Goal: Task Accomplishment & Management: Use online tool/utility

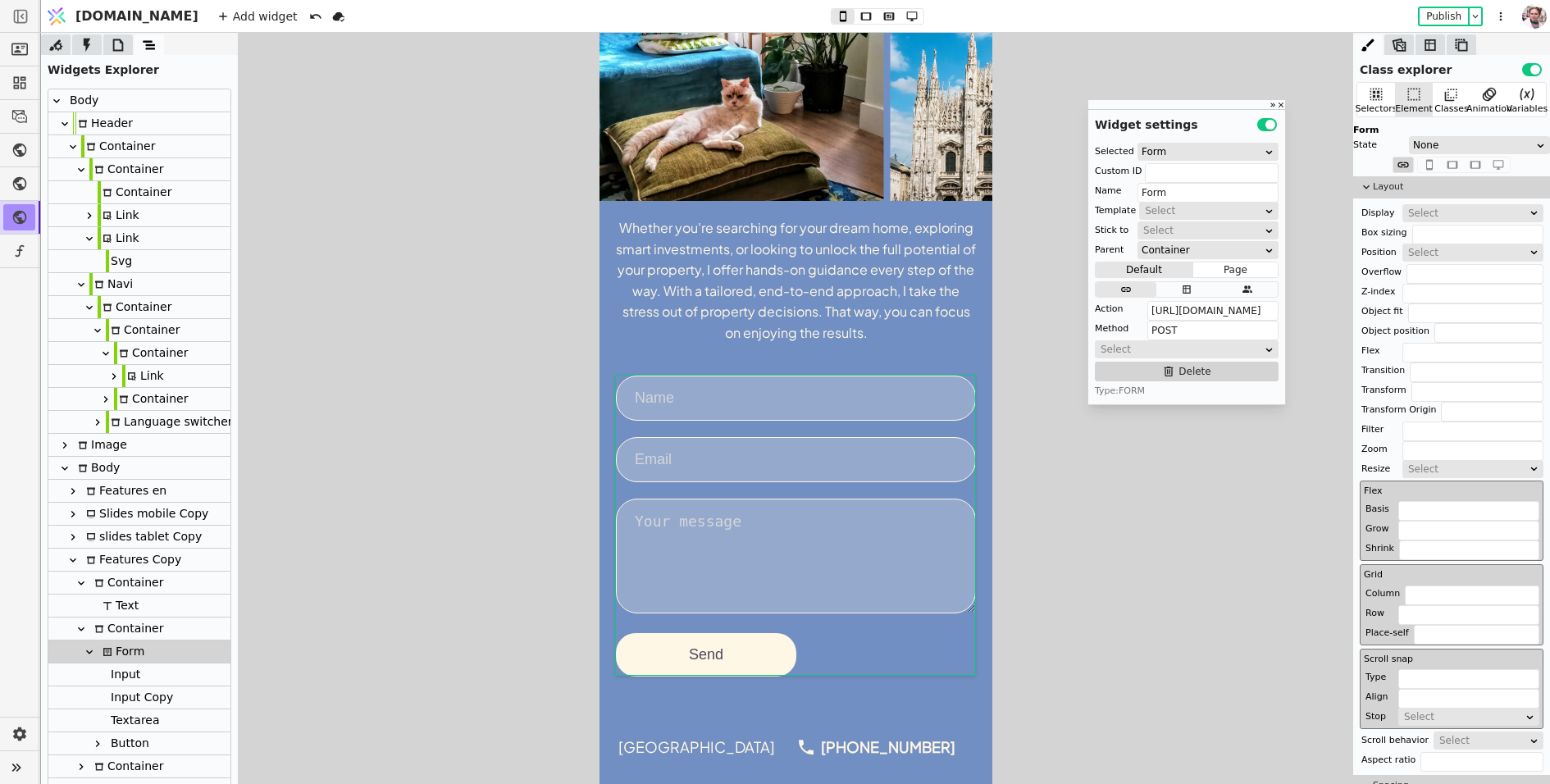
scroll to position [668, 0]
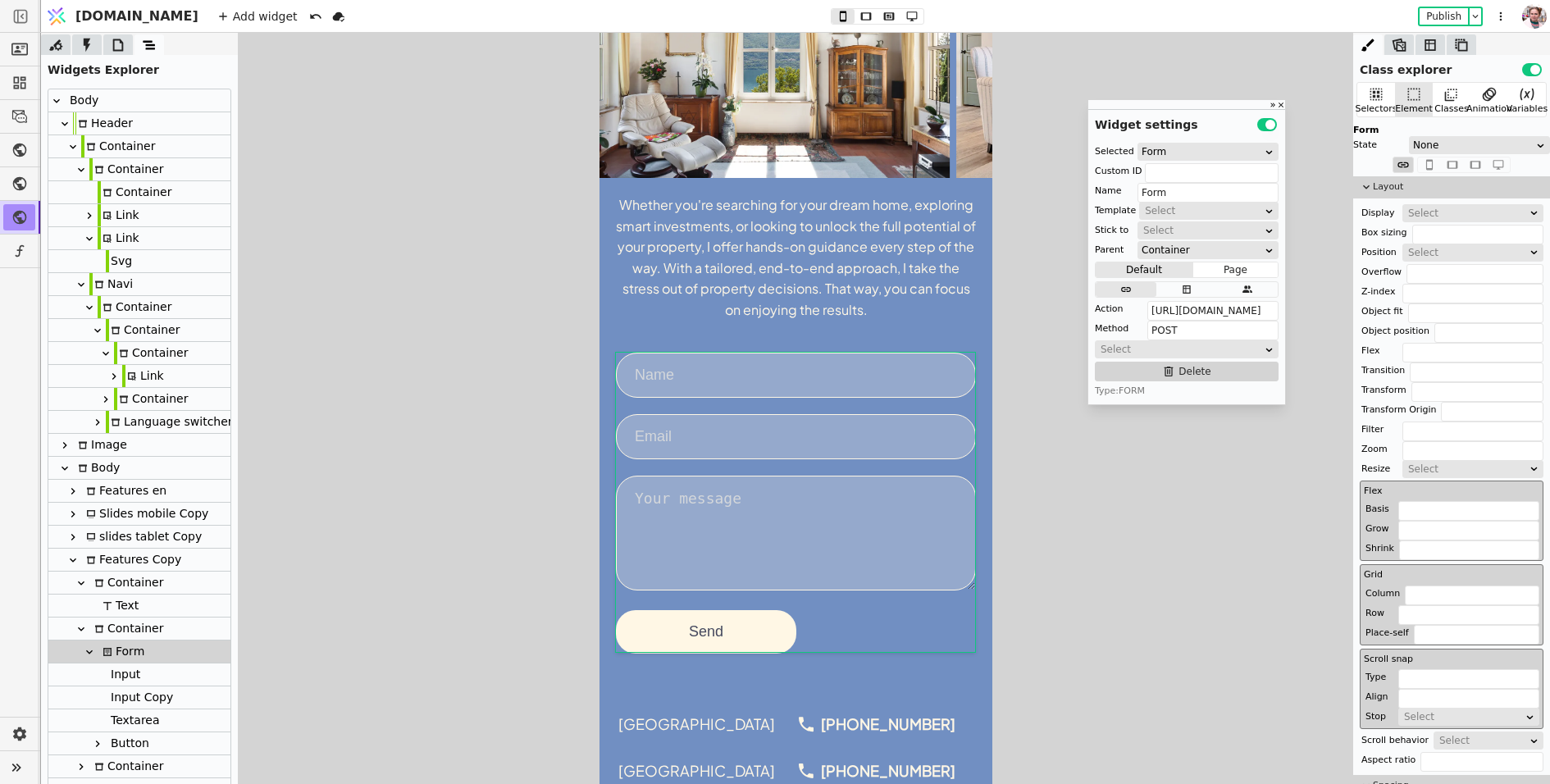
click at [131, 211] on div "Link" at bounding box center [118, 214] width 42 height 22
type input "Link"
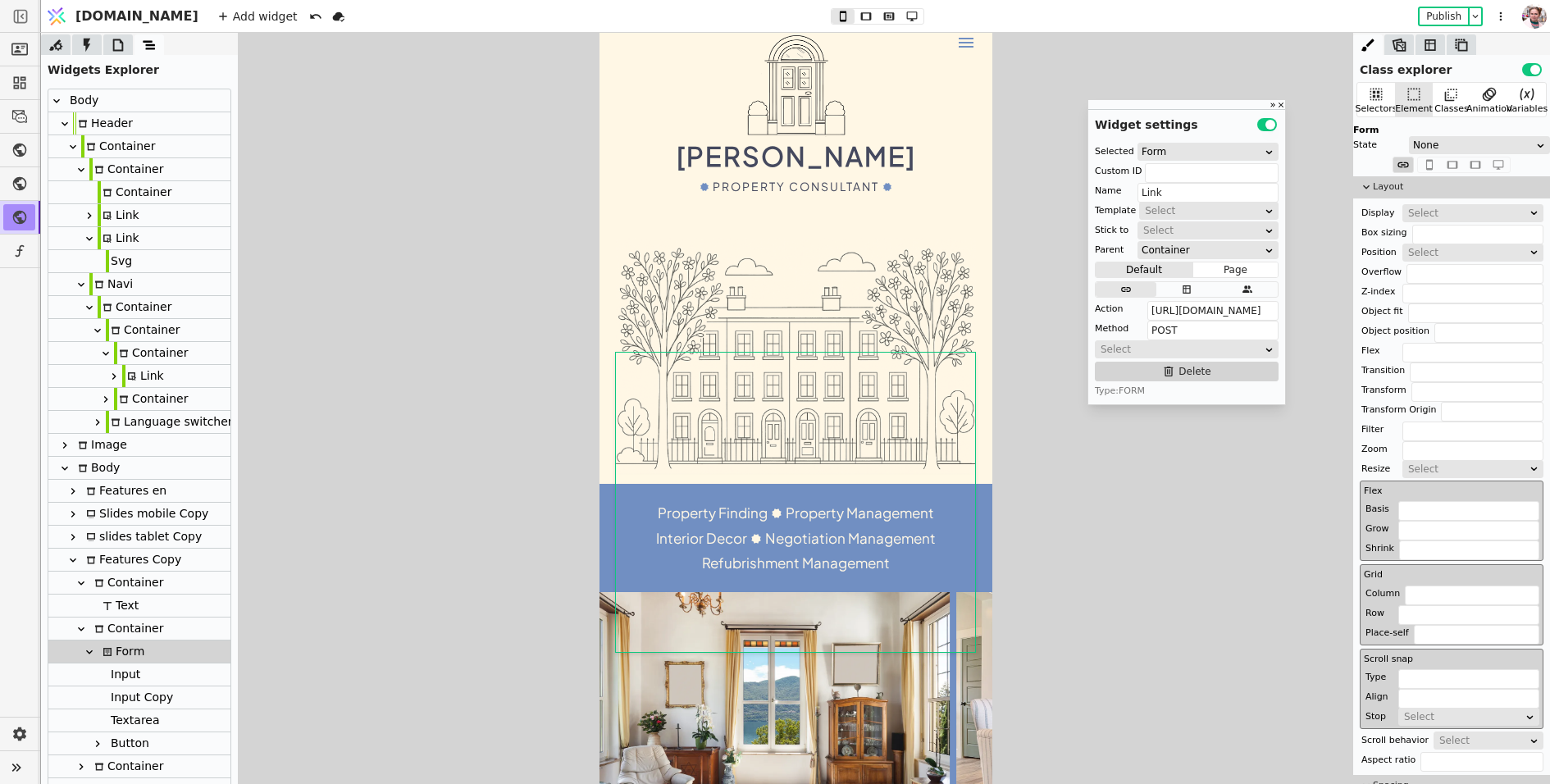
scroll to position [16, 0]
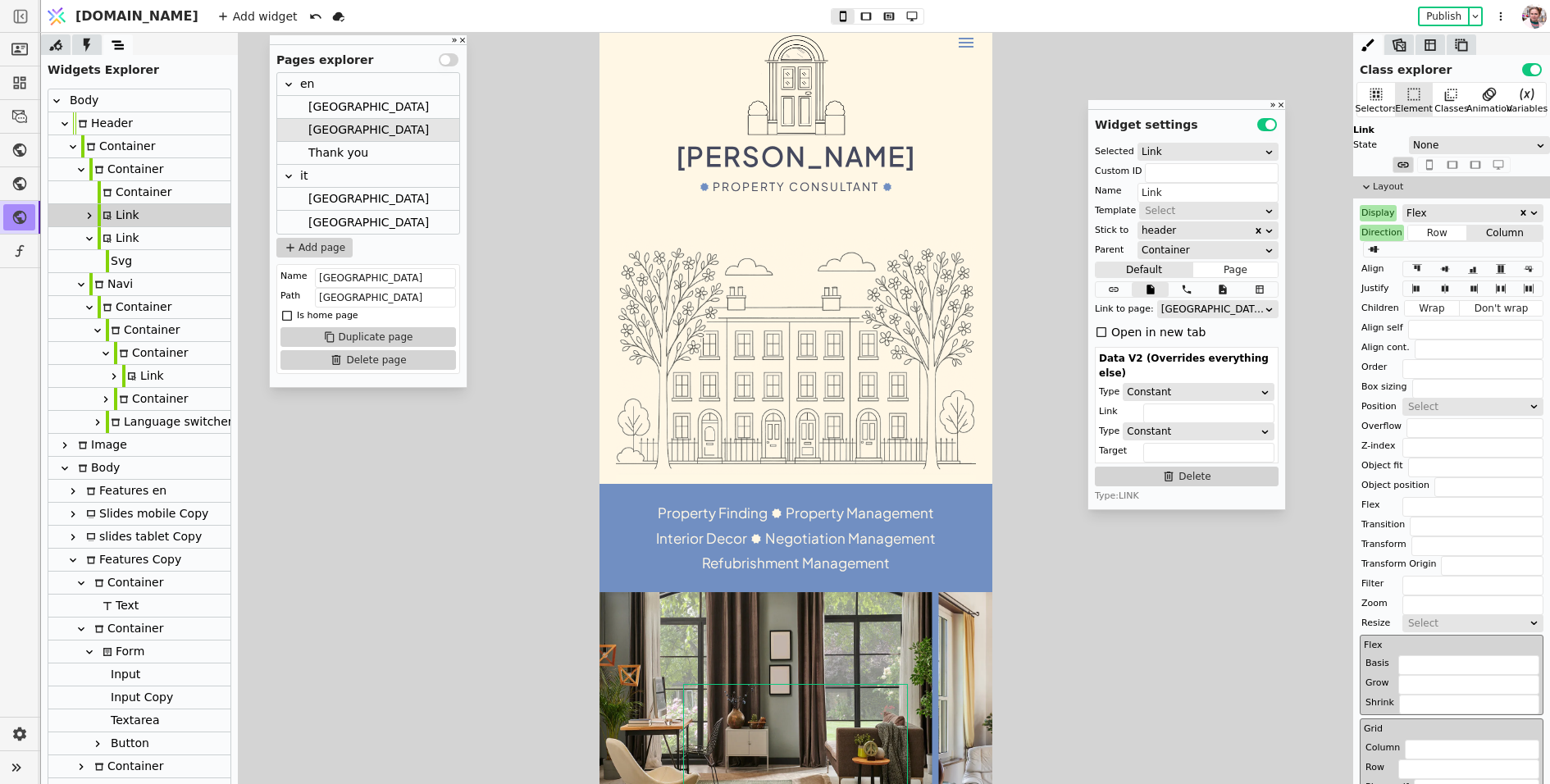
click at [308, 194] on div "[GEOGRAPHIC_DATA]" at bounding box center [368, 199] width 121 height 22
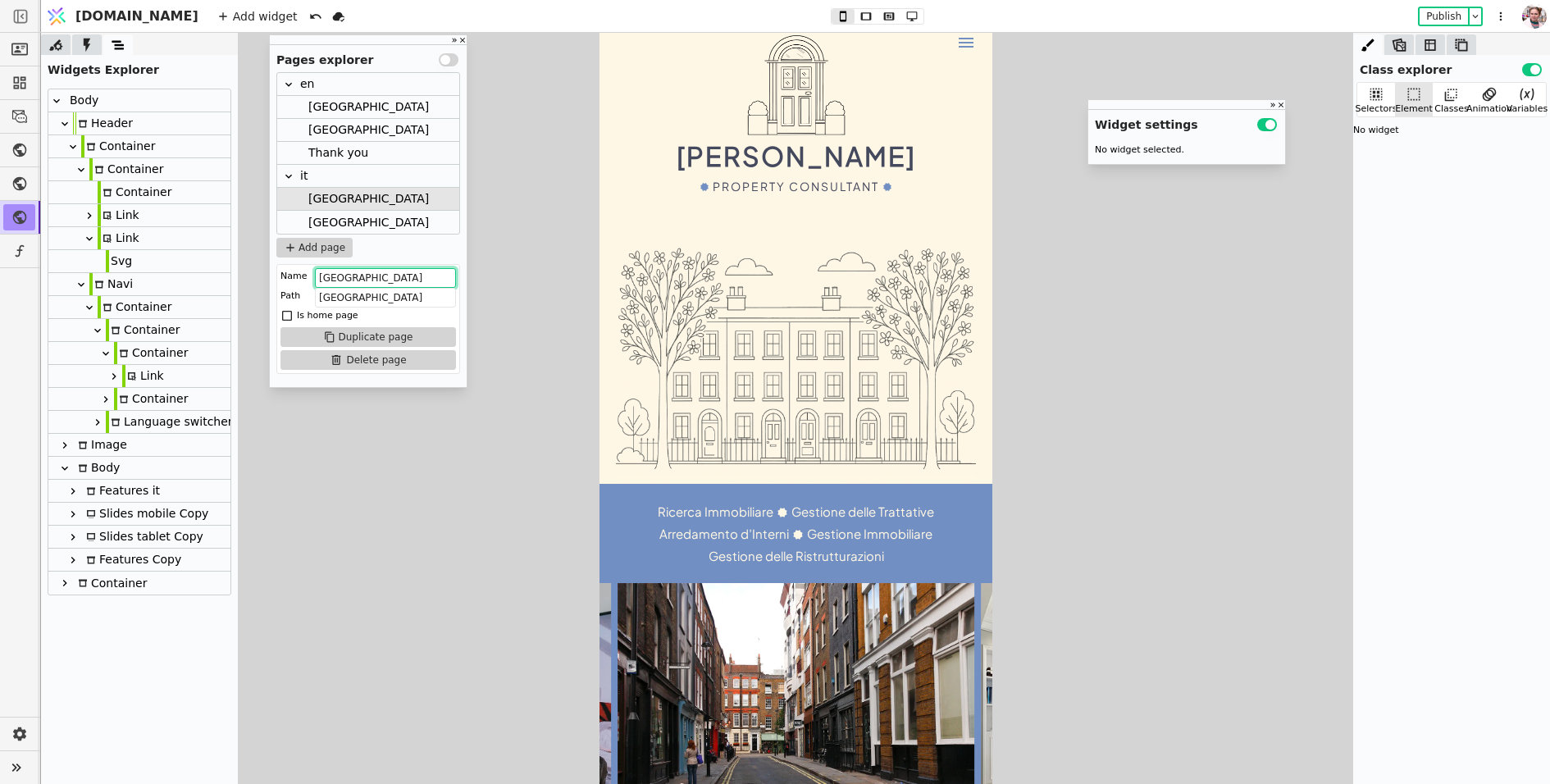
click at [392, 270] on input "[GEOGRAPHIC_DATA]" at bounding box center [385, 278] width 141 height 19
type input "[GEOGRAPHIC_DATA] it"
click at [113, 216] on div "Link" at bounding box center [118, 214] width 42 height 22
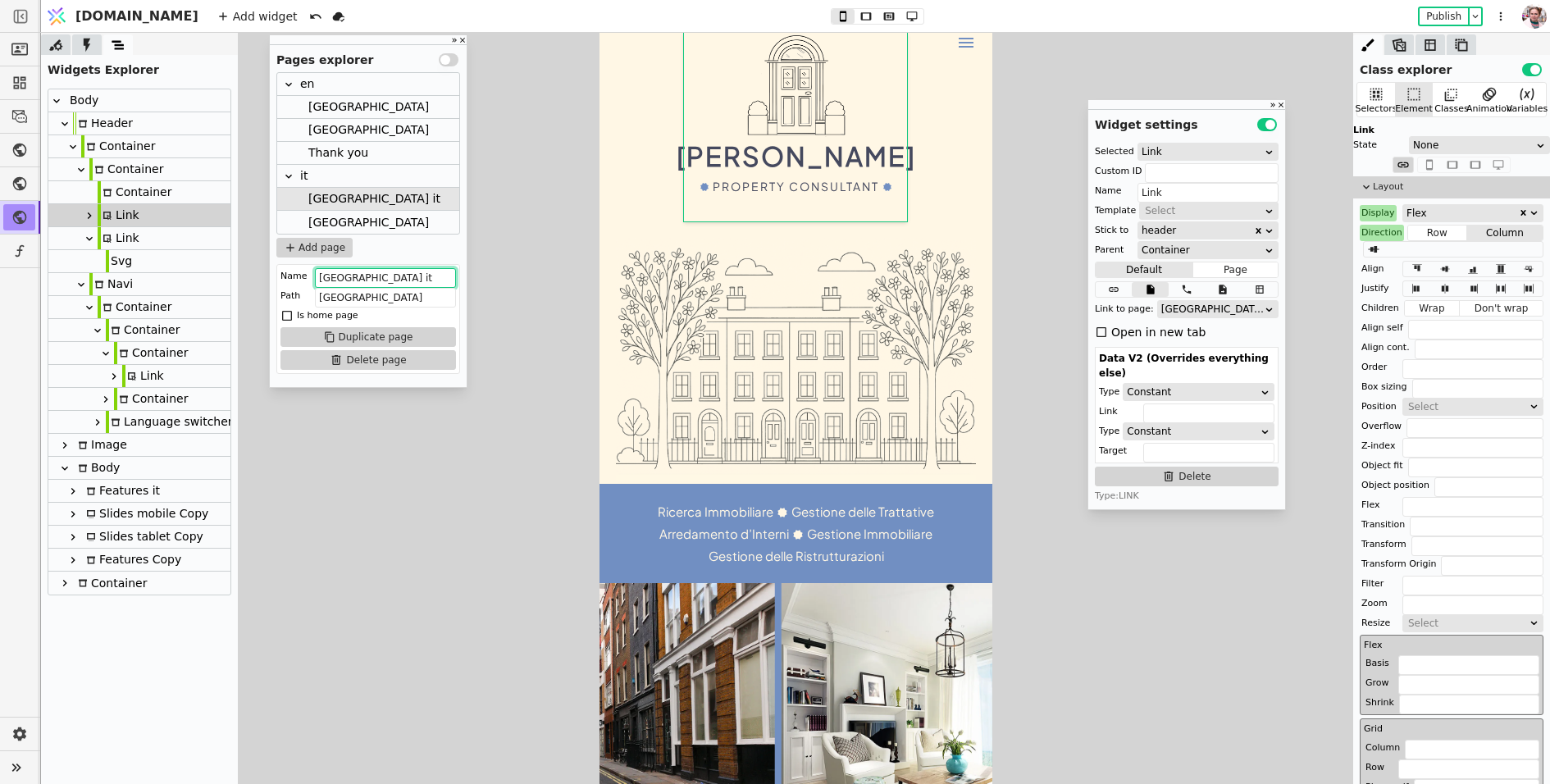
click at [117, 169] on div "Container" at bounding box center [127, 169] width 73 height 22
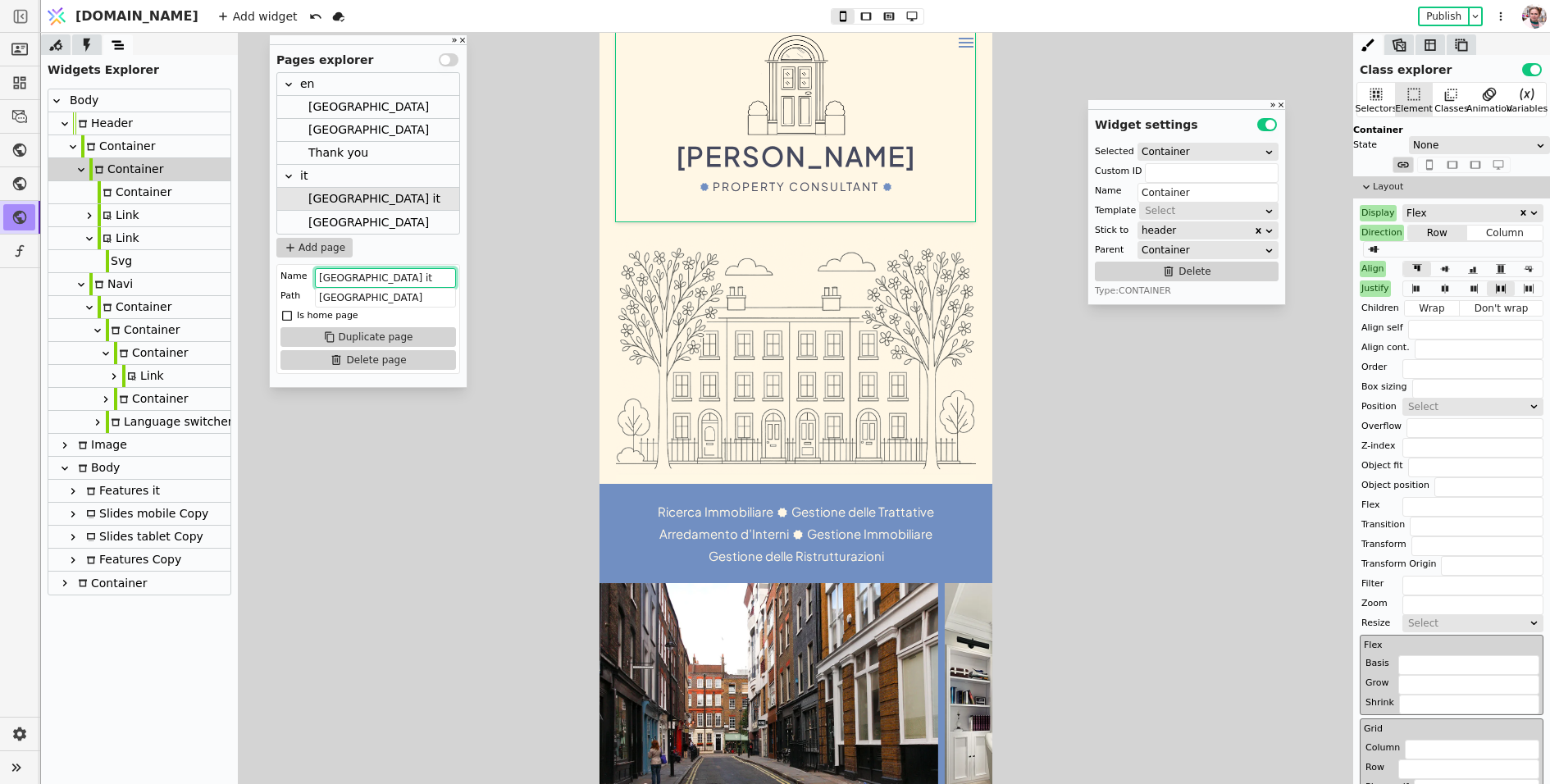
click at [118, 209] on div "Link" at bounding box center [118, 214] width 42 height 22
type input "Link"
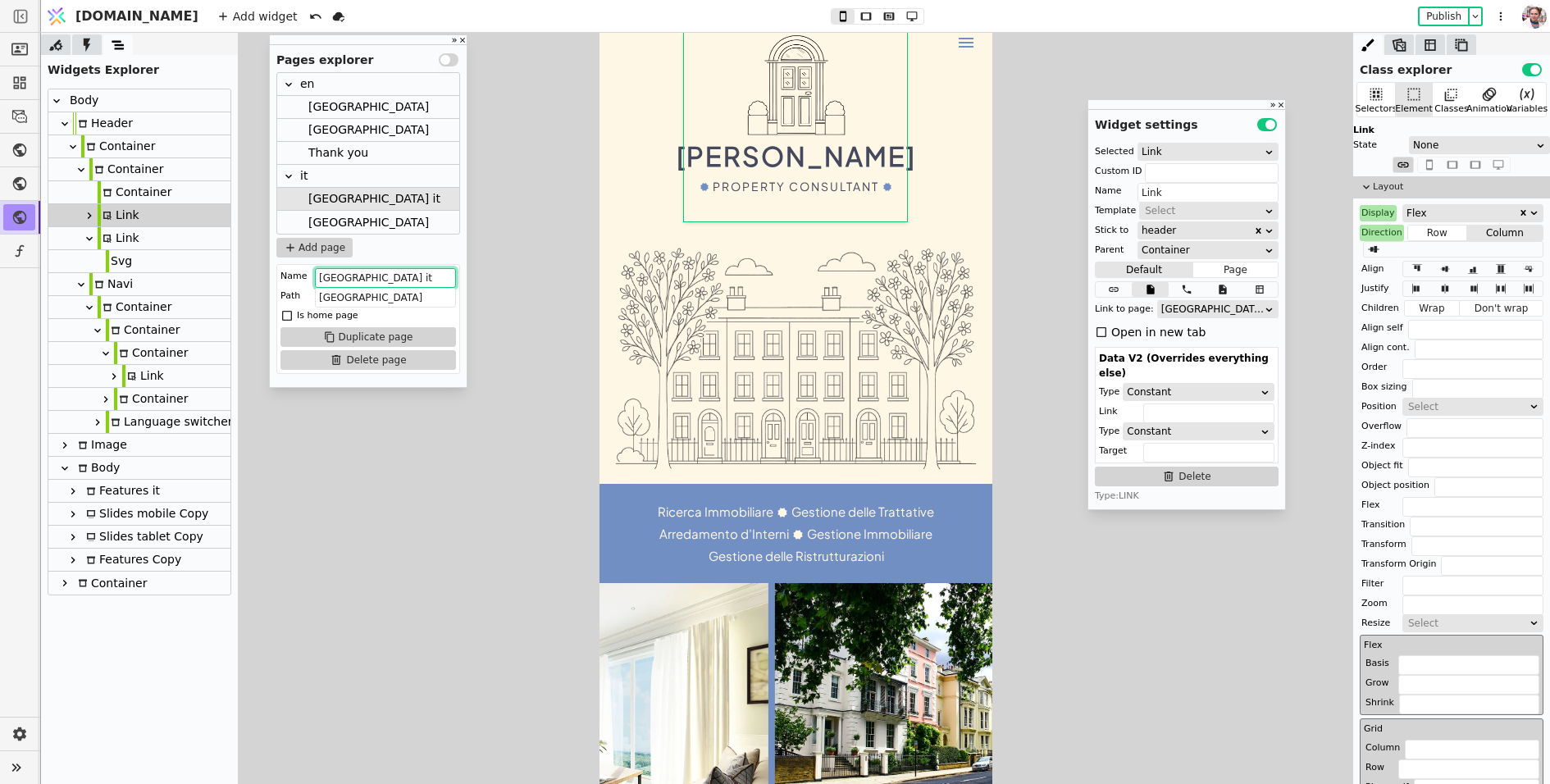
click at [329, 107] on div "[GEOGRAPHIC_DATA]" at bounding box center [368, 106] width 121 height 22
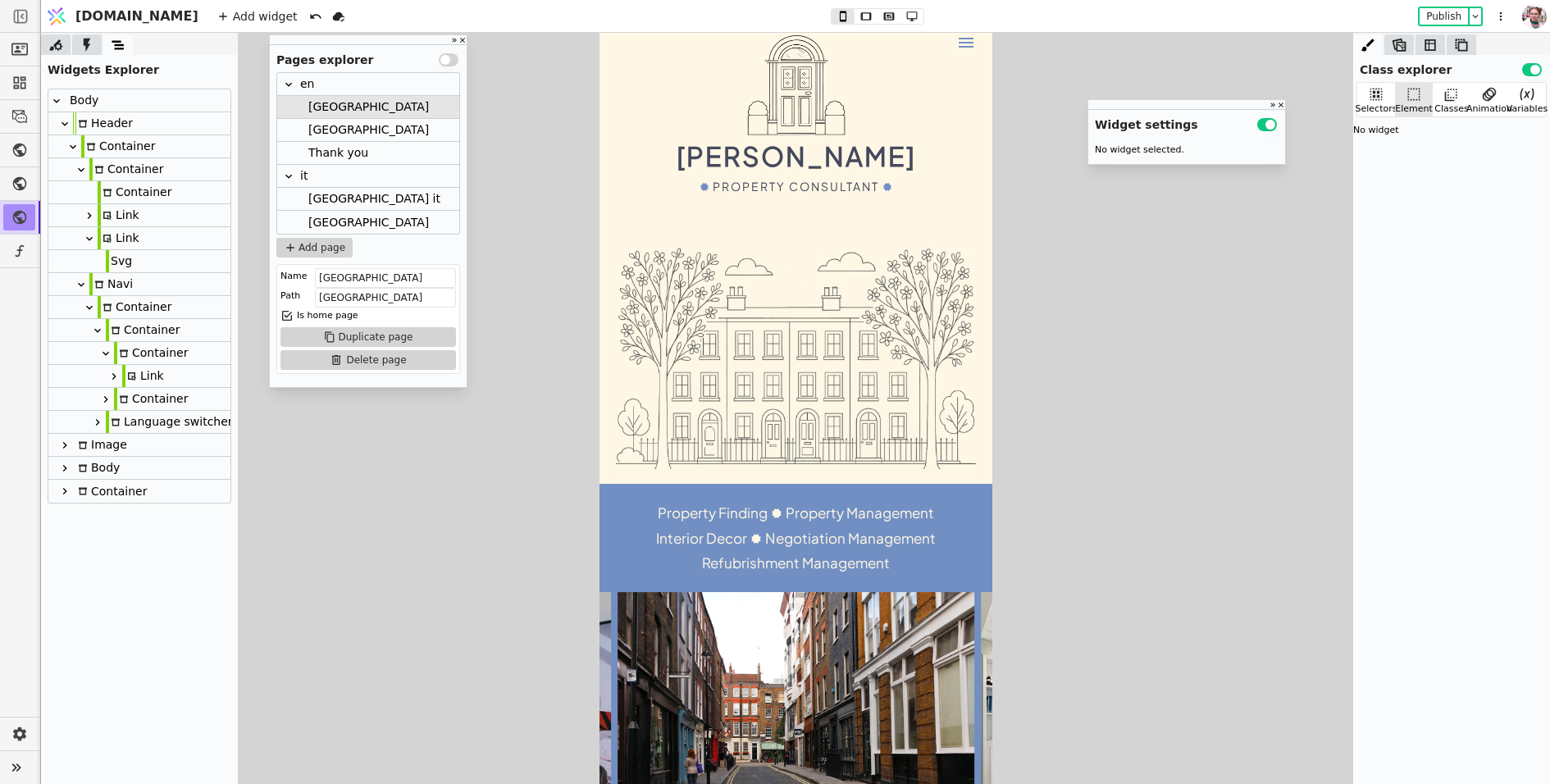
click at [126, 220] on div "Link" at bounding box center [118, 214] width 42 height 22
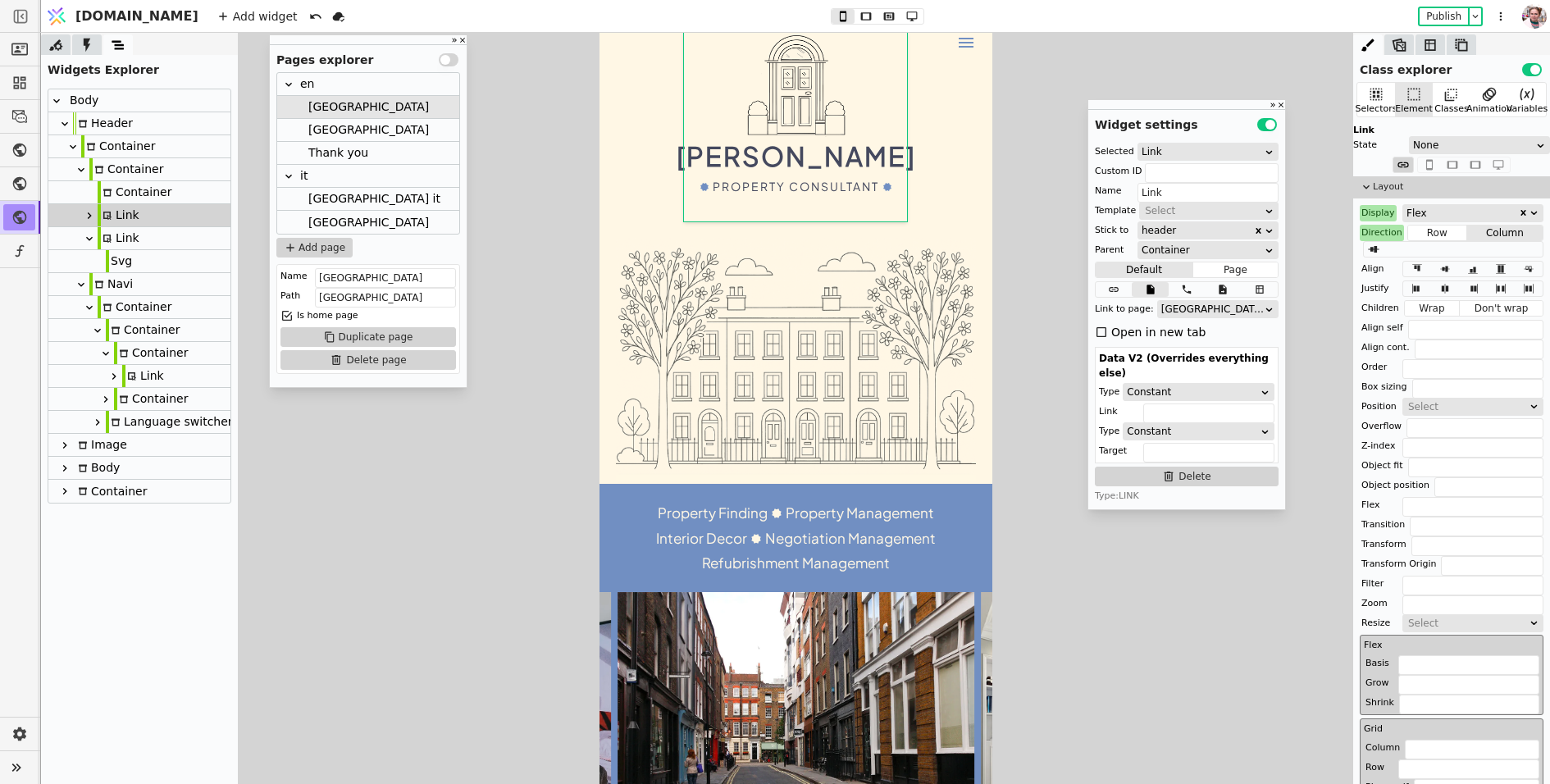
click at [122, 234] on div "Link" at bounding box center [118, 238] width 42 height 22
type input "menu"
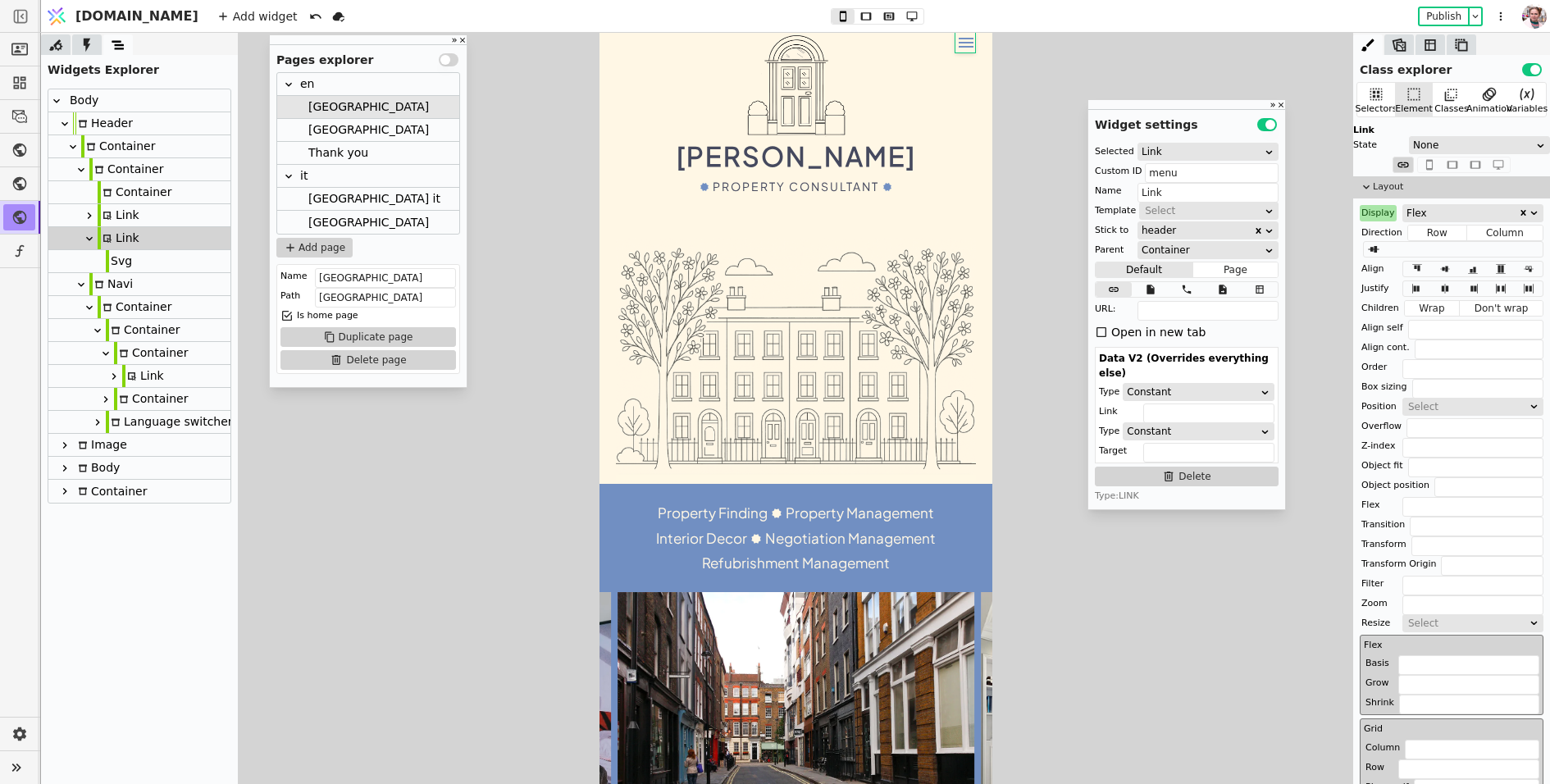
click at [127, 212] on div "Link" at bounding box center [118, 214] width 42 height 22
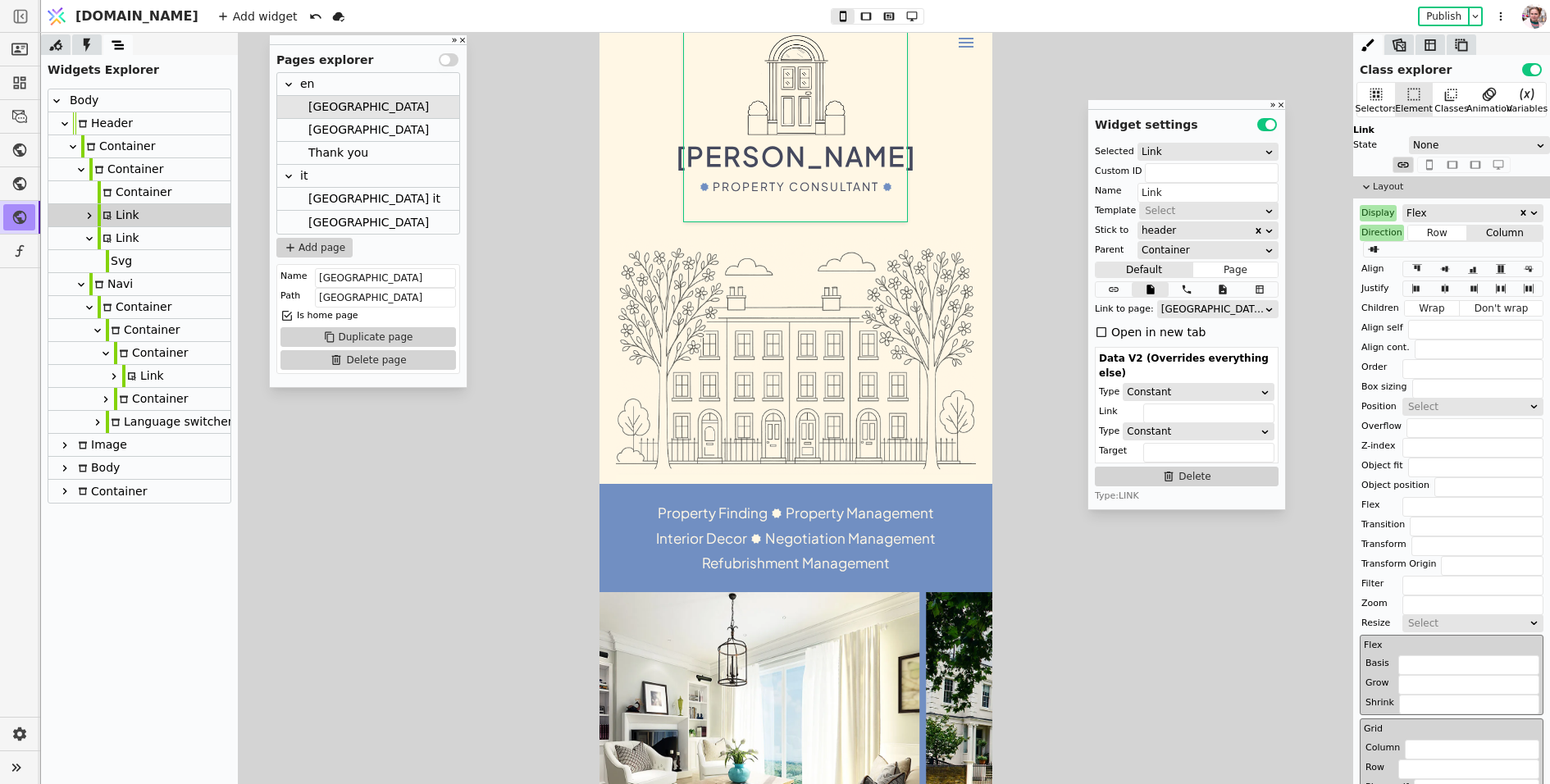
click at [354, 137] on div "[GEOGRAPHIC_DATA]" at bounding box center [368, 130] width 183 height 23
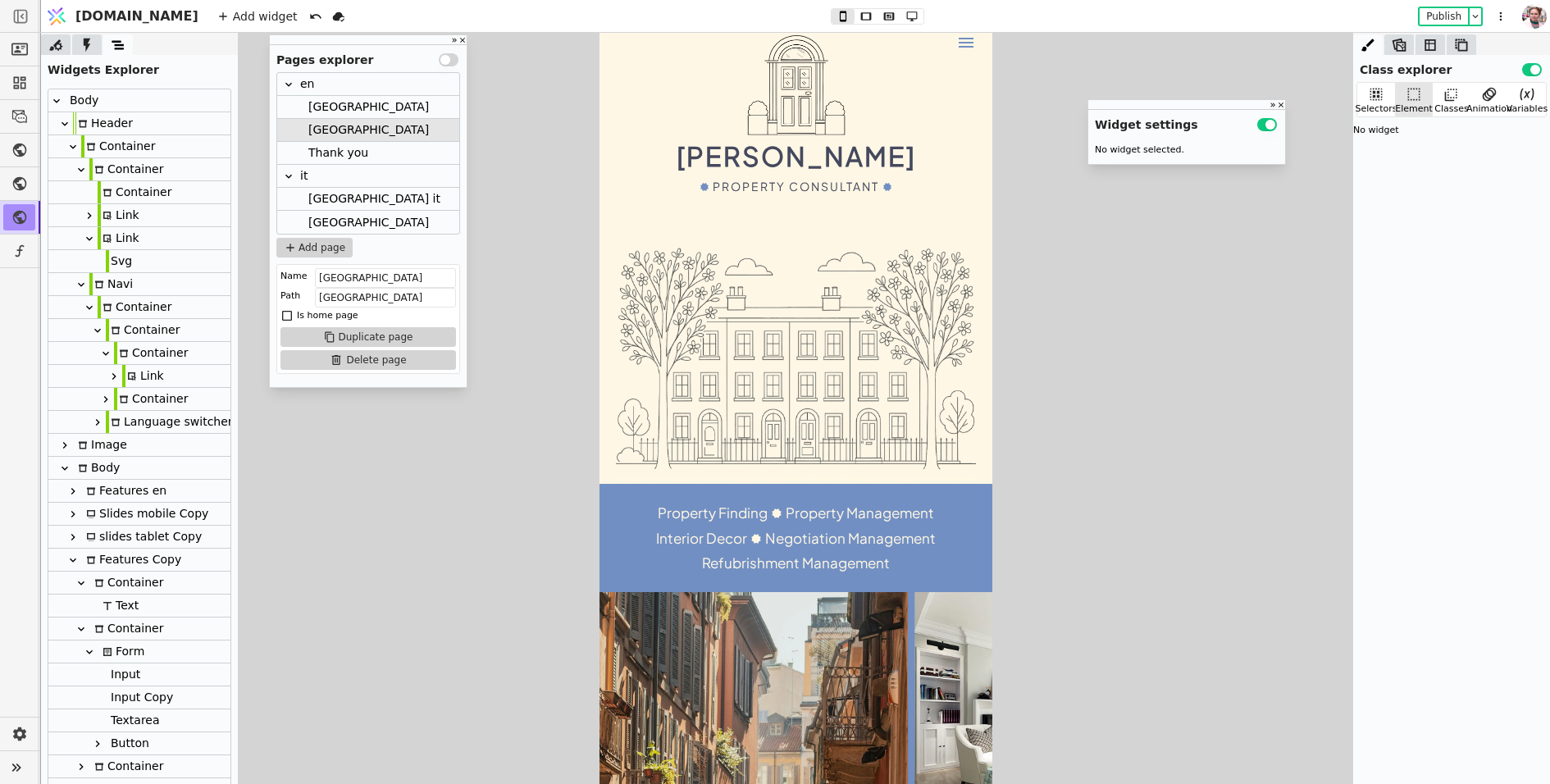
click at [170, 215] on div "Link" at bounding box center [139, 215] width 183 height 23
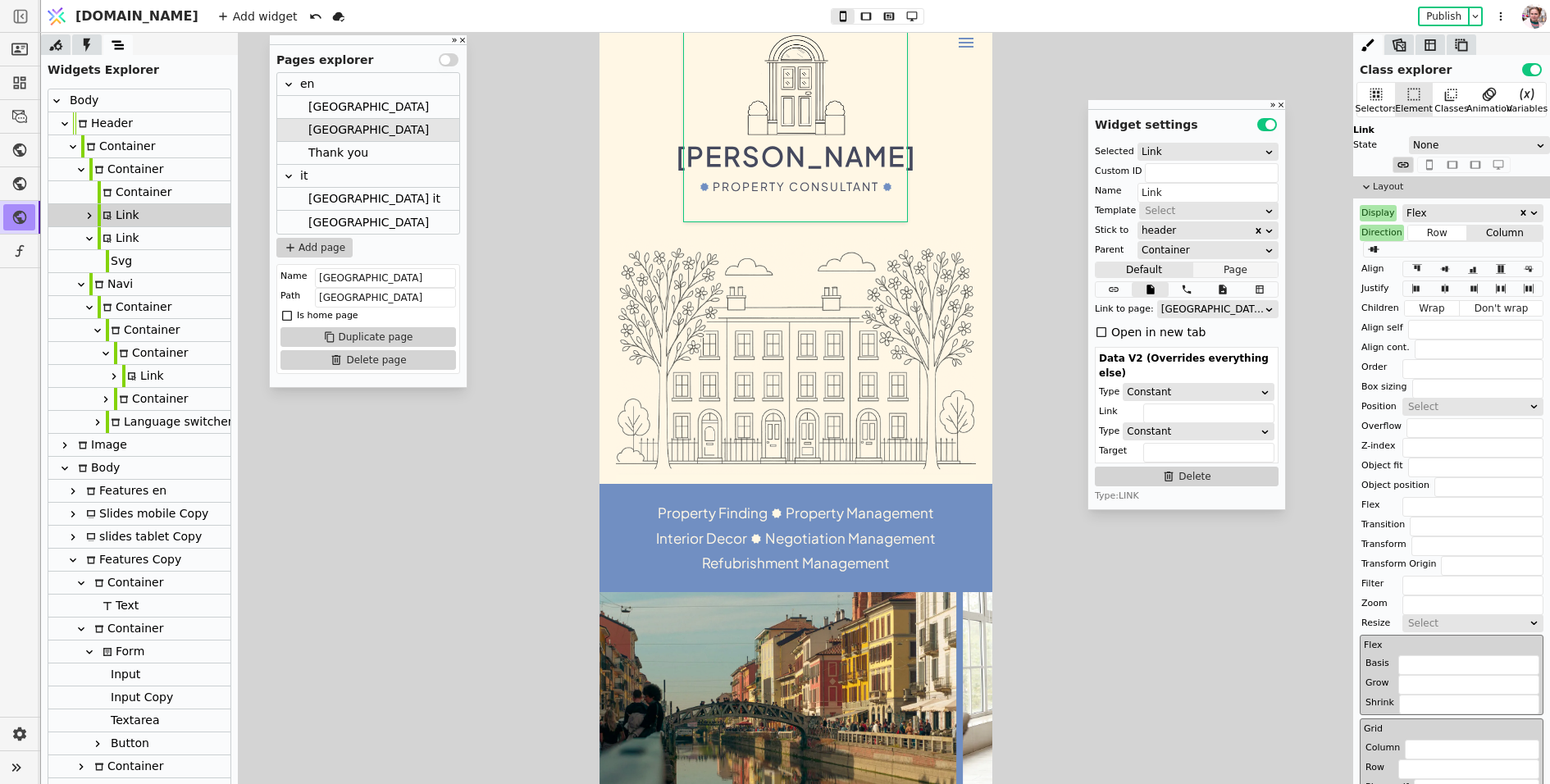
click at [1215, 268] on button "Page" at bounding box center [1235, 269] width 84 height 16
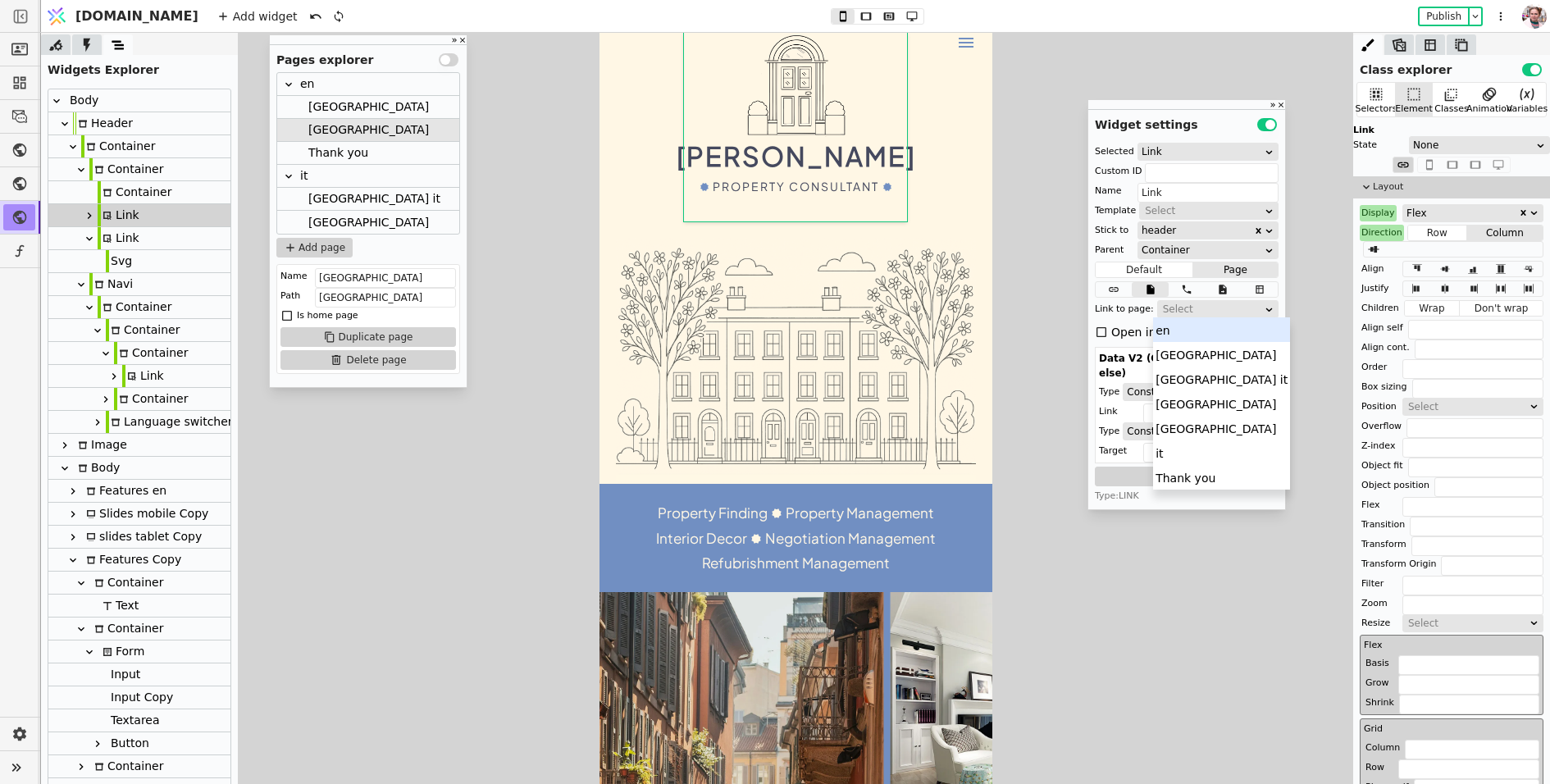
click at [1184, 313] on div "Select" at bounding box center [1212, 309] width 99 height 16
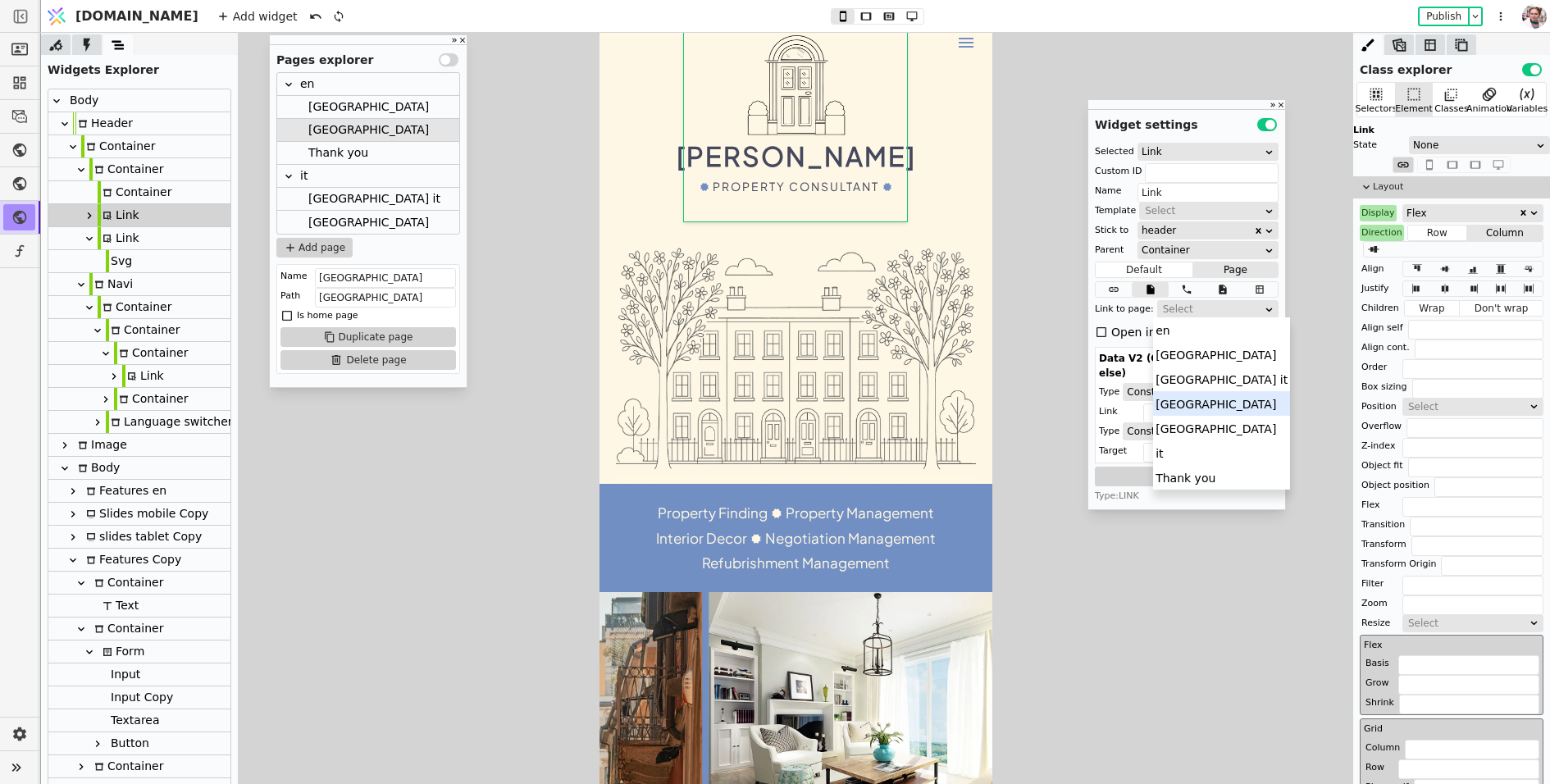
click at [1169, 401] on div "[GEOGRAPHIC_DATA]" at bounding box center [1222, 403] width 137 height 24
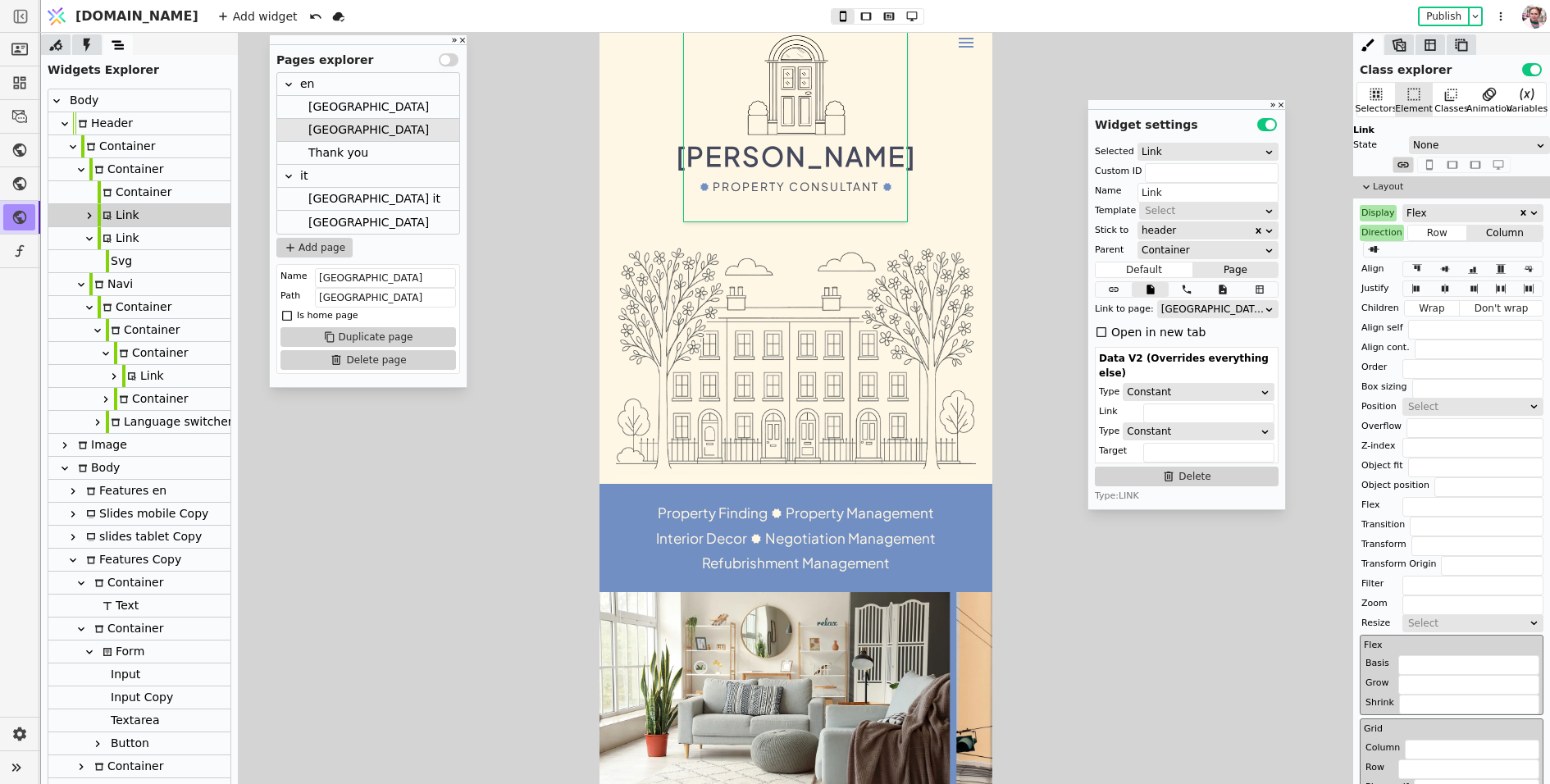
click at [324, 189] on div "[GEOGRAPHIC_DATA] it" at bounding box center [374, 199] width 132 height 22
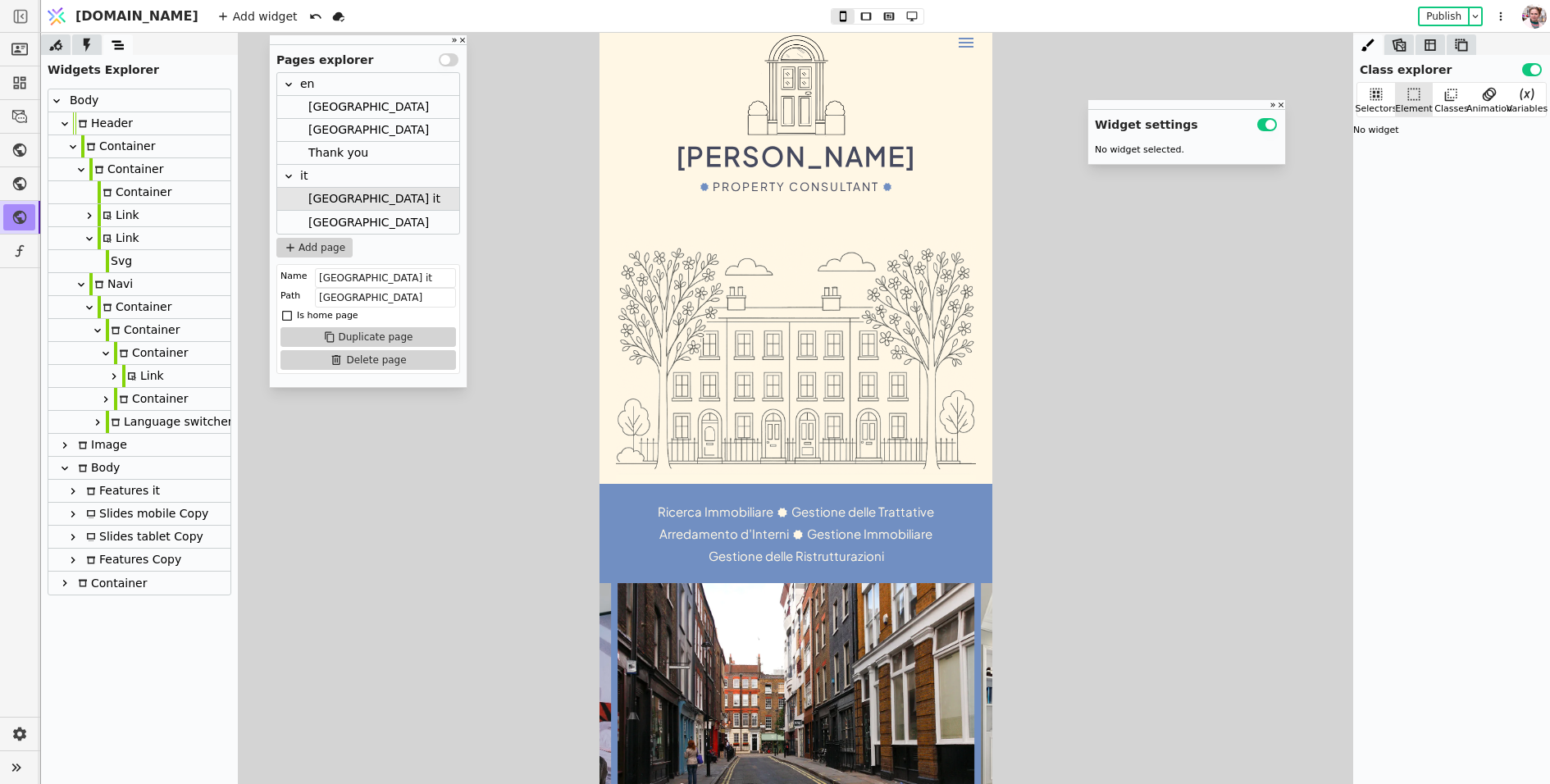
click at [123, 213] on div "Link" at bounding box center [118, 214] width 42 height 22
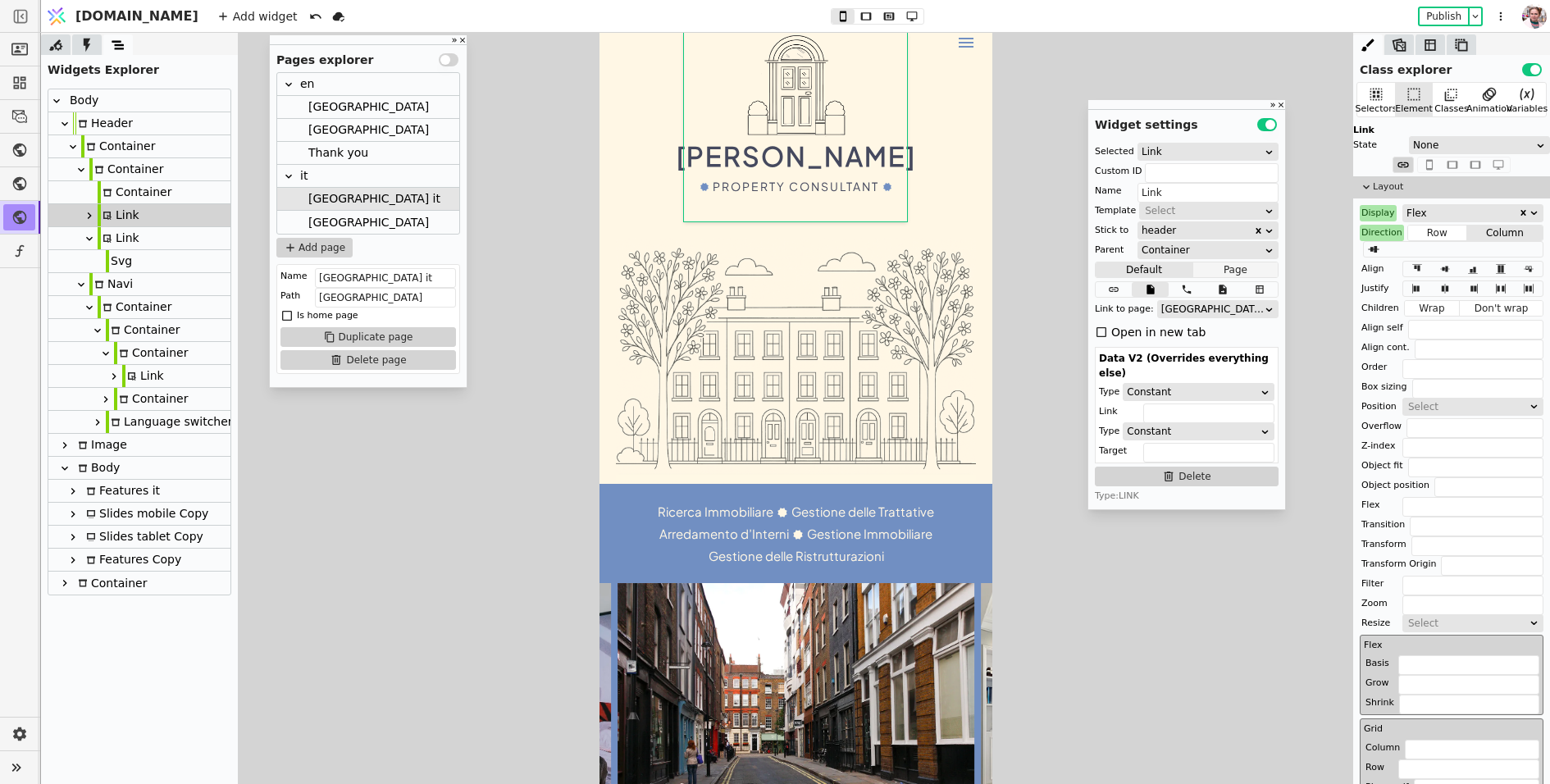
click at [1212, 270] on button "Page" at bounding box center [1235, 269] width 84 height 16
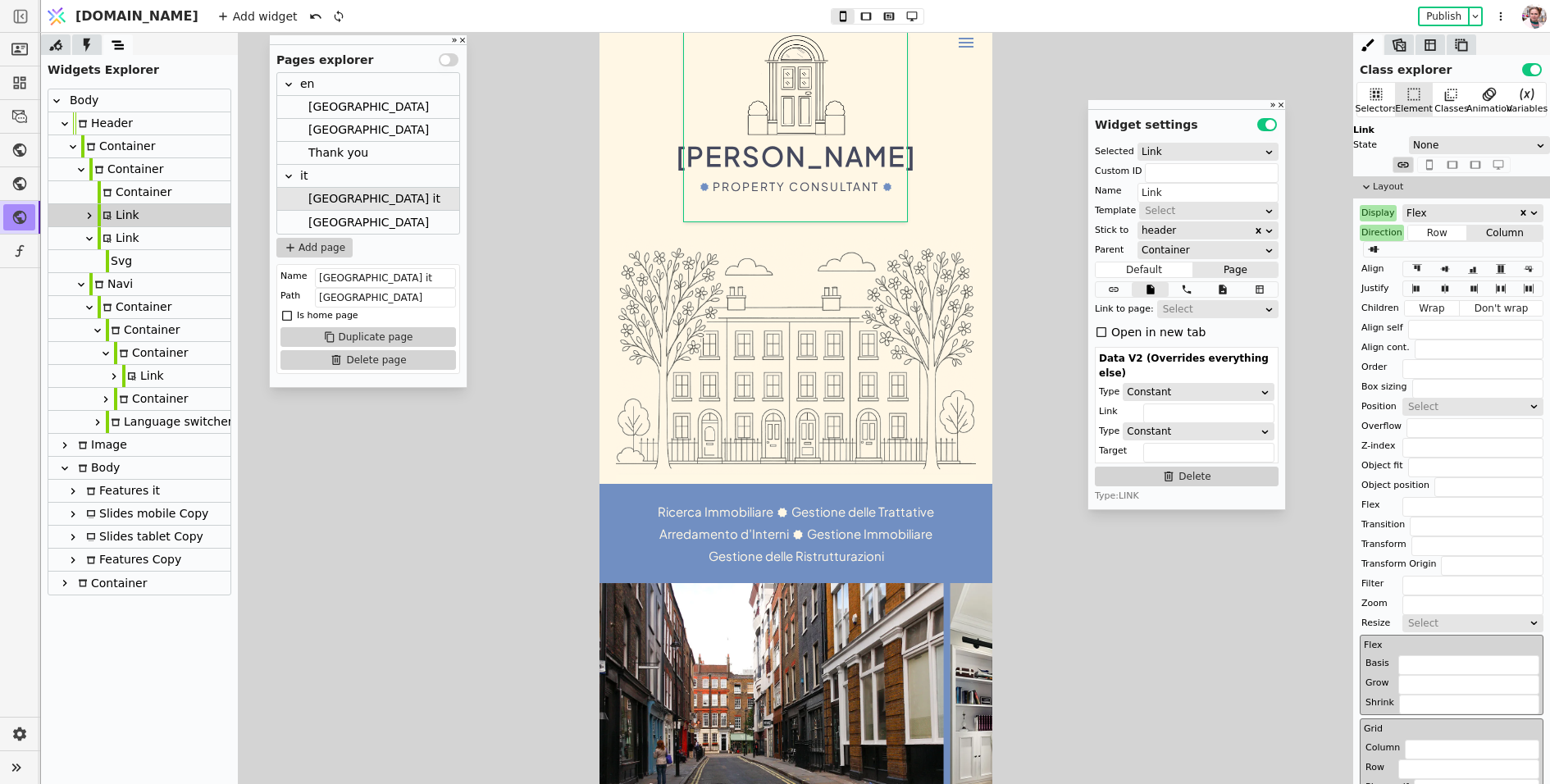
click at [1190, 308] on div "Select" at bounding box center [1212, 309] width 99 height 16
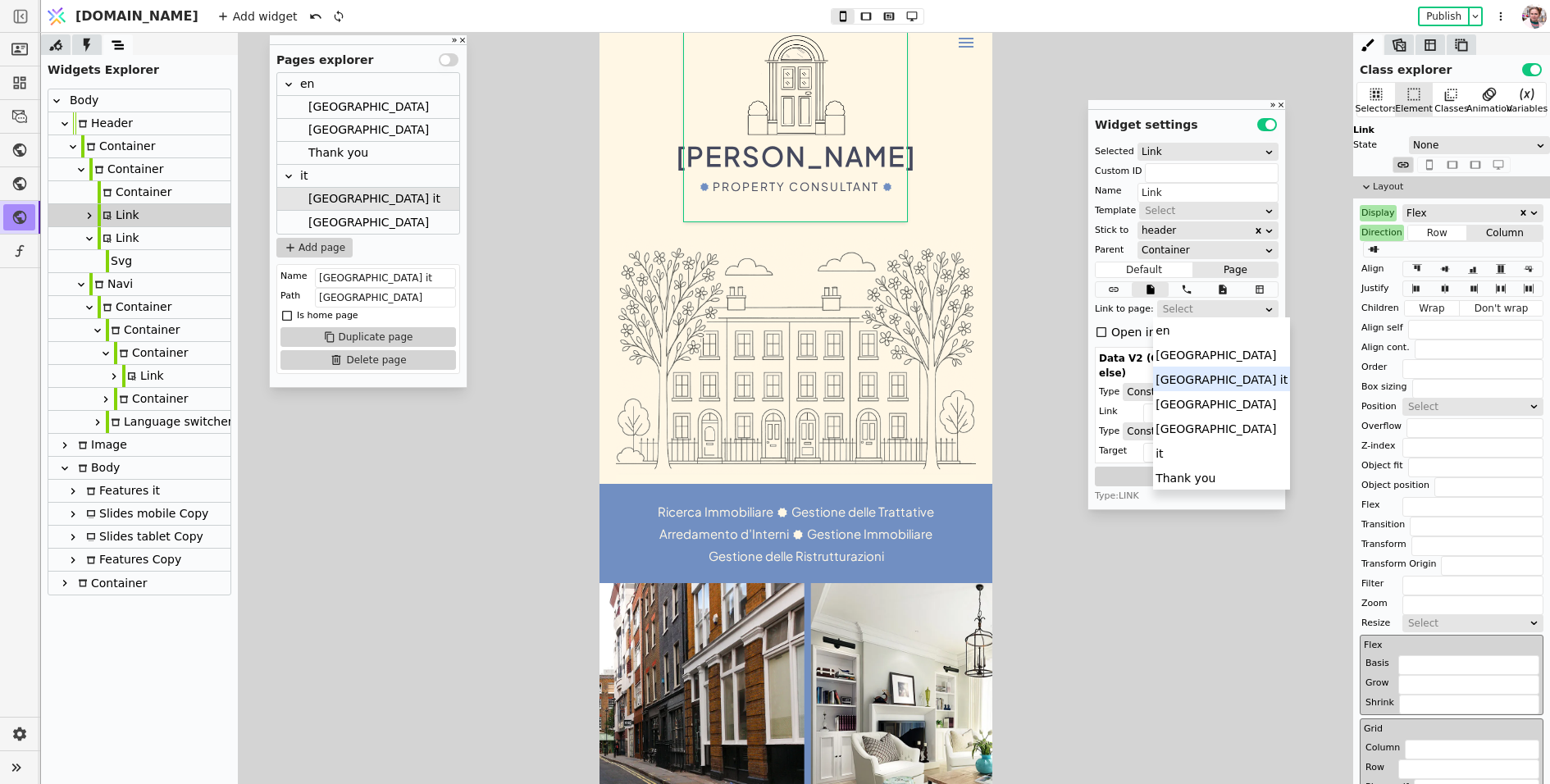
click at [1190, 378] on div "[GEOGRAPHIC_DATA] it" at bounding box center [1222, 378] width 137 height 24
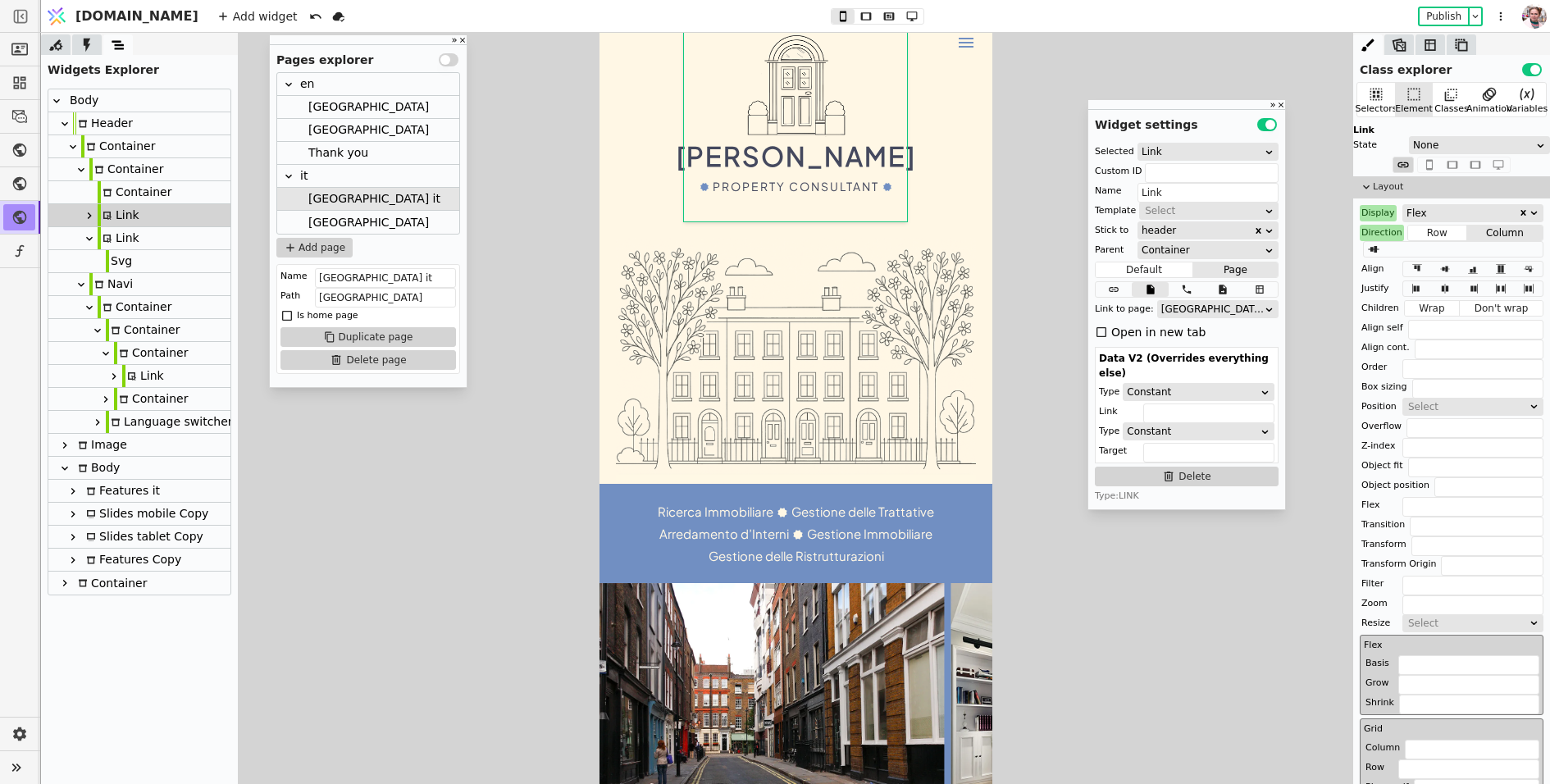
click at [128, 243] on div "Link" at bounding box center [118, 238] width 42 height 22
type input "menu"
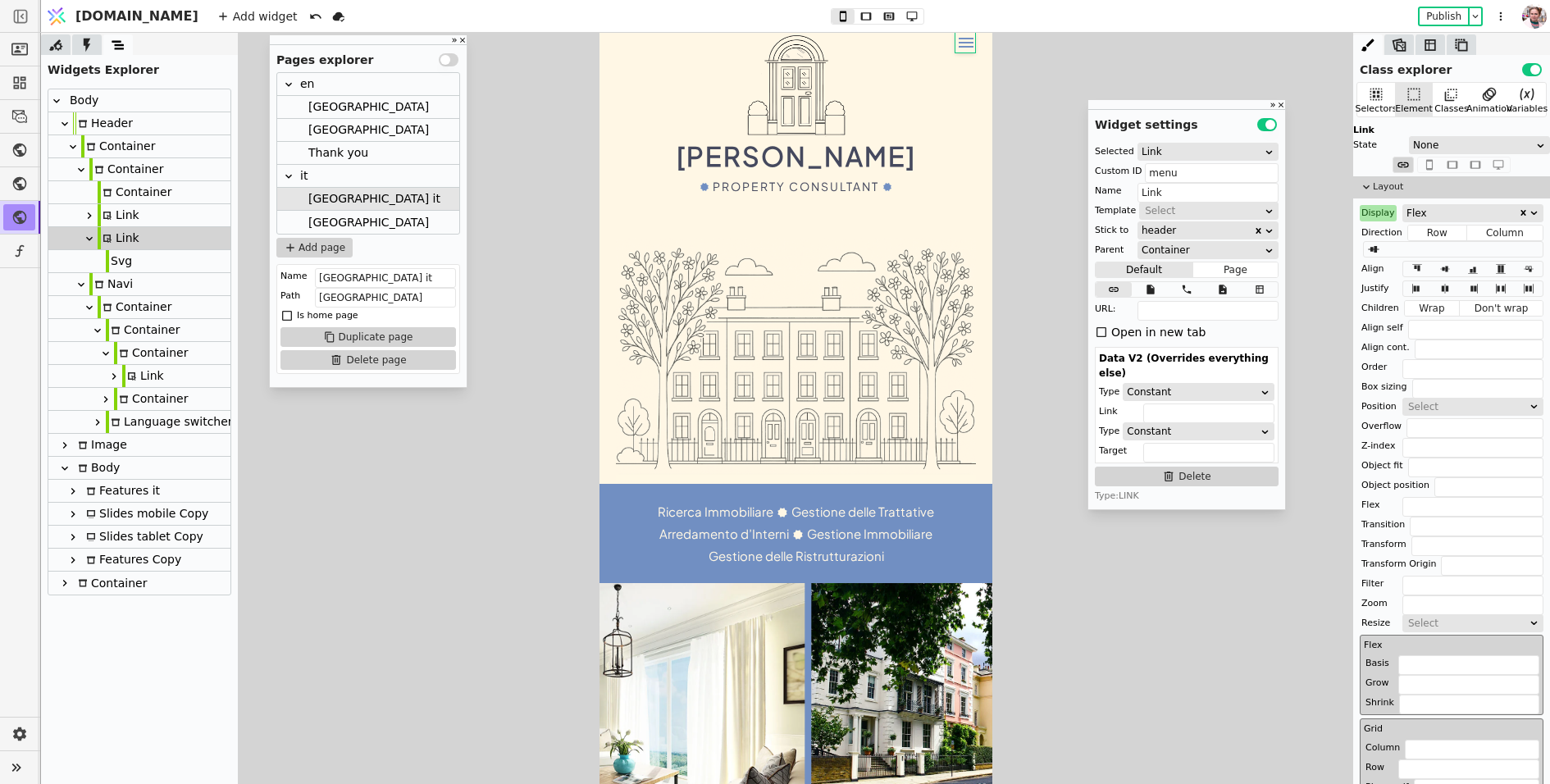
click at [347, 215] on div "[GEOGRAPHIC_DATA]" at bounding box center [368, 222] width 183 height 23
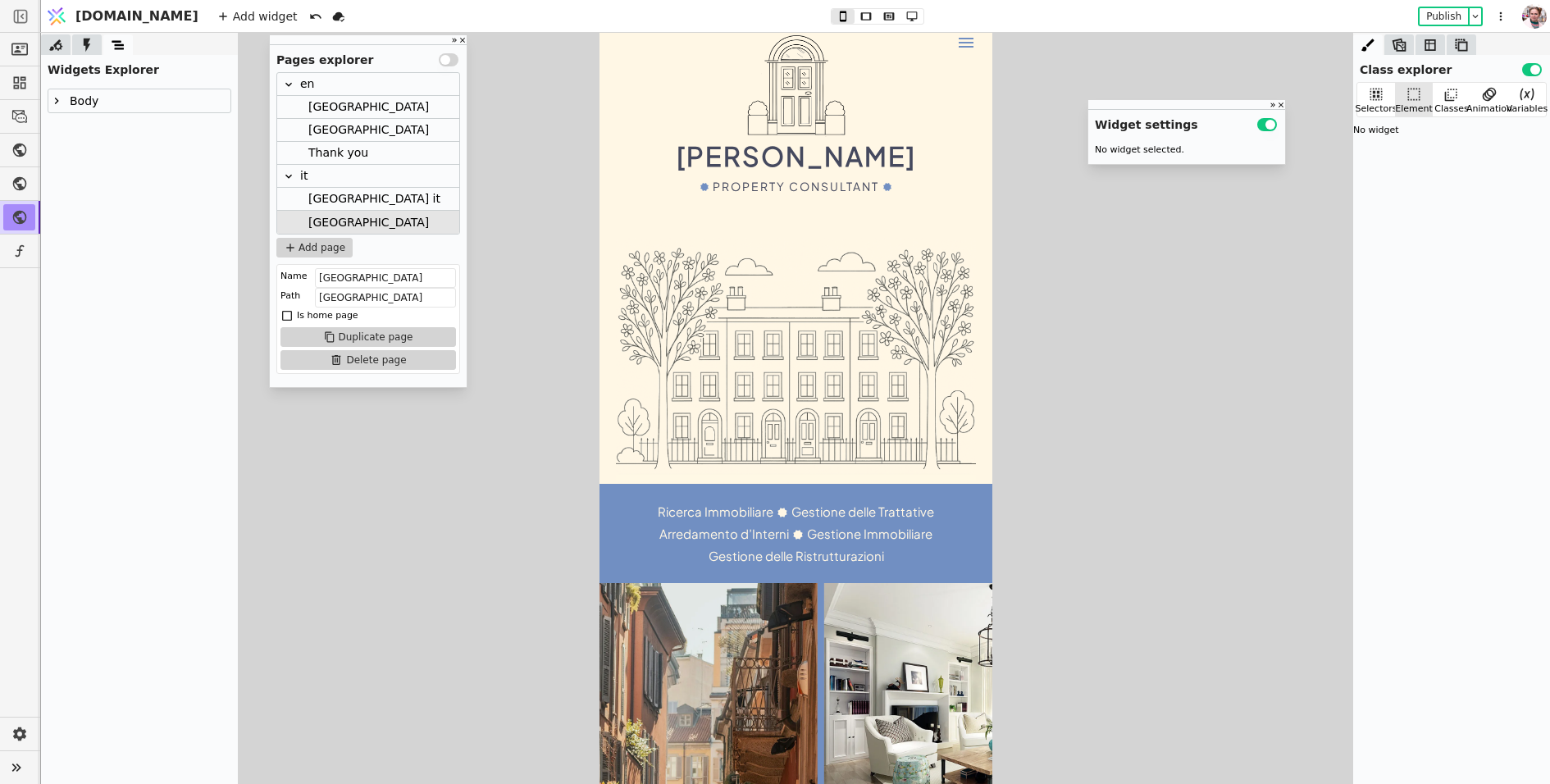
click at [57, 98] on icon at bounding box center [57, 101] width 14 height 14
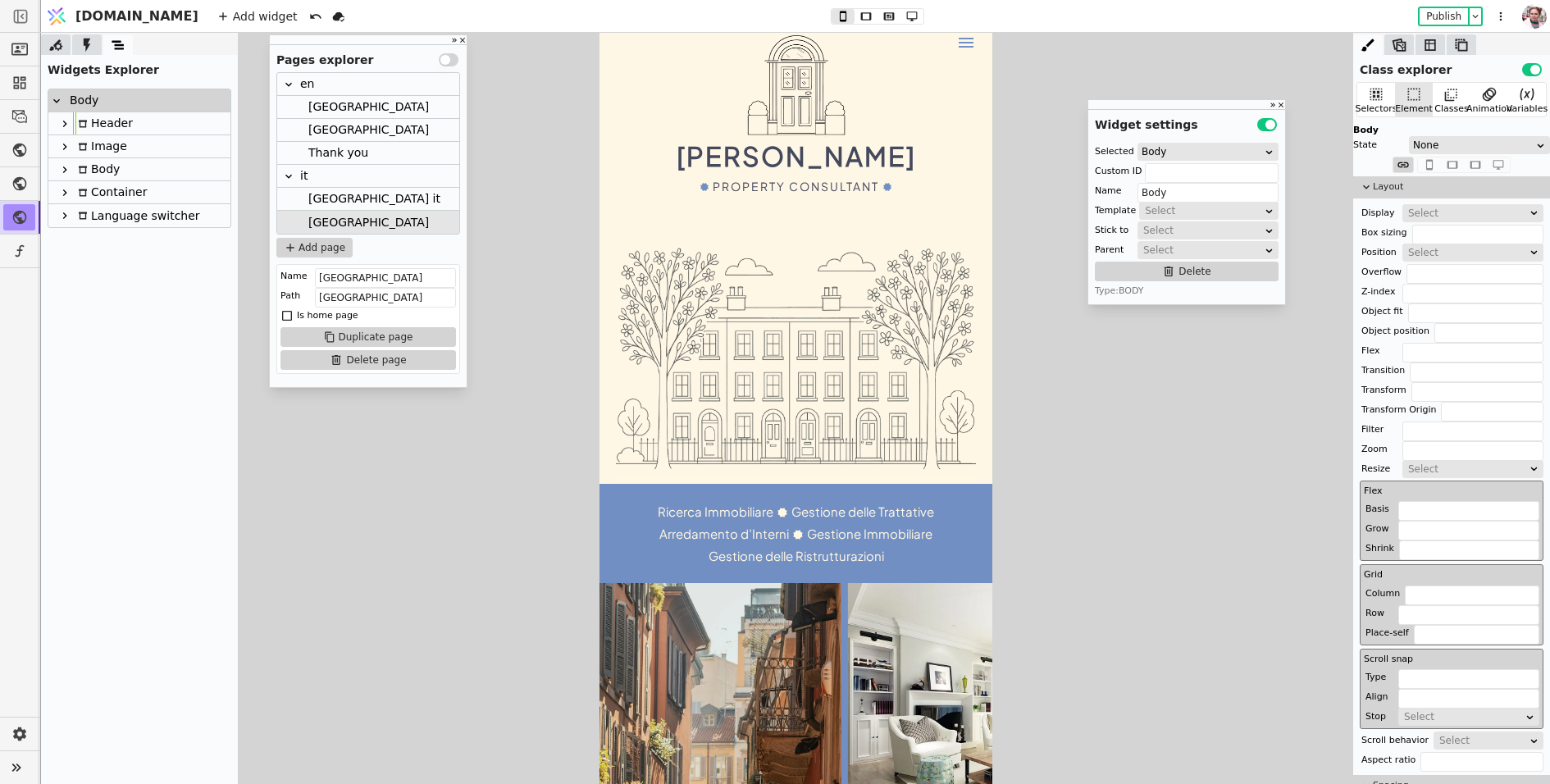
click at [67, 128] on icon at bounding box center [65, 124] width 14 height 14
type input "Header"
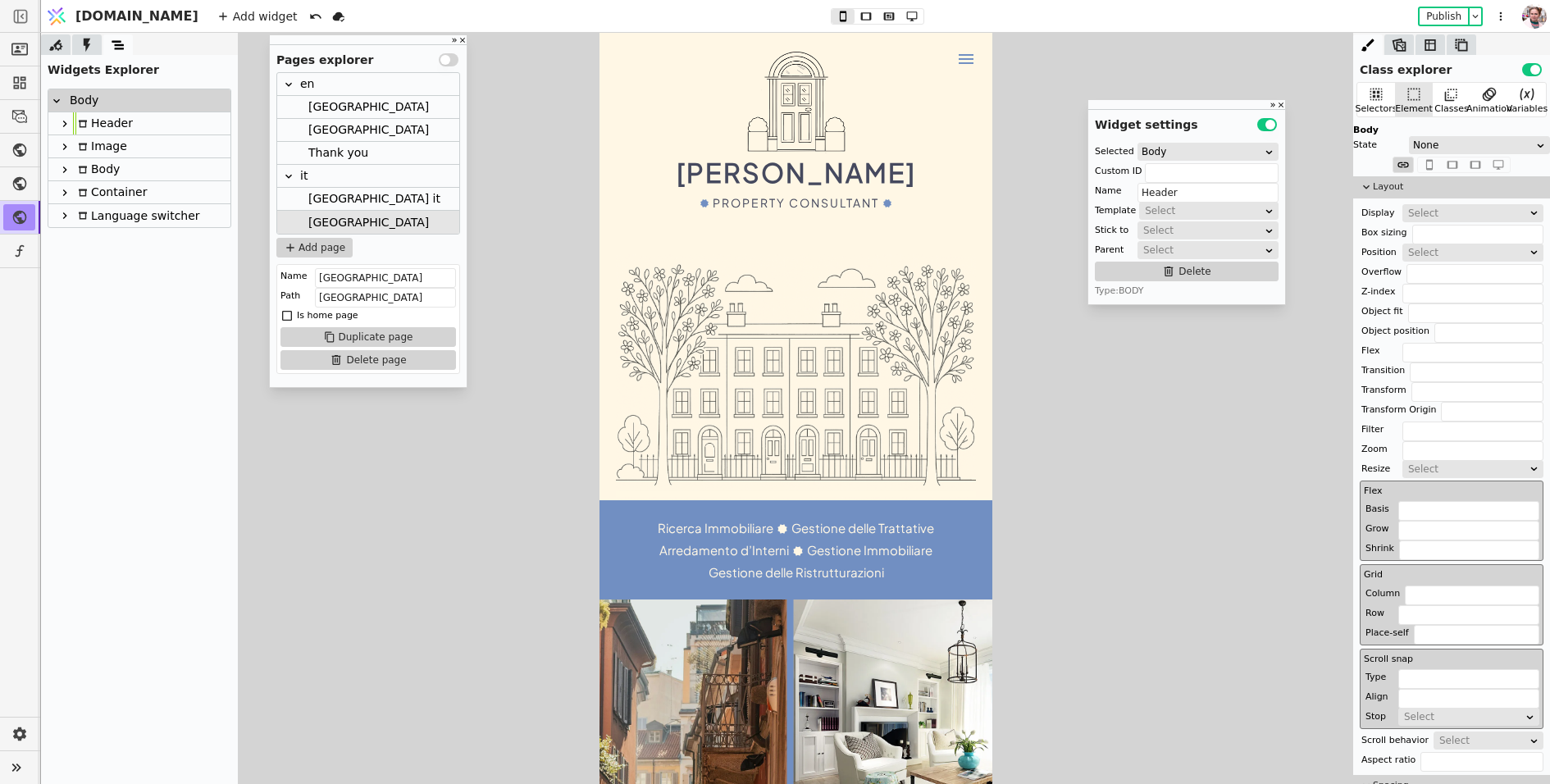
scroll to position [0, 0]
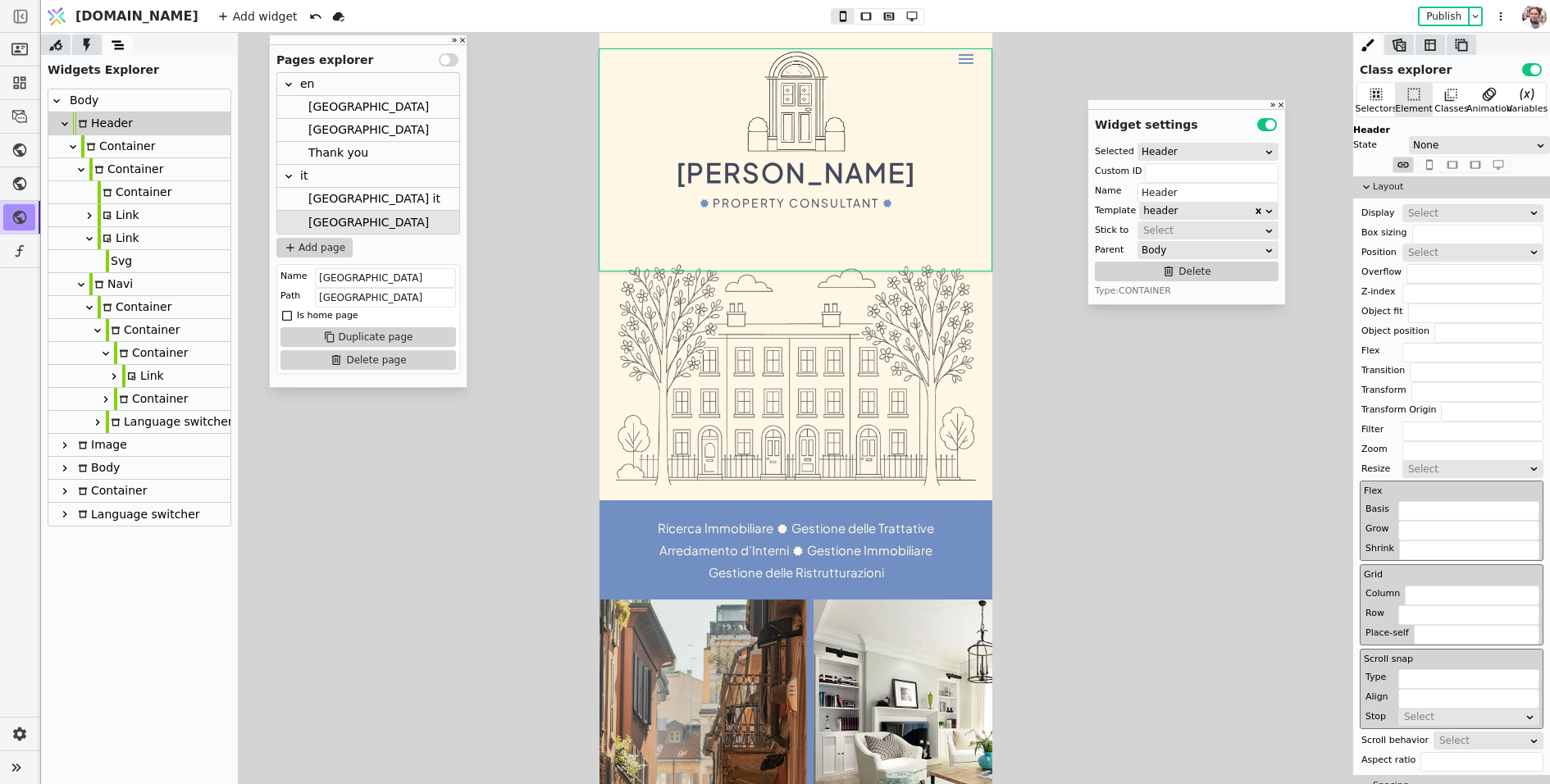
click at [121, 238] on div "Link" at bounding box center [118, 238] width 42 height 22
type input "menu"
type input "Link"
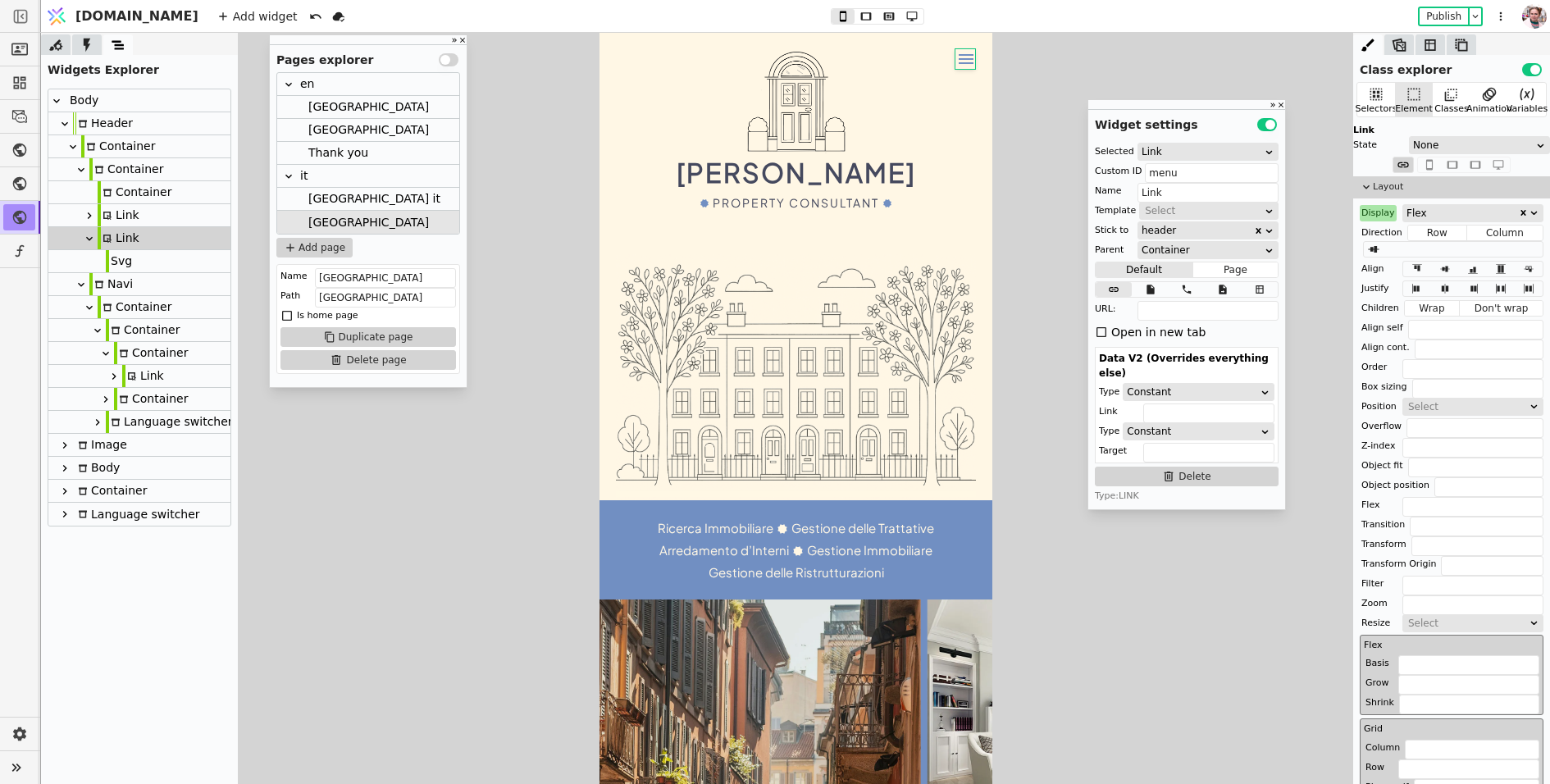
click at [92, 238] on icon at bounding box center [90, 238] width 14 height 14
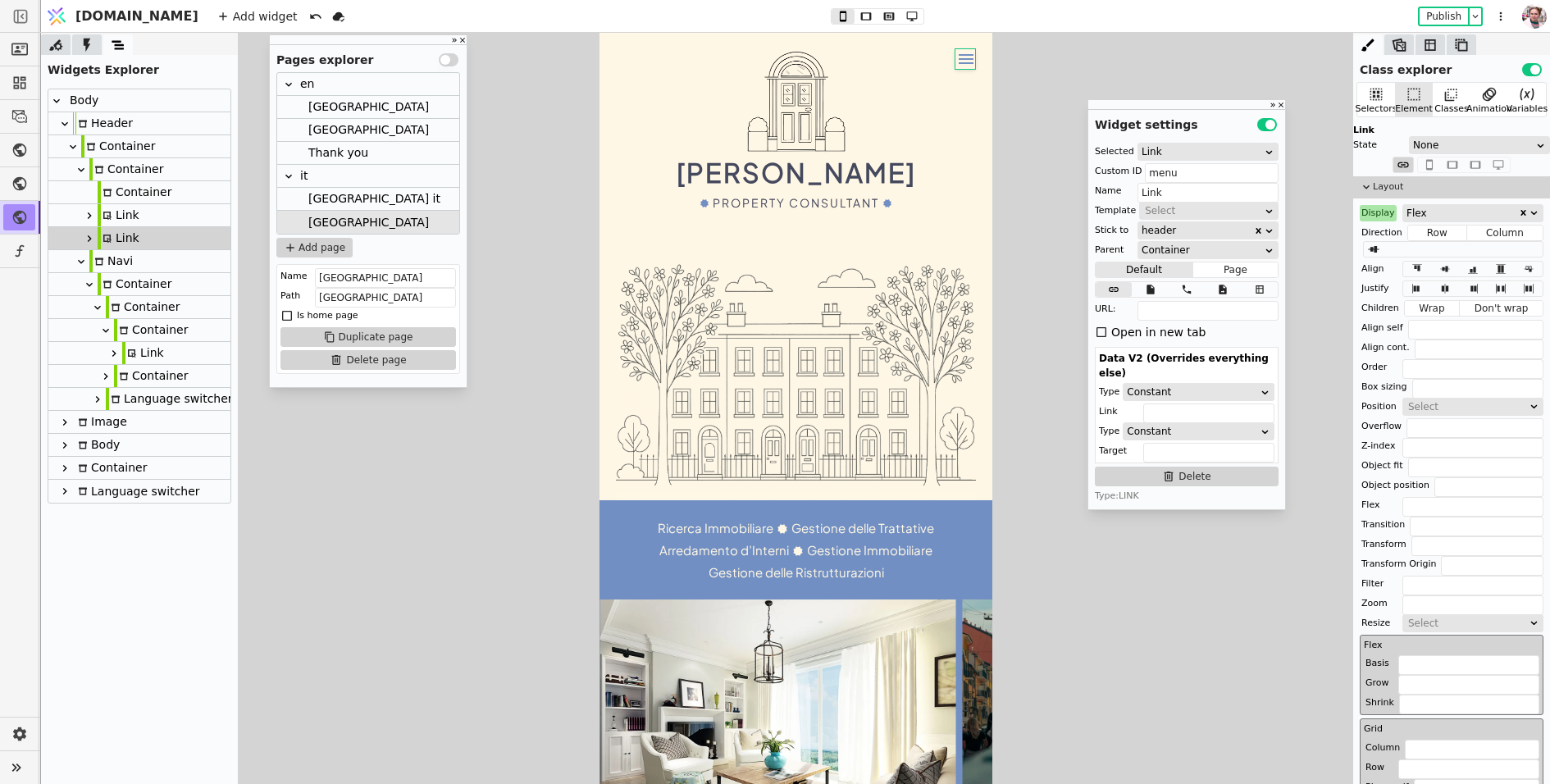
click at [118, 233] on div "Link" at bounding box center [118, 238] width 42 height 22
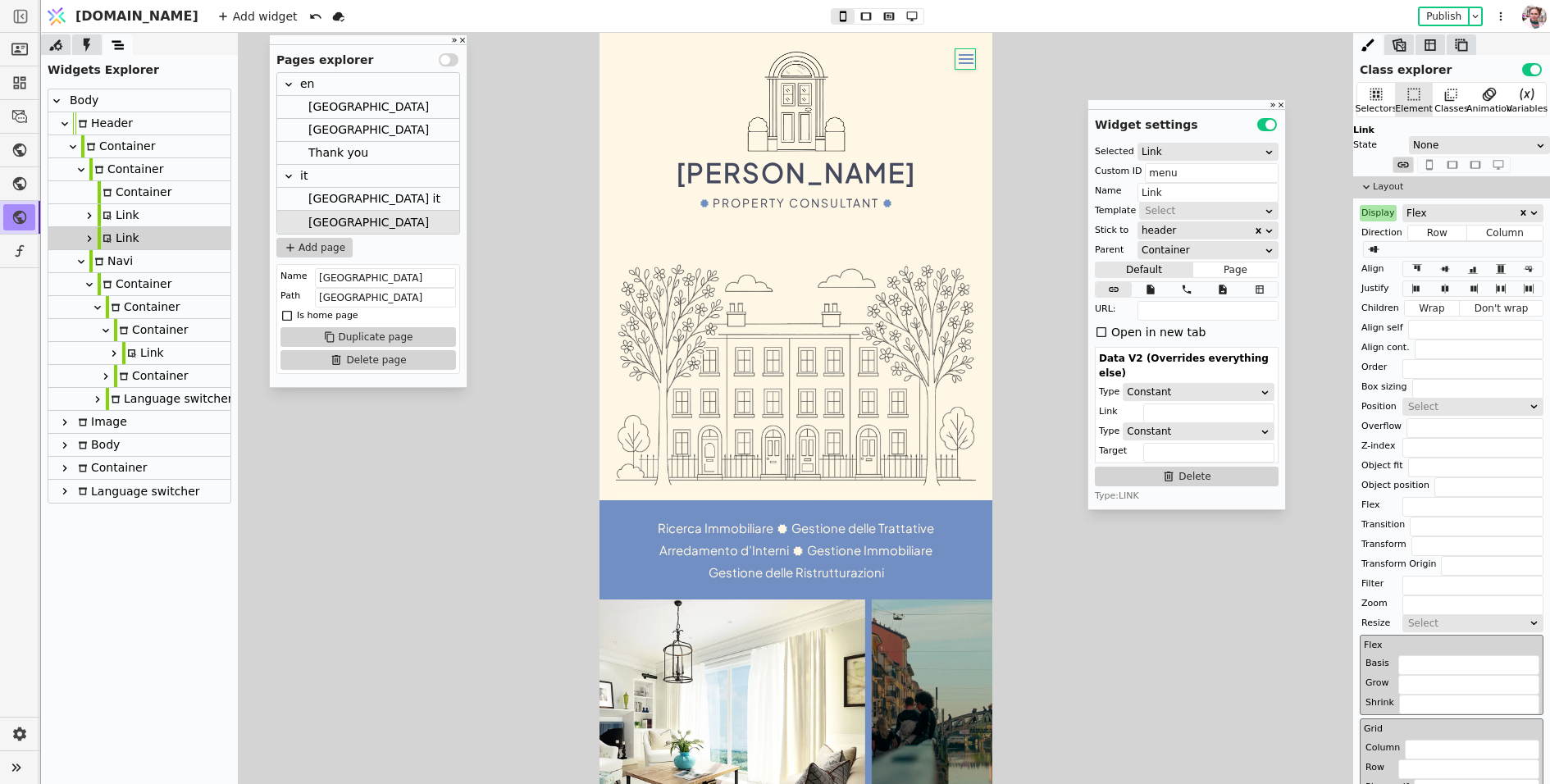
click at [124, 213] on div "Link" at bounding box center [118, 214] width 42 height 22
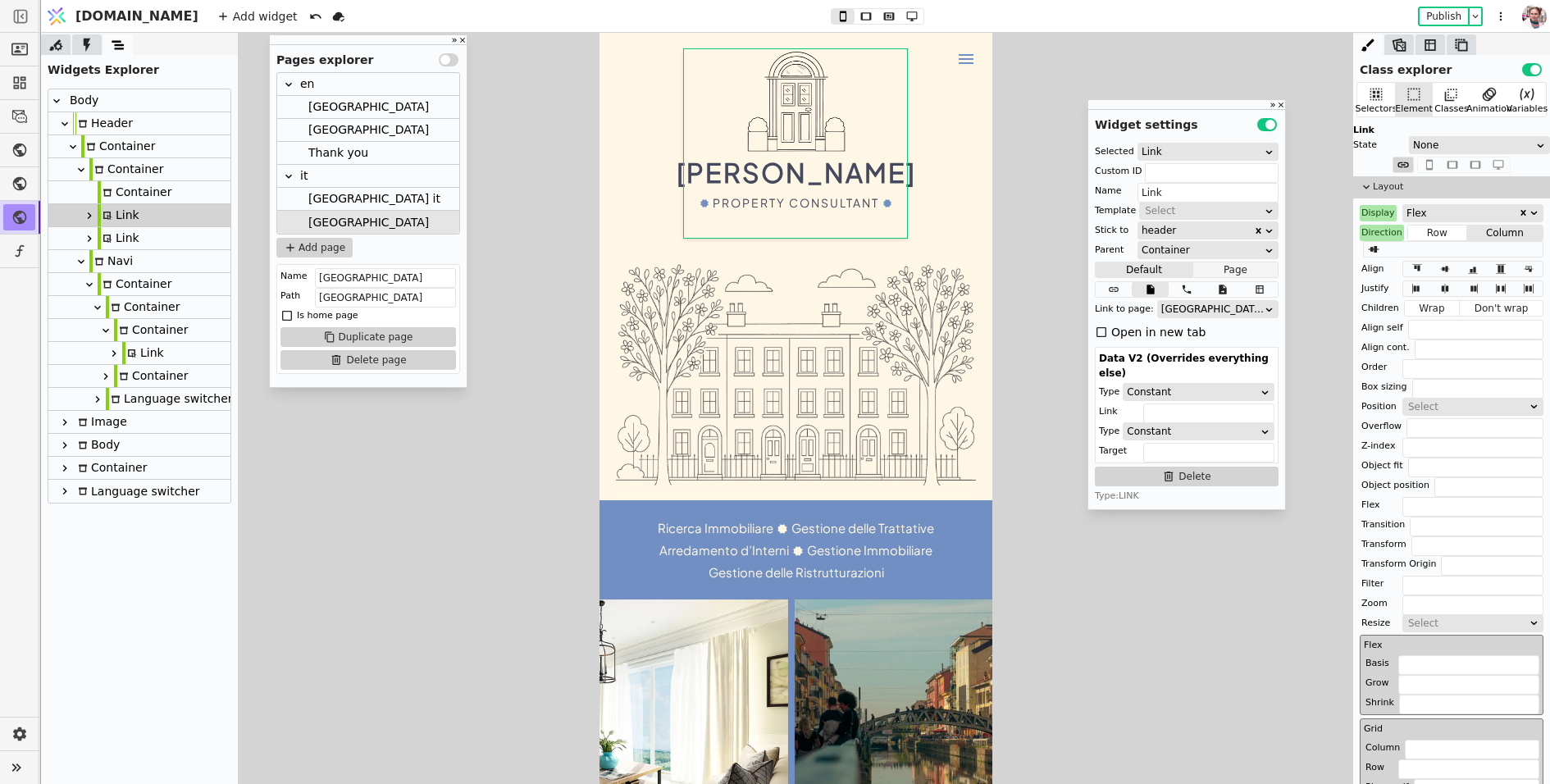
click at [1211, 274] on button "Page" at bounding box center [1235, 269] width 84 height 16
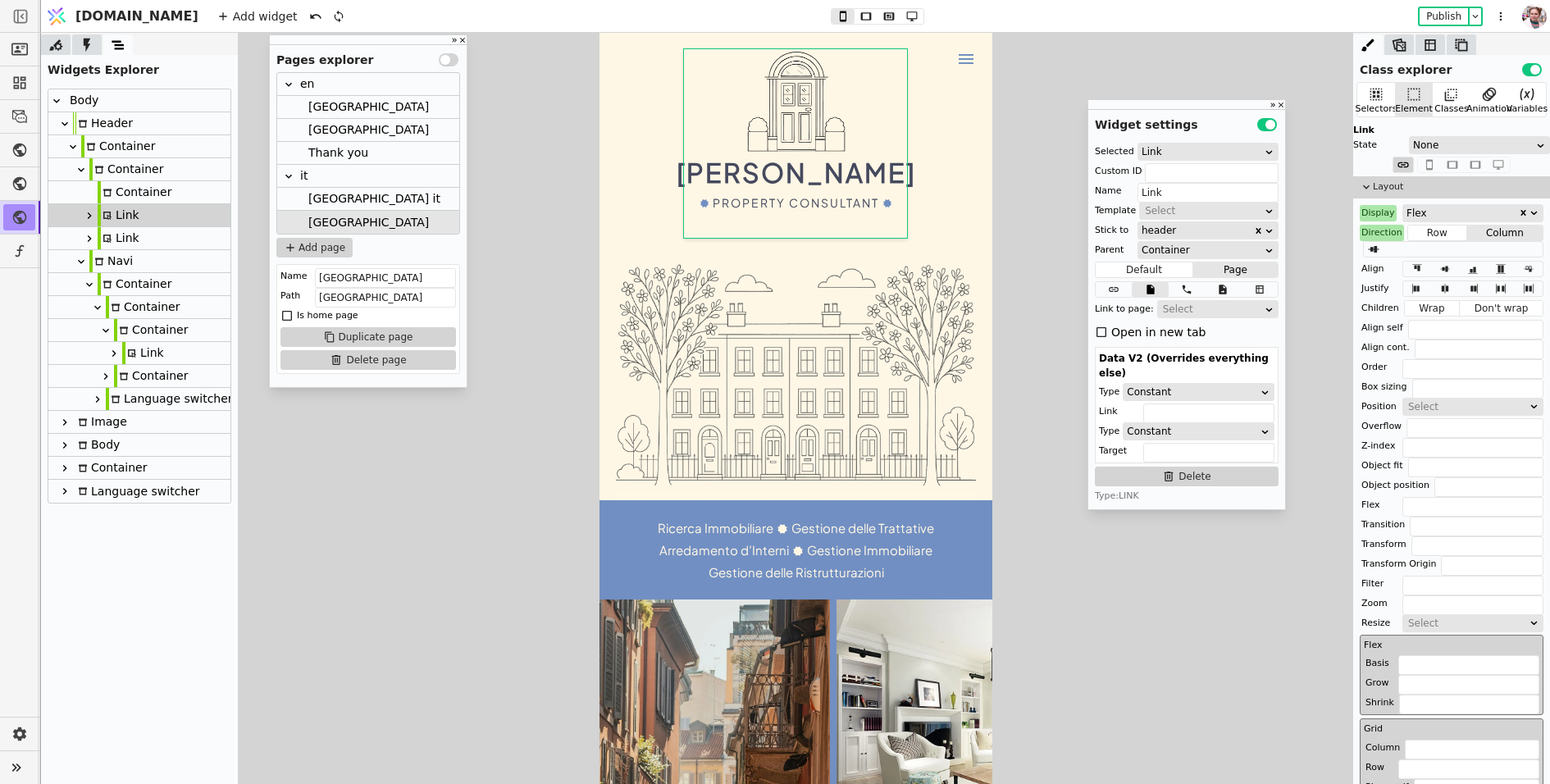
click at [1199, 311] on div "Select" at bounding box center [1212, 309] width 99 height 16
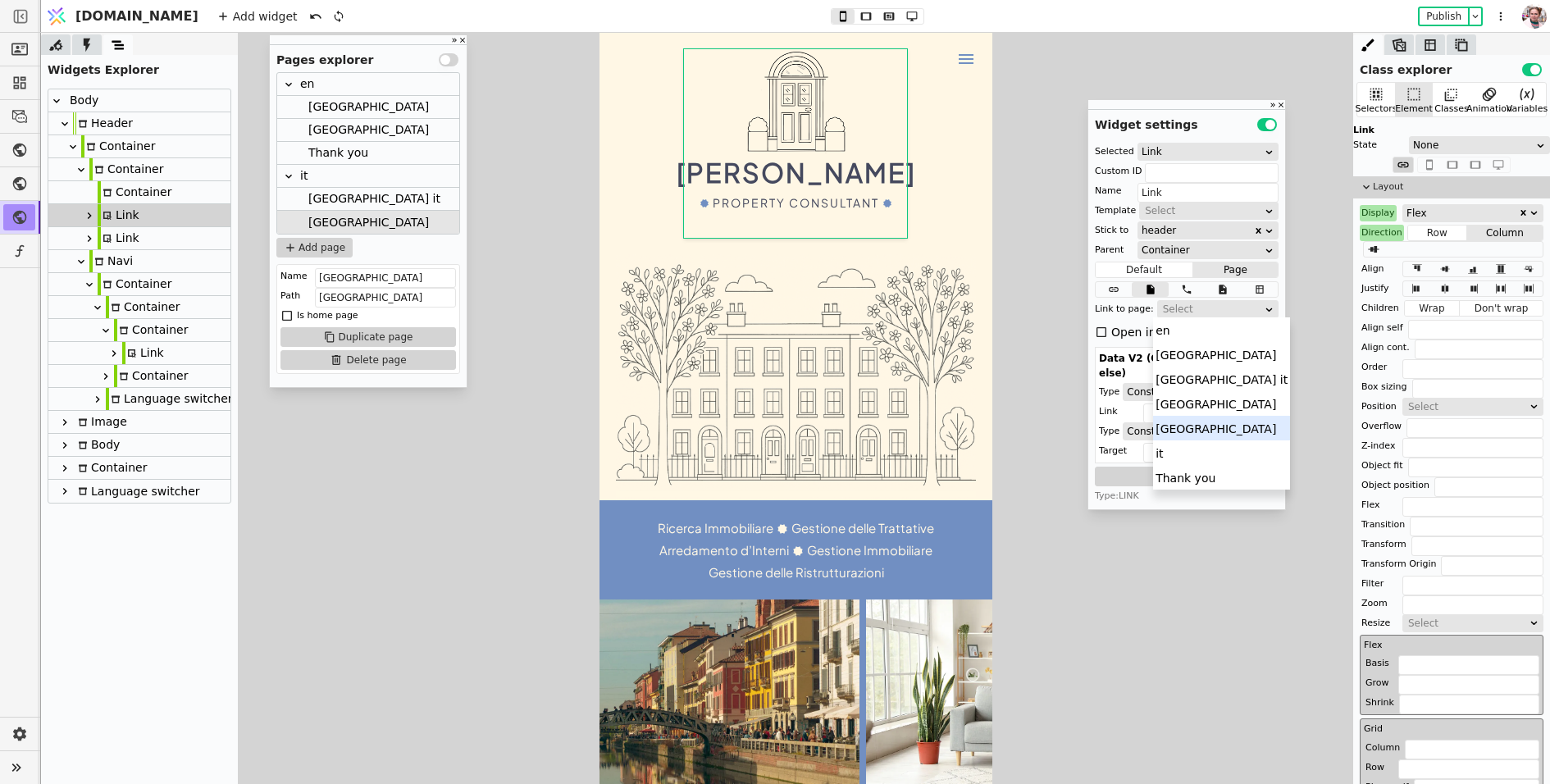
click at [1183, 427] on div "[GEOGRAPHIC_DATA]" at bounding box center [1222, 428] width 137 height 24
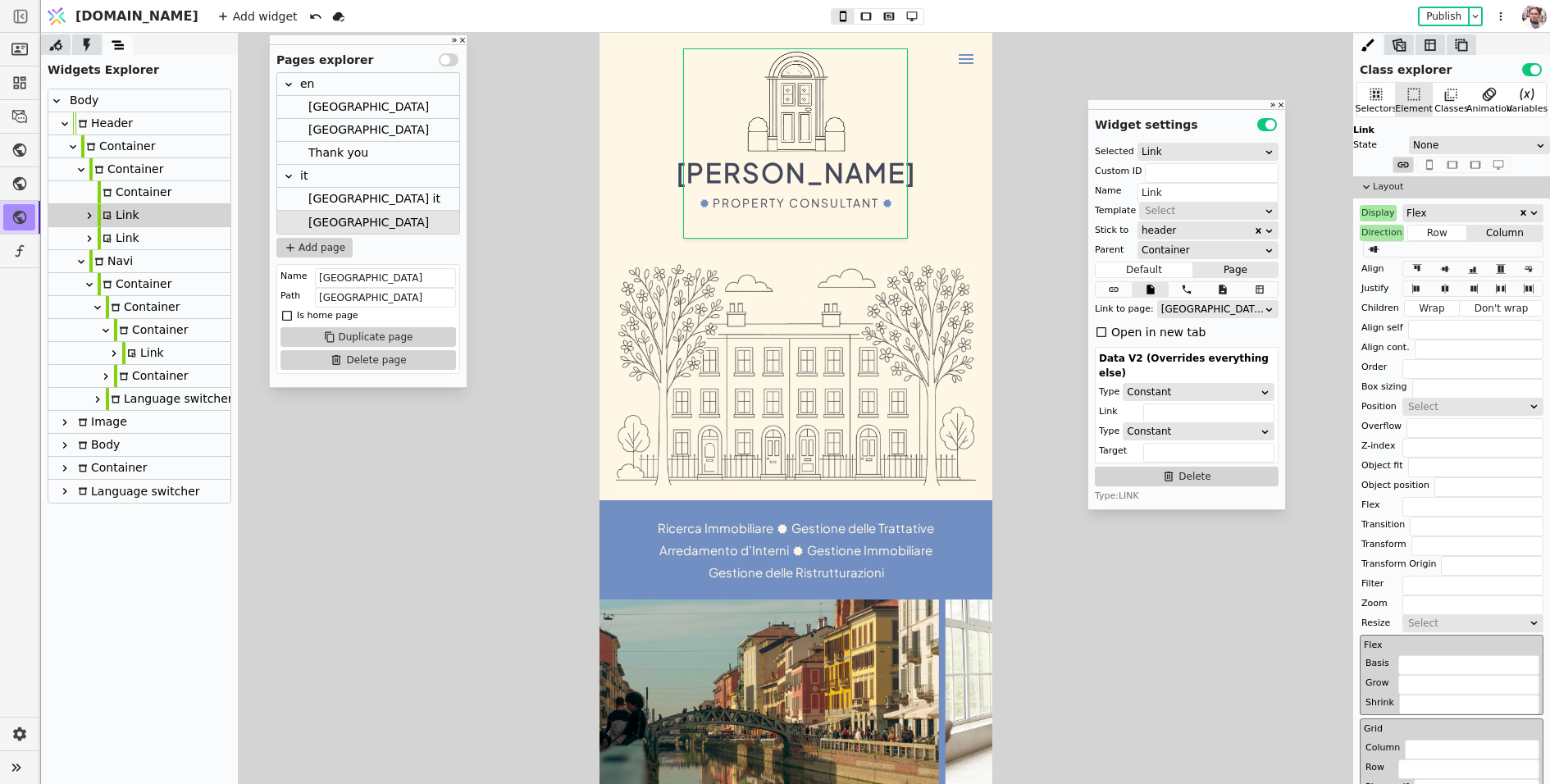
click at [324, 199] on div "[GEOGRAPHIC_DATA] it" at bounding box center [374, 199] width 132 height 22
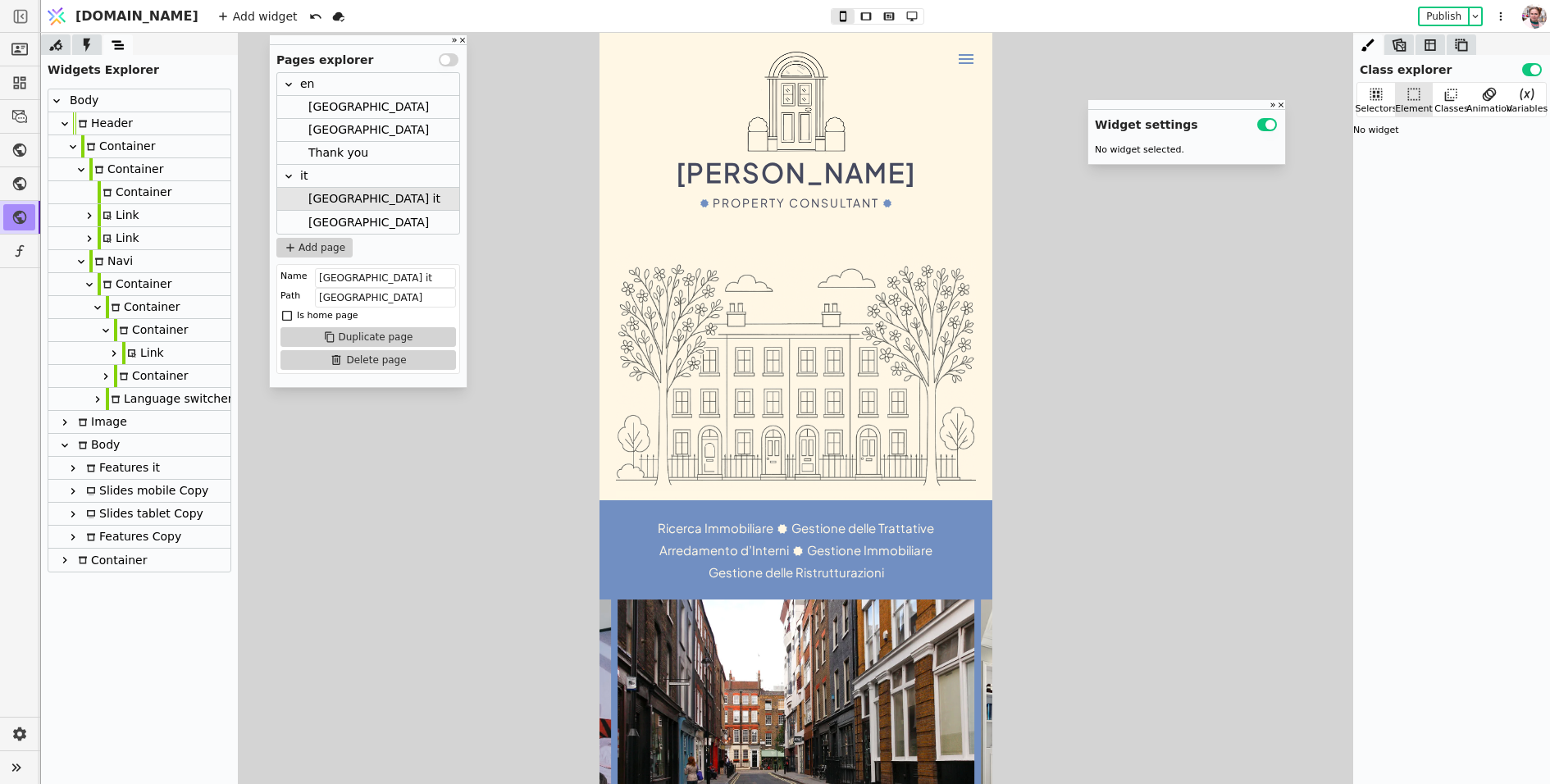
click at [324, 230] on div "[GEOGRAPHIC_DATA]" at bounding box center [368, 222] width 121 height 23
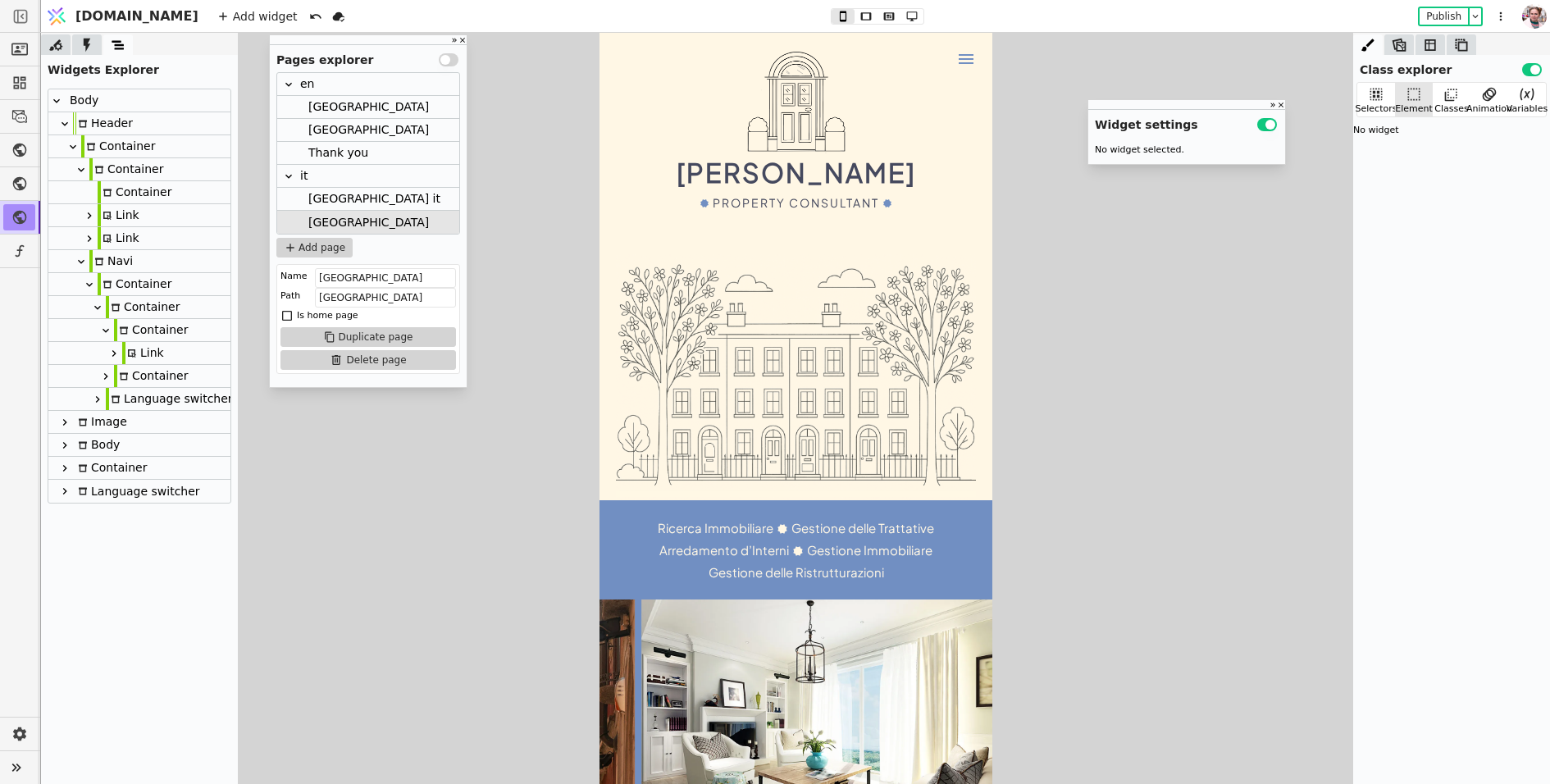
click at [324, 134] on div "[GEOGRAPHIC_DATA]" at bounding box center [368, 129] width 121 height 22
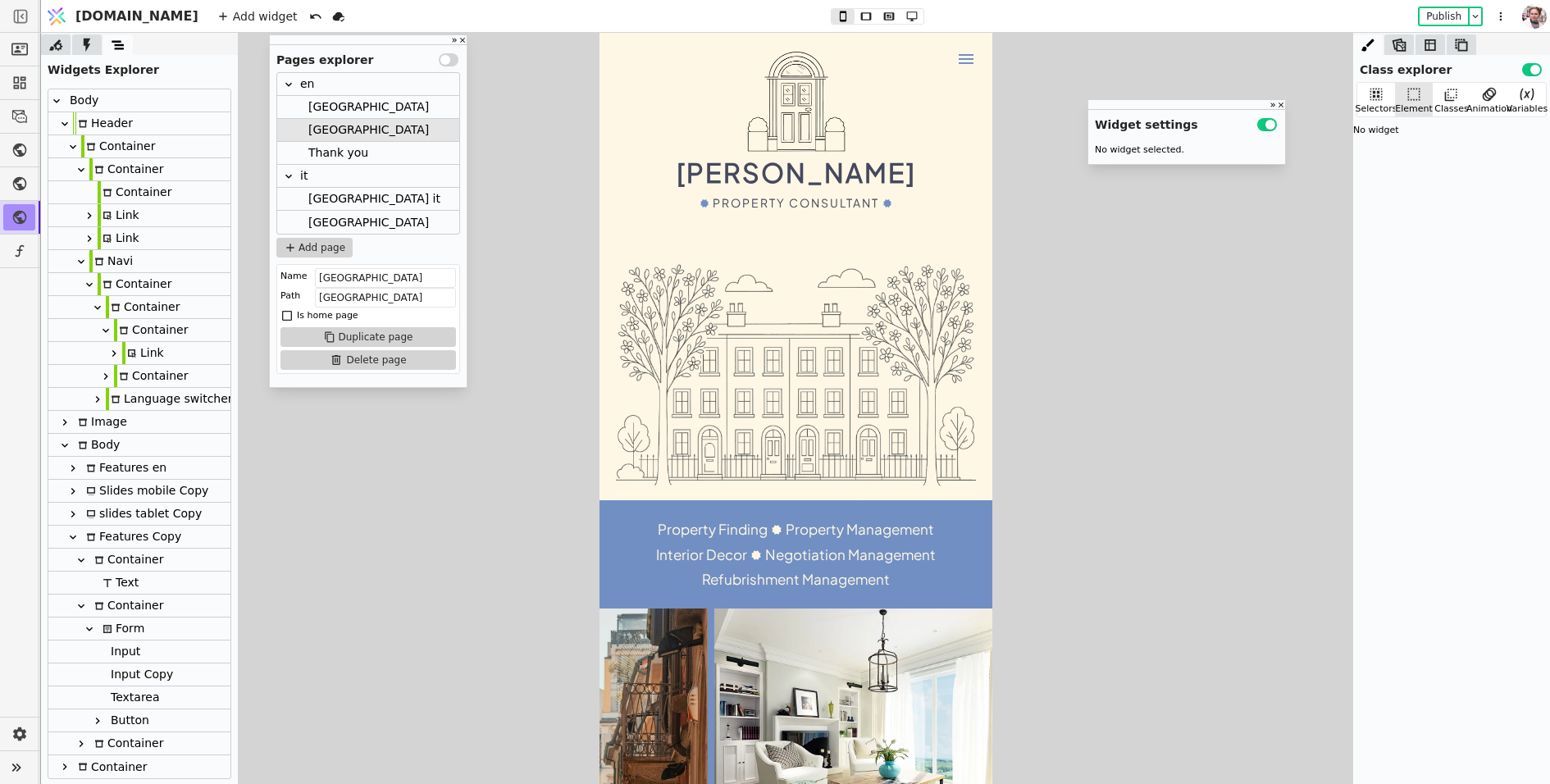
click at [324, 106] on div "[GEOGRAPHIC_DATA]" at bounding box center [368, 106] width 121 height 22
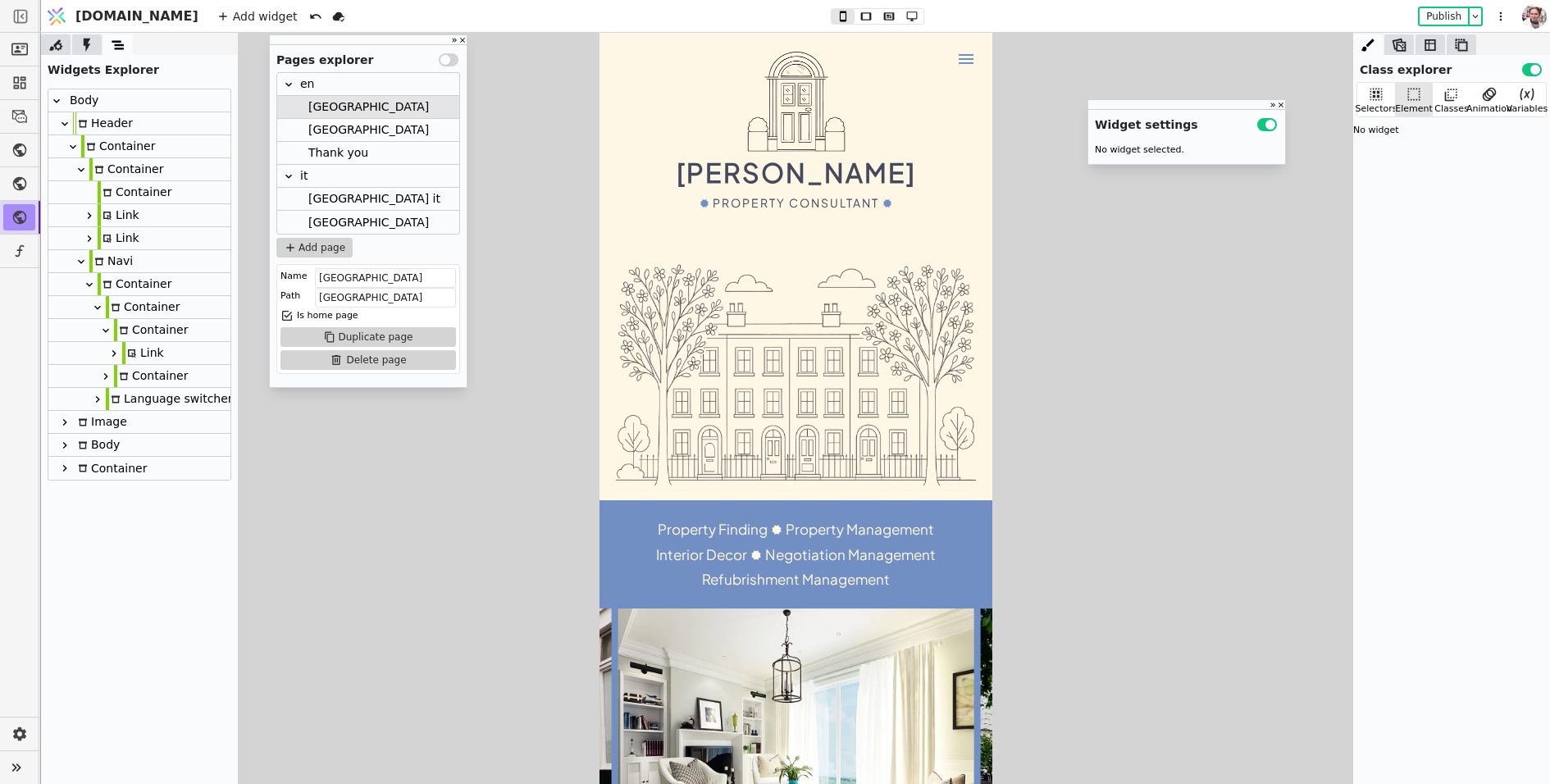
click at [144, 331] on div "Container" at bounding box center [151, 329] width 73 height 22
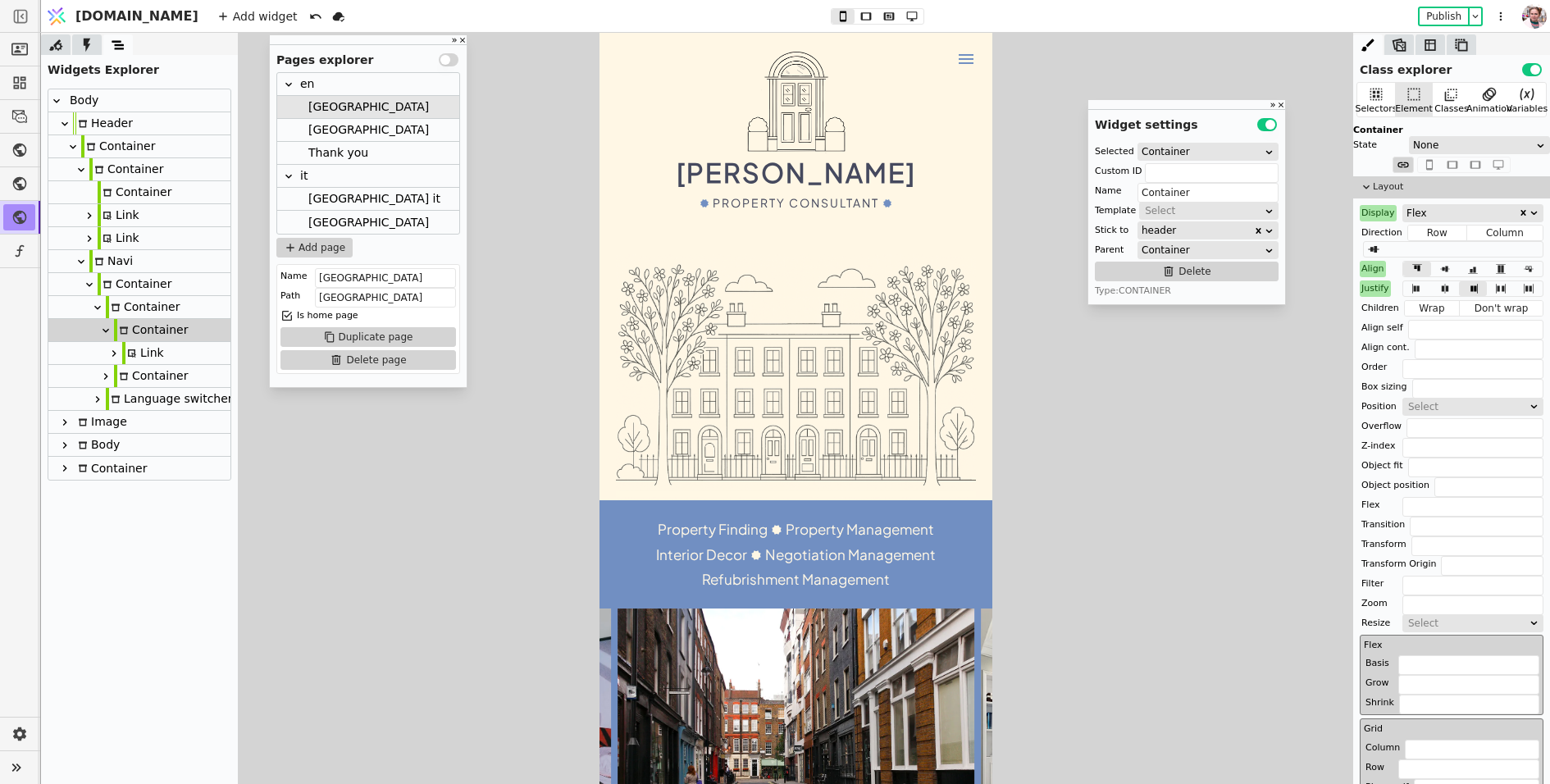
click at [142, 351] on div "Link" at bounding box center [143, 352] width 42 height 22
type input "menu-close"
type input "Link"
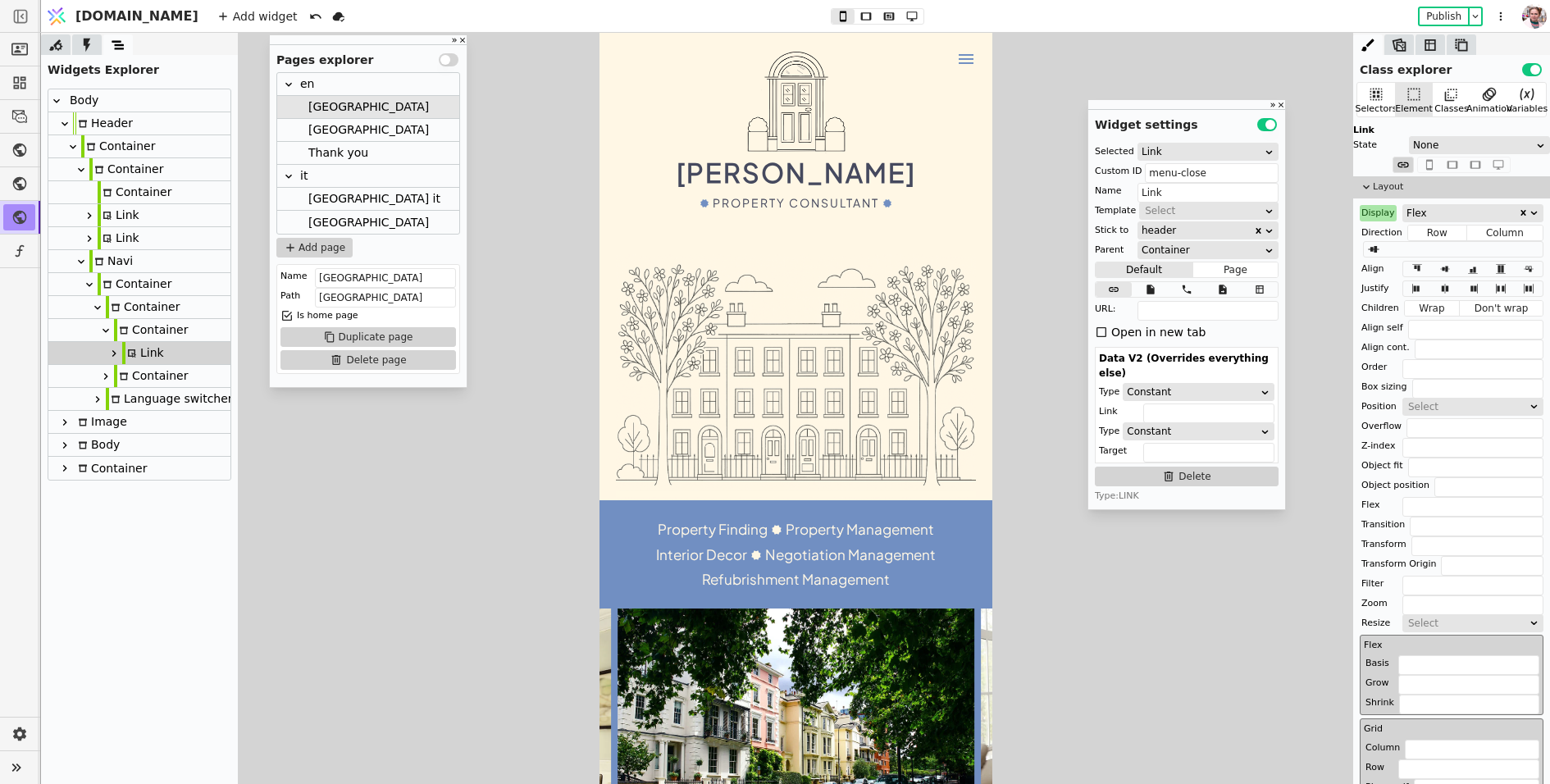
click at [106, 377] on icon at bounding box center [106, 377] width 14 height 14
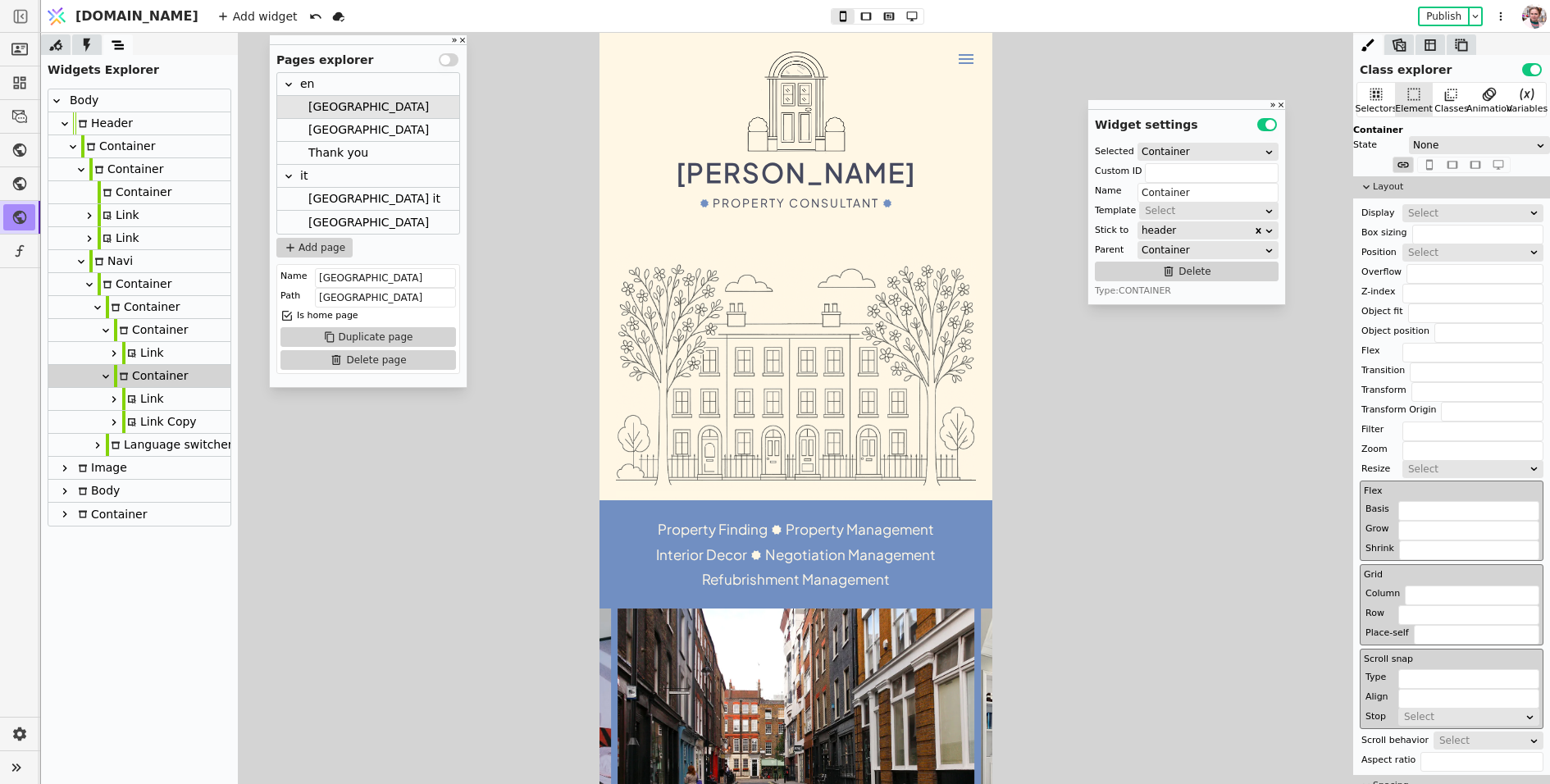
click at [159, 400] on div "Link" at bounding box center [143, 399] width 42 height 22
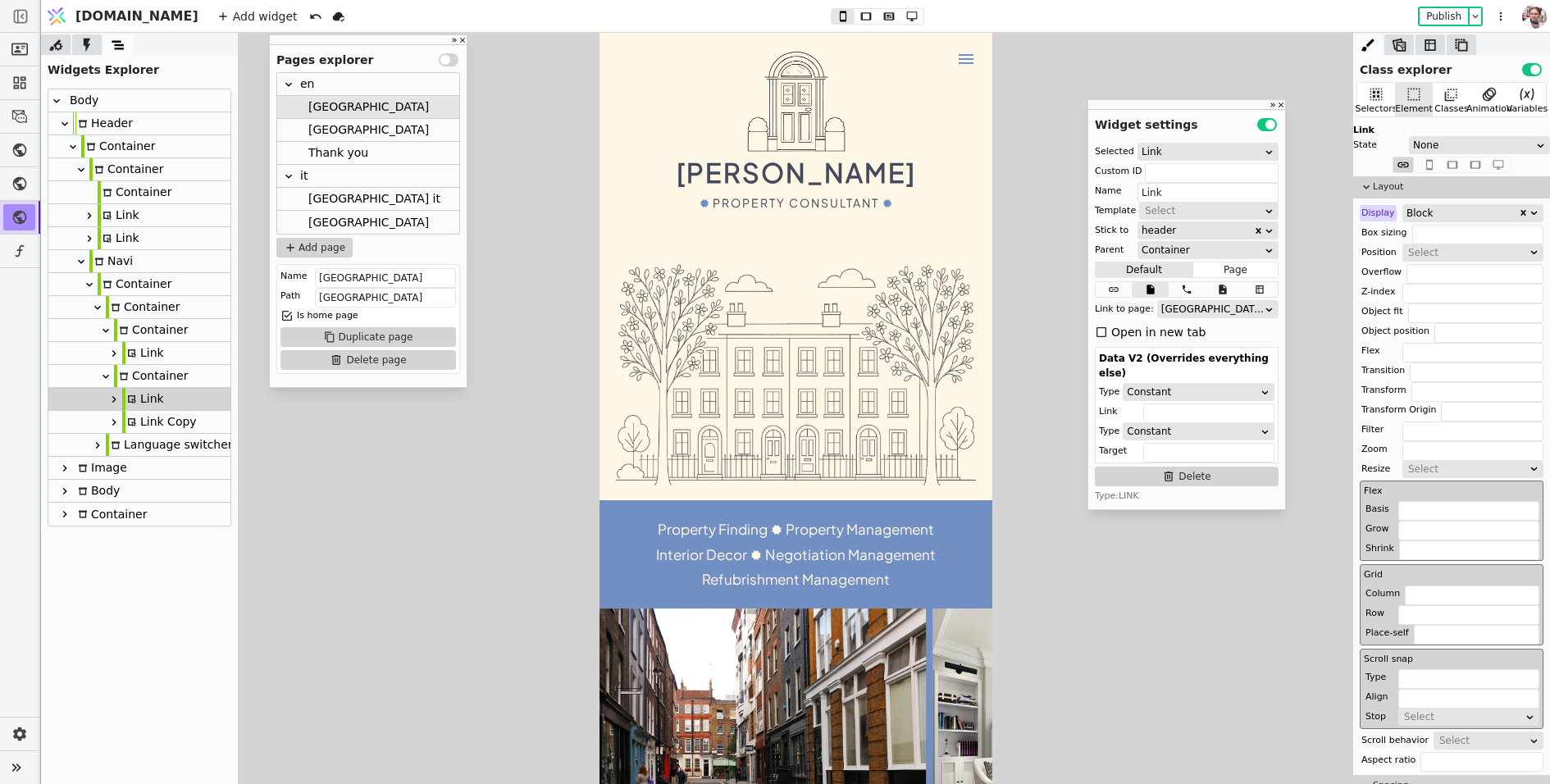
click at [102, 398] on div "Link" at bounding box center [139, 400] width 183 height 23
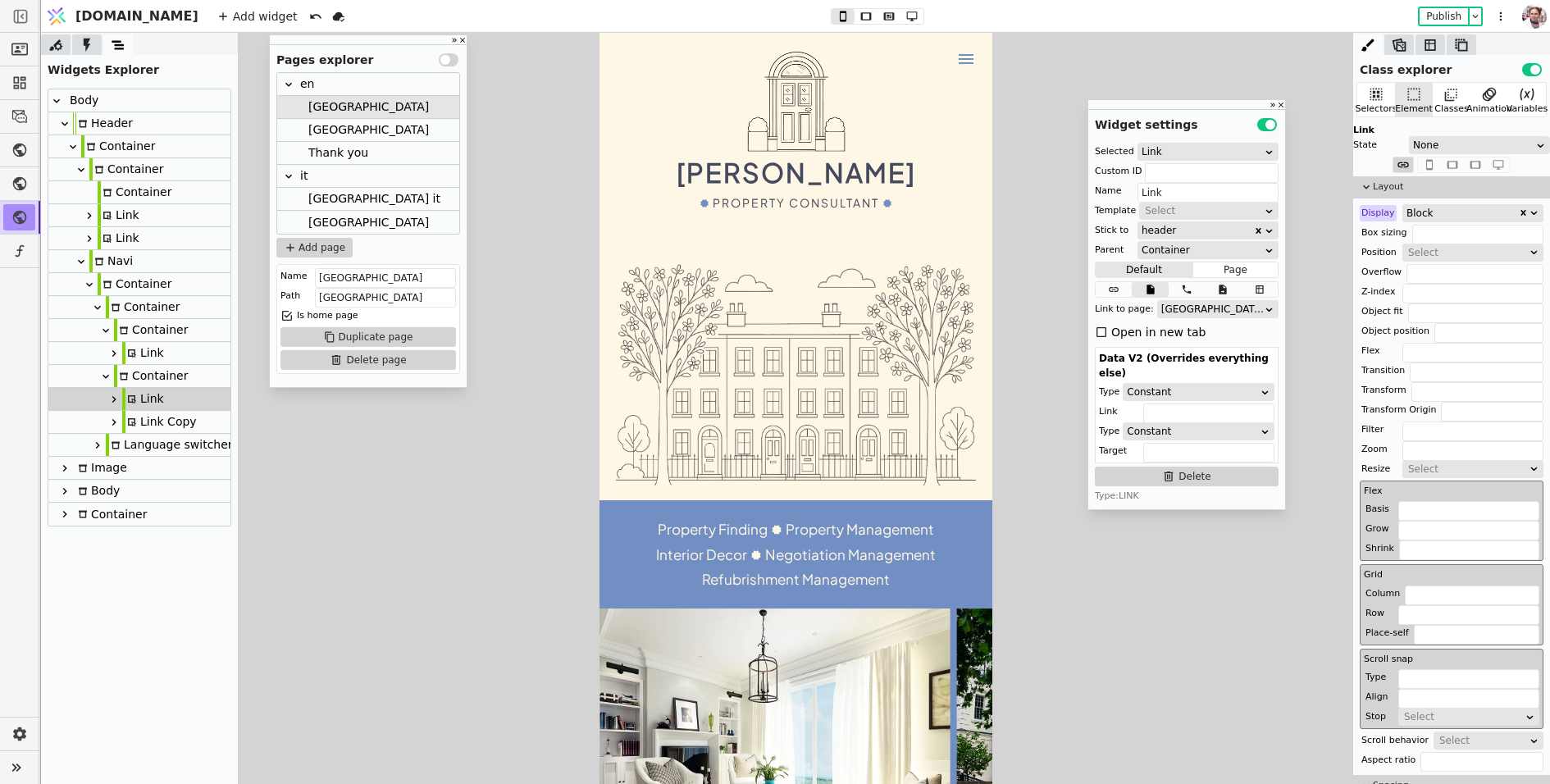
click at [119, 398] on icon at bounding box center [114, 400] width 14 height 14
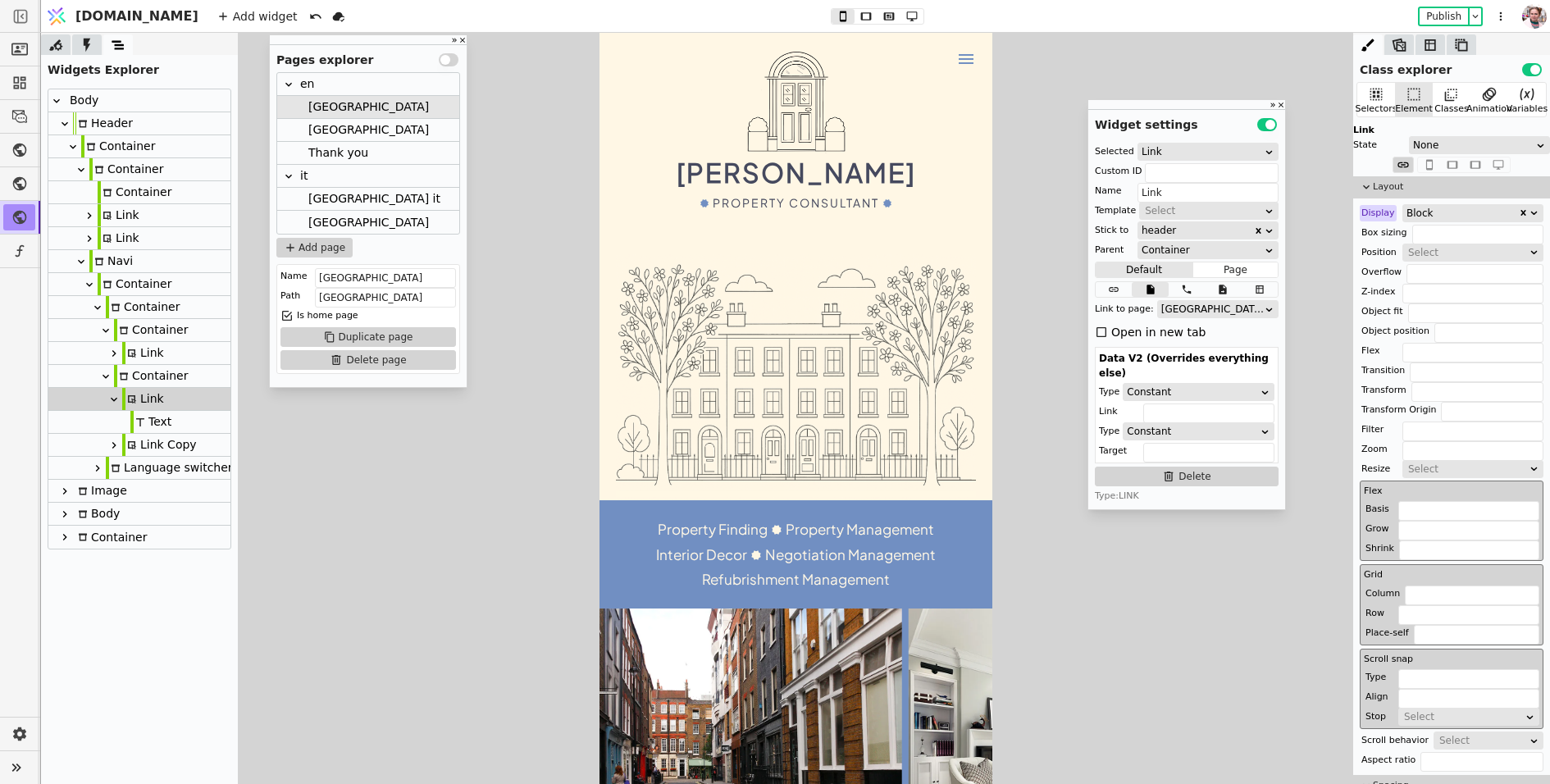
click at [136, 427] on icon at bounding box center [140, 422] width 10 height 10
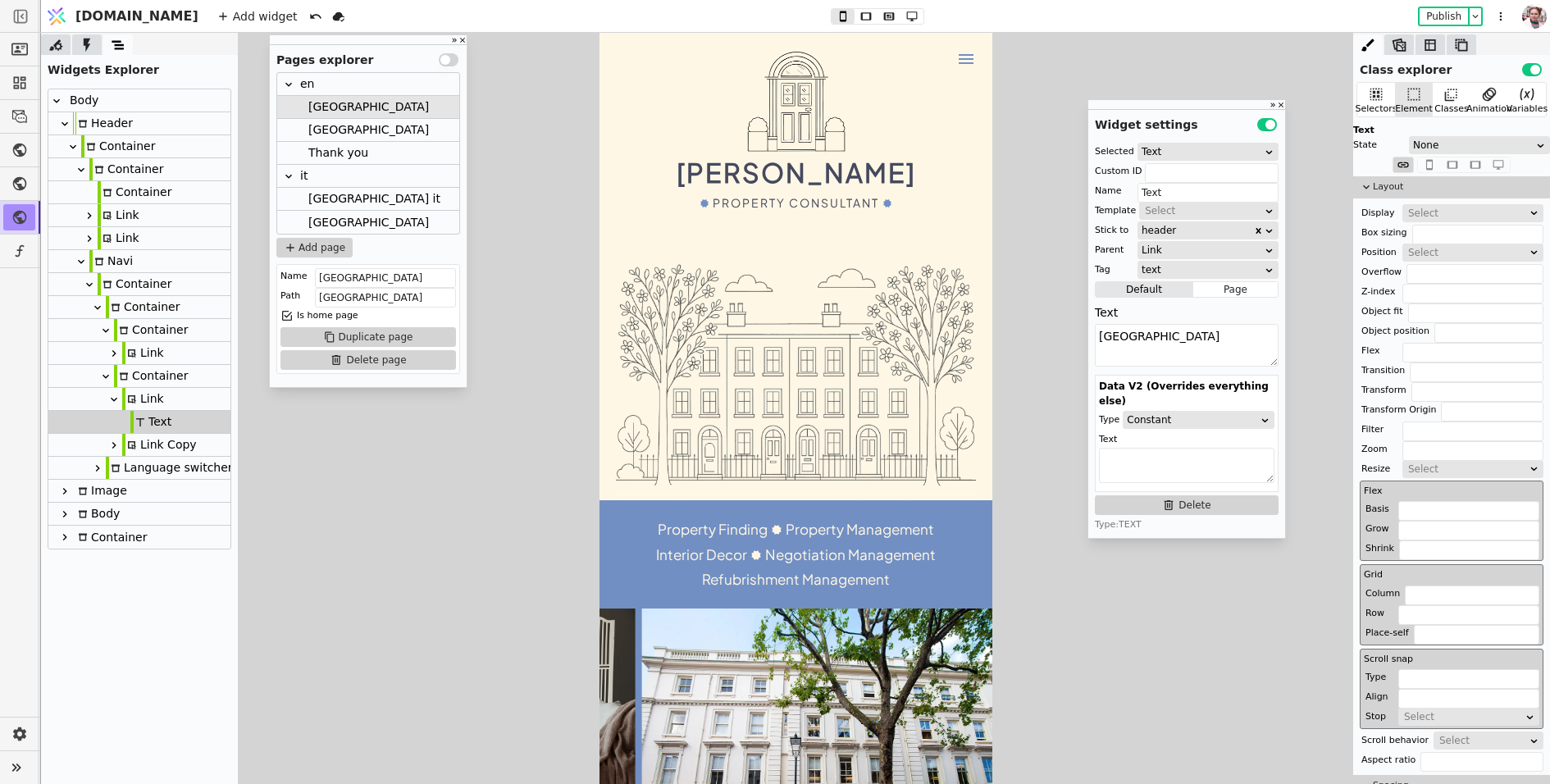
click at [143, 399] on div "Link" at bounding box center [143, 399] width 42 height 22
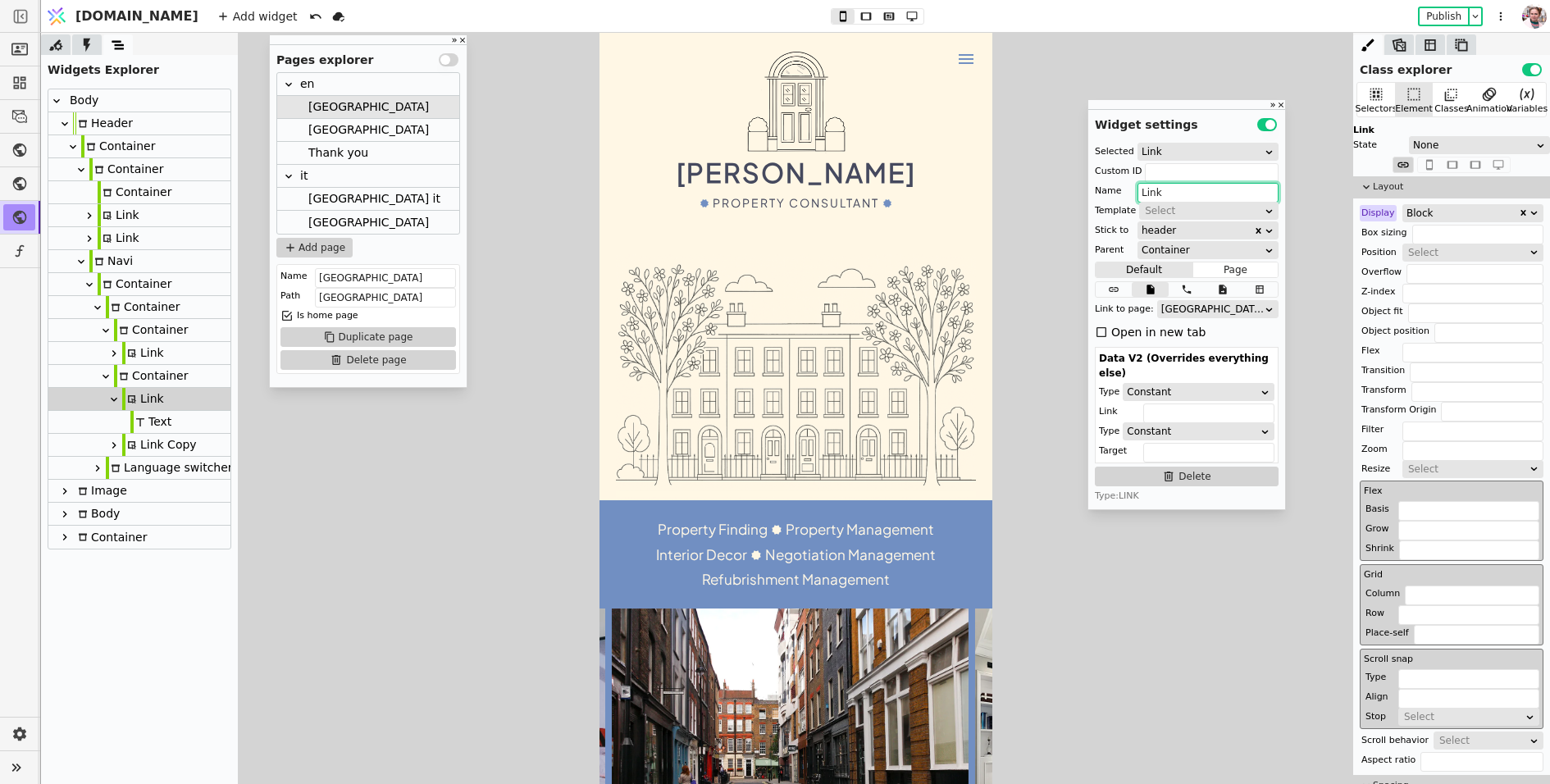
drag, startPoint x: 1148, startPoint y: 193, endPoint x: 1173, endPoint y: 193, distance: 25.0
click at [1173, 193] on input "Link" at bounding box center [1208, 192] width 141 height 19
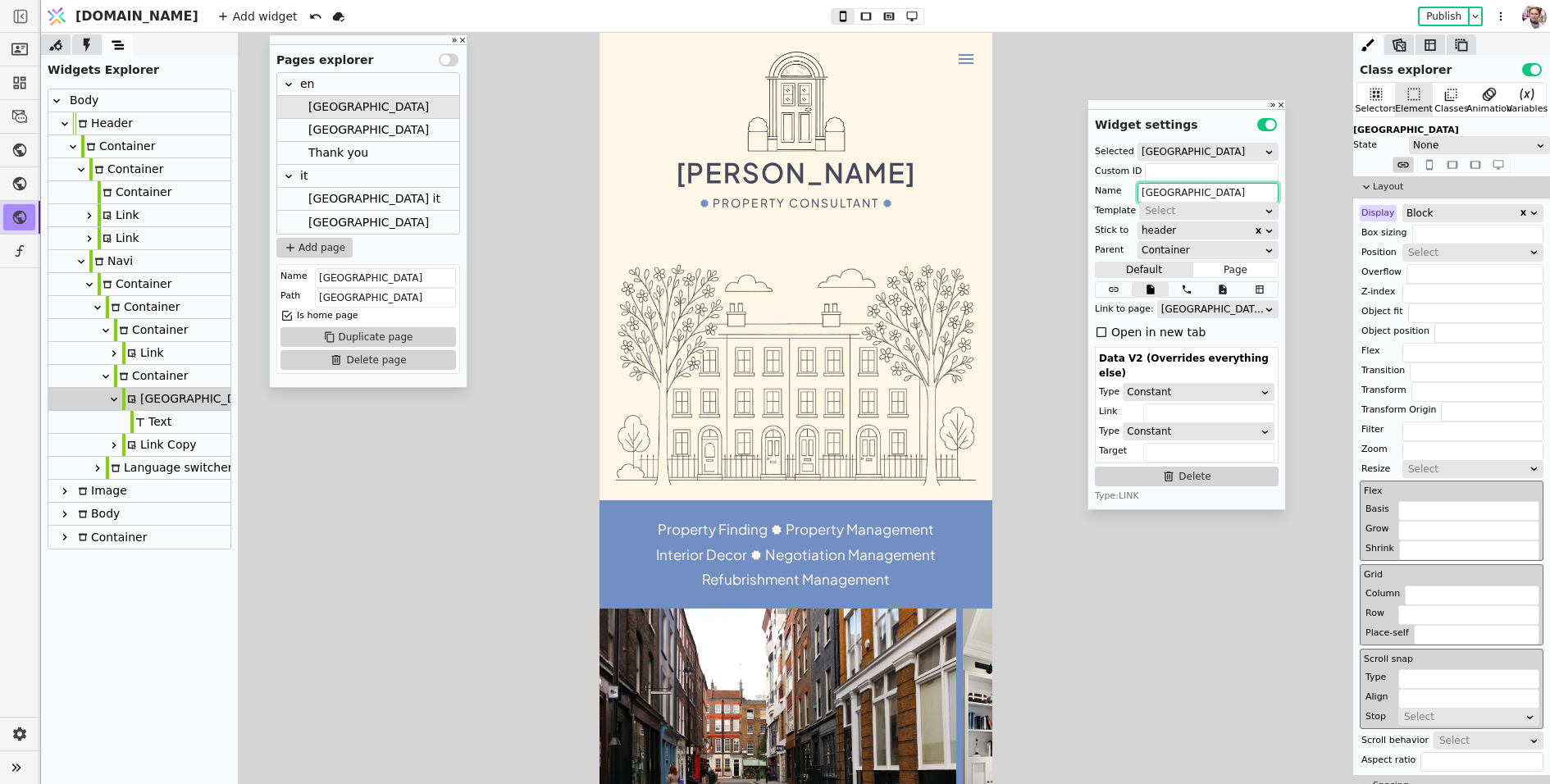
click at [114, 405] on icon at bounding box center [114, 400] width 14 height 14
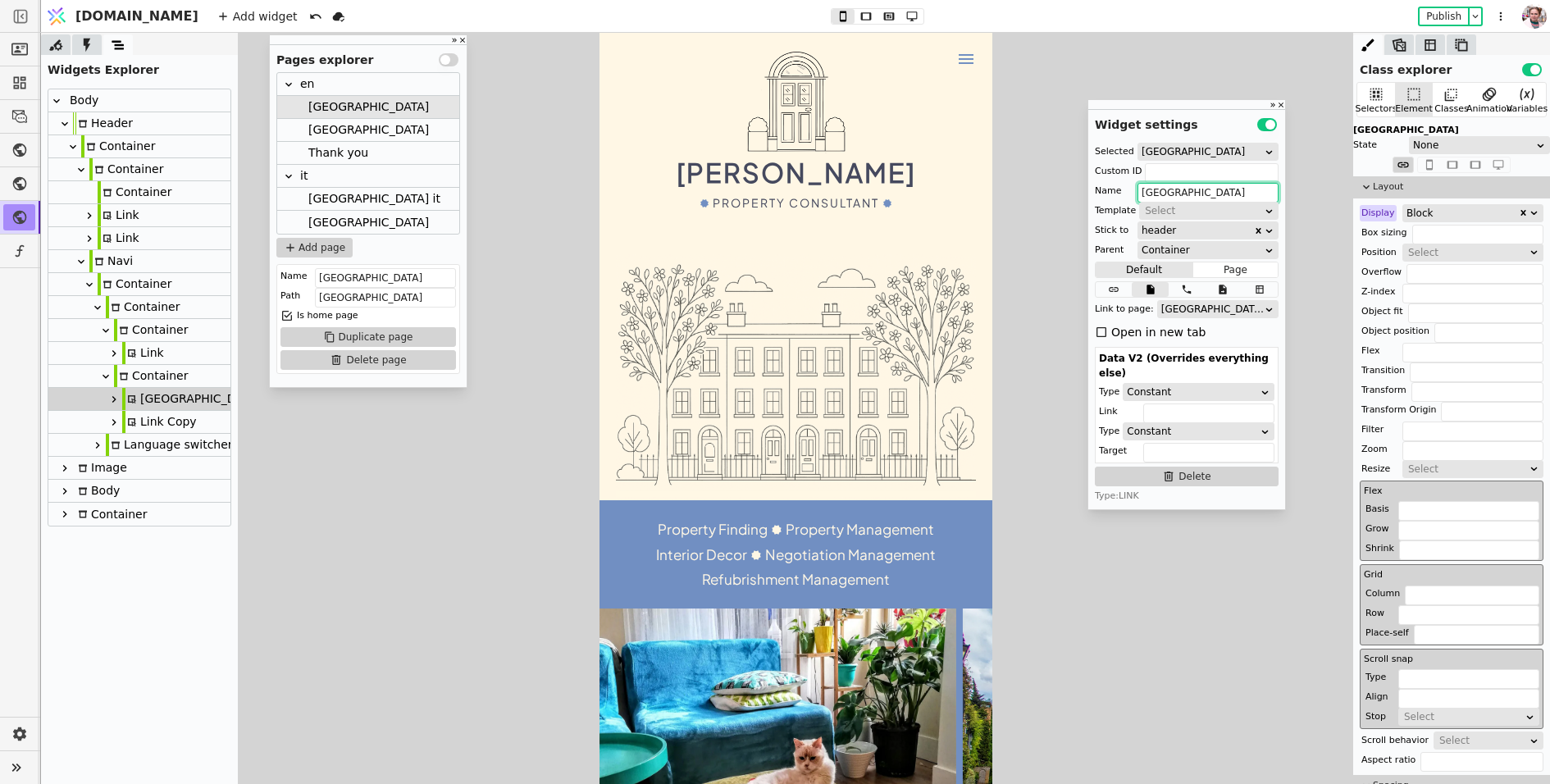
click at [117, 424] on icon at bounding box center [114, 423] width 14 height 14
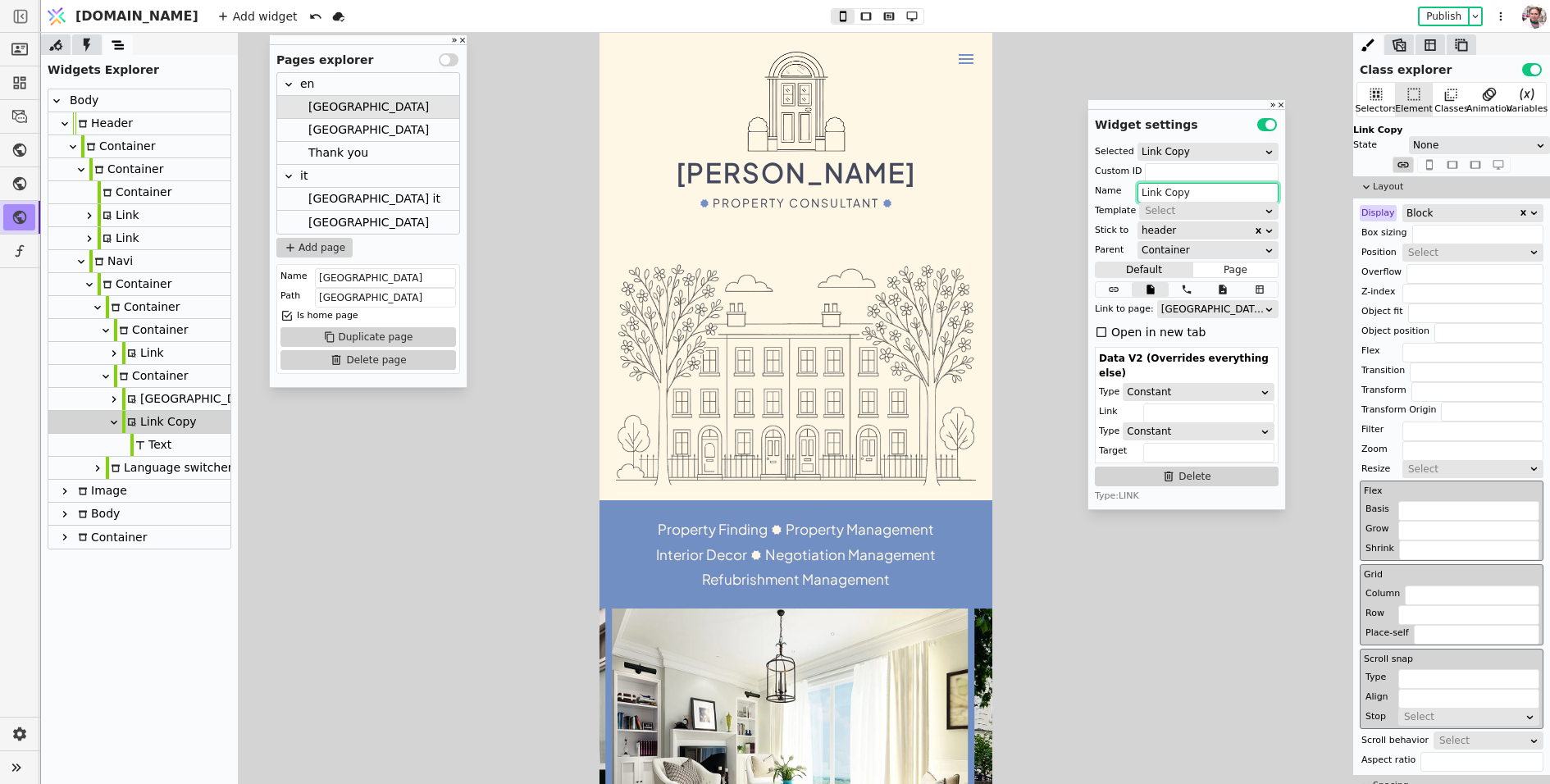
click at [130, 440] on div at bounding box center [131, 444] width 3 height 24
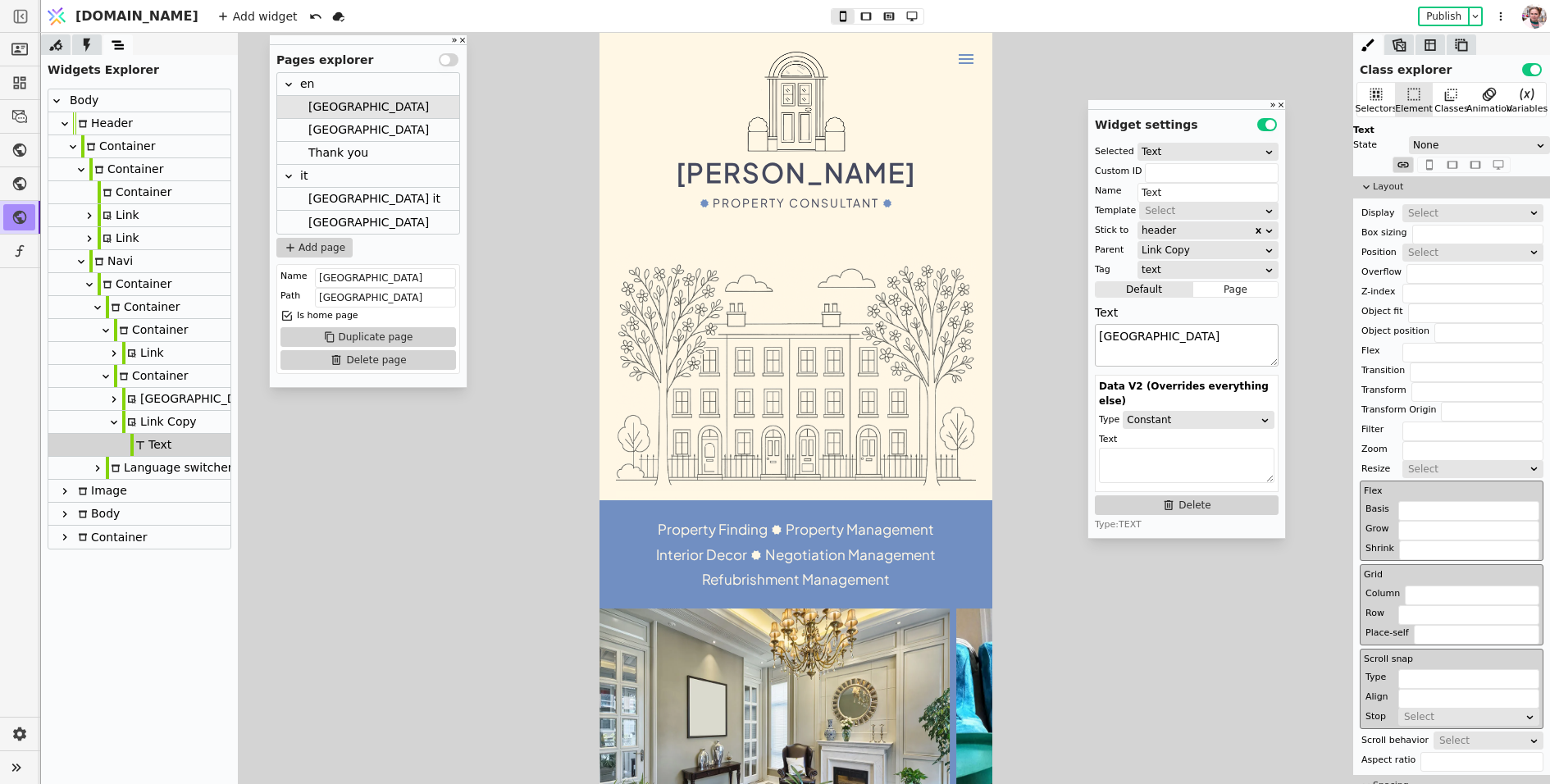
click at [1164, 343] on textarea "[GEOGRAPHIC_DATA]" at bounding box center [1187, 346] width 183 height 42
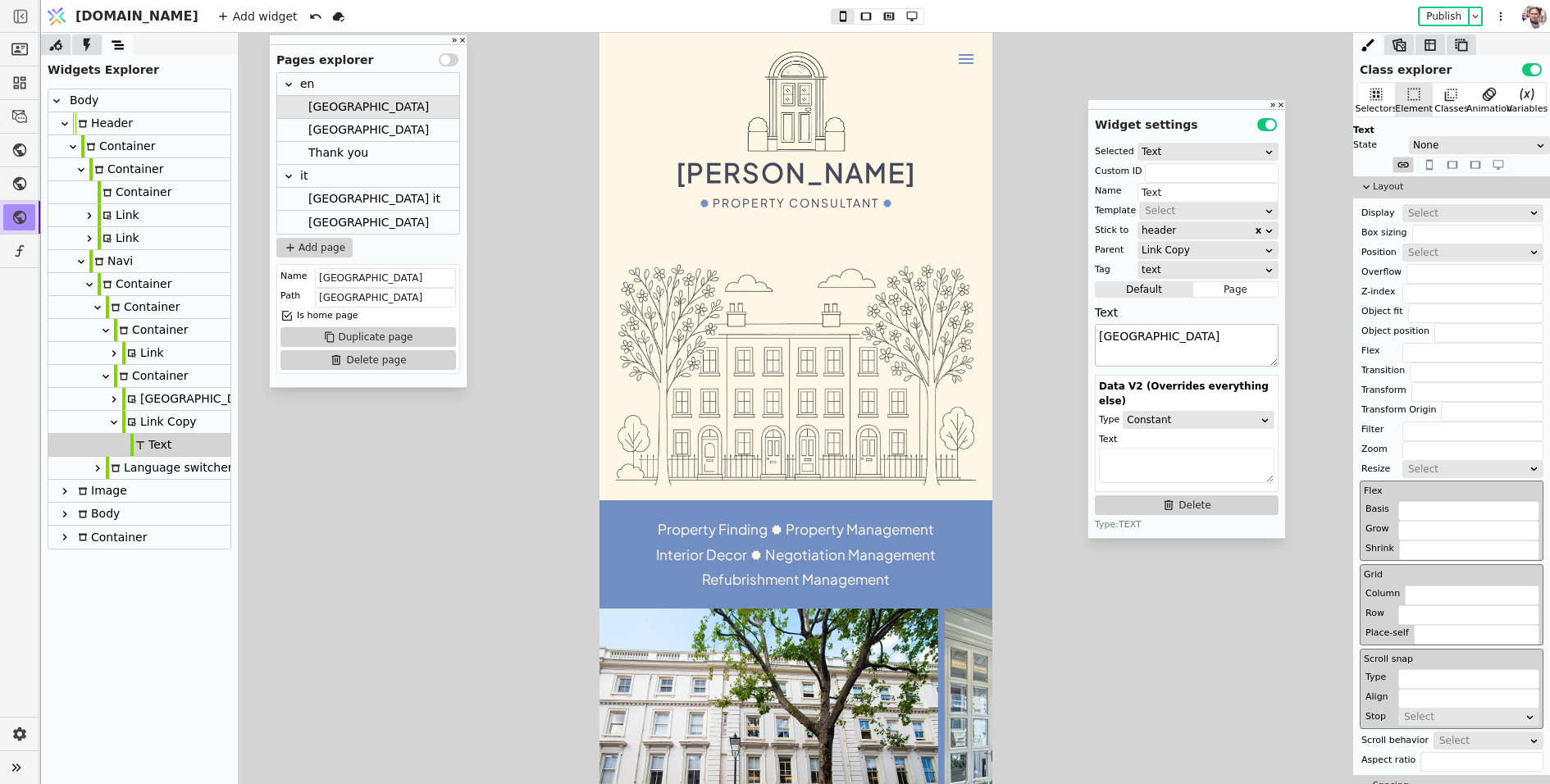
click at [1164, 343] on textarea "[GEOGRAPHIC_DATA]" at bounding box center [1187, 346] width 183 height 42
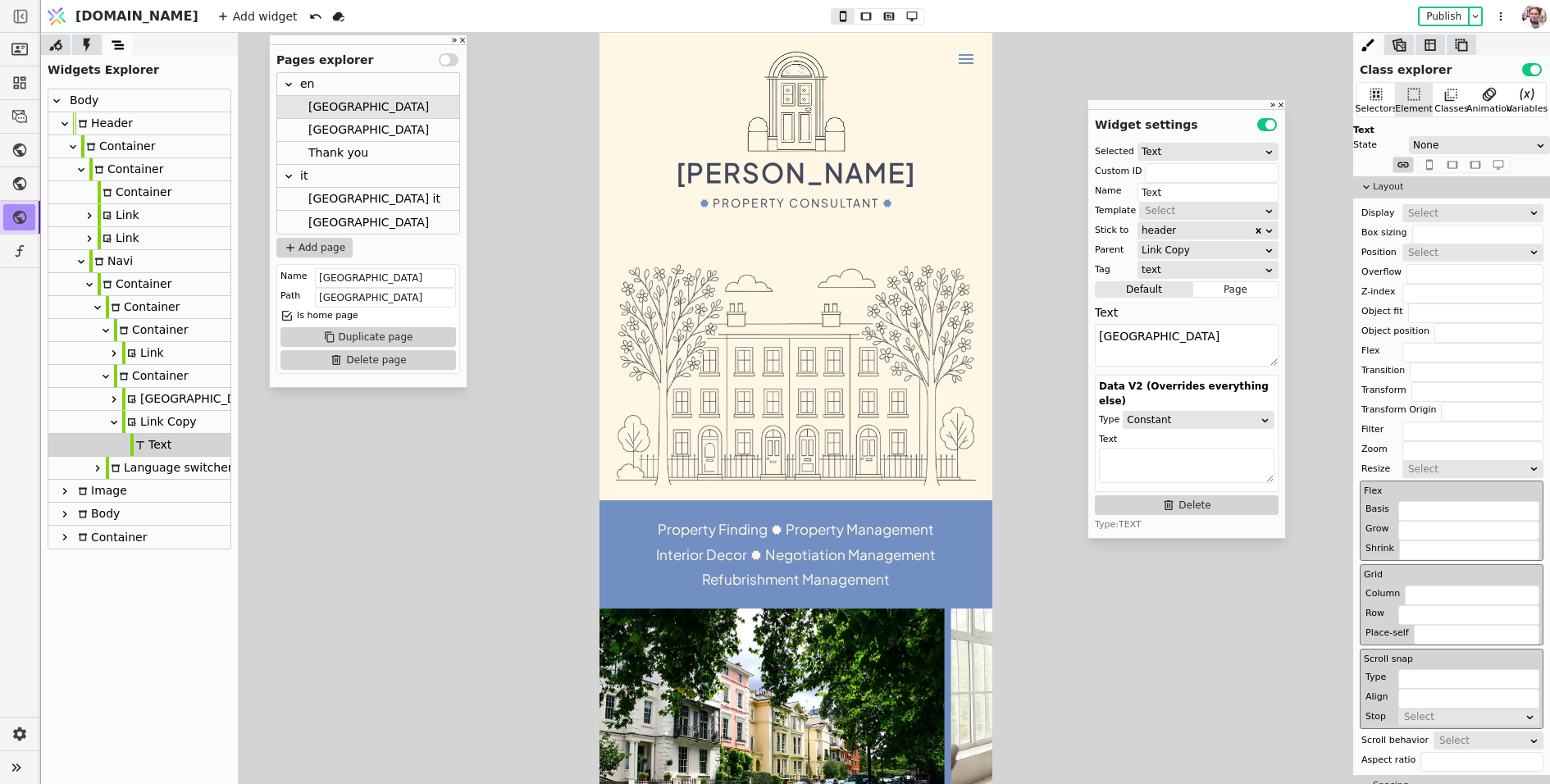
click at [108, 423] on icon at bounding box center [114, 423] width 14 height 14
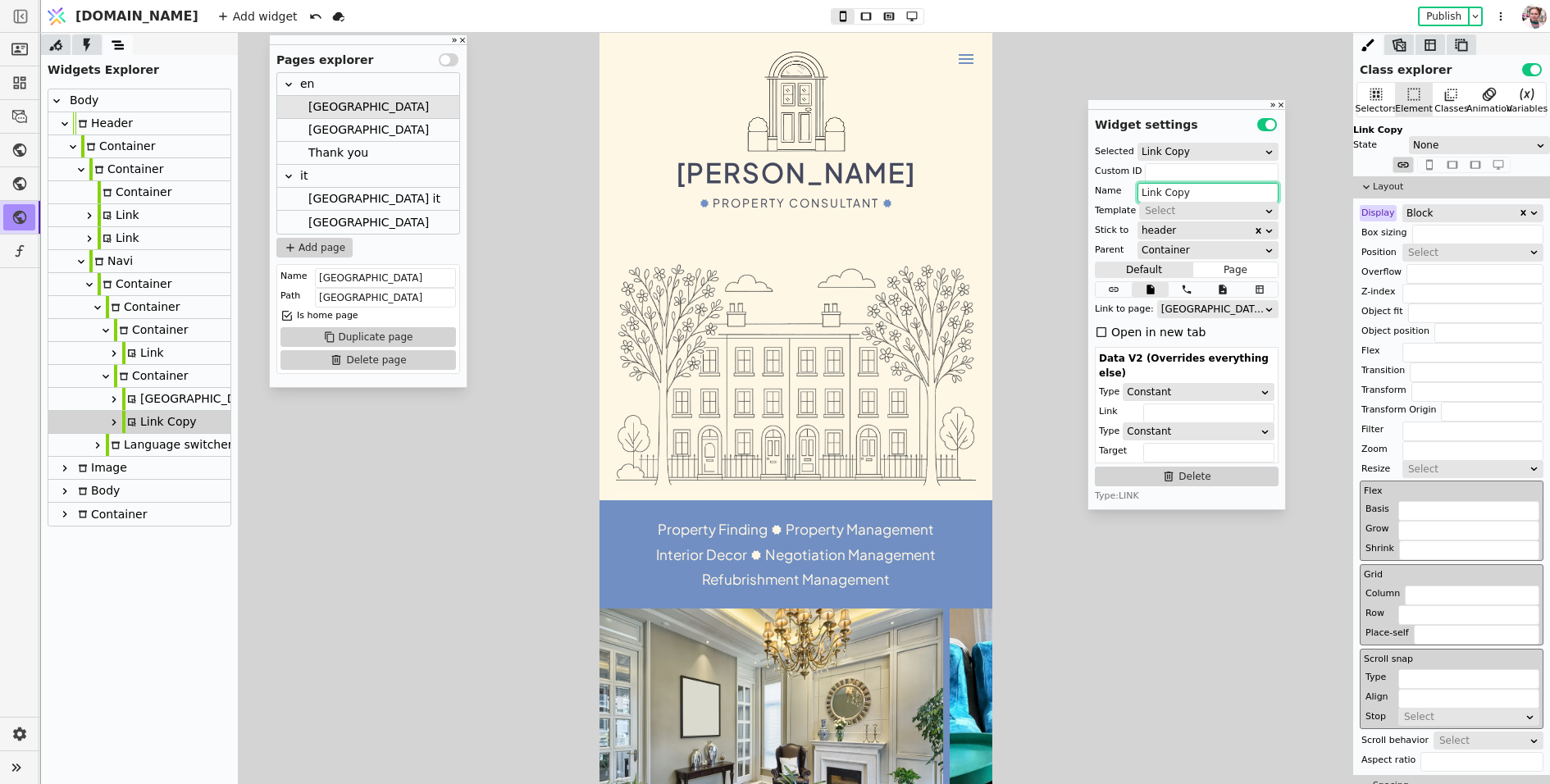
click at [1172, 195] on input "Link Copy" at bounding box center [1208, 192] width 141 height 19
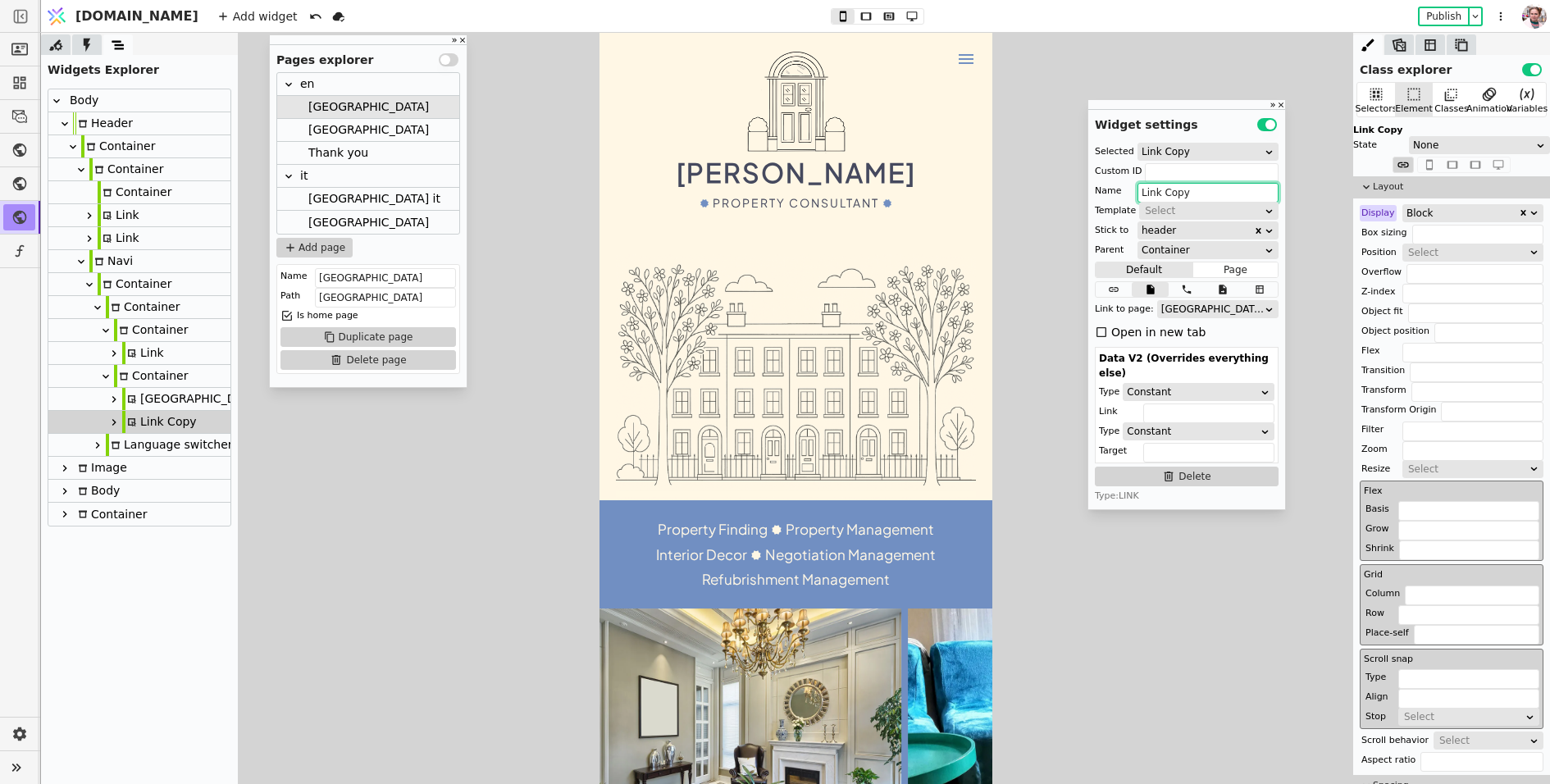
click at [1172, 195] on input "Link Copy" at bounding box center [1208, 192] width 141 height 19
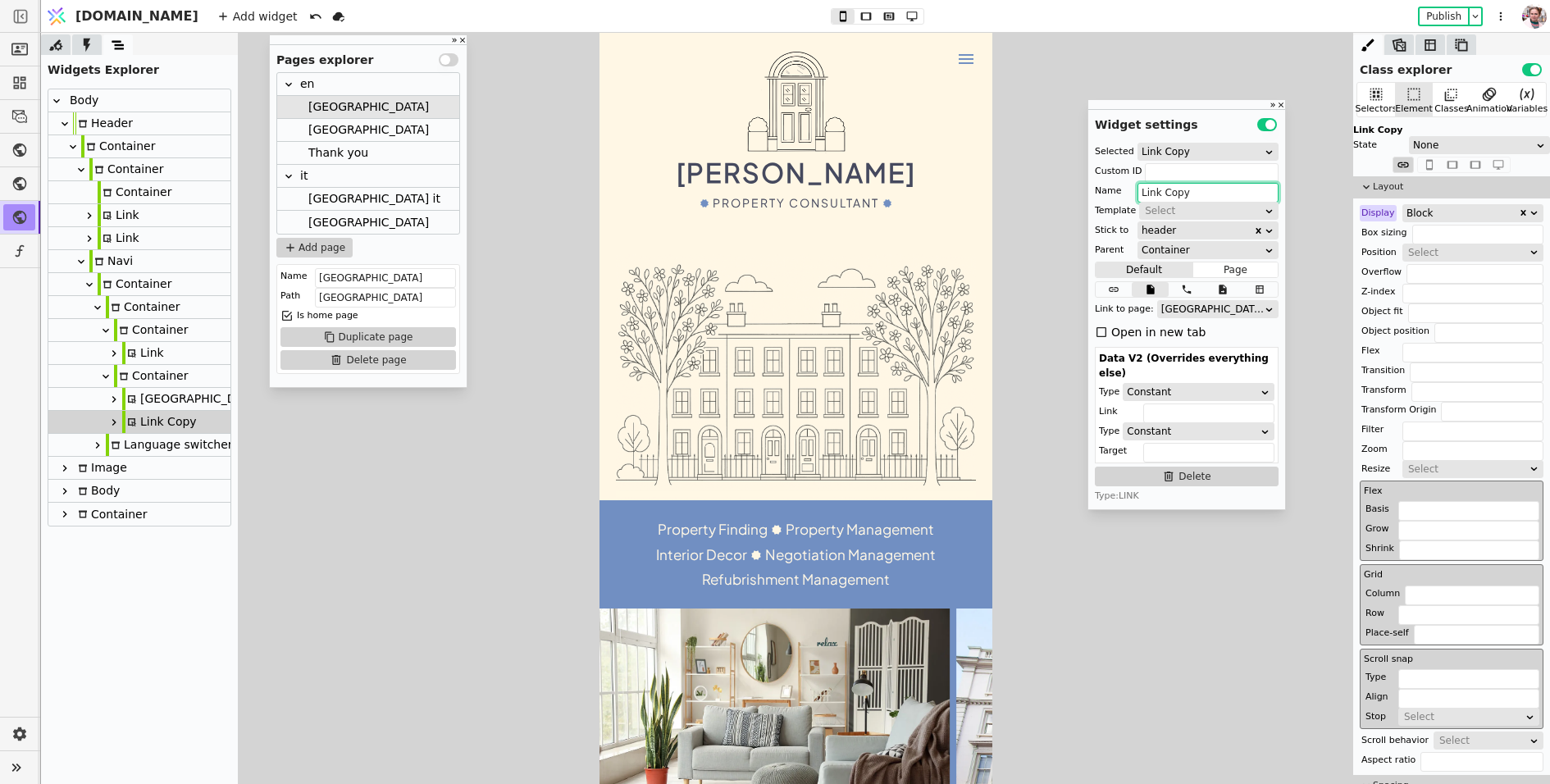
paste input "Ital"
type input "[GEOGRAPHIC_DATA]"
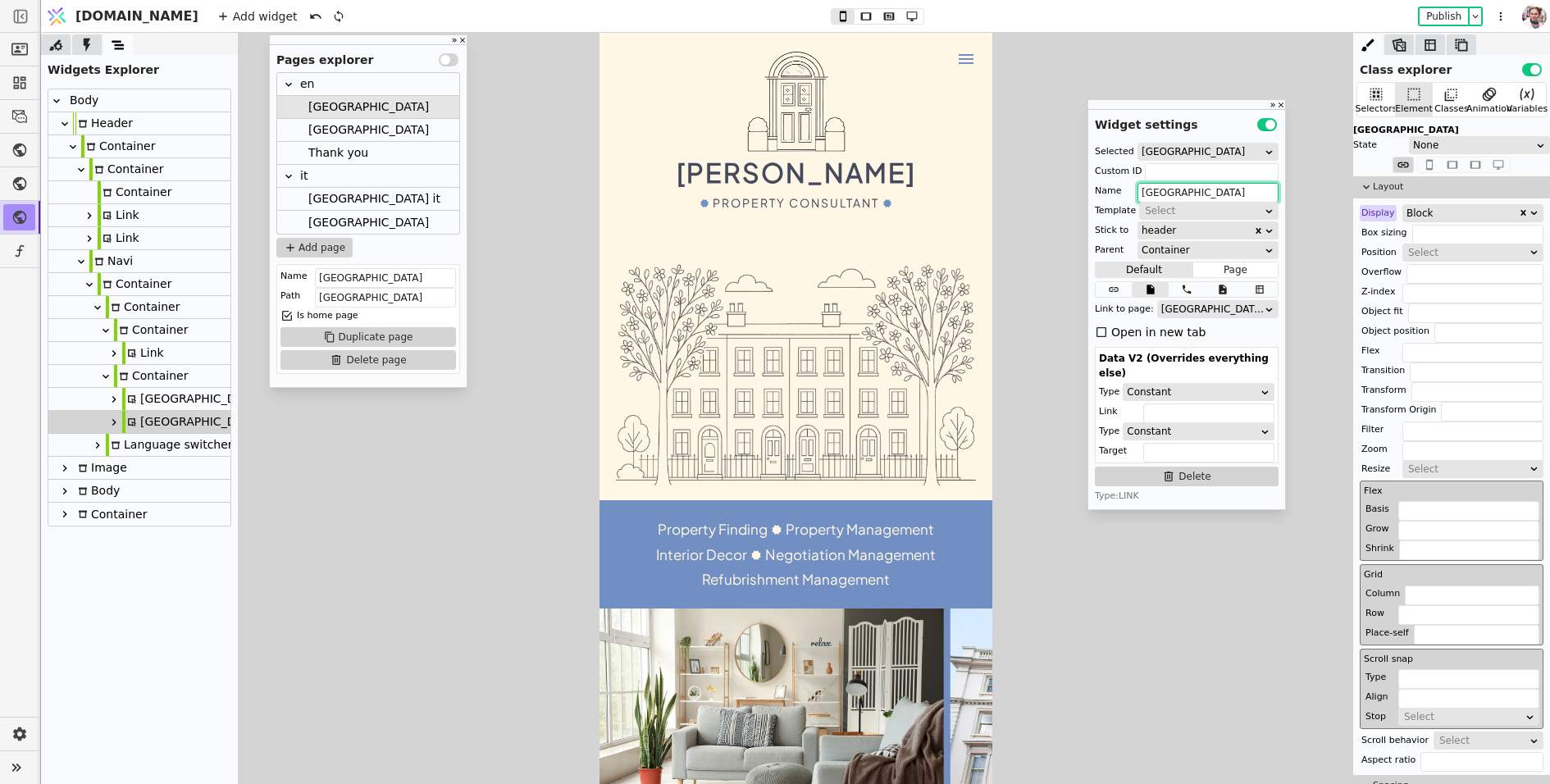
click at [341, 128] on div "[GEOGRAPHIC_DATA]" at bounding box center [368, 130] width 183 height 23
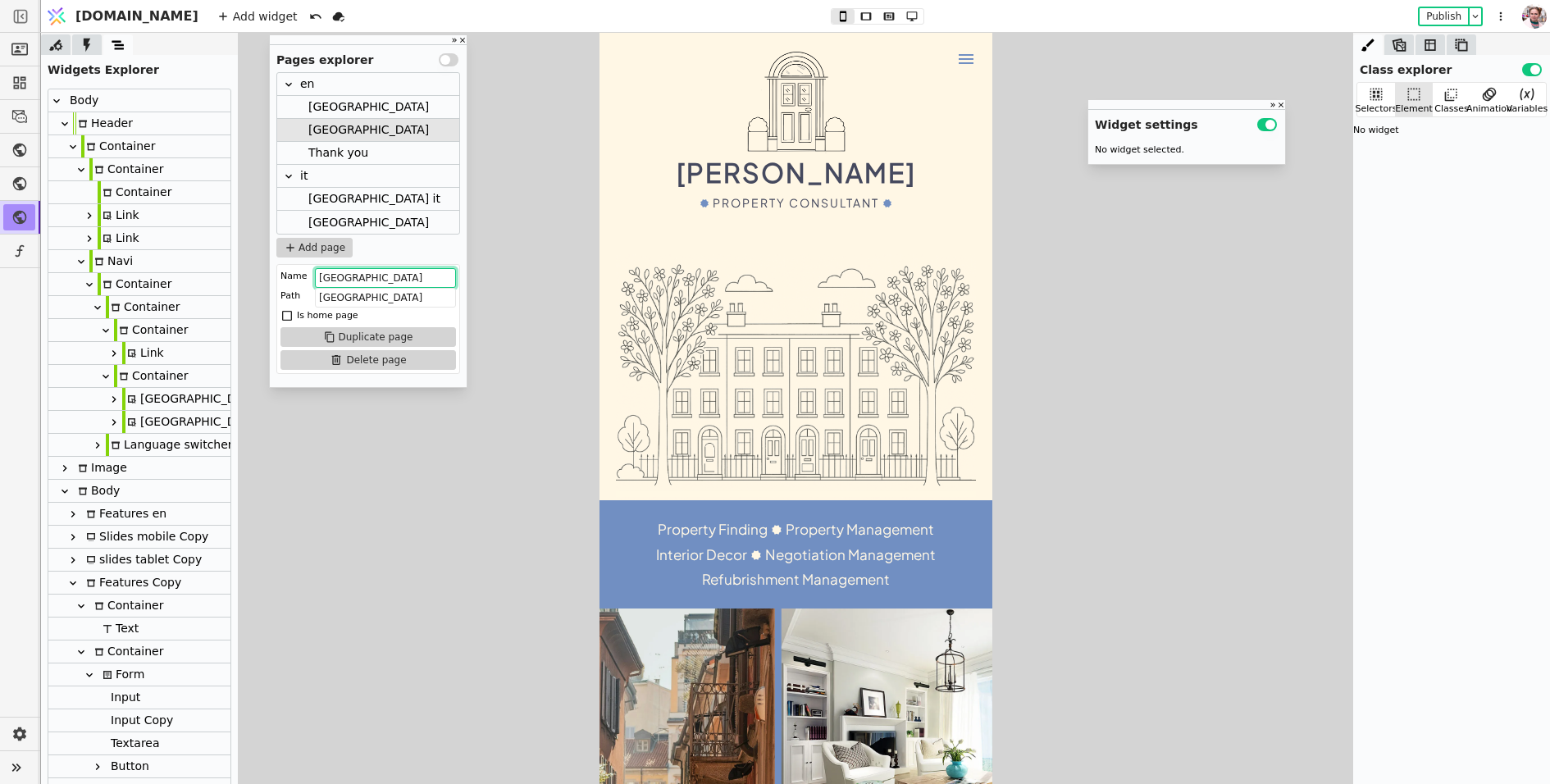
click at [351, 271] on input "[GEOGRAPHIC_DATA]" at bounding box center [385, 278] width 141 height 19
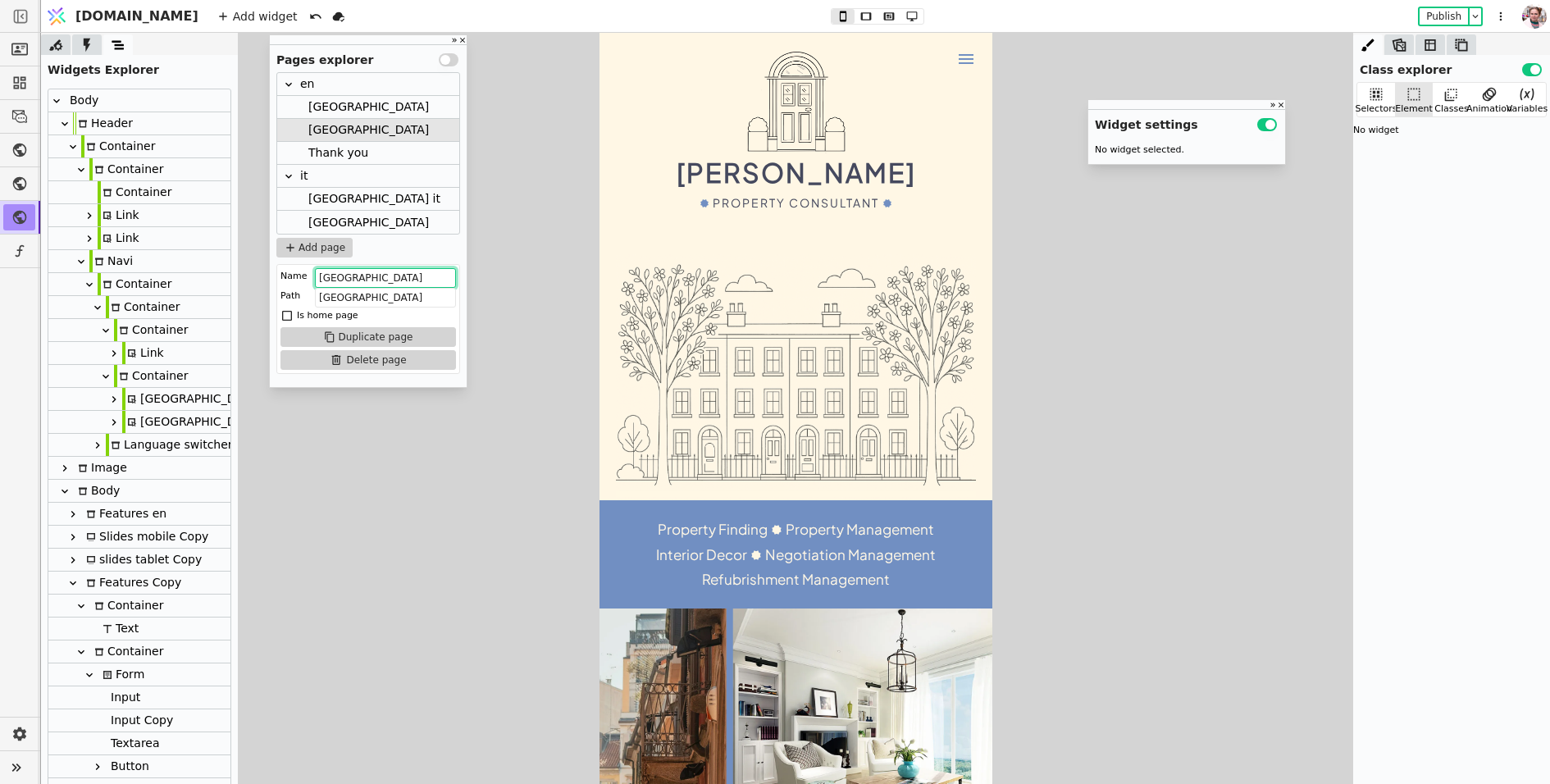
click at [351, 271] on input "[GEOGRAPHIC_DATA]" at bounding box center [385, 278] width 141 height 19
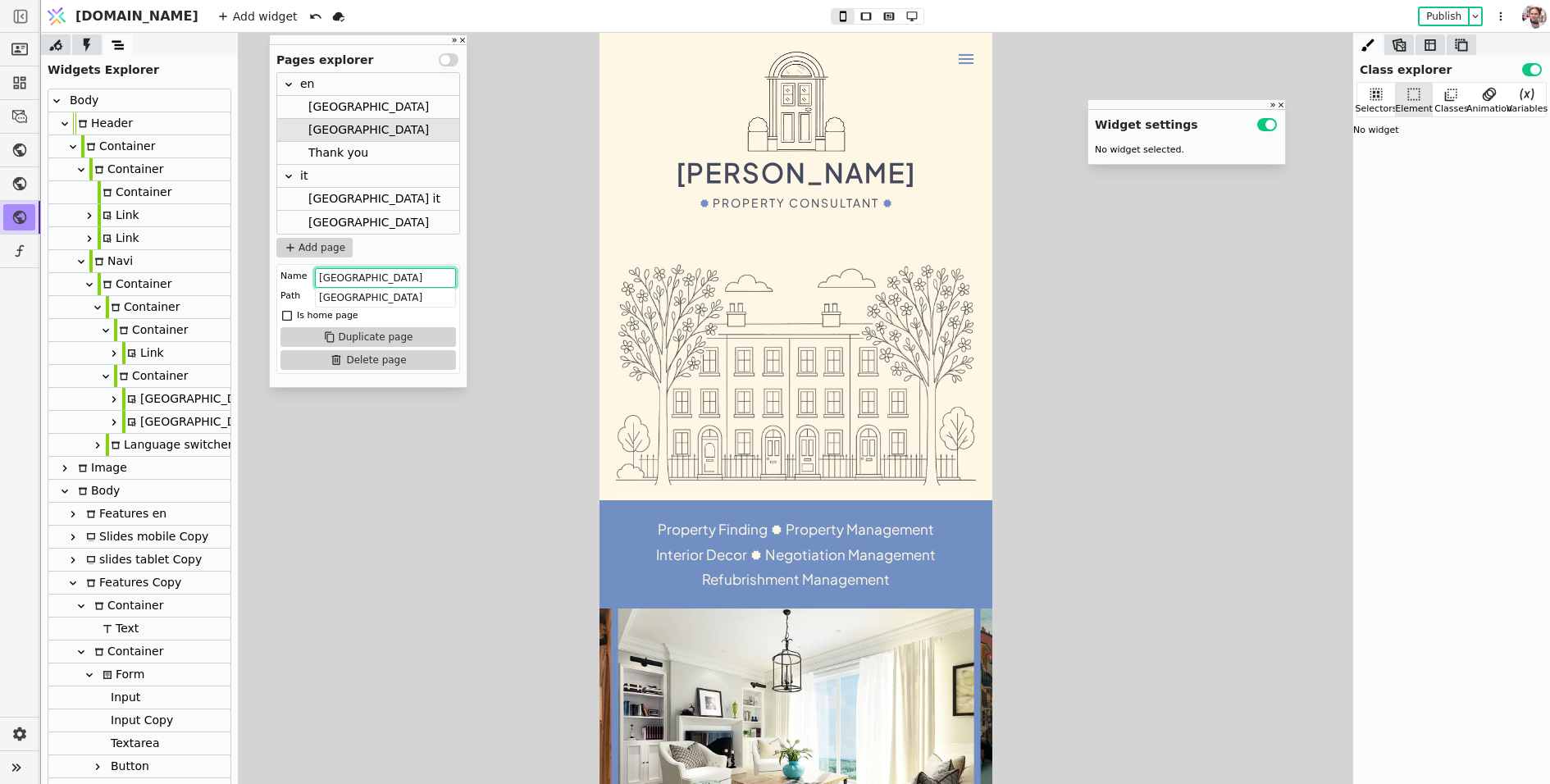
paste input "[GEOGRAPHIC_DATA]"
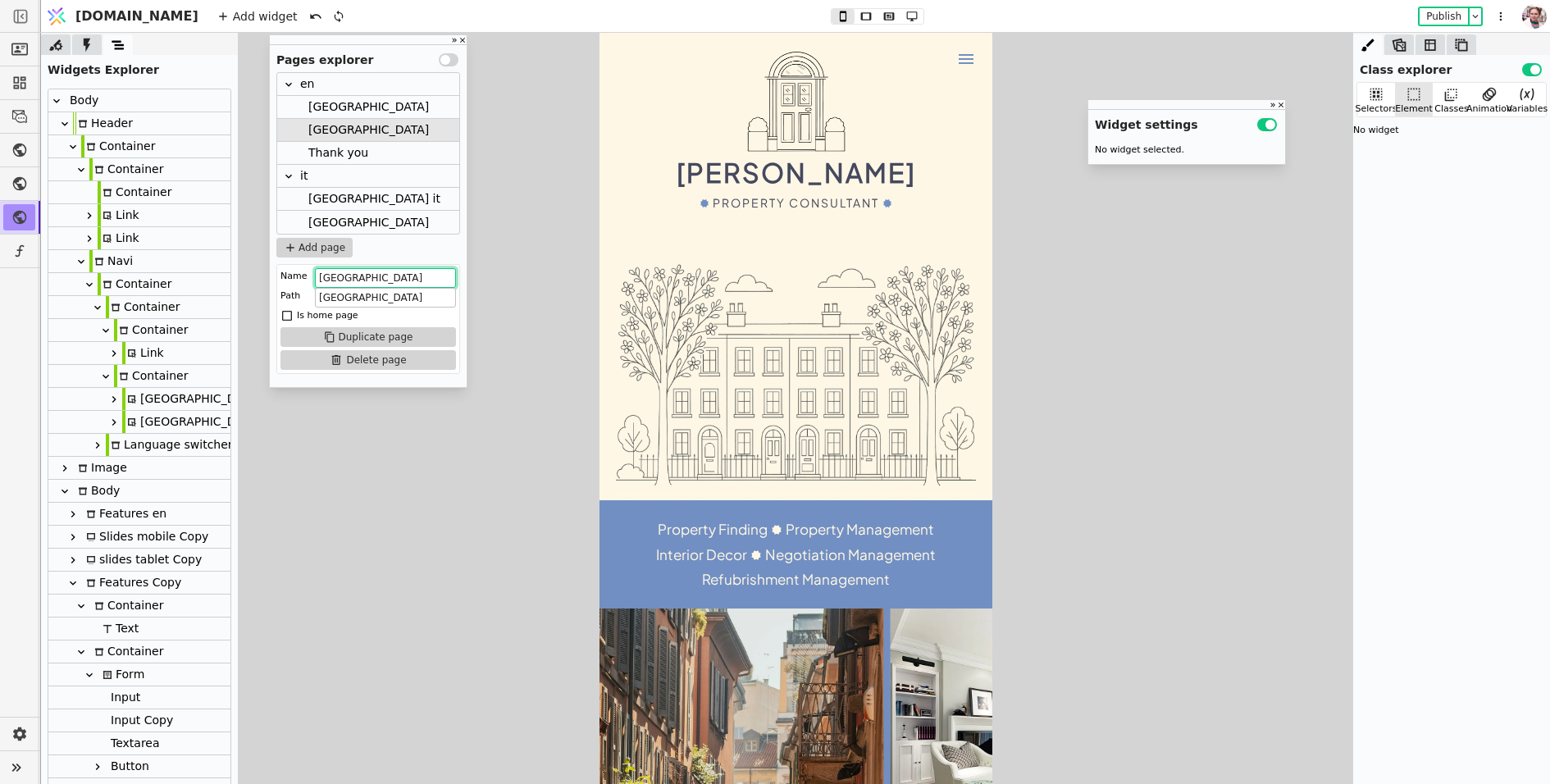
type input "[GEOGRAPHIC_DATA]"
click at [340, 304] on input "[GEOGRAPHIC_DATA]" at bounding box center [385, 297] width 141 height 19
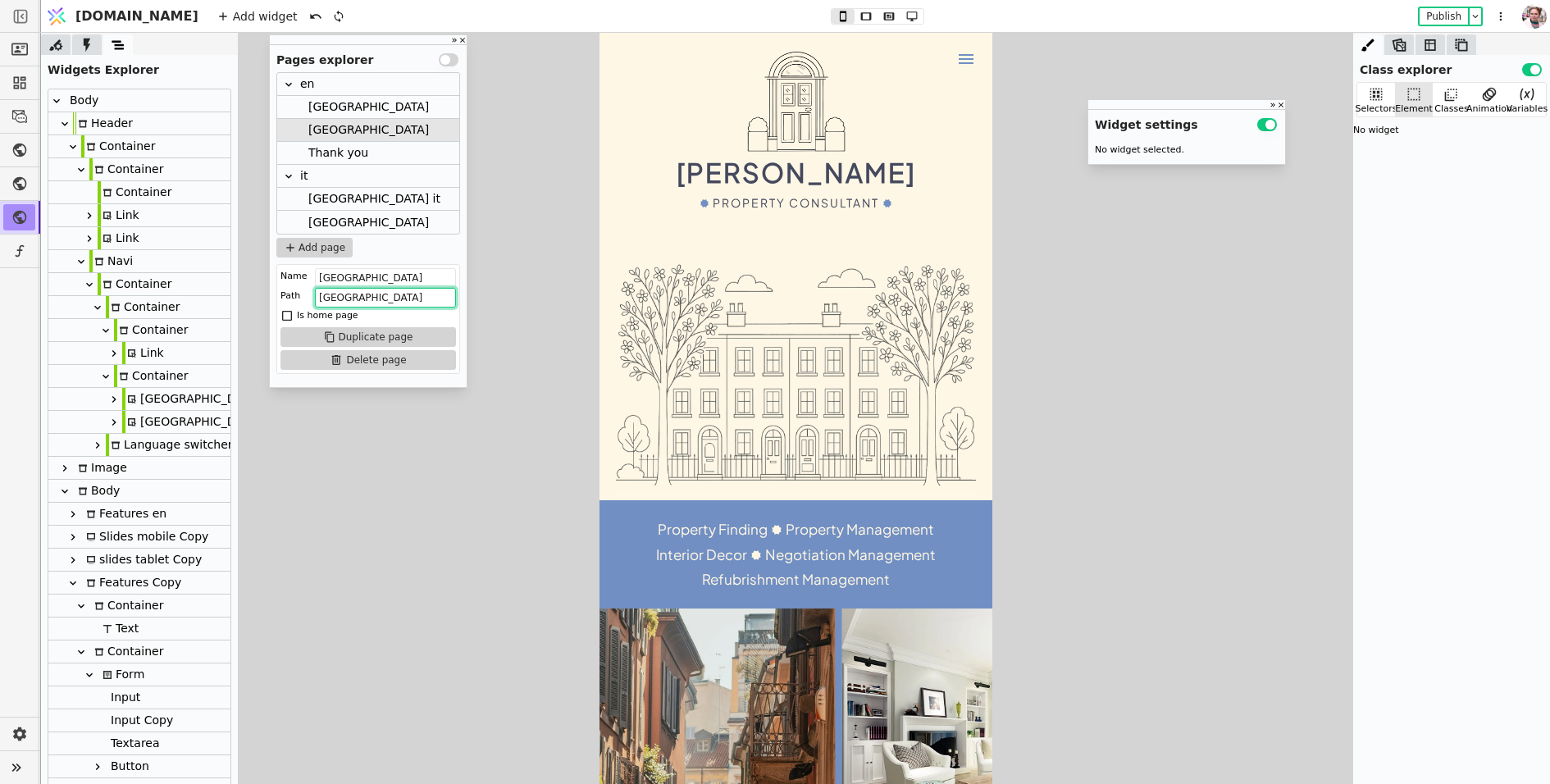
click at [340, 304] on input "[GEOGRAPHIC_DATA]" at bounding box center [385, 297] width 141 height 19
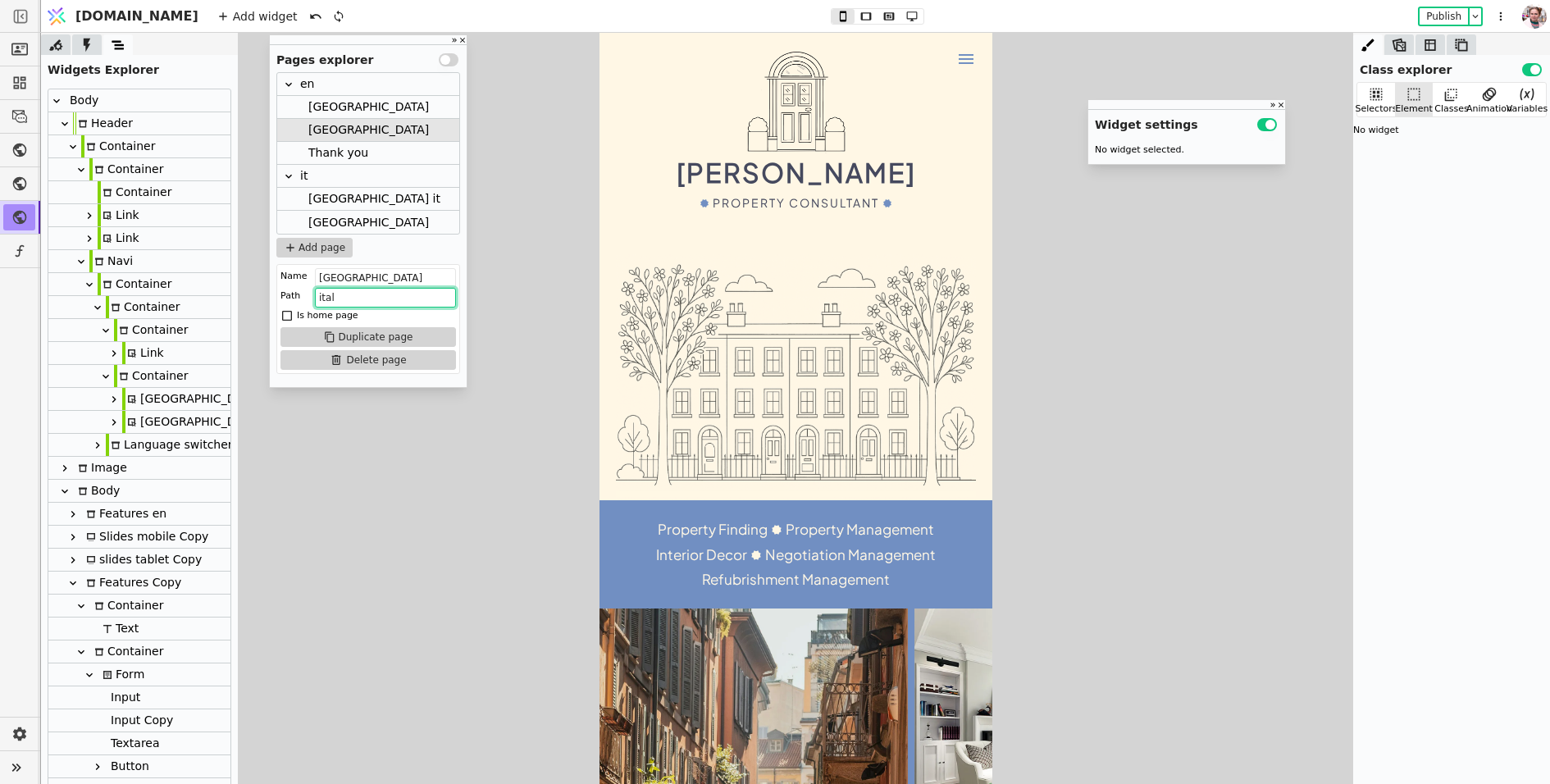
type input "[GEOGRAPHIC_DATA]"
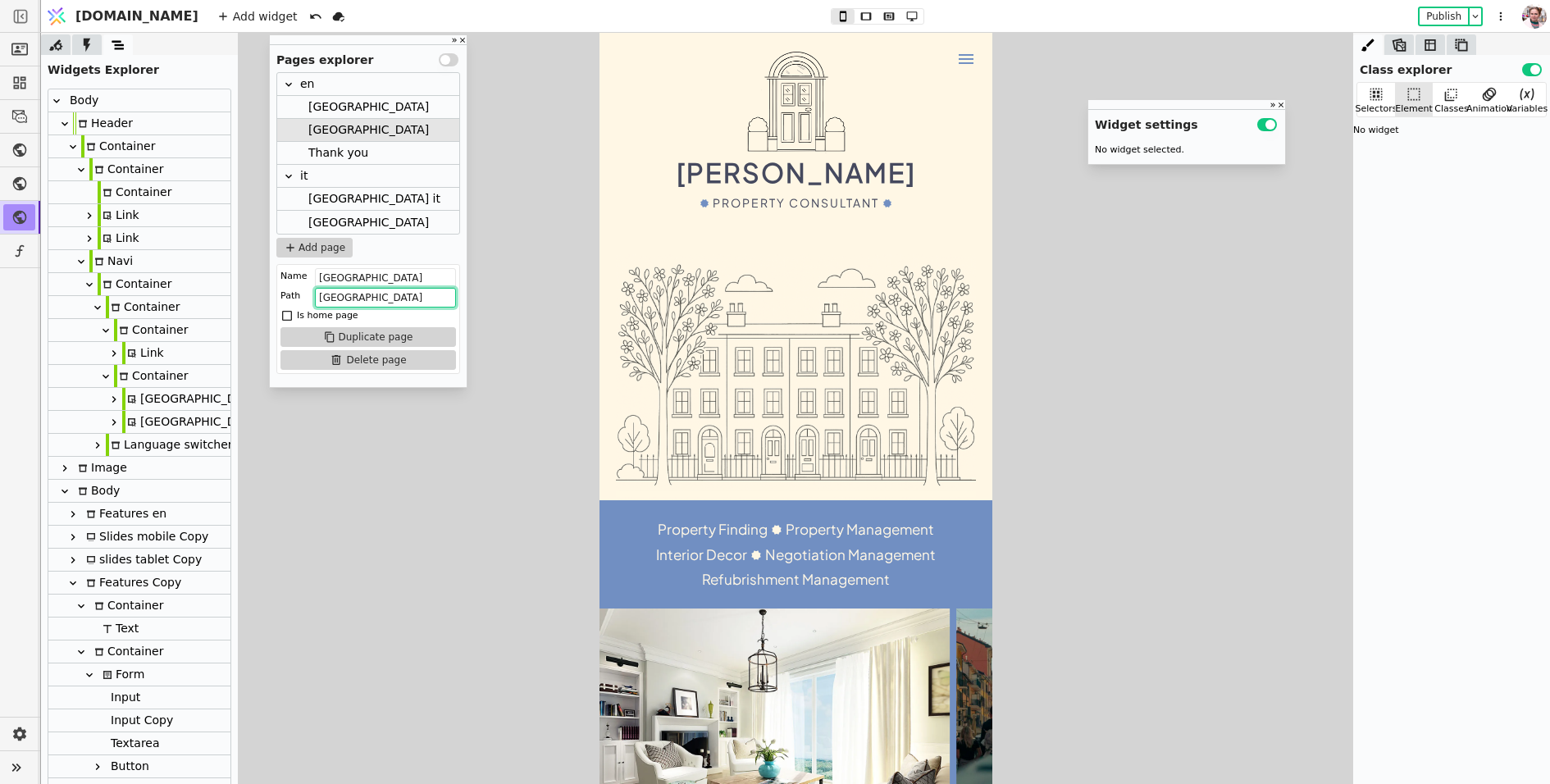
click at [143, 420] on div "[GEOGRAPHIC_DATA]" at bounding box center [192, 422] width 139 height 22
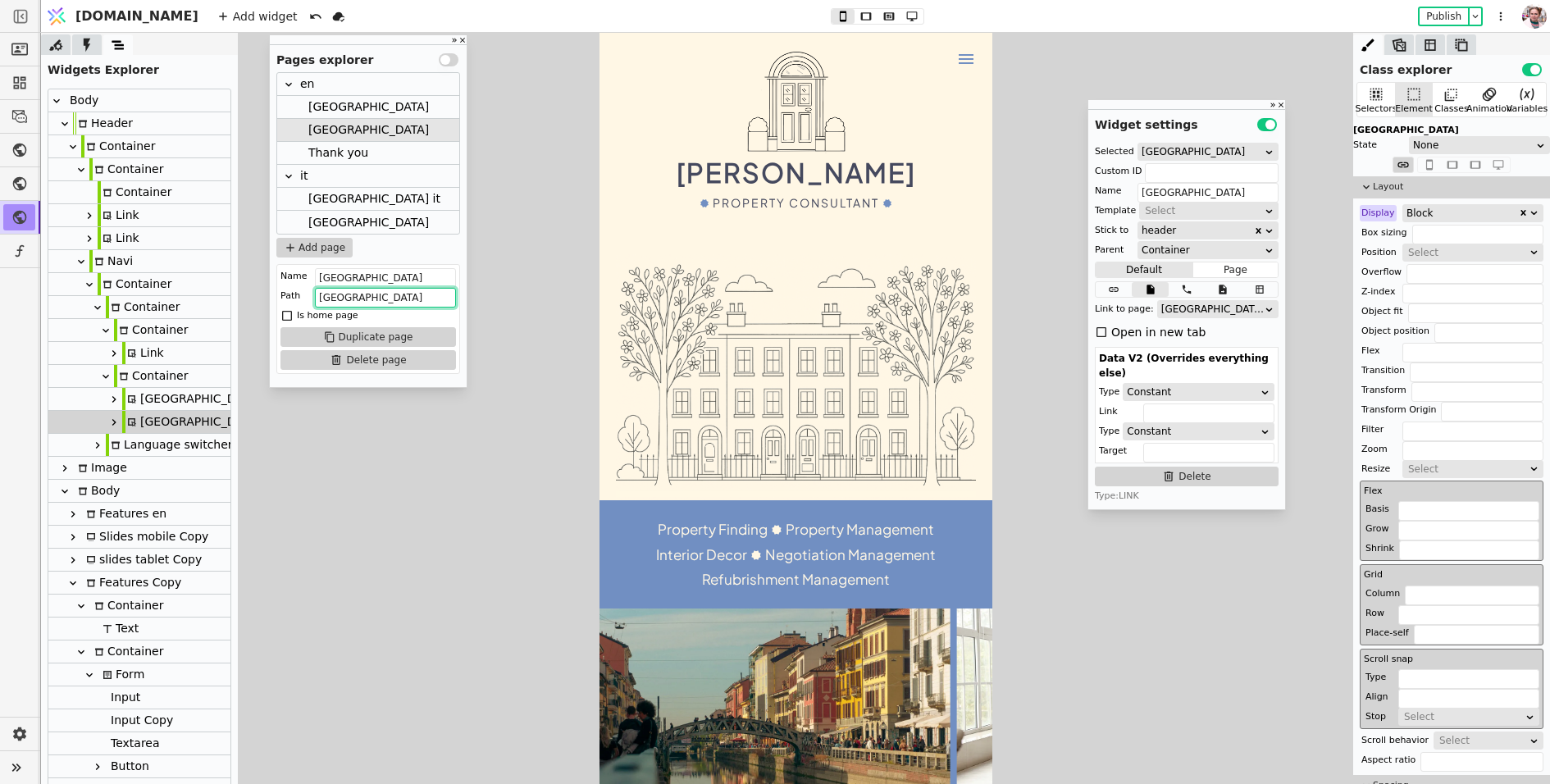
click at [137, 396] on div "[GEOGRAPHIC_DATA]" at bounding box center [192, 399] width 139 height 22
type input "[GEOGRAPHIC_DATA]"
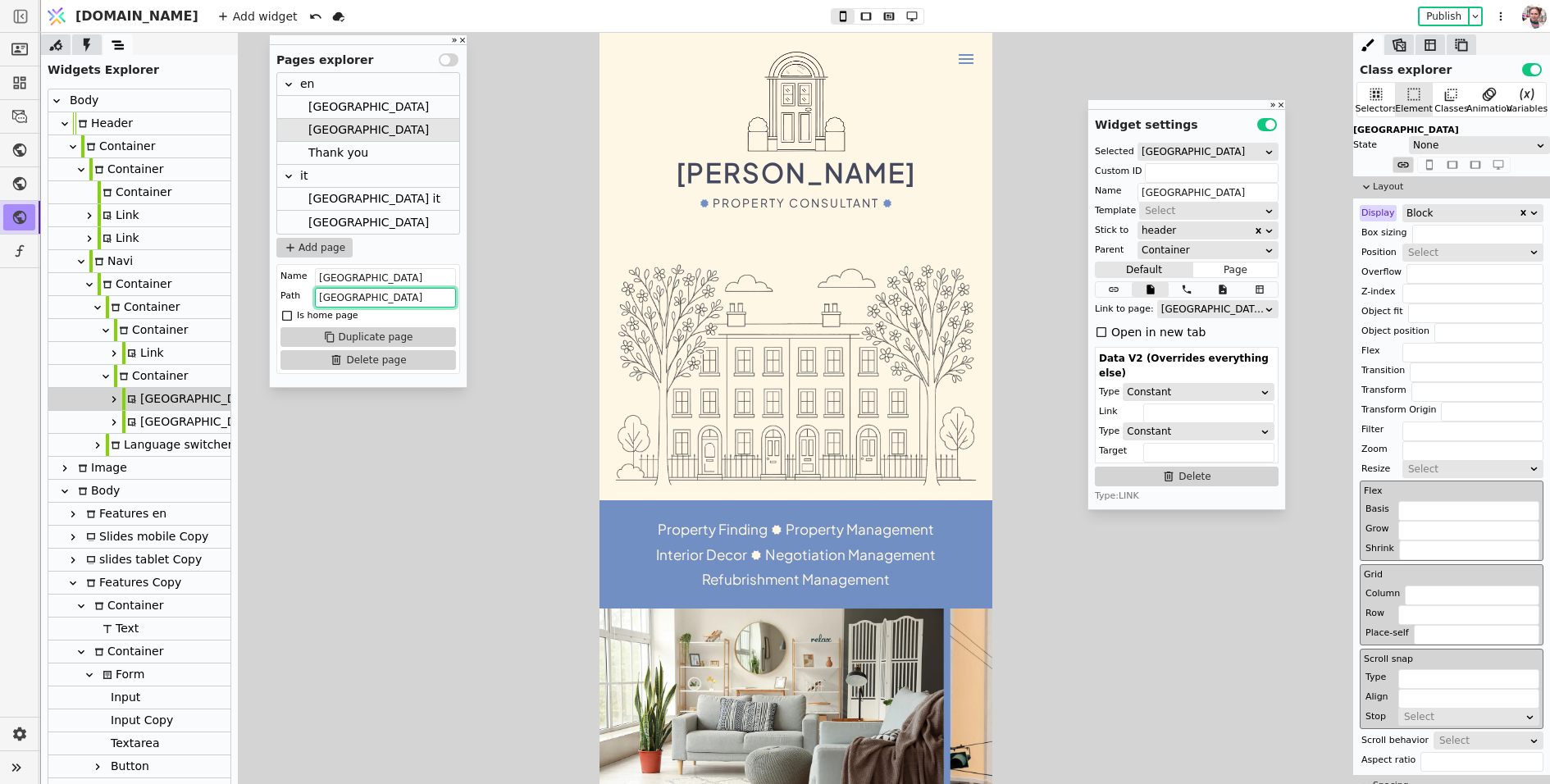
click at [309, 200] on div "[GEOGRAPHIC_DATA] it" at bounding box center [374, 199] width 132 height 22
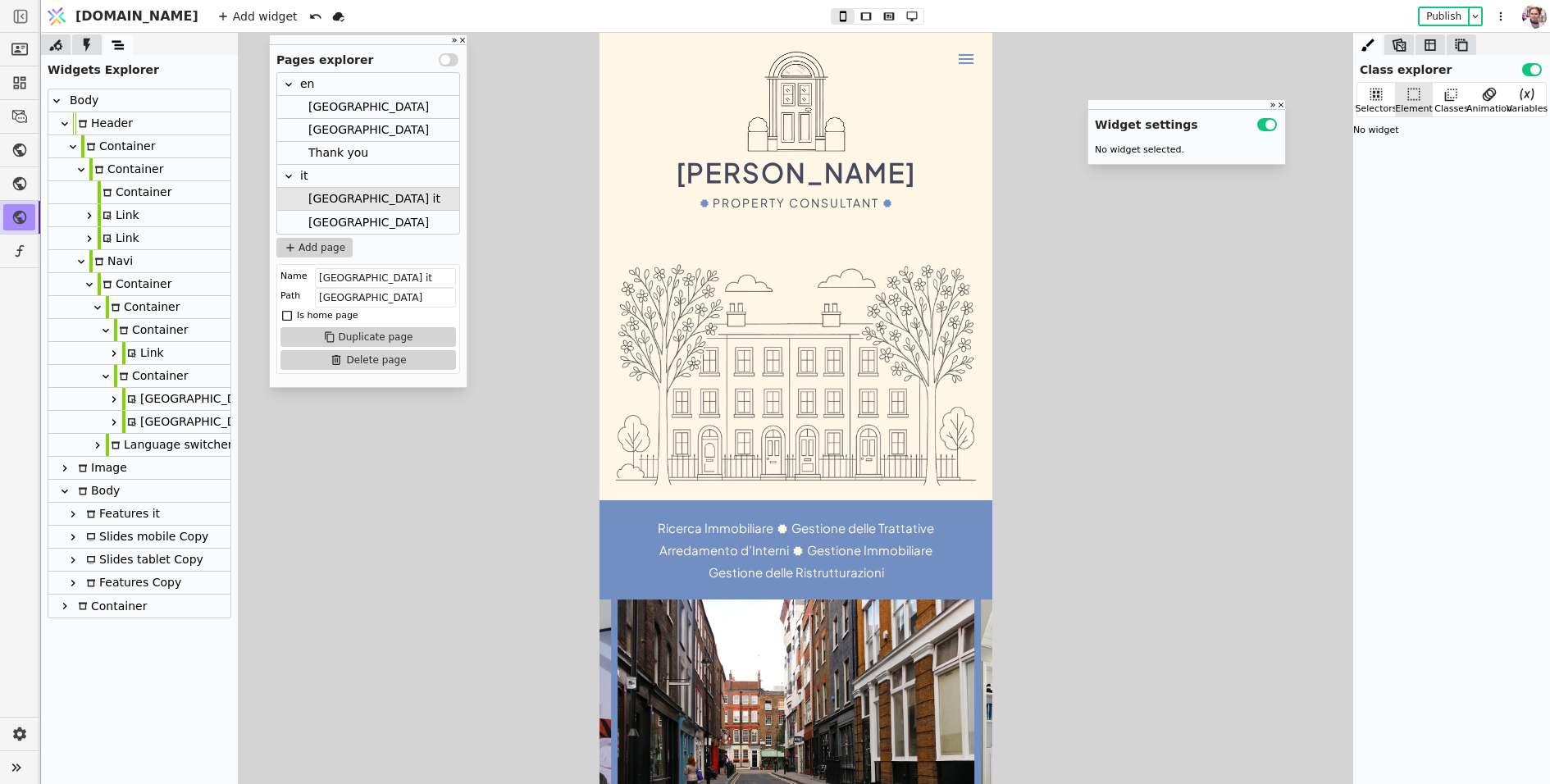
click at [157, 395] on div "[GEOGRAPHIC_DATA]" at bounding box center [192, 399] width 139 height 22
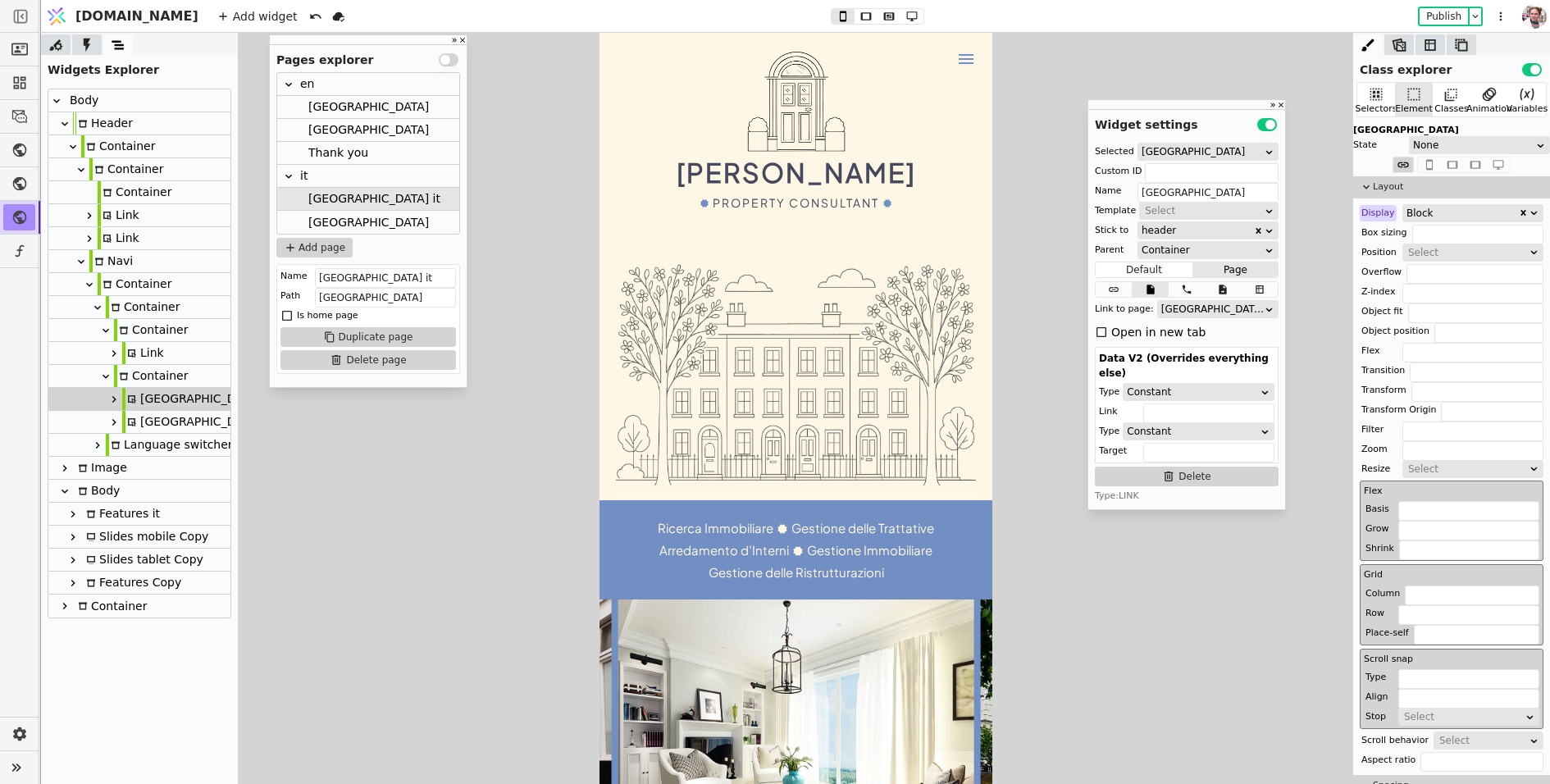
click at [150, 421] on div "[GEOGRAPHIC_DATA]" at bounding box center [192, 422] width 139 height 22
type input "[GEOGRAPHIC_DATA]"
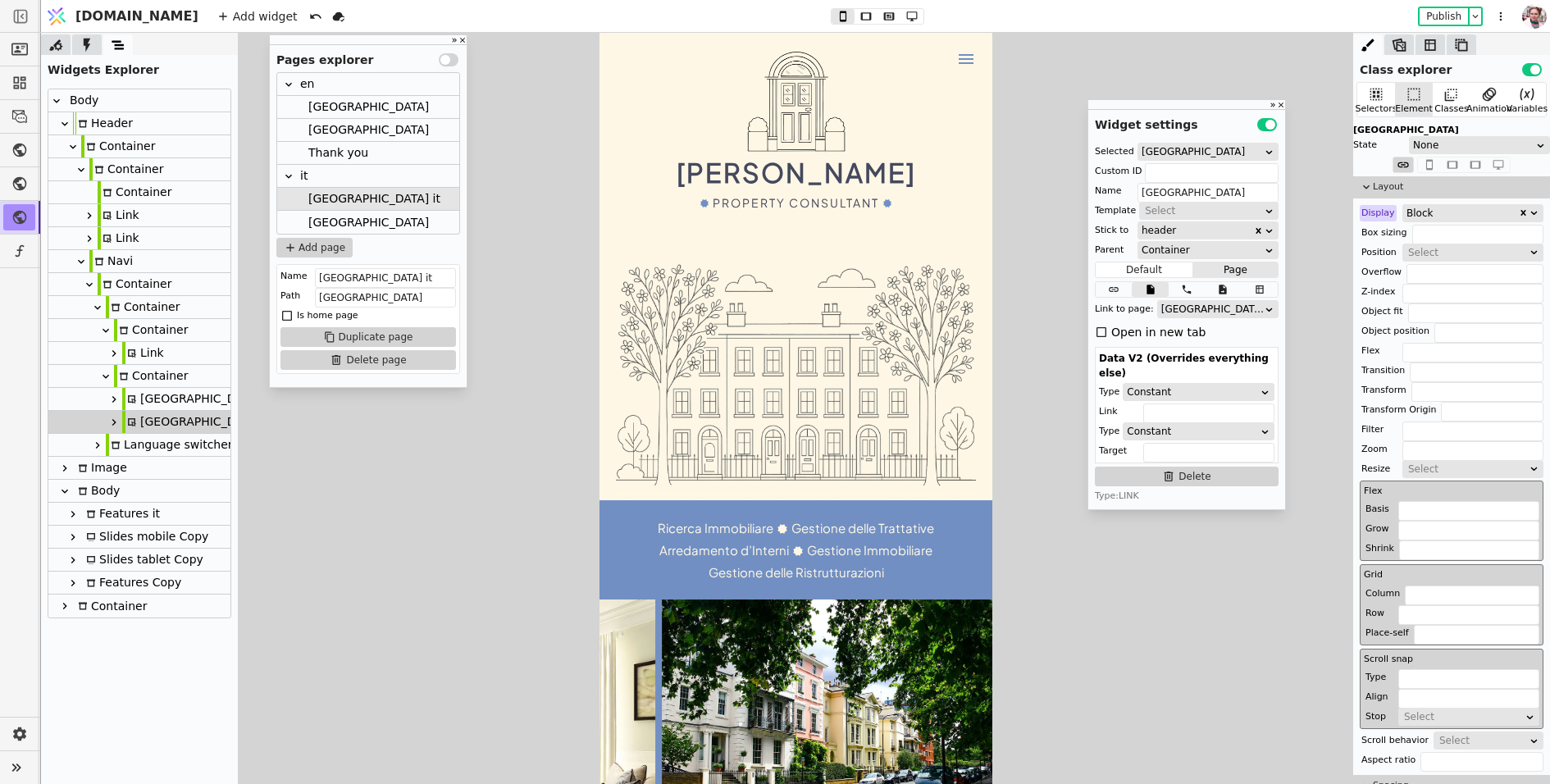
click at [343, 218] on div "[GEOGRAPHIC_DATA]" at bounding box center [368, 222] width 121 height 23
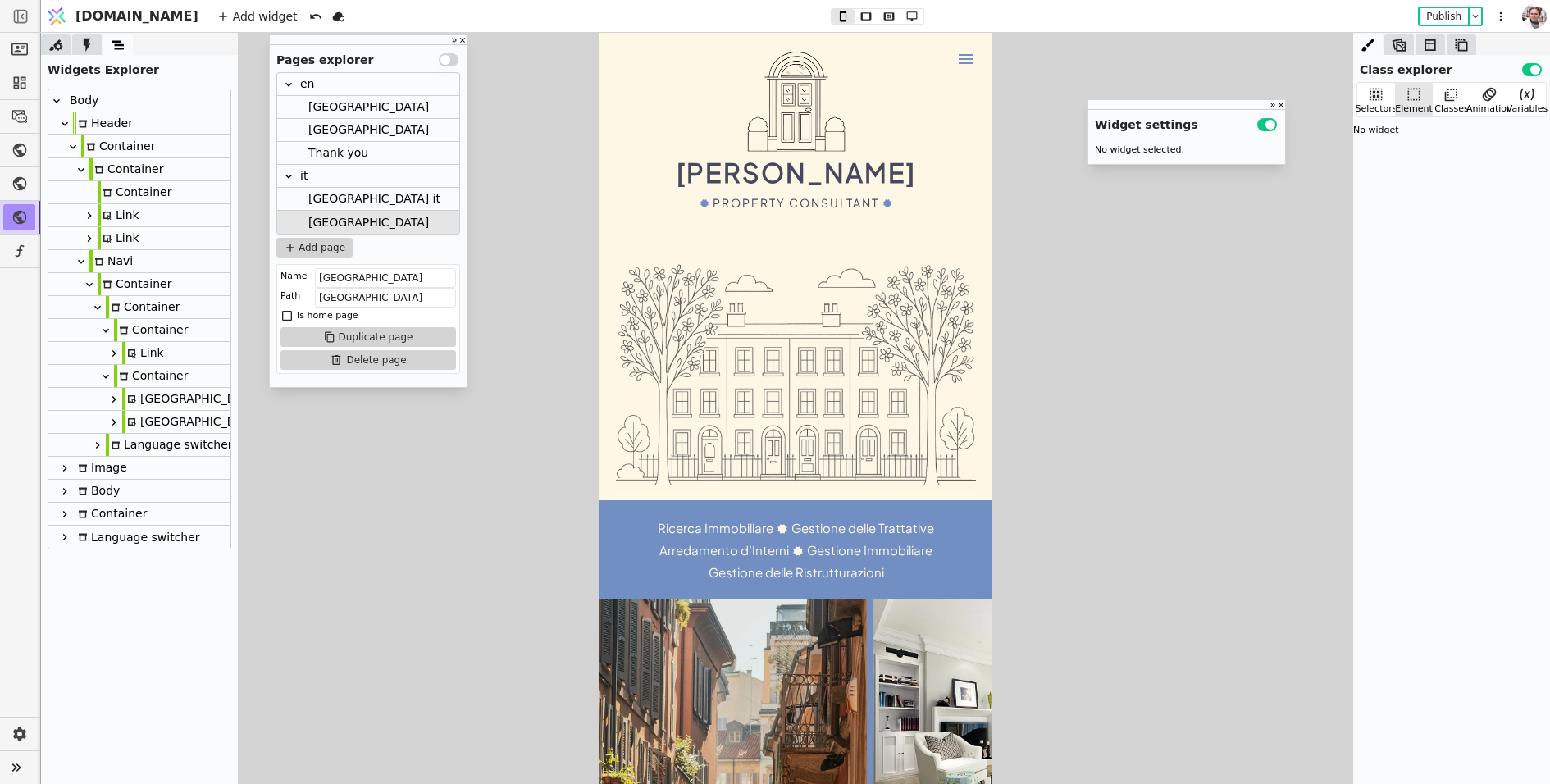
click at [144, 420] on div "[GEOGRAPHIC_DATA]" at bounding box center [192, 422] width 139 height 22
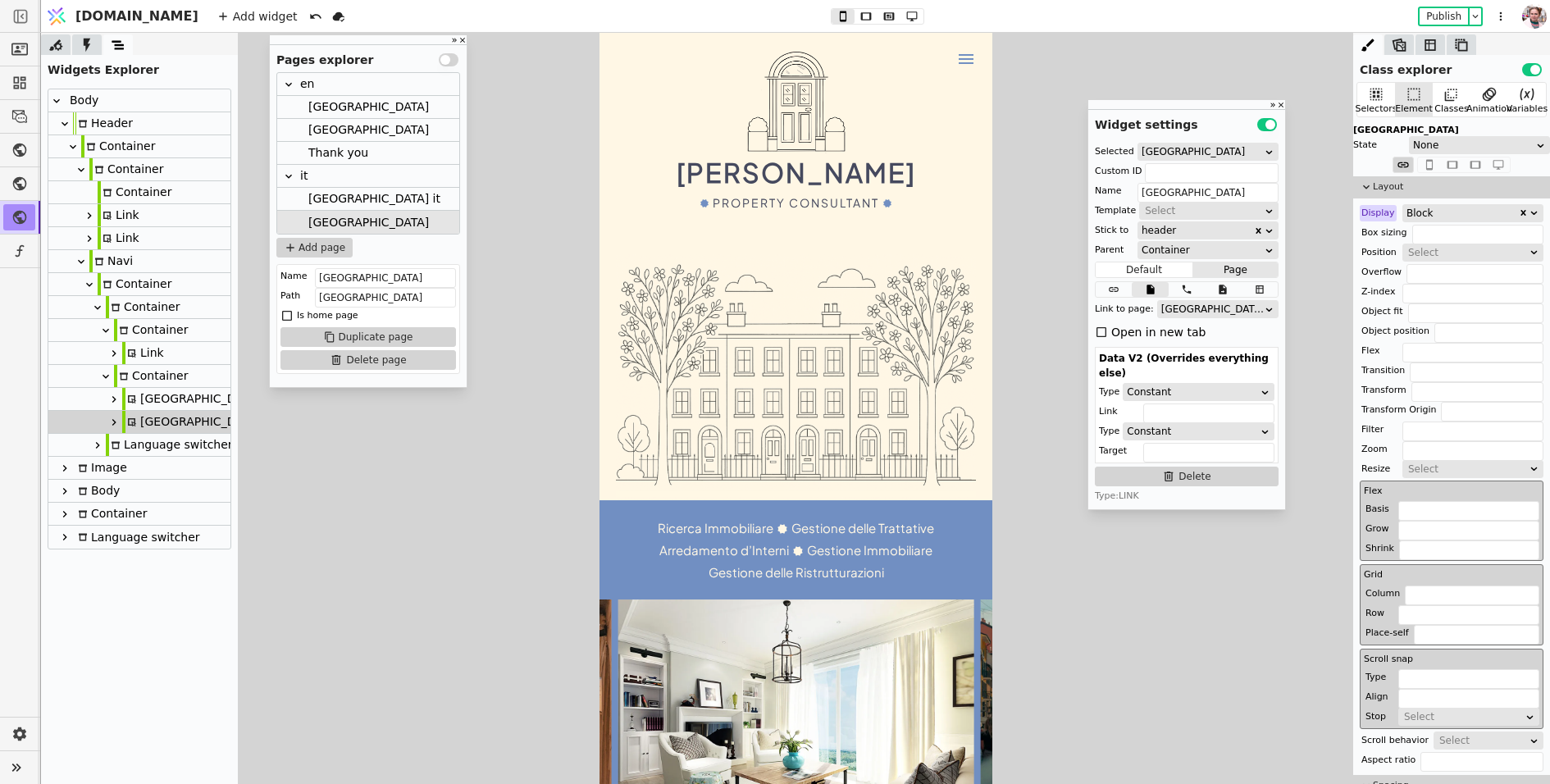
click at [190, 394] on div "[GEOGRAPHIC_DATA]" at bounding box center [139, 400] width 183 height 23
type input "[GEOGRAPHIC_DATA]"
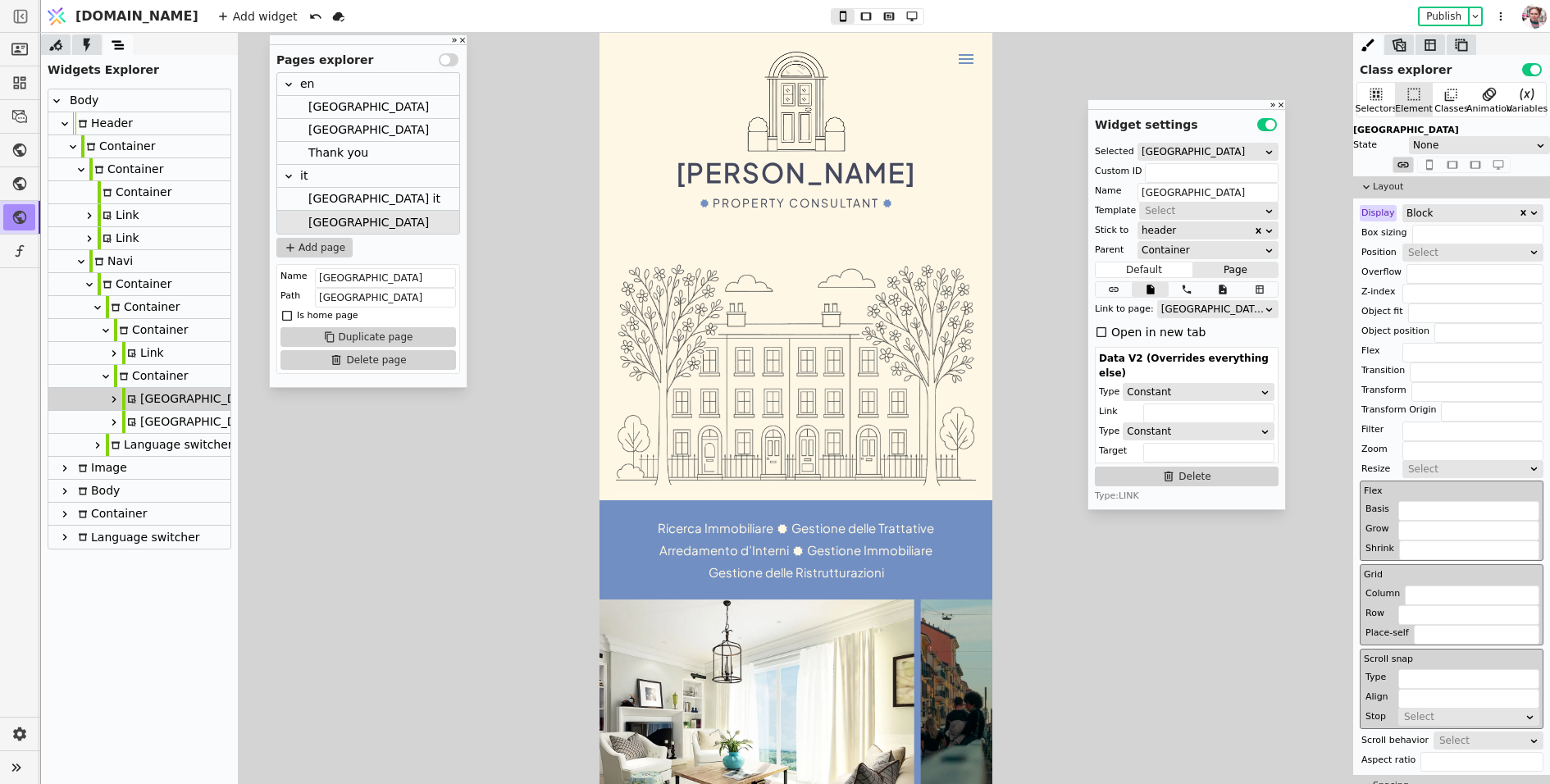
click at [321, 105] on div "[GEOGRAPHIC_DATA]" at bounding box center [368, 106] width 121 height 22
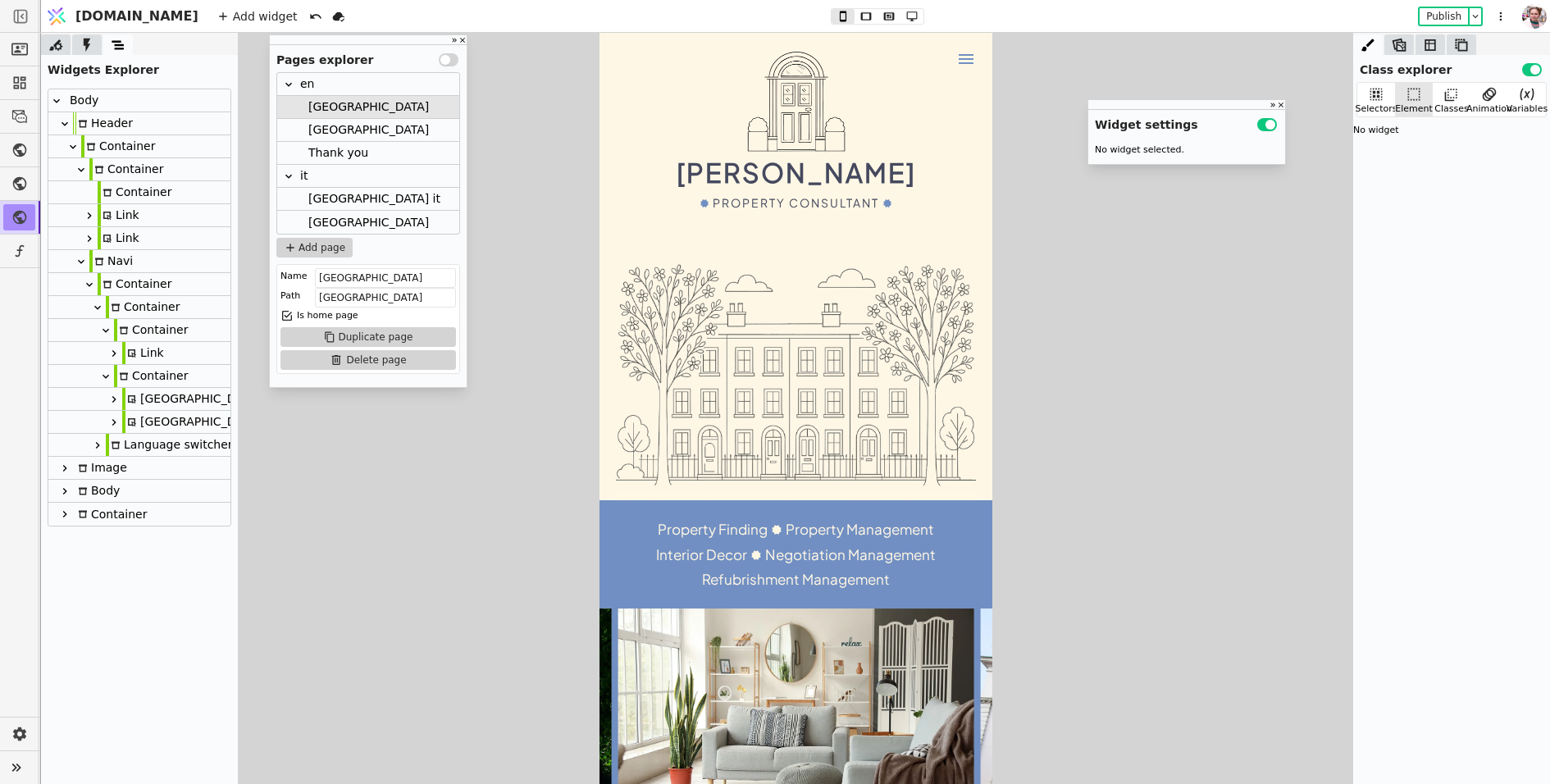
click at [150, 395] on div "[GEOGRAPHIC_DATA]" at bounding box center [192, 399] width 139 height 22
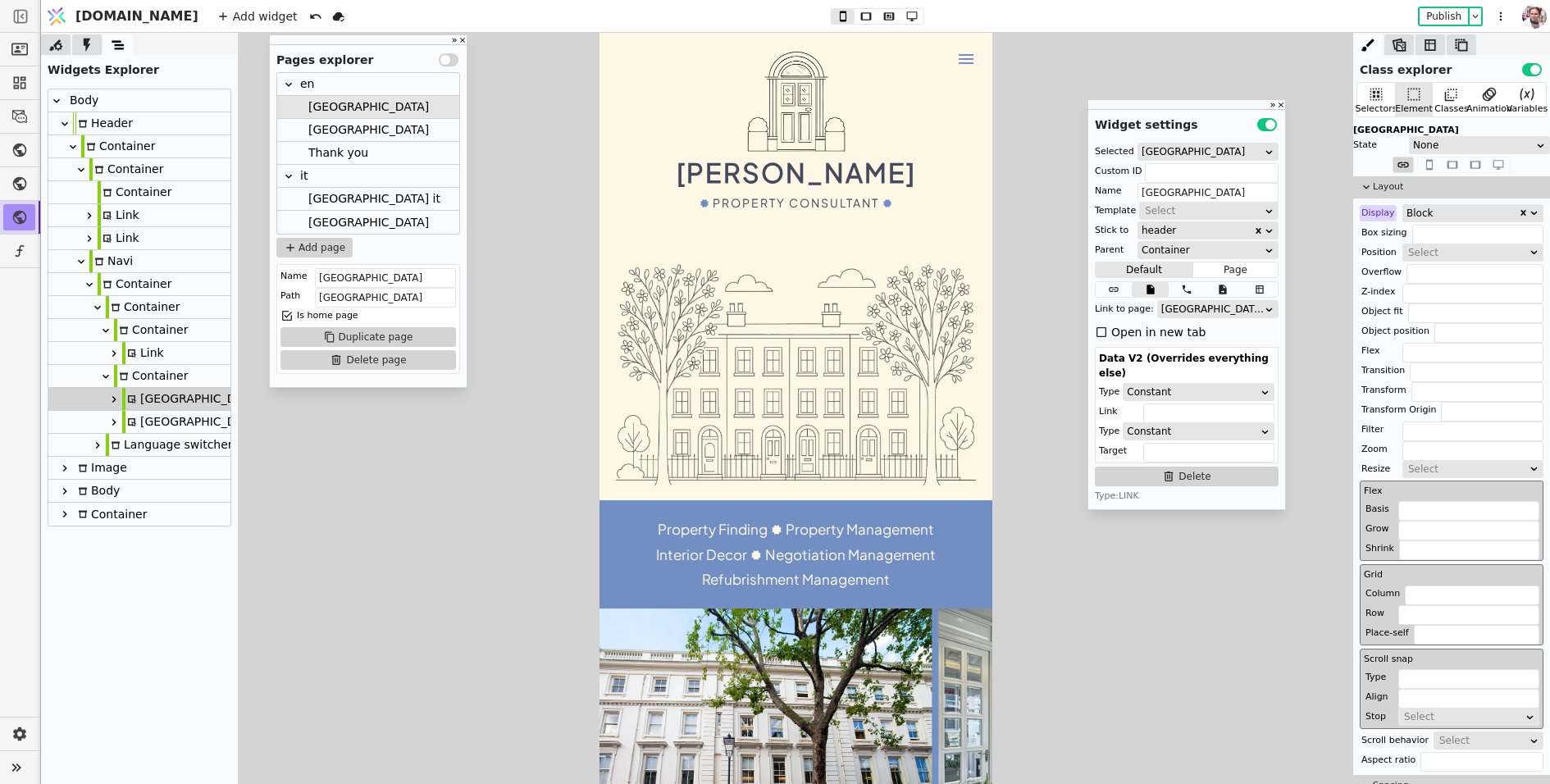
click at [97, 445] on icon at bounding box center [98, 445] width 14 height 14
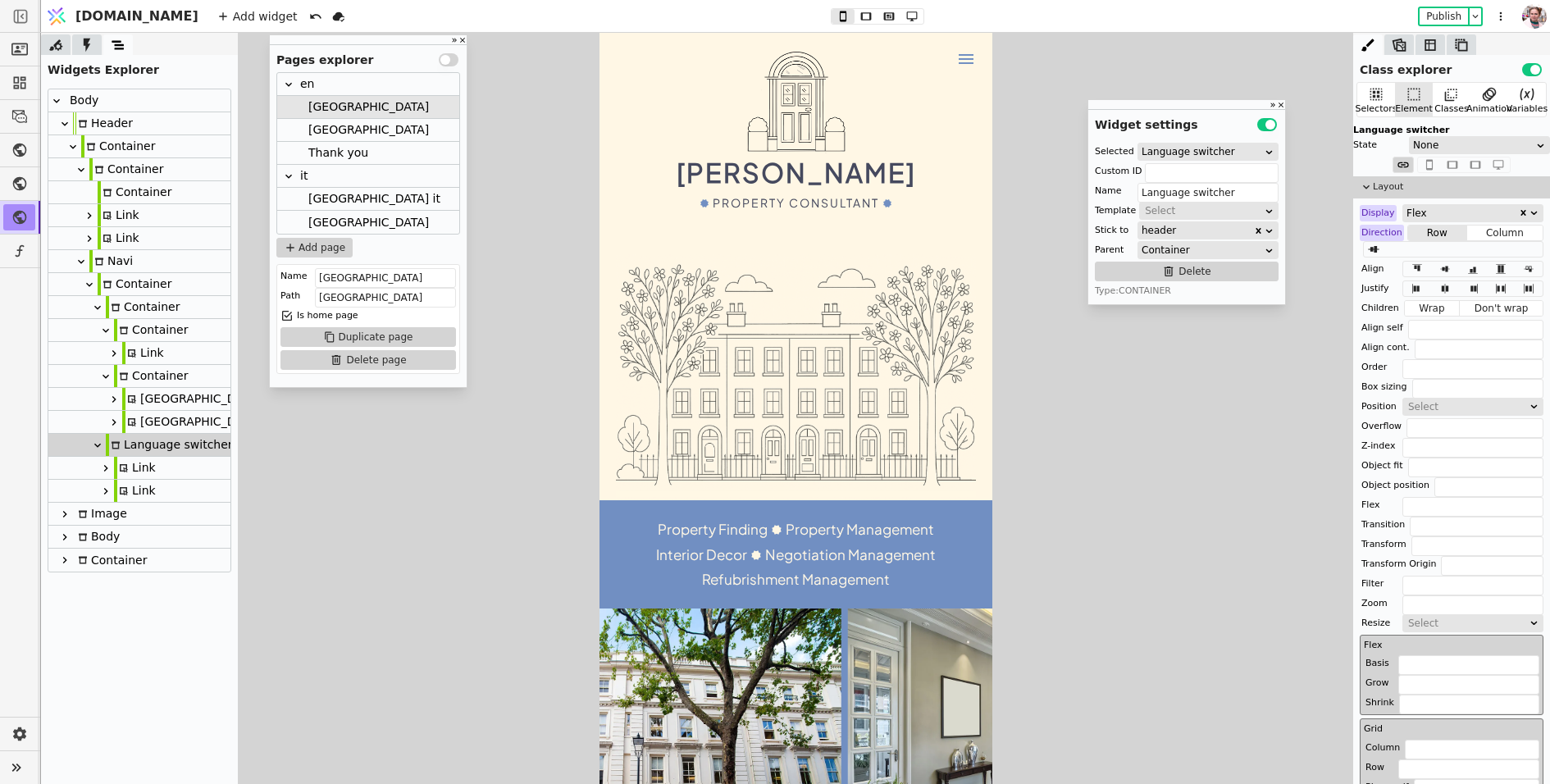
click at [128, 466] on div "Link" at bounding box center [134, 467] width 42 height 22
type input "Link"
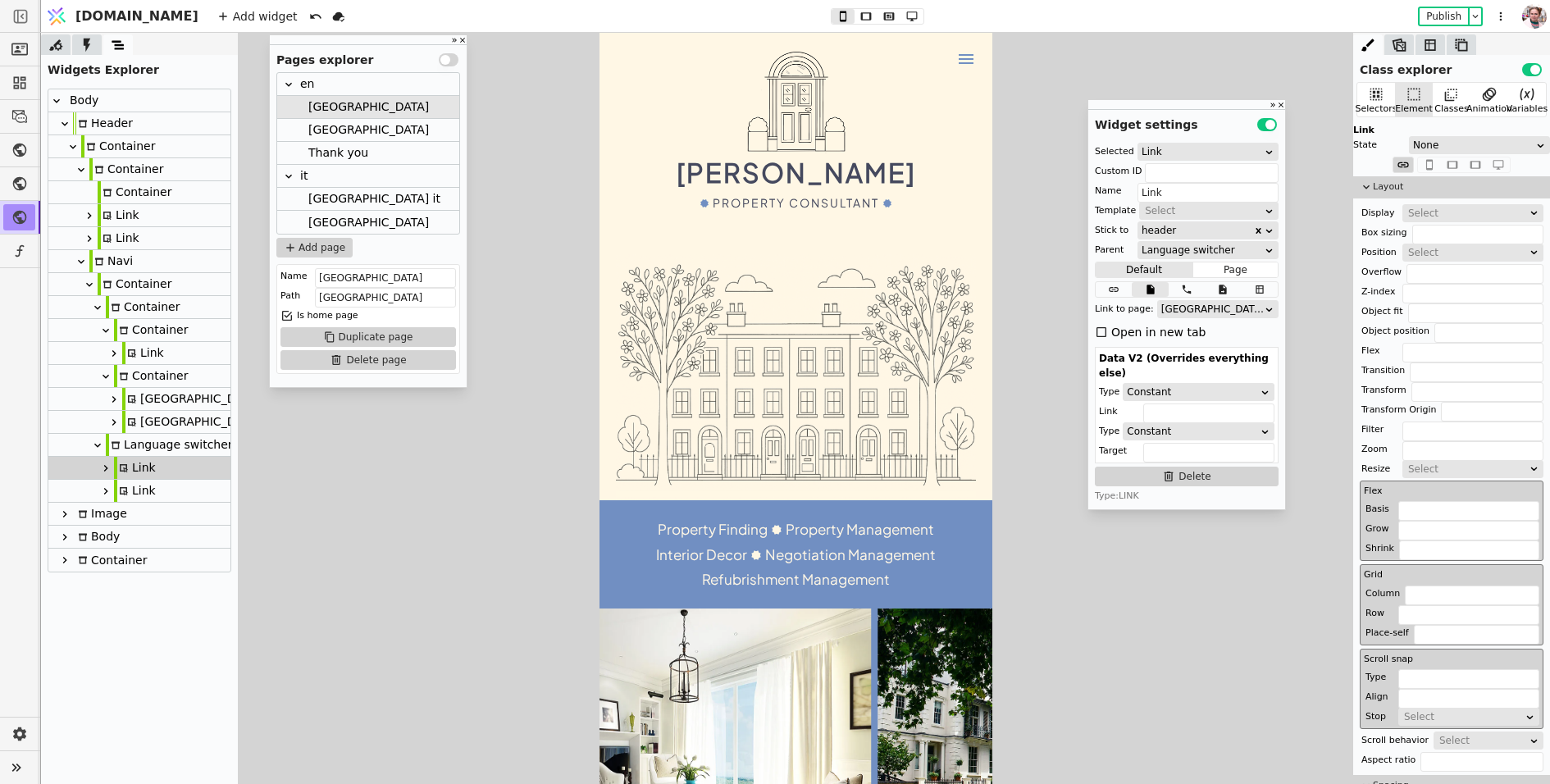
click at [1170, 312] on div "[GEOGRAPHIC_DATA]" at bounding box center [1213, 309] width 102 height 16
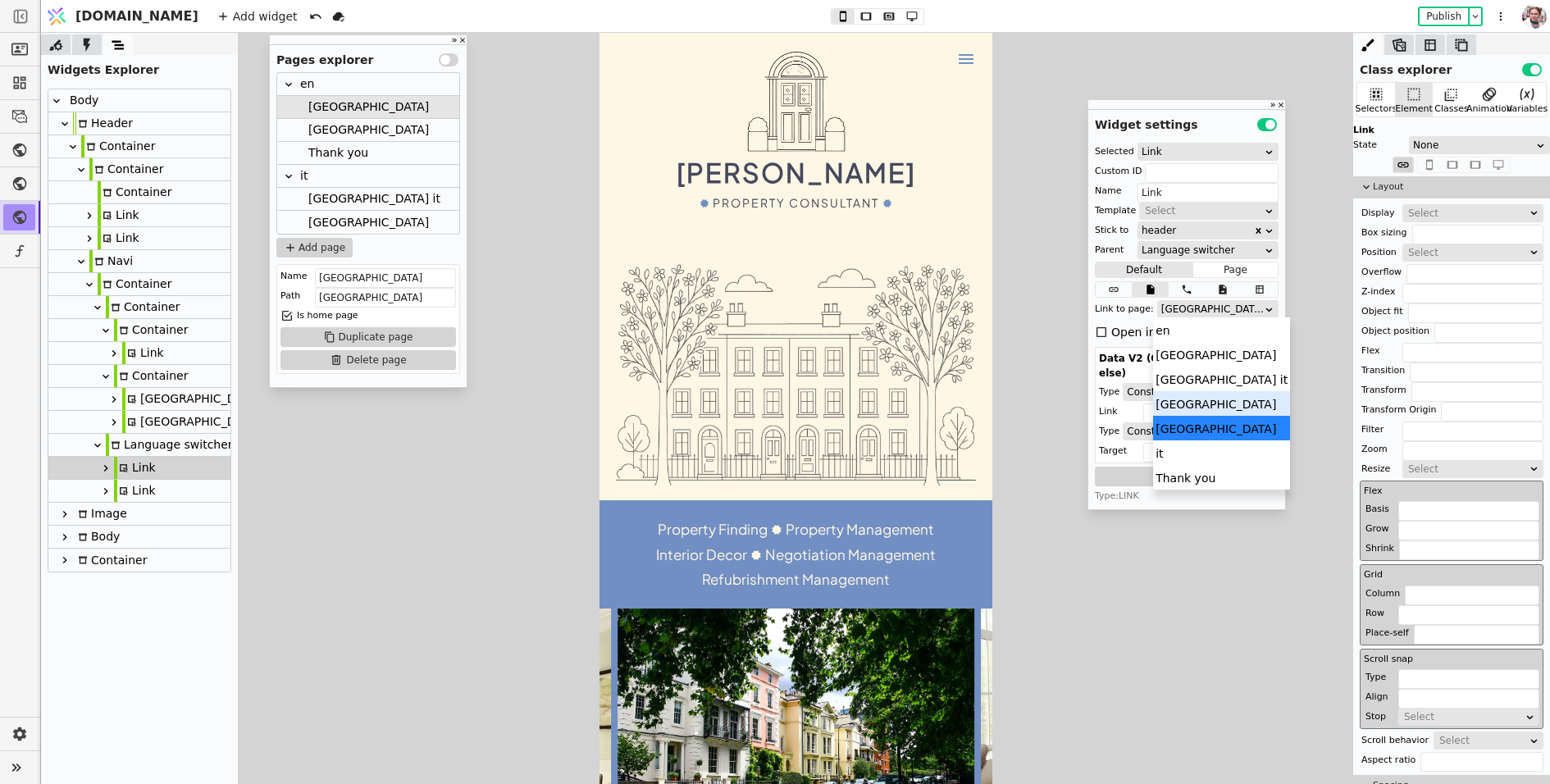
click at [104, 470] on icon at bounding box center [106, 468] width 4 height 7
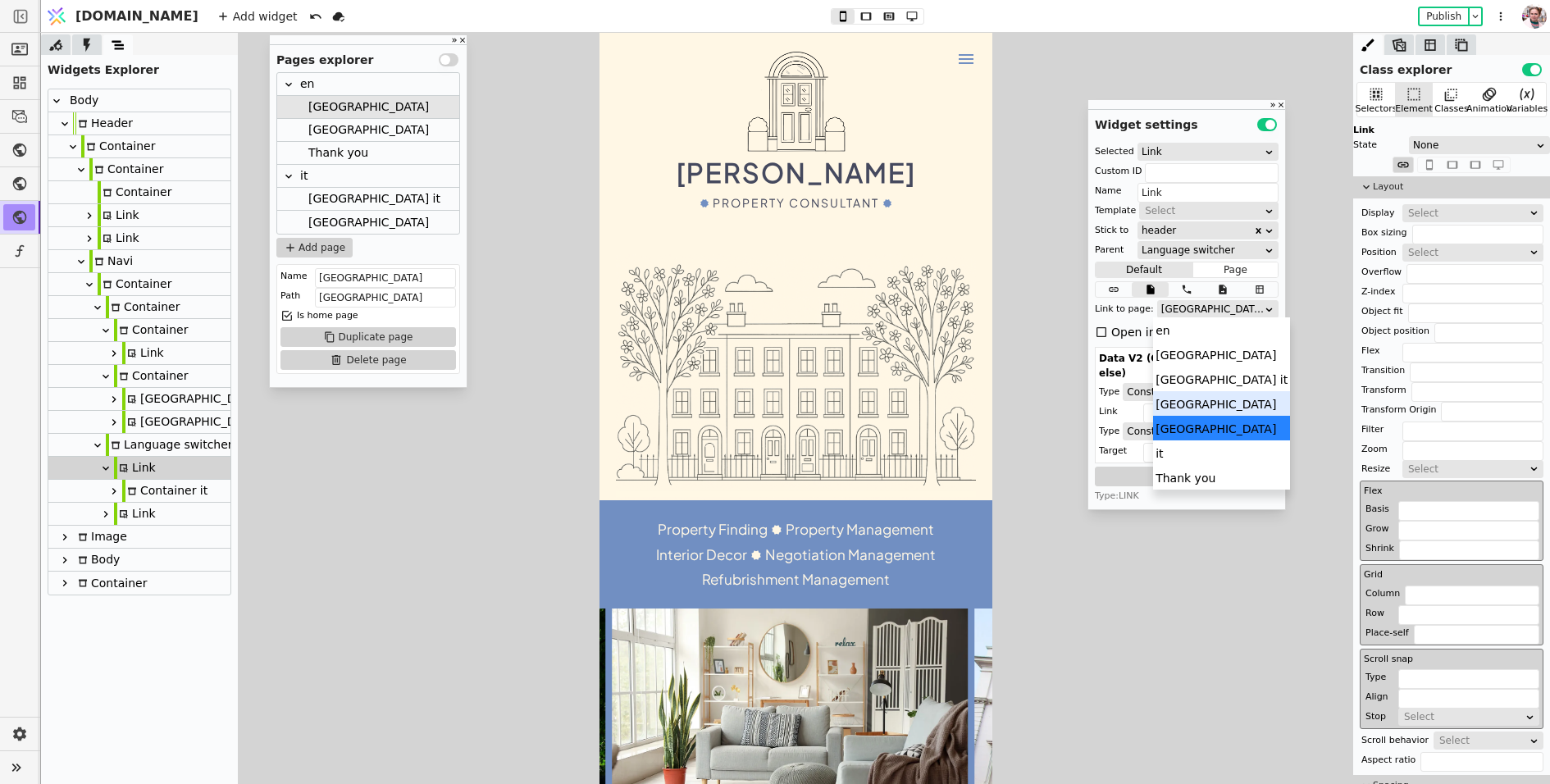
click at [133, 490] on icon at bounding box center [132, 491] width 8 height 8
type input "it-second-copy-SFpw"
type input "Container it"
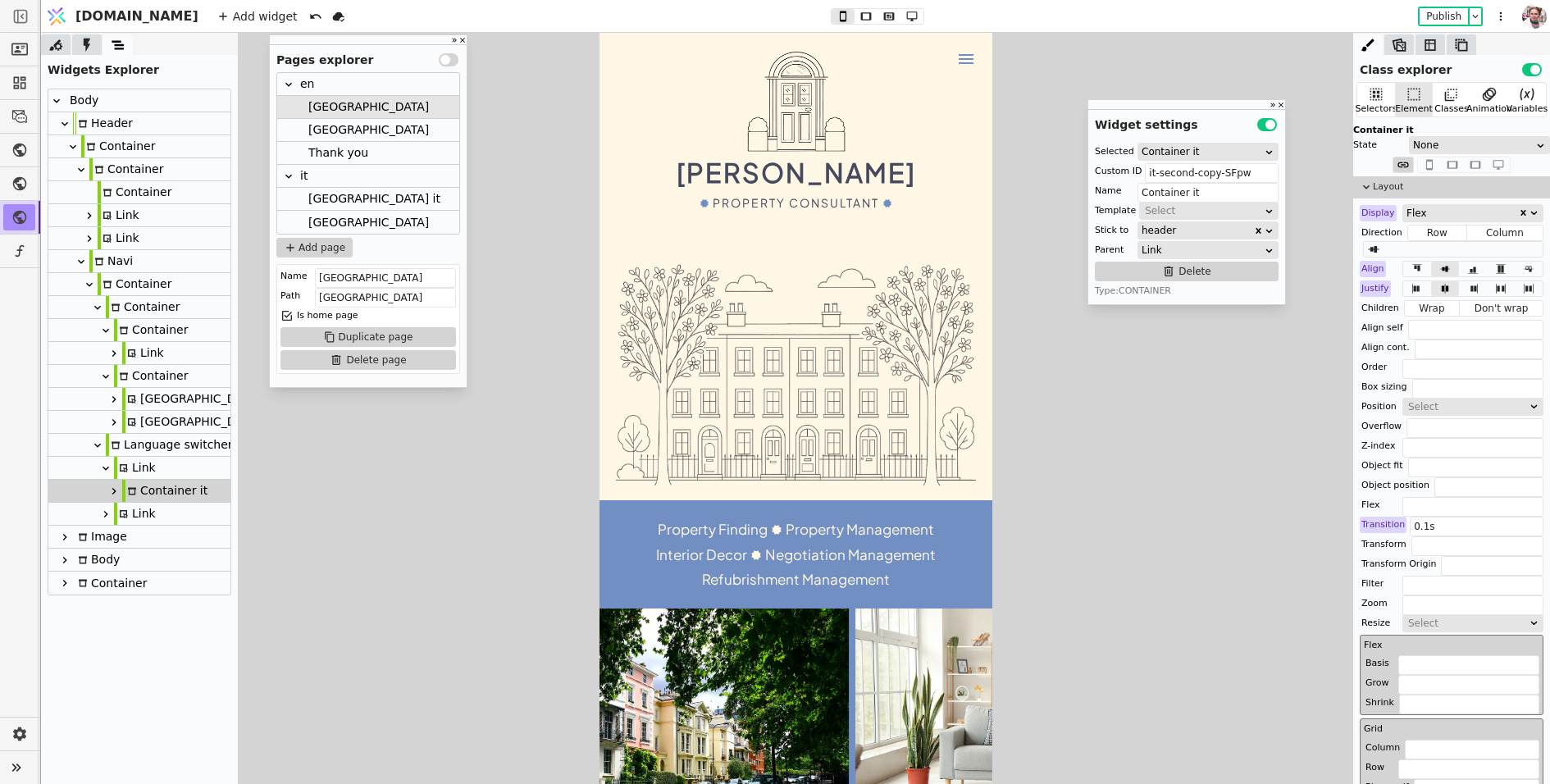
click at [112, 493] on icon at bounding box center [114, 490] width 4 height 7
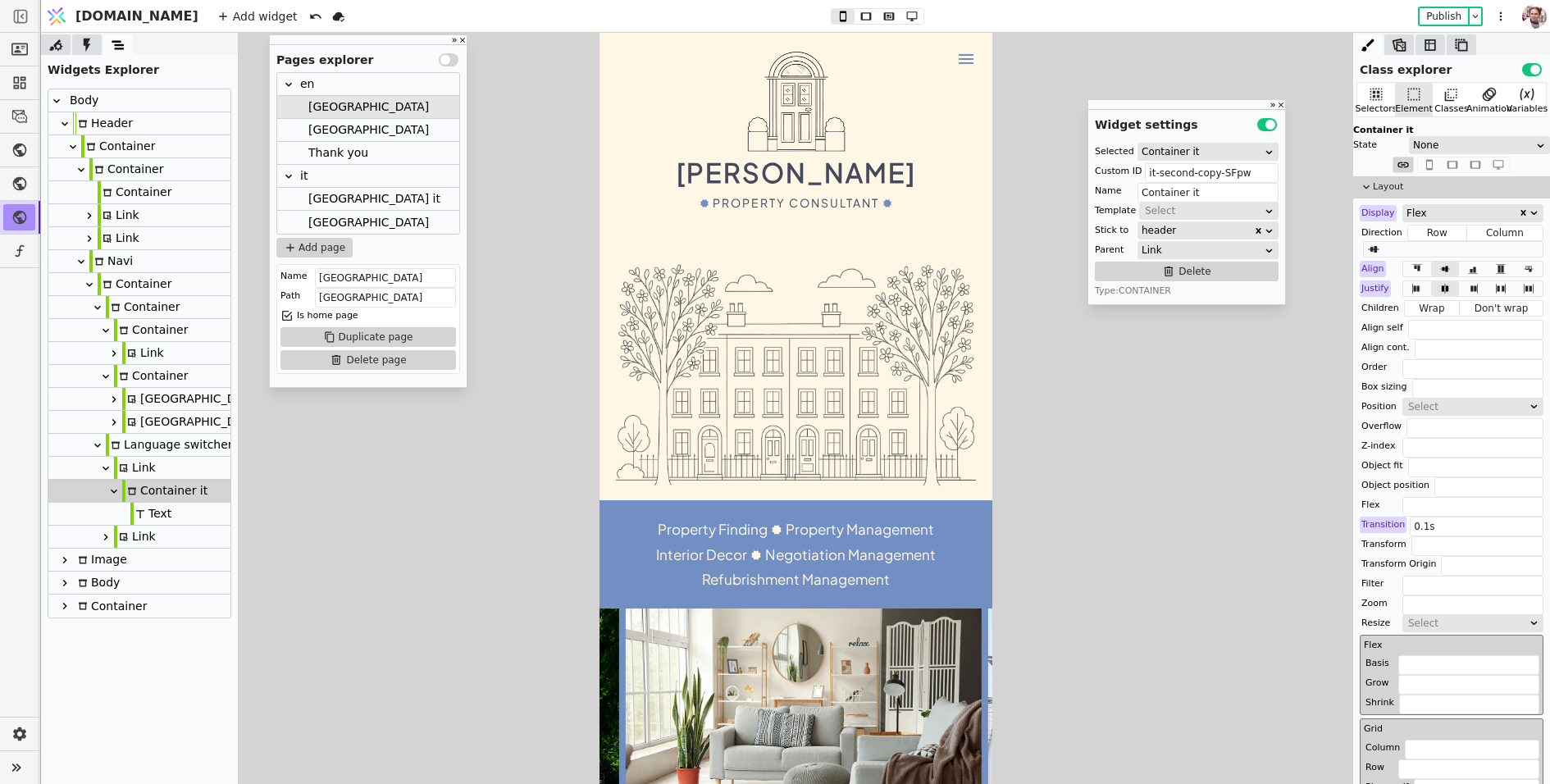
click at [136, 515] on icon at bounding box center [140, 514] width 10 height 10
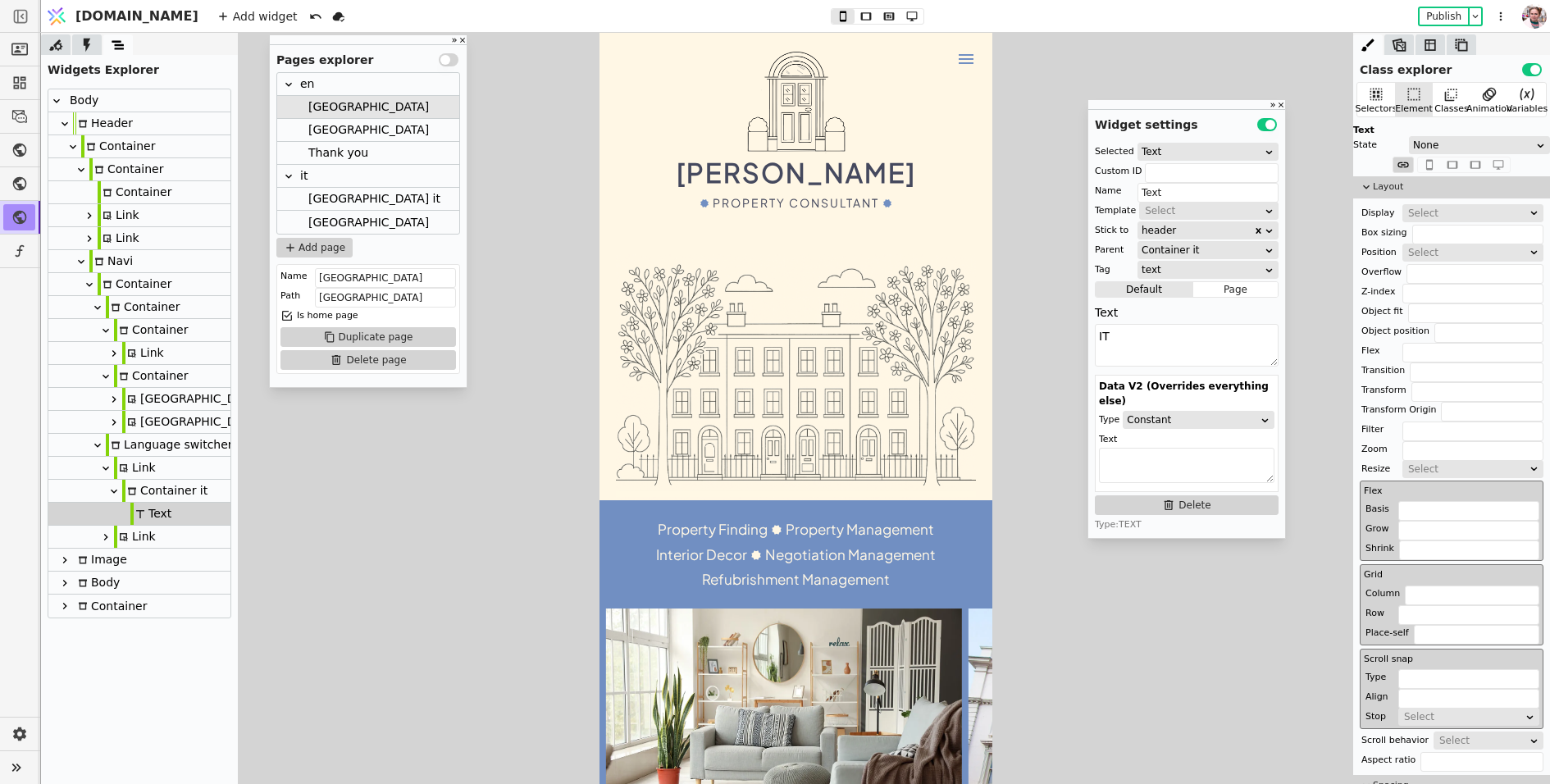
click at [134, 476] on div "Link" at bounding box center [134, 467] width 42 height 22
type input "Link"
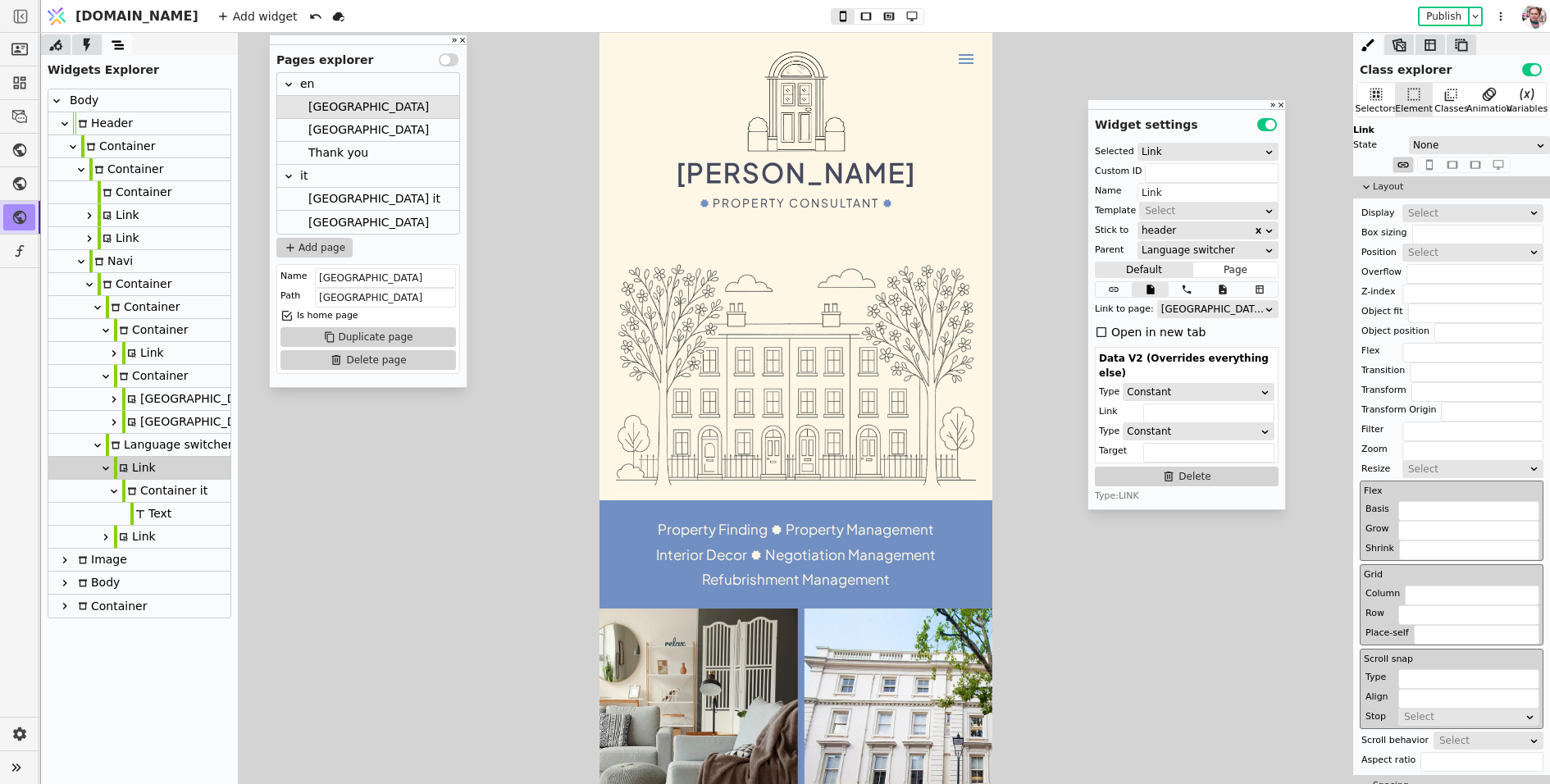
click at [1170, 314] on div "[GEOGRAPHIC_DATA]" at bounding box center [1213, 309] width 102 height 16
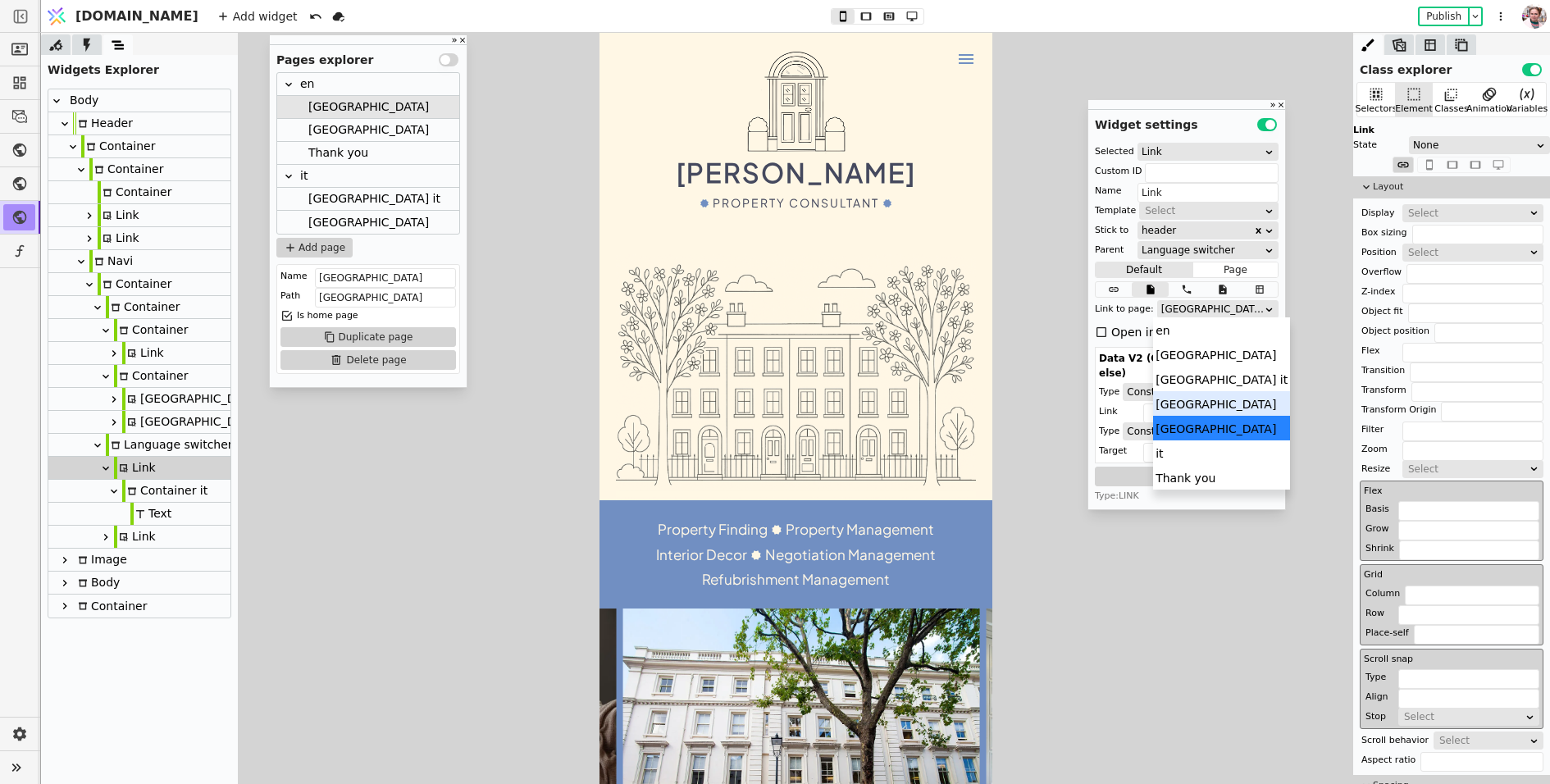
click at [1160, 401] on div "[GEOGRAPHIC_DATA]" at bounding box center [1222, 403] width 137 height 24
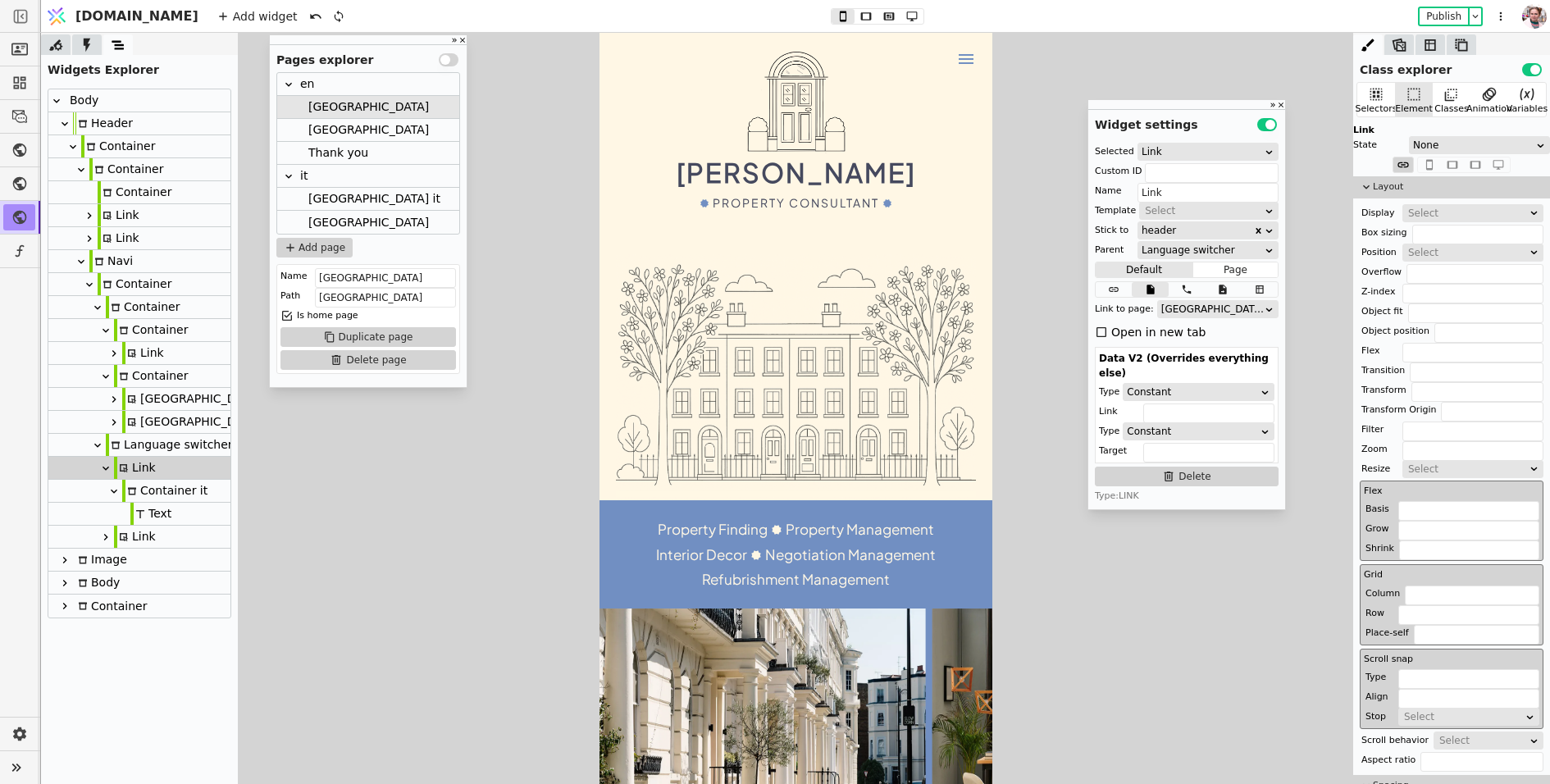
click at [146, 539] on div "Link" at bounding box center [134, 536] width 42 height 22
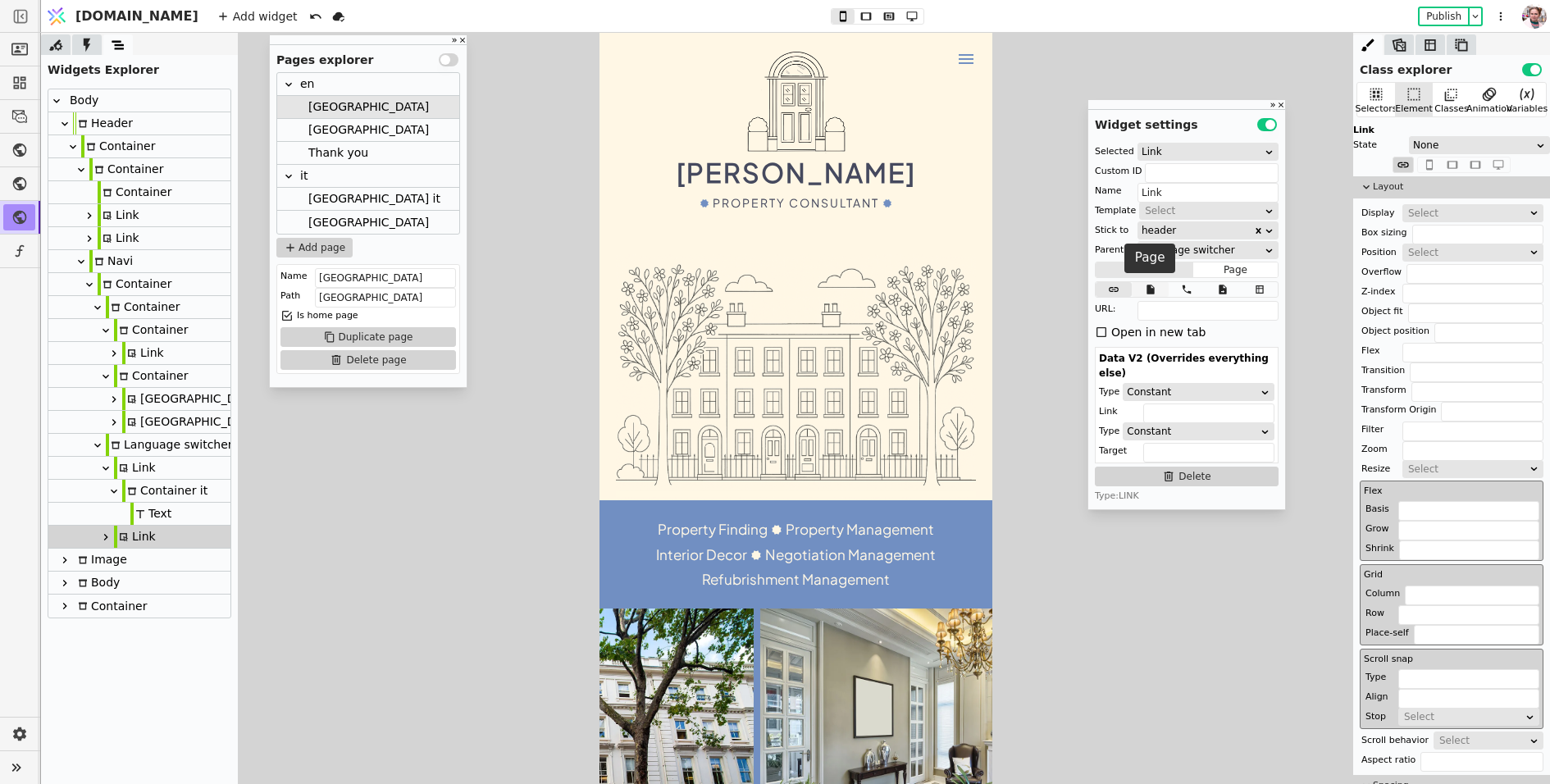
click at [1157, 288] on icon at bounding box center [1151, 290] width 19 height 12
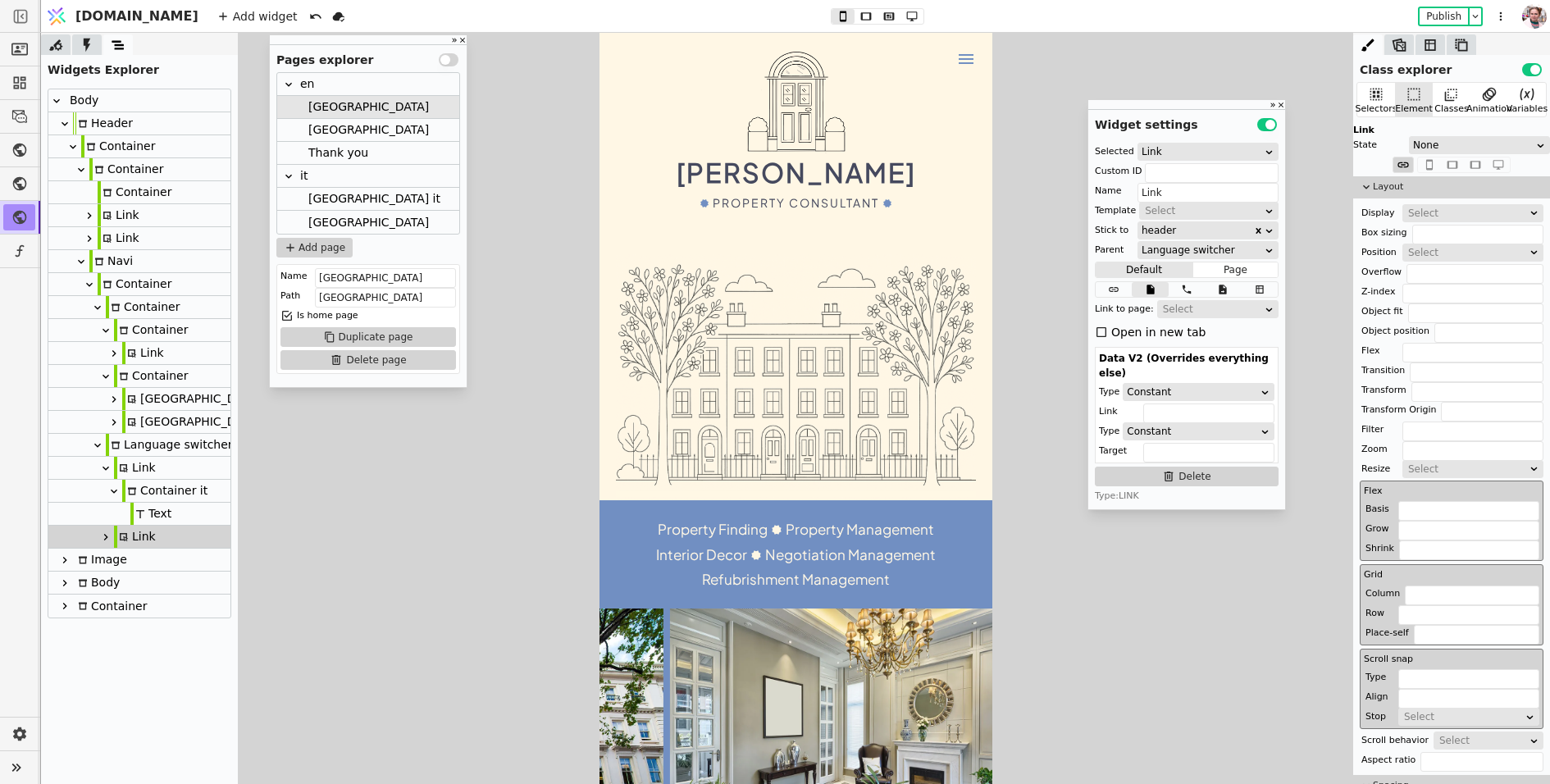
click at [1163, 304] on div "Select" at bounding box center [1212, 309] width 99 height 16
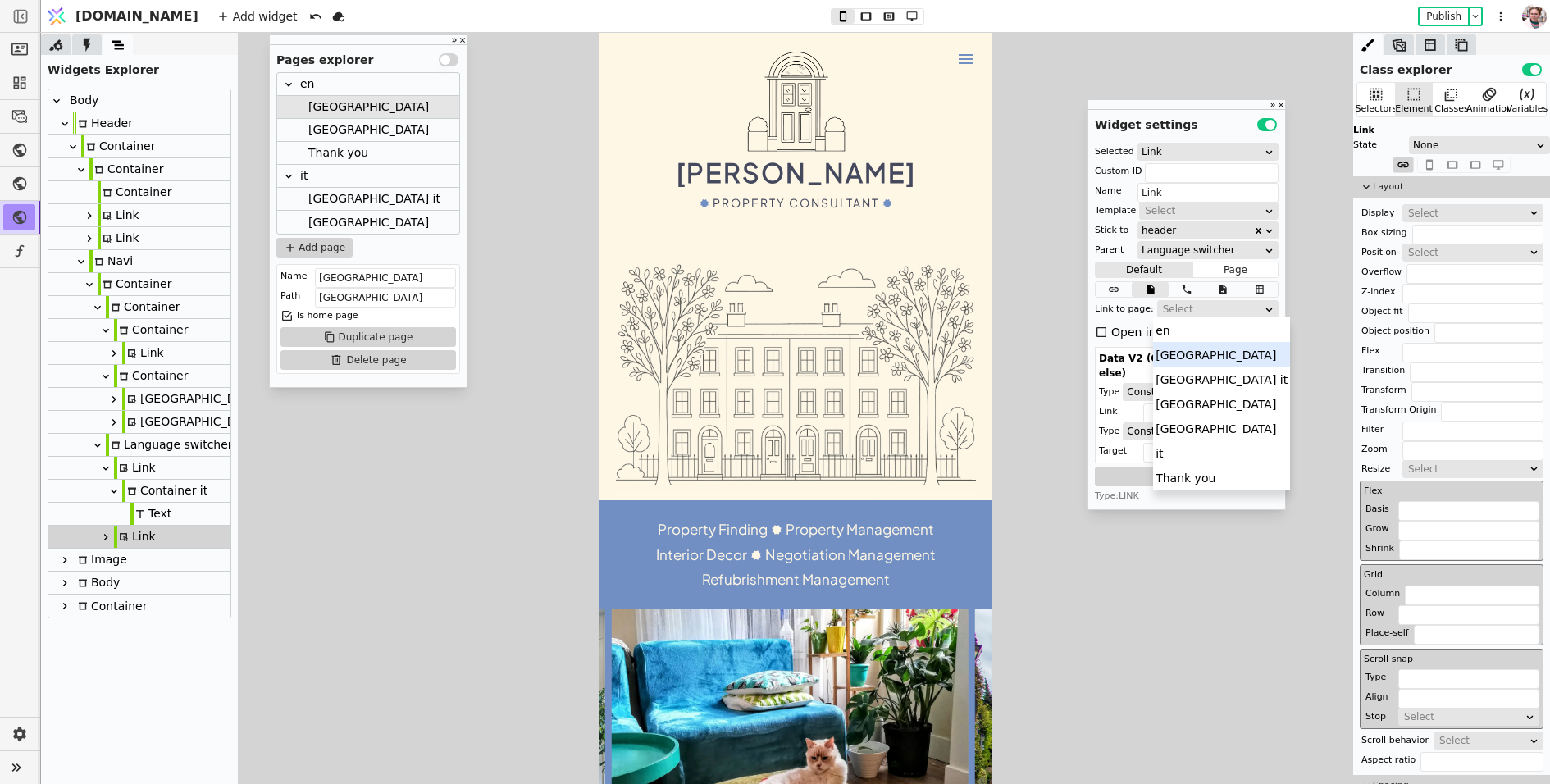
click at [1185, 357] on div "[GEOGRAPHIC_DATA]" at bounding box center [1222, 353] width 137 height 24
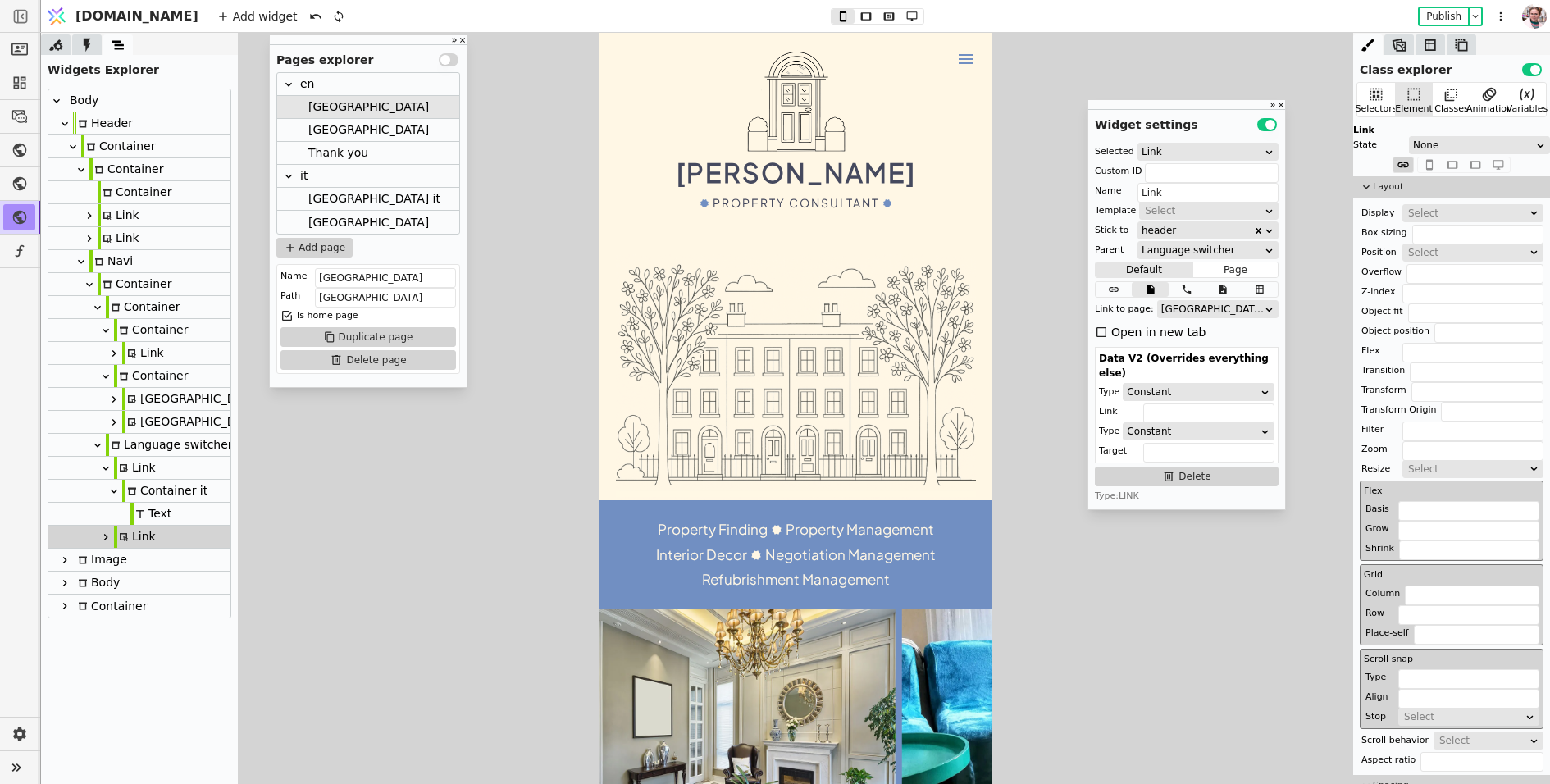
click at [313, 130] on div "[GEOGRAPHIC_DATA]" at bounding box center [368, 129] width 121 height 22
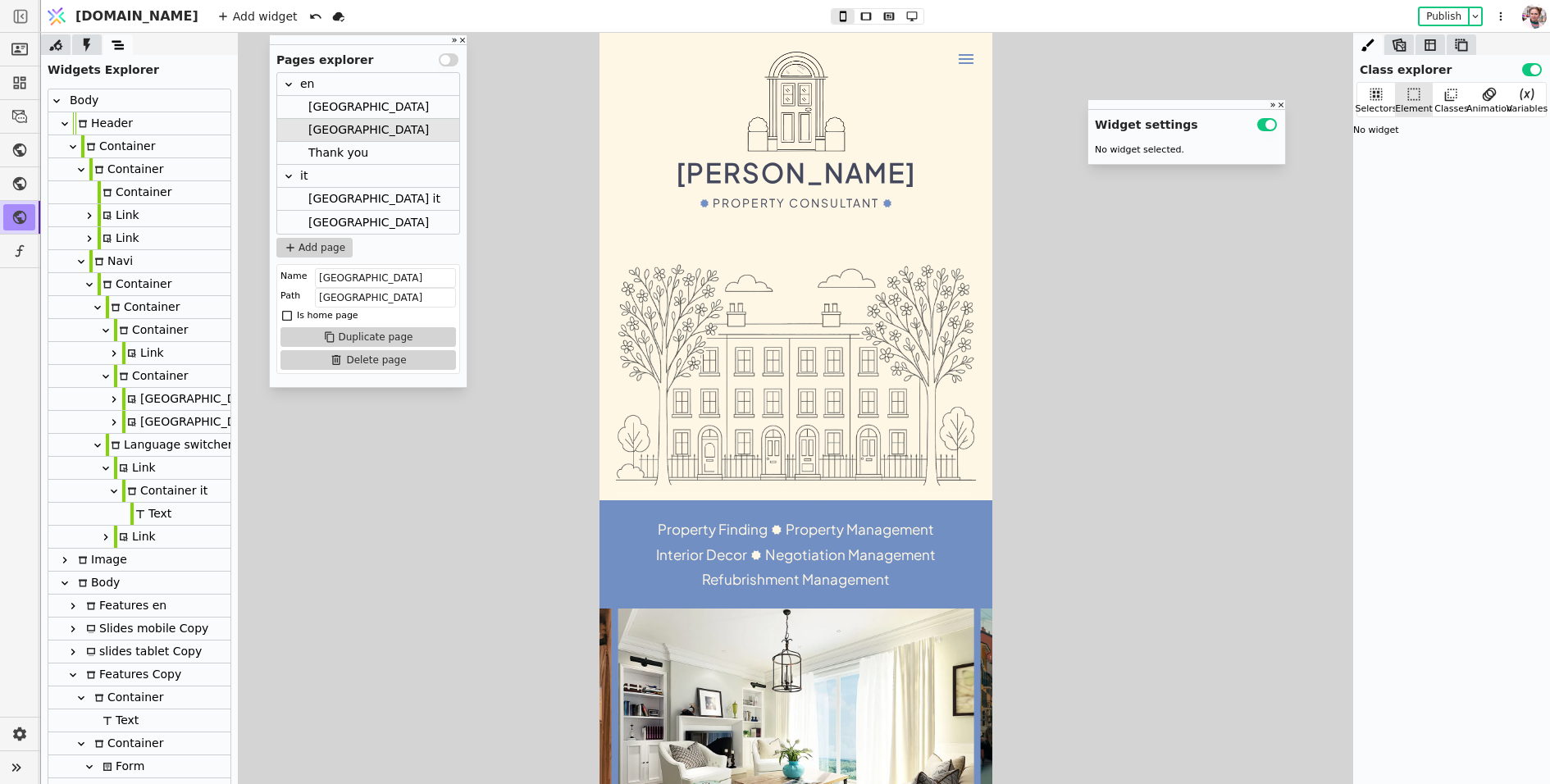
click at [128, 465] on div "Link" at bounding box center [134, 467] width 42 height 22
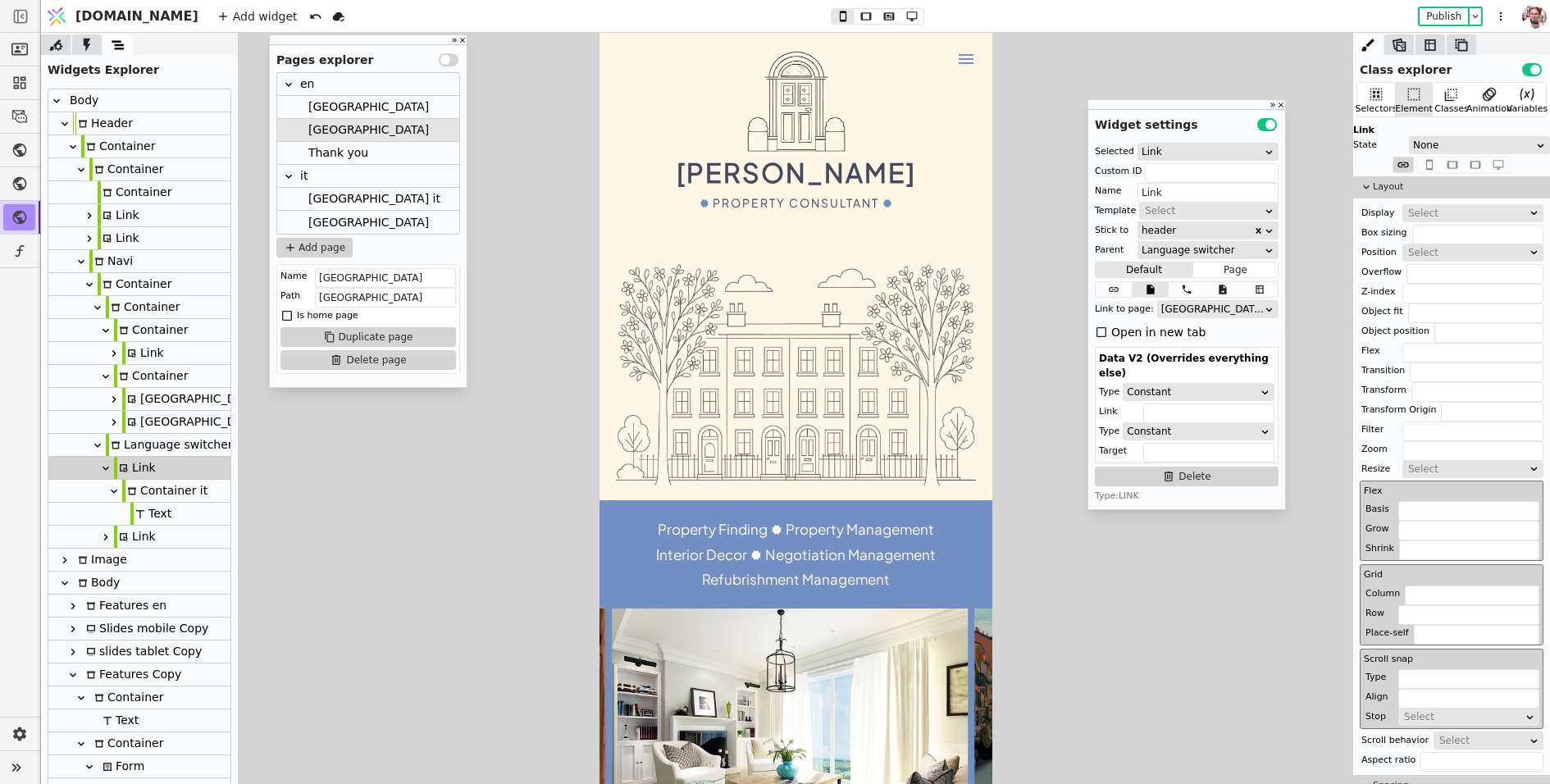
click at [106, 465] on icon at bounding box center [106, 468] width 14 height 14
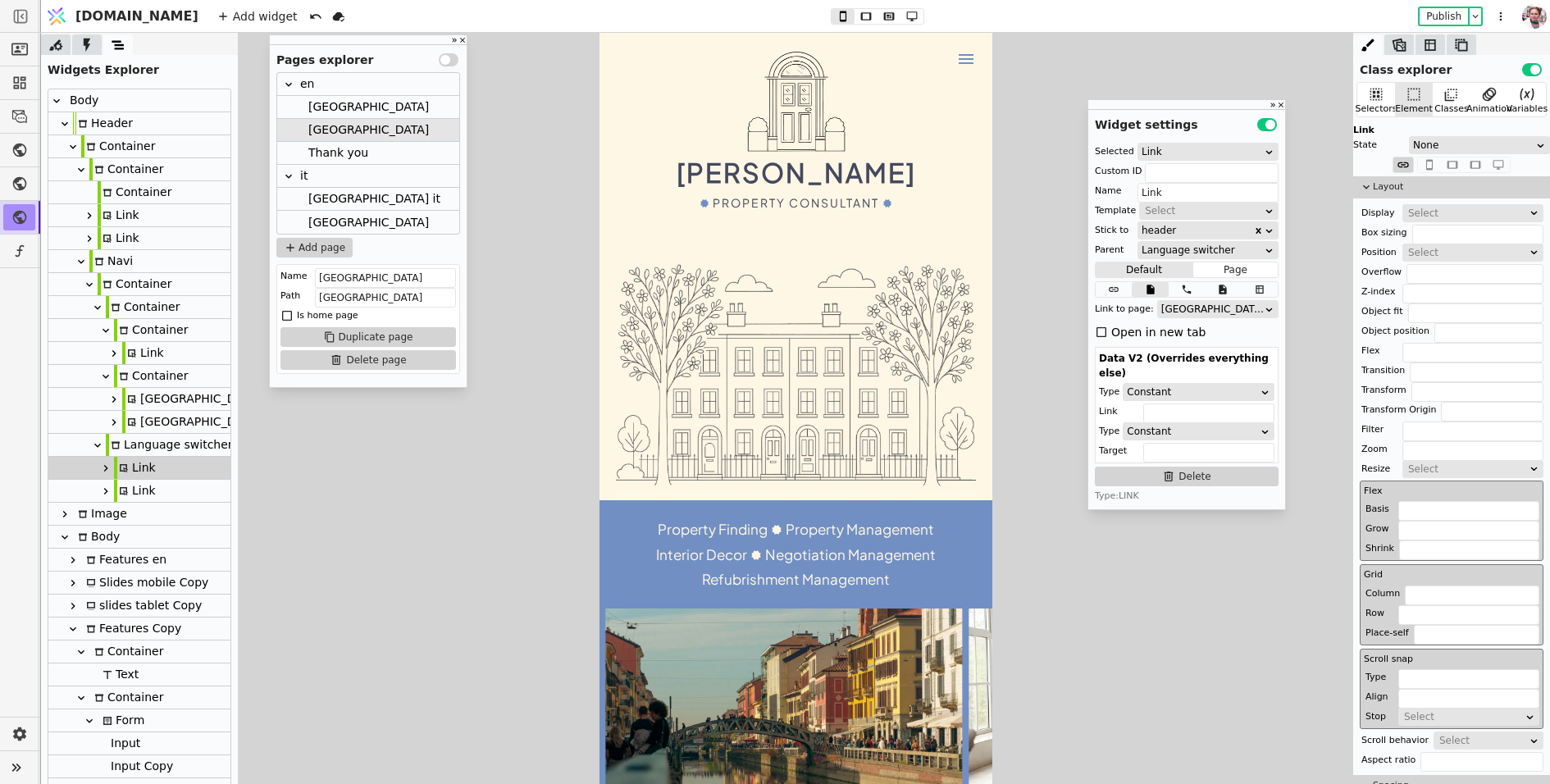
click at [318, 201] on div "[GEOGRAPHIC_DATA] it" at bounding box center [374, 199] width 132 height 22
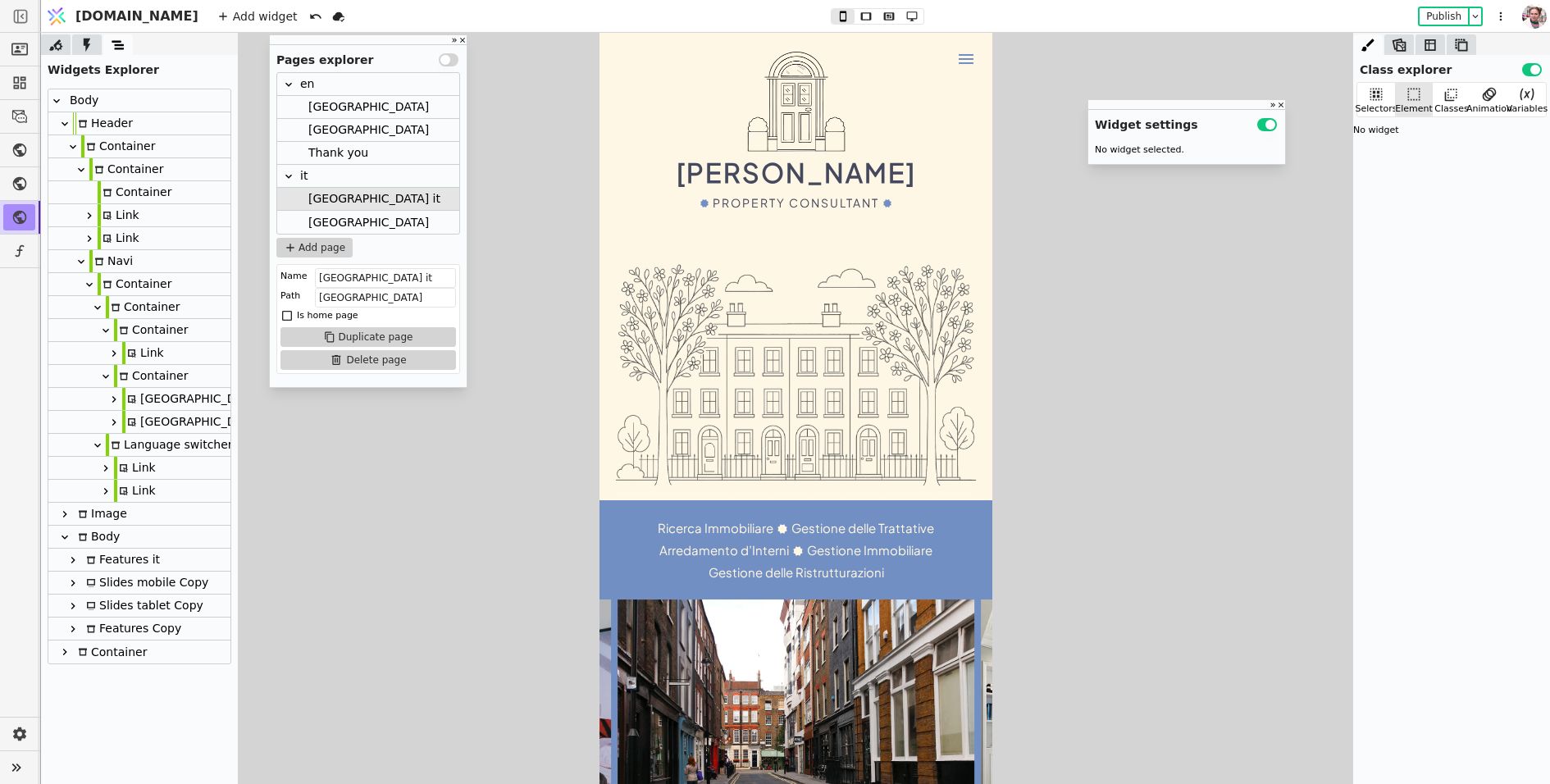
click at [150, 472] on div "Link" at bounding box center [134, 467] width 42 height 22
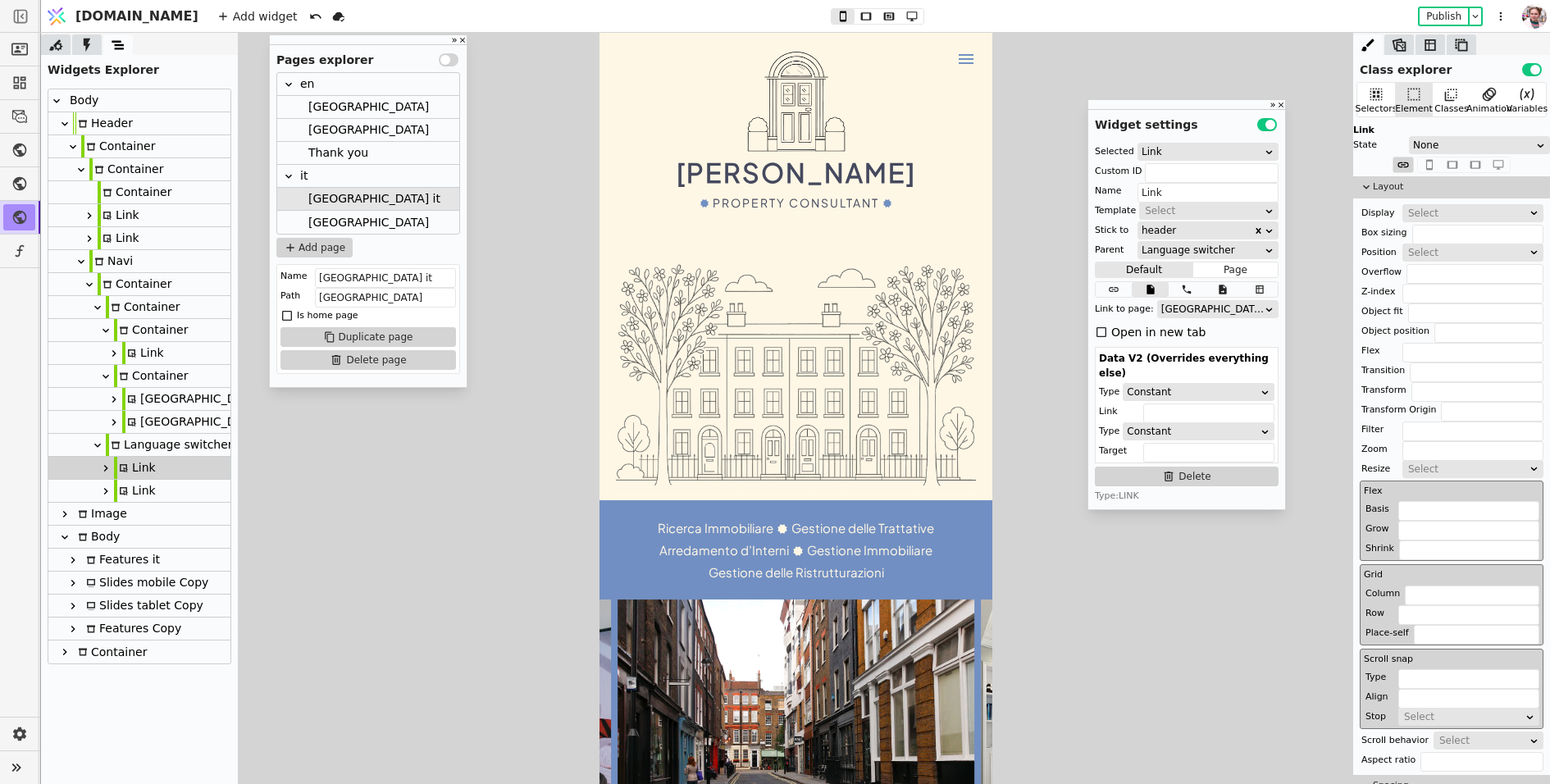
click at [108, 474] on icon at bounding box center [106, 468] width 14 height 14
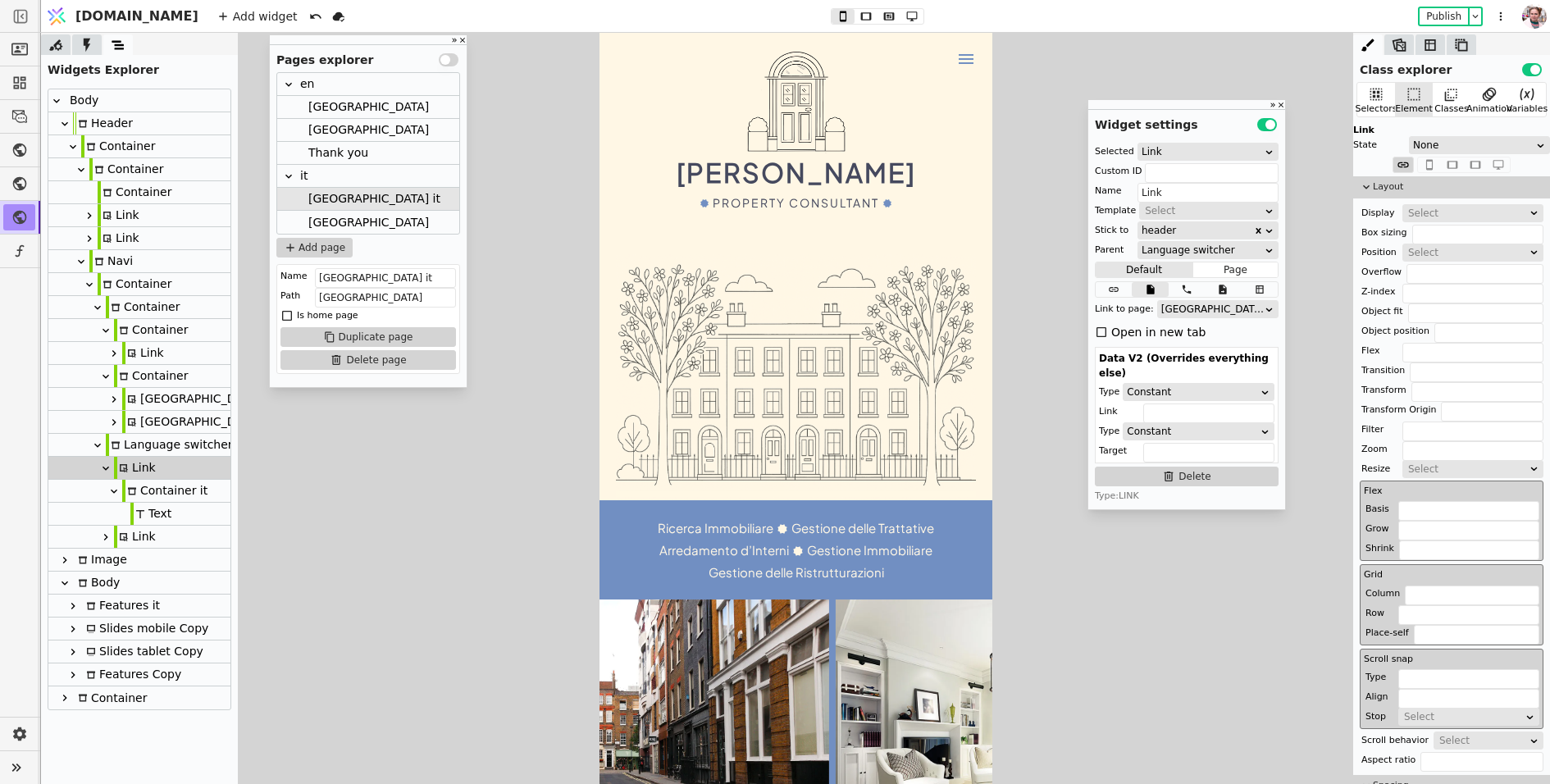
click at [130, 511] on div at bounding box center [131, 514] width 3 height 24
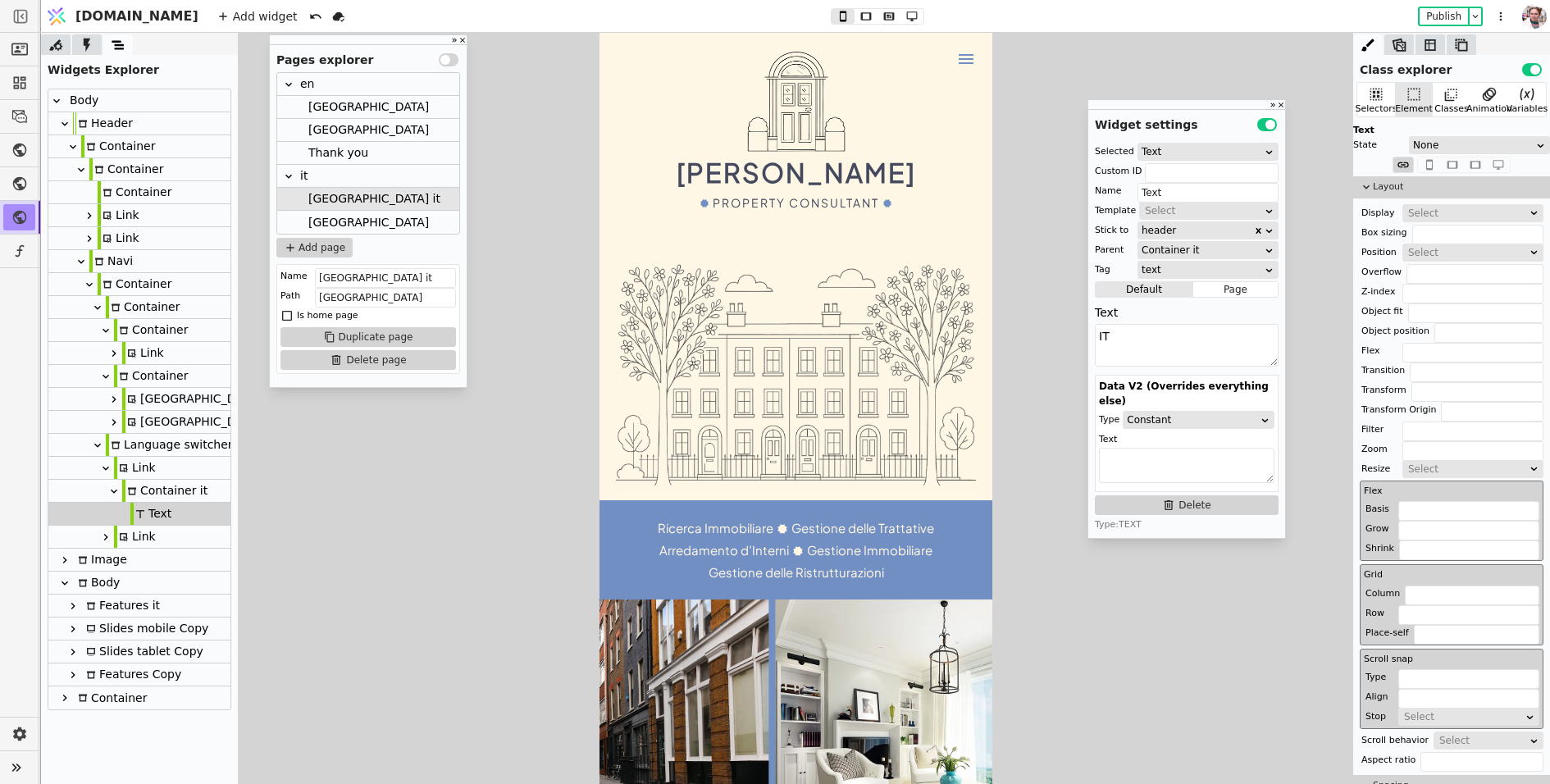
click at [124, 465] on icon at bounding box center [124, 468] width 10 height 10
type input "Link"
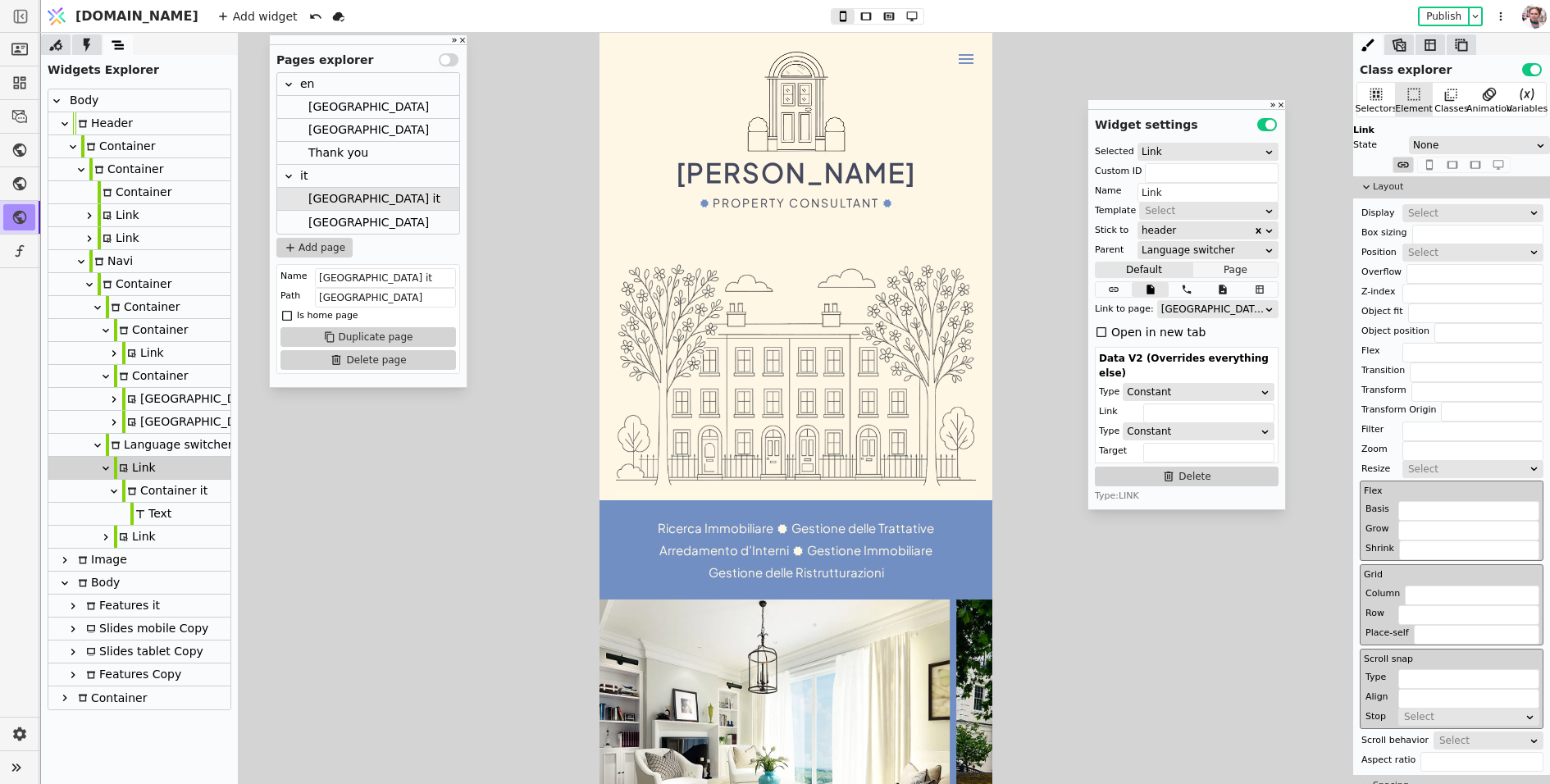
click at [1210, 269] on button "Page" at bounding box center [1235, 269] width 84 height 16
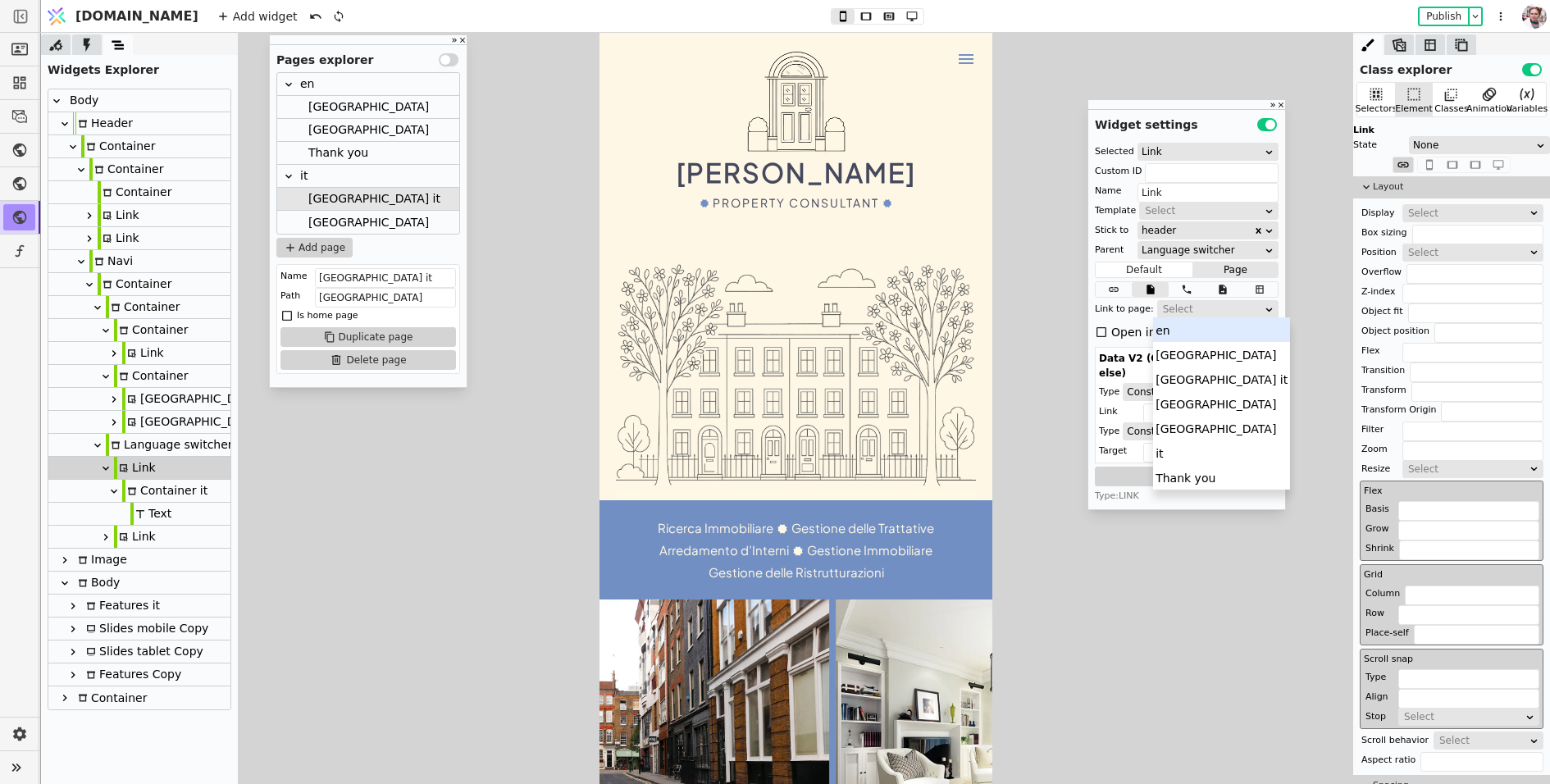
click at [1178, 306] on div "Select" at bounding box center [1212, 309] width 99 height 16
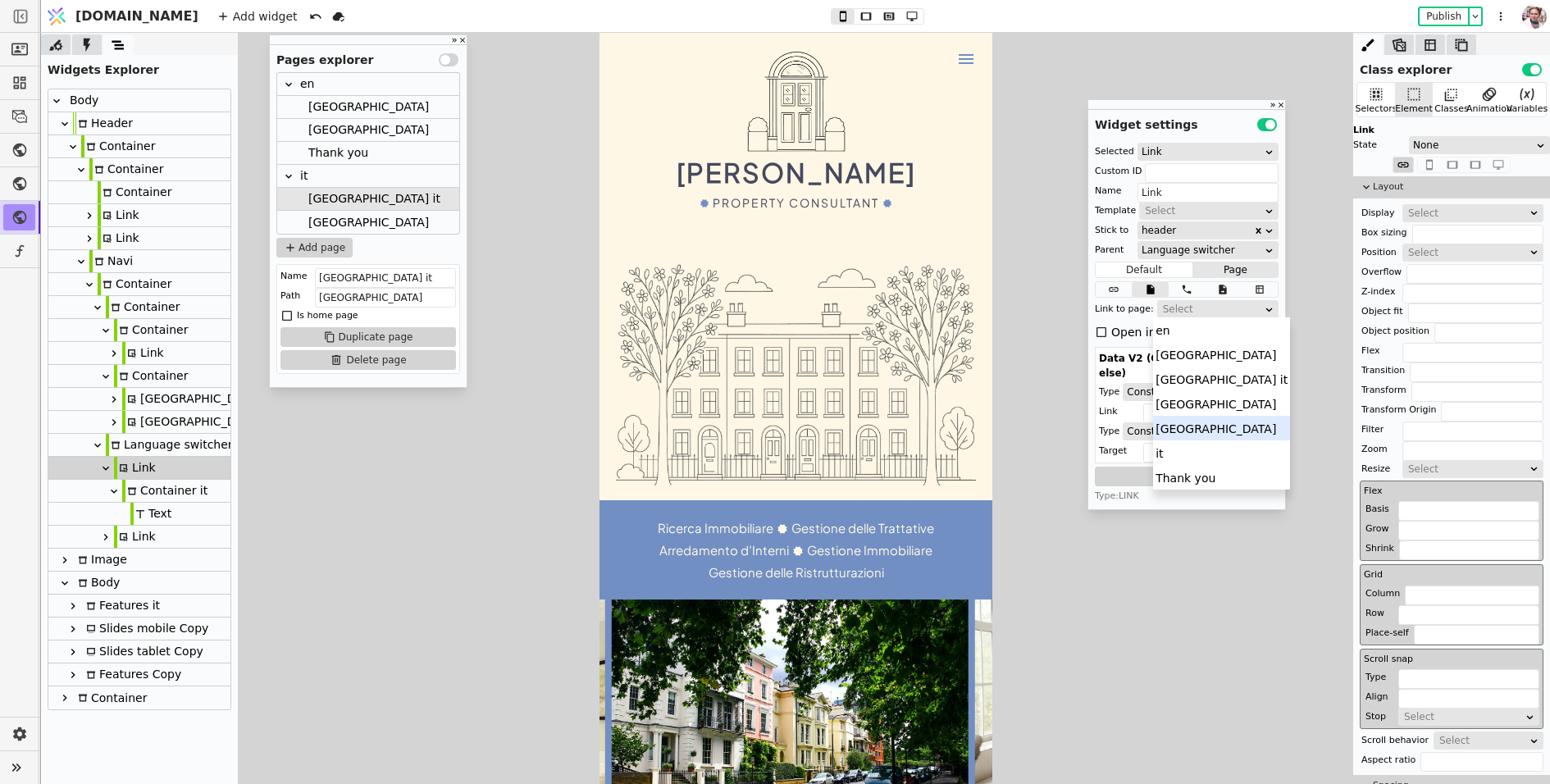
click at [1182, 426] on div "[GEOGRAPHIC_DATA]" at bounding box center [1222, 428] width 137 height 24
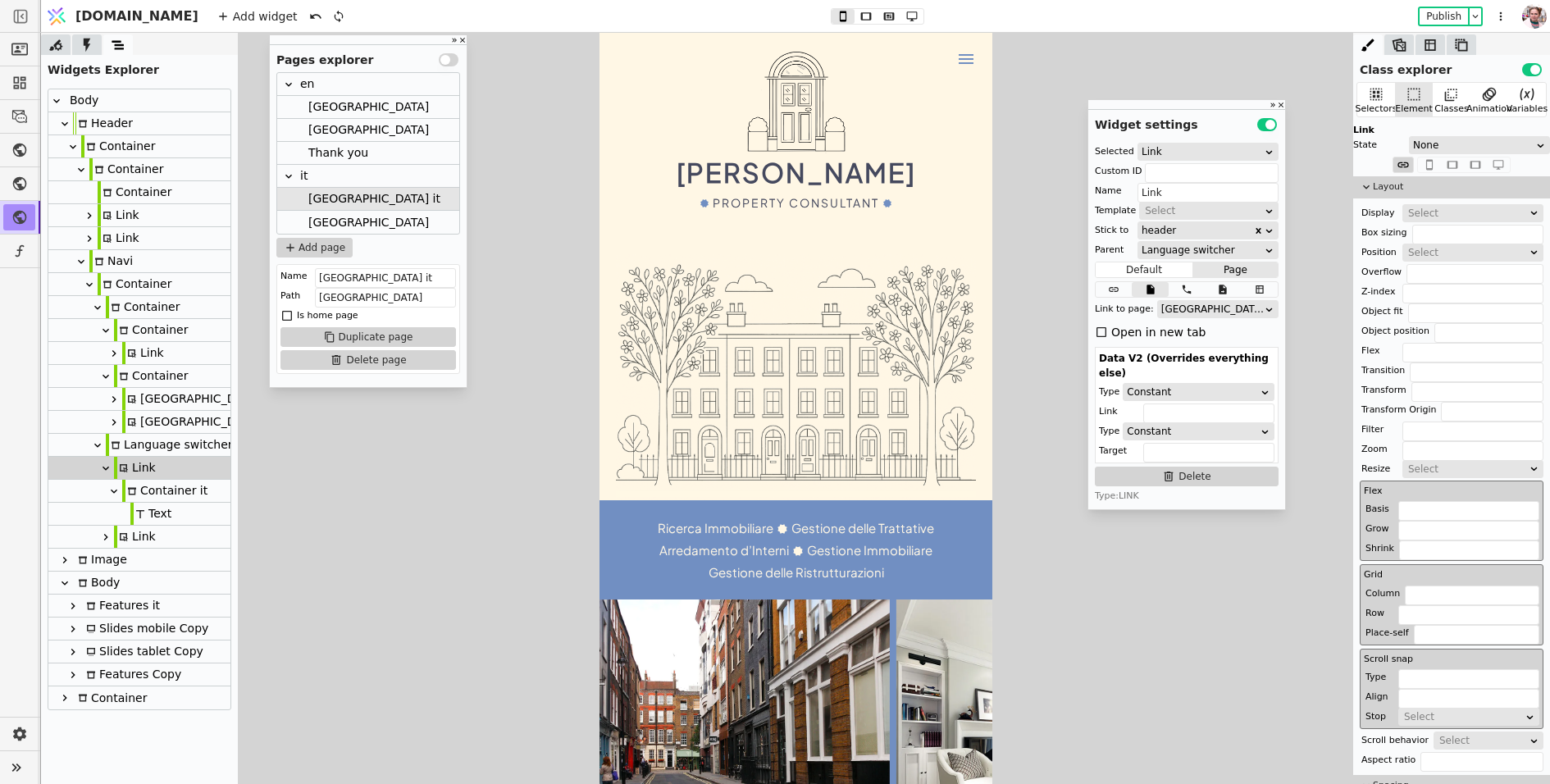
click at [127, 535] on icon at bounding box center [124, 537] width 10 height 10
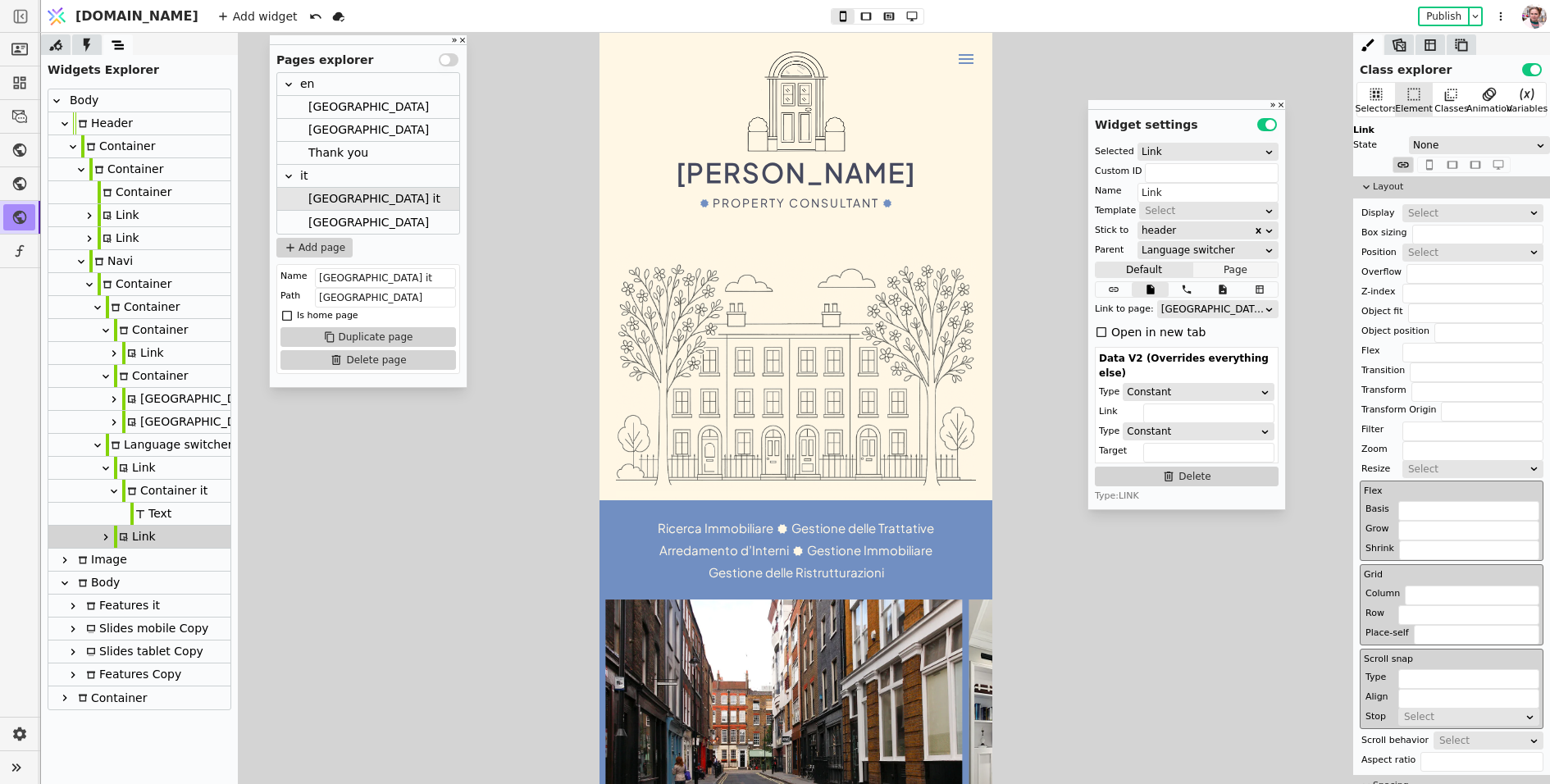
click at [1223, 266] on button "Page" at bounding box center [1235, 269] width 84 height 16
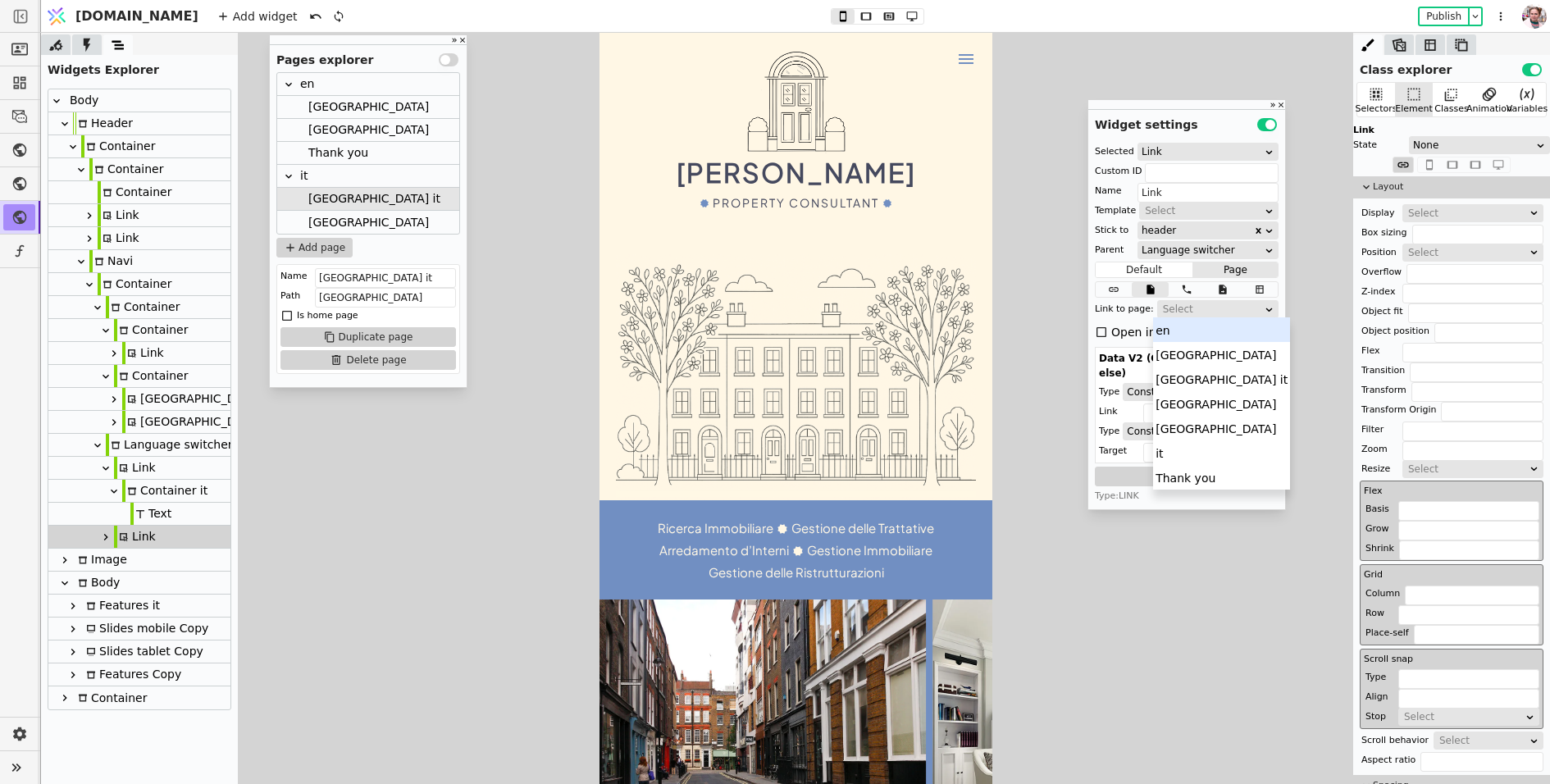
click at [1201, 304] on div "Select" at bounding box center [1212, 309] width 99 height 16
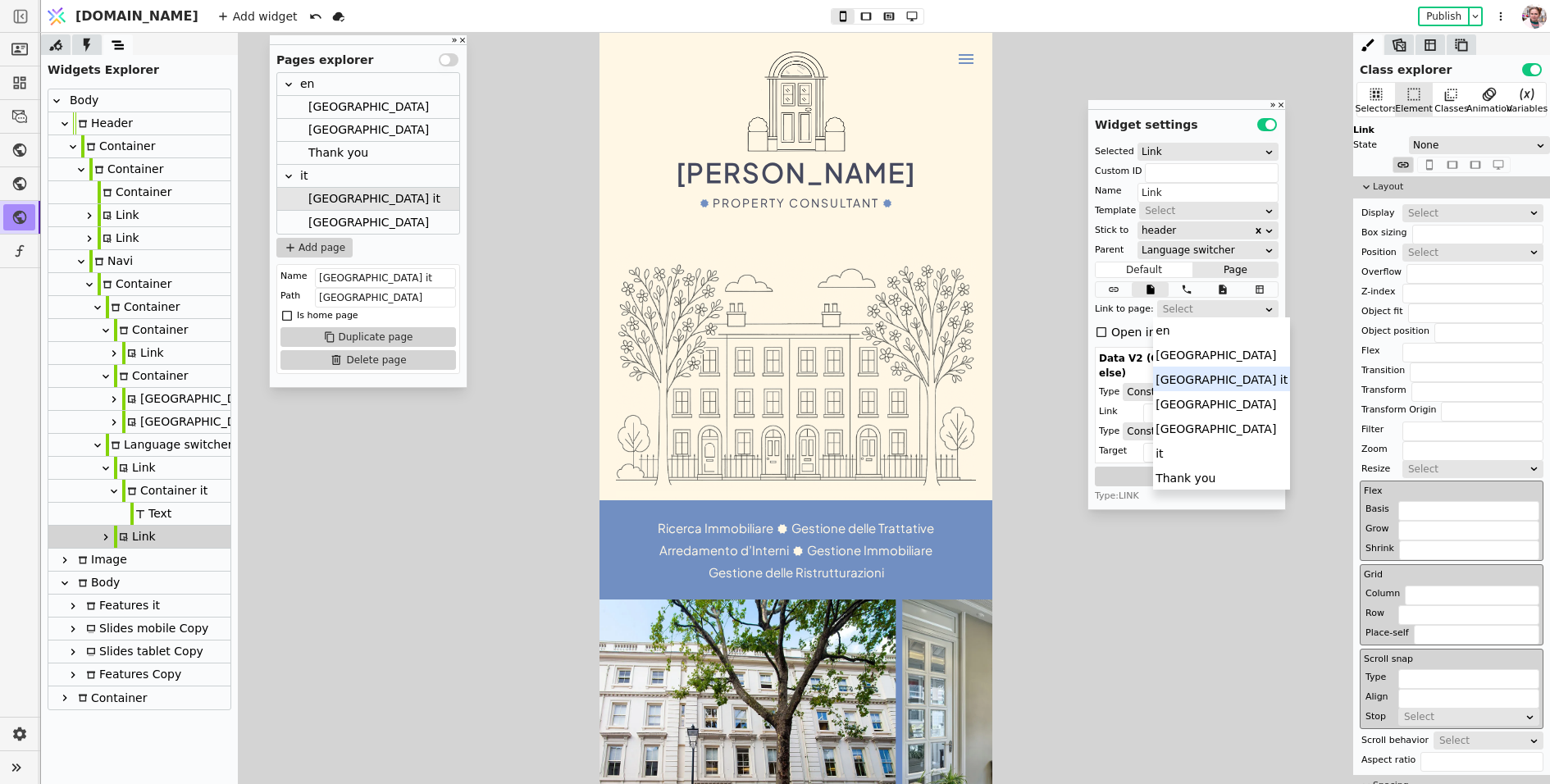
click at [1184, 378] on div "[GEOGRAPHIC_DATA] it" at bounding box center [1222, 378] width 137 height 24
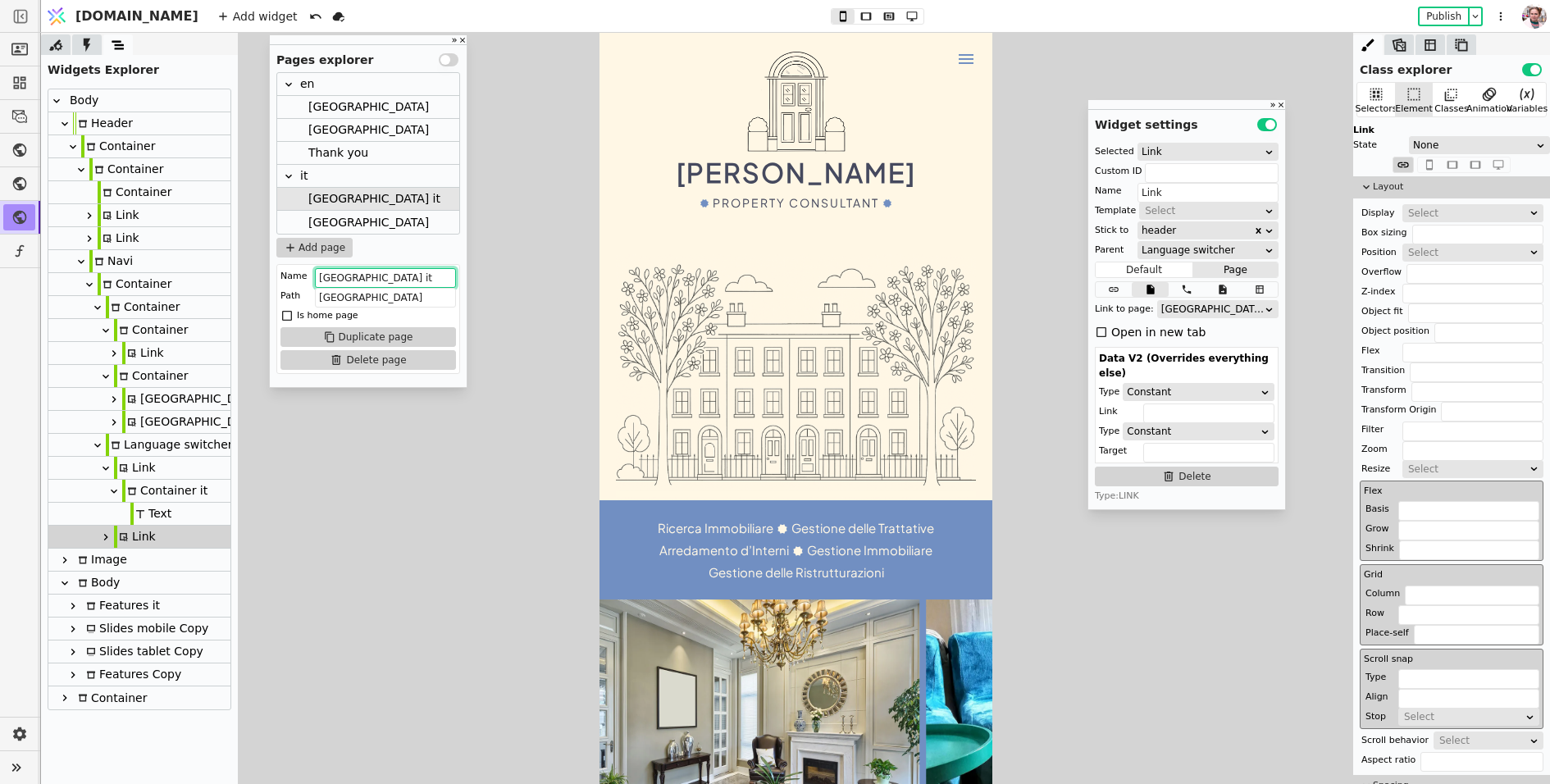
click at [362, 274] on input "[GEOGRAPHIC_DATA] it" at bounding box center [385, 278] width 141 height 19
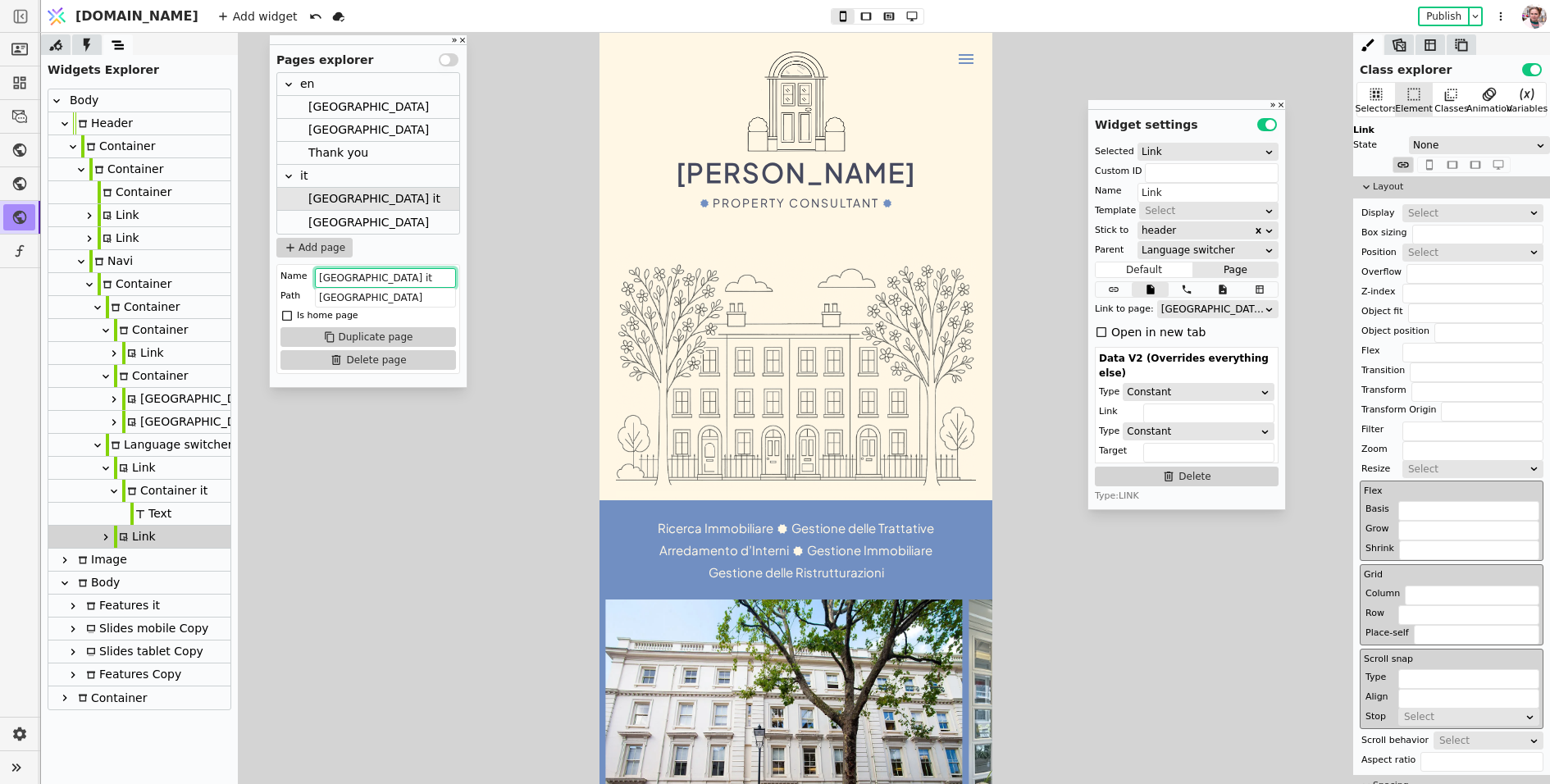
click at [342, 218] on div "[GEOGRAPHIC_DATA]" at bounding box center [368, 222] width 121 height 23
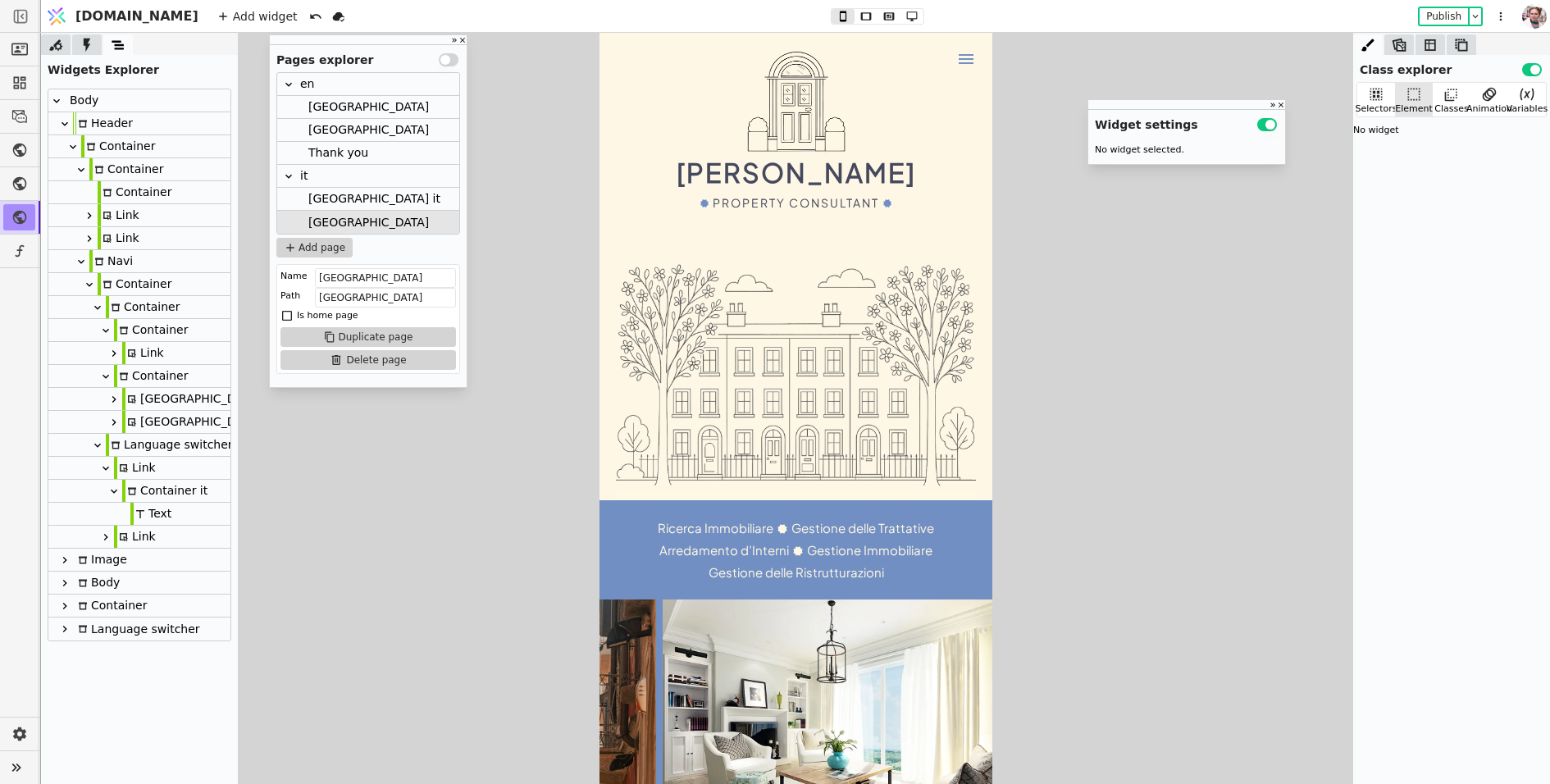
click at [138, 468] on div "Link" at bounding box center [134, 467] width 42 height 22
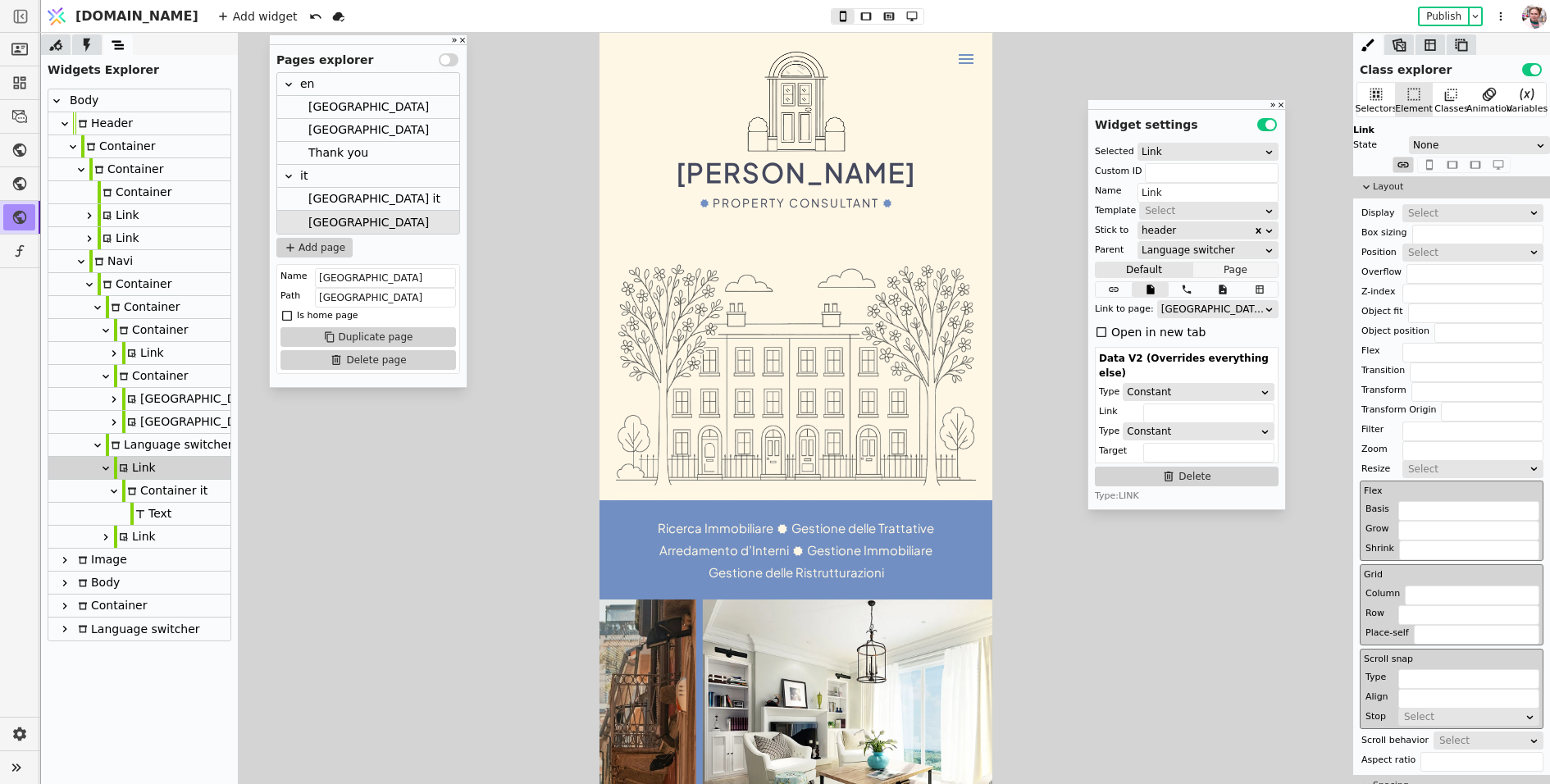
click at [1226, 269] on button "Page" at bounding box center [1235, 269] width 84 height 16
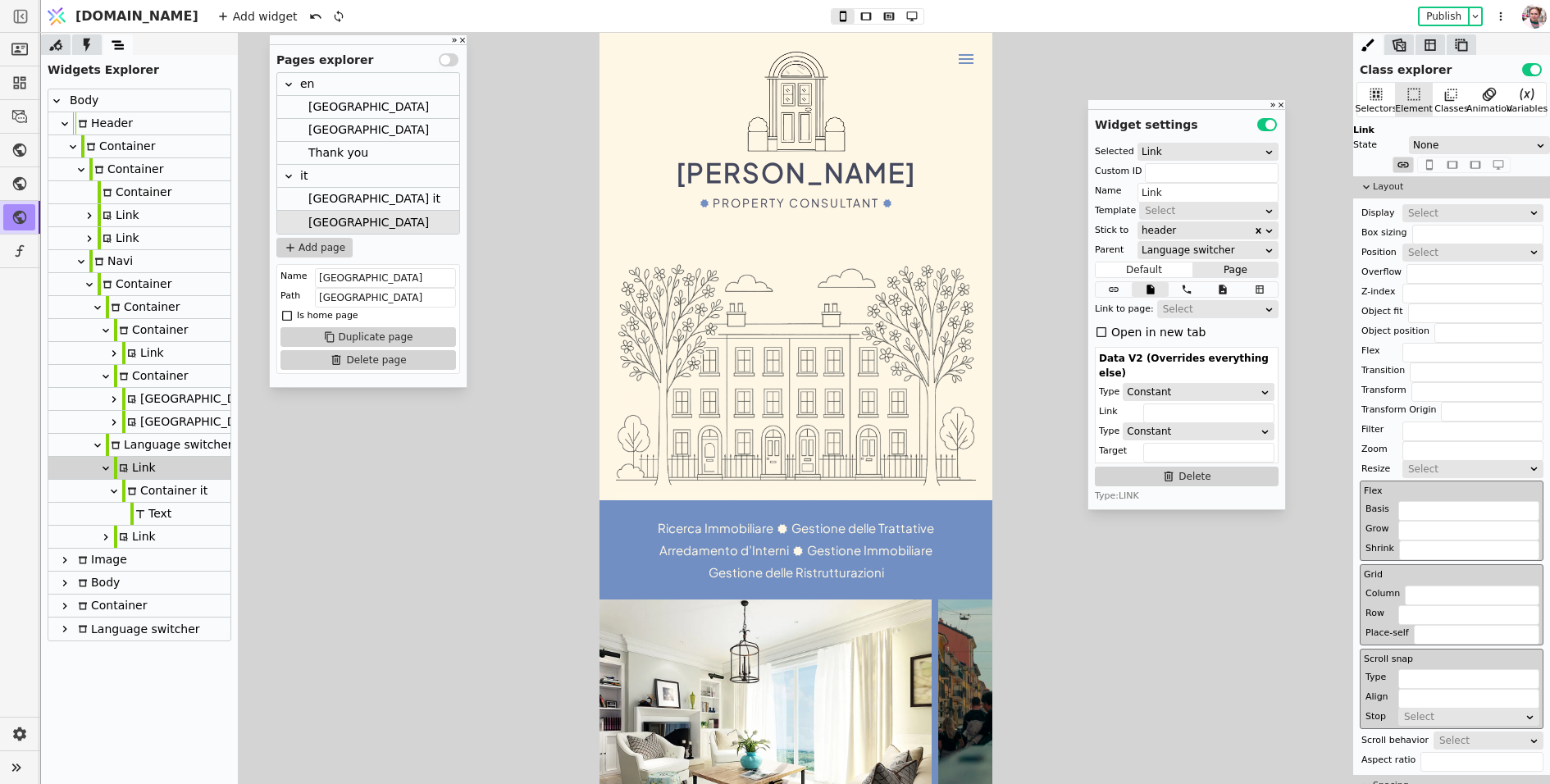
click at [1206, 308] on div "Select" at bounding box center [1212, 309] width 99 height 16
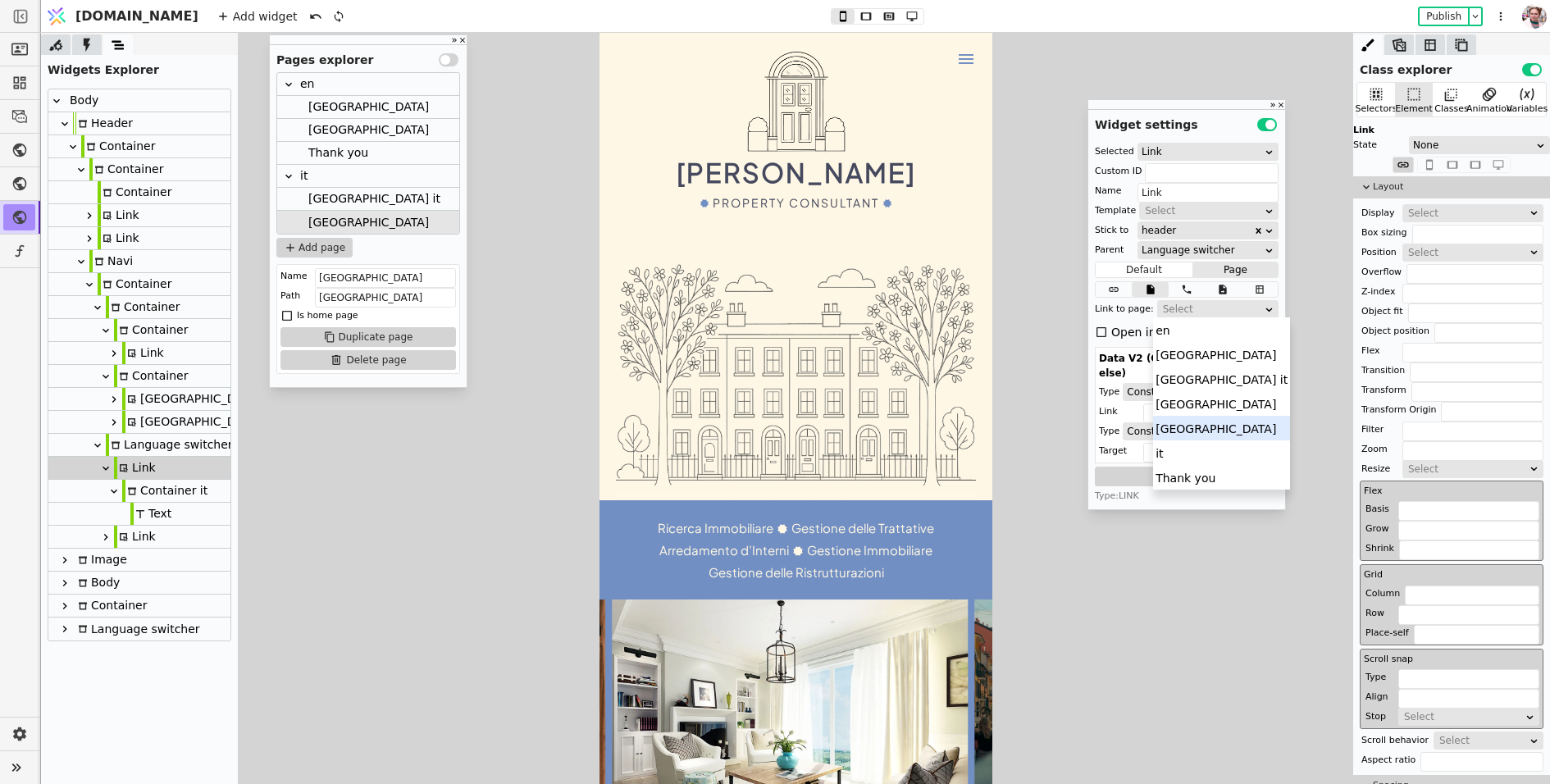
click at [1188, 428] on div "[GEOGRAPHIC_DATA]" at bounding box center [1222, 428] width 137 height 24
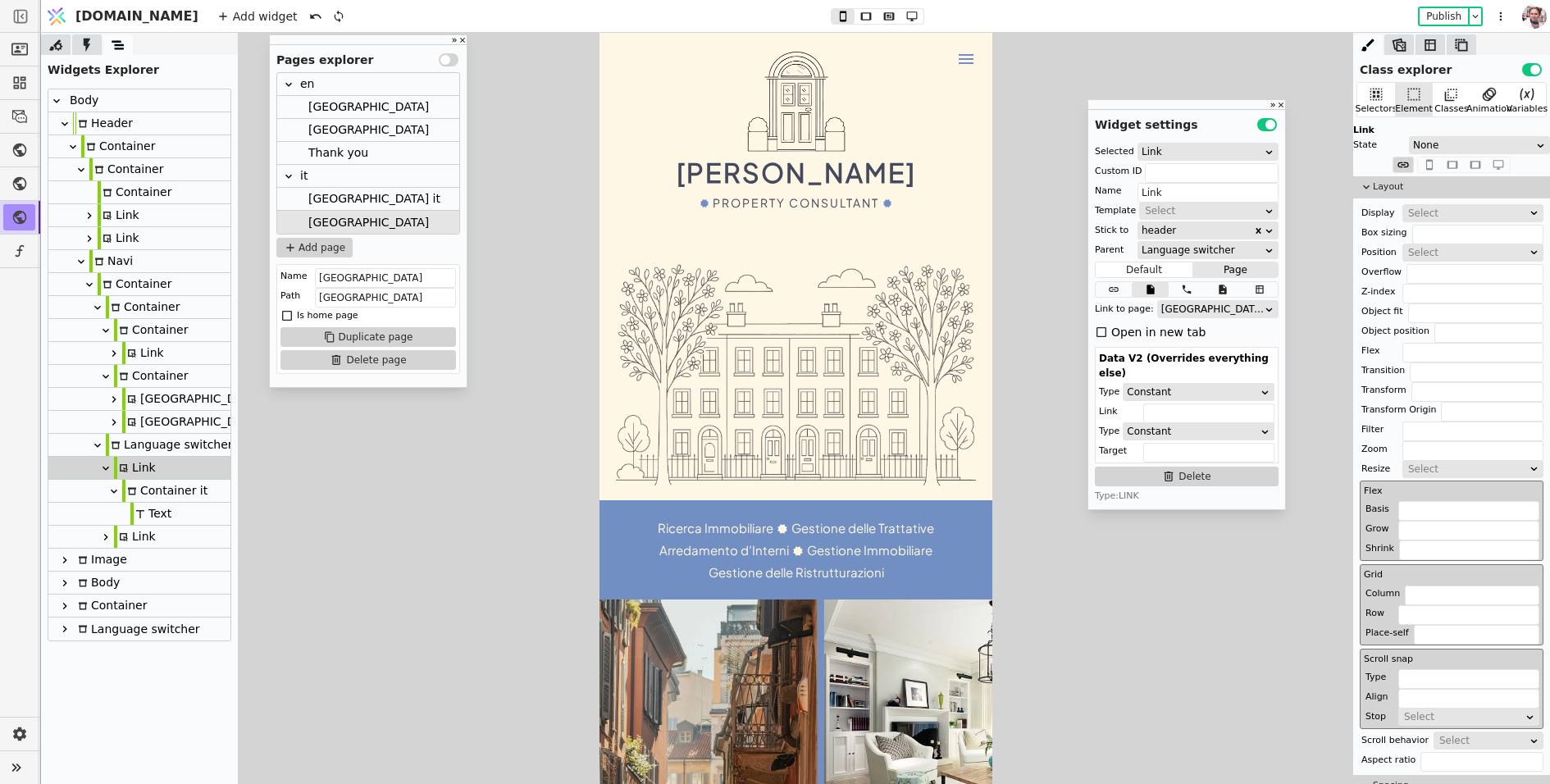
click at [134, 536] on div "Link" at bounding box center [134, 536] width 42 height 22
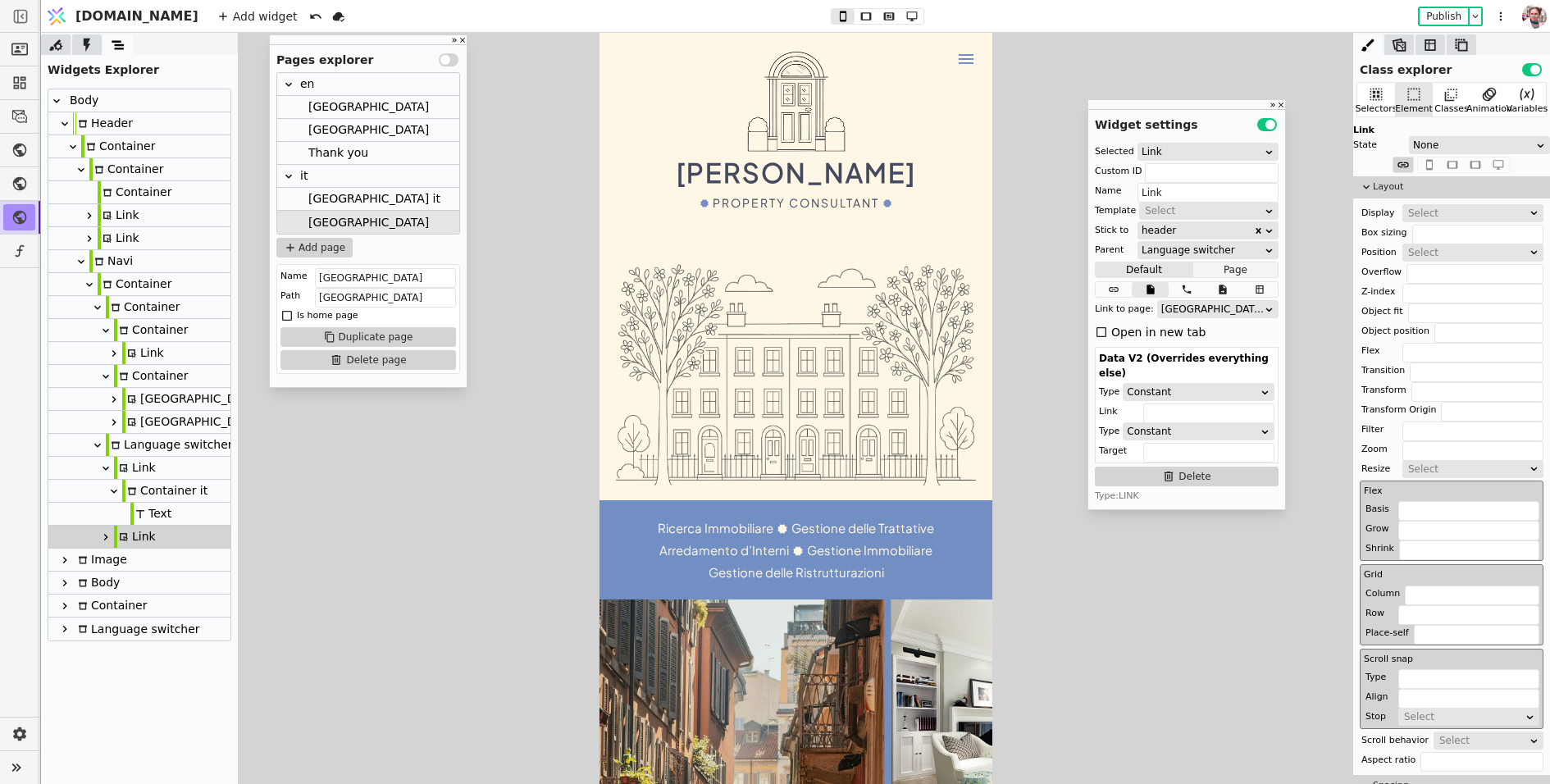
click at [1214, 271] on button "Page" at bounding box center [1235, 269] width 84 height 16
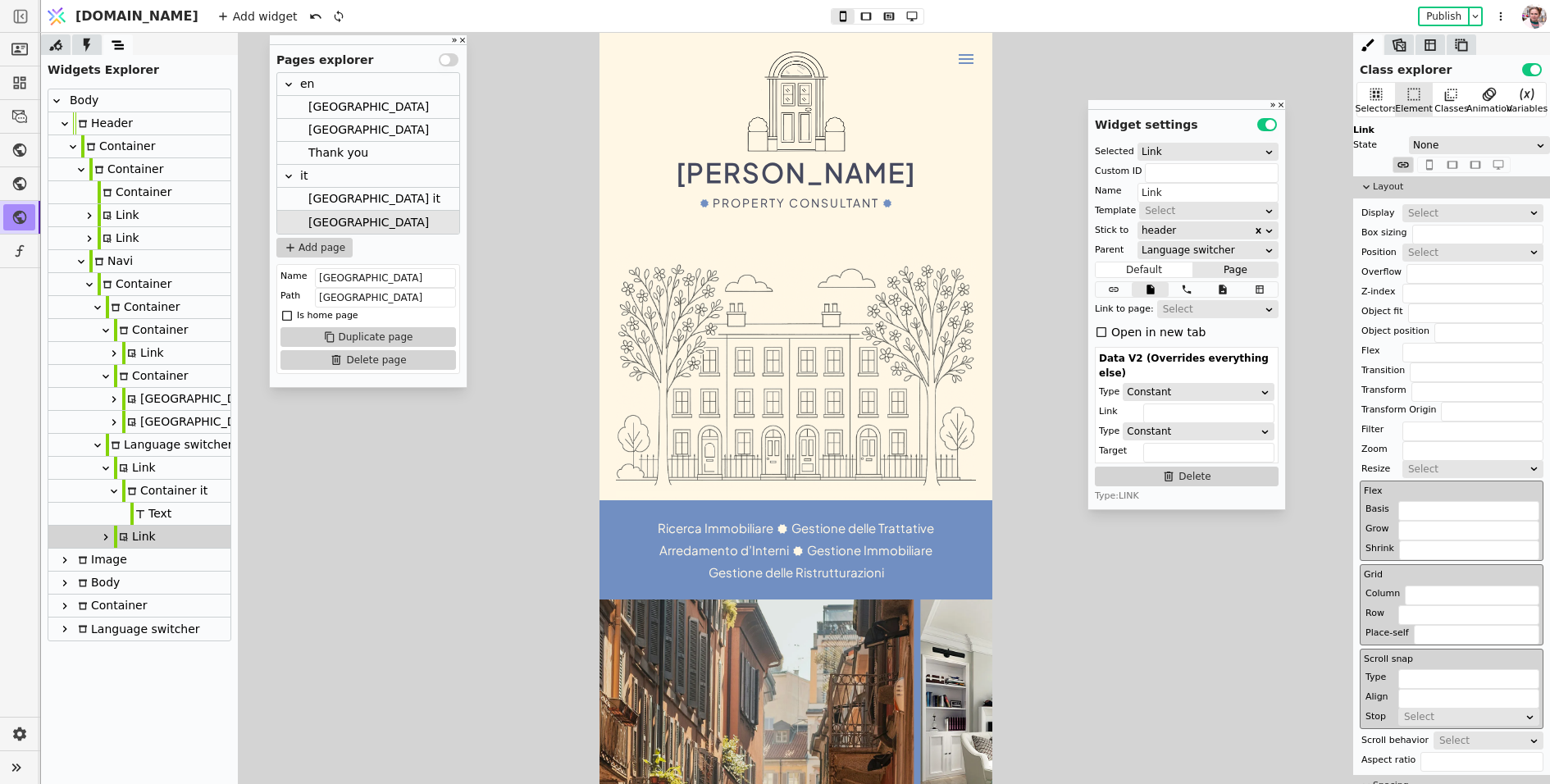
click at [1188, 317] on div "Select" at bounding box center [1218, 309] width 122 height 18
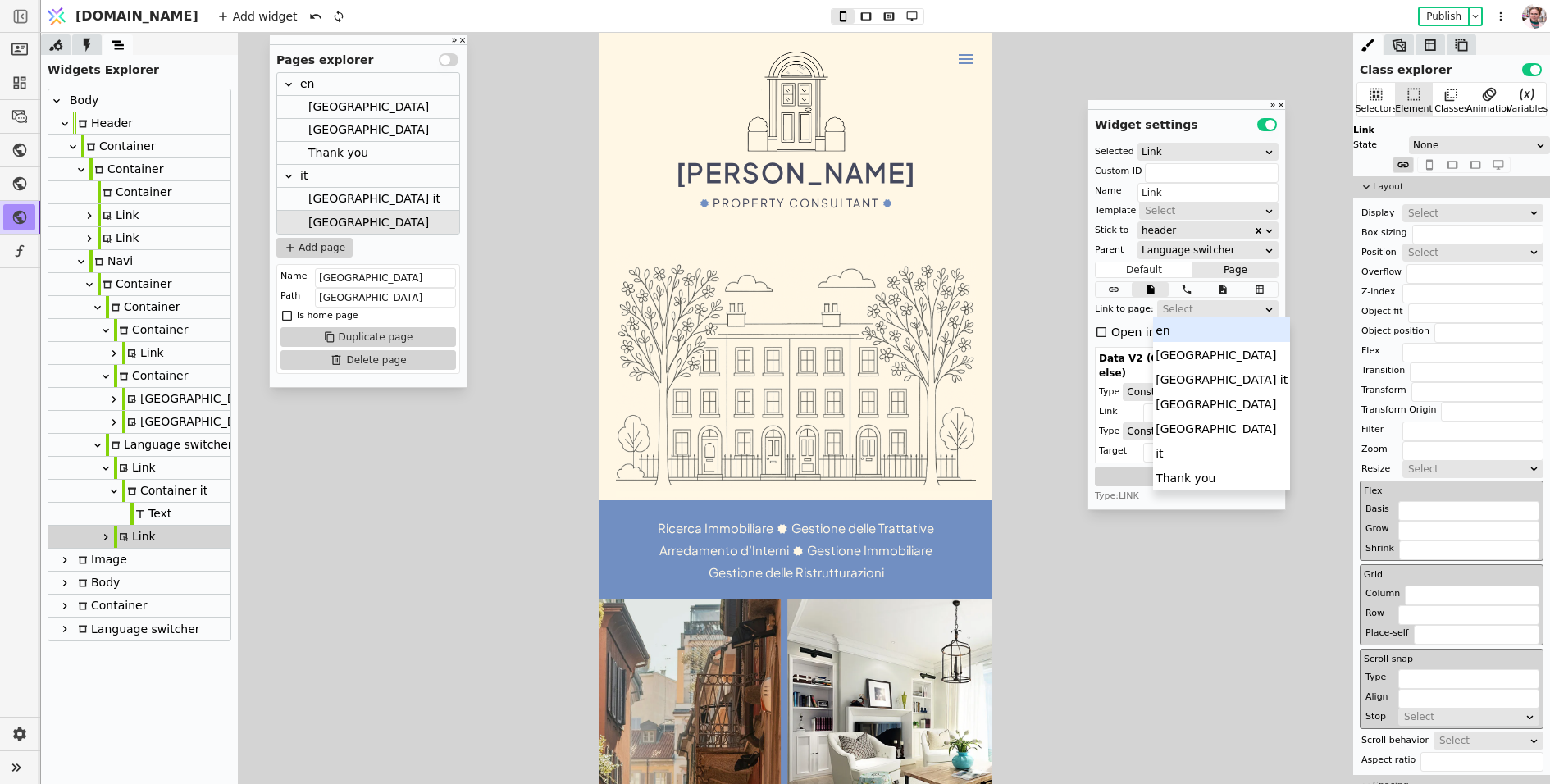
click at [1188, 313] on div "Select" at bounding box center [1212, 309] width 99 height 16
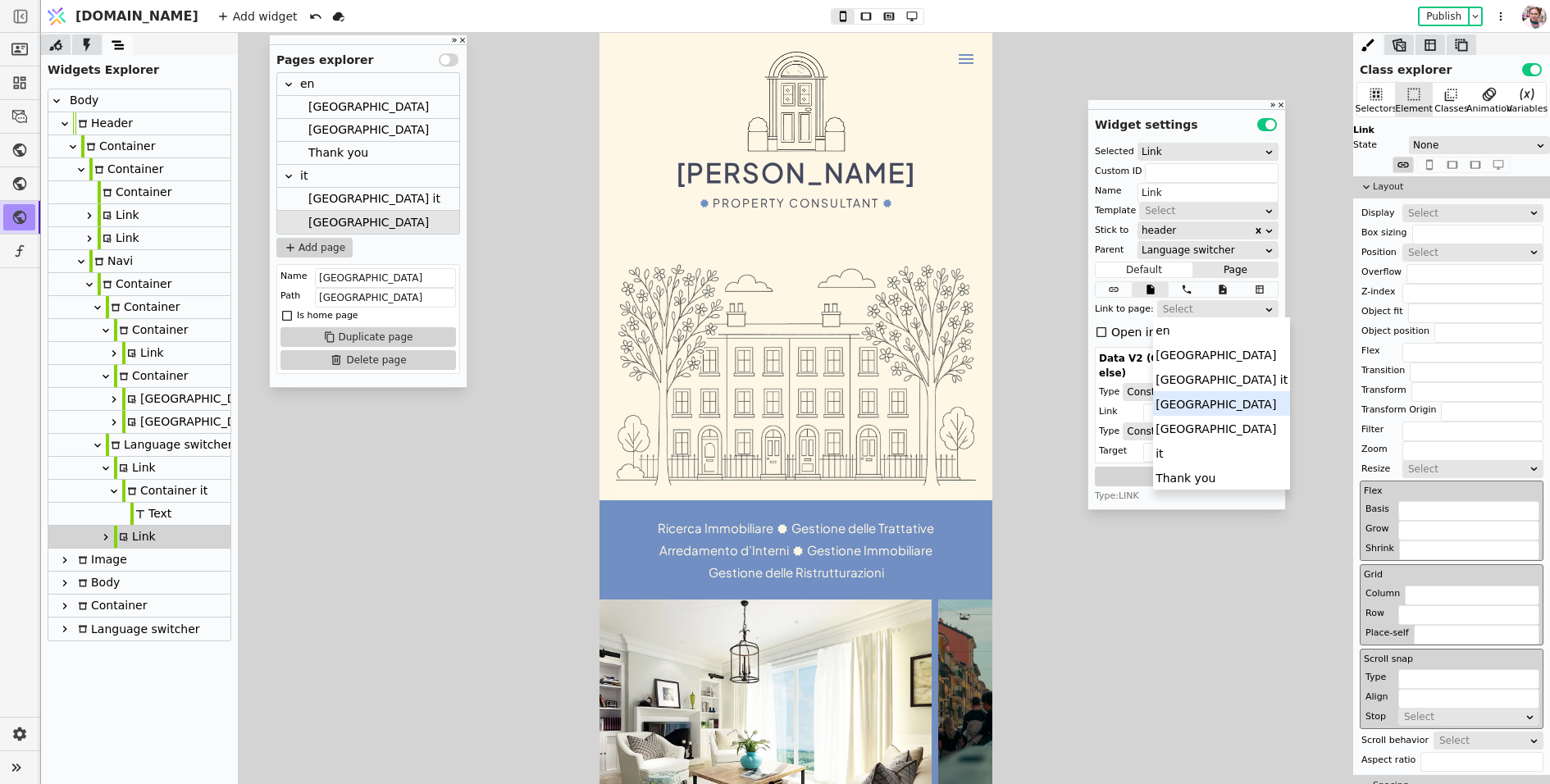
click at [1178, 398] on div "[GEOGRAPHIC_DATA]" at bounding box center [1222, 403] width 137 height 24
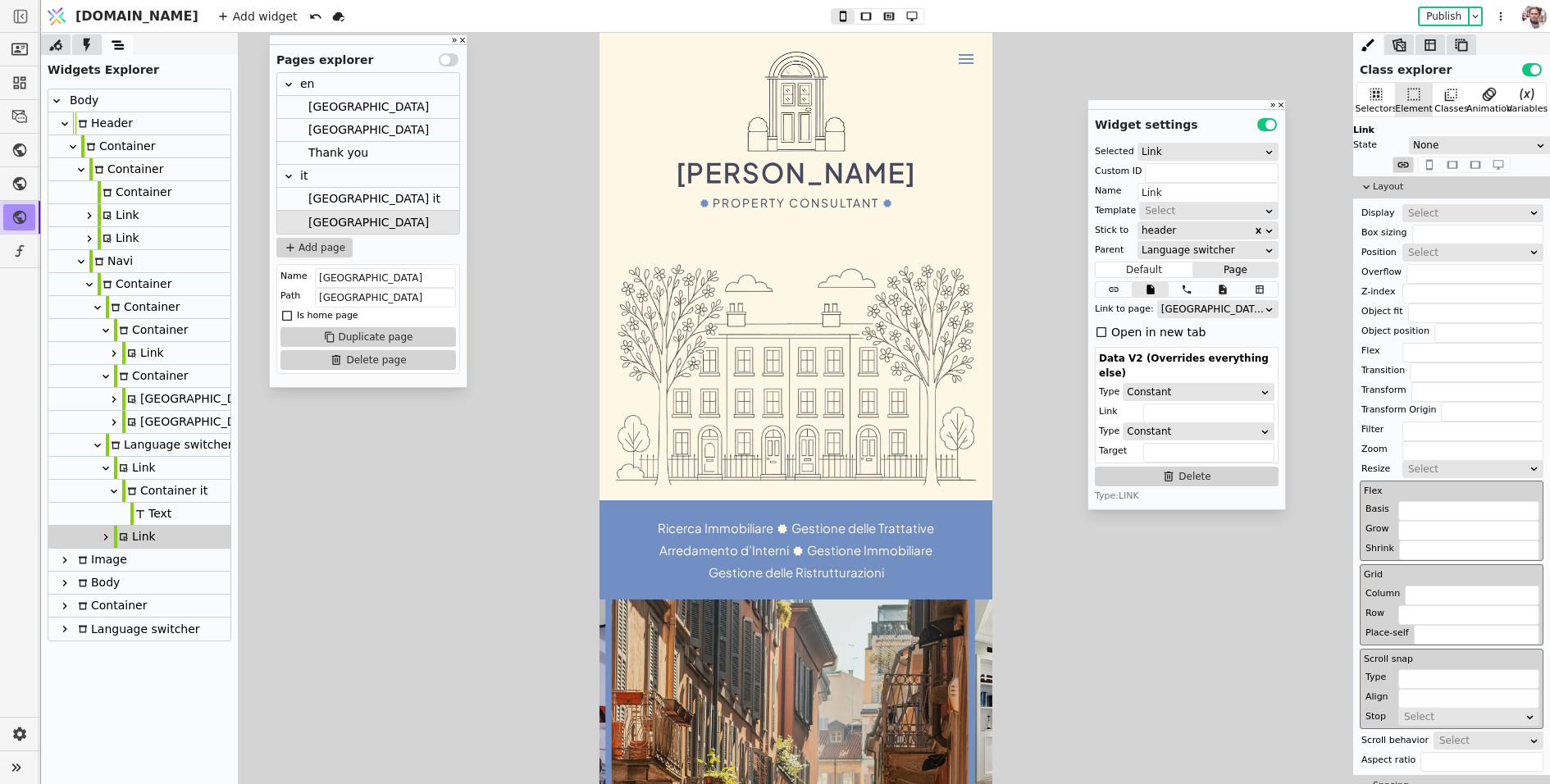
click at [1162, 305] on div "[GEOGRAPHIC_DATA]" at bounding box center [1213, 309] width 102 height 16
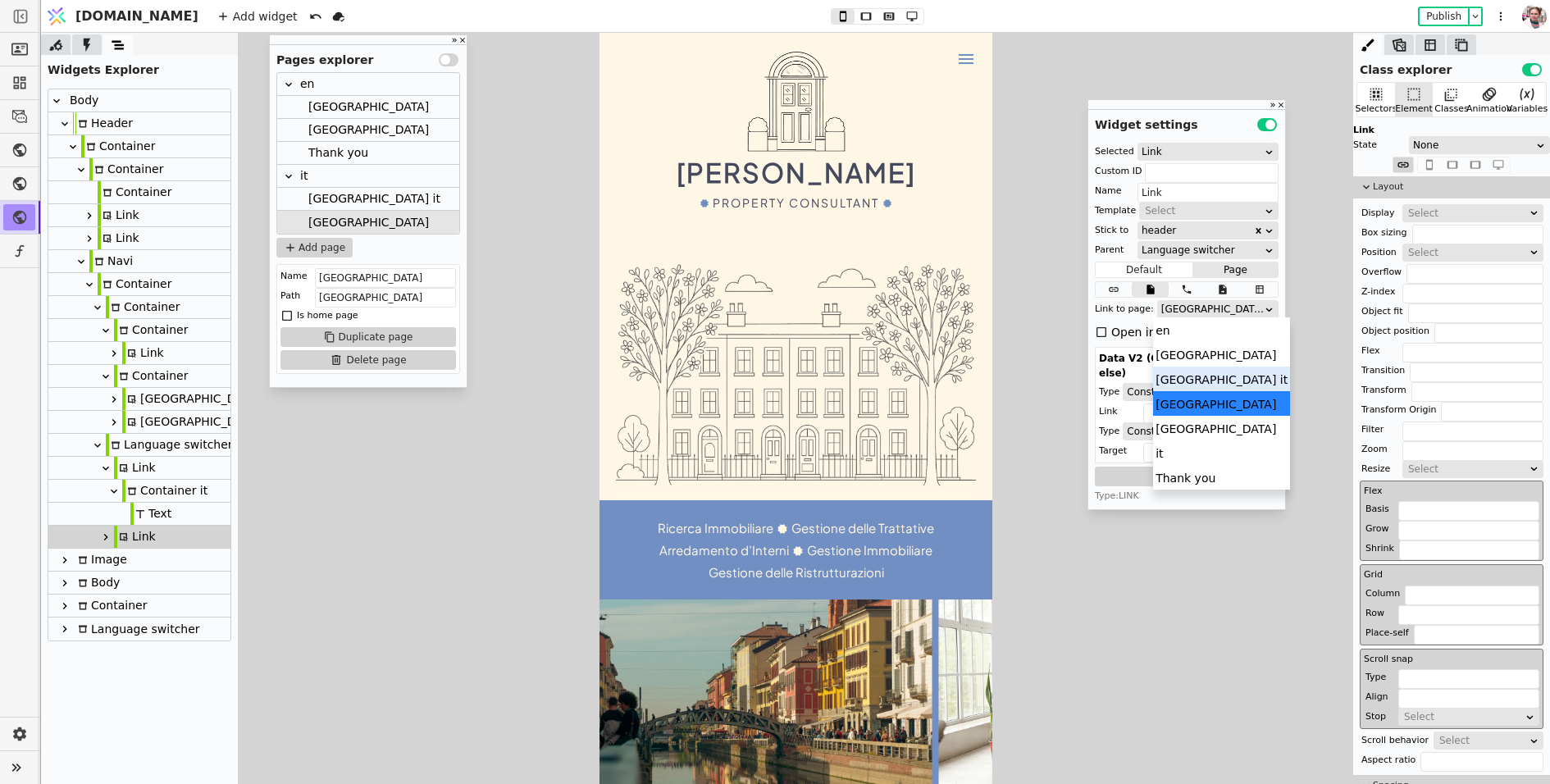
click at [1173, 372] on div "[GEOGRAPHIC_DATA] it" at bounding box center [1222, 378] width 137 height 24
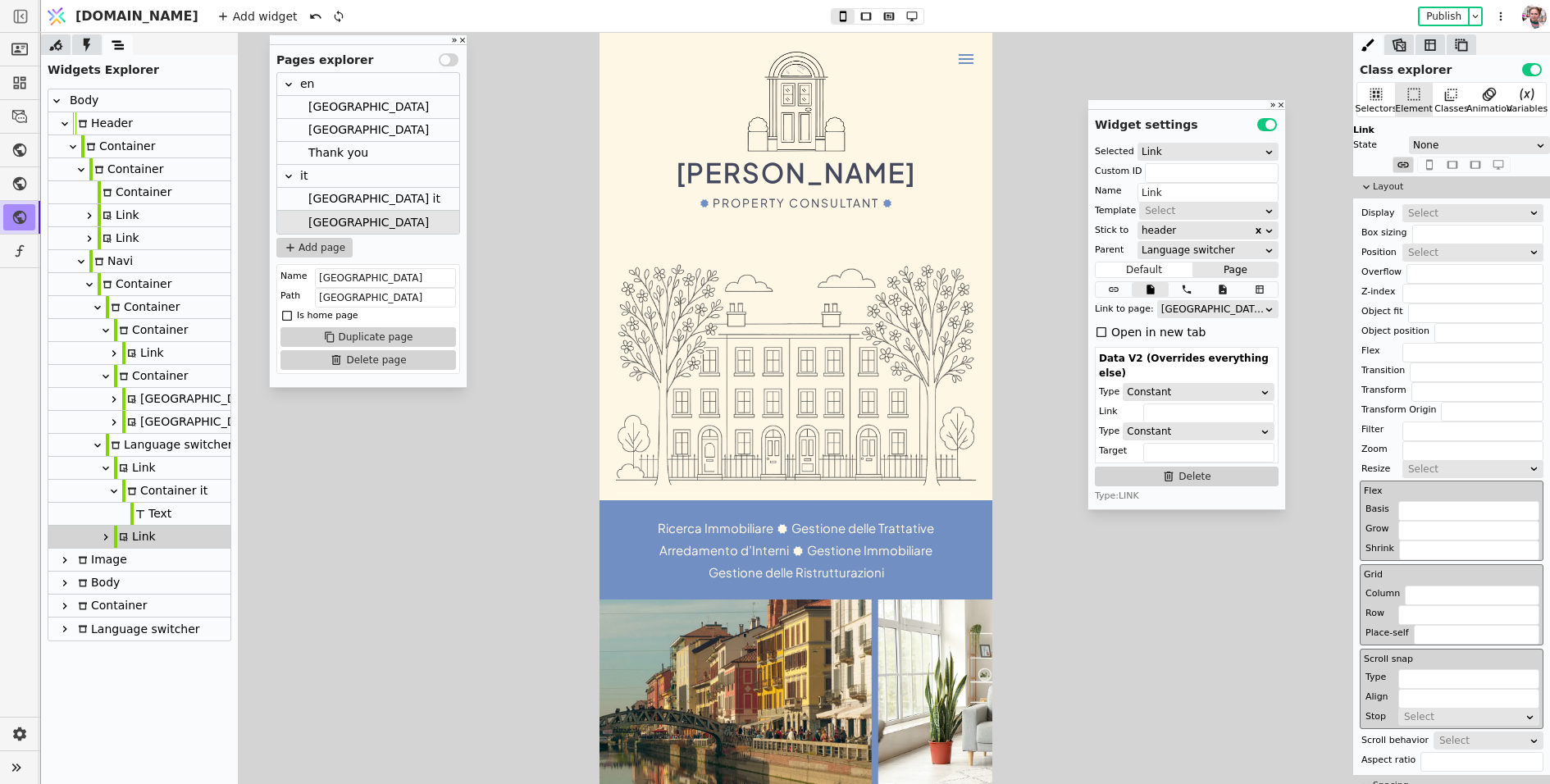
click at [100, 546] on div at bounding box center [105, 536] width 16 height 22
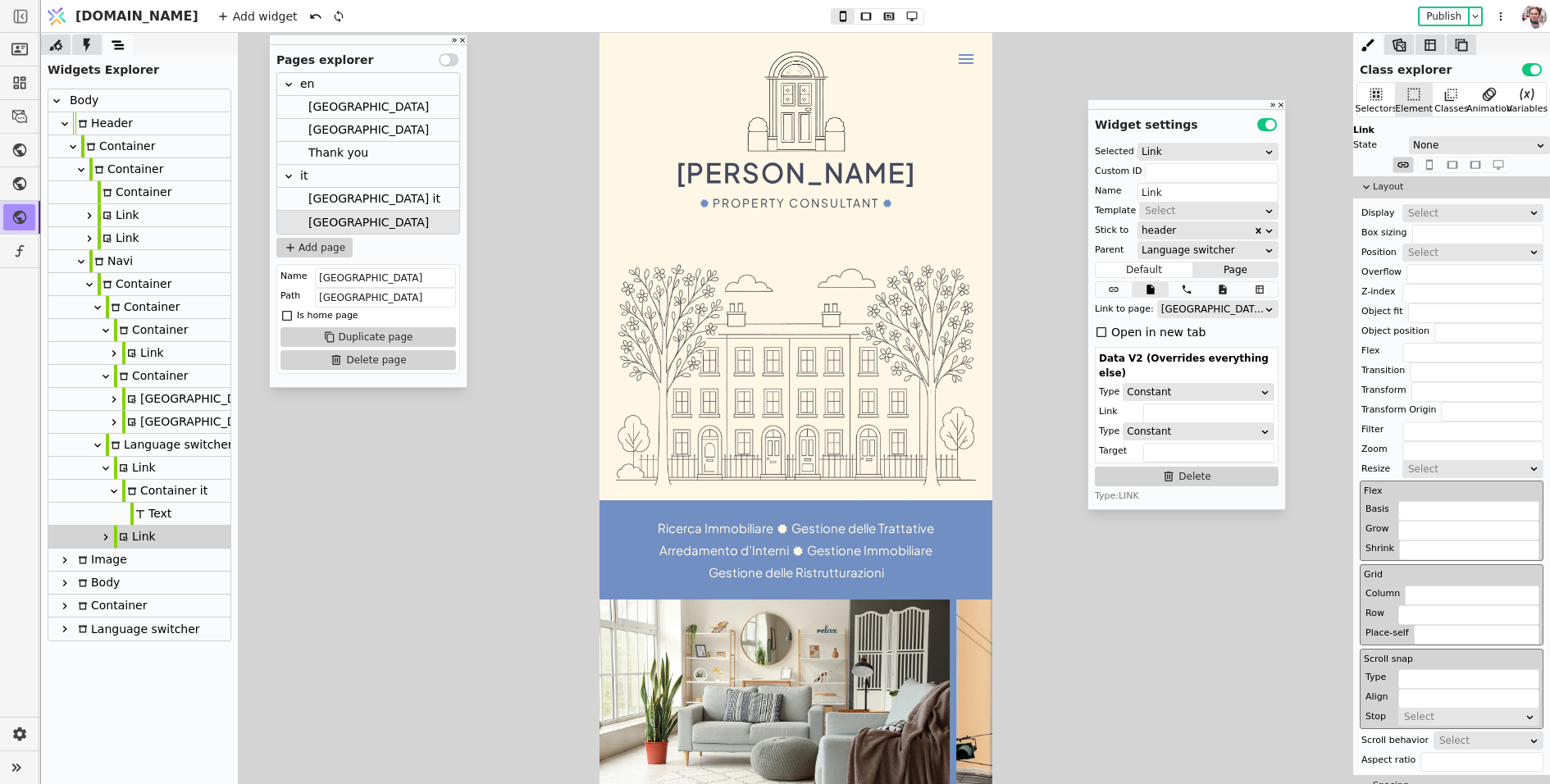
click at [104, 543] on icon at bounding box center [106, 538] width 14 height 14
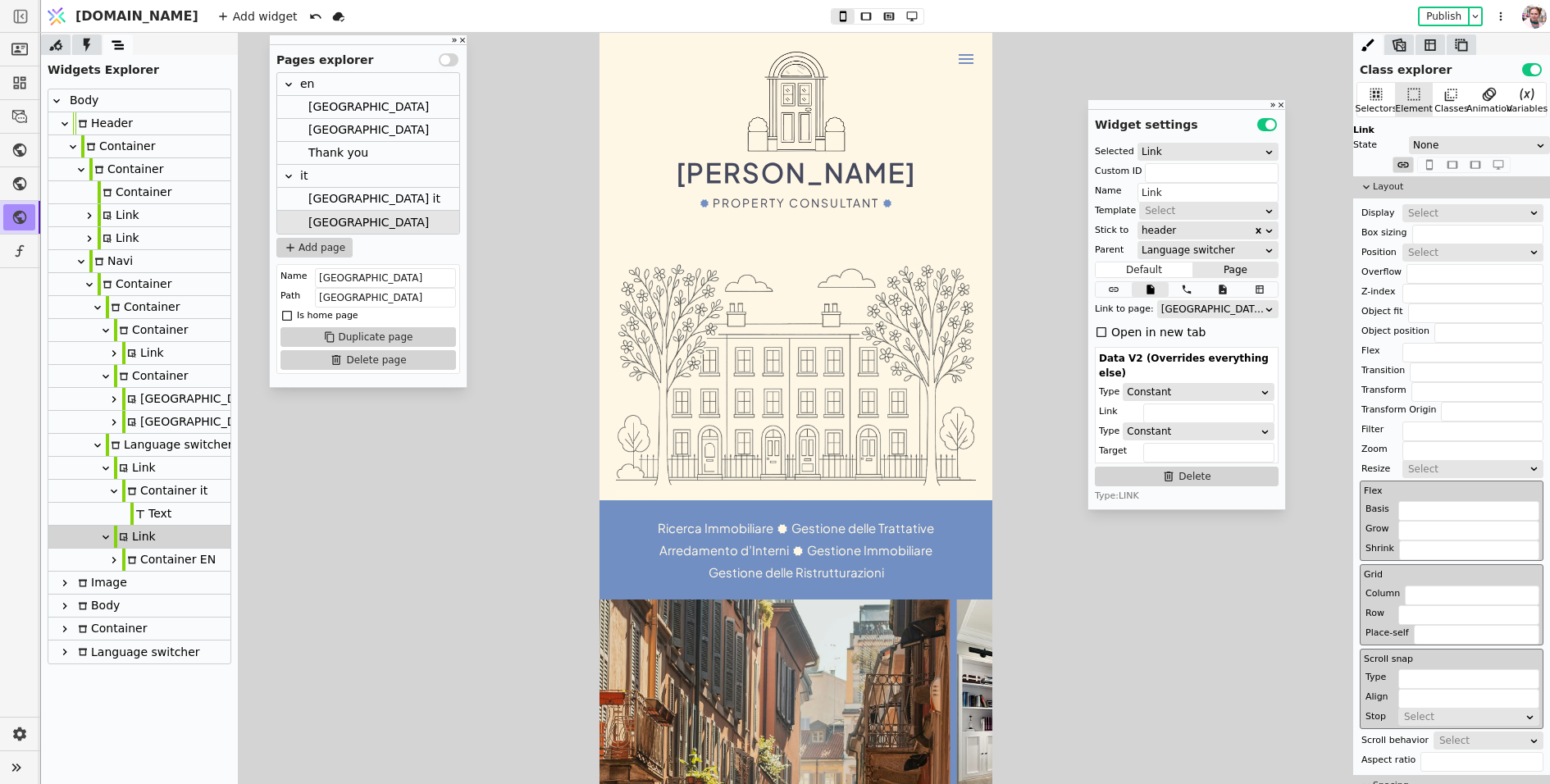
click at [117, 564] on icon at bounding box center [114, 560] width 14 height 14
type input "eng-first-copy-Jxyg"
type input "Container EN"
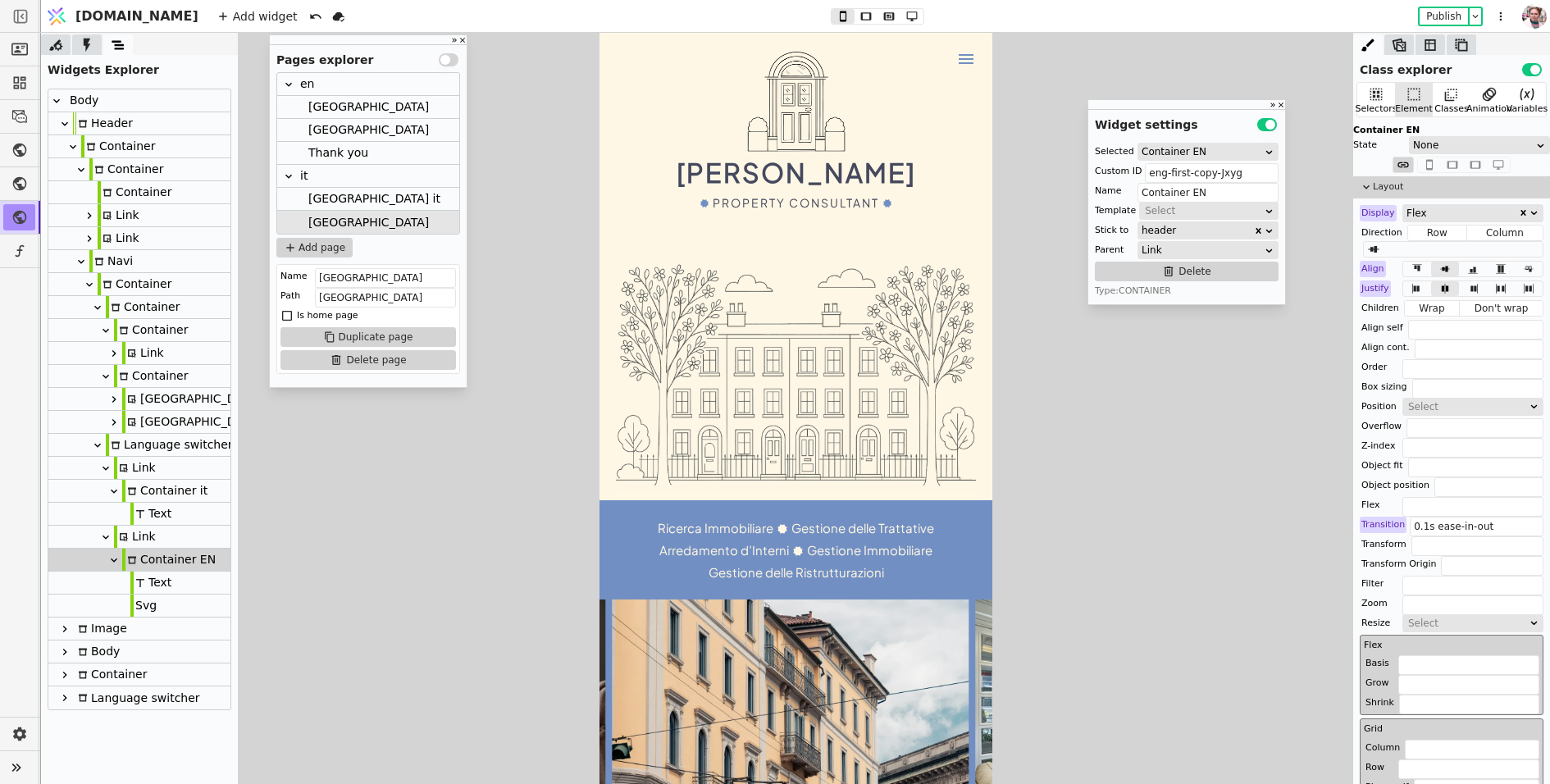
click at [148, 614] on div "Svg" at bounding box center [143, 605] width 26 height 22
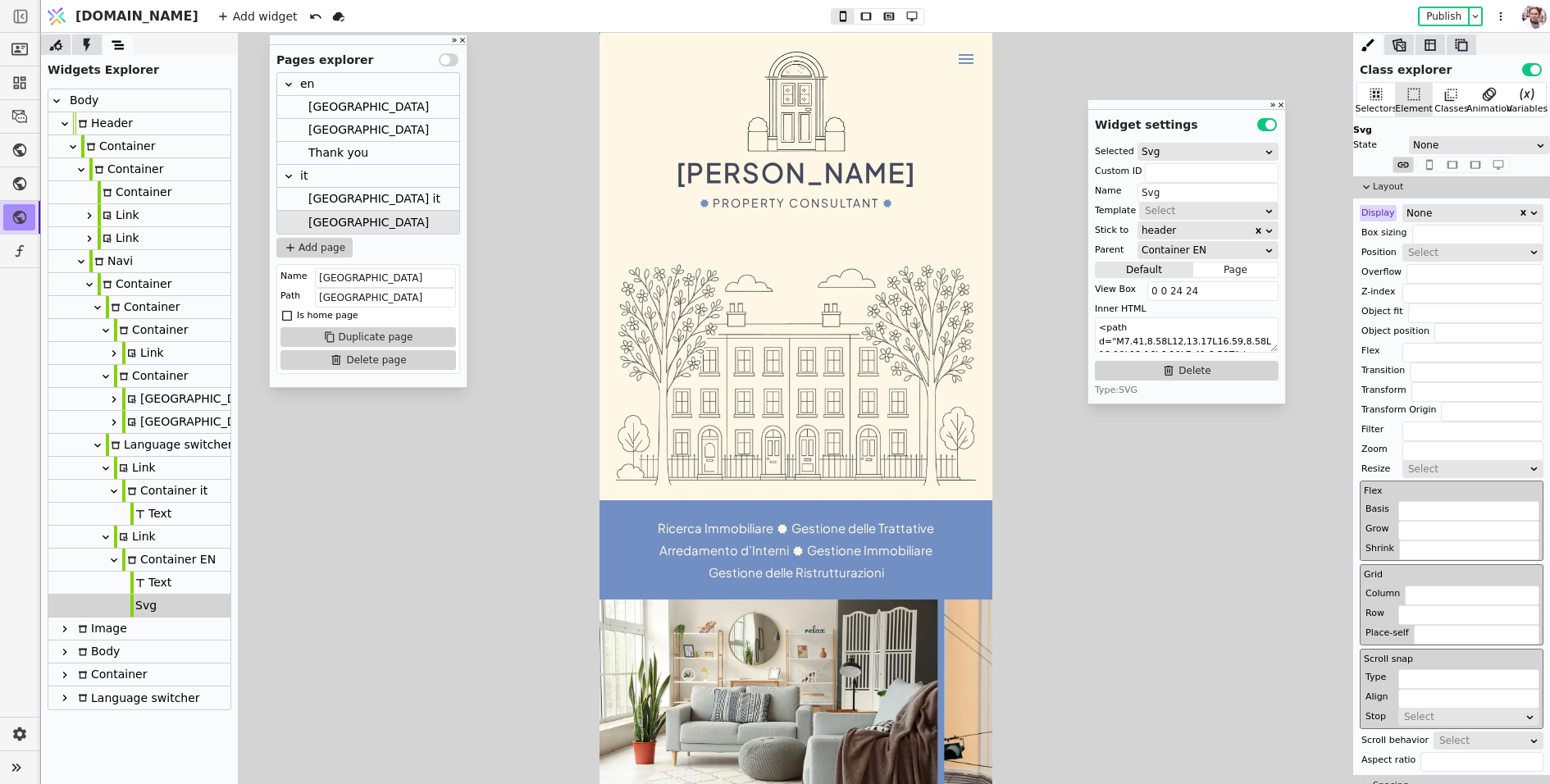
click at [155, 590] on div "Text" at bounding box center [151, 582] width 41 height 22
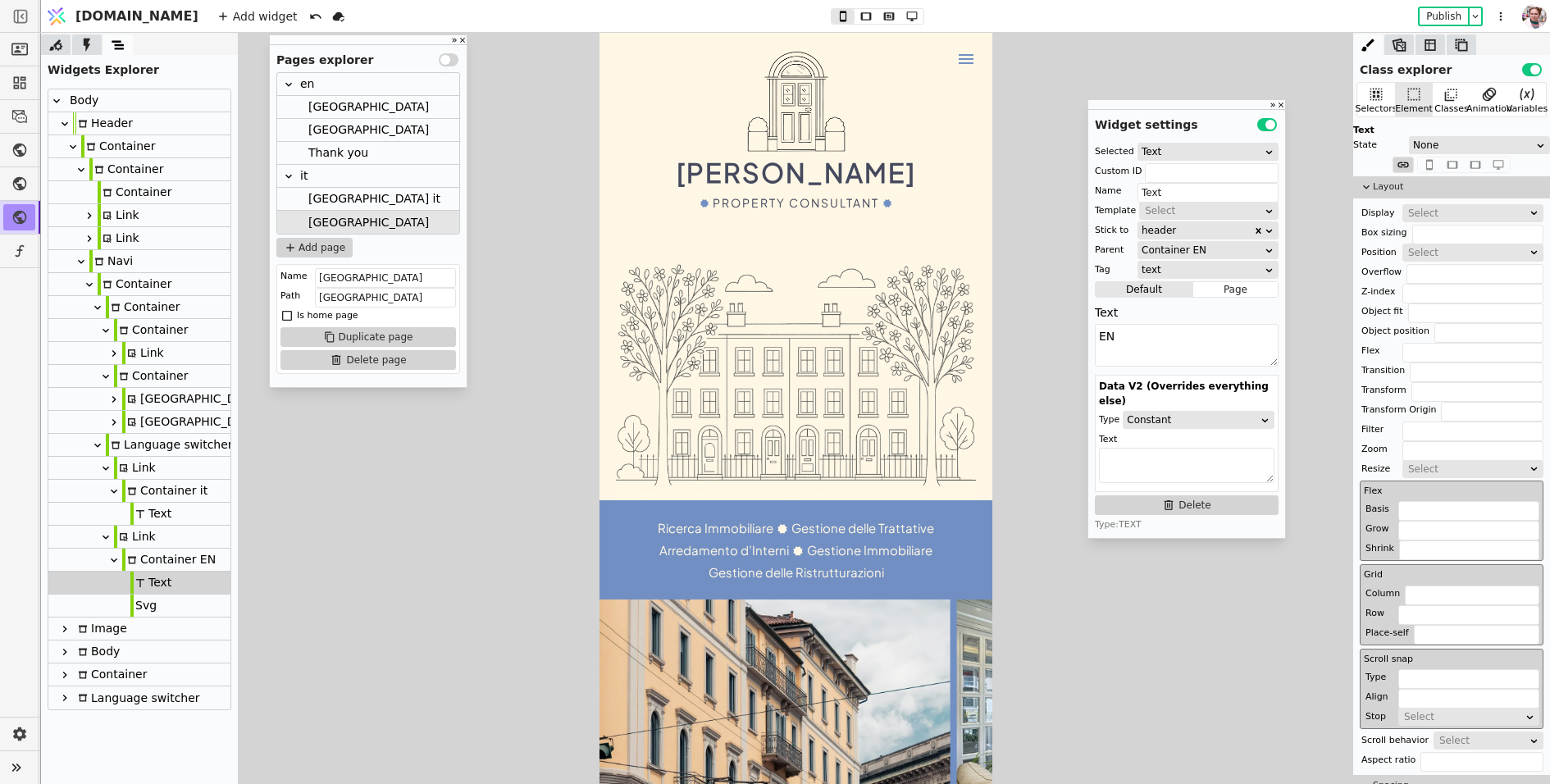
click at [142, 543] on div "Link" at bounding box center [134, 536] width 42 height 22
type input "Link"
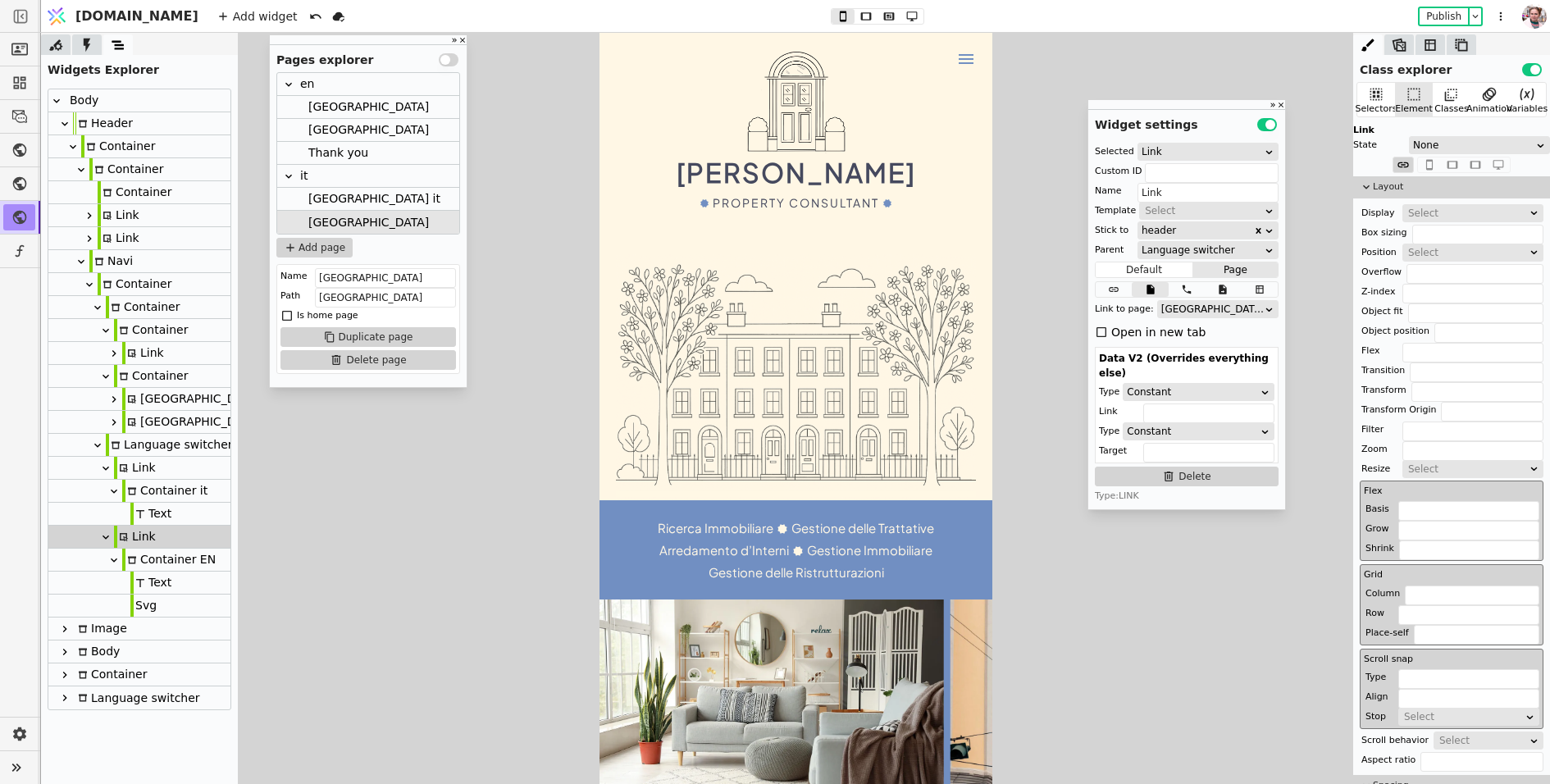
click at [317, 204] on div "[GEOGRAPHIC_DATA] it" at bounding box center [374, 199] width 132 height 22
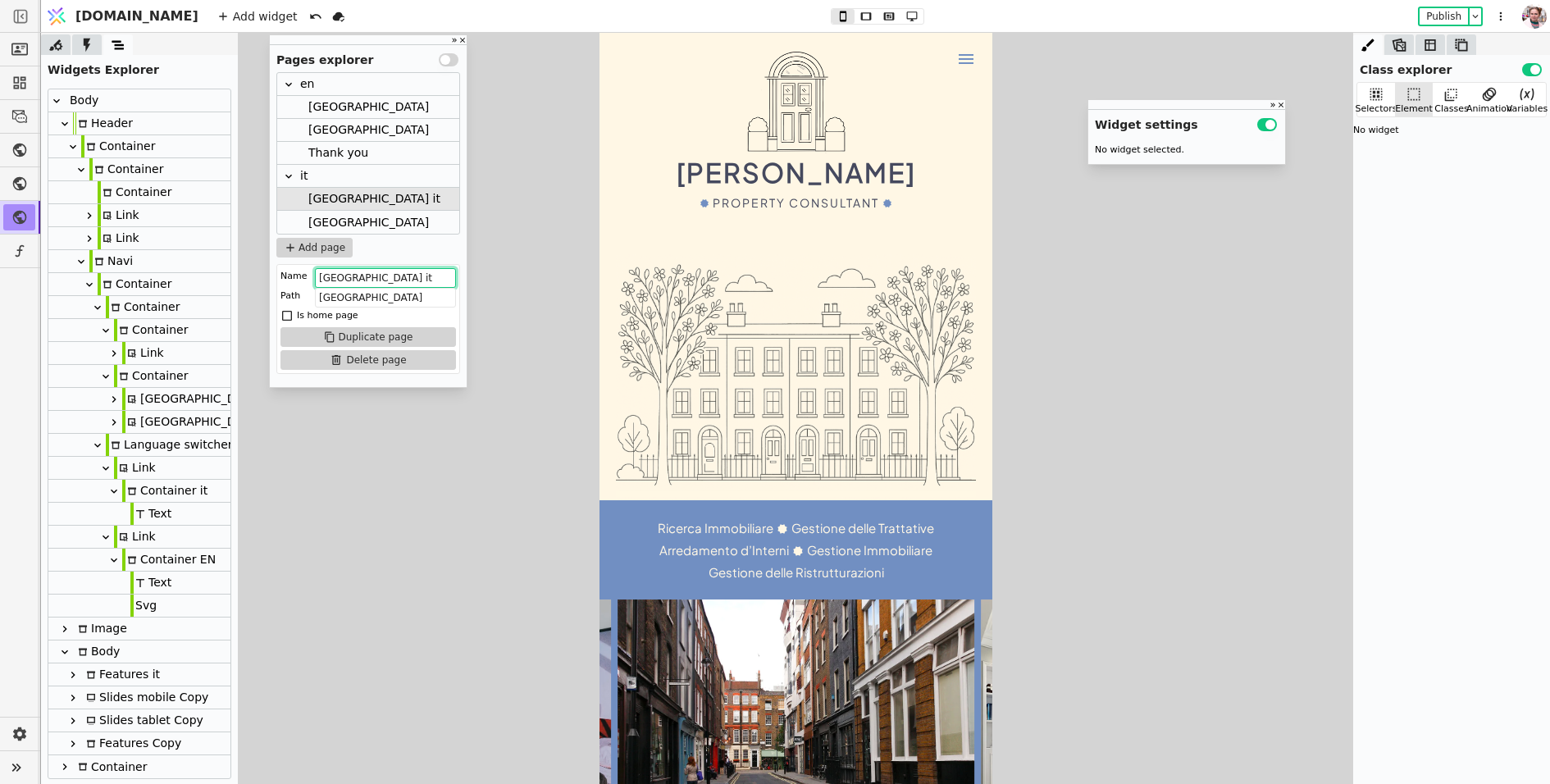
click at [388, 280] on input "[GEOGRAPHIC_DATA] it" at bounding box center [385, 278] width 141 height 19
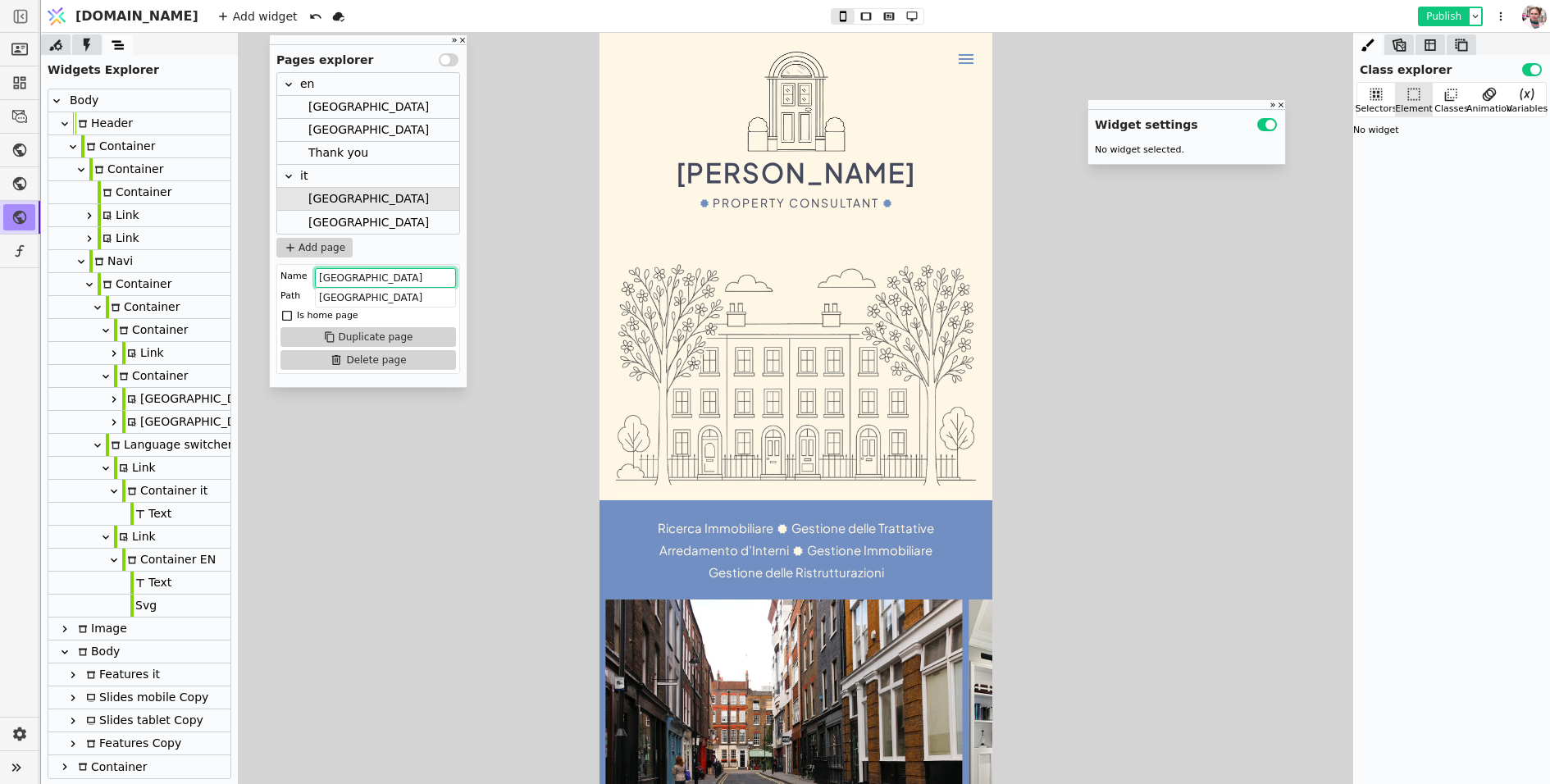
type input "[GEOGRAPHIC_DATA]"
click at [1441, 19] on button "Publish" at bounding box center [1444, 15] width 48 height 16
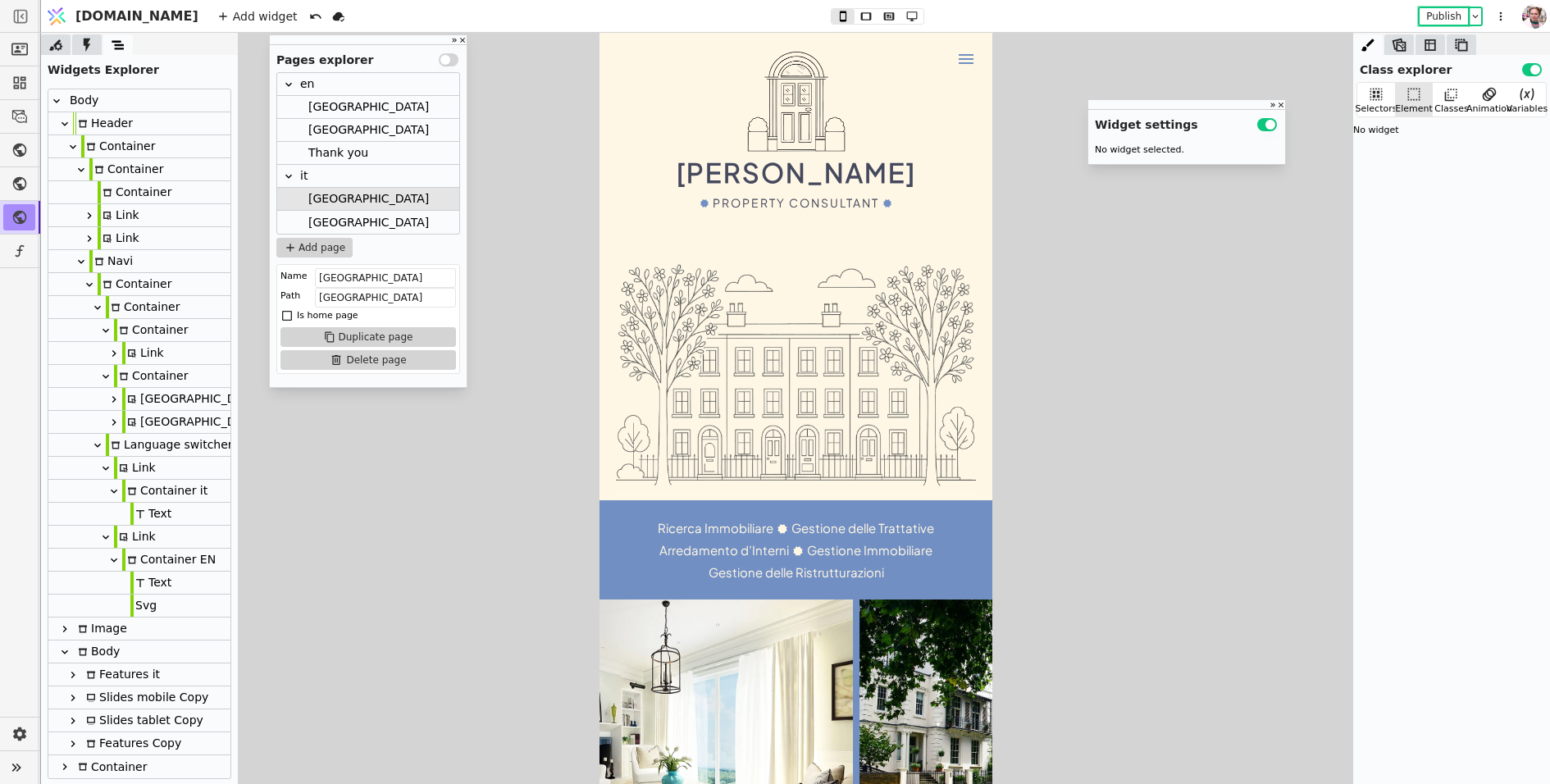
click at [135, 471] on div "Link" at bounding box center [134, 467] width 42 height 22
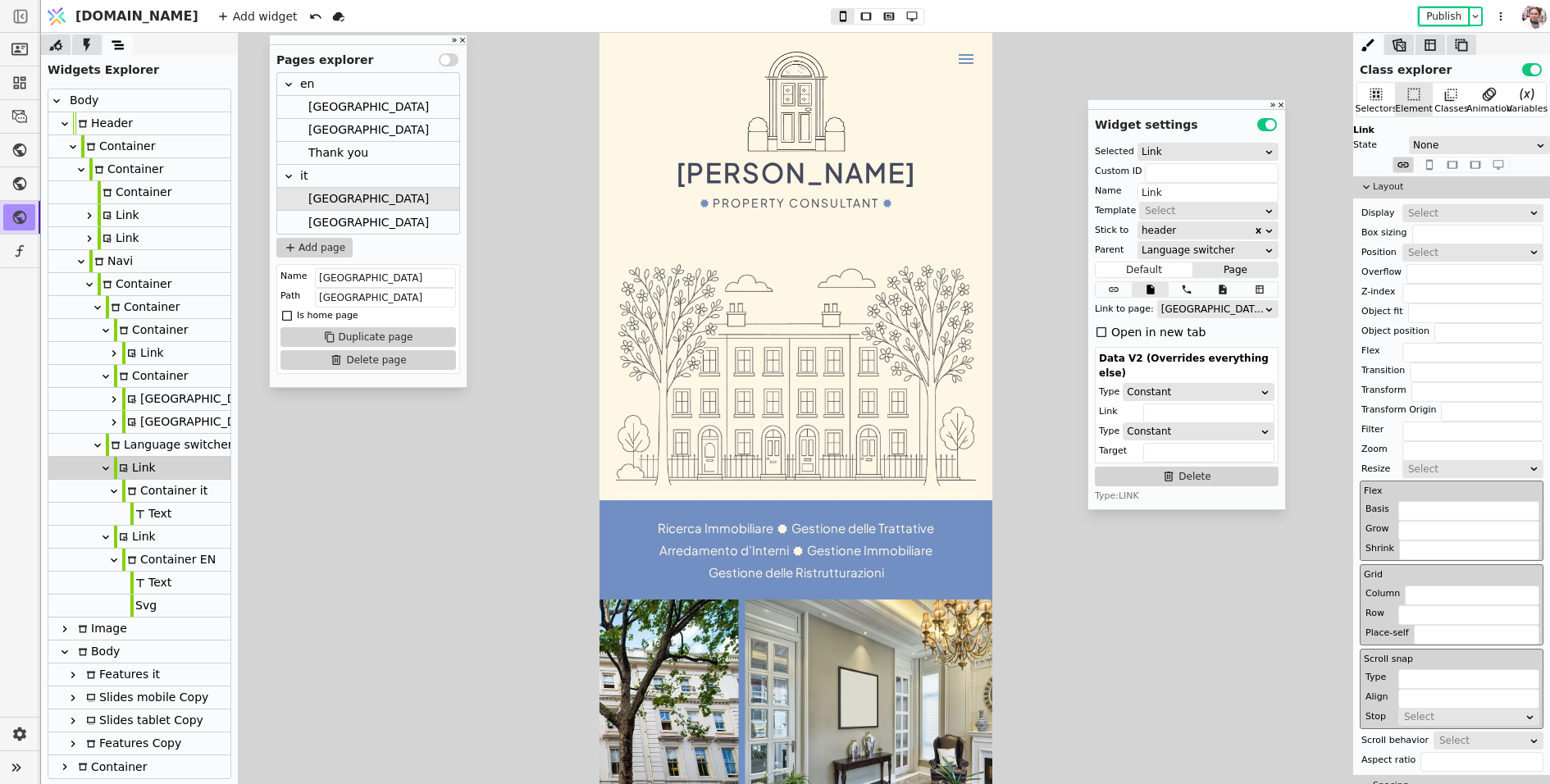
click at [348, 108] on div "[GEOGRAPHIC_DATA]" at bounding box center [368, 106] width 121 height 22
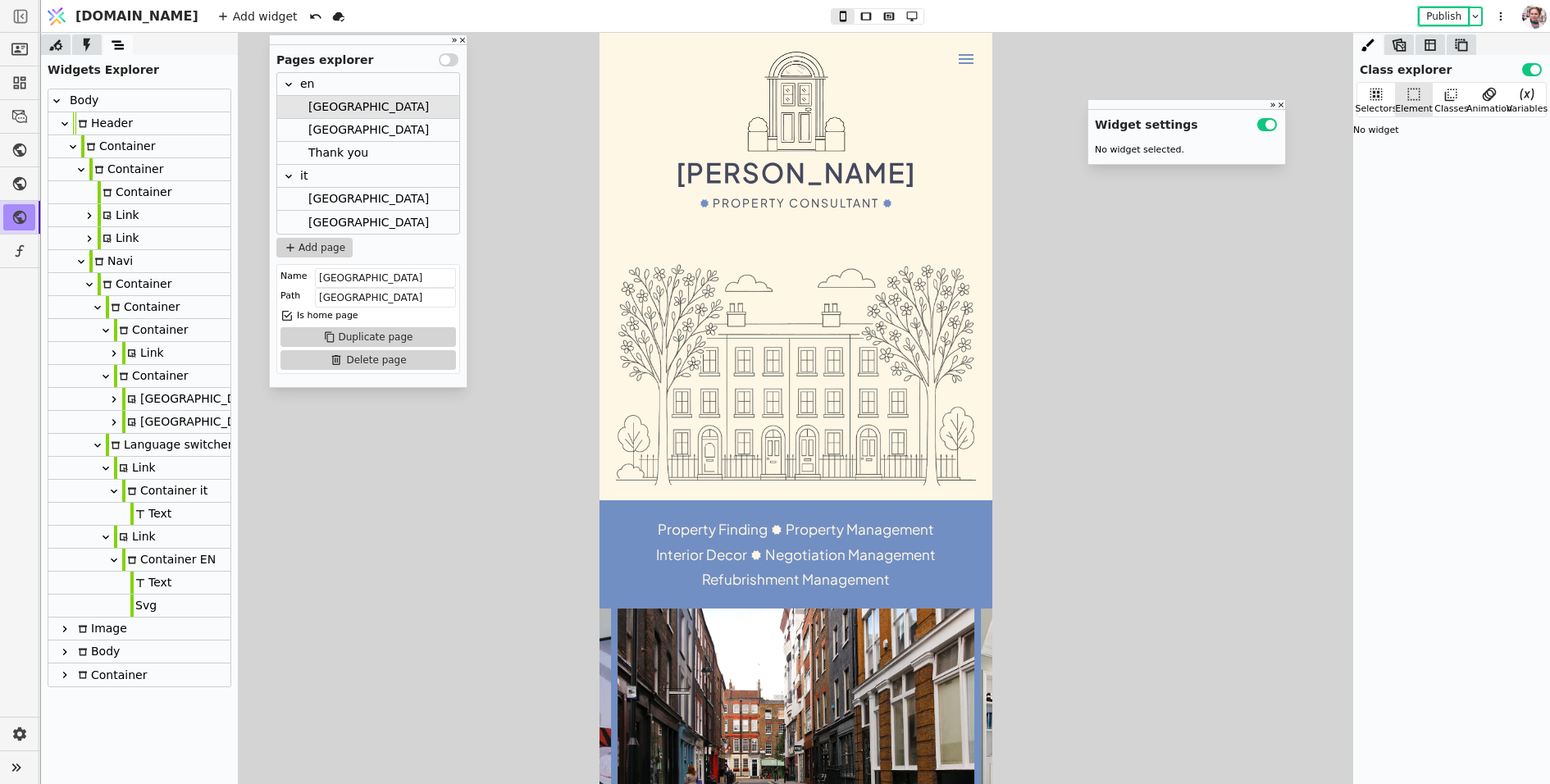
click at [137, 471] on div "Link" at bounding box center [134, 467] width 42 height 22
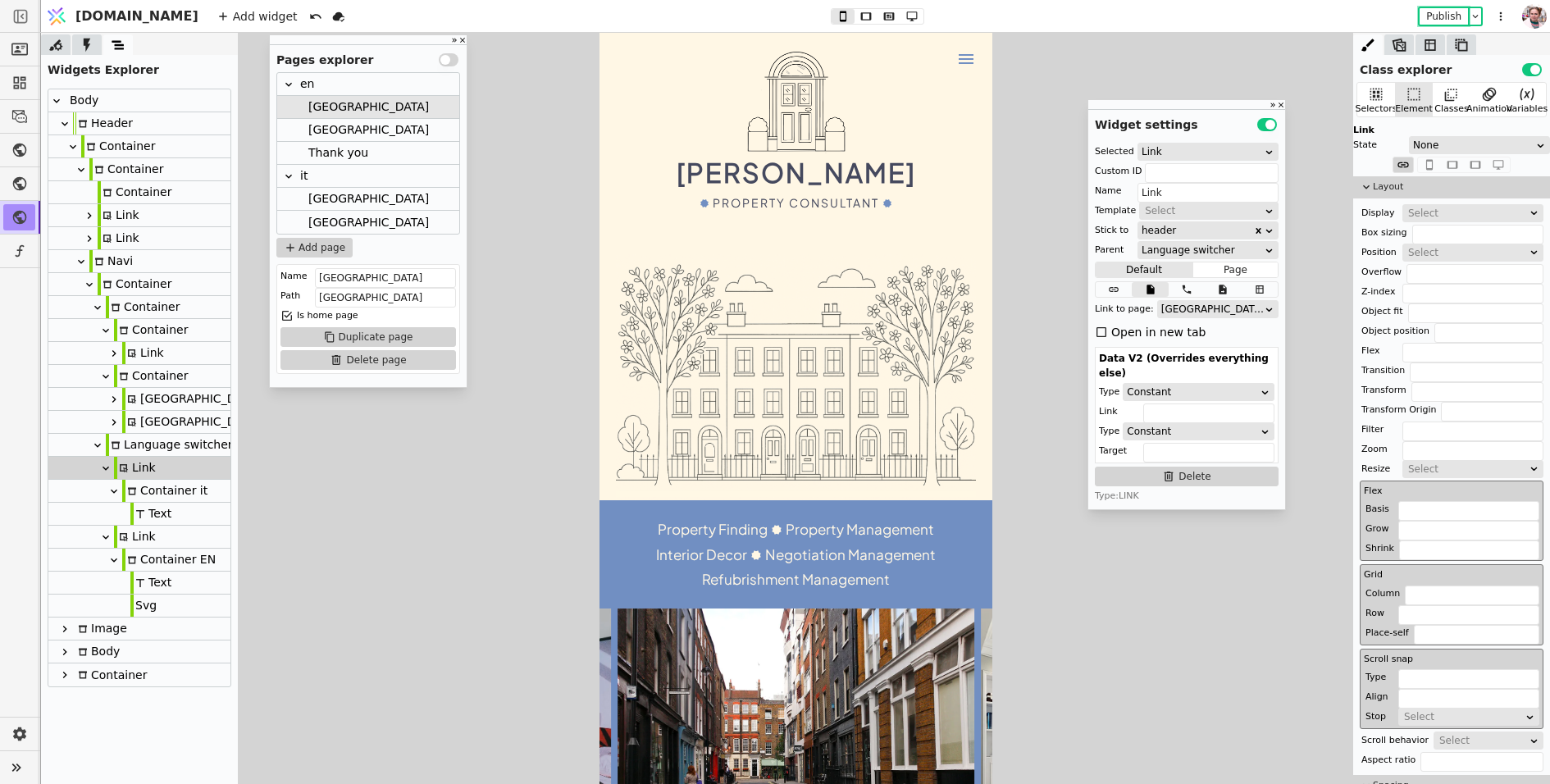
click at [154, 512] on div "Text" at bounding box center [151, 514] width 41 height 22
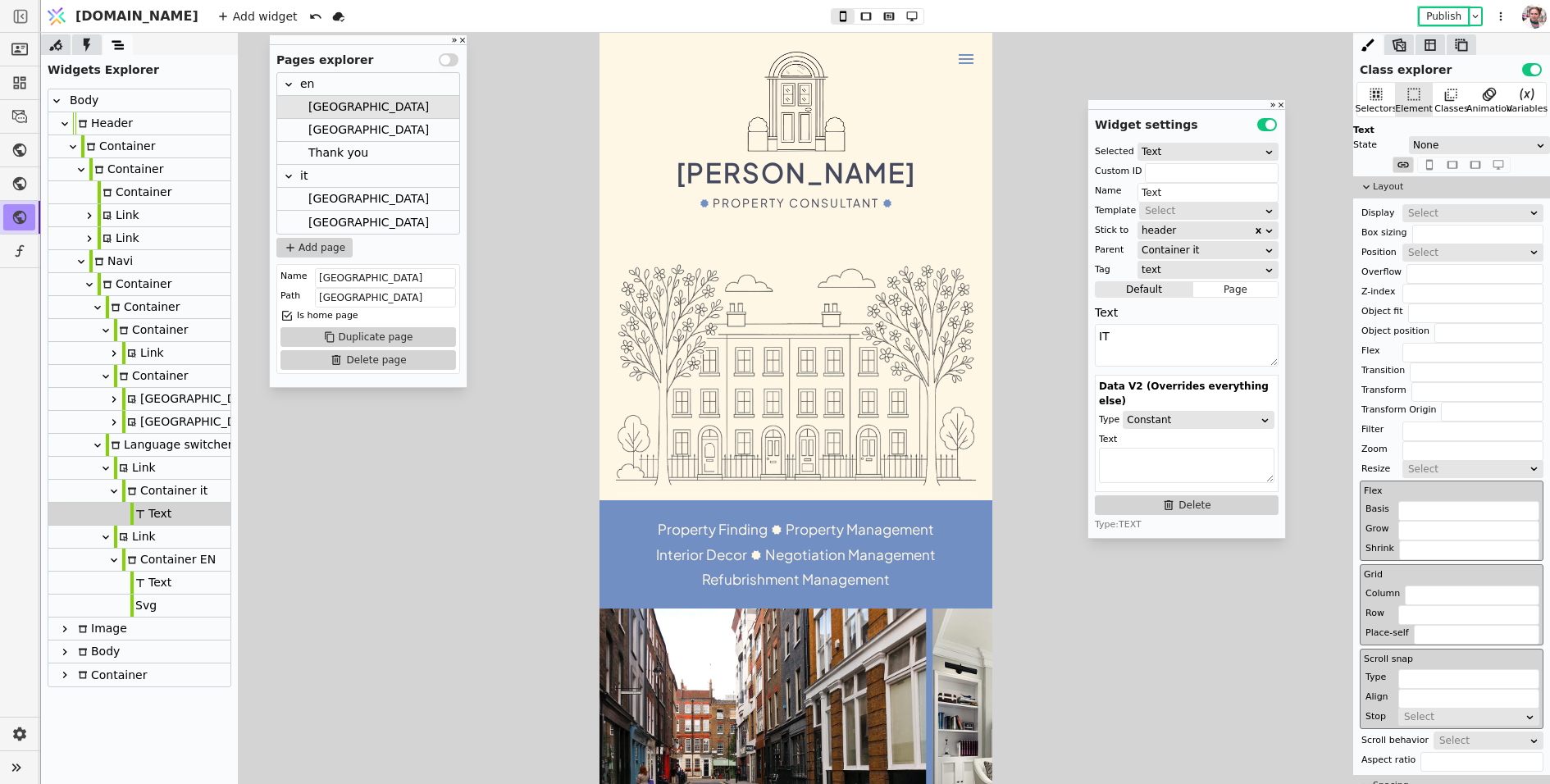
click at [138, 468] on div "Link" at bounding box center [134, 467] width 42 height 22
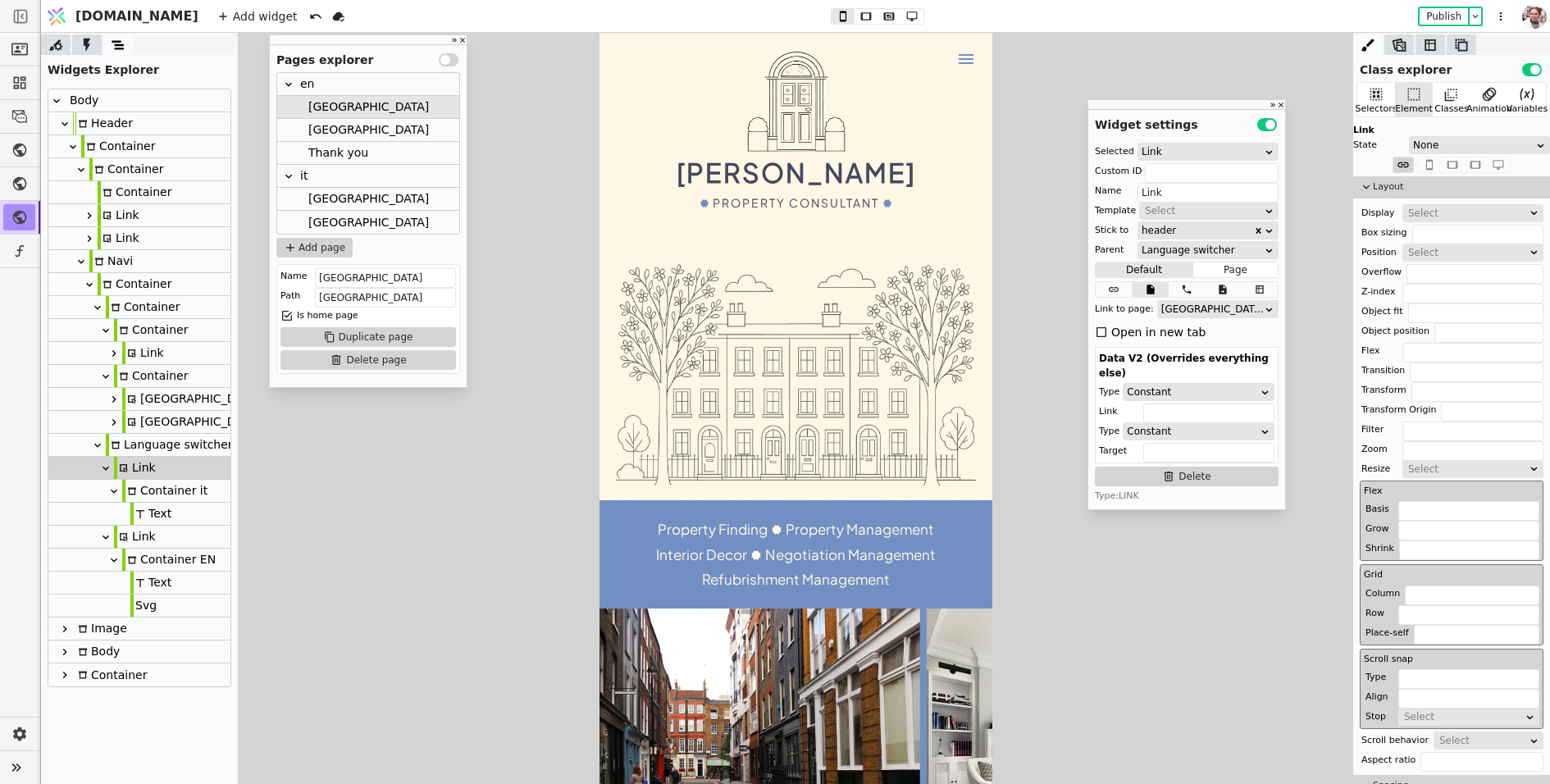
click at [1197, 204] on div "Select" at bounding box center [1203, 210] width 117 height 16
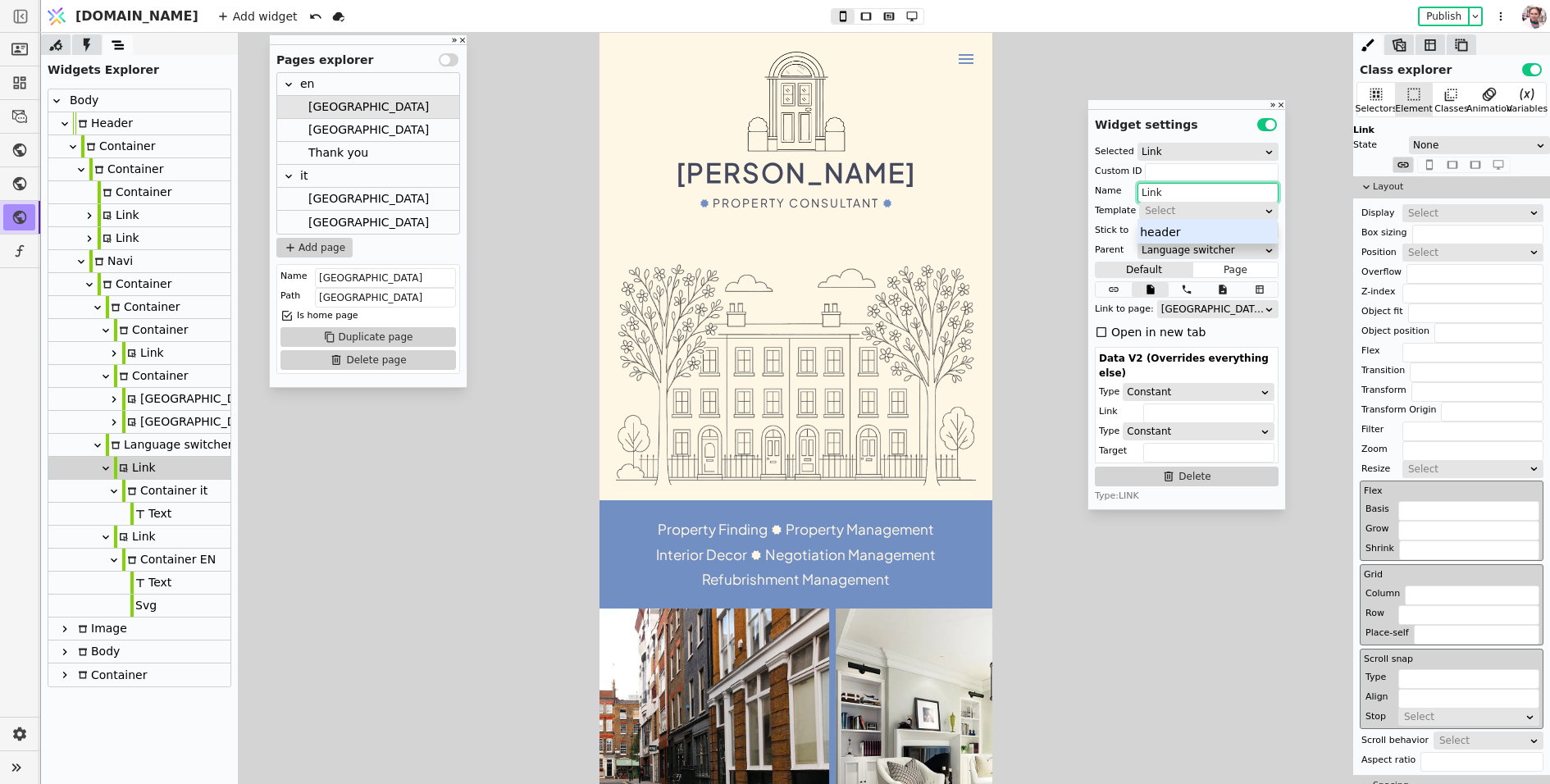
click at [1197, 191] on input "Link" at bounding box center [1208, 192] width 141 height 19
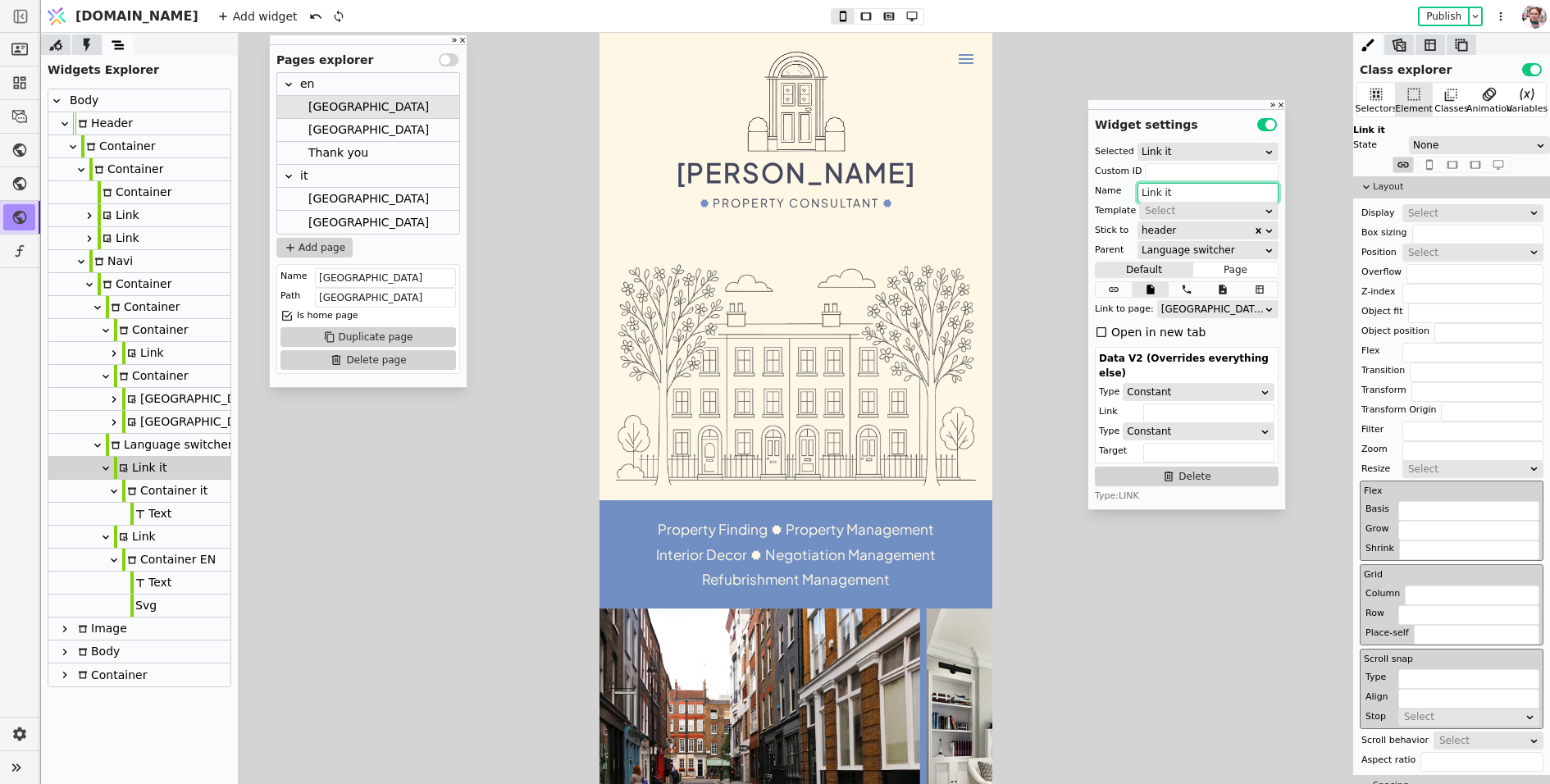
click at [155, 531] on div "Link" at bounding box center [139, 537] width 183 height 23
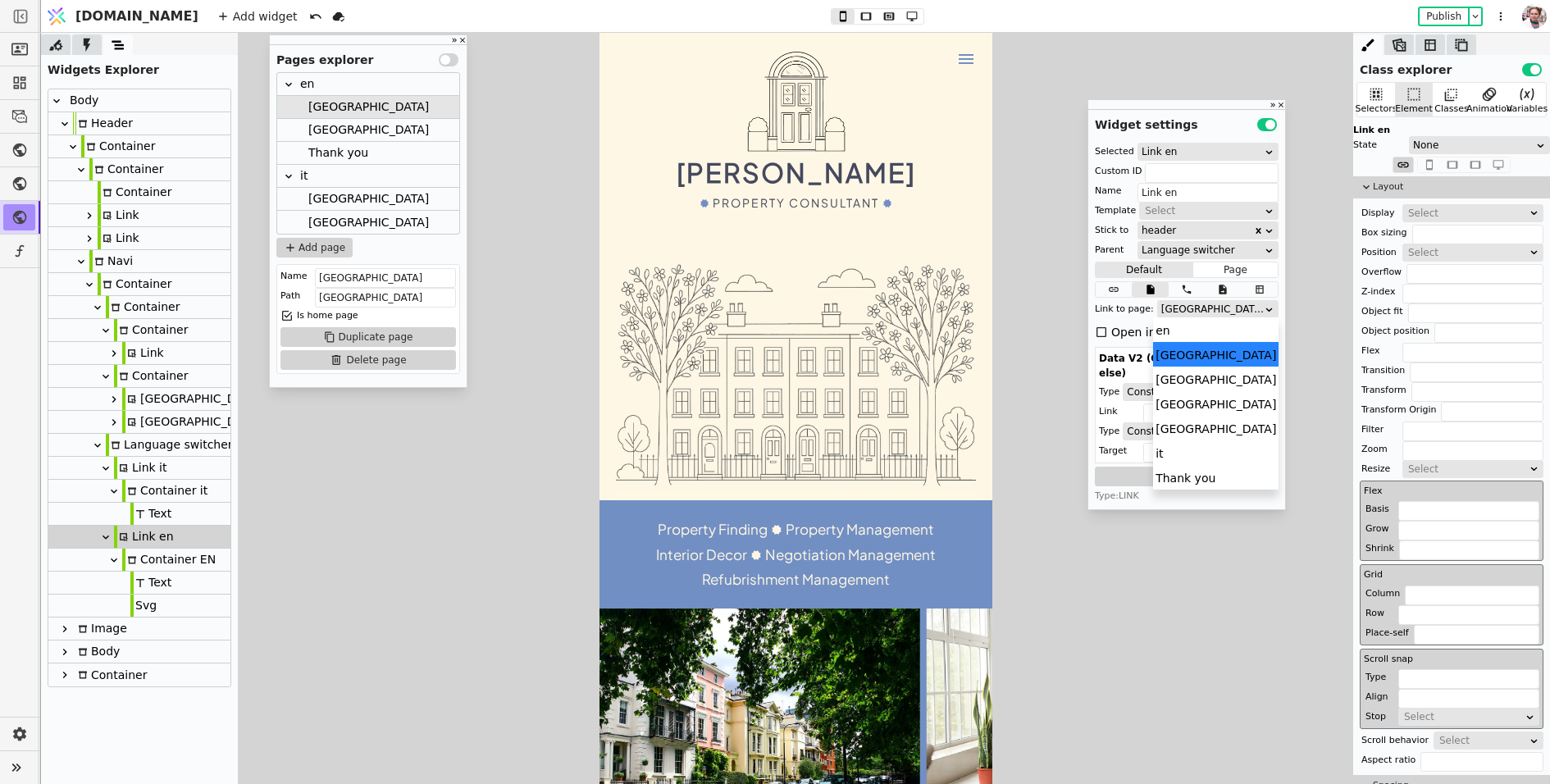
click at [1182, 310] on div "[GEOGRAPHIC_DATA]" at bounding box center [1213, 309] width 102 height 16
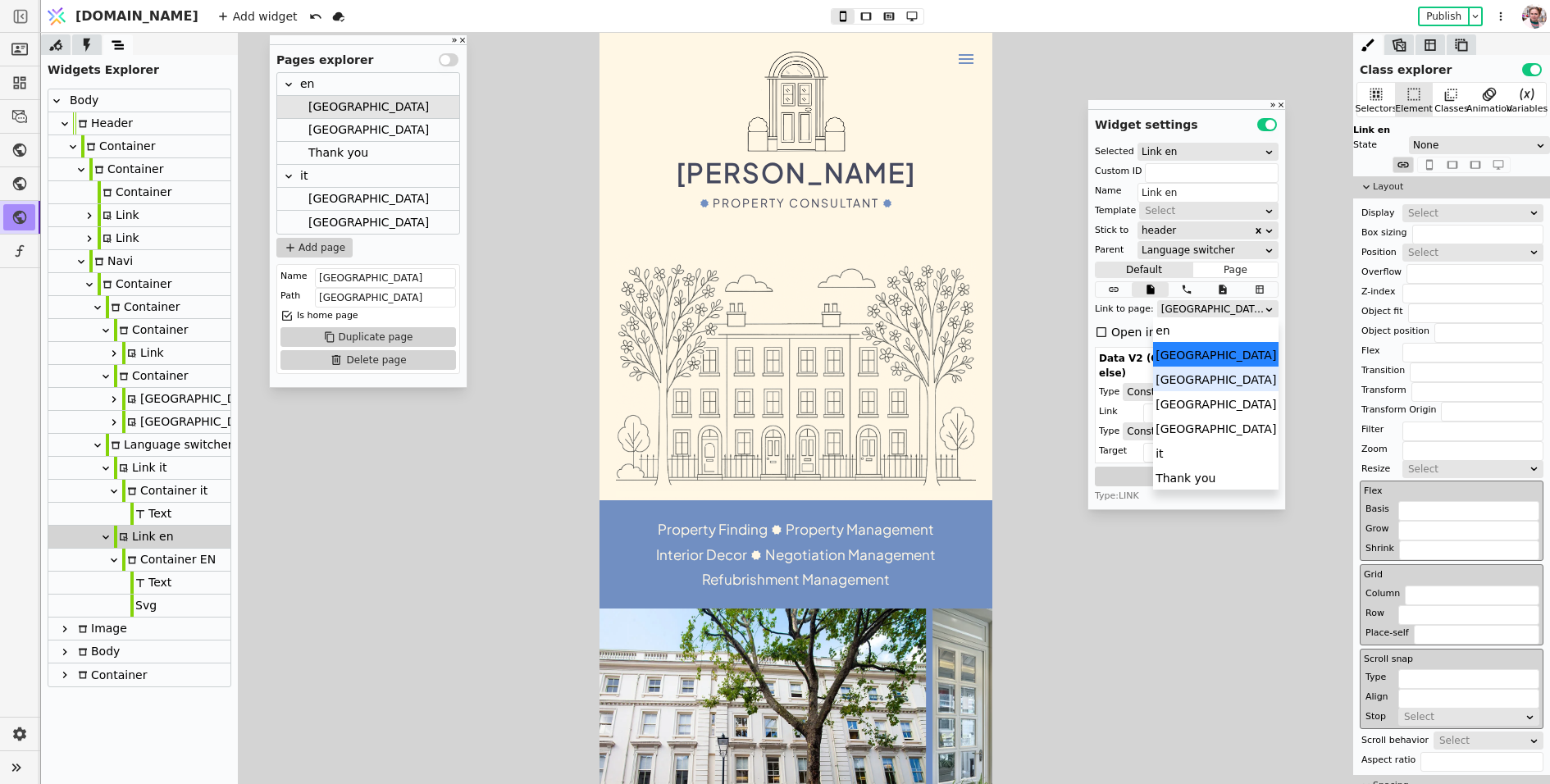
click at [1135, 308] on div "Link to page:" at bounding box center [1124, 309] width 59 height 16
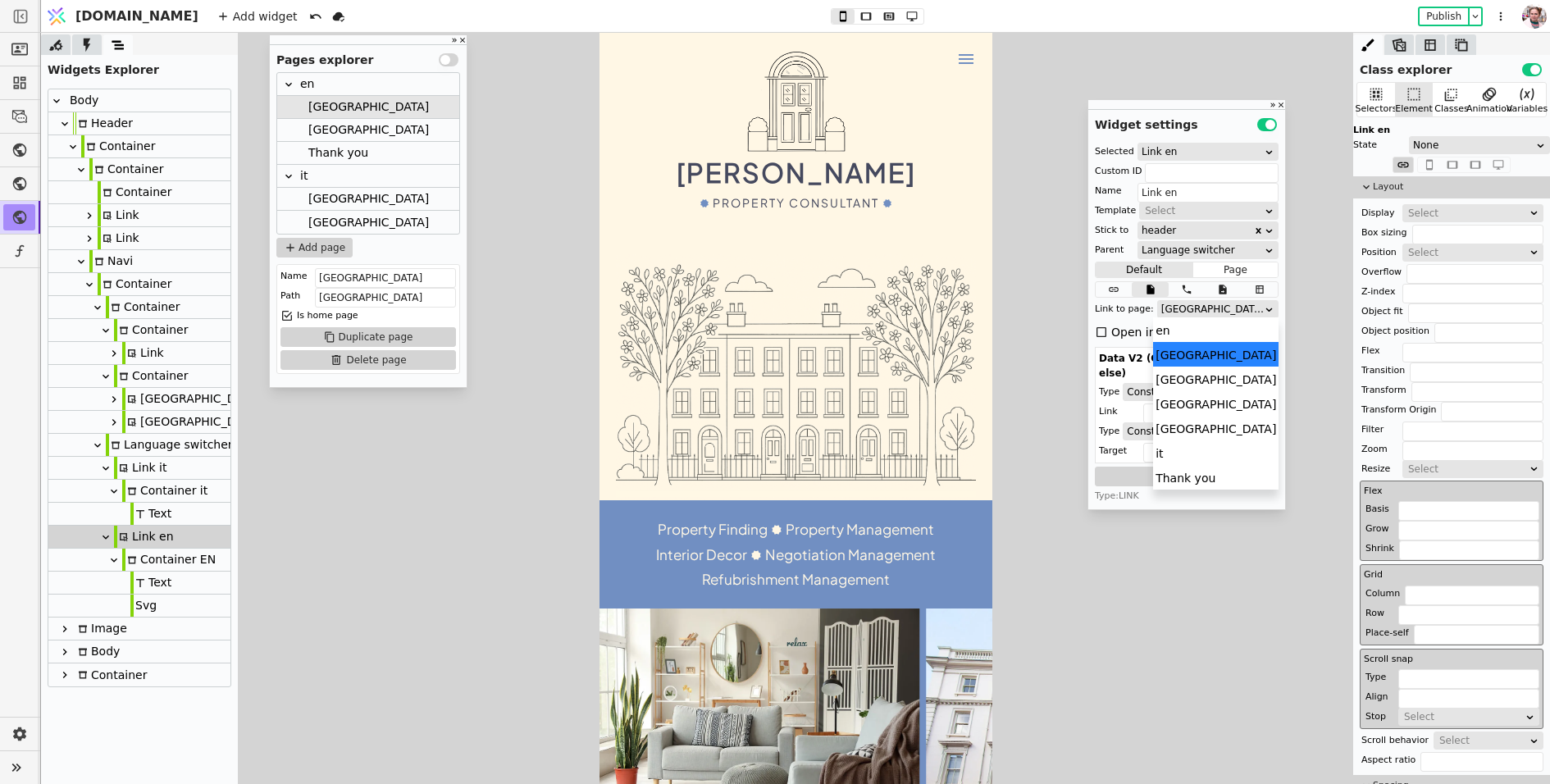
click at [1173, 311] on div "[GEOGRAPHIC_DATA]" at bounding box center [1213, 309] width 102 height 16
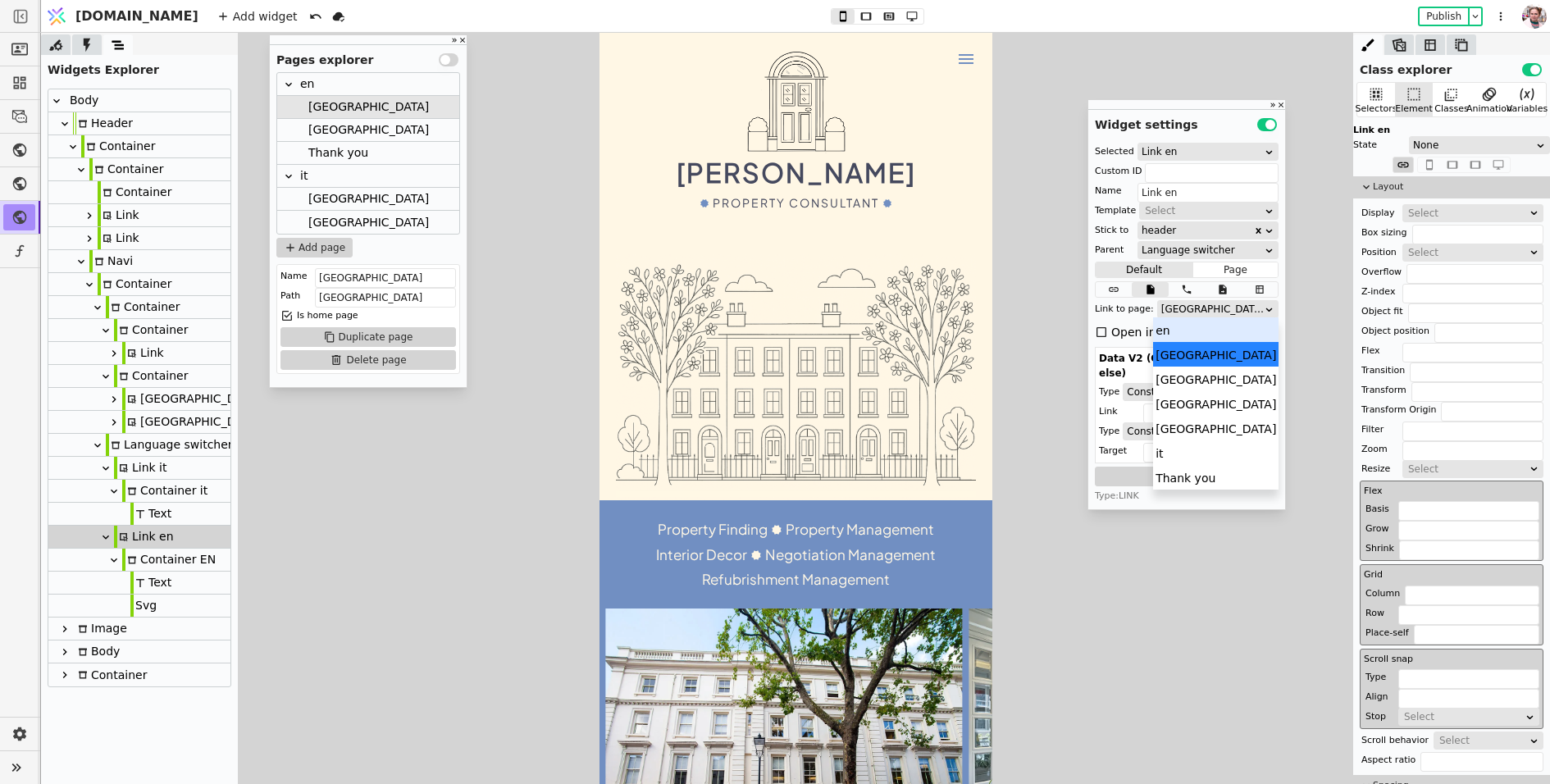
click at [1173, 338] on div "en" at bounding box center [1216, 329] width 126 height 24
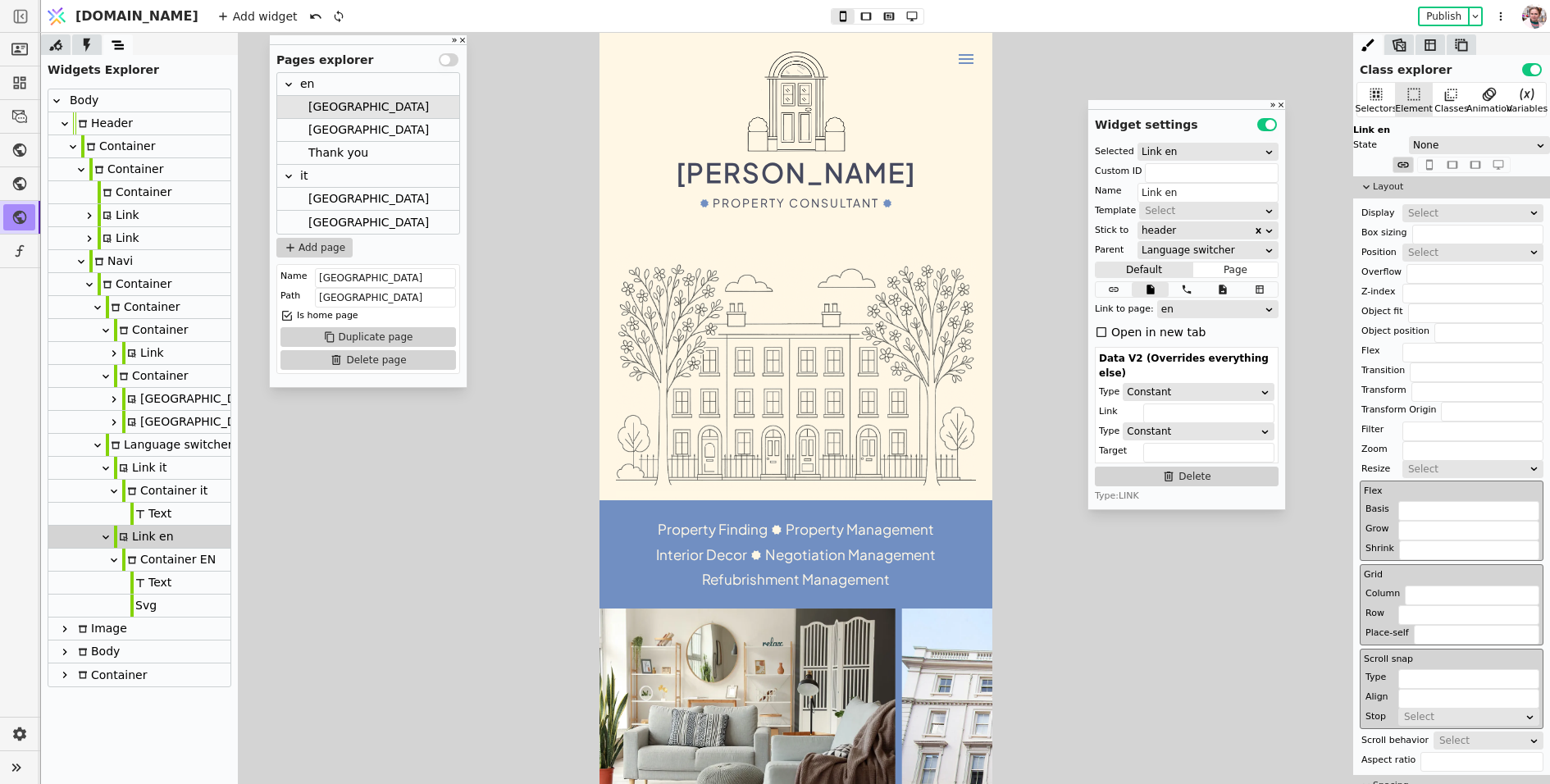
click at [103, 532] on icon at bounding box center [106, 538] width 14 height 14
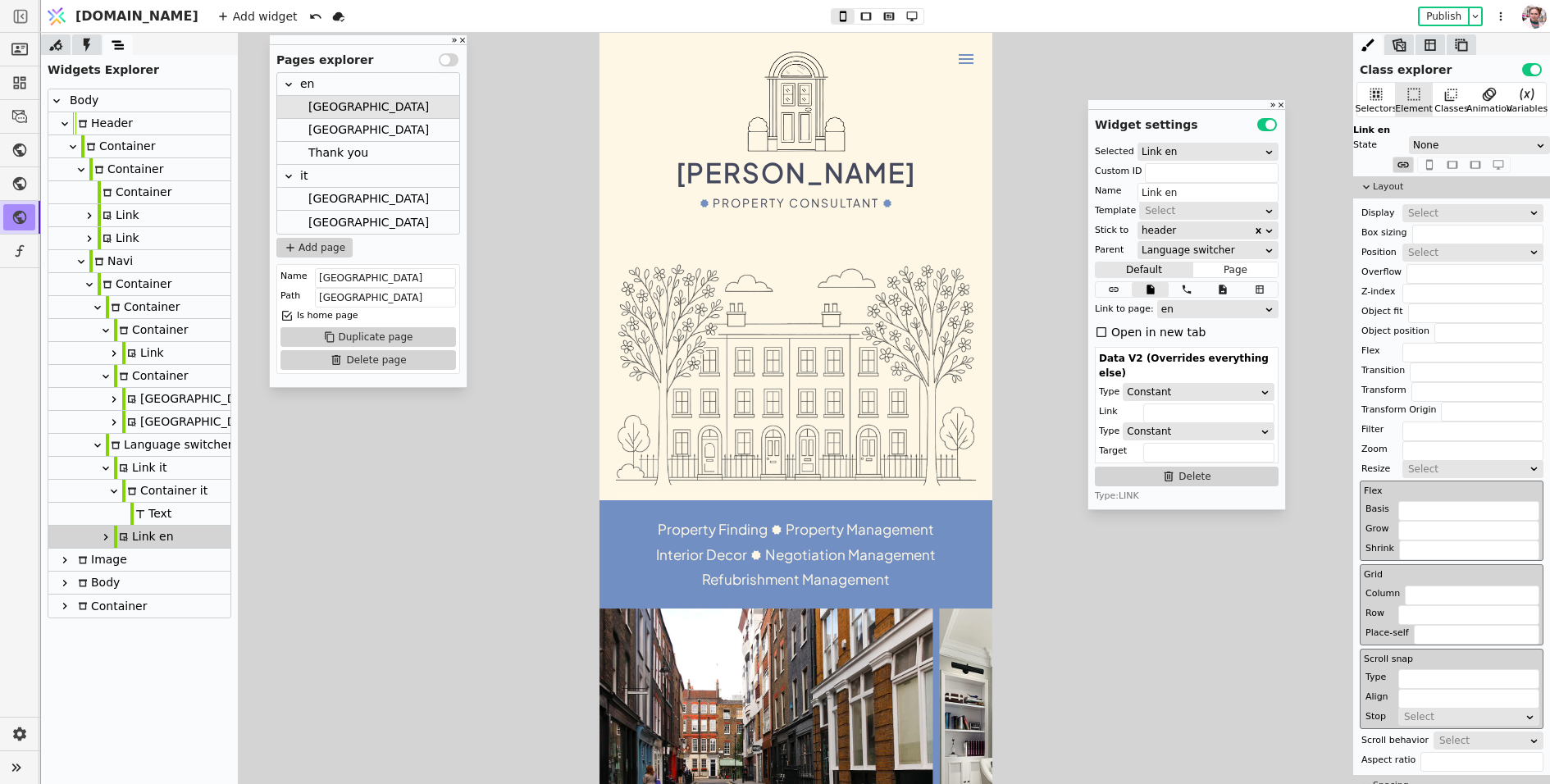
click at [108, 468] on icon at bounding box center [106, 468] width 14 height 14
type input "Link it"
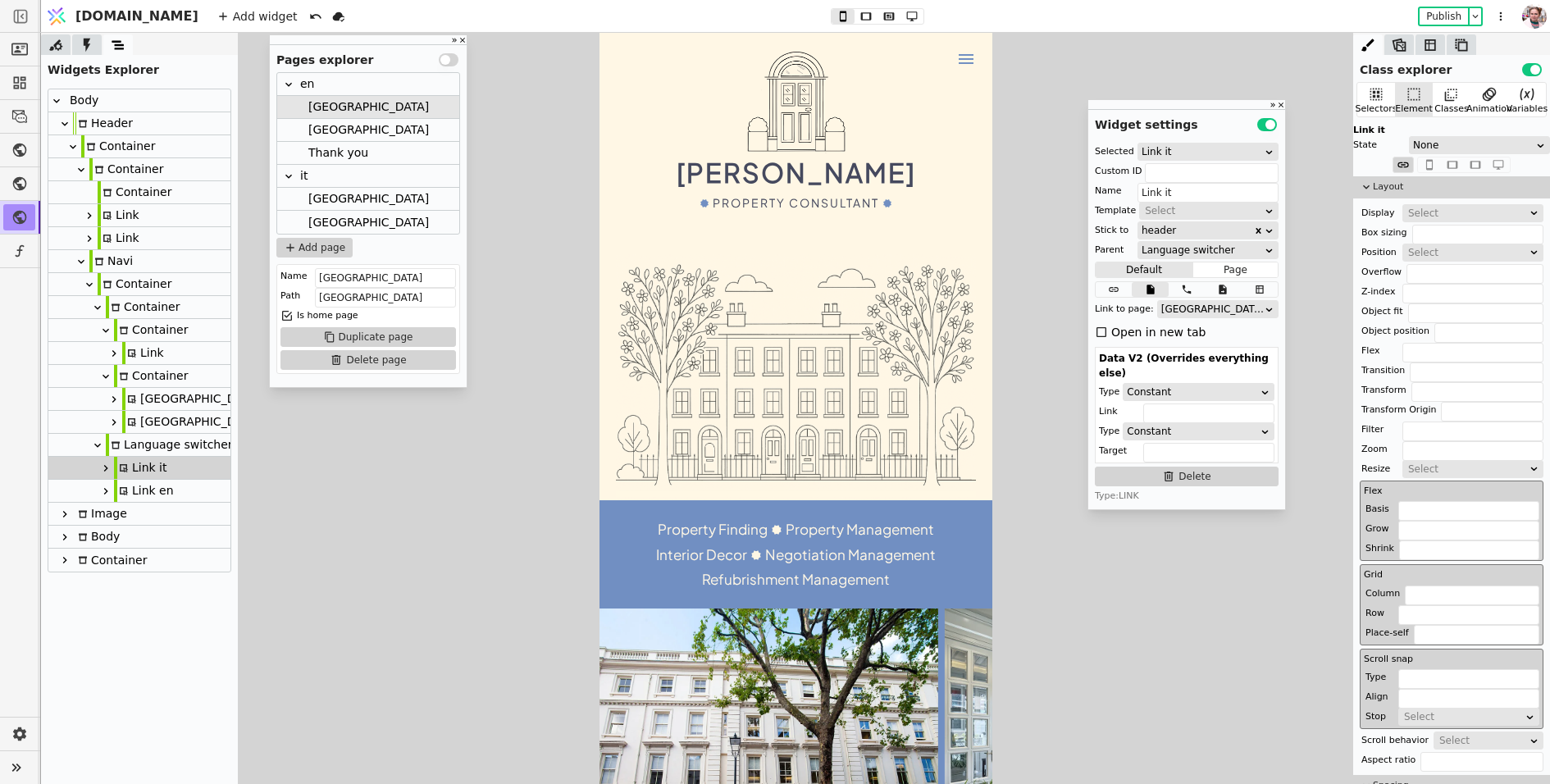
click at [1181, 308] on div "[GEOGRAPHIC_DATA]" at bounding box center [1213, 309] width 102 height 16
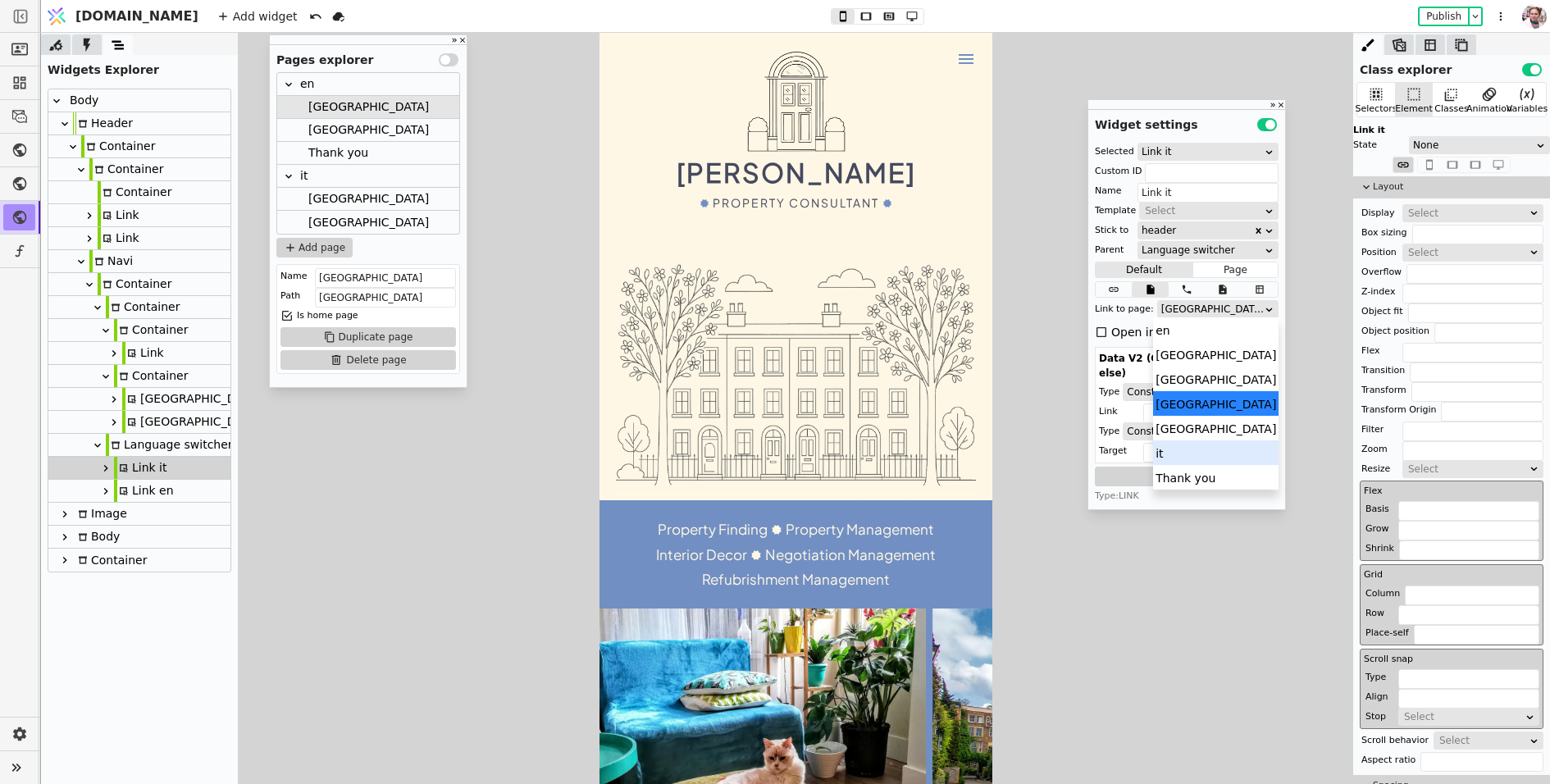
click at [1158, 448] on div "it" at bounding box center [1216, 452] width 126 height 24
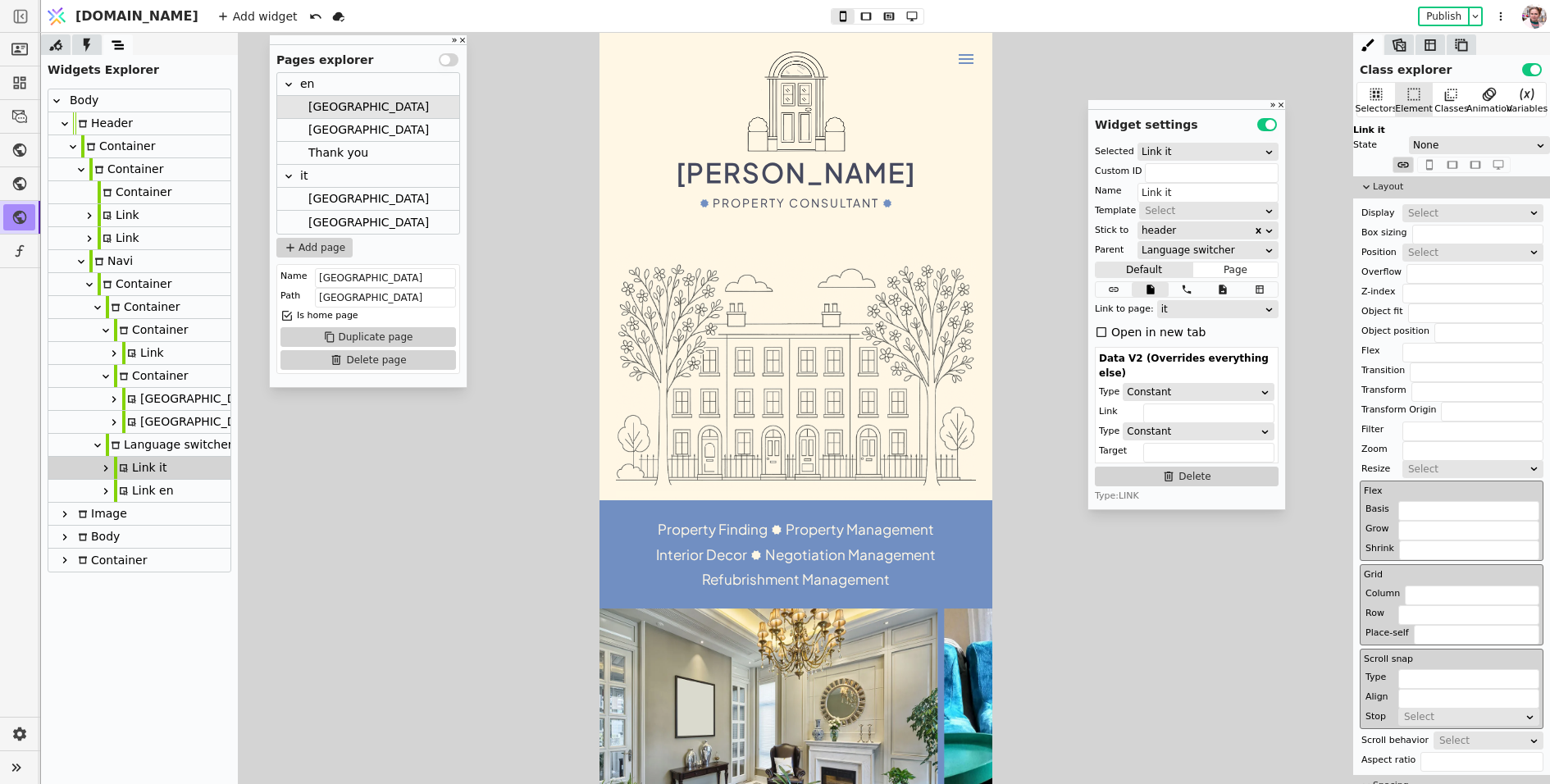
click at [336, 204] on div "[GEOGRAPHIC_DATA]" at bounding box center [368, 199] width 121 height 22
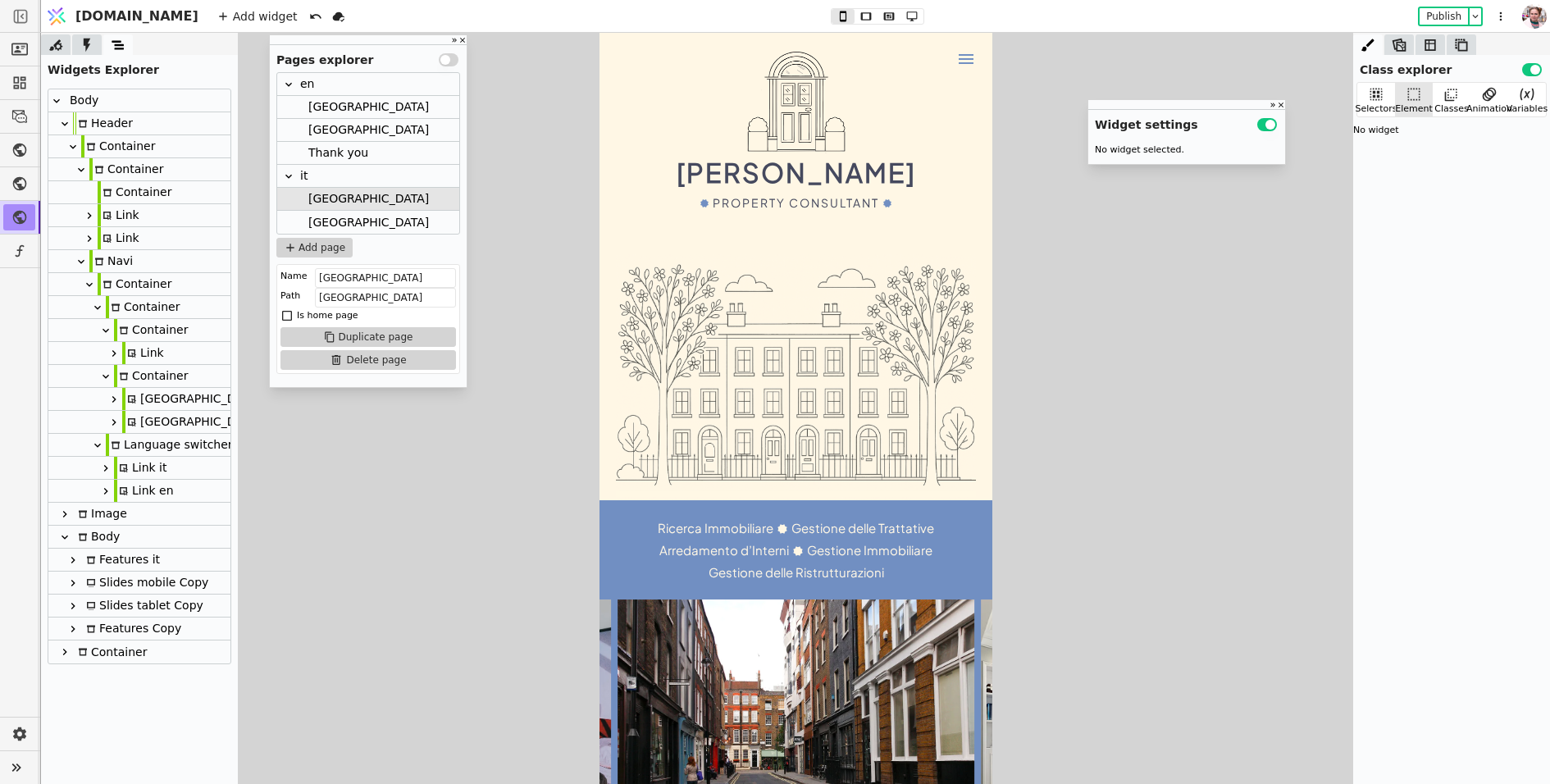
click at [144, 459] on div "Link it" at bounding box center [140, 467] width 53 height 22
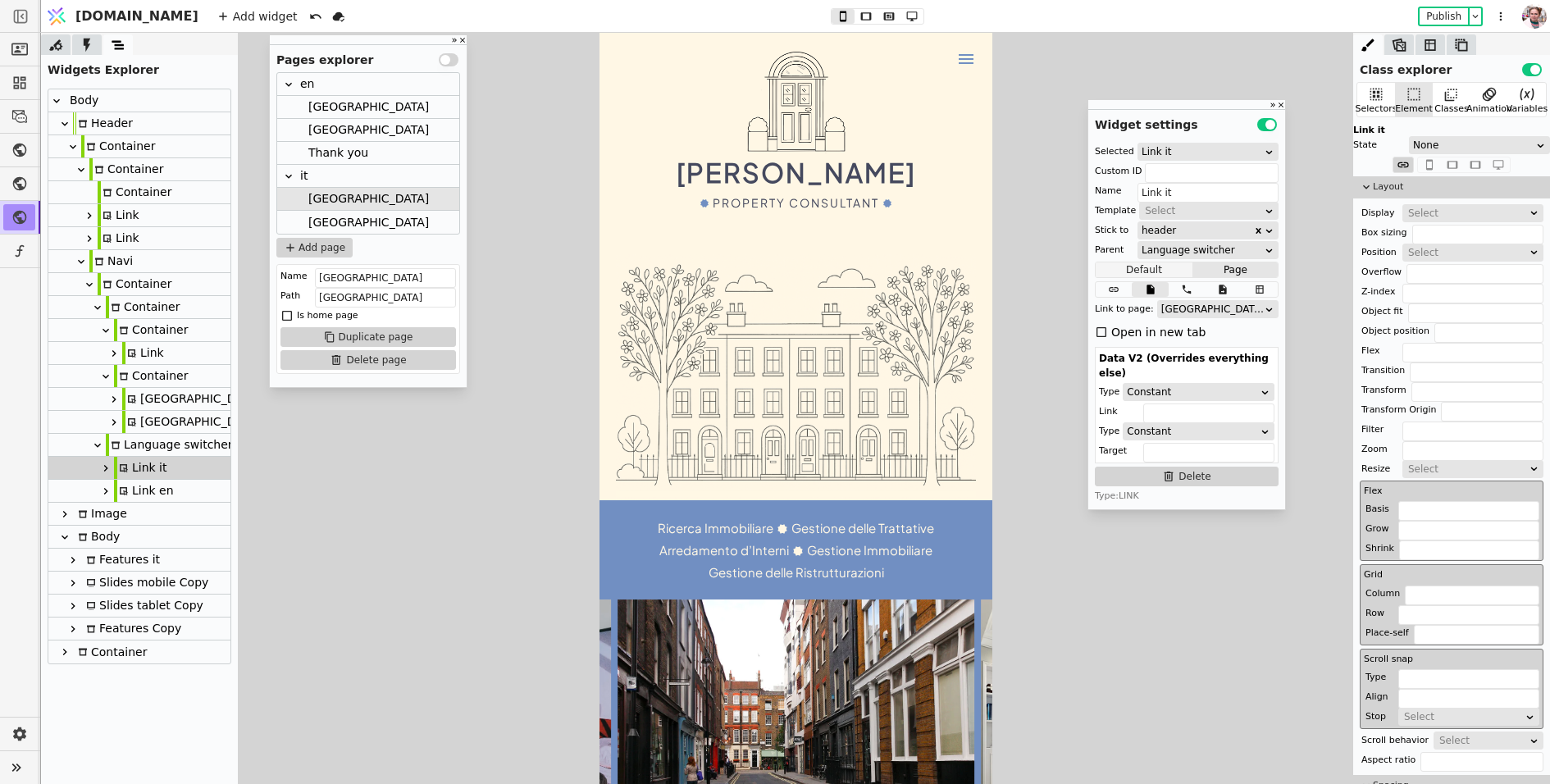
click at [1173, 269] on button "Default" at bounding box center [1144, 269] width 98 height 16
click at [132, 496] on div "Link en" at bounding box center [144, 490] width 60 height 22
type input "Link en"
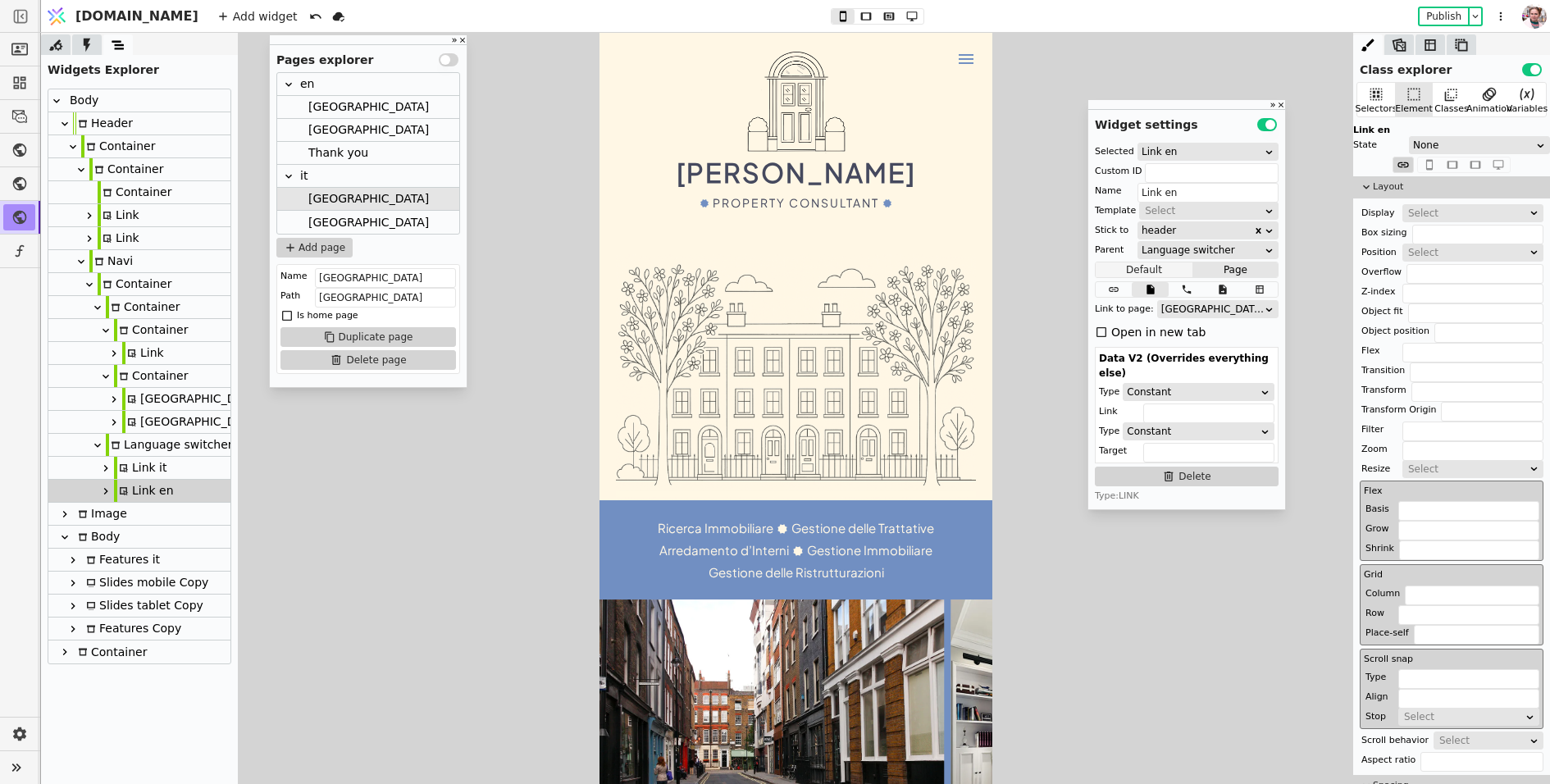
click at [1140, 270] on button "Default" at bounding box center [1144, 269] width 98 height 16
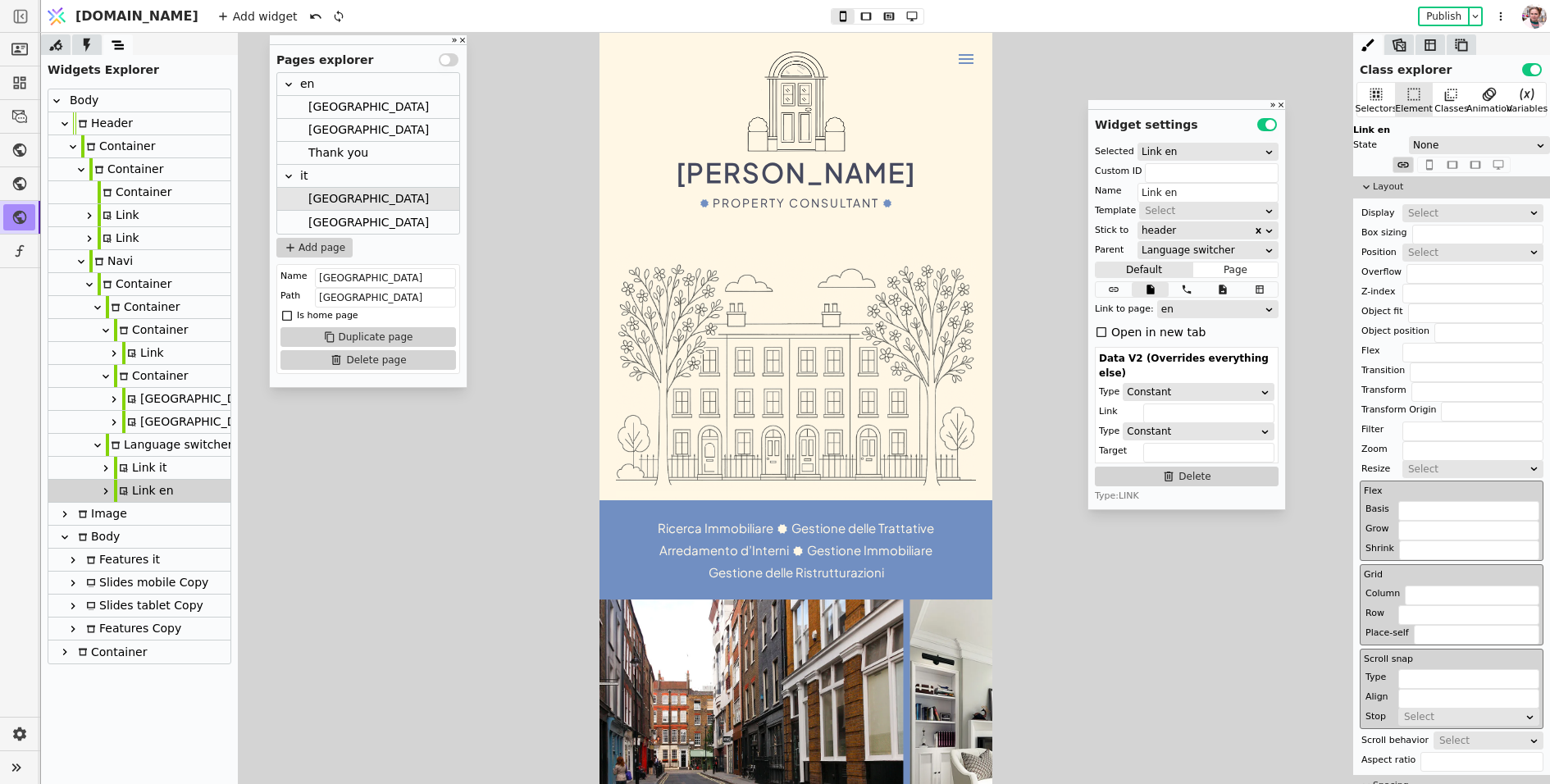
click at [341, 219] on div "[GEOGRAPHIC_DATA]" at bounding box center [368, 222] width 121 height 23
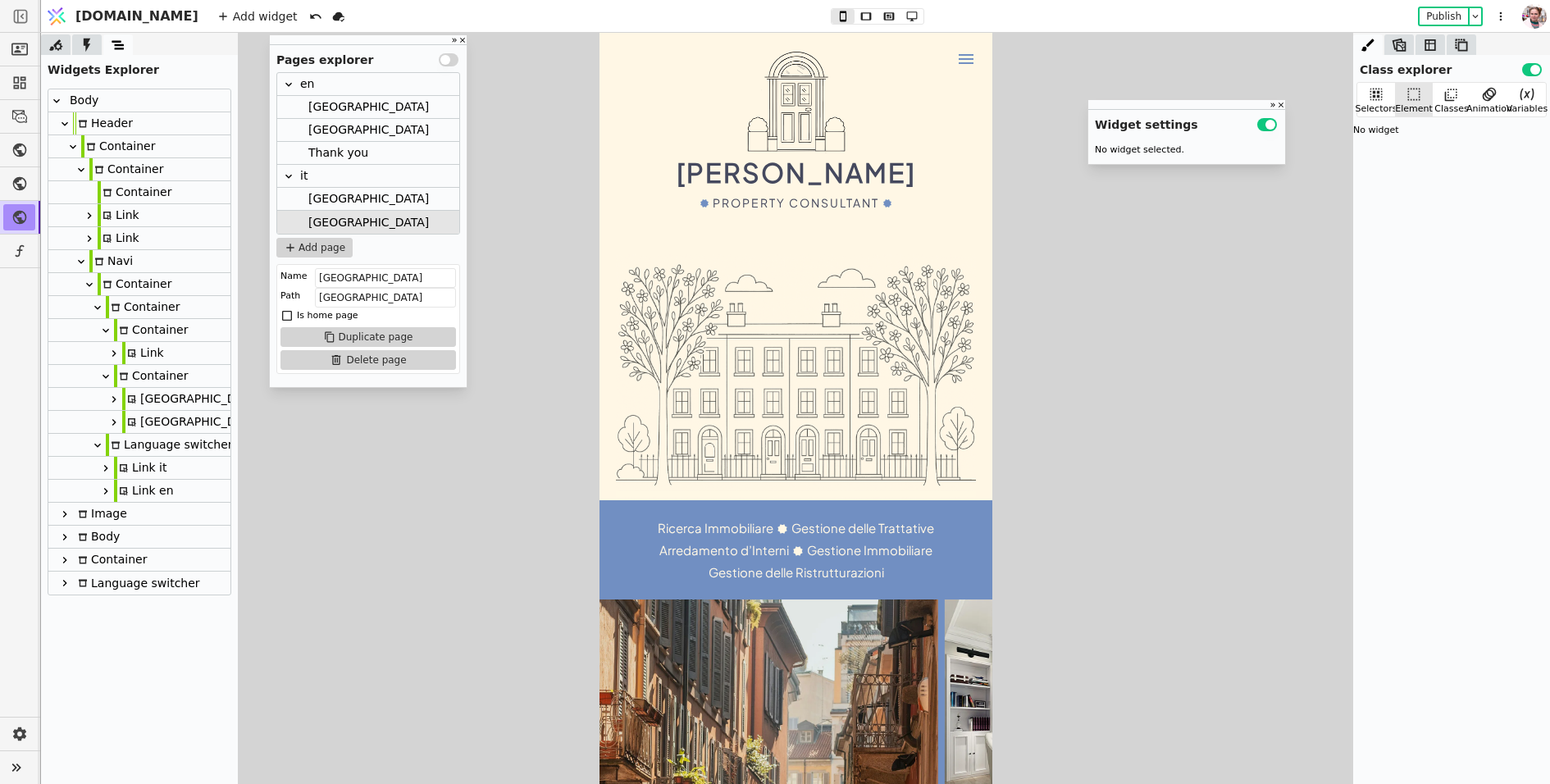
click at [157, 467] on div "Link it" at bounding box center [140, 467] width 53 height 22
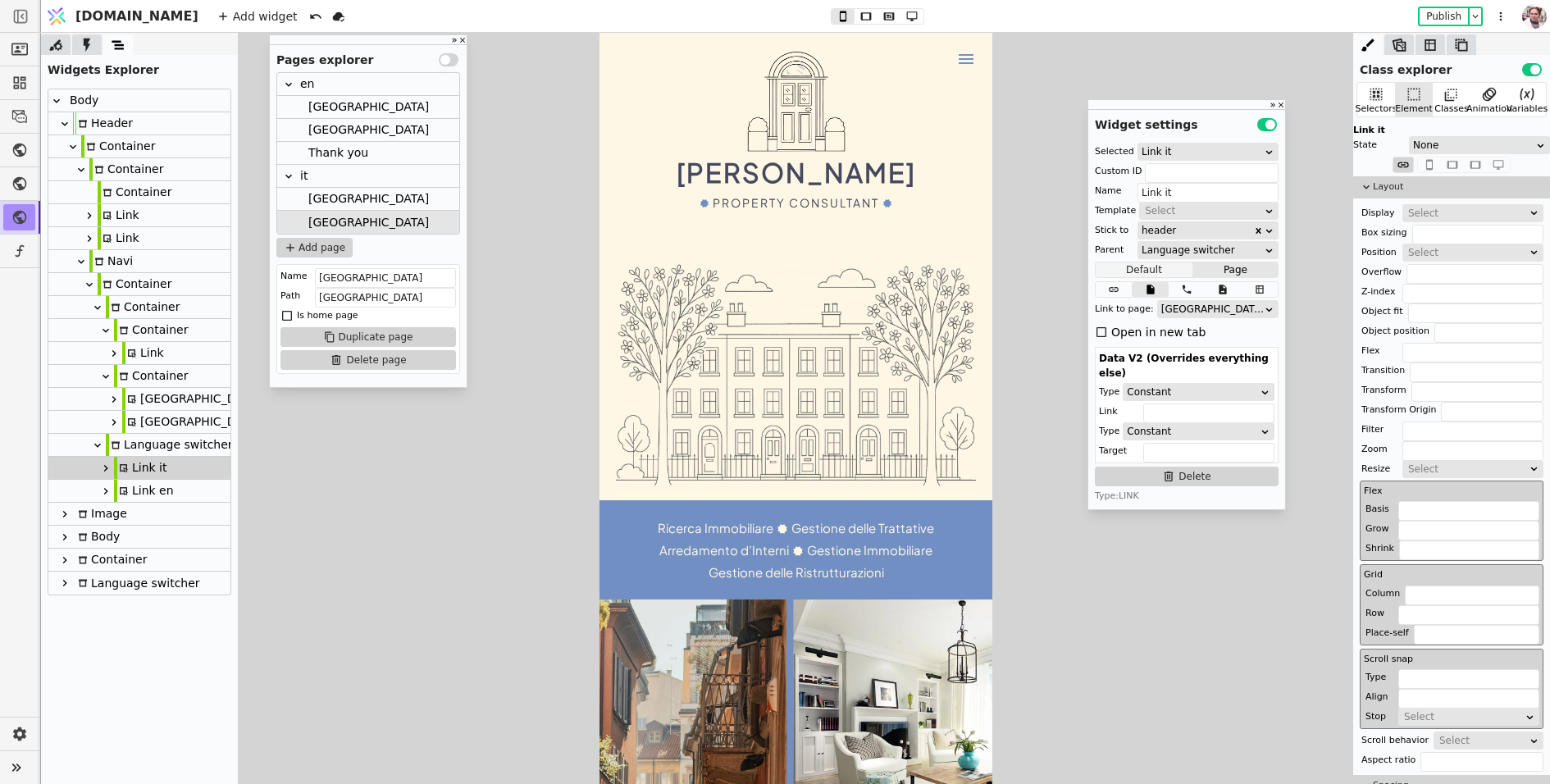
click at [1152, 267] on button "Default" at bounding box center [1144, 269] width 98 height 16
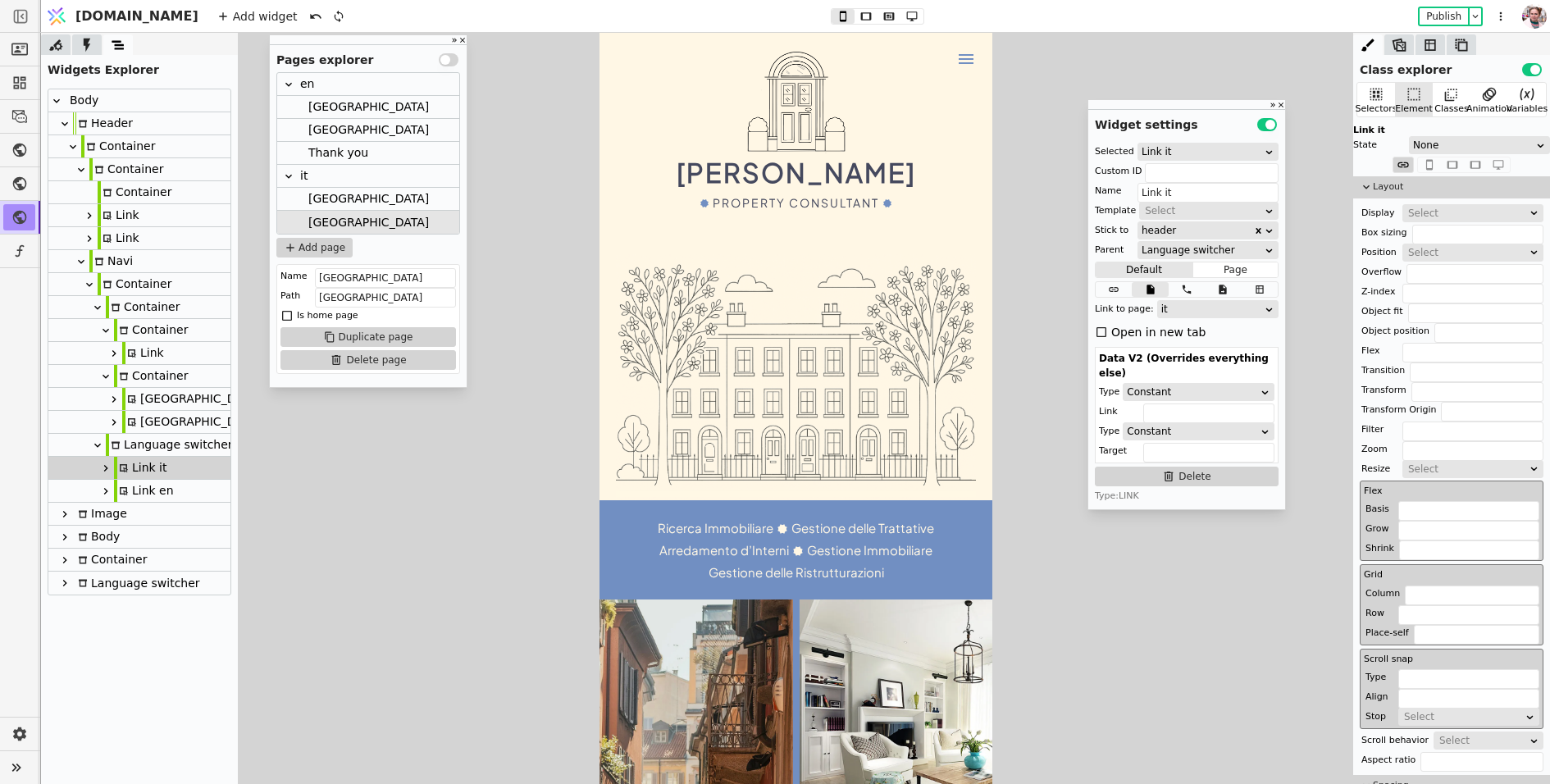
click at [121, 492] on icon at bounding box center [124, 491] width 8 height 8
type input "Link en"
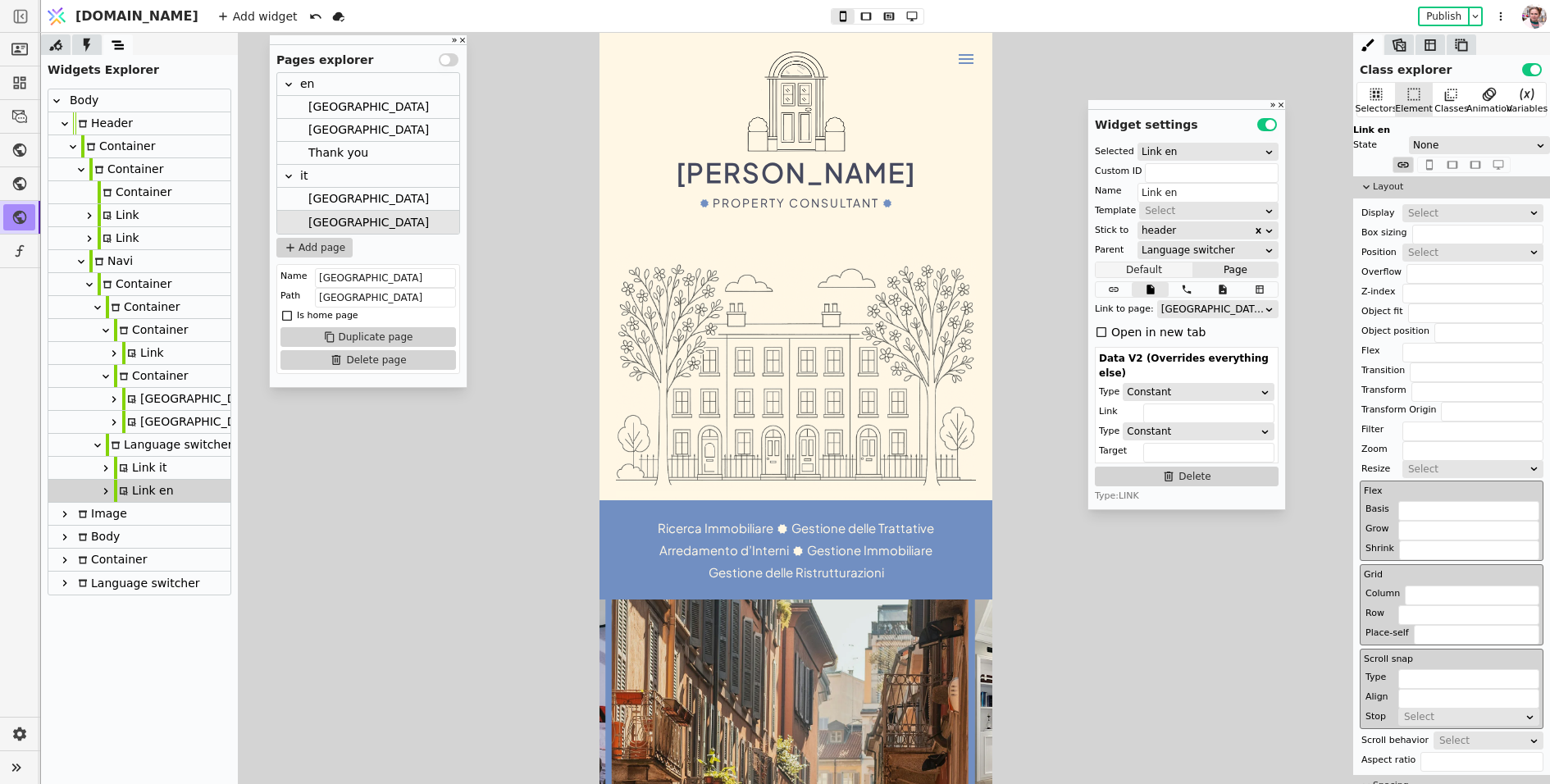
click at [1169, 267] on button "Default" at bounding box center [1144, 269] width 98 height 16
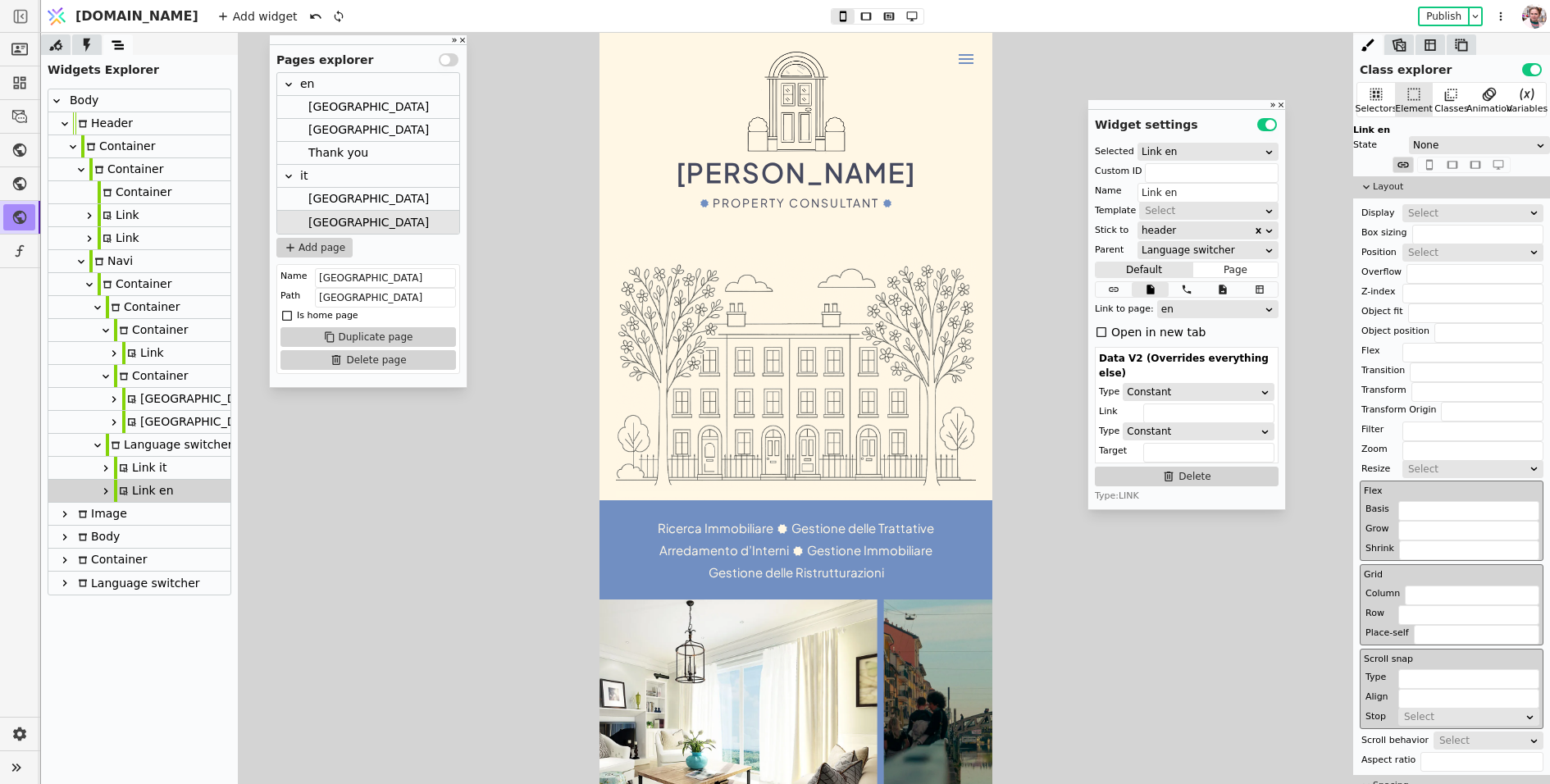
click at [388, 183] on div "it" at bounding box center [368, 177] width 183 height 23
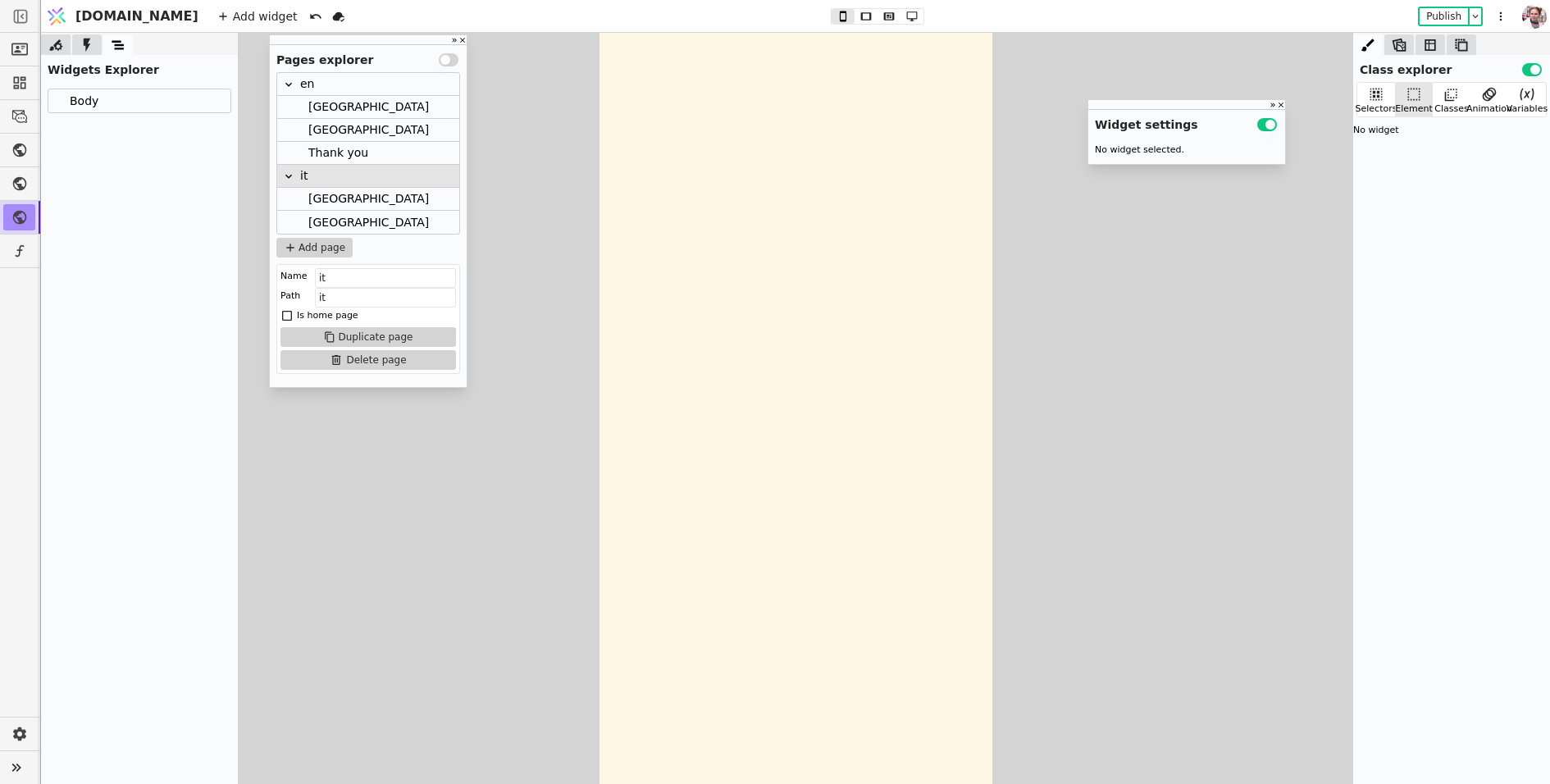
click at [439, 63] on button "Use setting" at bounding box center [448, 60] width 19 height 14
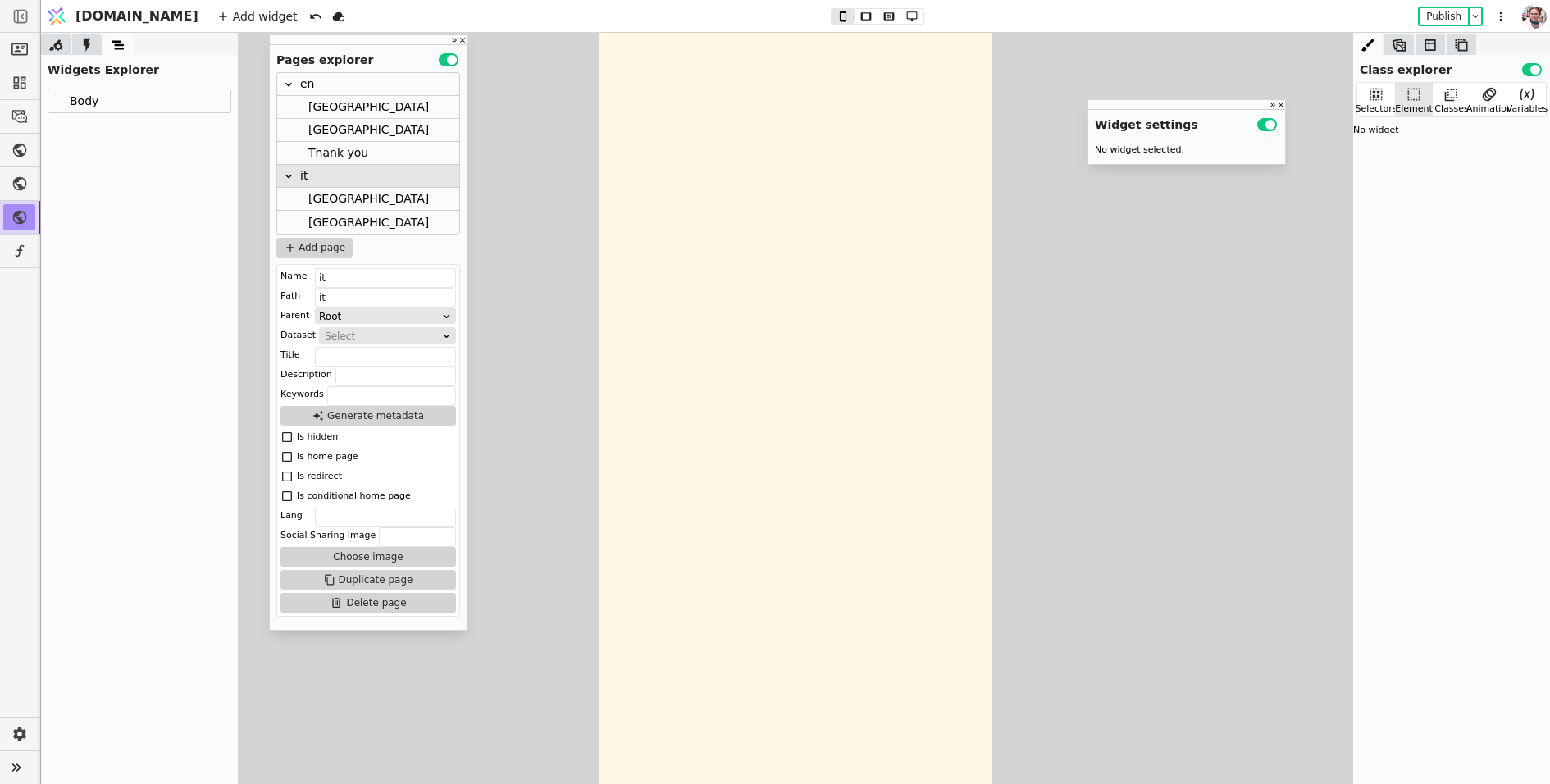
click at [308, 473] on div "Is redirect" at bounding box center [319, 476] width 45 height 16
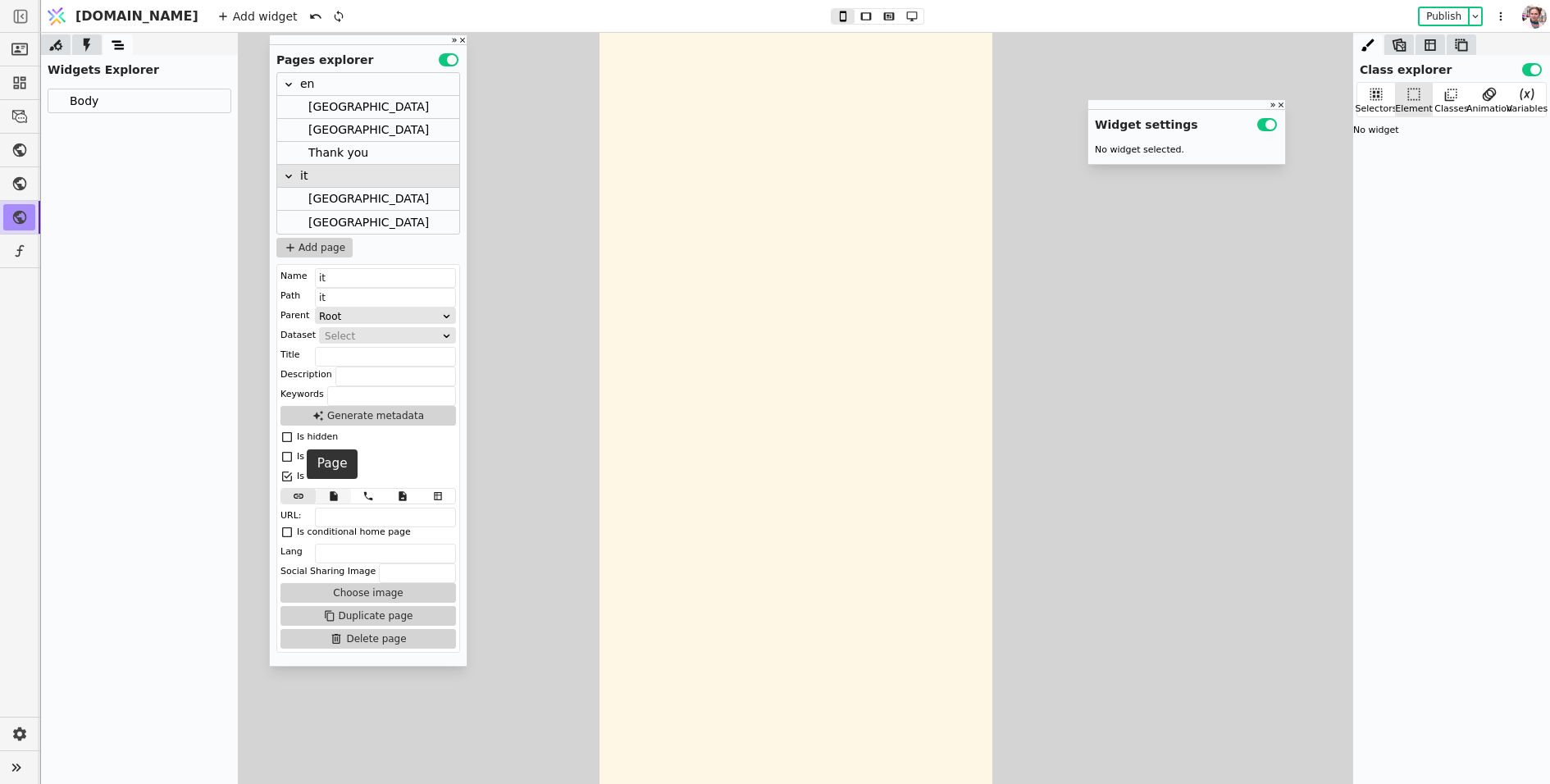
click at [335, 492] on icon at bounding box center [333, 496] width 8 height 10
click at [352, 513] on div "Select" at bounding box center [394, 516] width 91 height 16
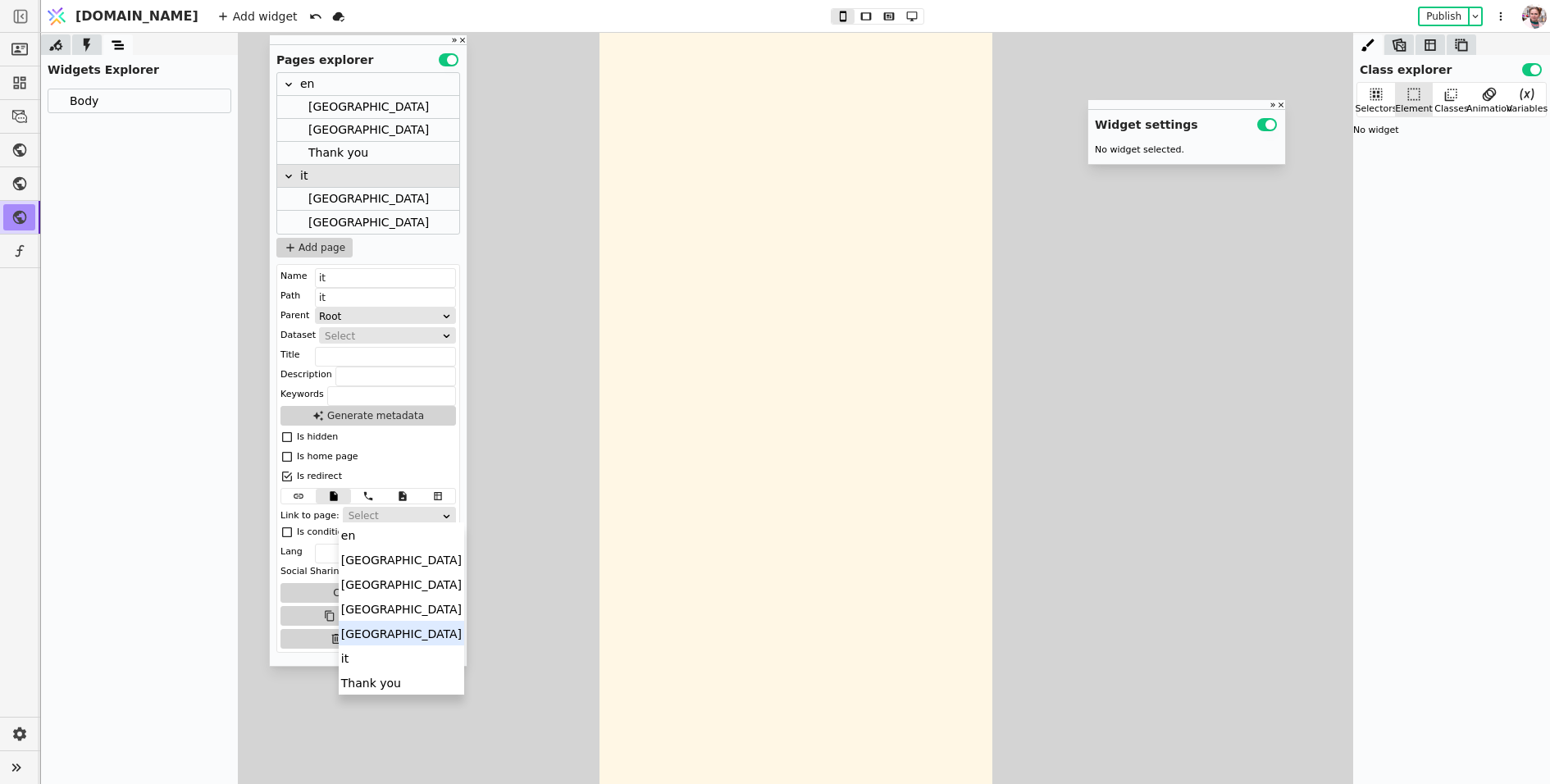
click at [363, 627] on div "[GEOGRAPHIC_DATA]" at bounding box center [402, 632] width 126 height 24
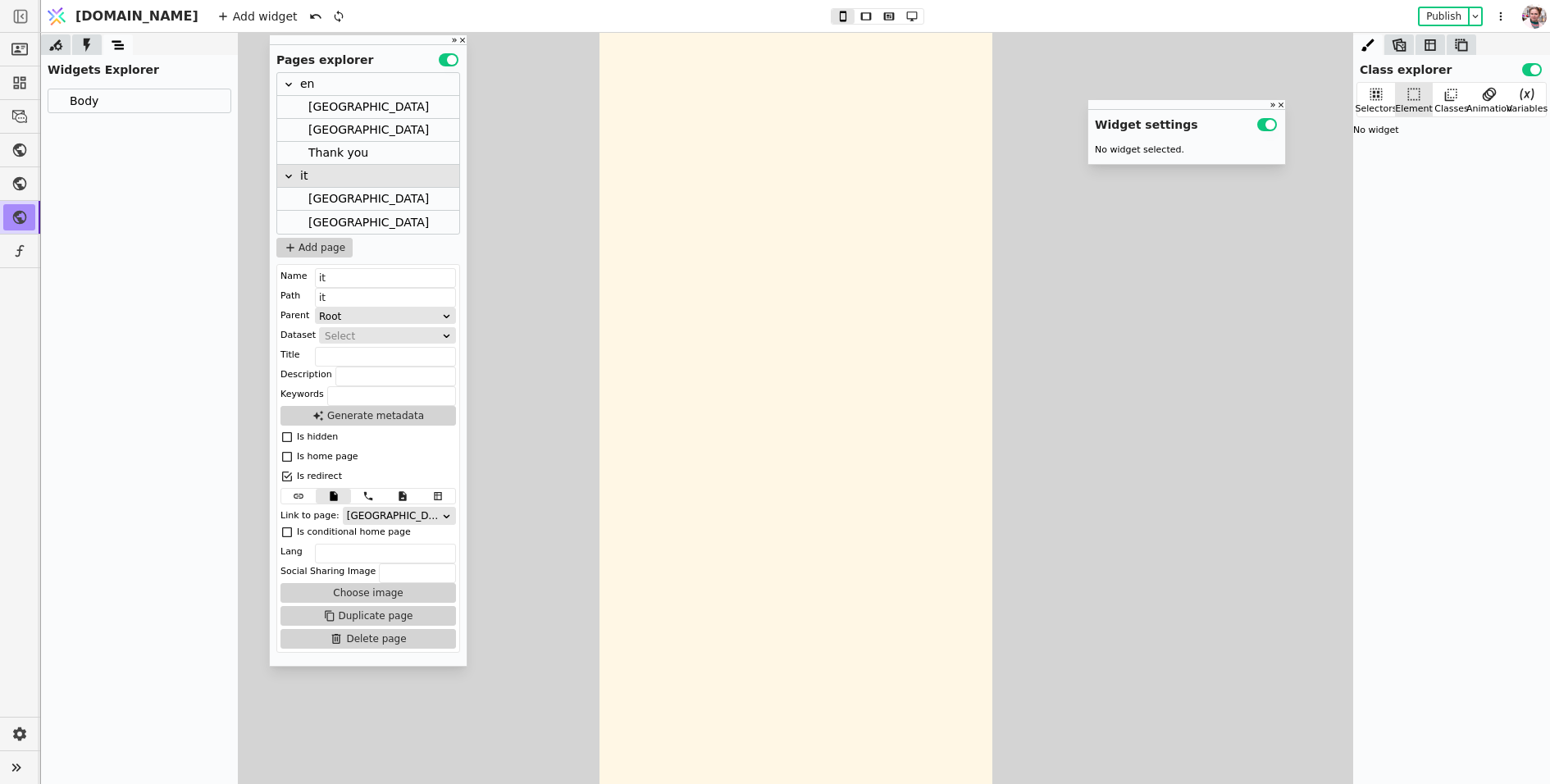
click at [324, 89] on div "en" at bounding box center [368, 85] width 183 height 23
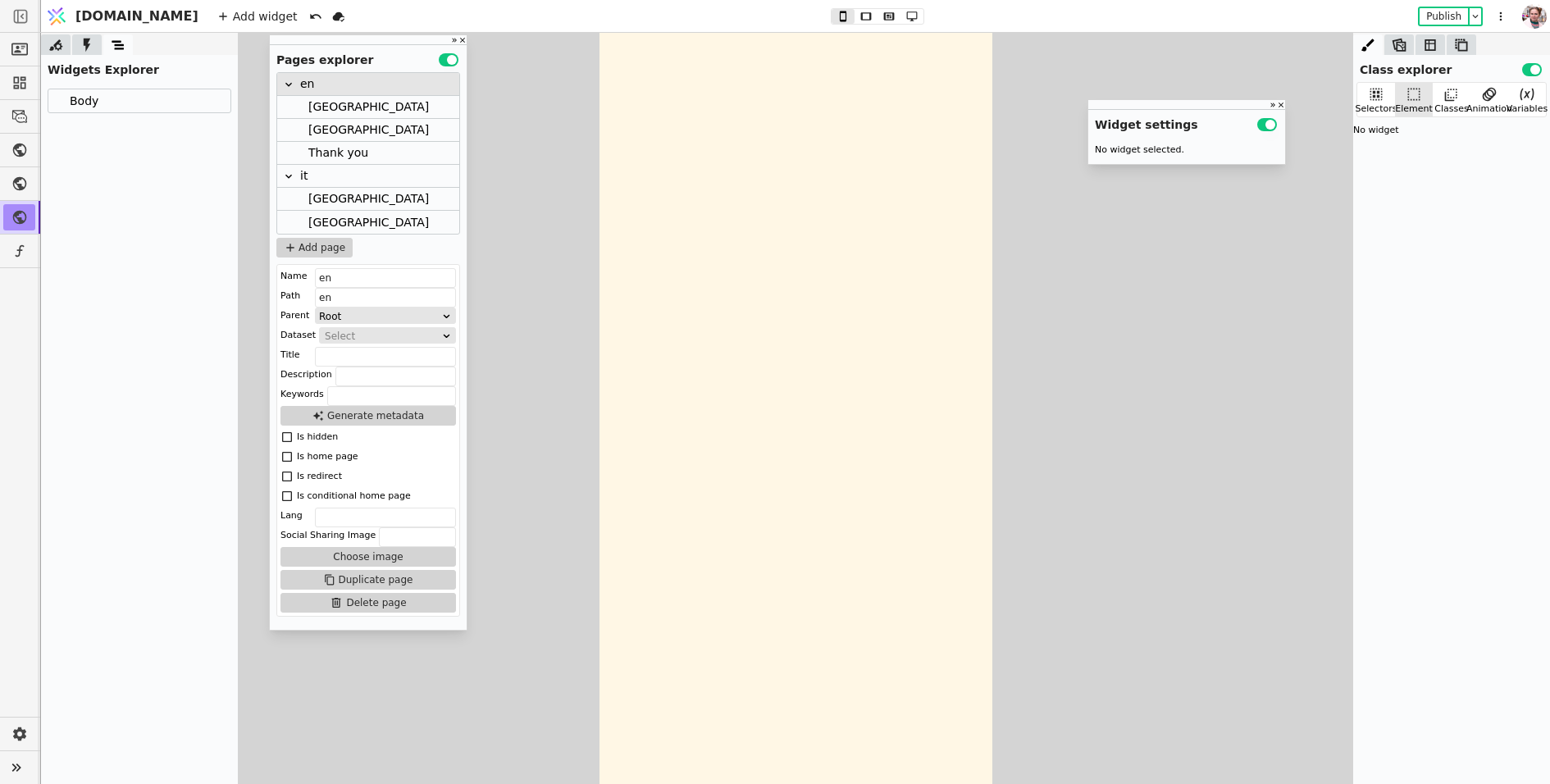
click at [352, 106] on div "[GEOGRAPHIC_DATA]" at bounding box center [368, 107] width 183 height 23
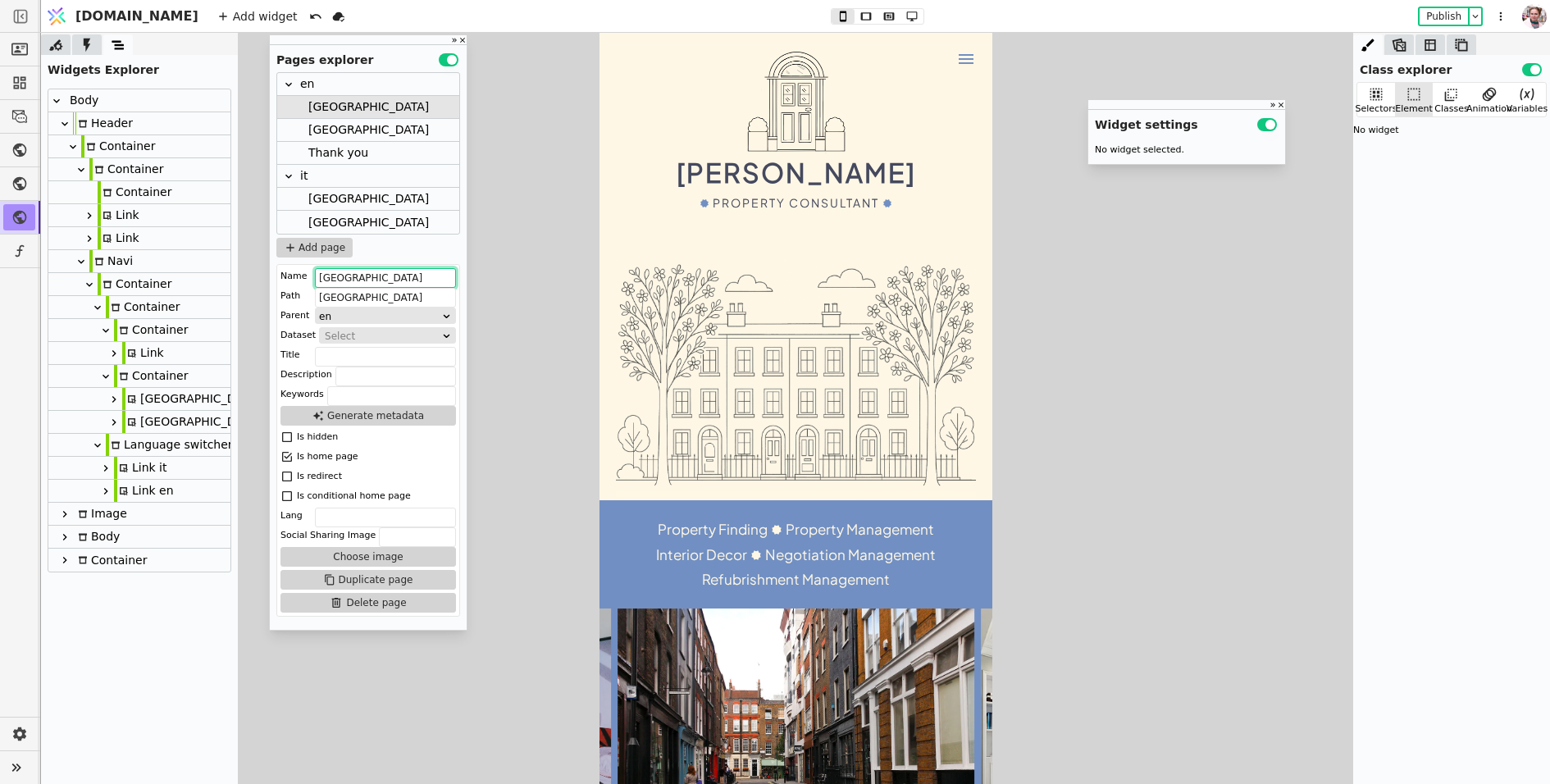
click at [374, 278] on input "[GEOGRAPHIC_DATA]" at bounding box center [385, 278] width 141 height 19
type input "London en"
click at [332, 83] on div "en" at bounding box center [368, 85] width 183 height 23
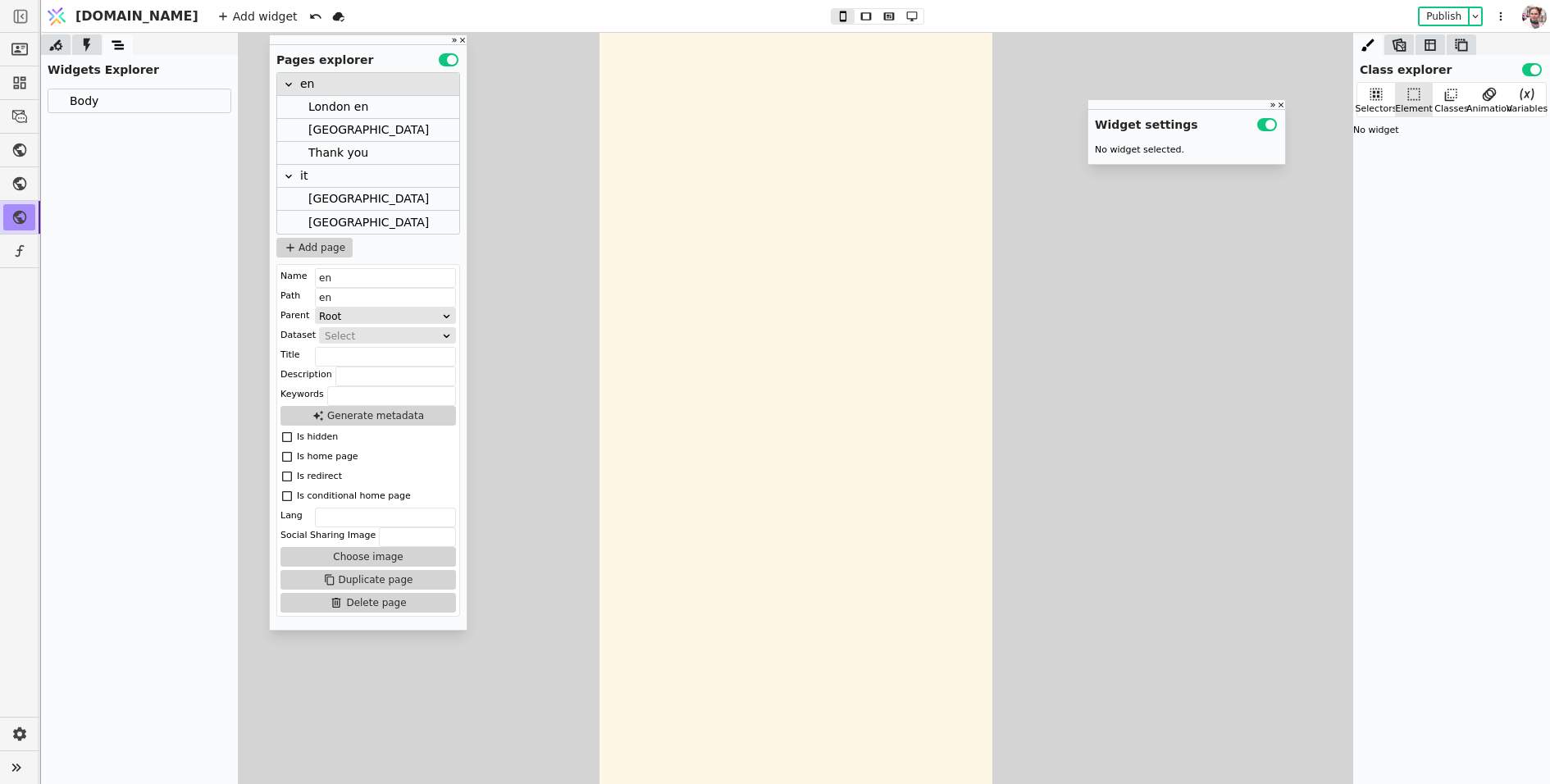
click at [313, 482] on div "Is redirect" at bounding box center [319, 476] width 45 height 16
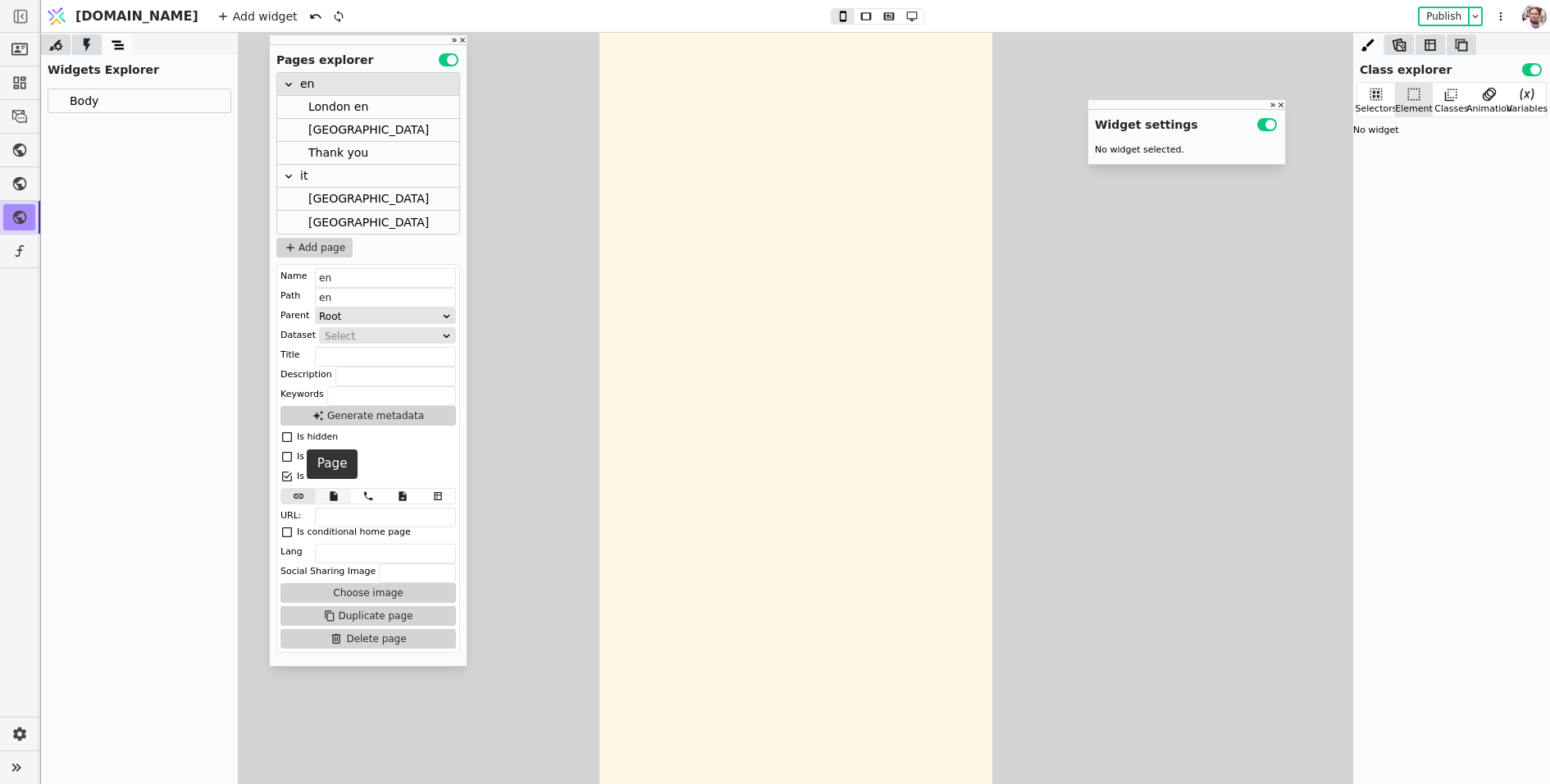
click at [331, 493] on icon at bounding box center [333, 496] width 8 height 10
click at [352, 509] on div "Select" at bounding box center [394, 516] width 91 height 16
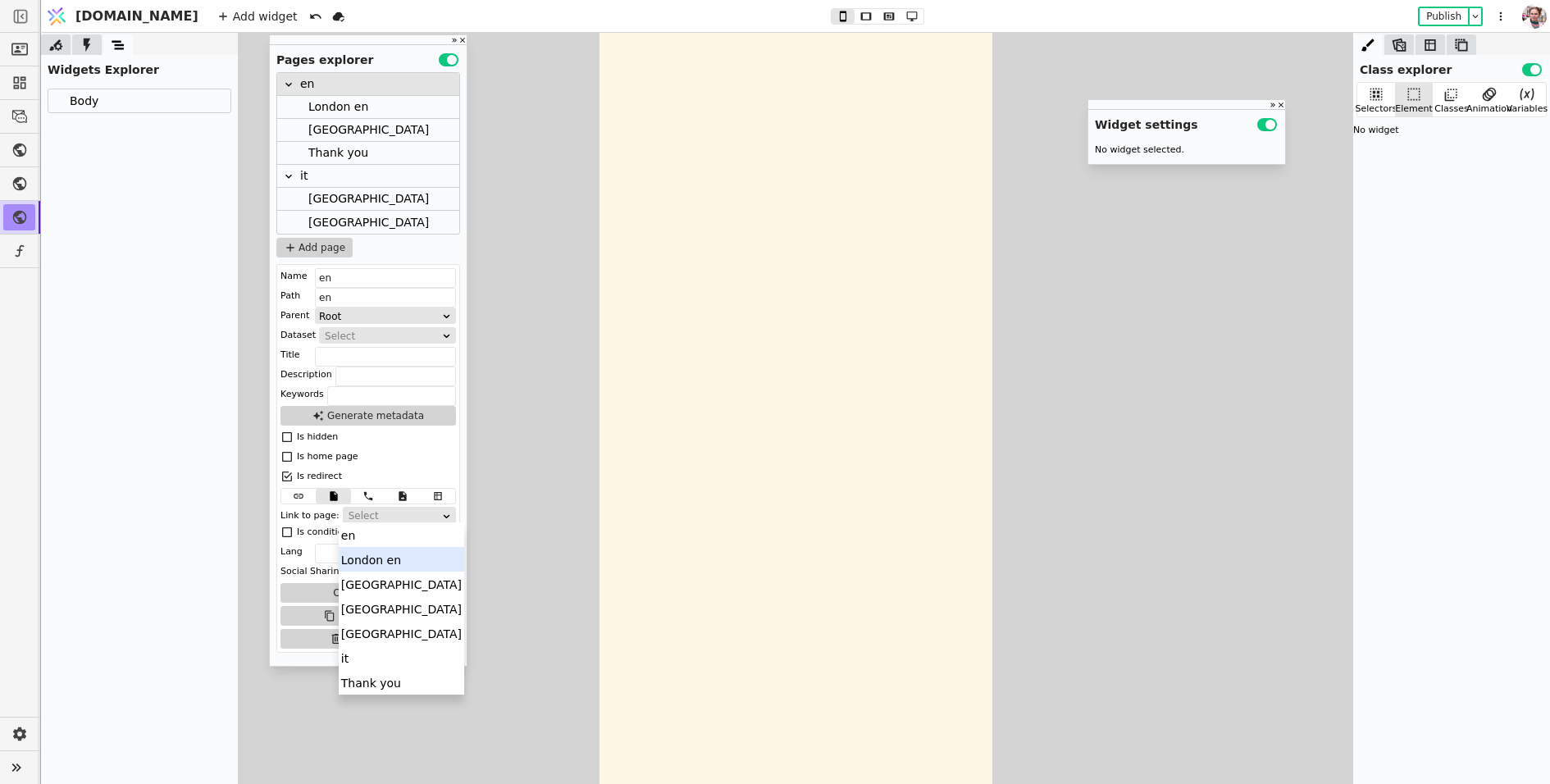
click at [370, 558] on div "London en" at bounding box center [402, 559] width 126 height 24
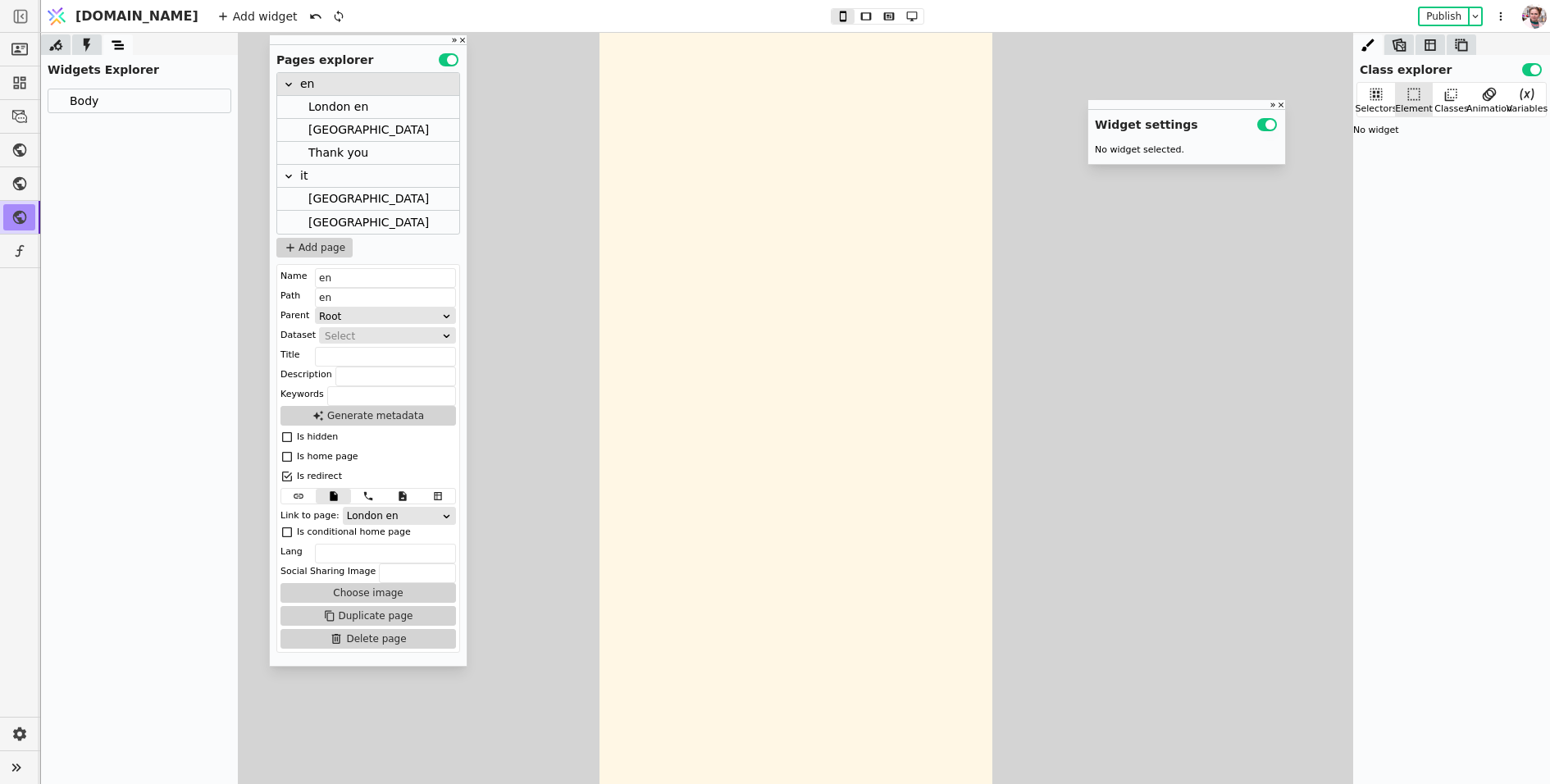
click at [392, 106] on div "London en" at bounding box center [368, 107] width 183 height 23
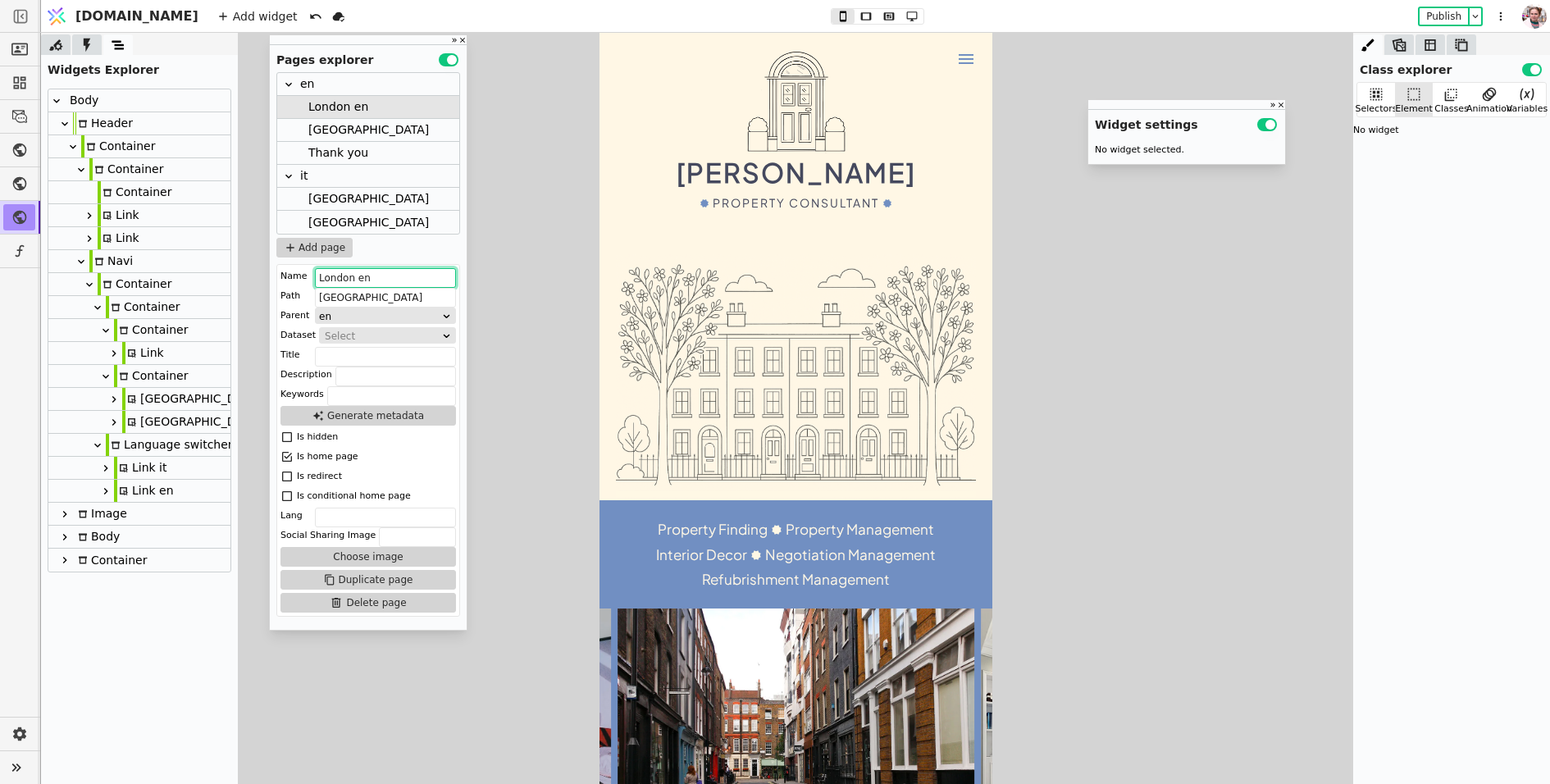
click at [381, 276] on input "London en" at bounding box center [385, 278] width 141 height 19
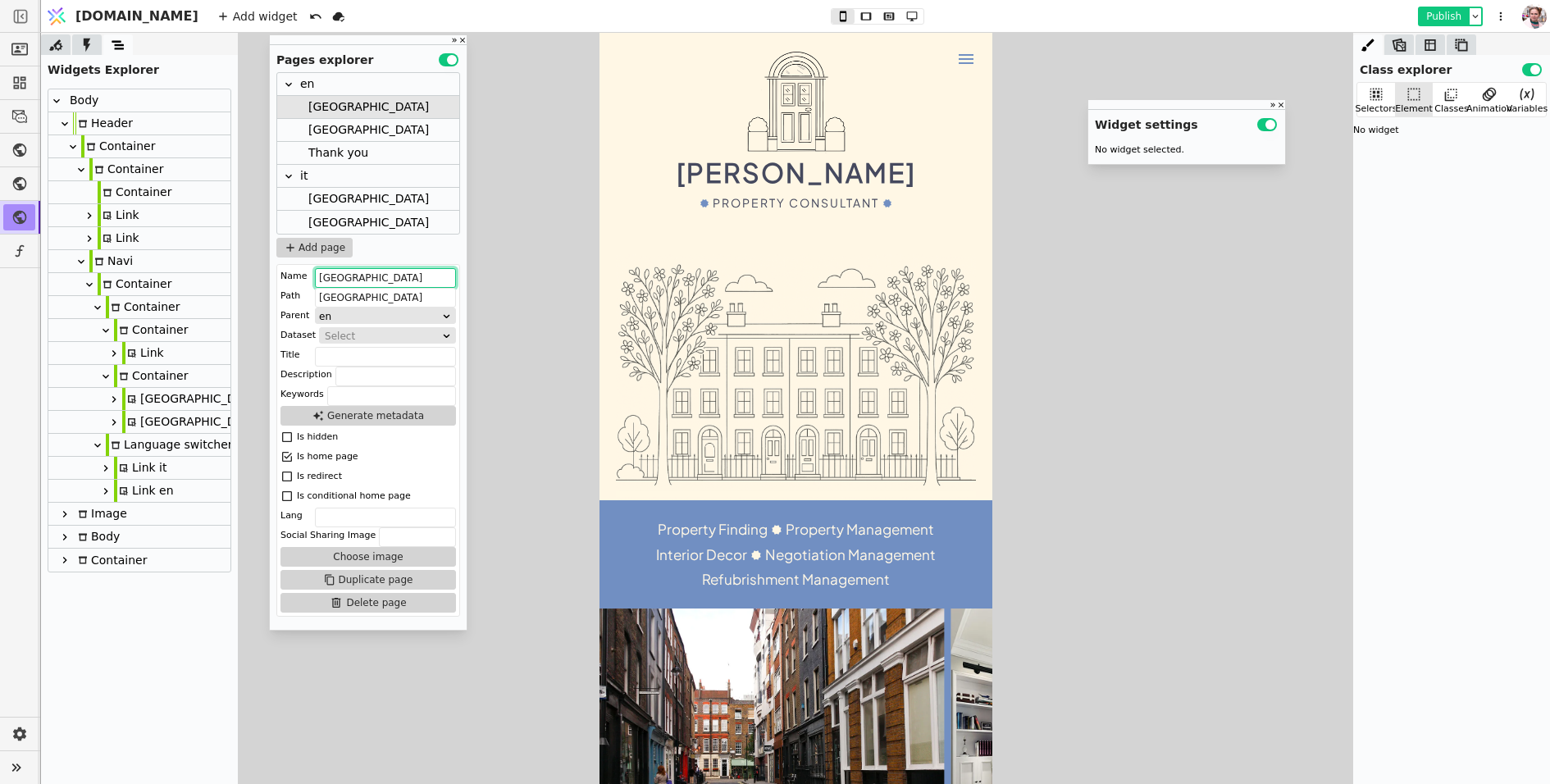
type input "[GEOGRAPHIC_DATA]"
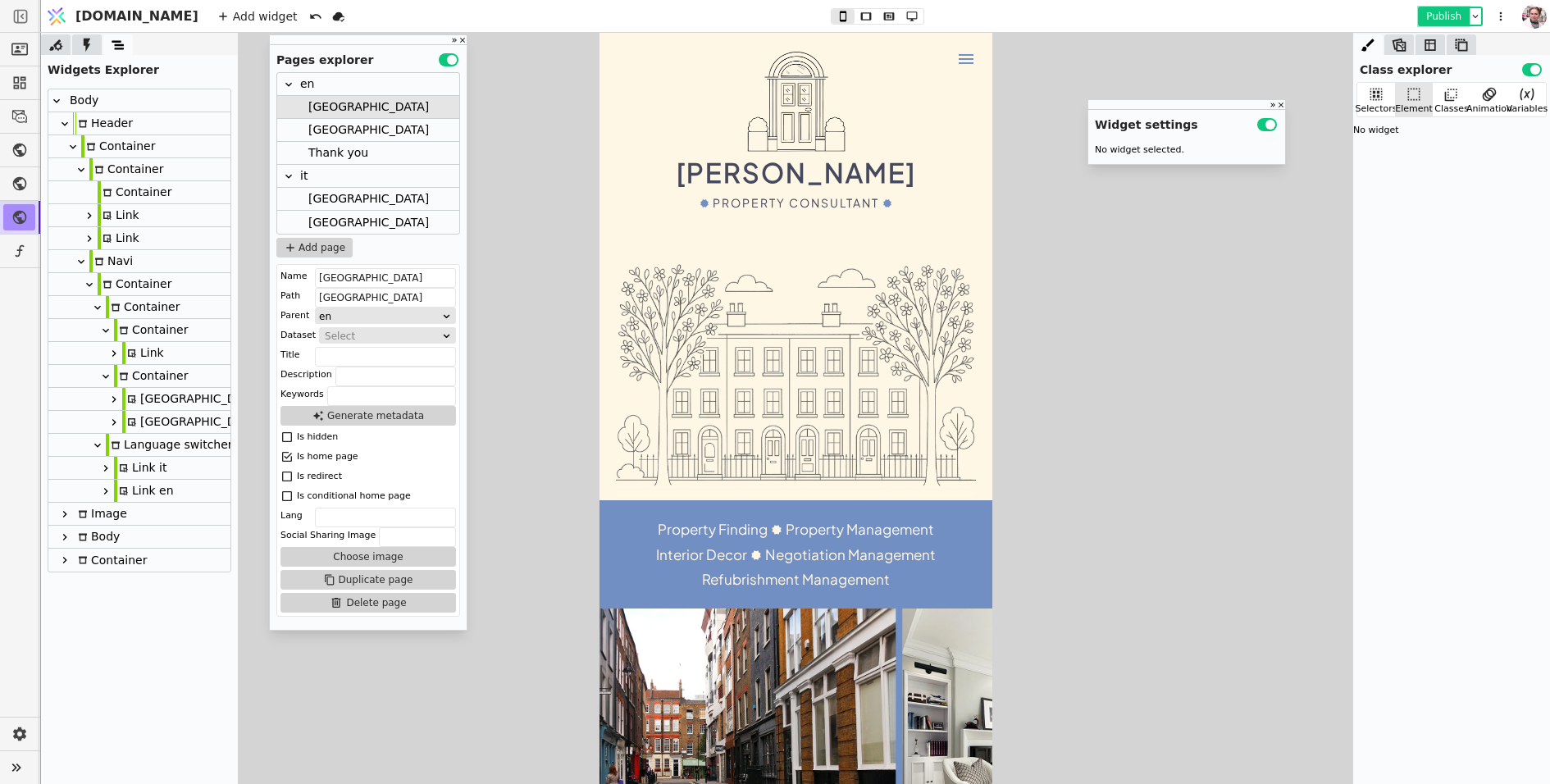
click at [1429, 14] on button "Publish" at bounding box center [1444, 15] width 48 height 16
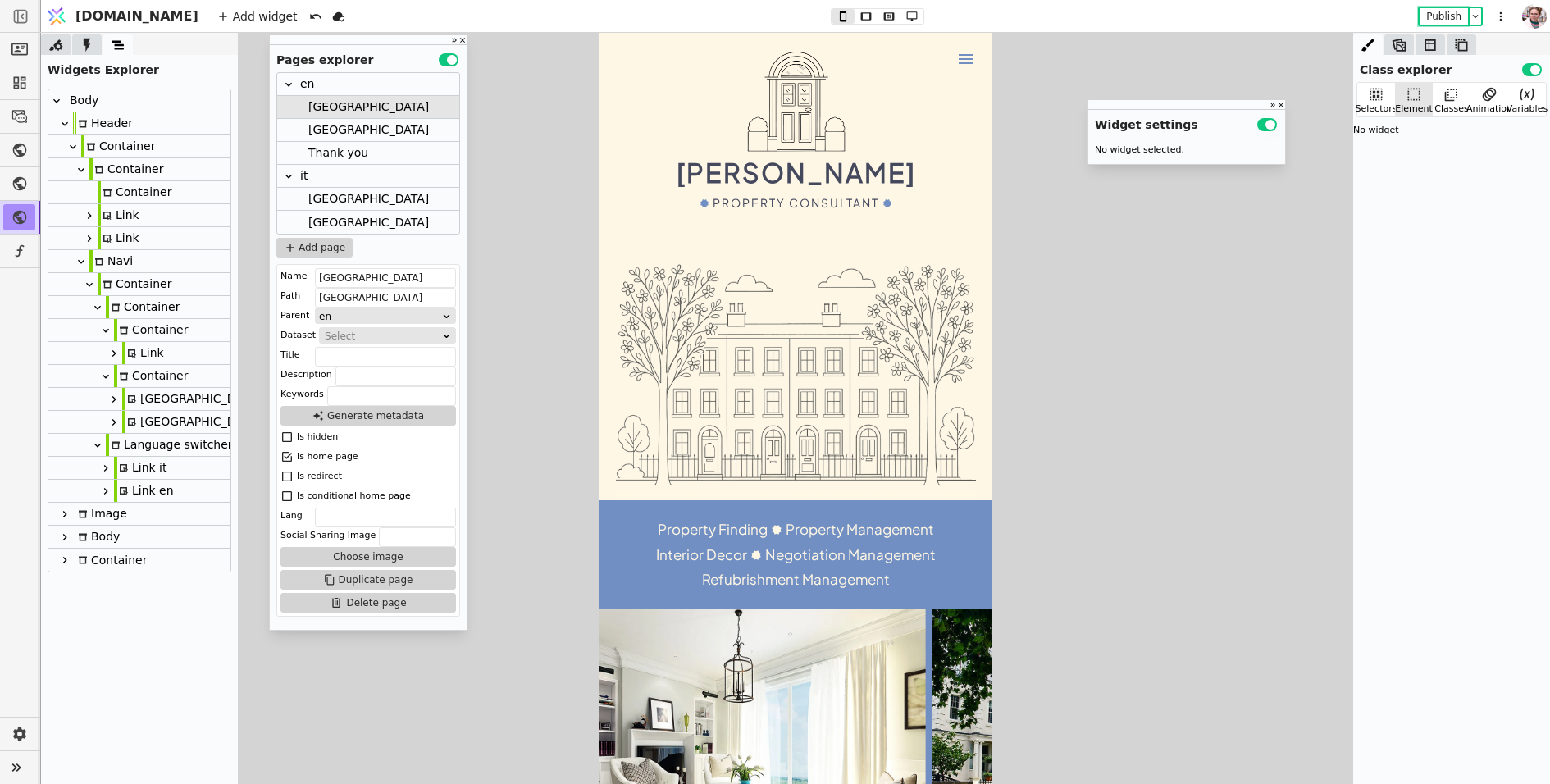
click at [139, 461] on div "Link it" at bounding box center [140, 467] width 53 height 22
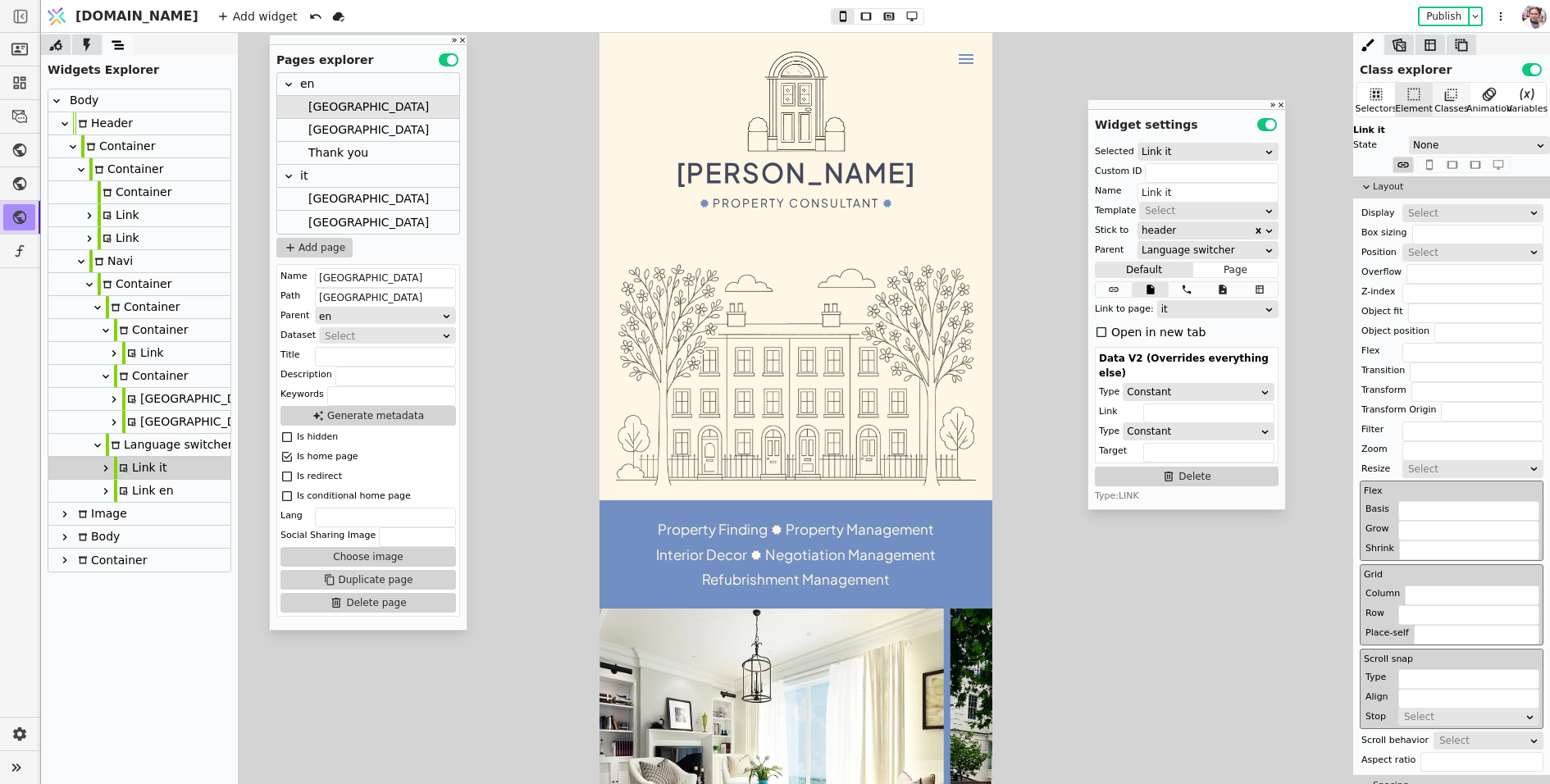
click at [1451, 97] on icon at bounding box center [1451, 96] width 13 height 13
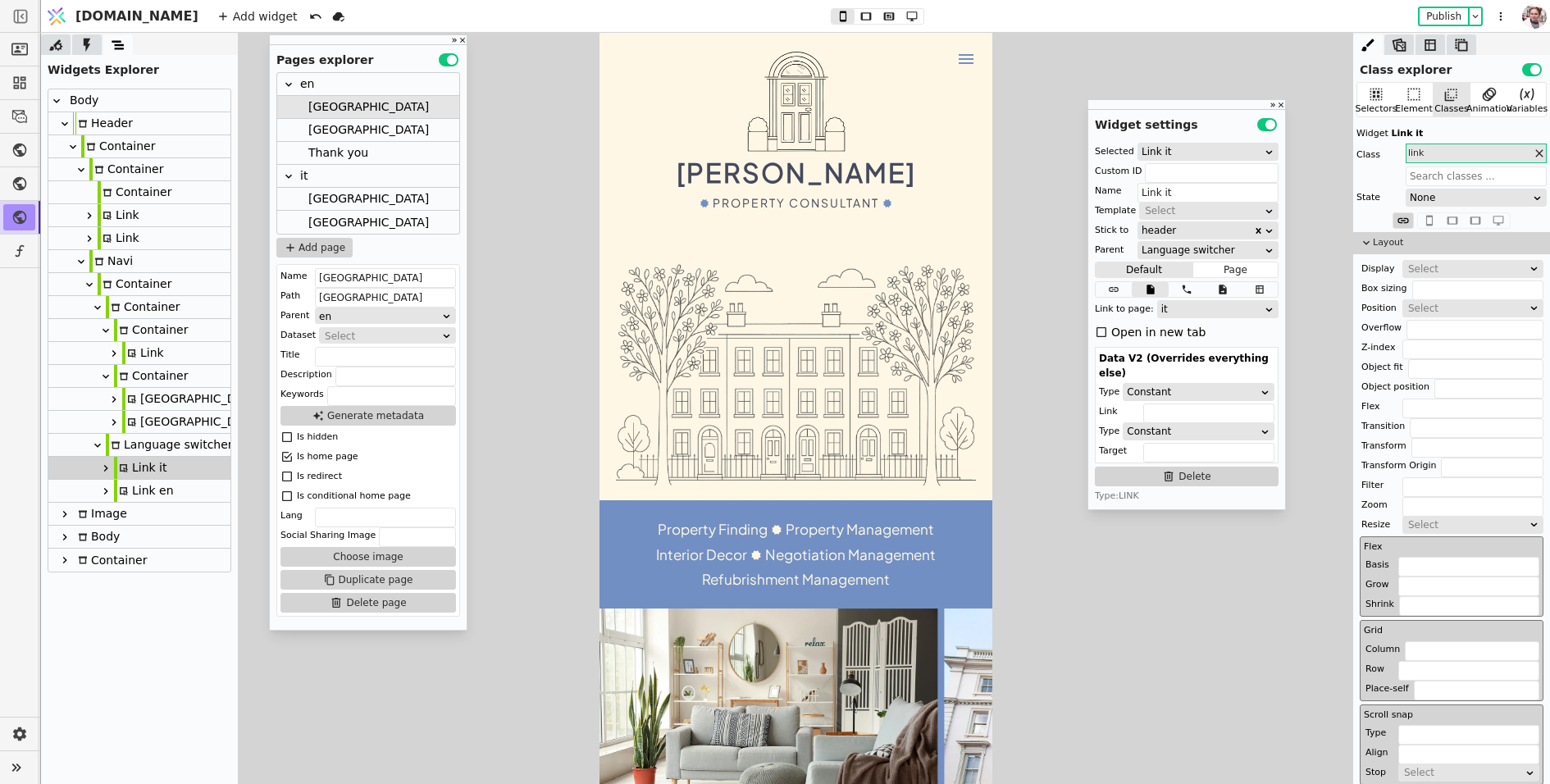
click at [135, 499] on div "Link en" at bounding box center [144, 490] width 60 height 22
type input "Link en"
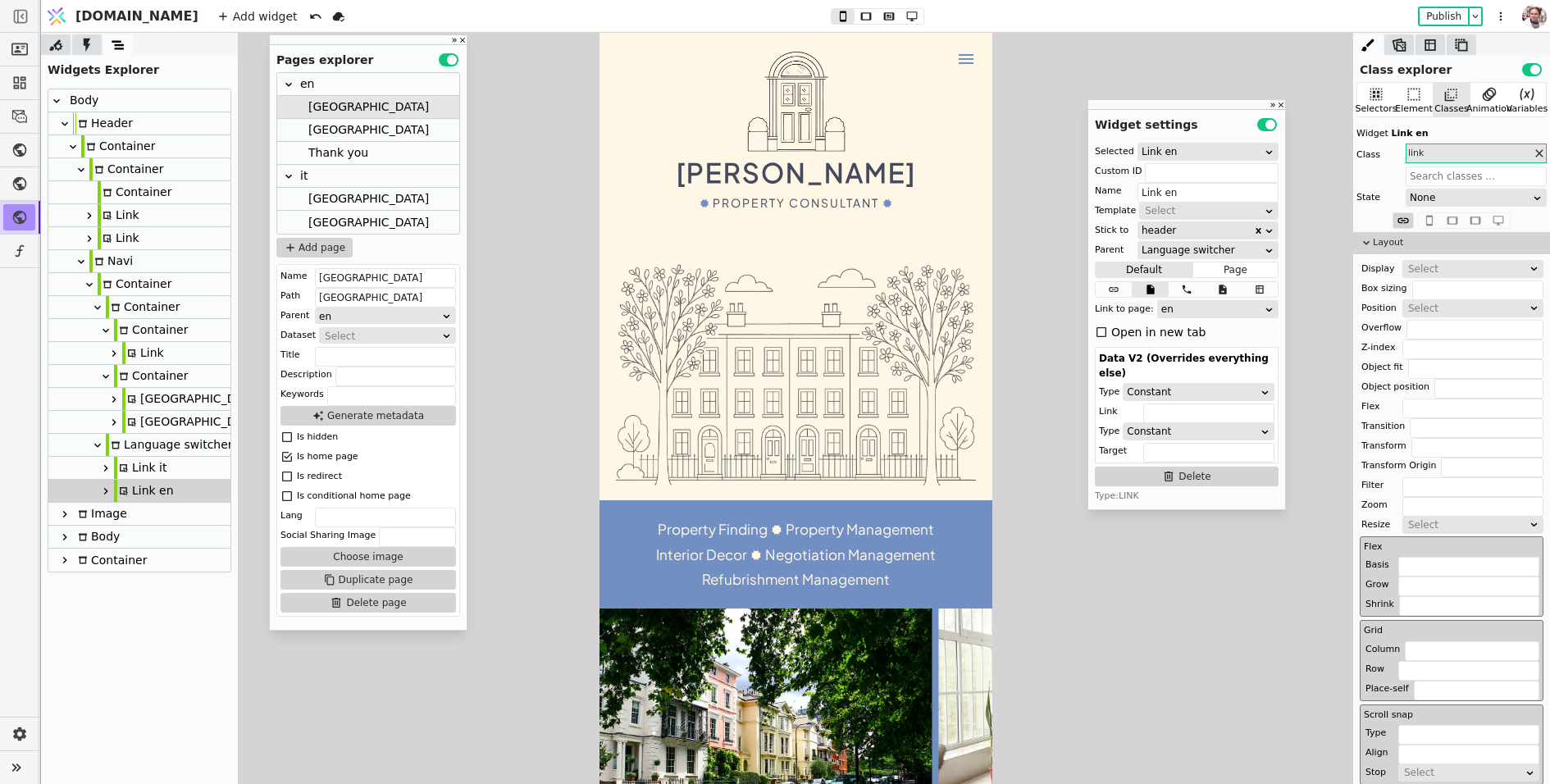
click at [96, 495] on div "Link en" at bounding box center [139, 491] width 183 height 23
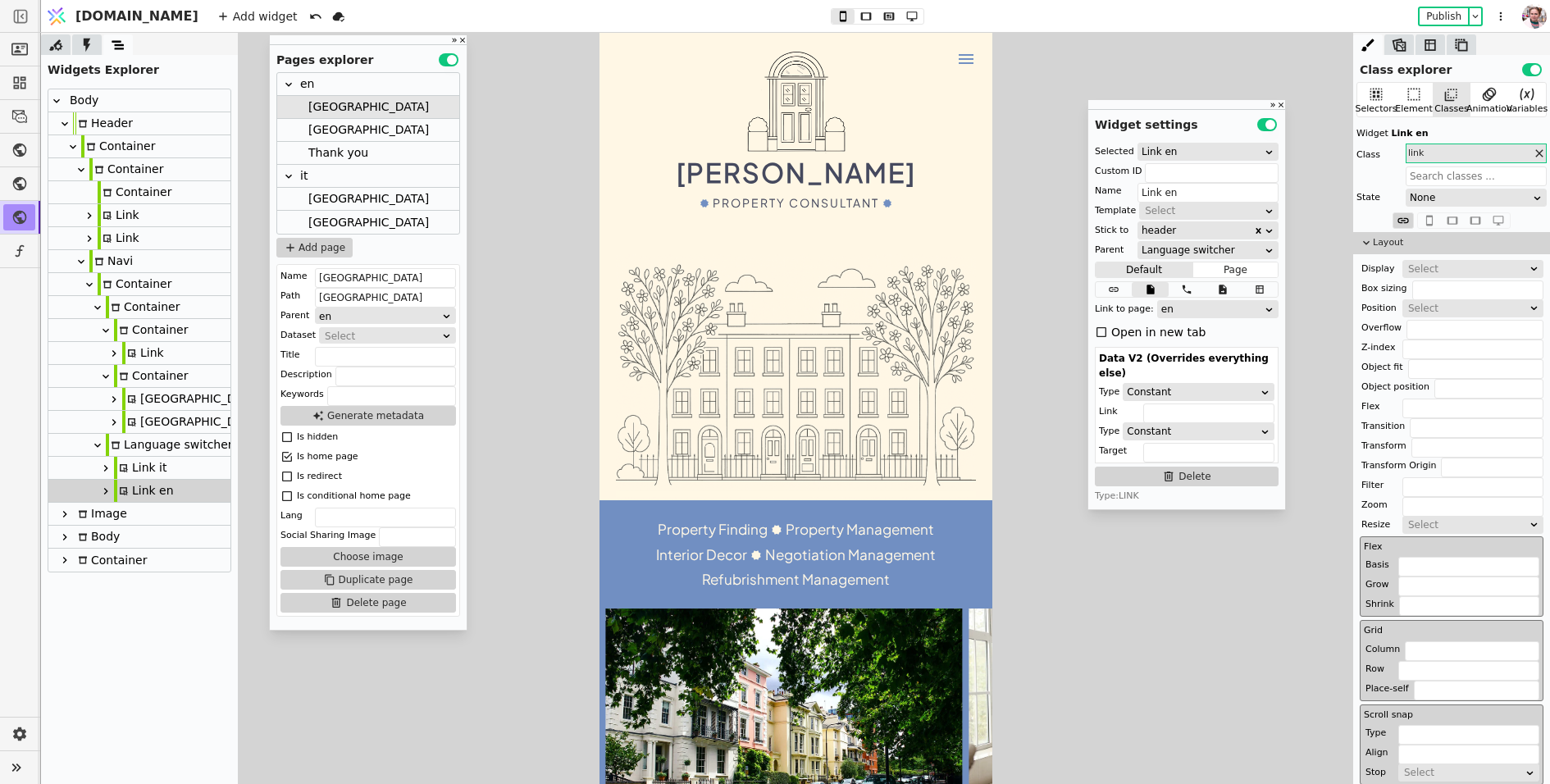
click at [105, 495] on icon at bounding box center [106, 491] width 14 height 14
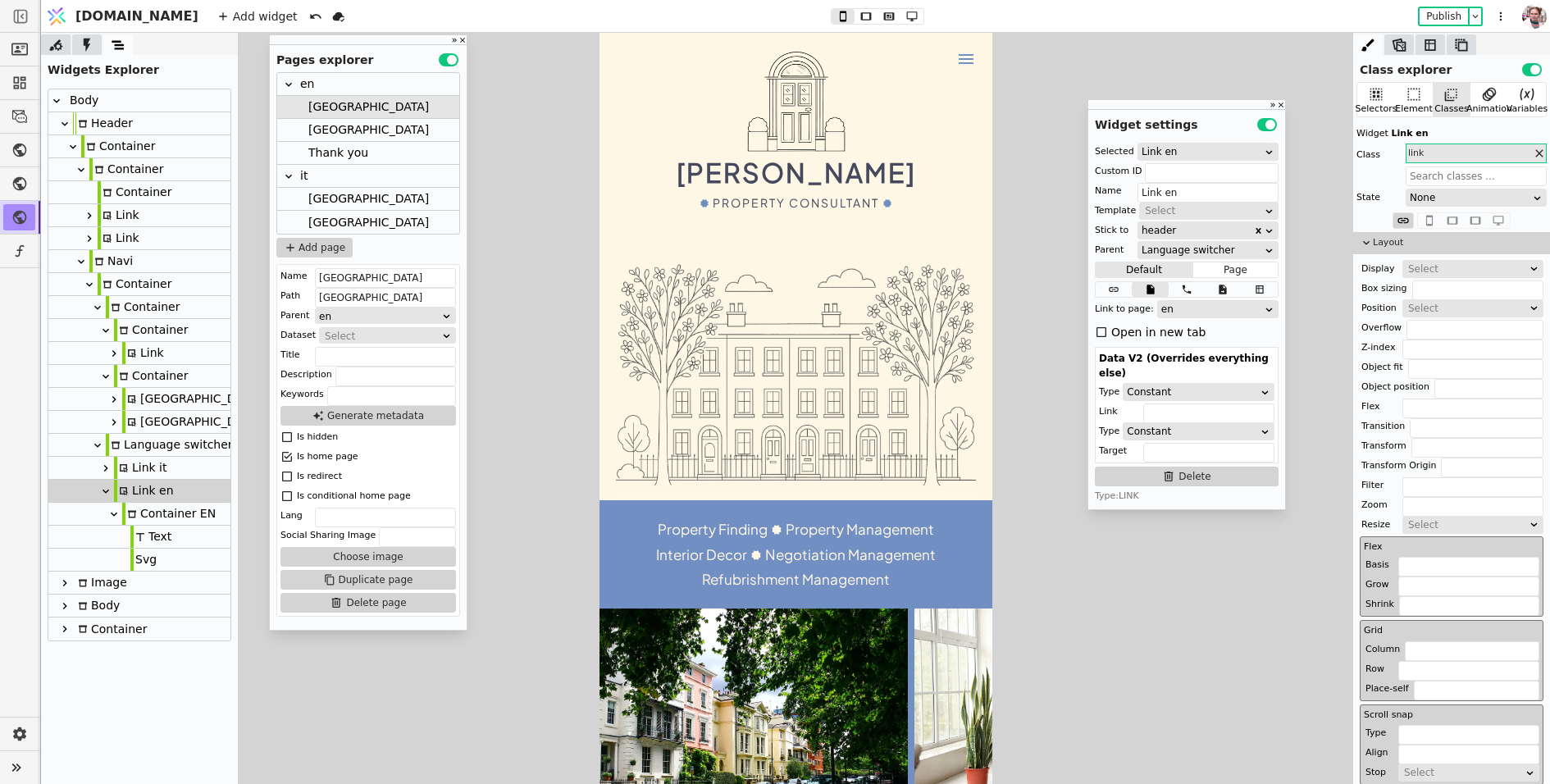
click at [131, 505] on div "Container EN" at bounding box center [169, 514] width 94 height 22
type input "eng-first-copy-Jxyg"
type input "Container EN"
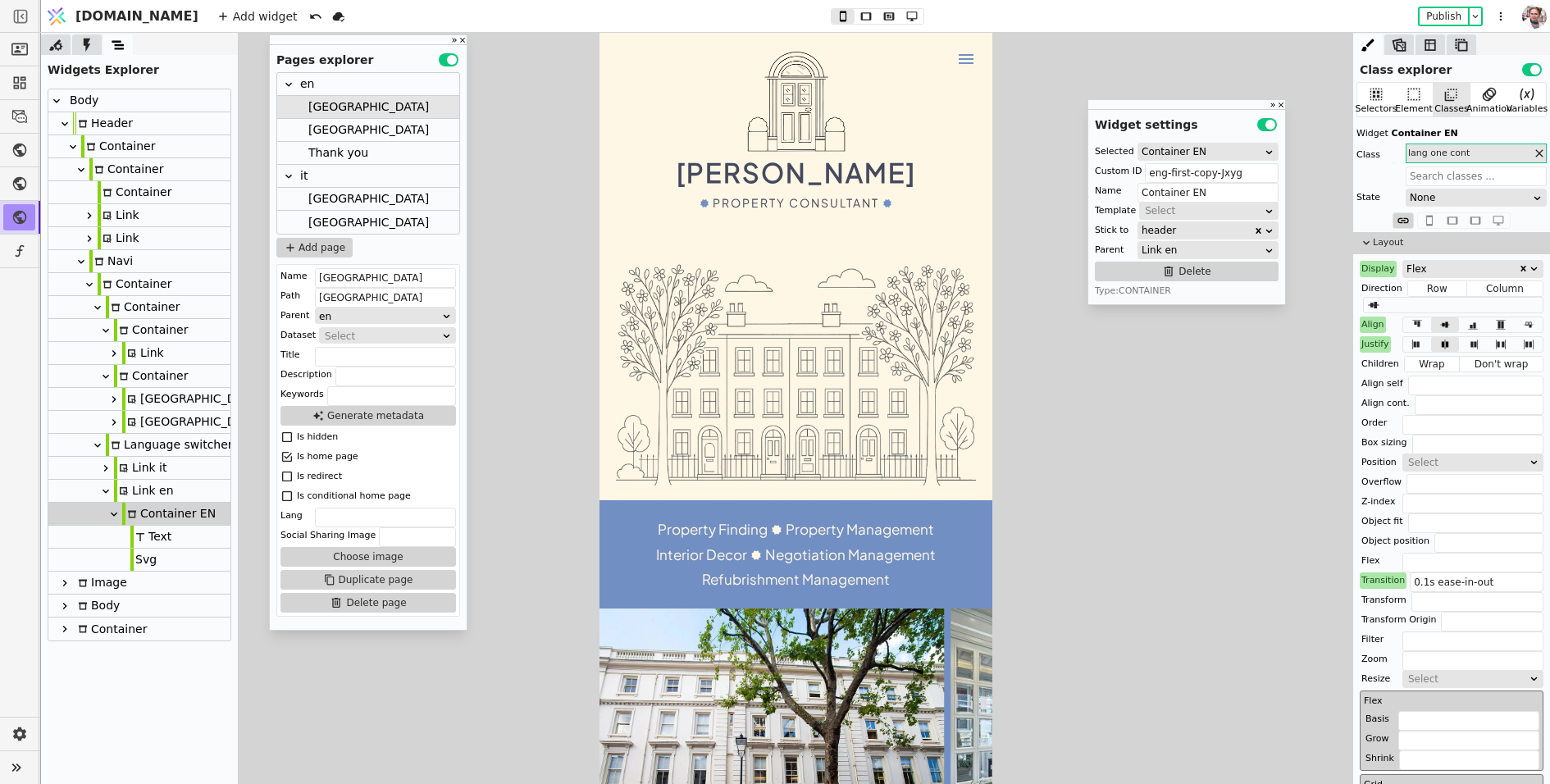
click at [103, 467] on icon at bounding box center [106, 468] width 14 height 14
type input "Link it"
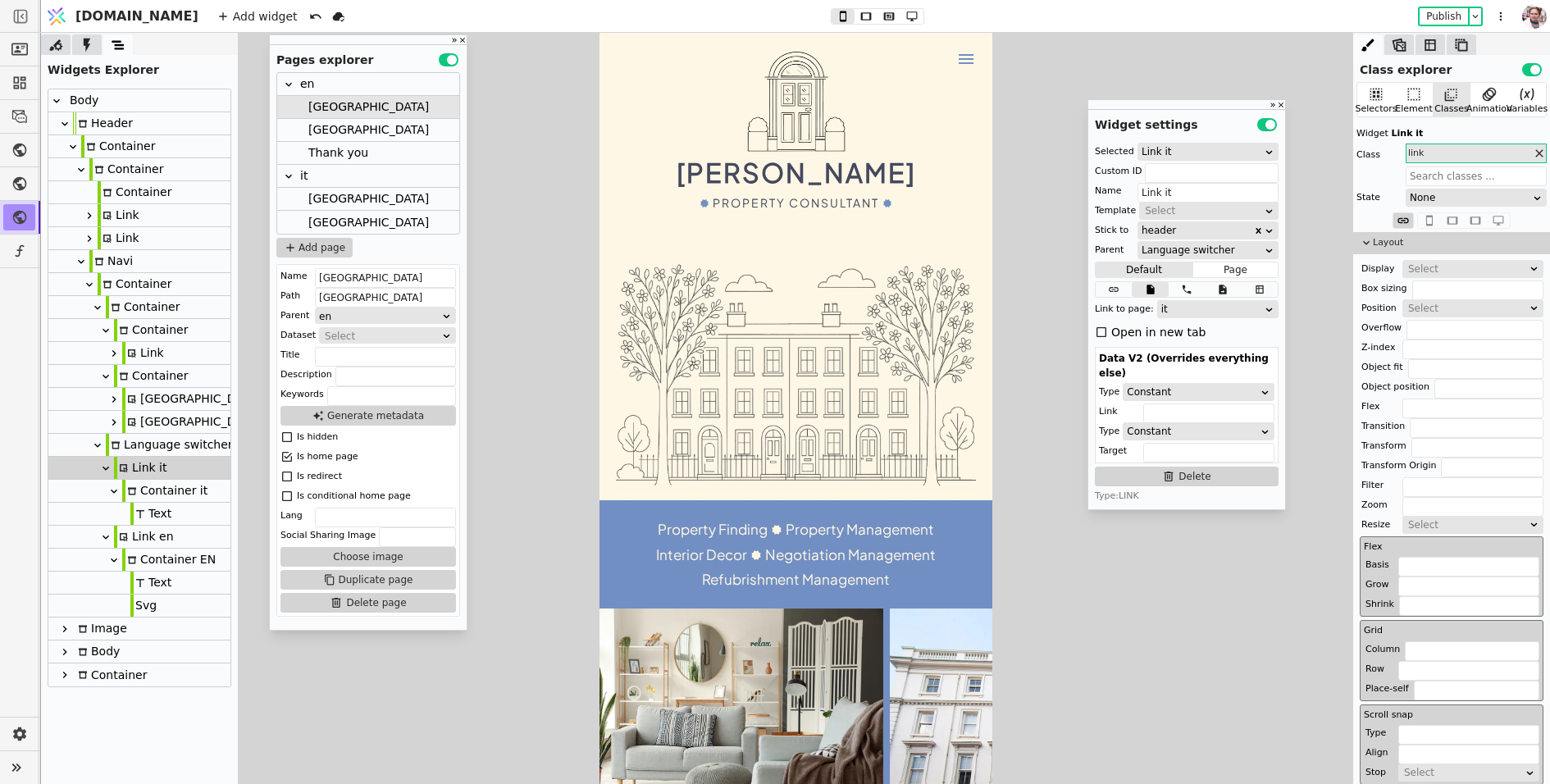
click at [152, 488] on div "Container it" at bounding box center [165, 490] width 85 height 22
type input "it-second-copy-SFpw"
type input "Container it"
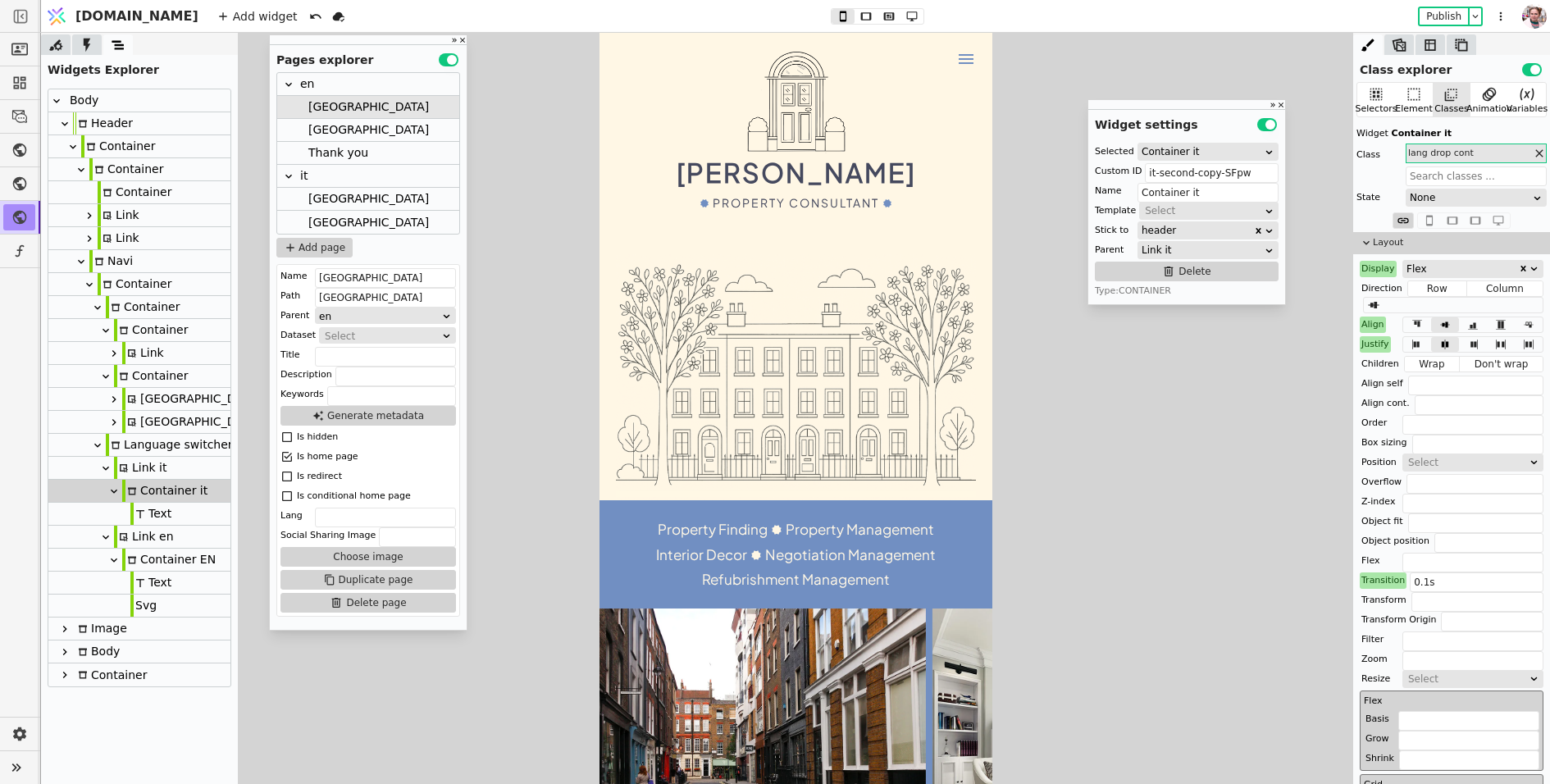
click at [152, 562] on div "Container EN" at bounding box center [169, 559] width 94 height 22
type input "eng-first-copy-Jxyg"
type input "Container EN"
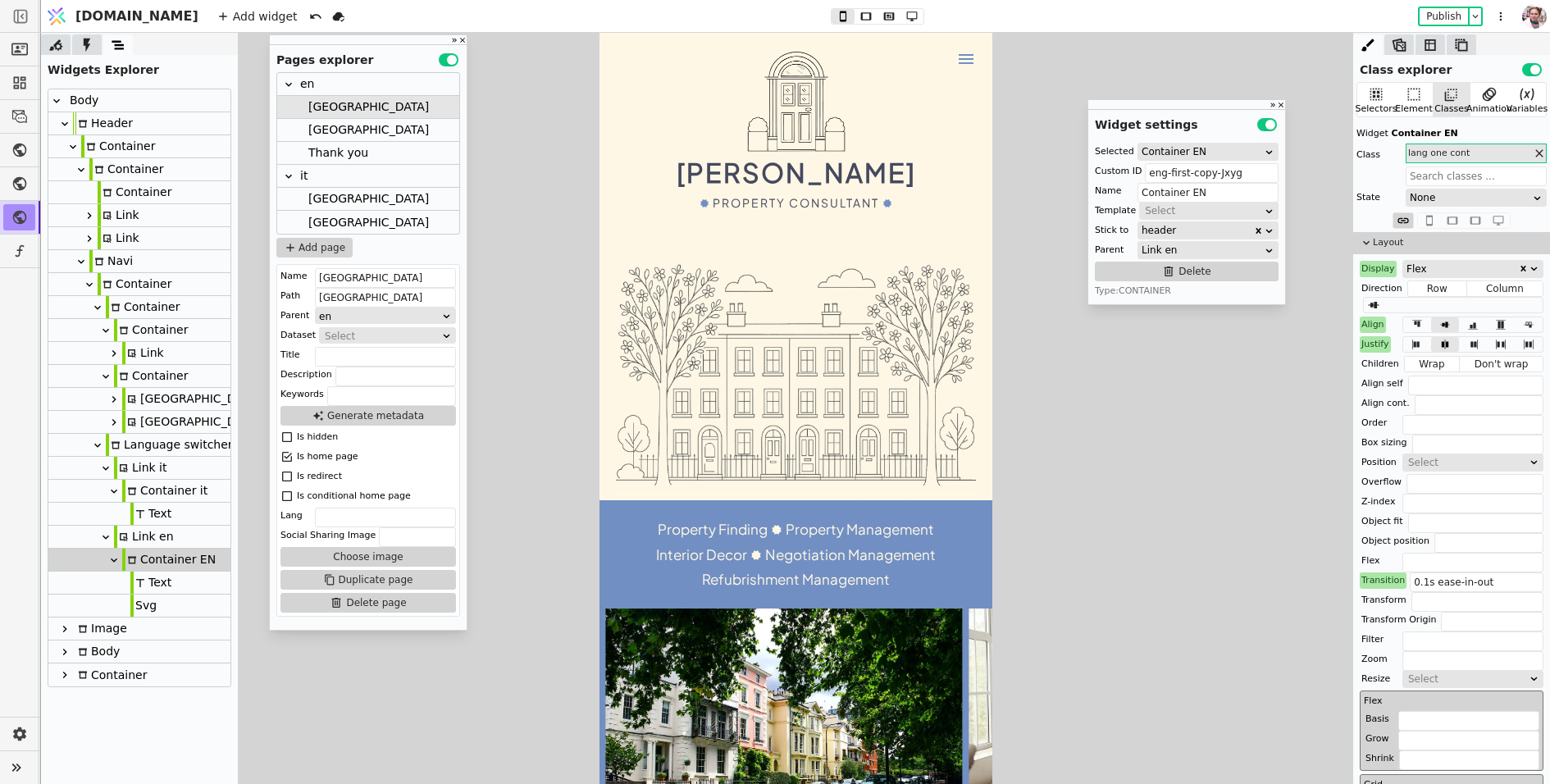
click at [1542, 155] on icon at bounding box center [1539, 154] width 8 height 8
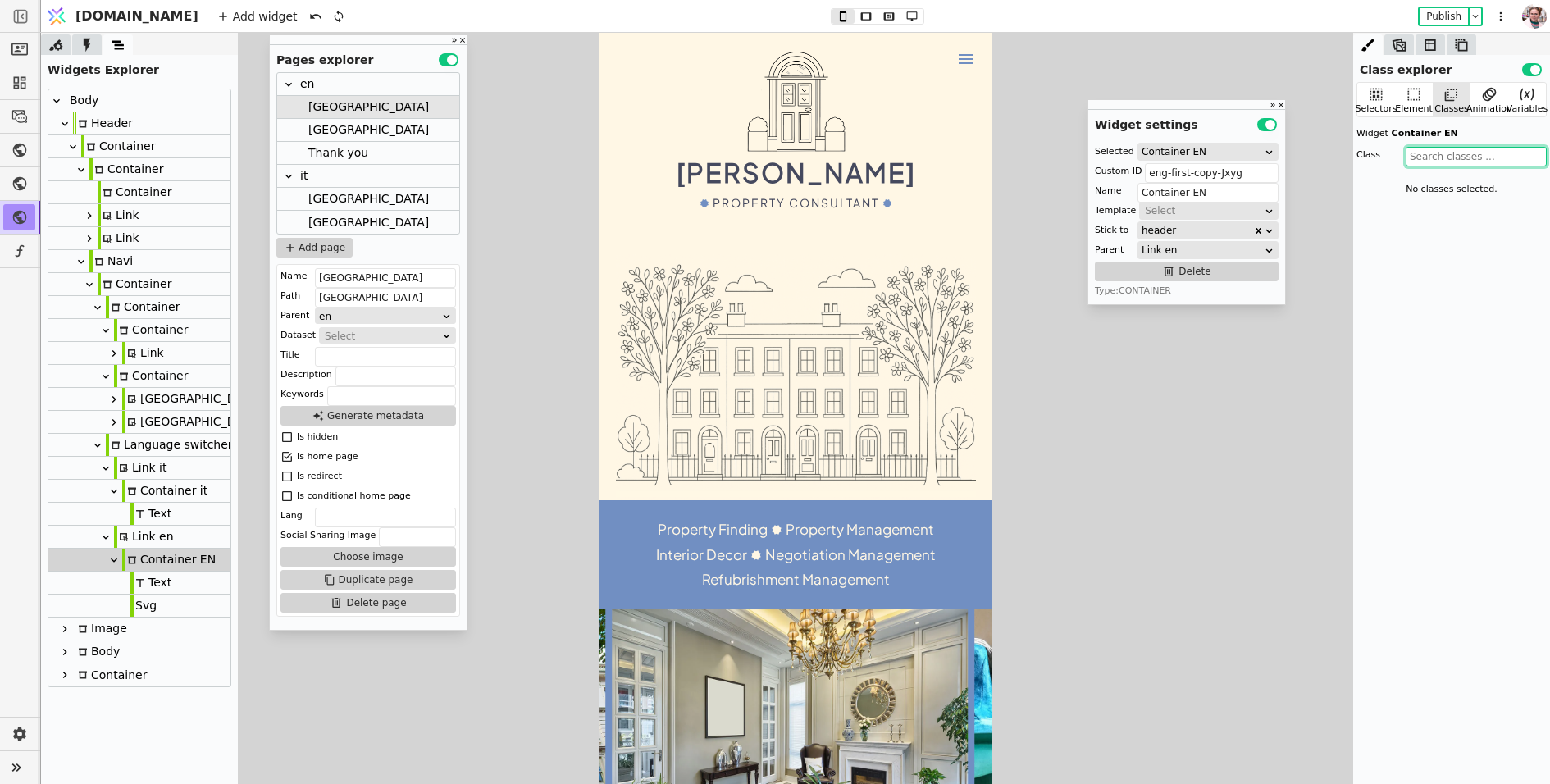
click at [1514, 155] on input "text" at bounding box center [1477, 156] width 141 height 19
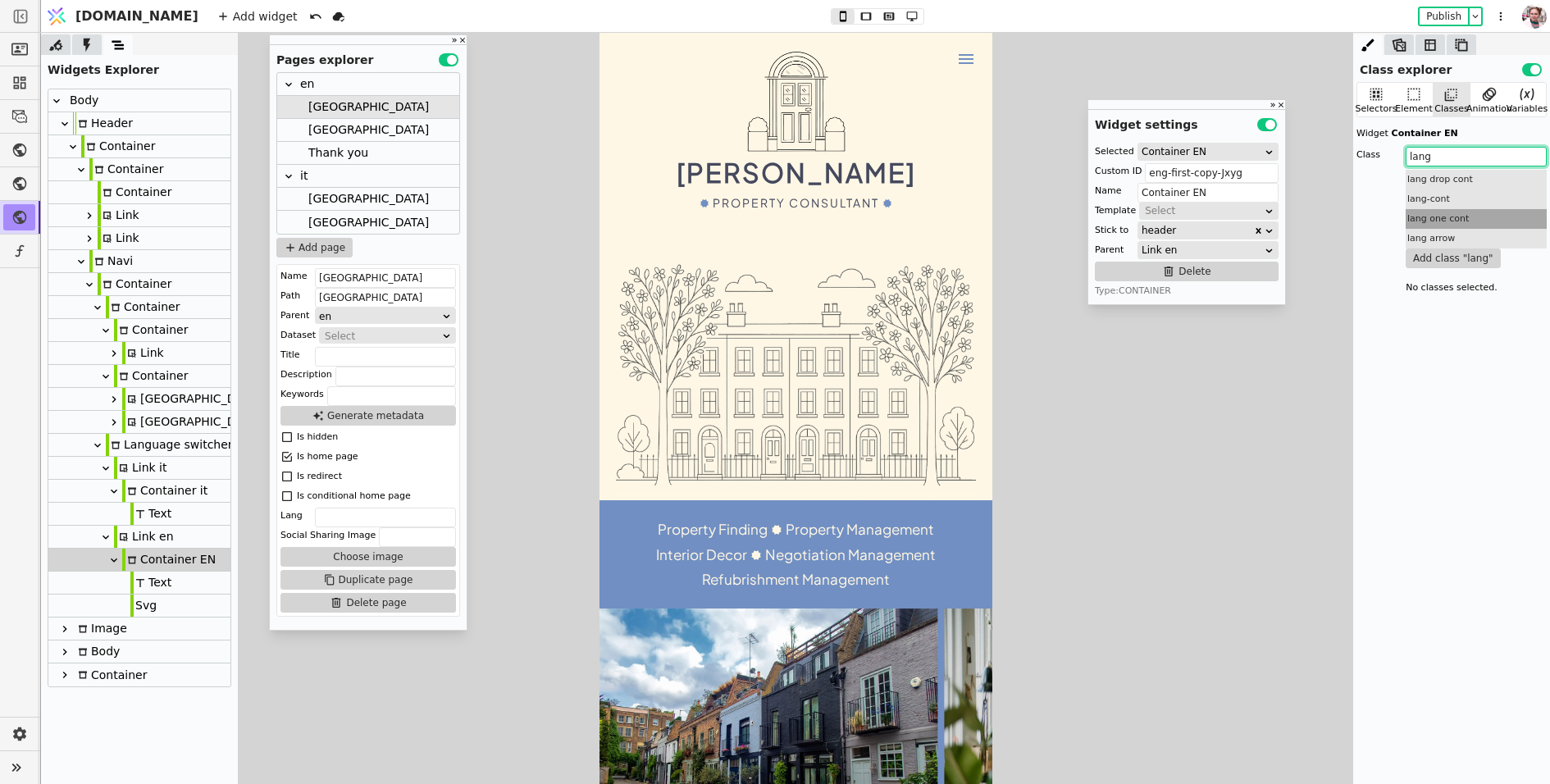
type input "lang"
click at [1426, 221] on div "lang one cont" at bounding box center [1477, 219] width 141 height 19
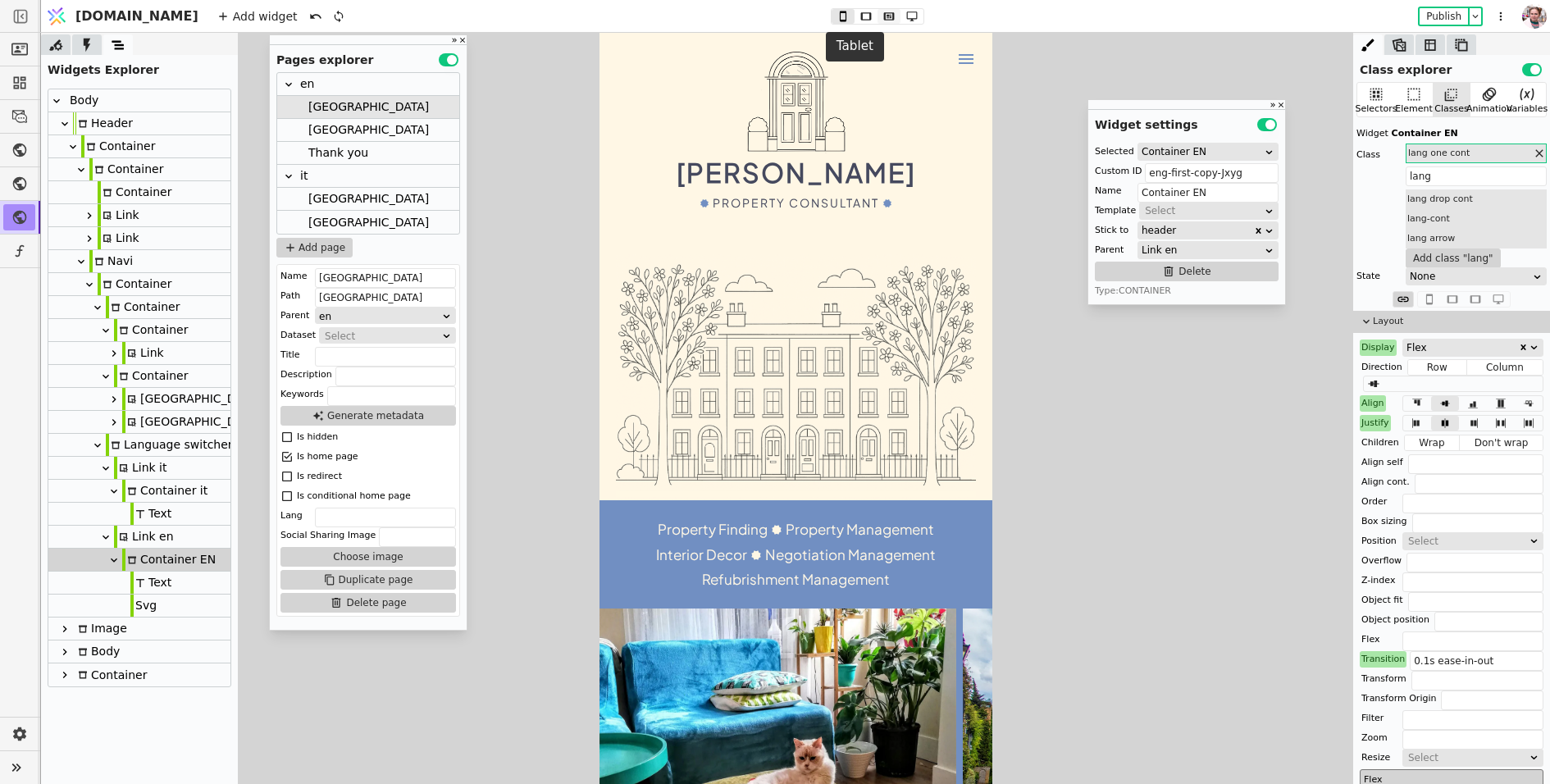
click at [880, 16] on icon at bounding box center [889, 16] width 19 height 12
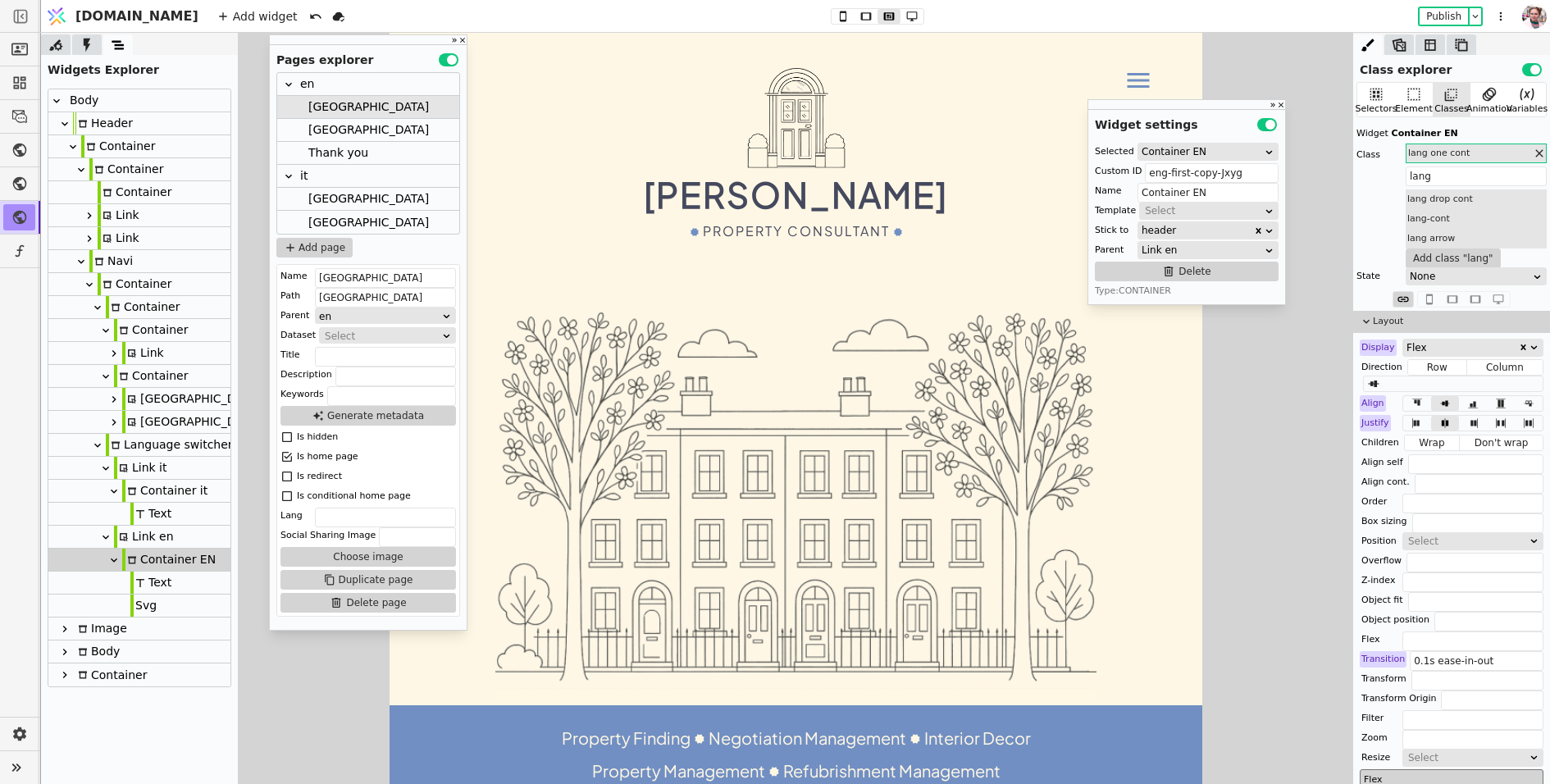
click at [104, 179] on div "Container" at bounding box center [127, 169] width 73 height 22
type input "Container"
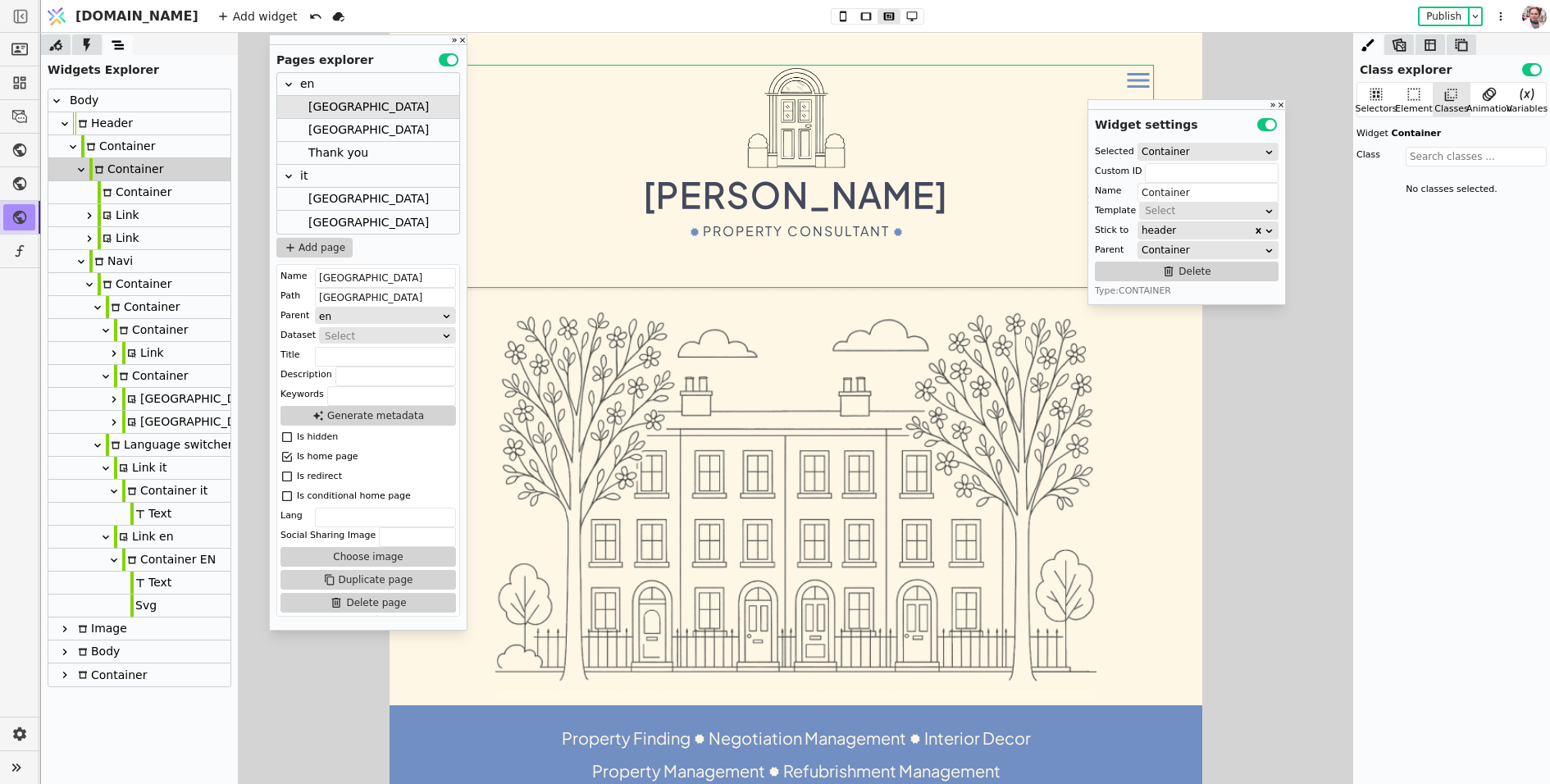
click at [112, 149] on div "Container" at bounding box center [118, 146] width 73 height 22
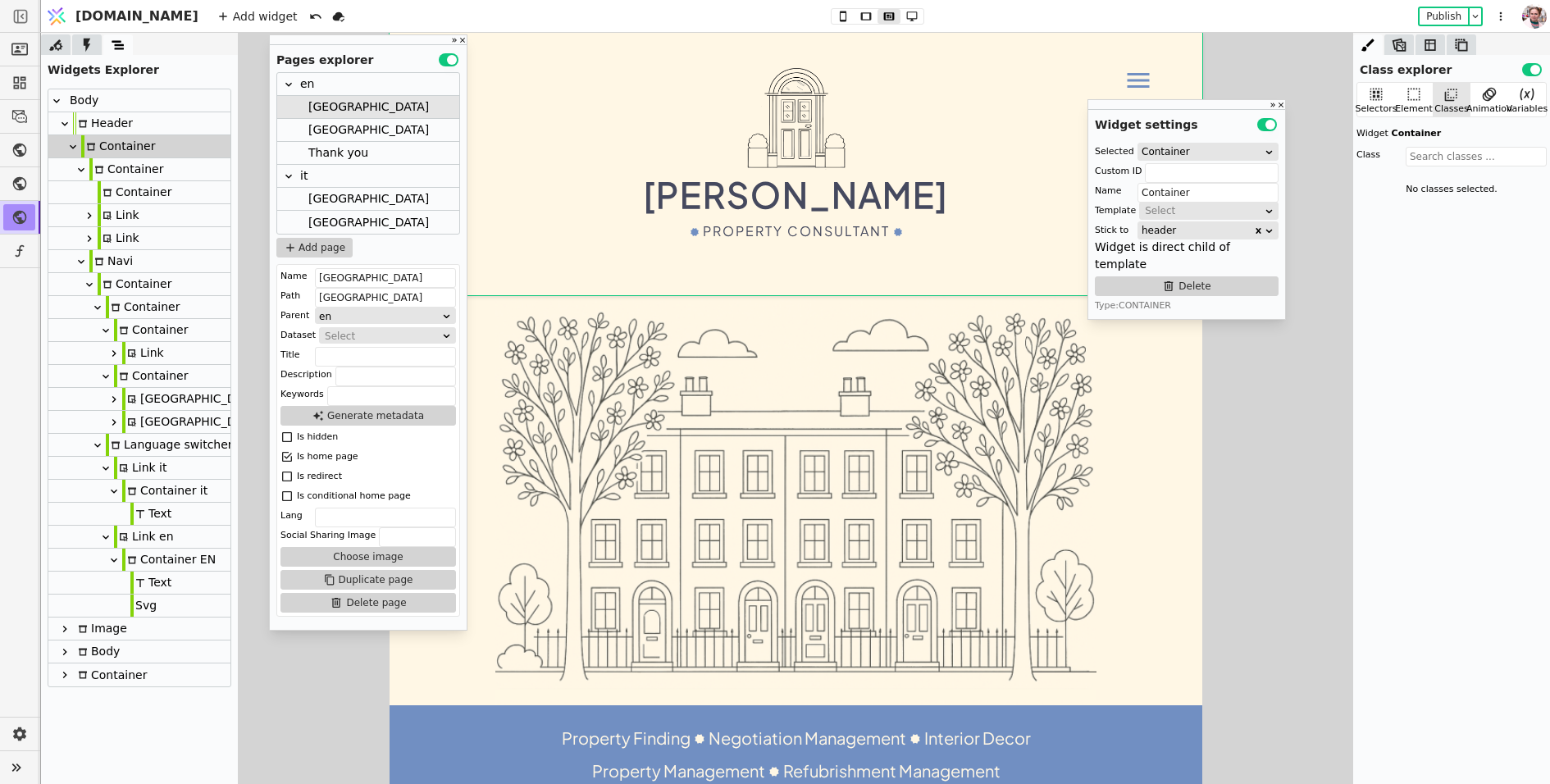
click at [99, 264] on icon at bounding box center [99, 262] width 10 height 10
type input "navi"
type input "Navi"
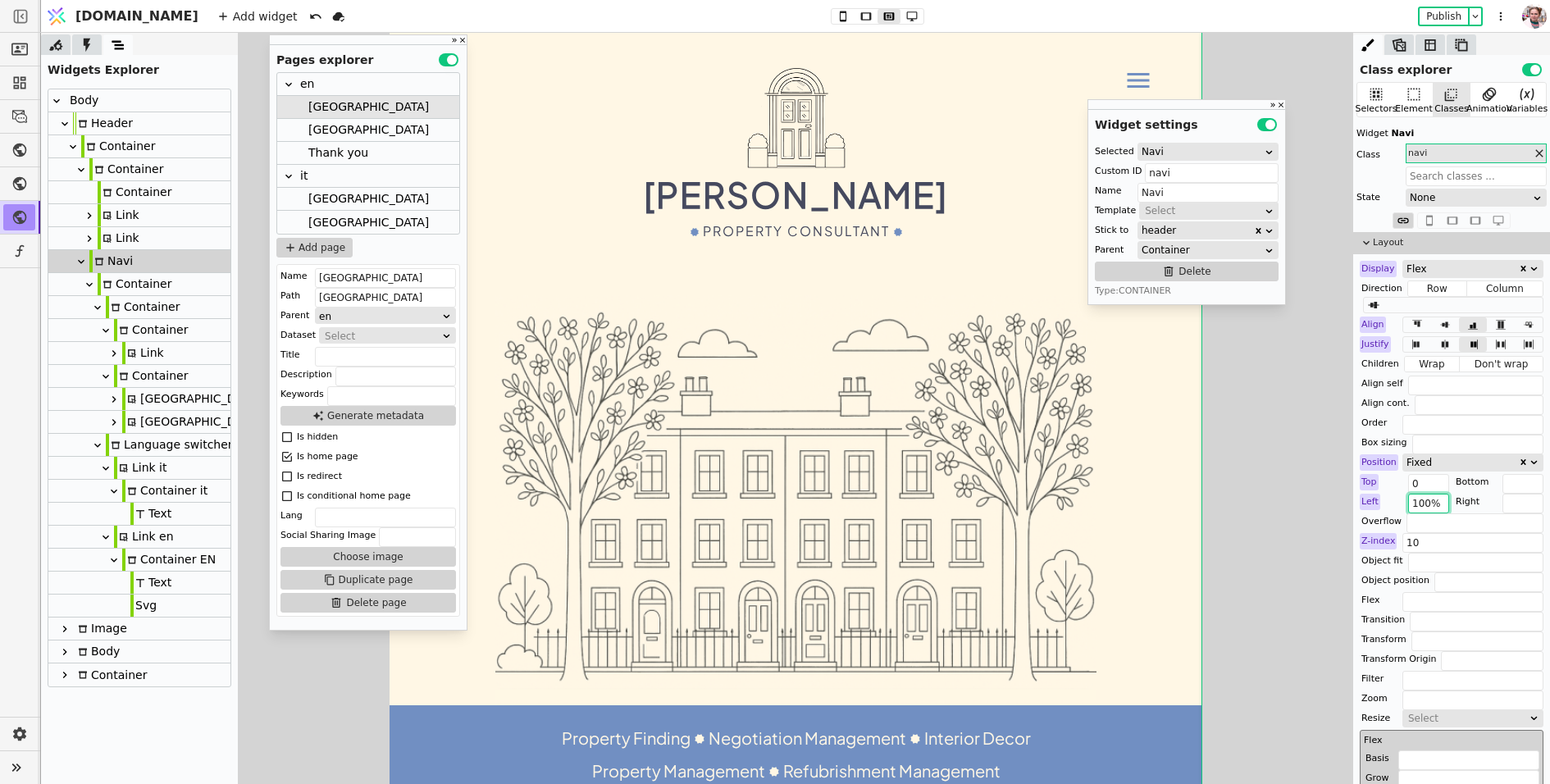
click at [1441, 499] on input "100%" at bounding box center [1428, 503] width 41 height 19
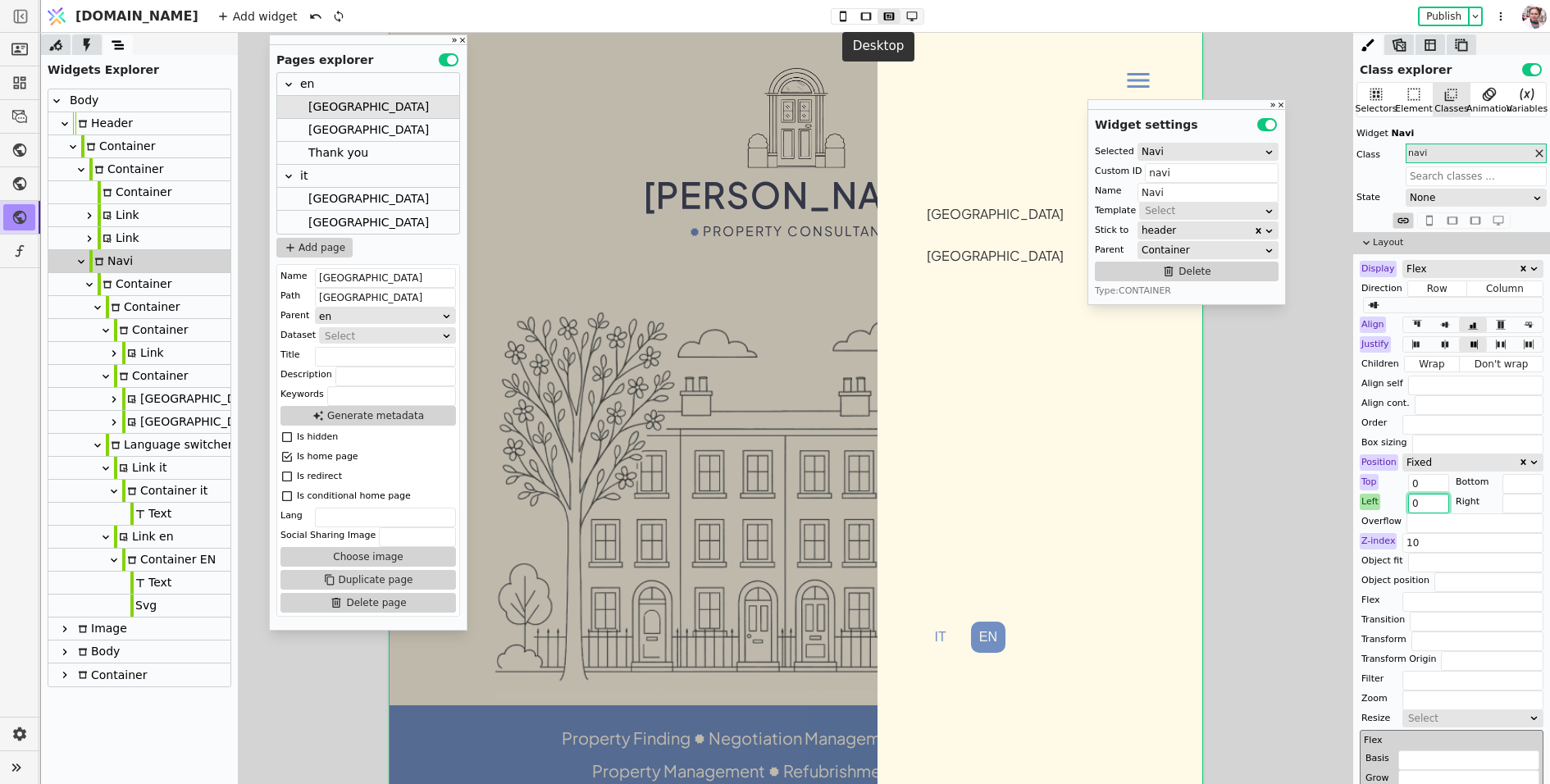
type input "0"
click at [902, 13] on icon at bounding box center [912, 16] width 19 height 12
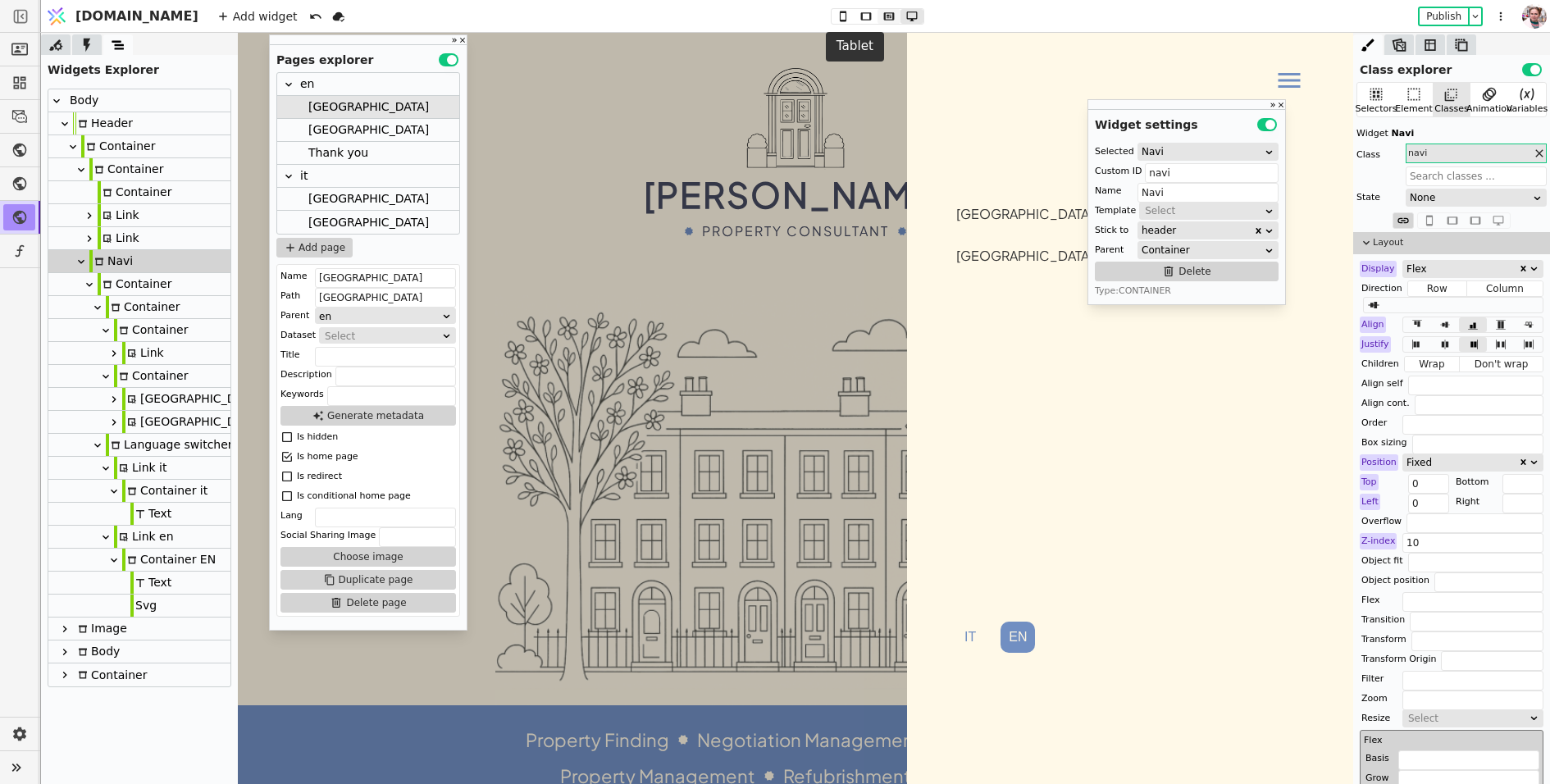
click at [884, 15] on icon at bounding box center [888, 16] width 11 height 8
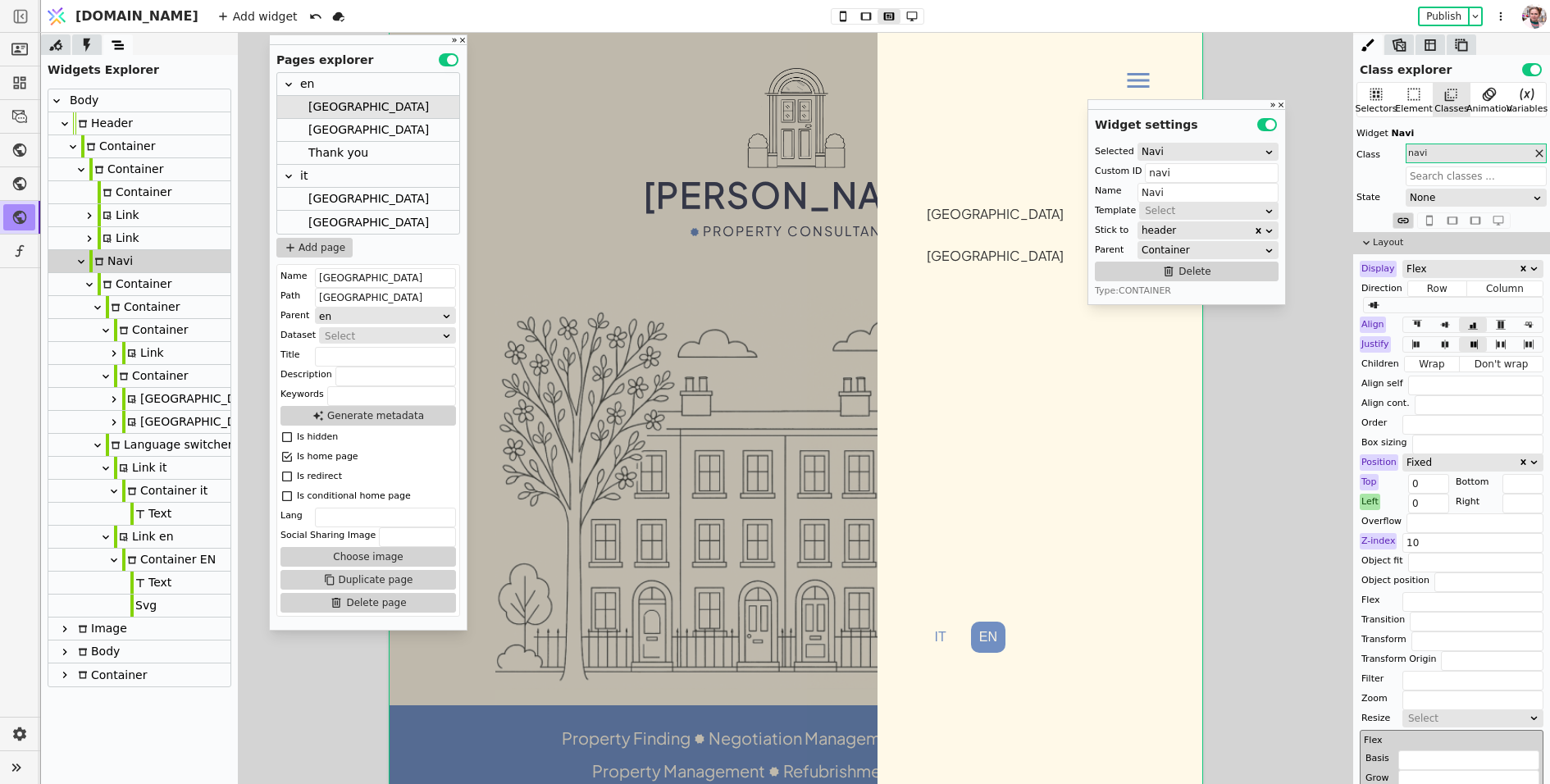
click at [934, 701] on div "London [GEOGRAPHIC_DATA] IT EN" at bounding box center [1039, 408] width 324 height 751
type input "Container"
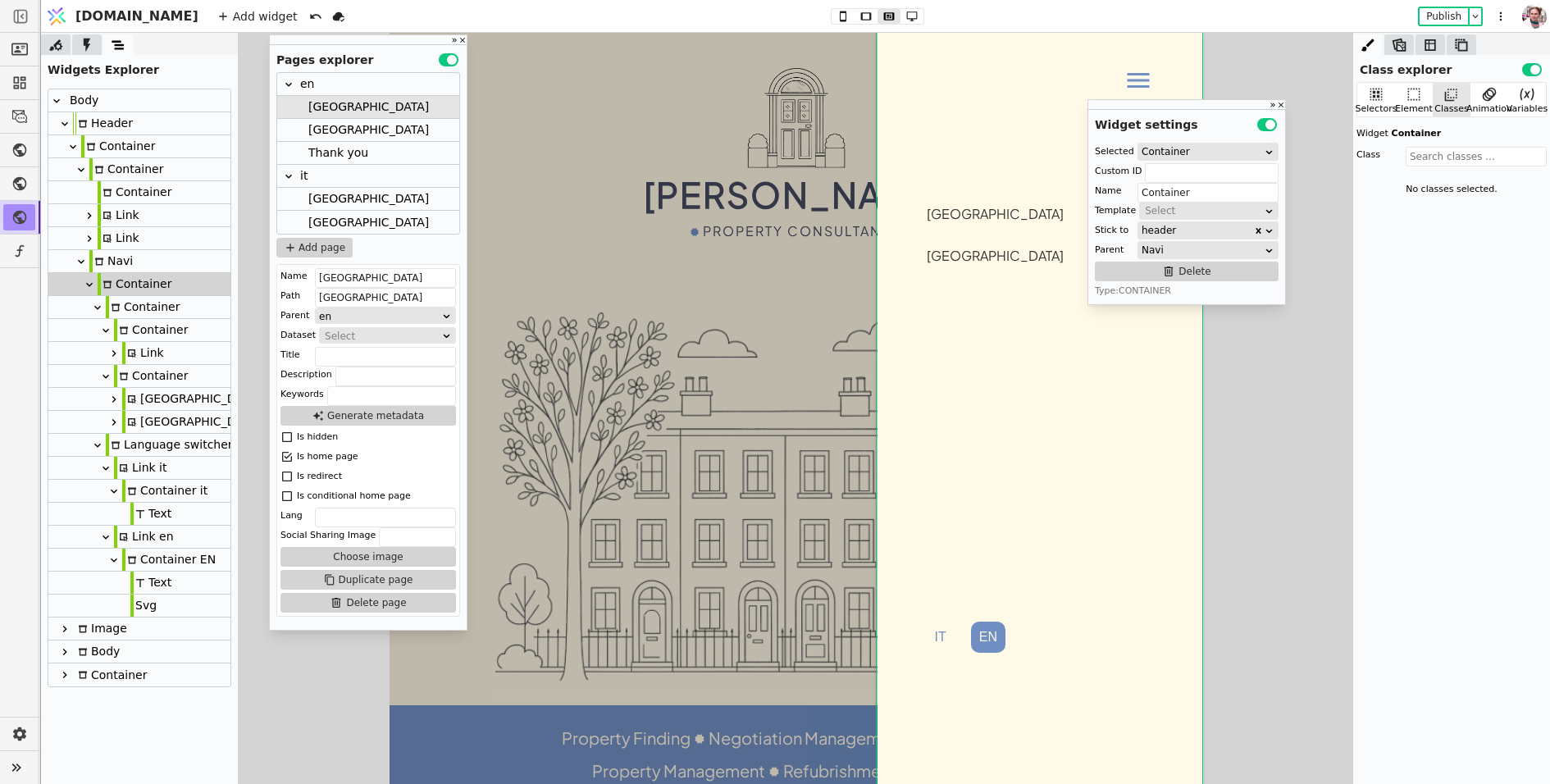
click at [944, 154] on div at bounding box center [1039, 126] width 226 height 123
click at [1417, 98] on icon at bounding box center [1414, 95] width 13 height 13
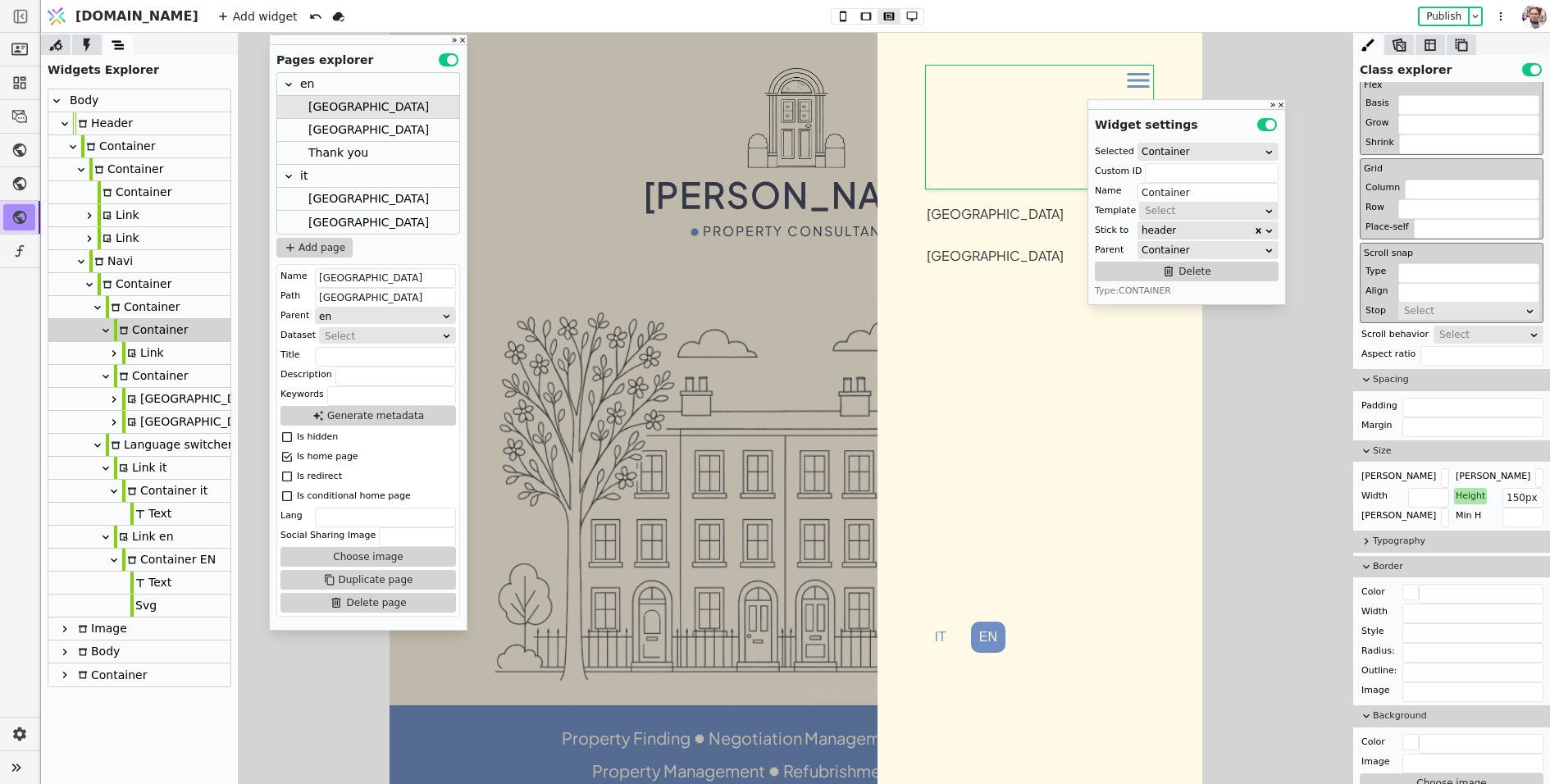
scroll to position [621, 0]
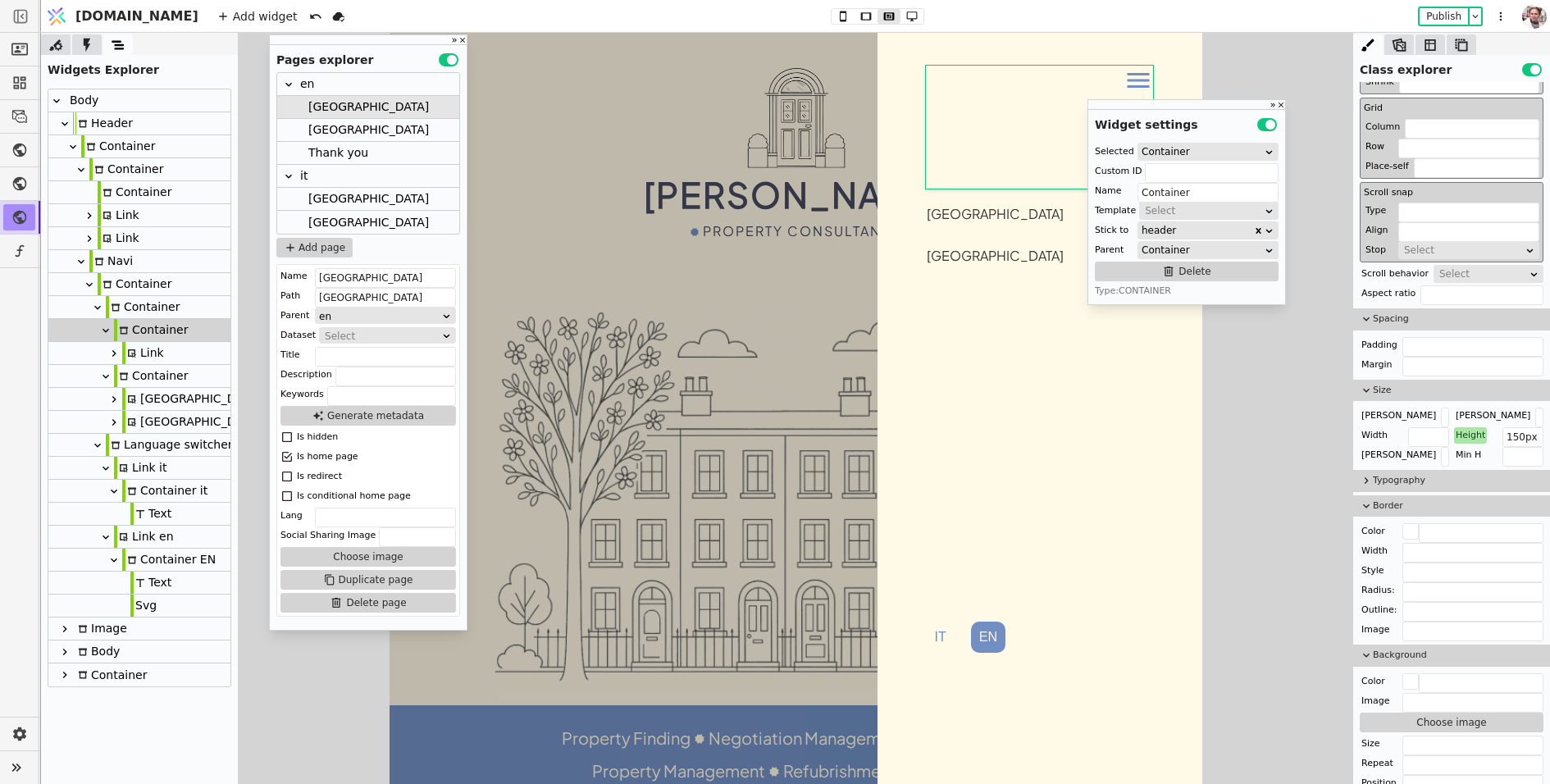
click at [1464, 428] on div "Height" at bounding box center [1471, 435] width 33 height 16
click at [1468, 453] on button "Reset" at bounding box center [1472, 453] width 42 height 19
type input "70px"
click at [1006, 720] on div "London [GEOGRAPHIC_DATA] IT EN" at bounding box center [1039, 408] width 324 height 751
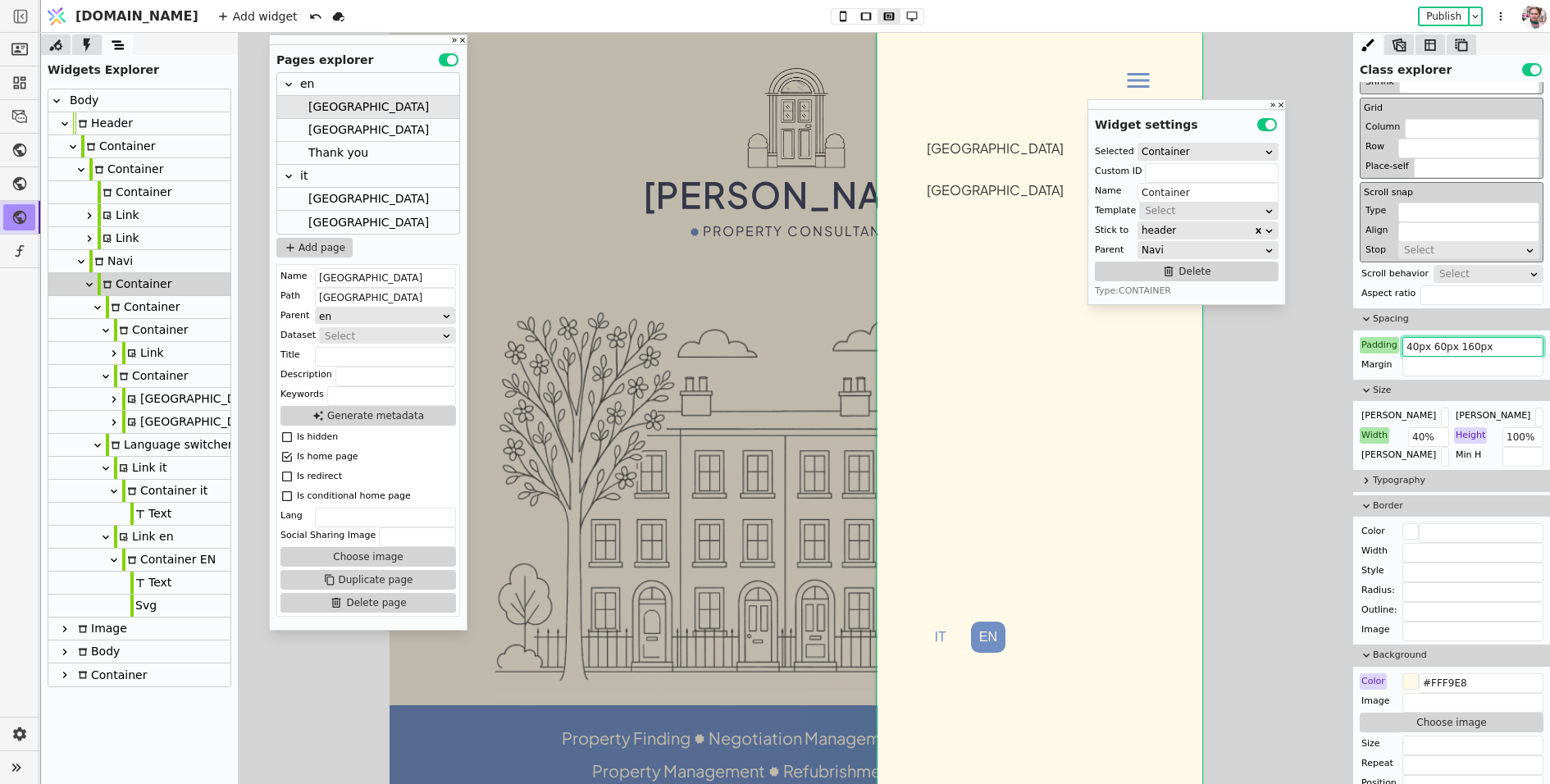
click at [1468, 344] on input "40px 60px 160px" at bounding box center [1473, 347] width 141 height 19
type input "40px 60px 80px"
click at [907, 19] on icon at bounding box center [912, 16] width 11 height 10
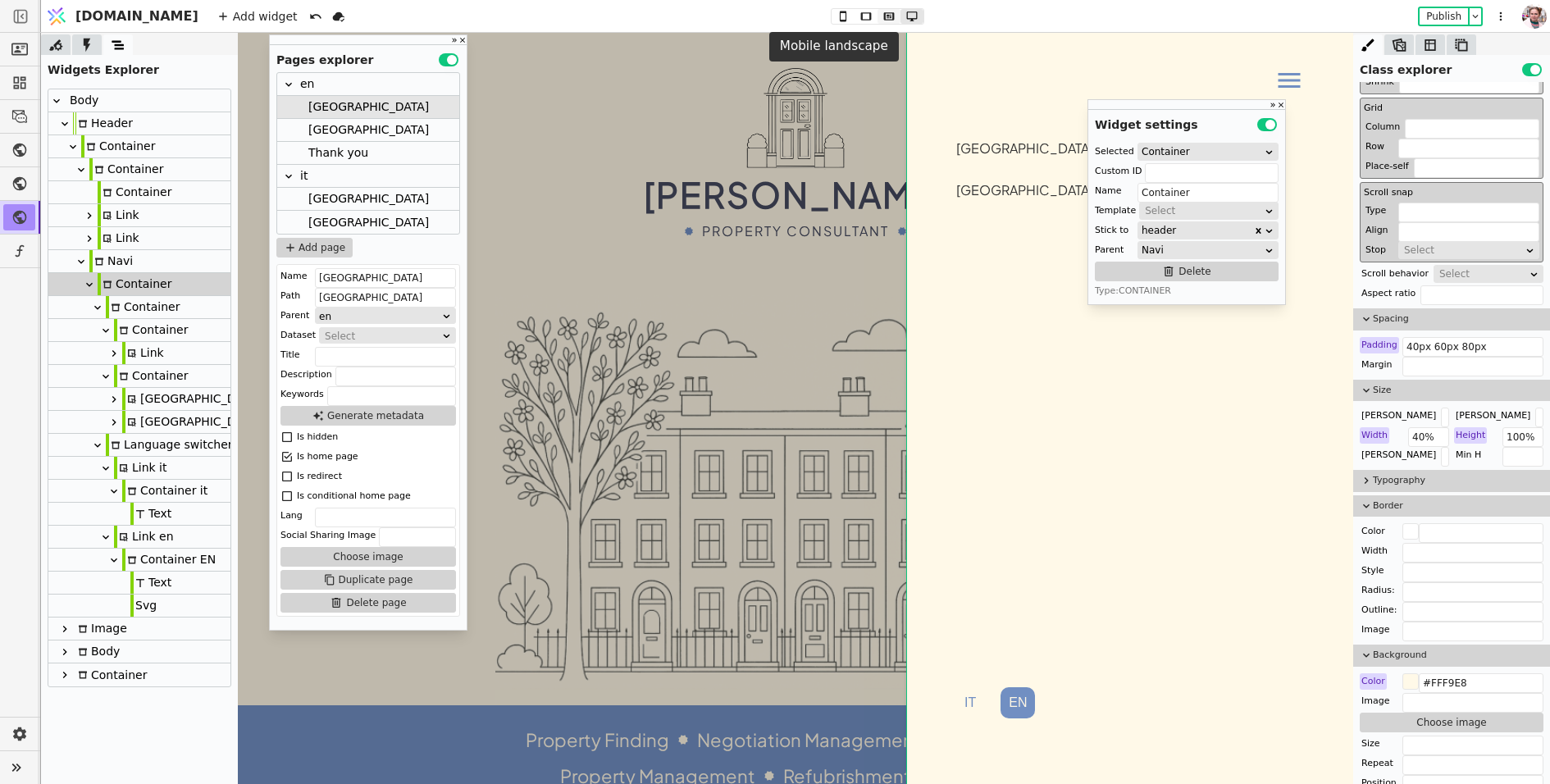
click at [880, 14] on icon at bounding box center [889, 16] width 19 height 12
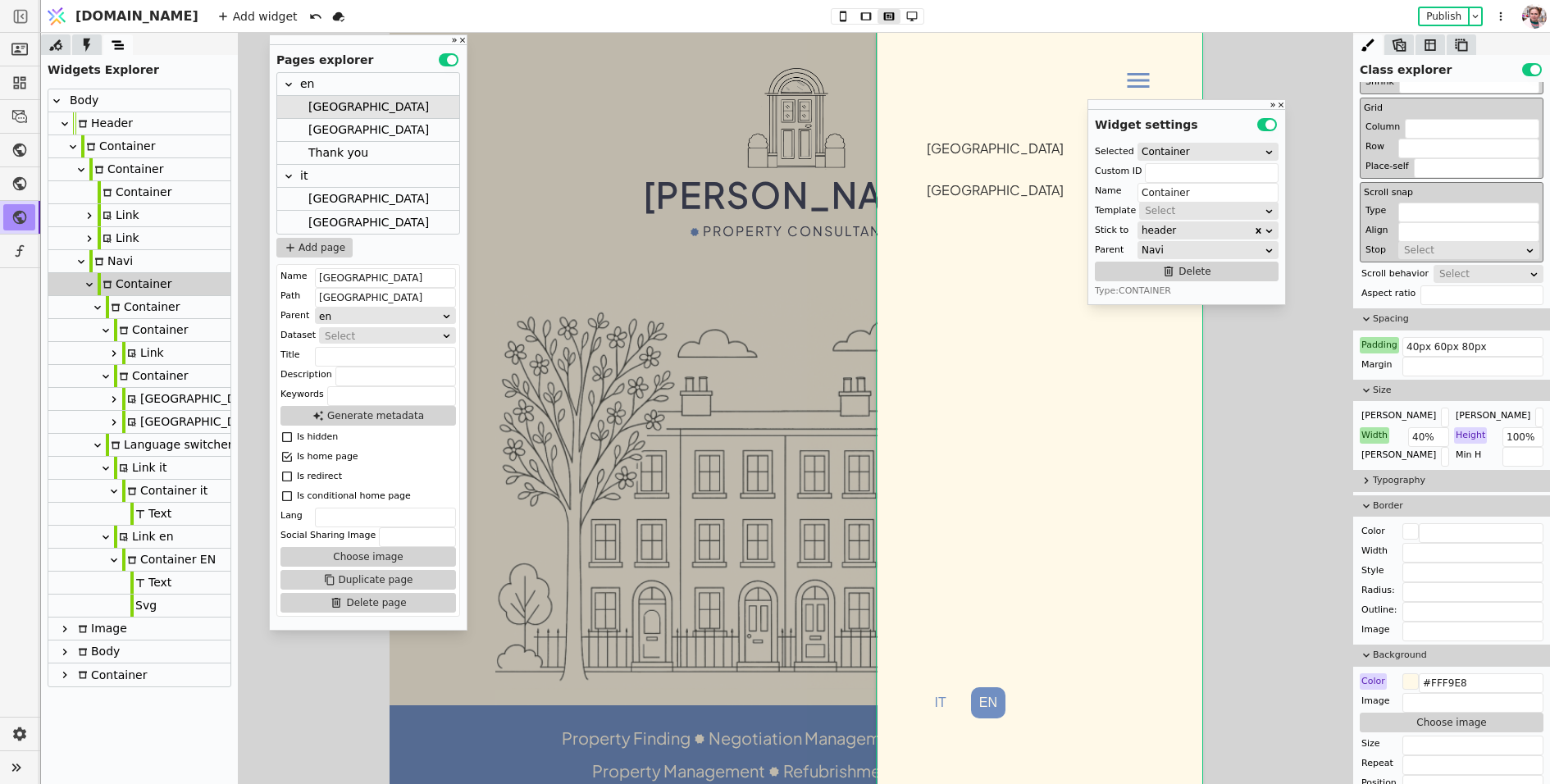
click at [115, 265] on div "Navi" at bounding box center [111, 261] width 43 height 22
type input "navi"
type input "Navi"
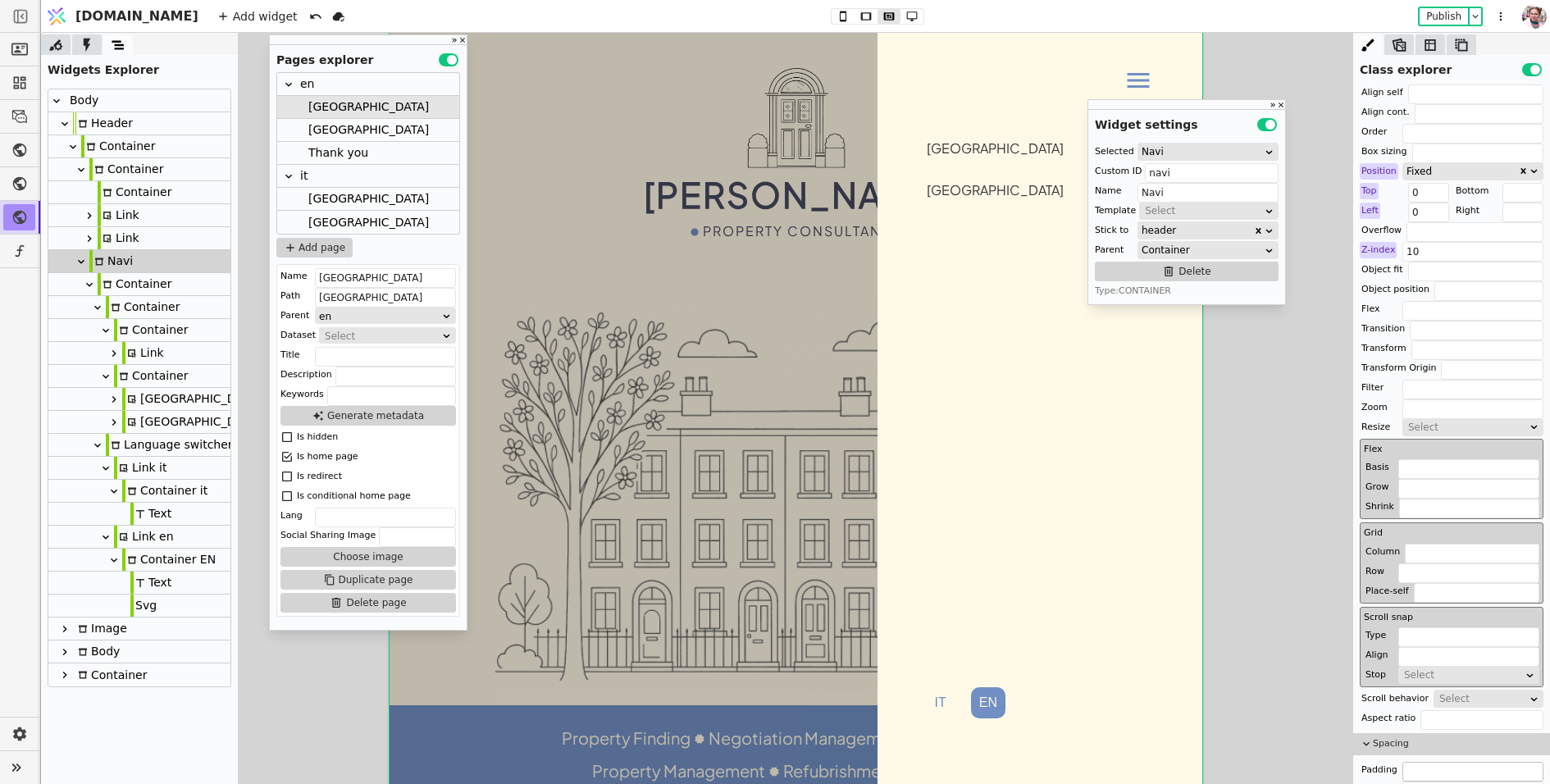
scroll to position [0, 0]
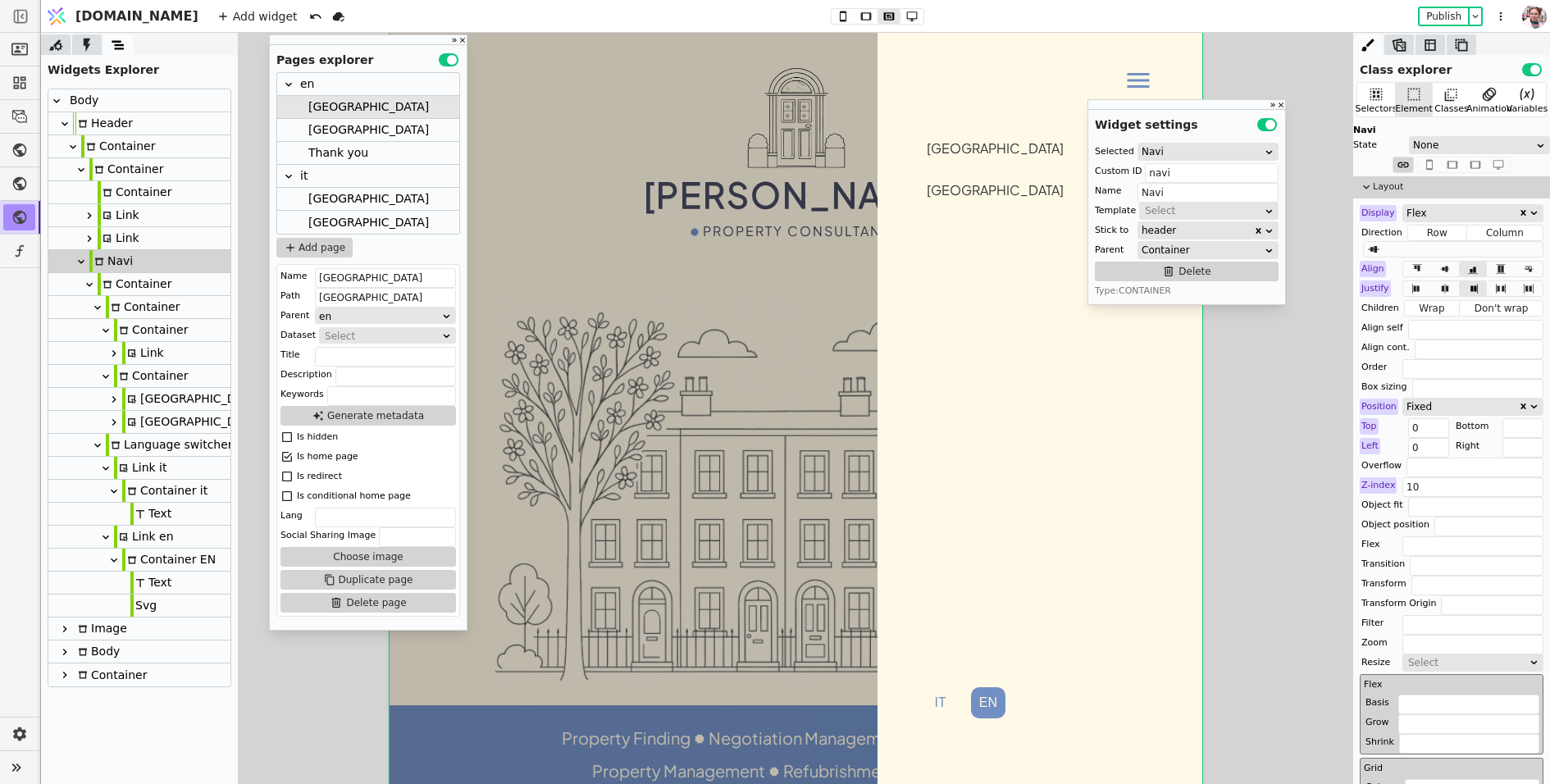
click at [97, 269] on div "Navi" at bounding box center [111, 261] width 43 height 22
click at [104, 286] on icon at bounding box center [107, 285] width 10 height 10
type input "Container"
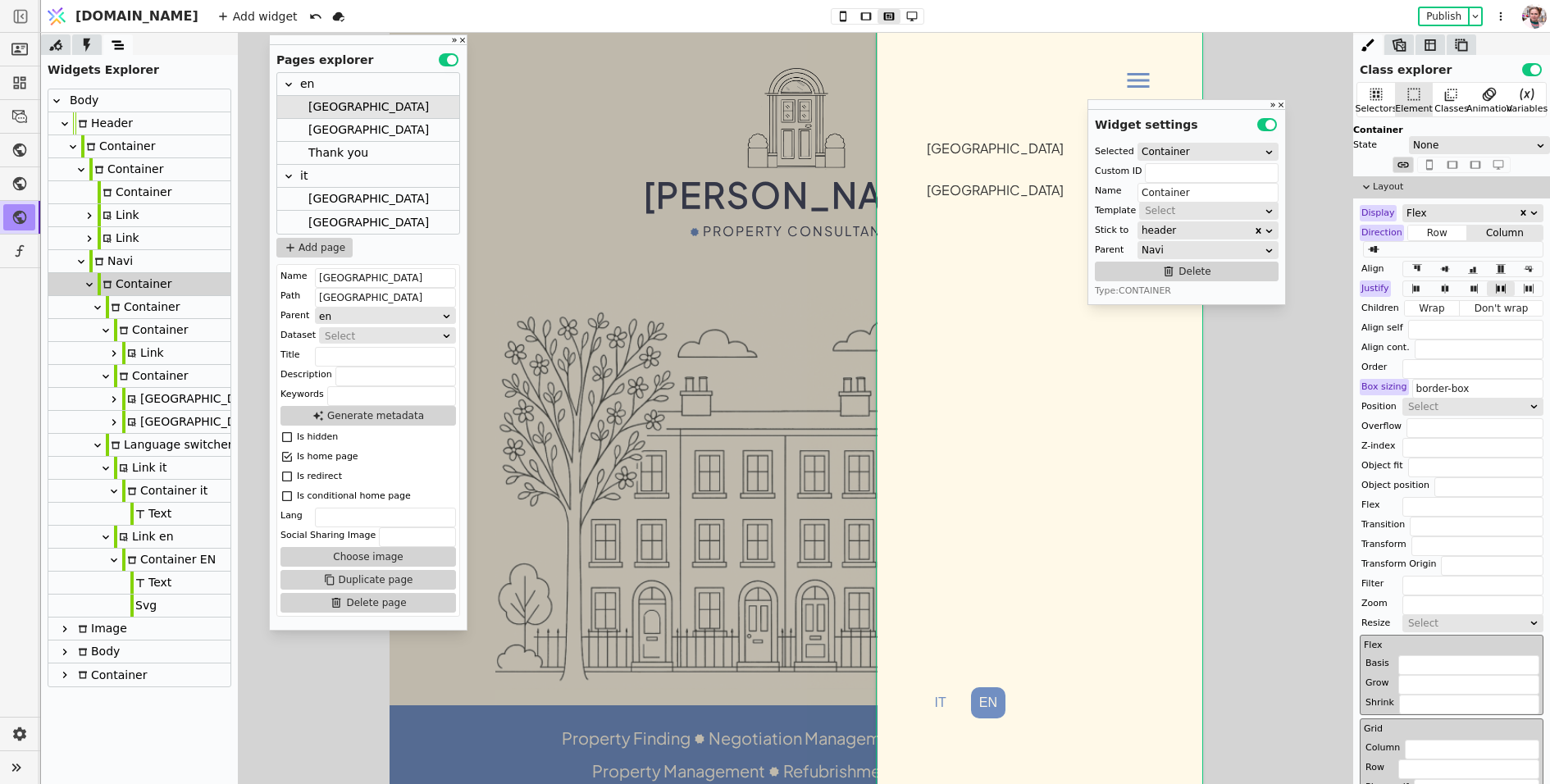
click at [109, 263] on div "Navi" at bounding box center [111, 261] width 43 height 22
type input "navi"
type input "Navi"
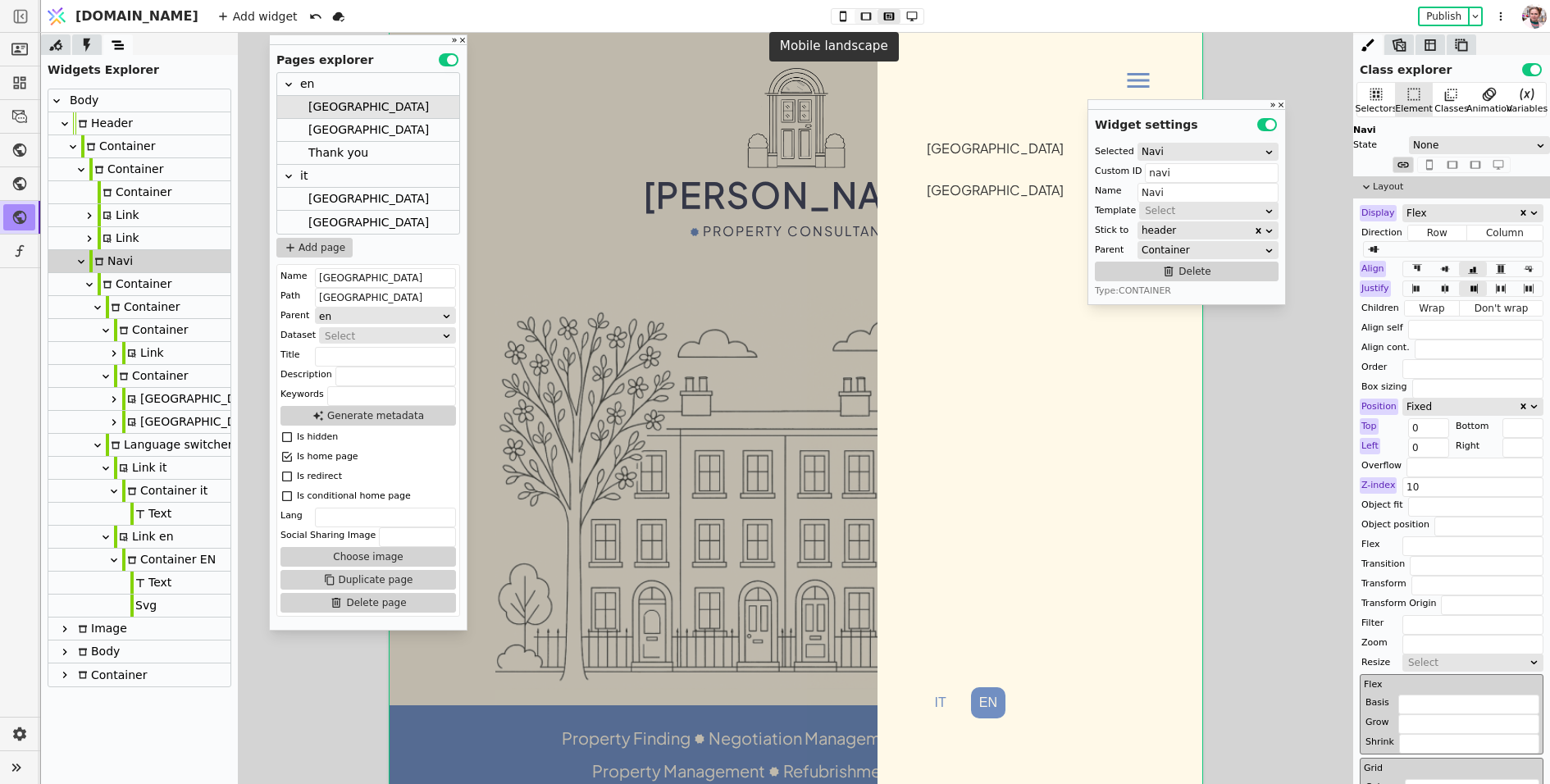
click at [855, 22] on button at bounding box center [866, 15] width 23 height 14
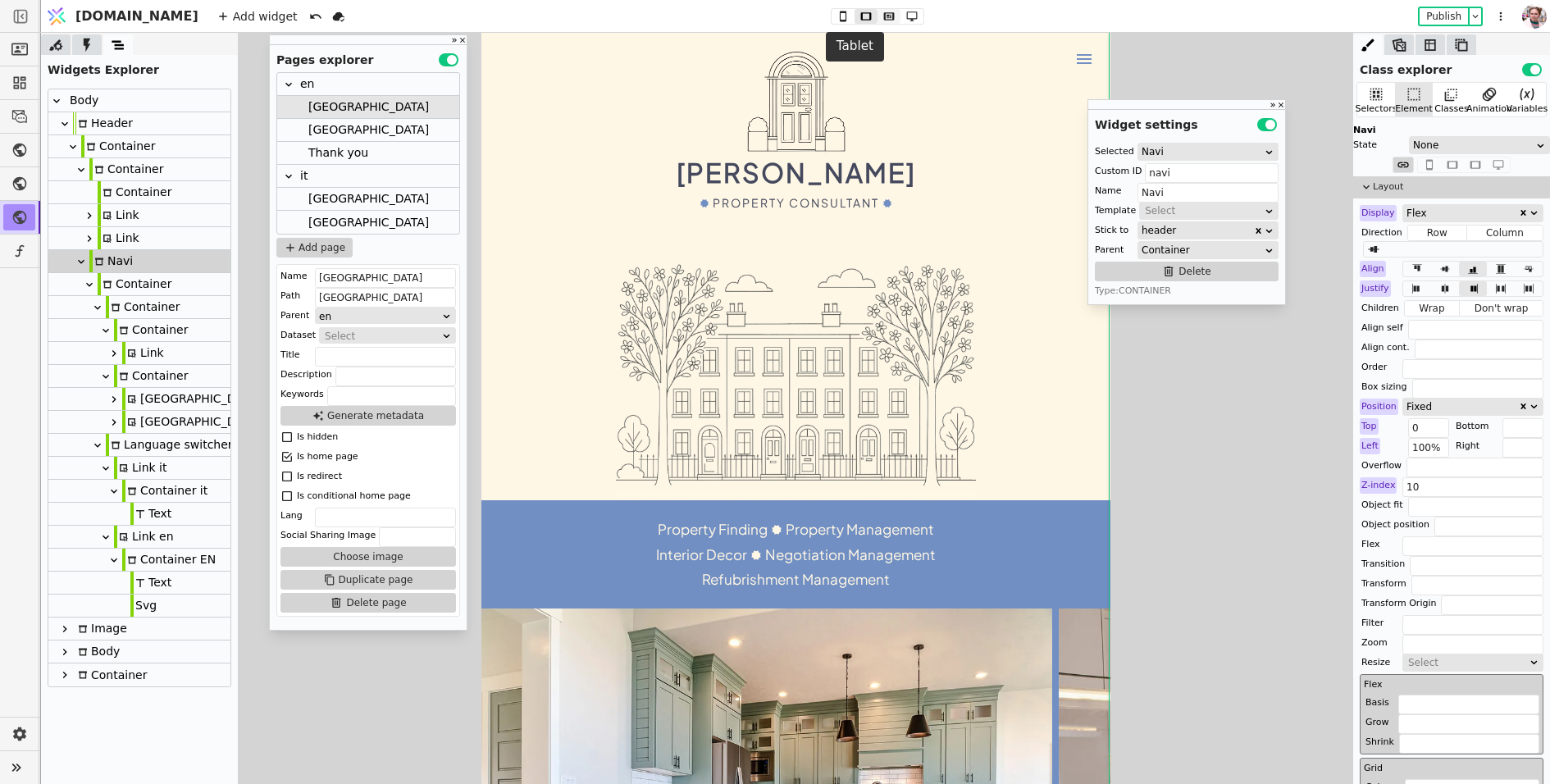
click at [878, 22] on button at bounding box center [889, 15] width 23 height 14
type input "0"
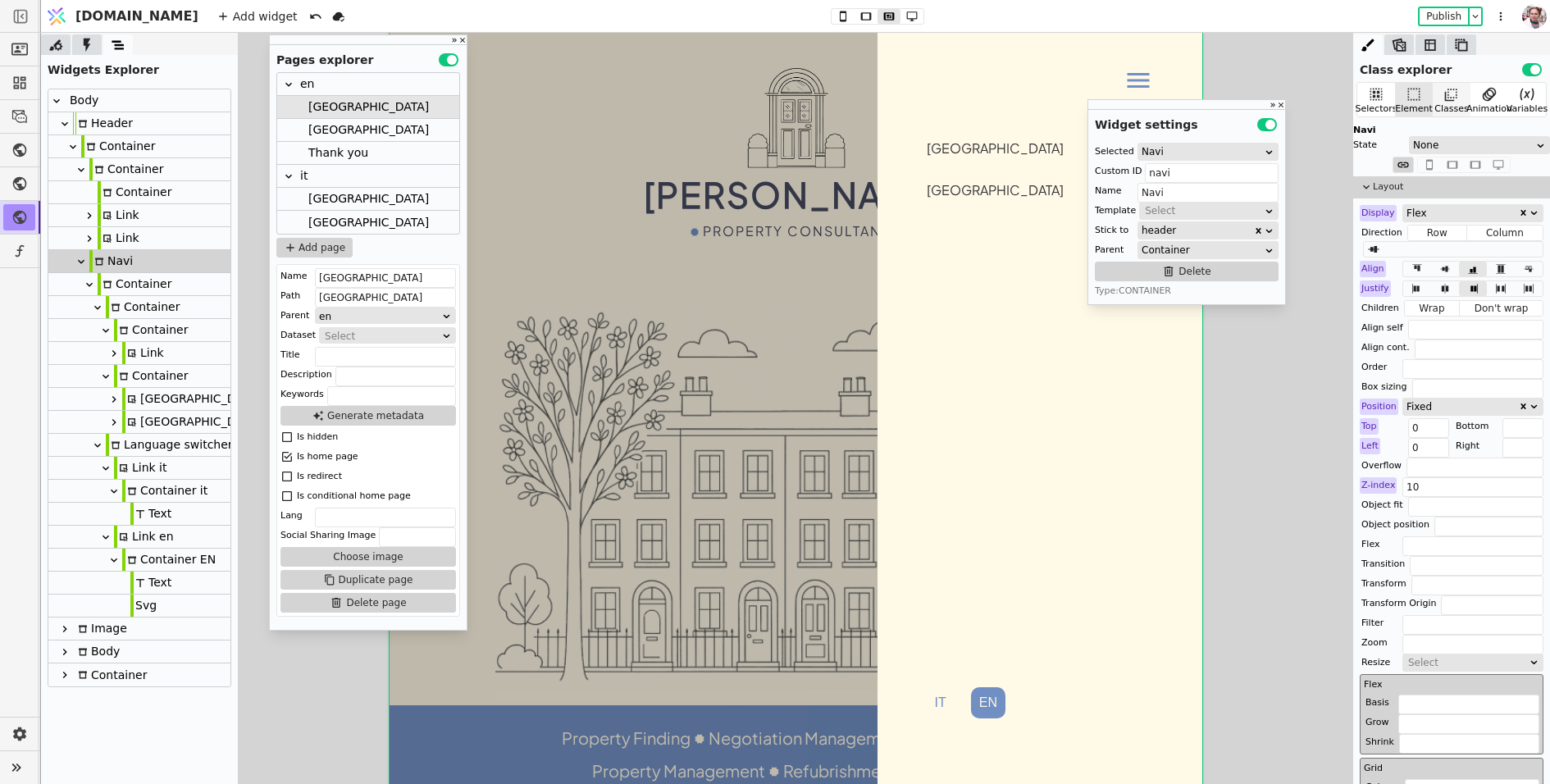
click at [1437, 104] on div "Classes" at bounding box center [1451, 109] width 34 height 14
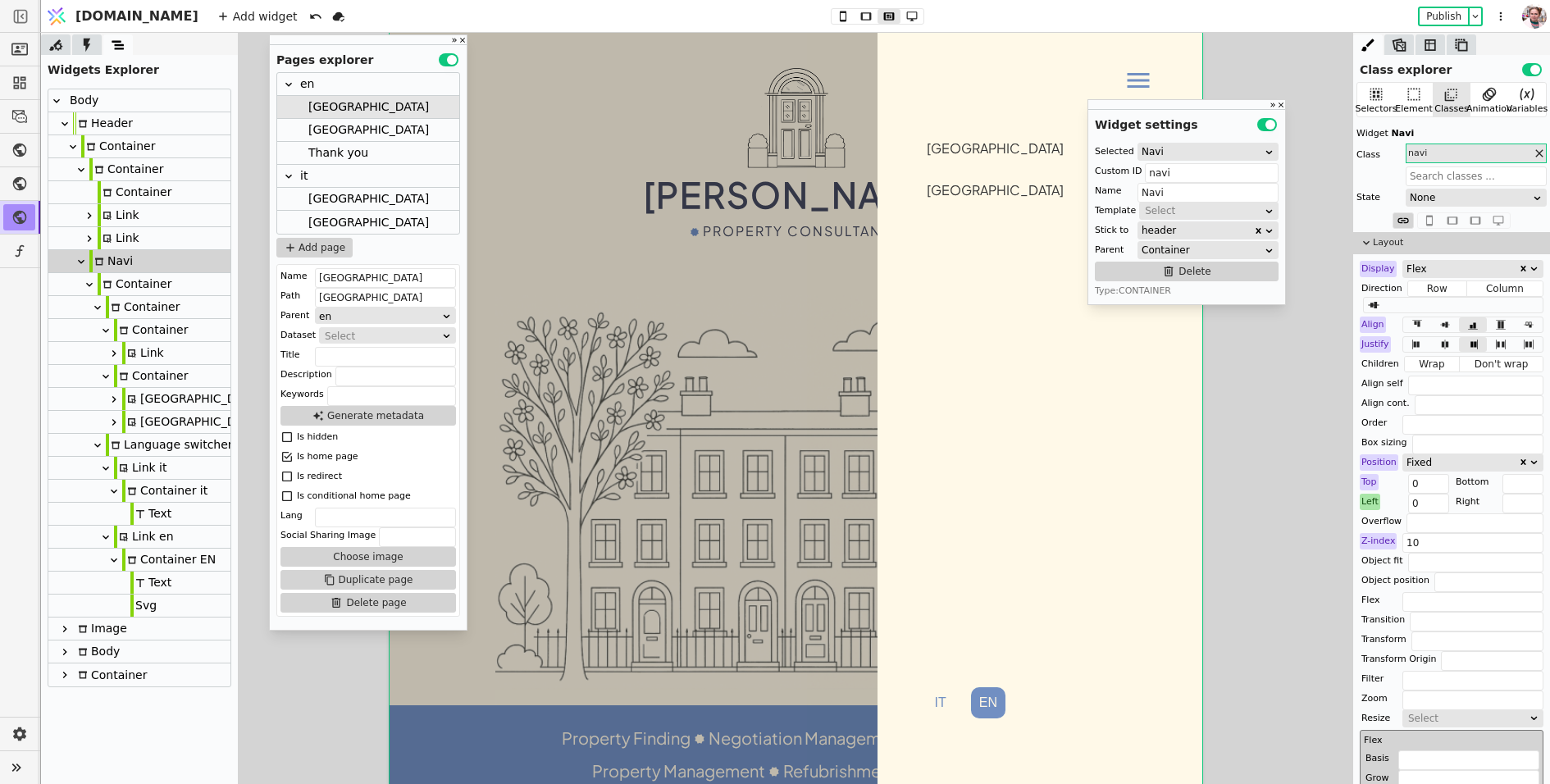
click at [1367, 498] on div "Left" at bounding box center [1369, 501] width 20 height 16
click at [1367, 523] on button "Reset" at bounding box center [1371, 522] width 42 height 19
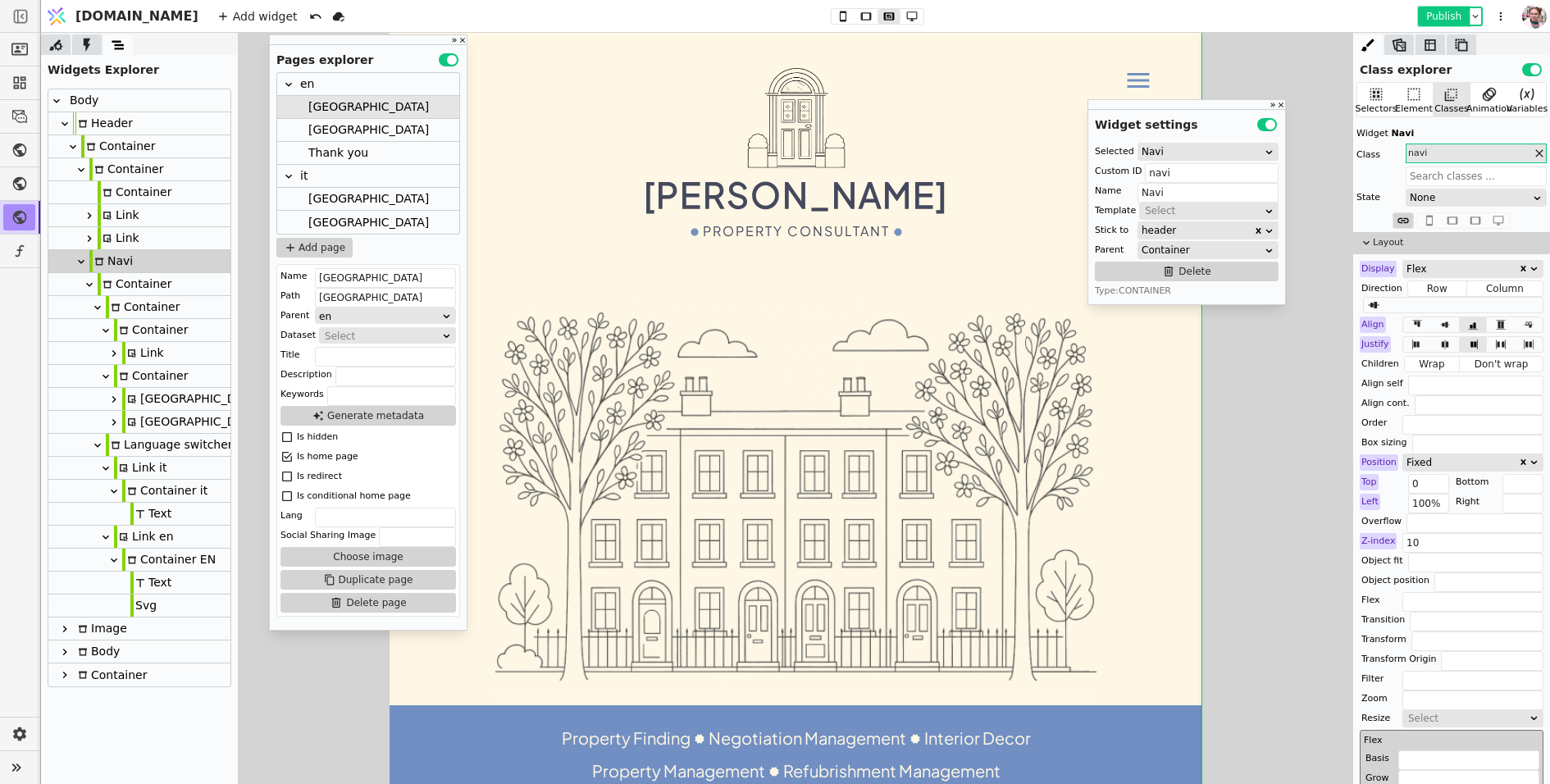
click at [1448, 14] on button "Publish" at bounding box center [1444, 15] width 48 height 16
click at [1443, 497] on input "100%" at bounding box center [1428, 503] width 41 height 19
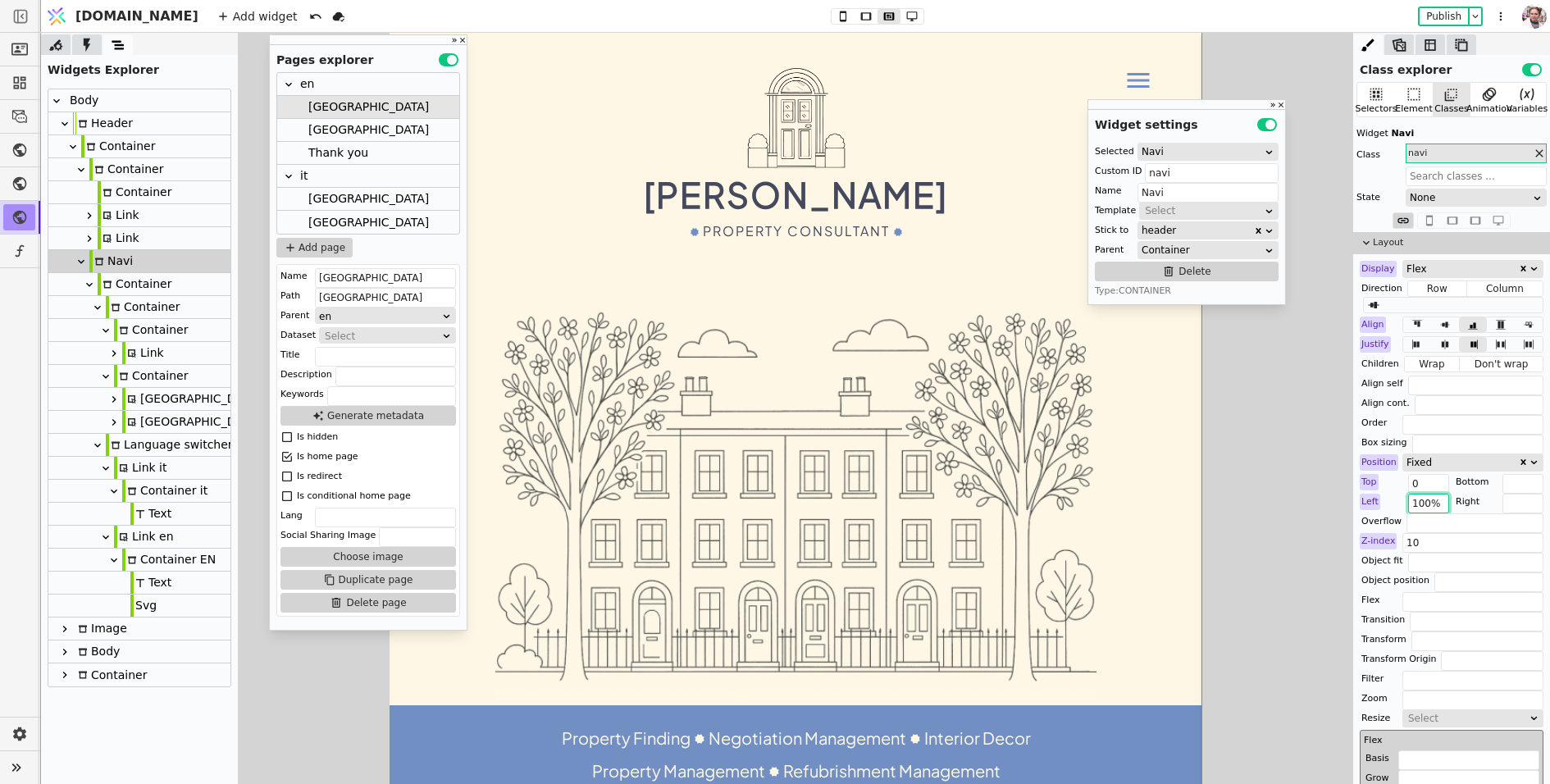
click at [1443, 497] on input "100%" at bounding box center [1428, 503] width 41 height 19
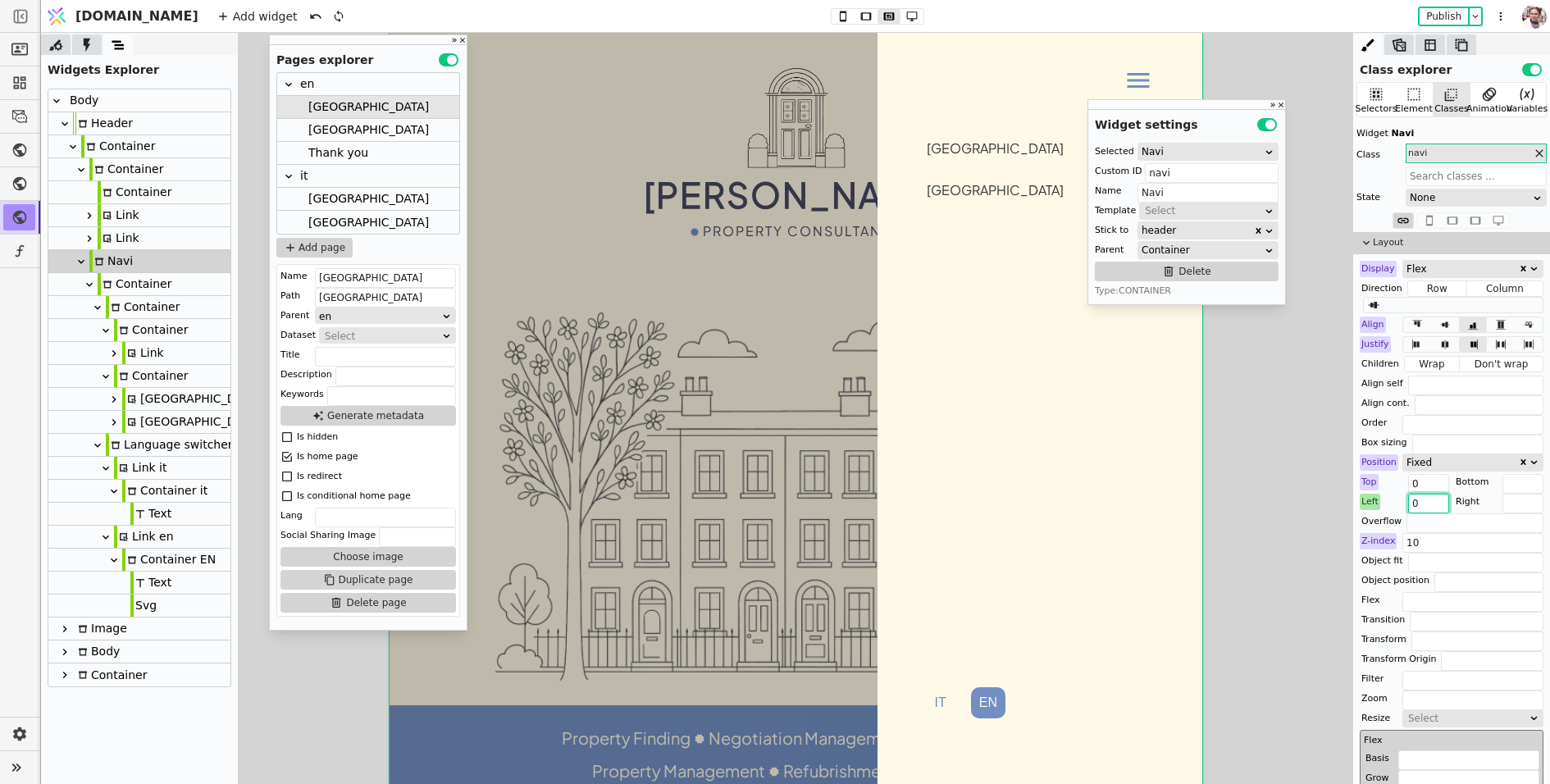
type input "0"
click at [971, 709] on div "EN" at bounding box center [988, 703] width 35 height 31
type input "eng-first-copy-Jxyg"
type input "Container EN"
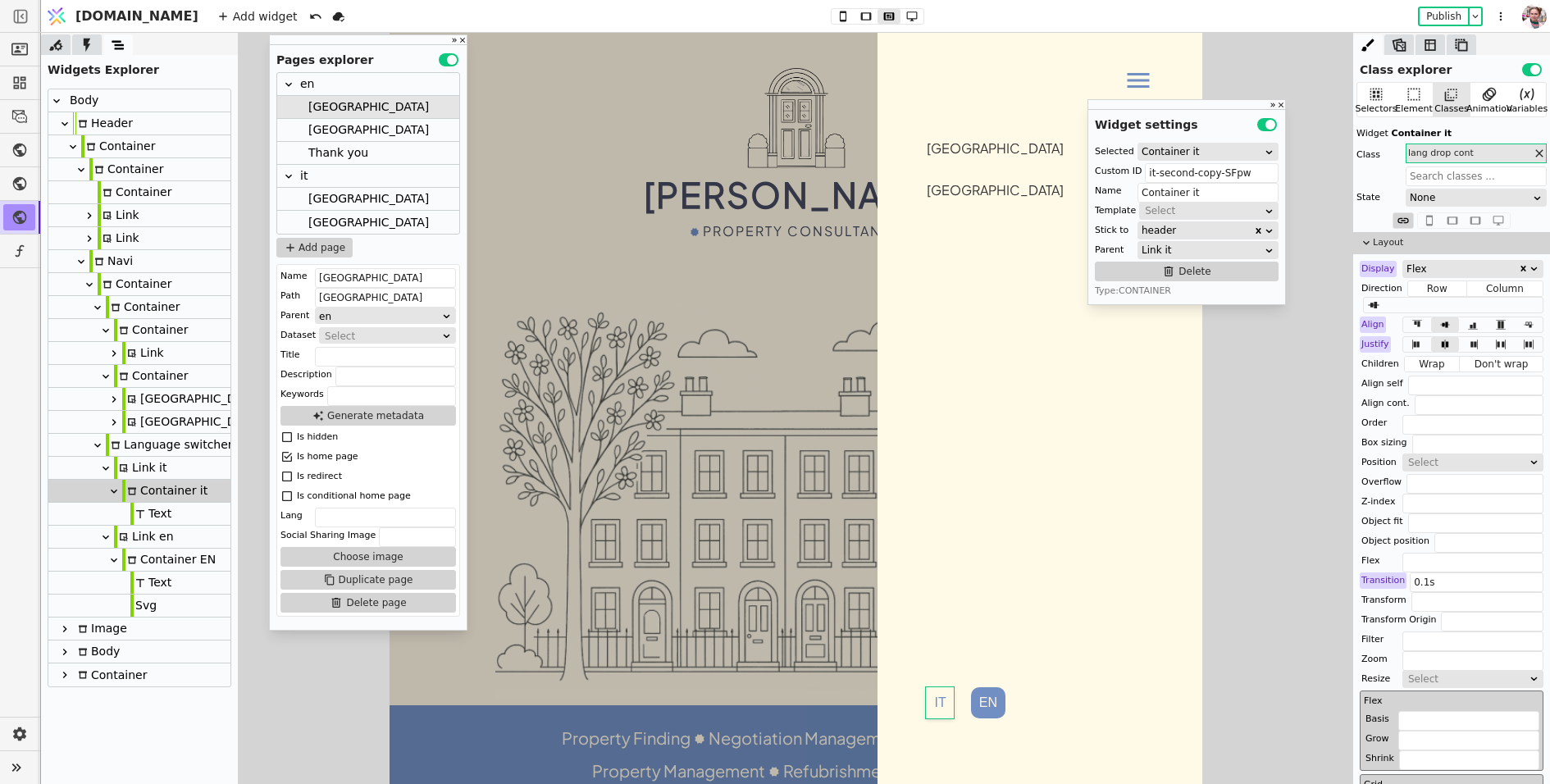
click at [149, 564] on div "Container EN" at bounding box center [169, 559] width 94 height 22
type input "eng-first-copy-Jxyg"
type input "Container EN"
click at [1536, 151] on icon at bounding box center [1540, 154] width 14 height 14
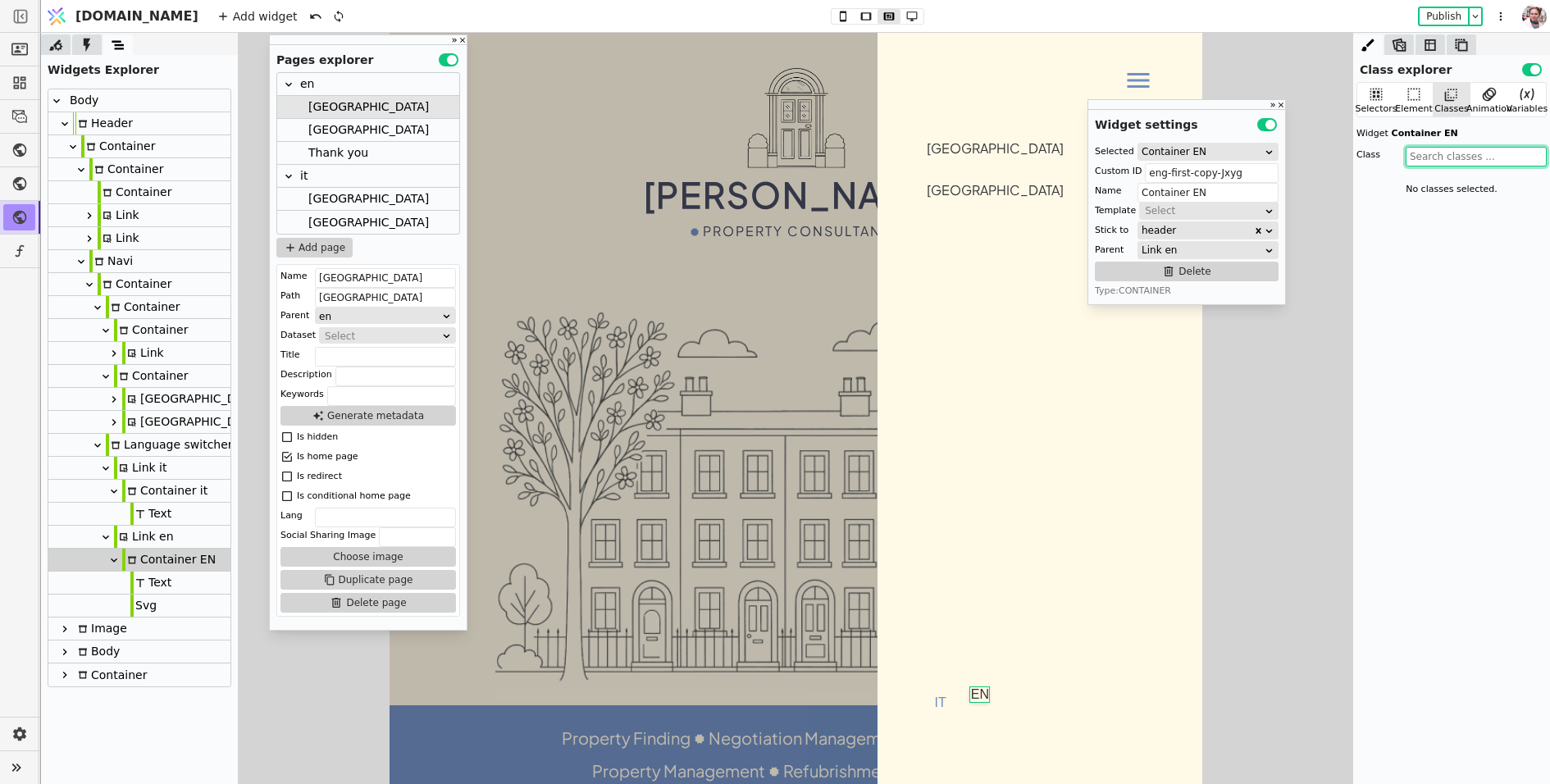
click at [1518, 151] on input "text" at bounding box center [1477, 156] width 141 height 19
type input "dr"
click at [1485, 175] on div "lang drop cont" at bounding box center [1477, 180] width 141 height 19
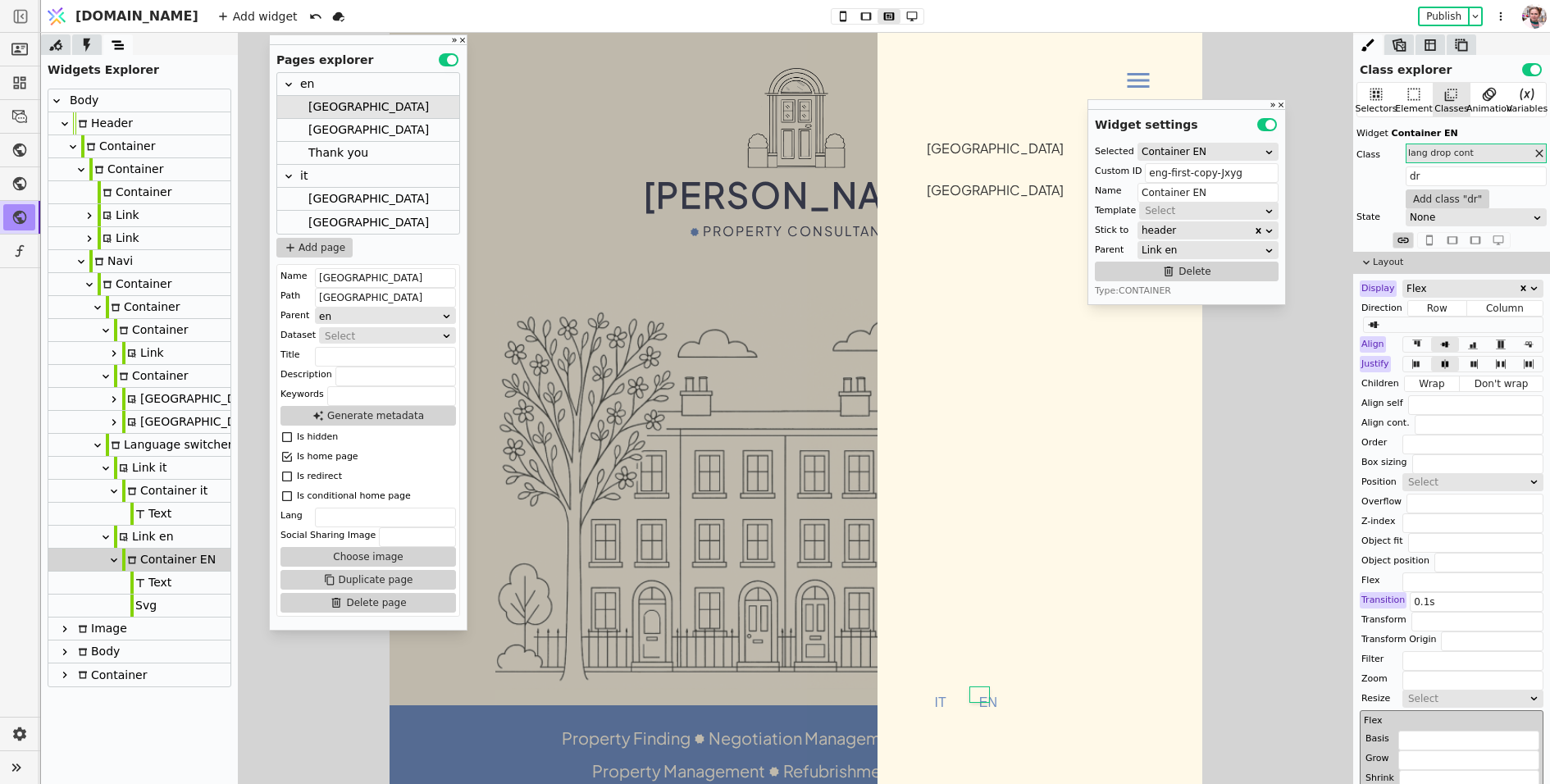
click at [115, 264] on div "Navi" at bounding box center [111, 261] width 43 height 22
type input "navi"
type input "Navi"
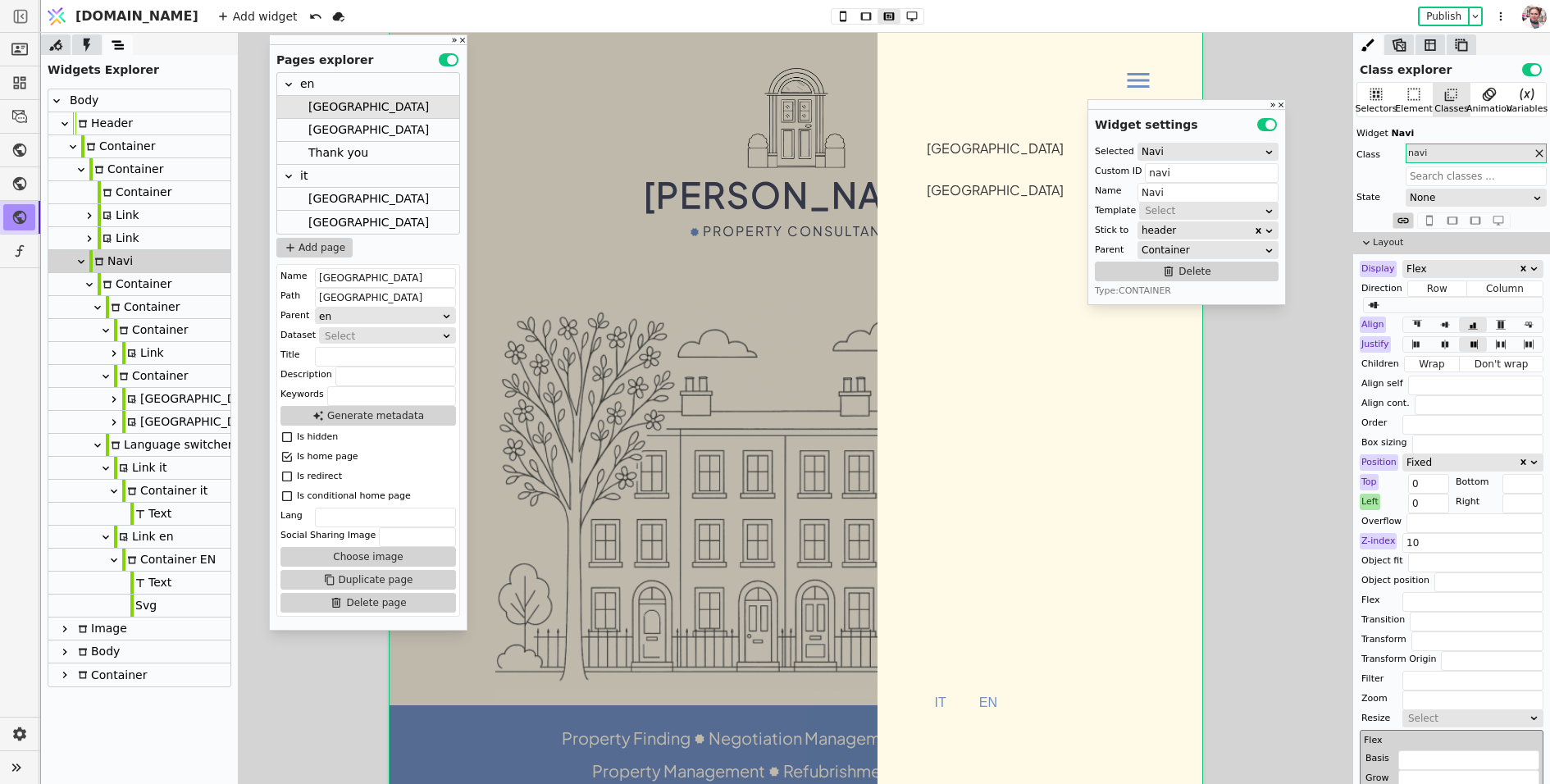
click at [1365, 498] on div "Left" at bounding box center [1369, 501] width 20 height 16
click at [1366, 525] on button "Reset" at bounding box center [1371, 522] width 42 height 19
type input "100%"
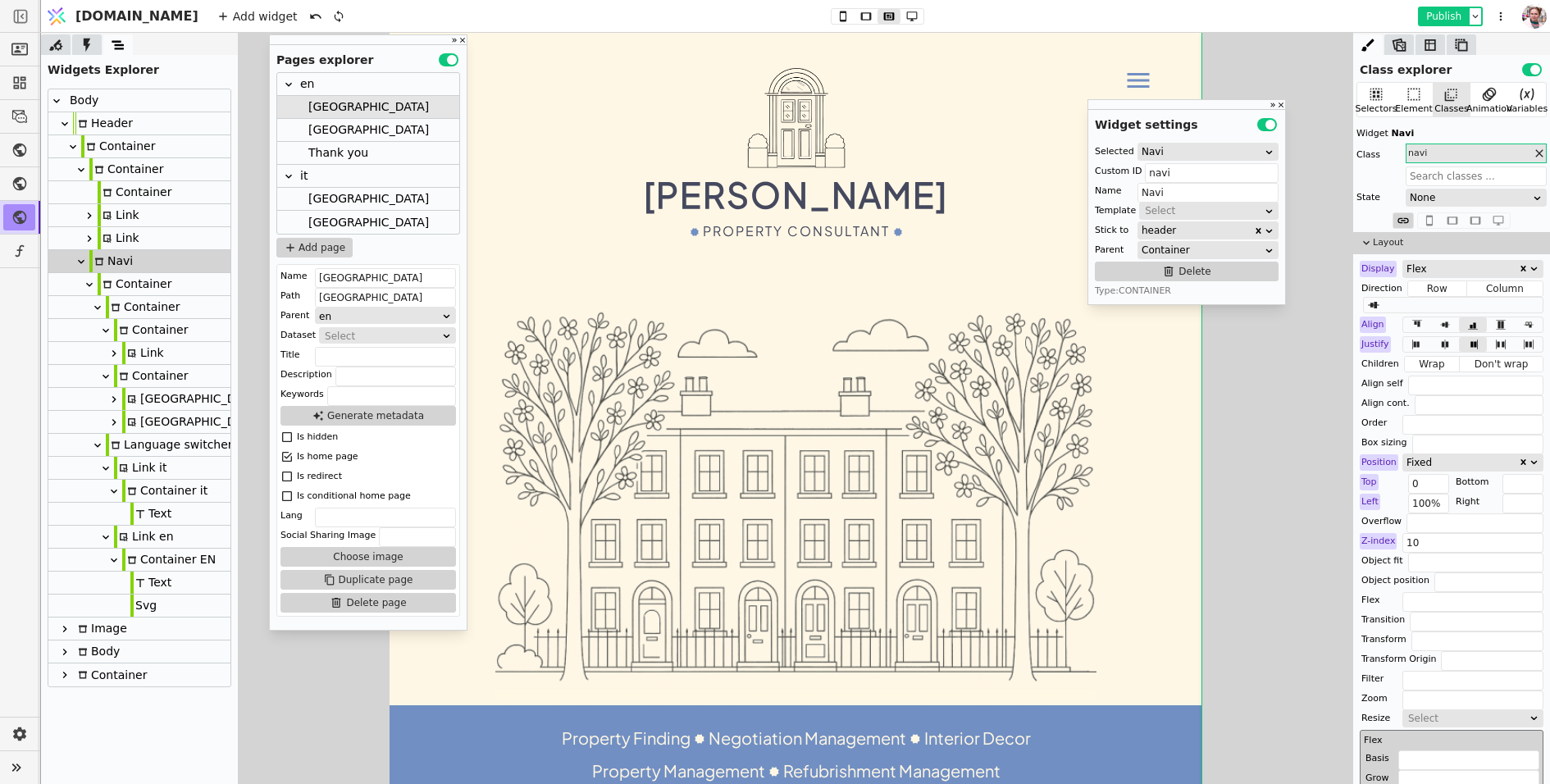
click at [1449, 13] on button "Publish" at bounding box center [1444, 15] width 48 height 16
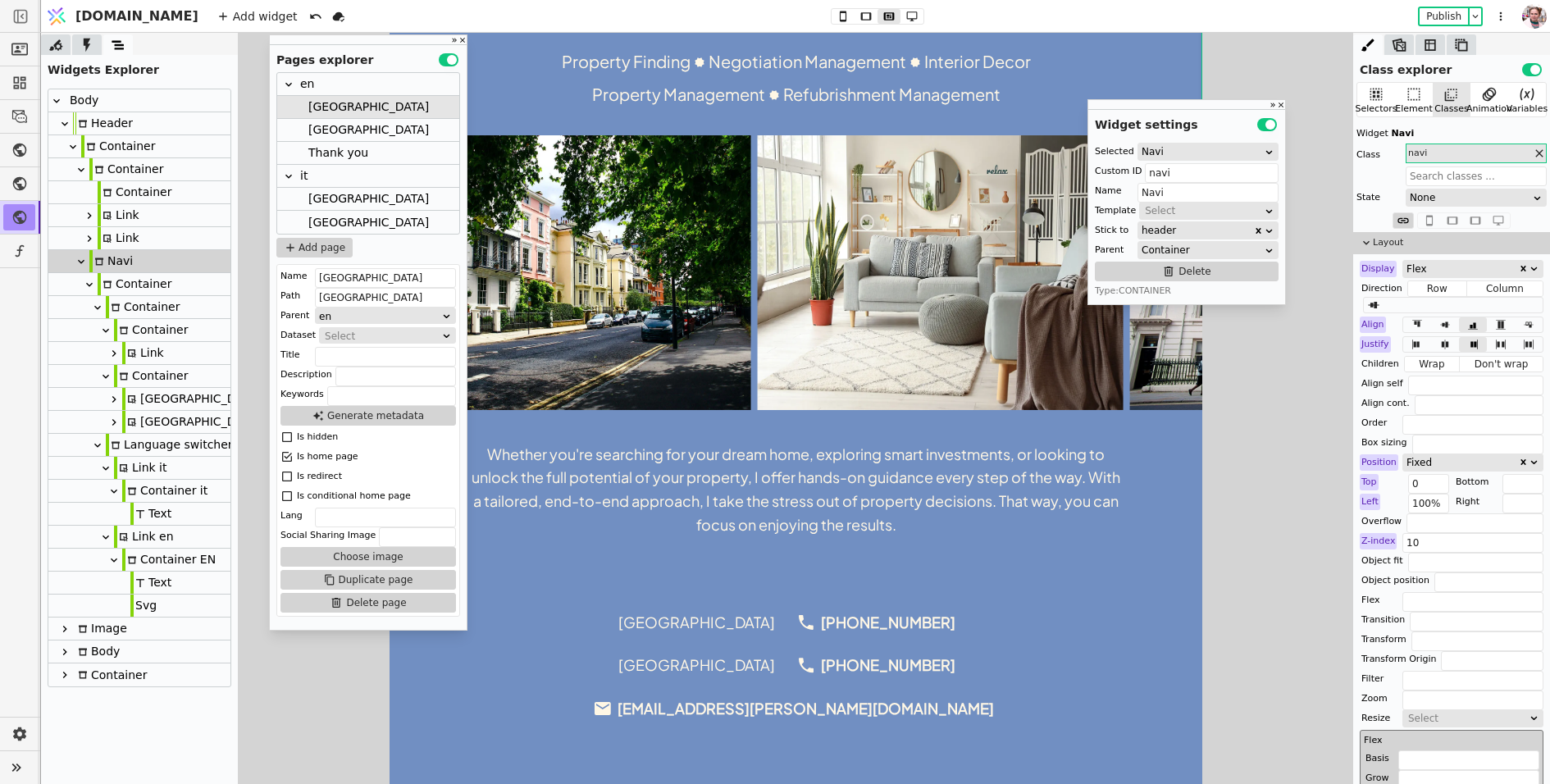
scroll to position [733, 0]
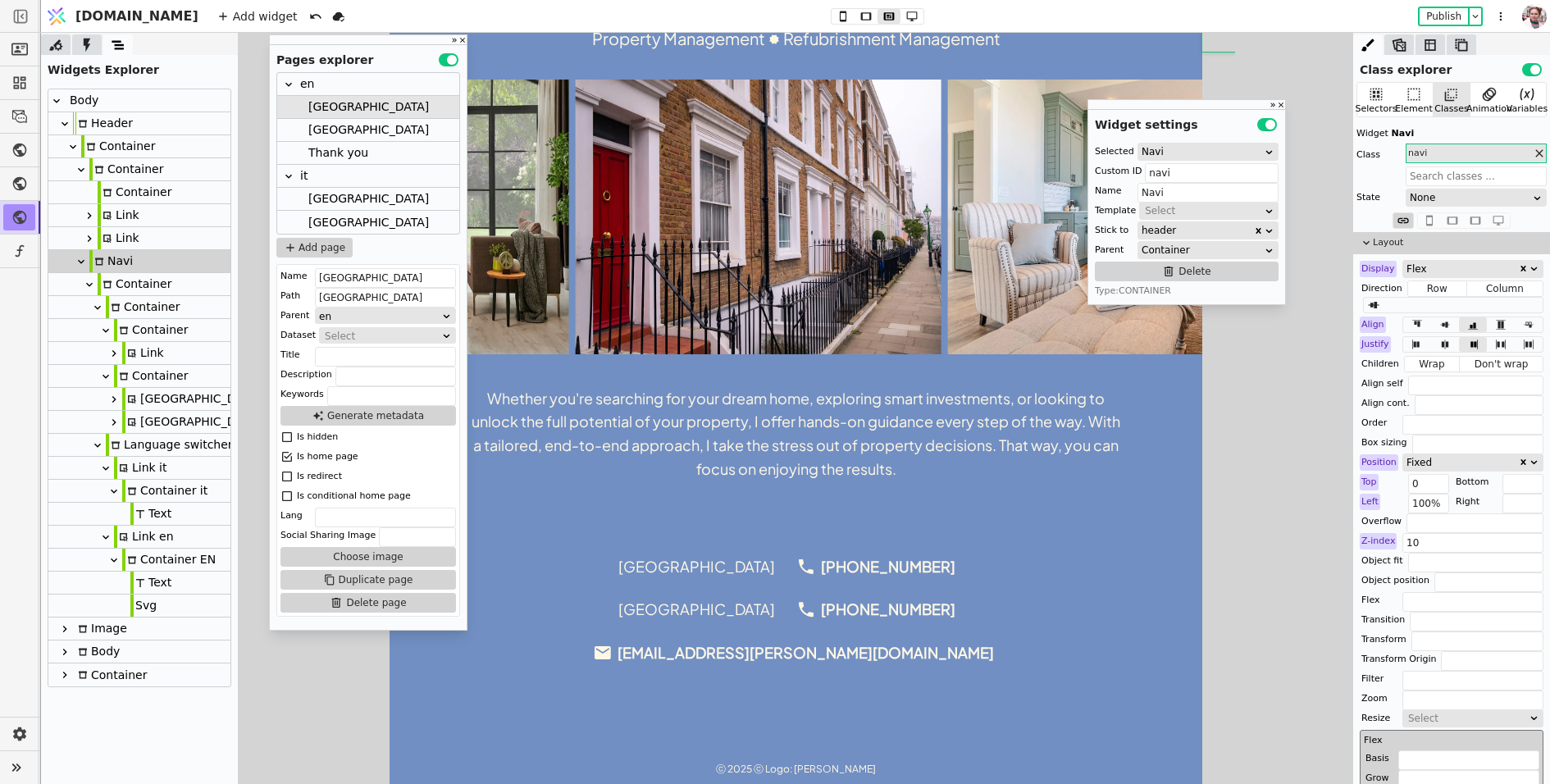
click at [324, 132] on div "[GEOGRAPHIC_DATA]" at bounding box center [368, 129] width 121 height 22
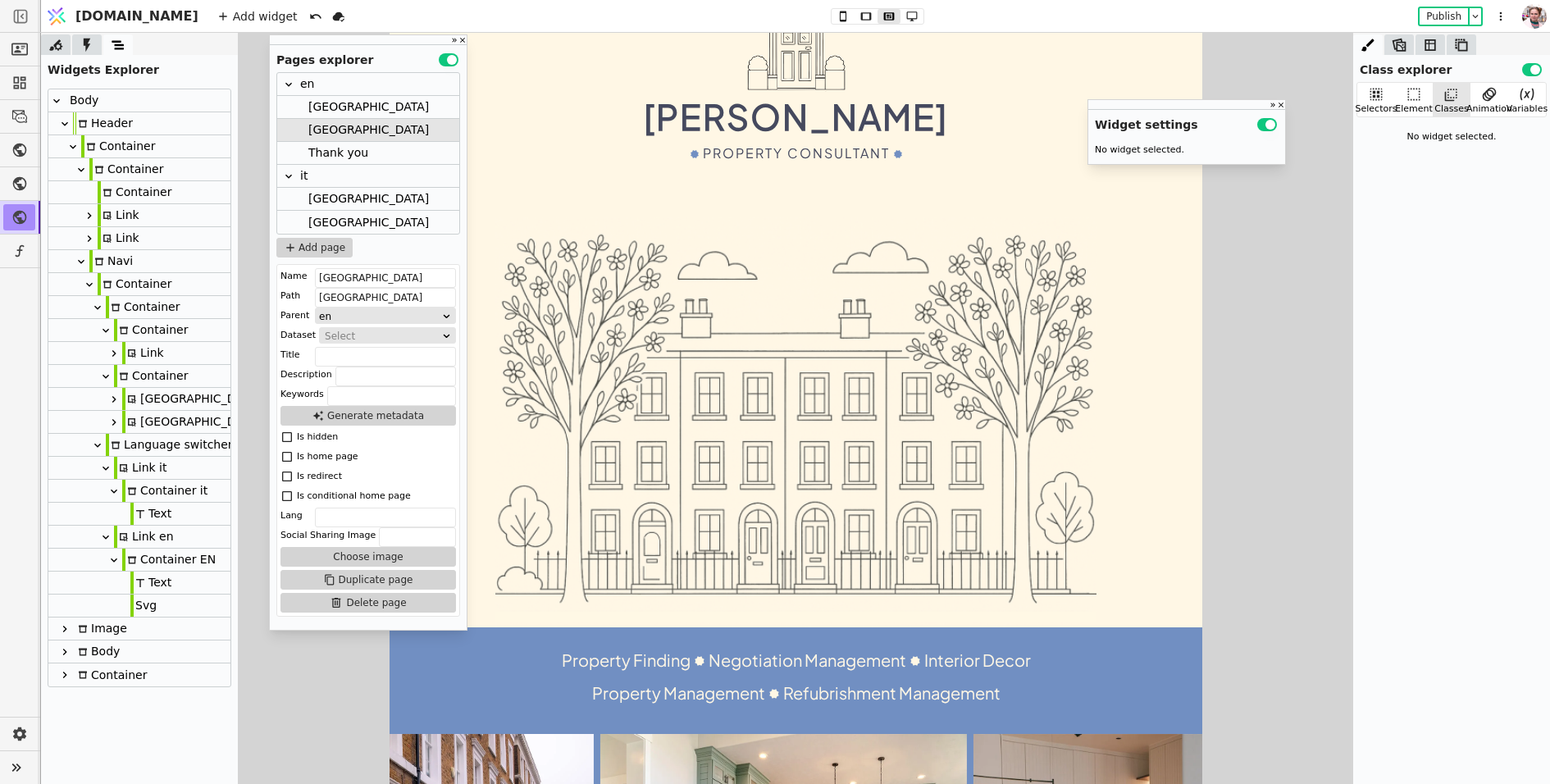
scroll to position [0, 0]
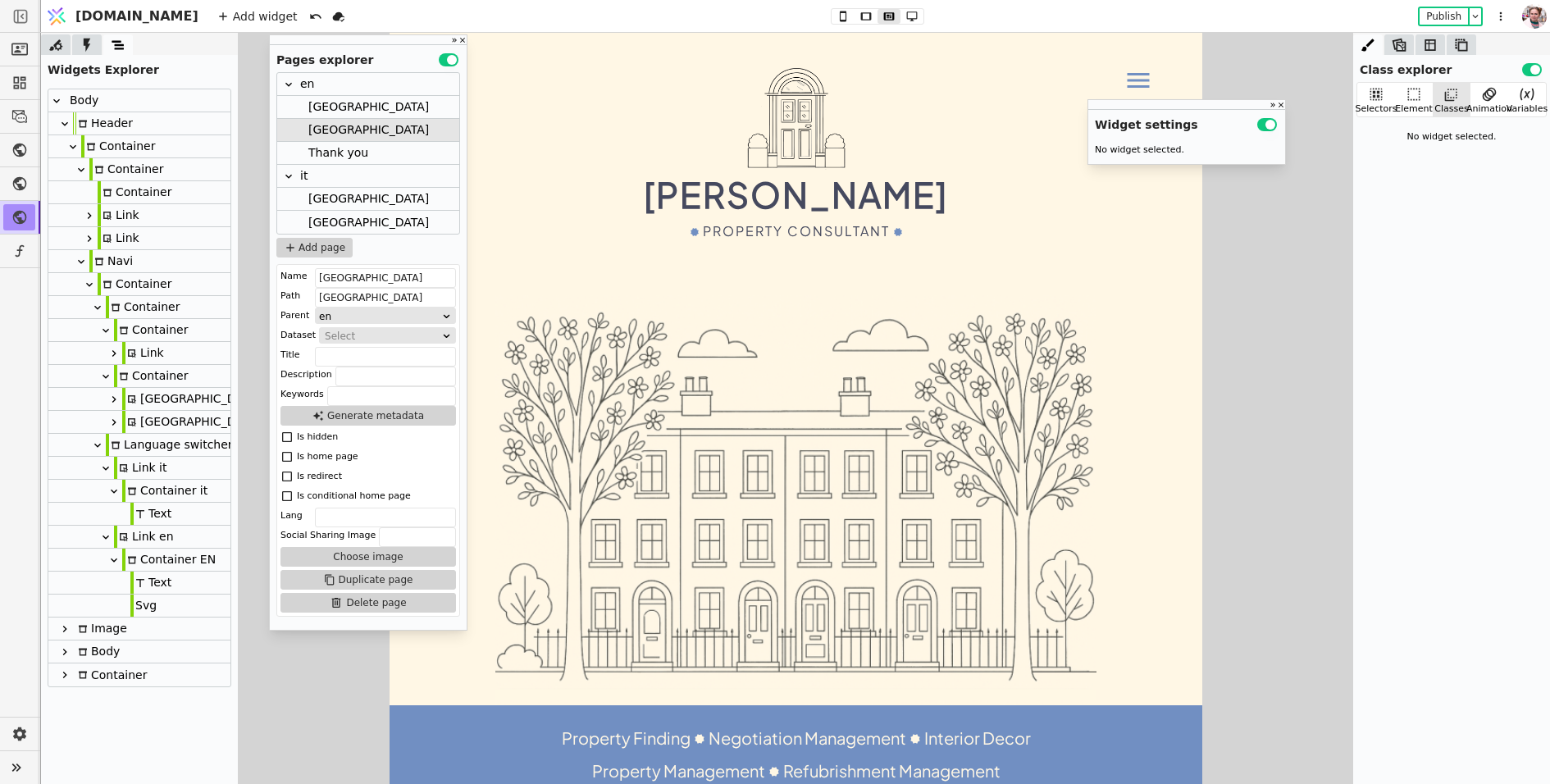
click at [409, 107] on div "[GEOGRAPHIC_DATA]" at bounding box center [368, 107] width 183 height 23
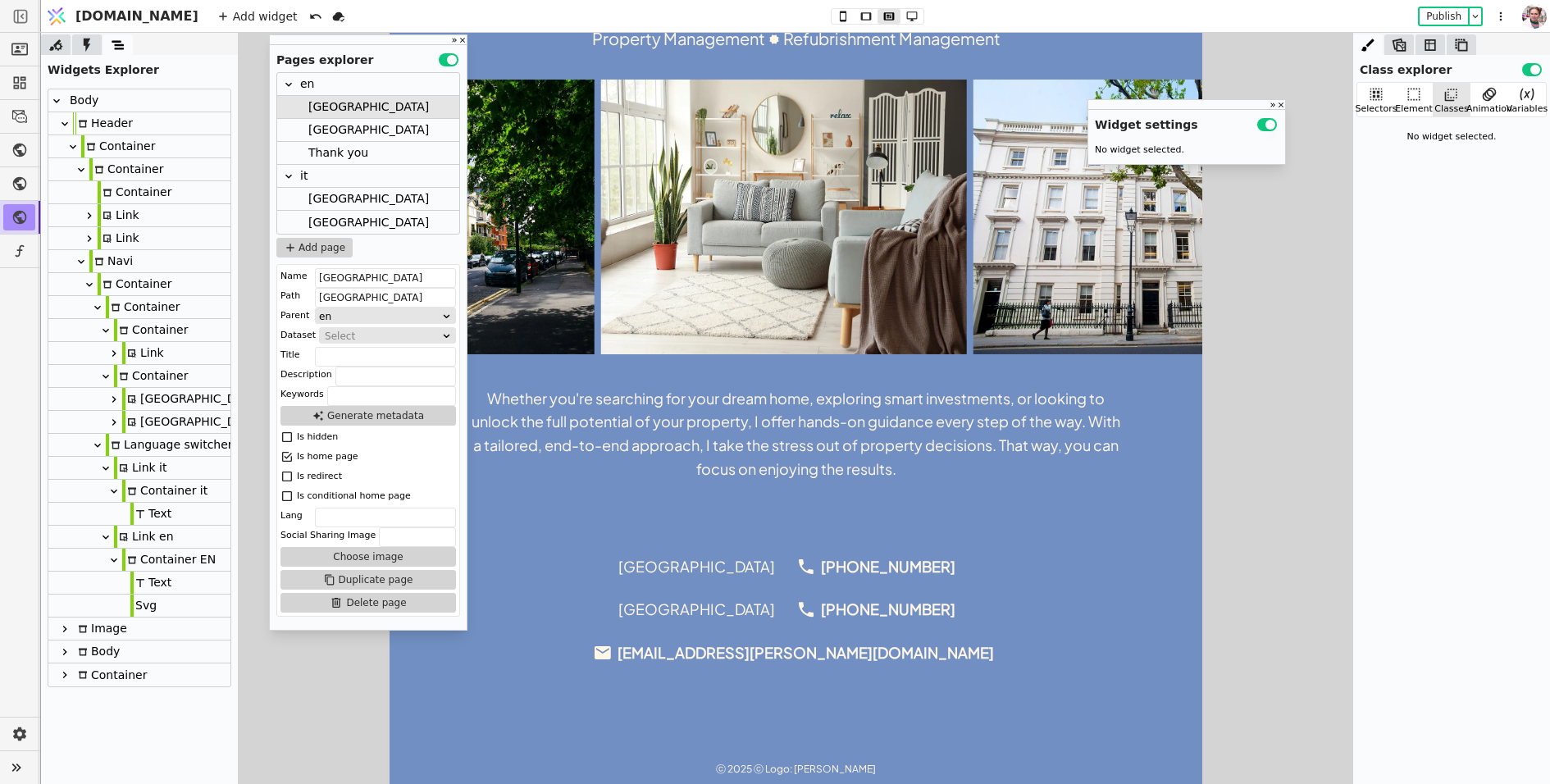
scroll to position [733, 0]
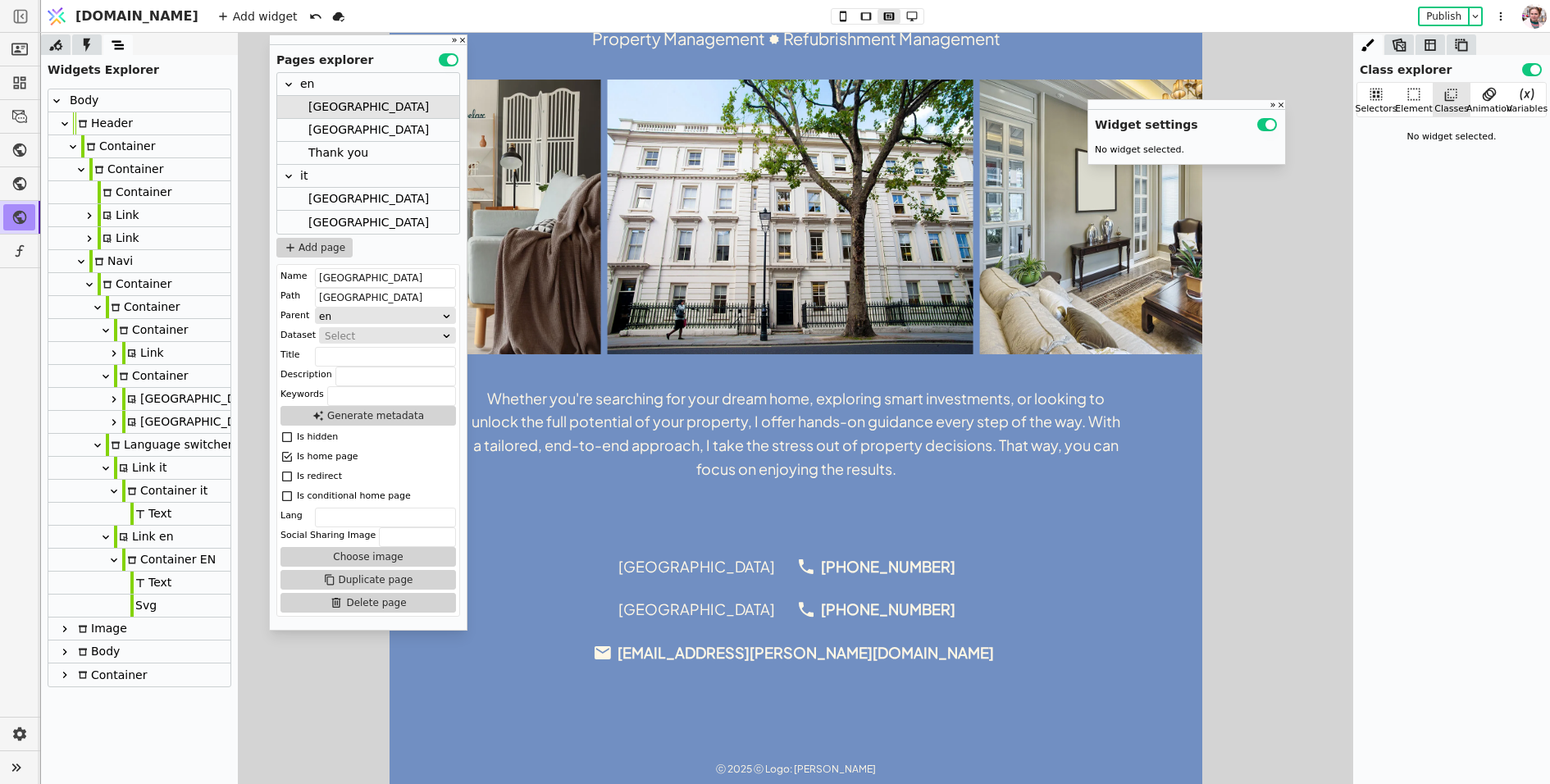
click at [362, 192] on div "[GEOGRAPHIC_DATA]" at bounding box center [368, 200] width 183 height 23
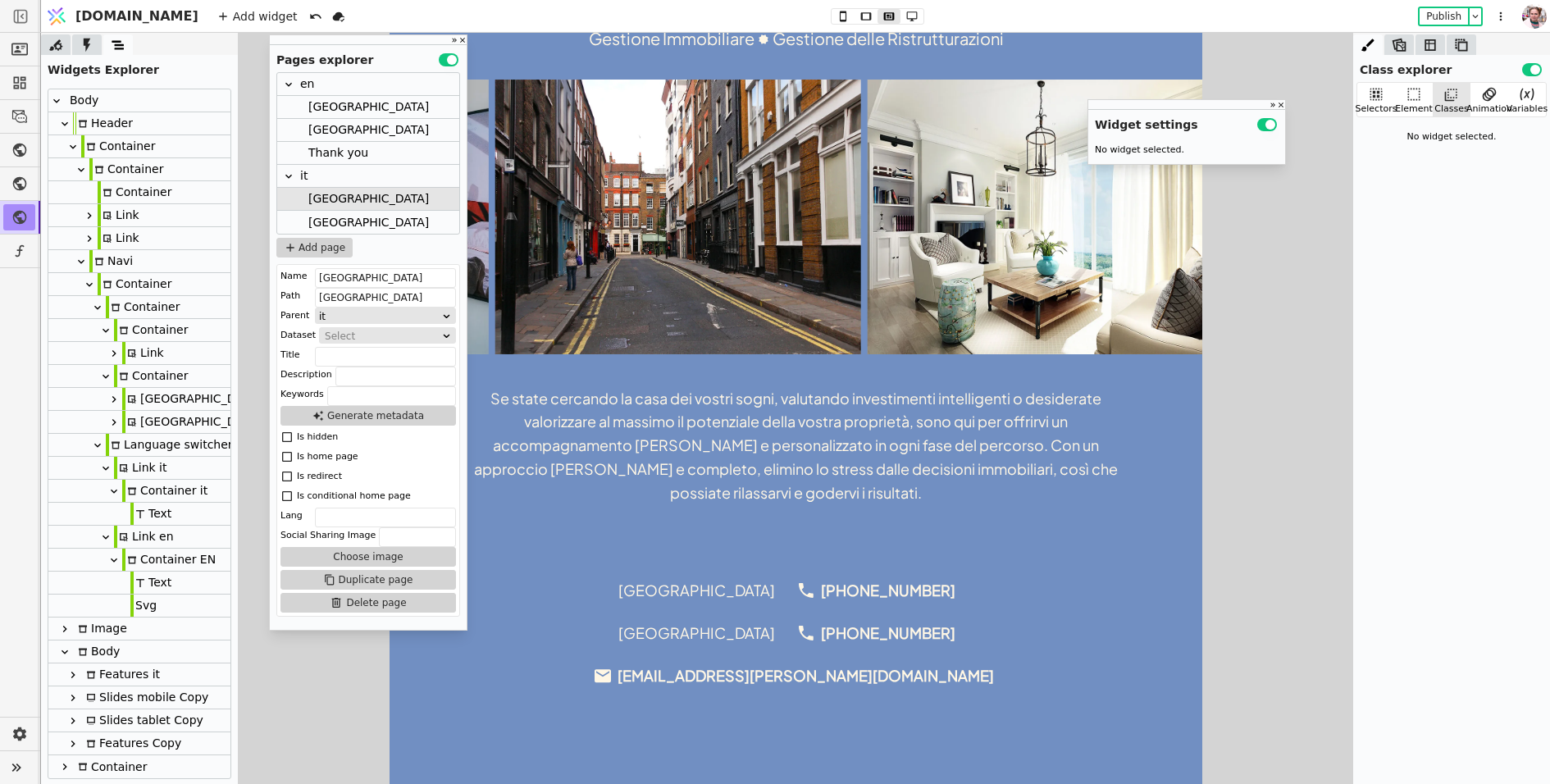
click at [366, 220] on div "[GEOGRAPHIC_DATA]" at bounding box center [368, 222] width 183 height 23
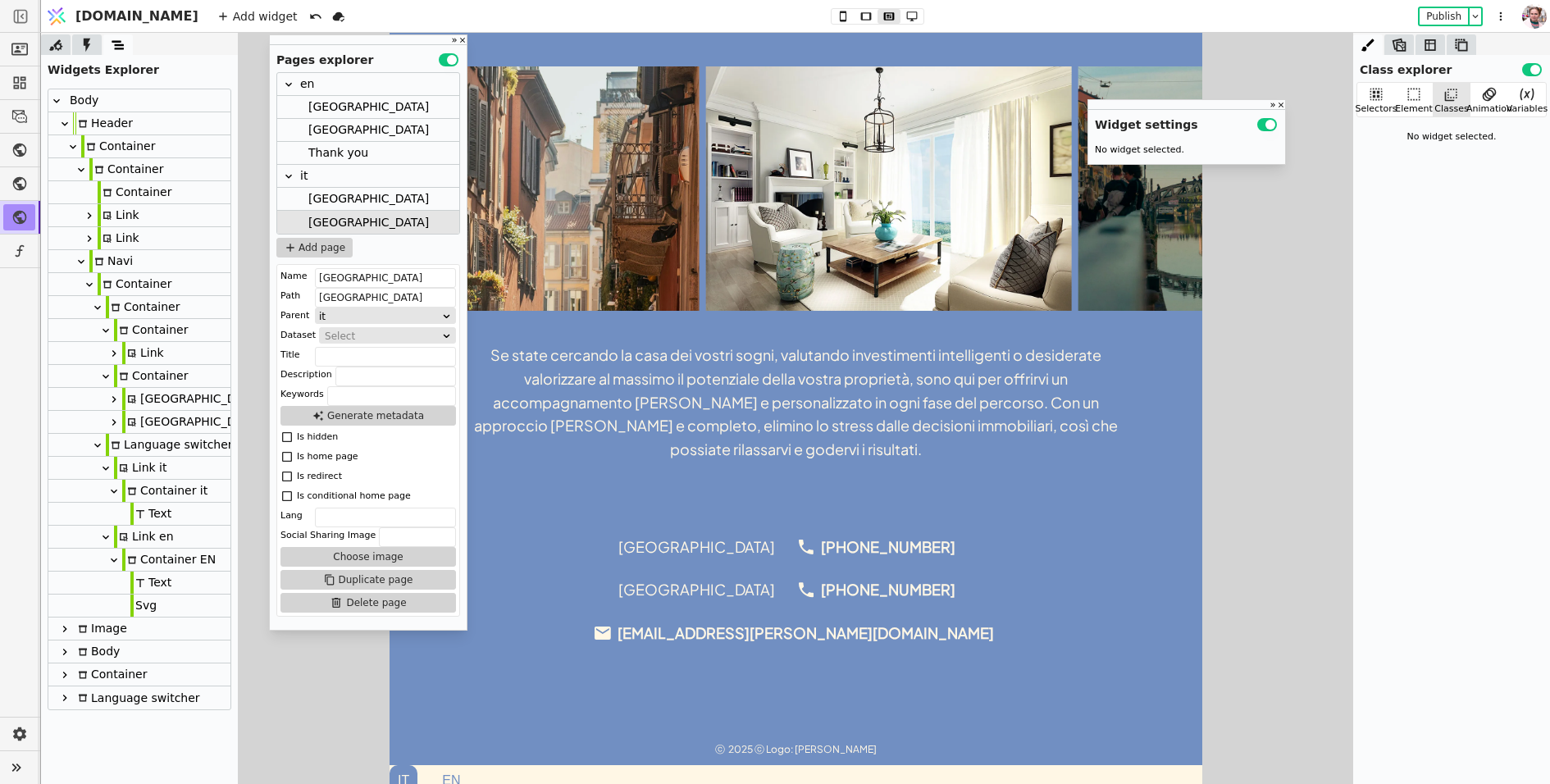
scroll to position [758, 0]
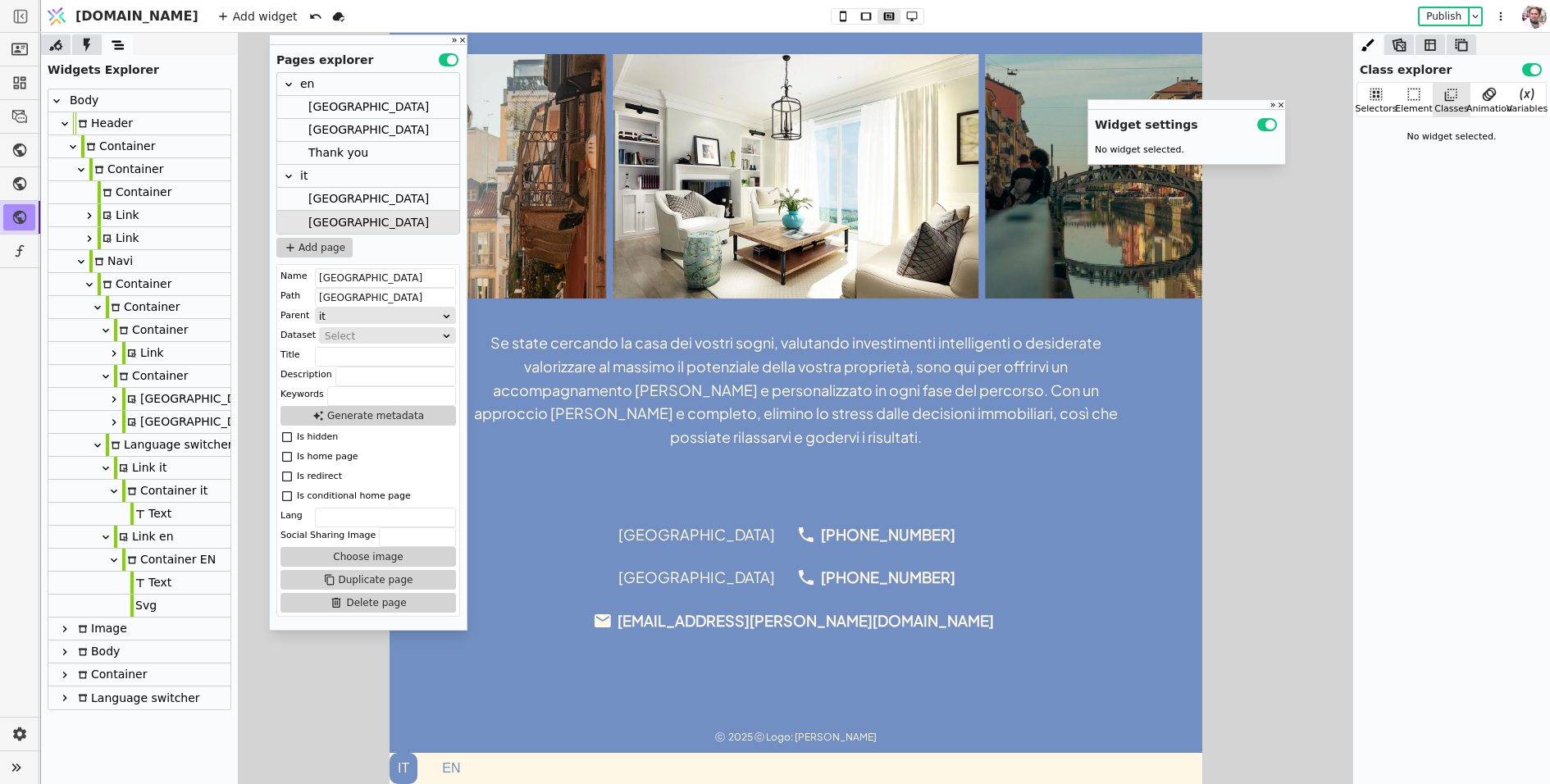
click at [118, 697] on div "Language switcher" at bounding box center [137, 698] width 127 height 23
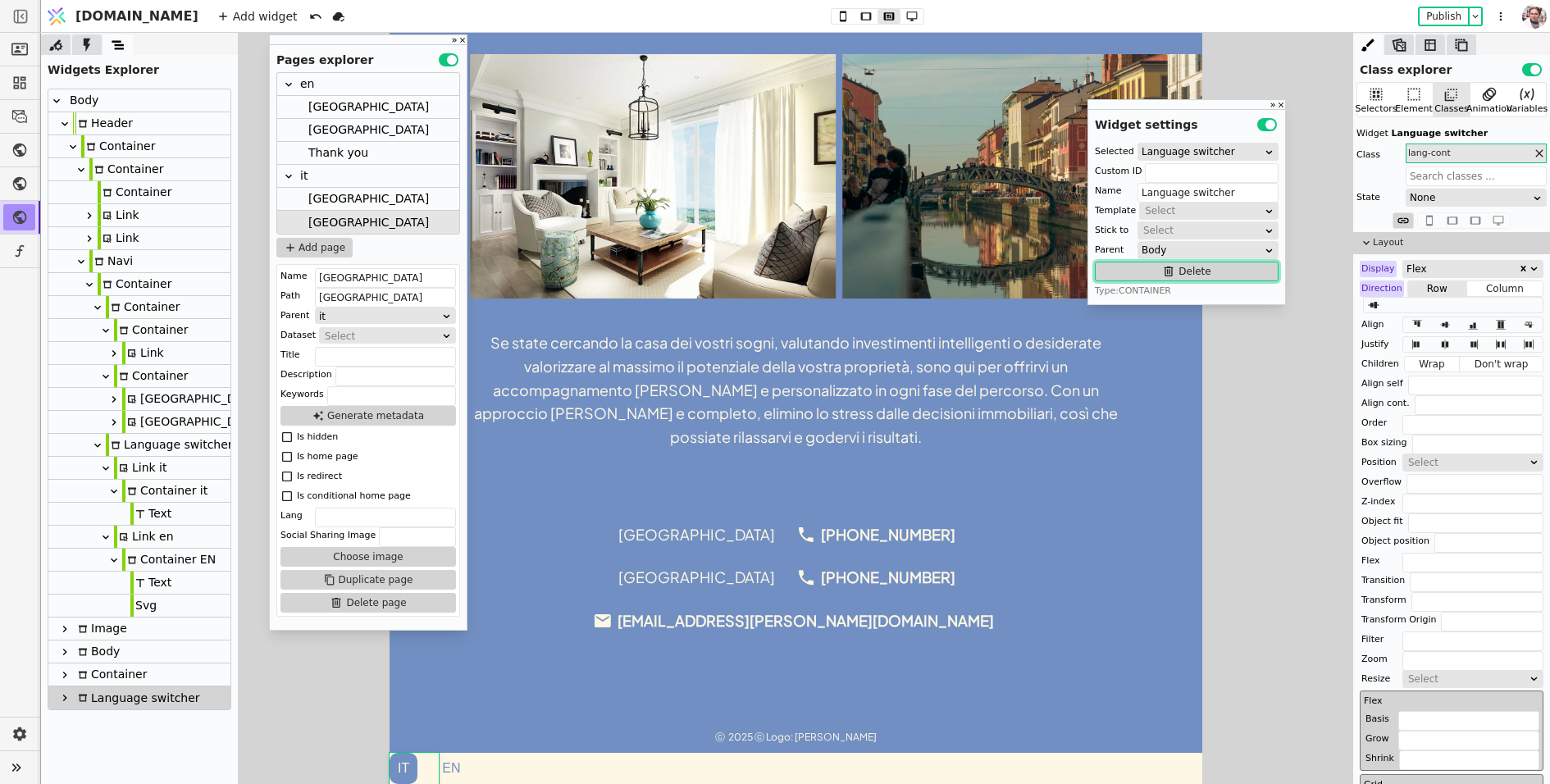
click at [1128, 265] on button "Delete" at bounding box center [1187, 271] width 183 height 19
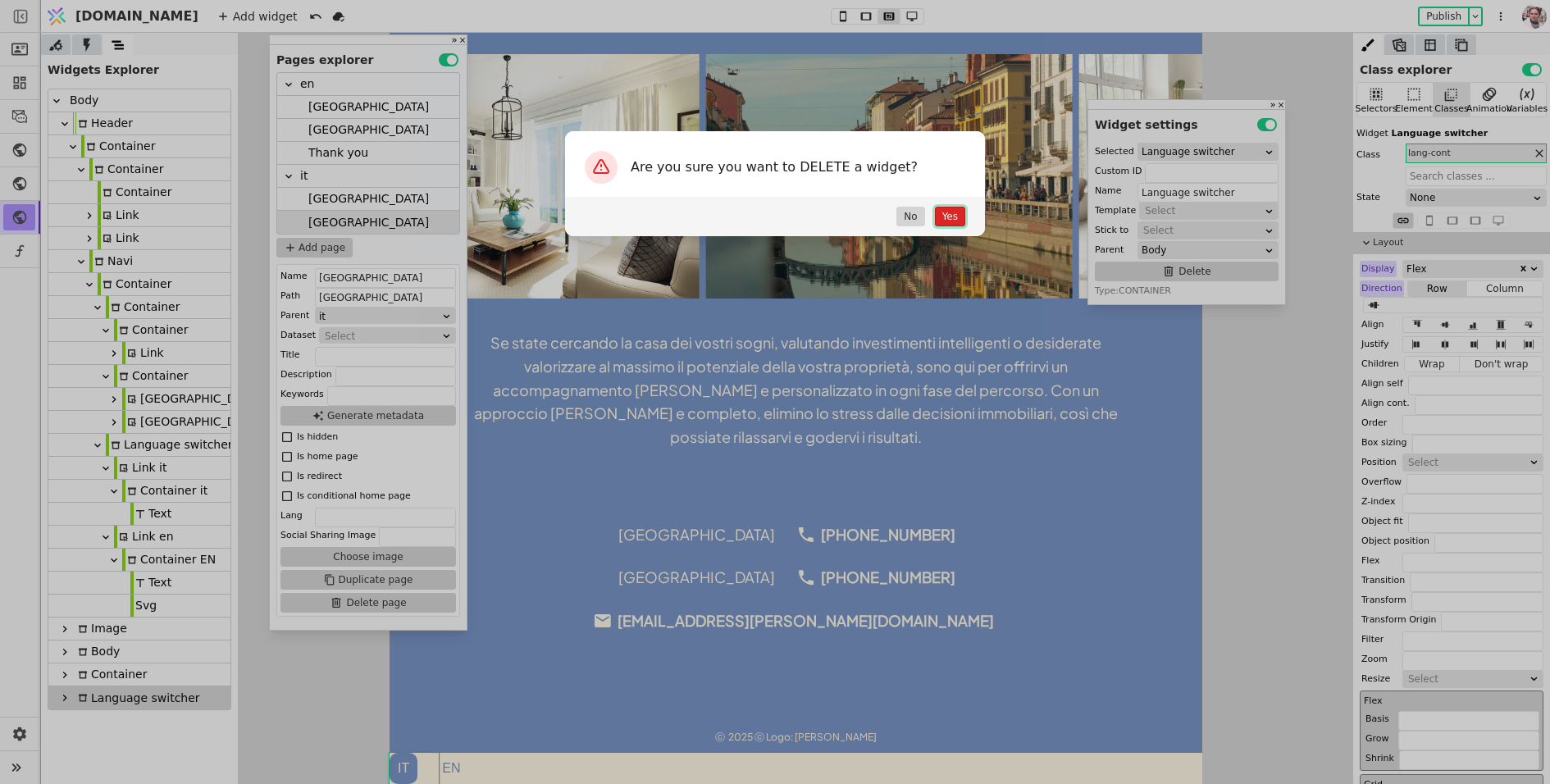
click at [952, 215] on button "Yes" at bounding box center [949, 216] width 30 height 19
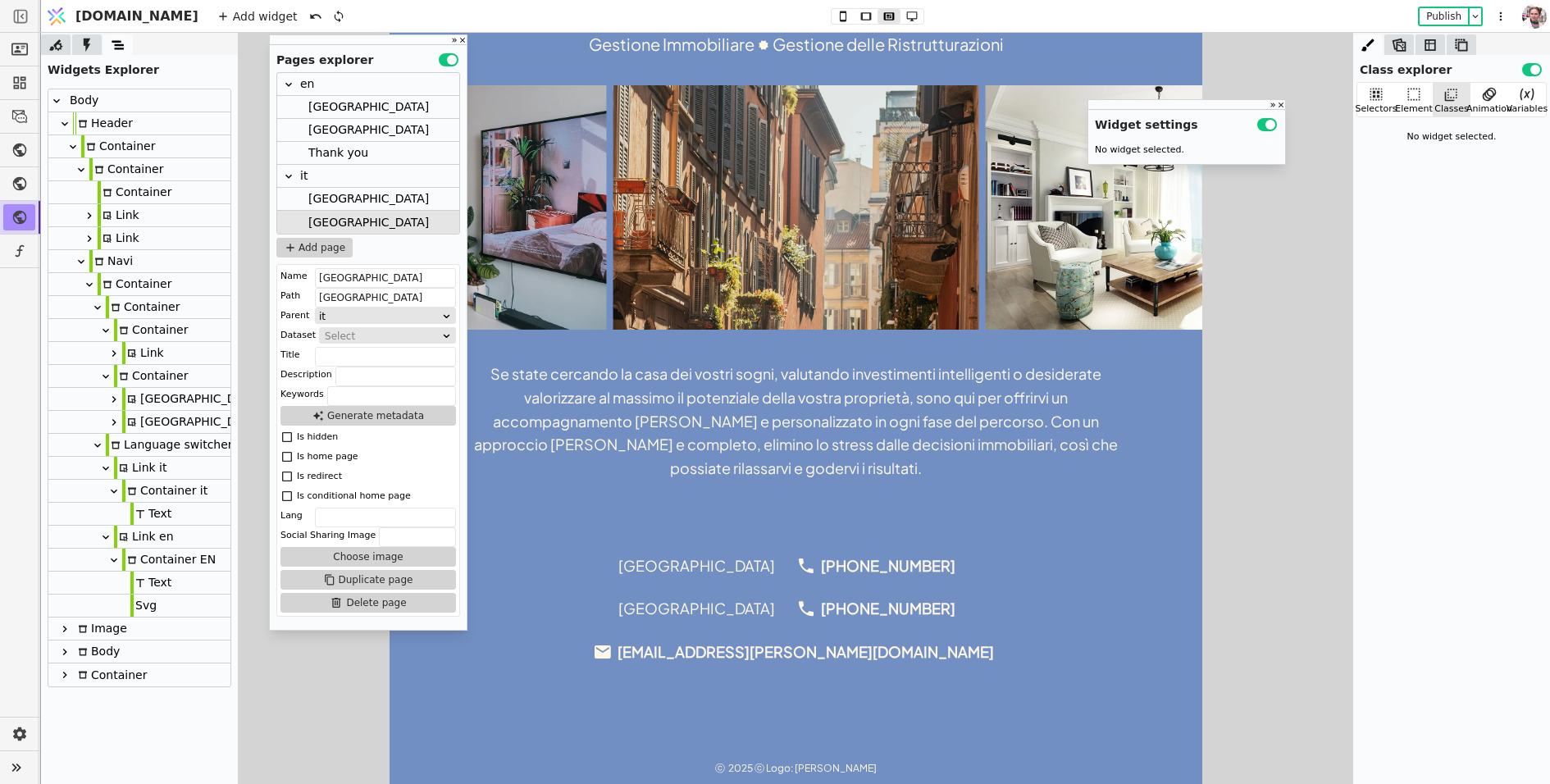
scroll to position [726, 0]
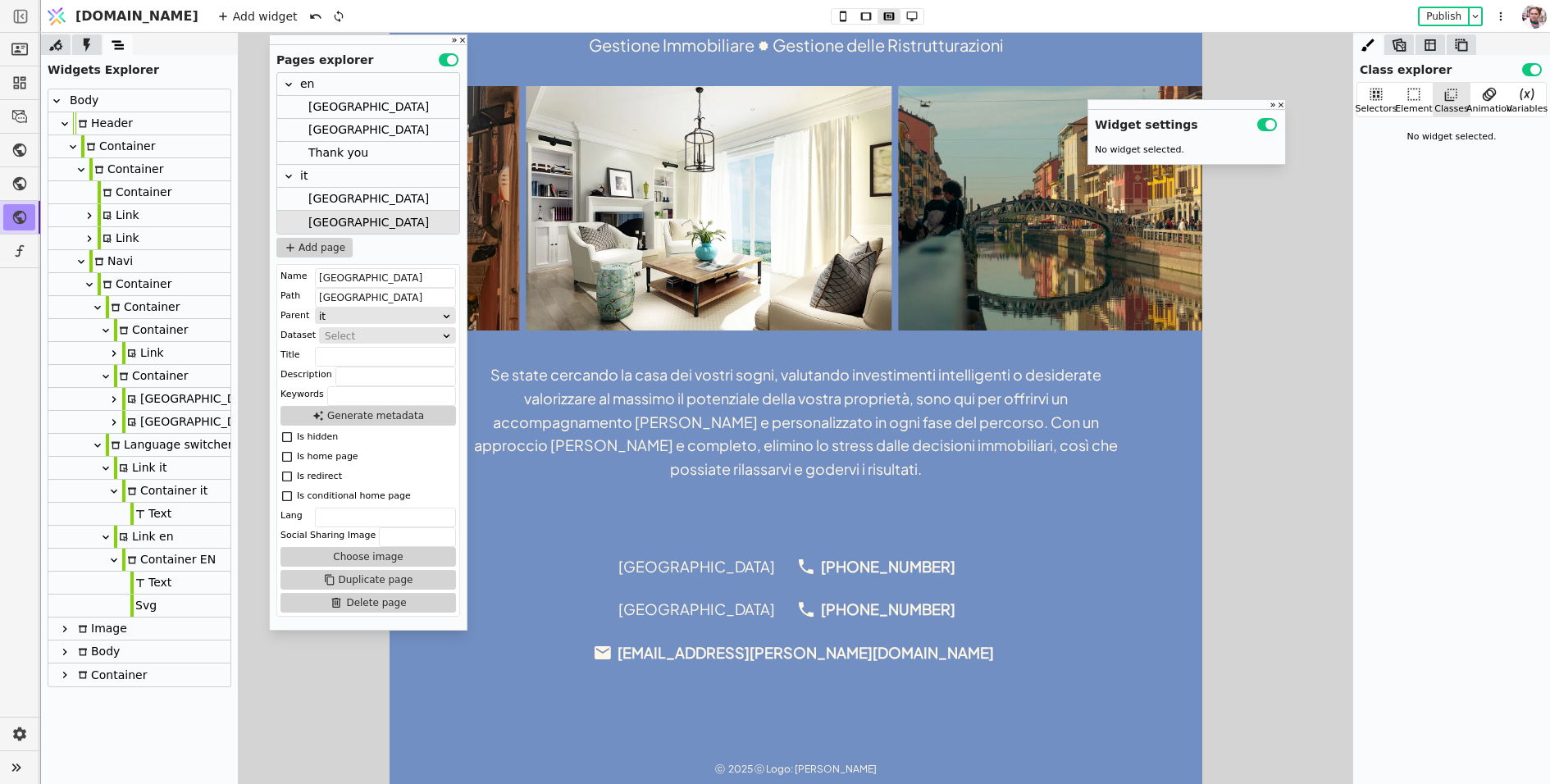
click at [332, 201] on div "[GEOGRAPHIC_DATA]" at bounding box center [368, 199] width 121 height 22
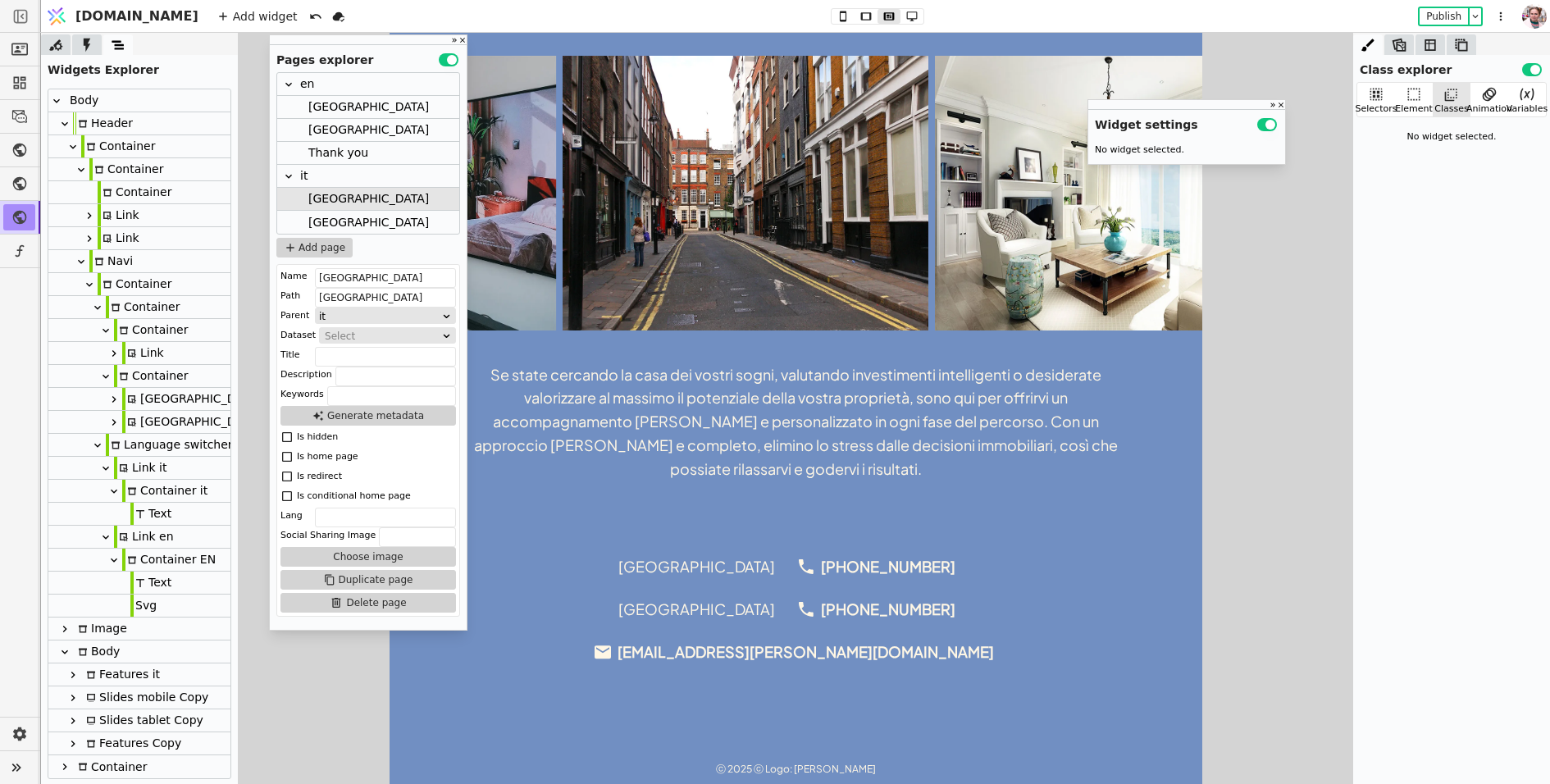
scroll to position [756, 0]
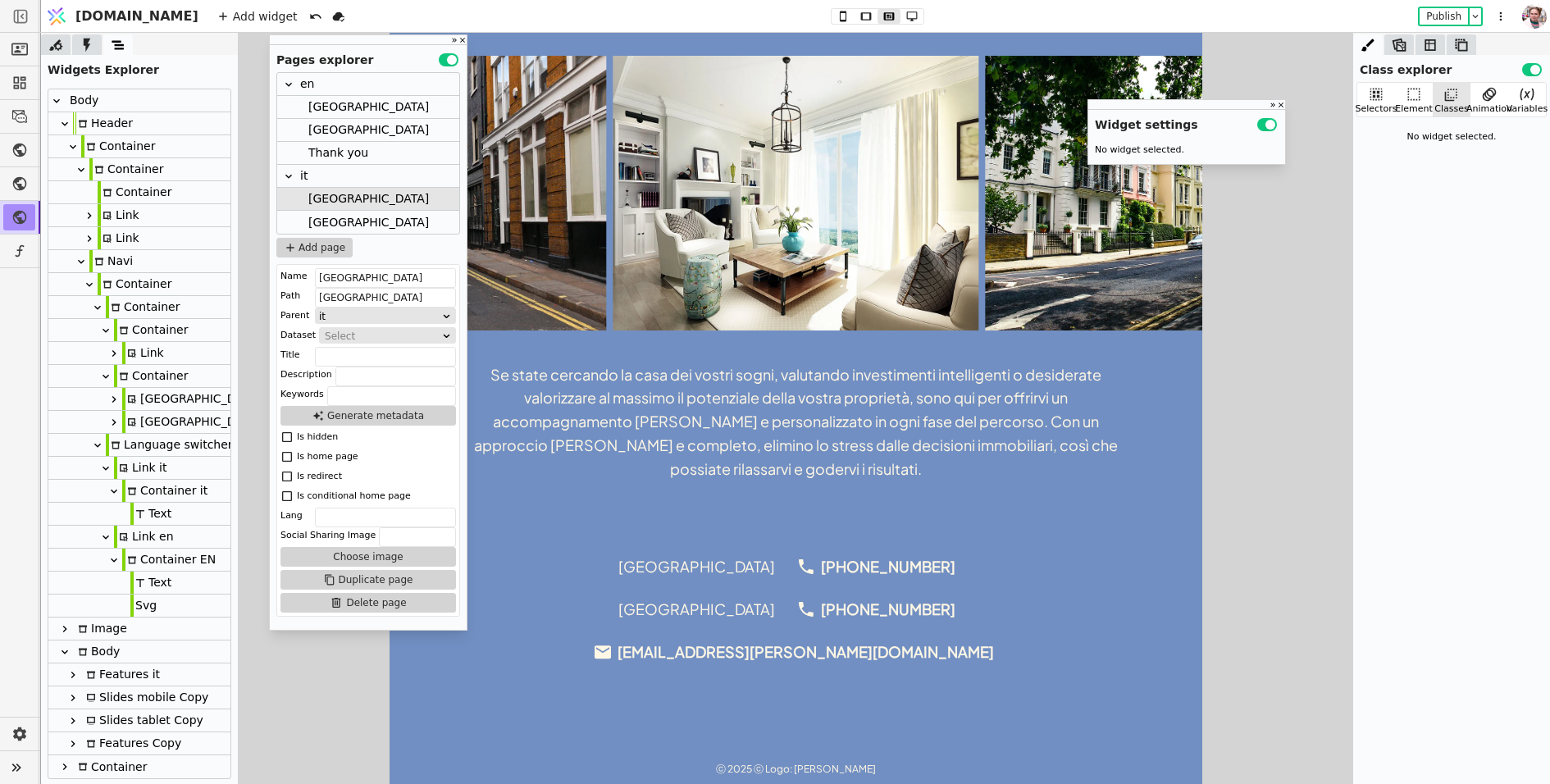
click at [334, 155] on div "Thank you" at bounding box center [338, 153] width 60 height 22
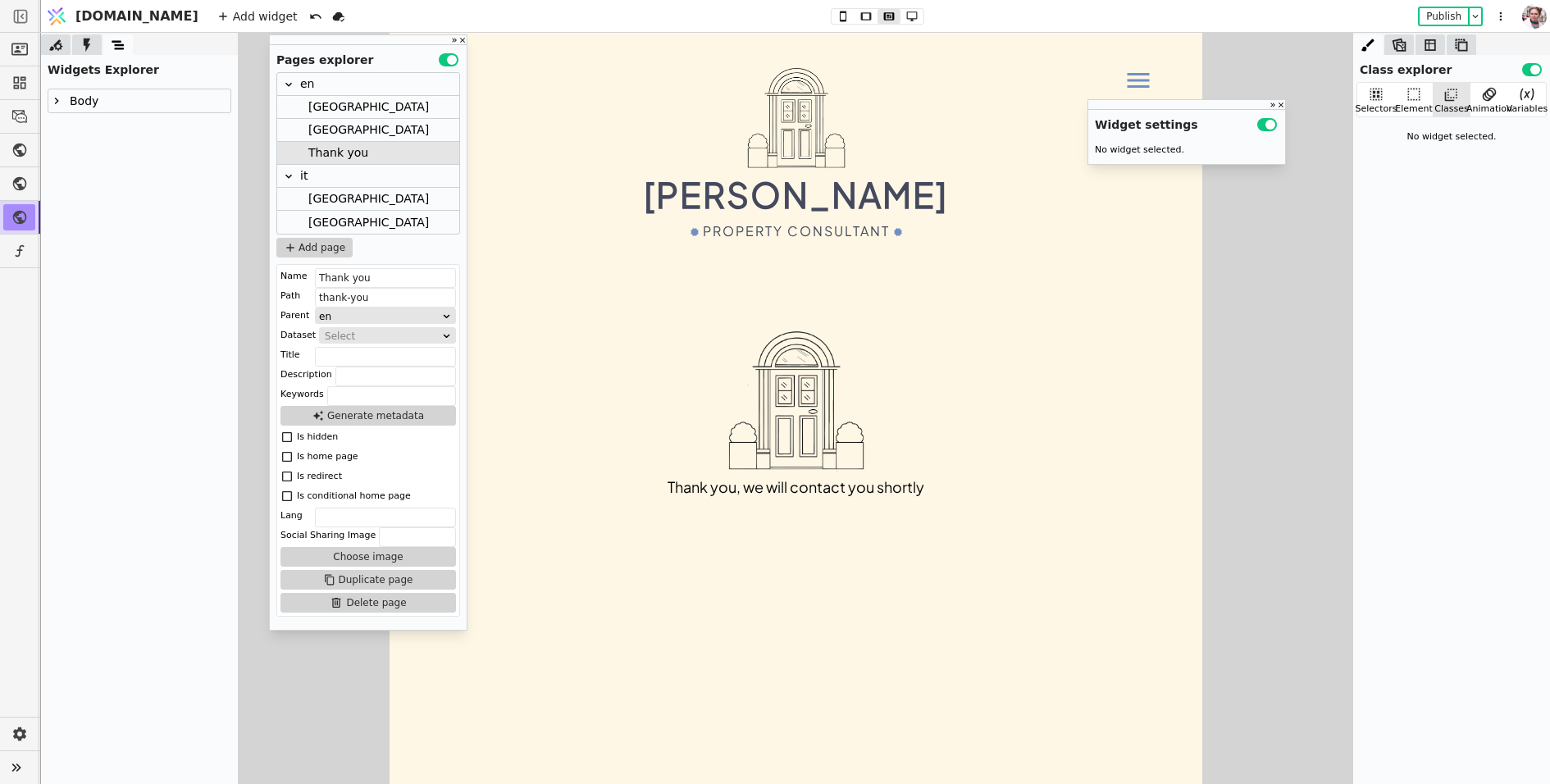
scroll to position [0, 0]
click at [819, 462] on img at bounding box center [795, 402] width 148 height 148
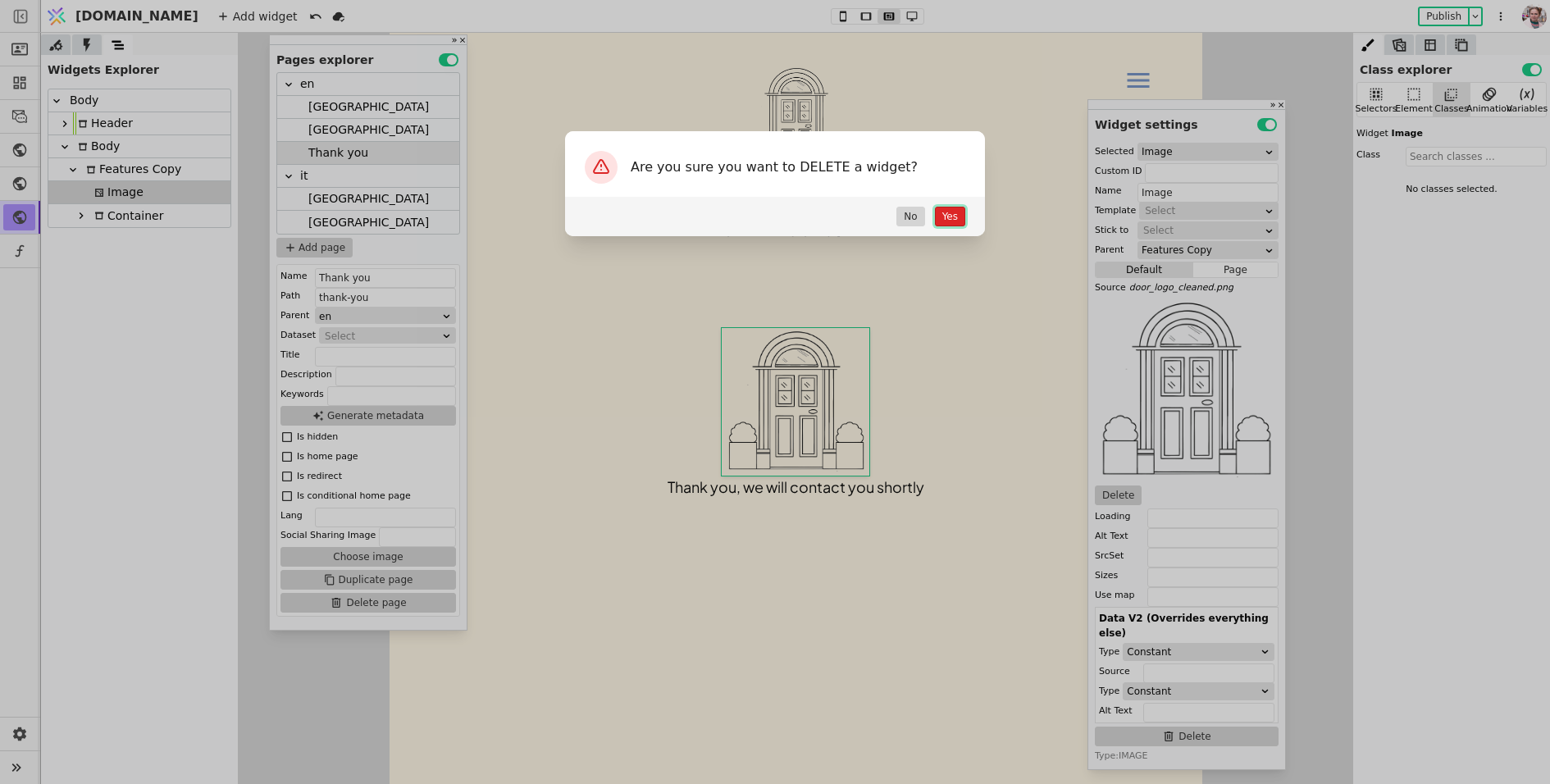
click at [945, 213] on button "Yes" at bounding box center [949, 216] width 30 height 19
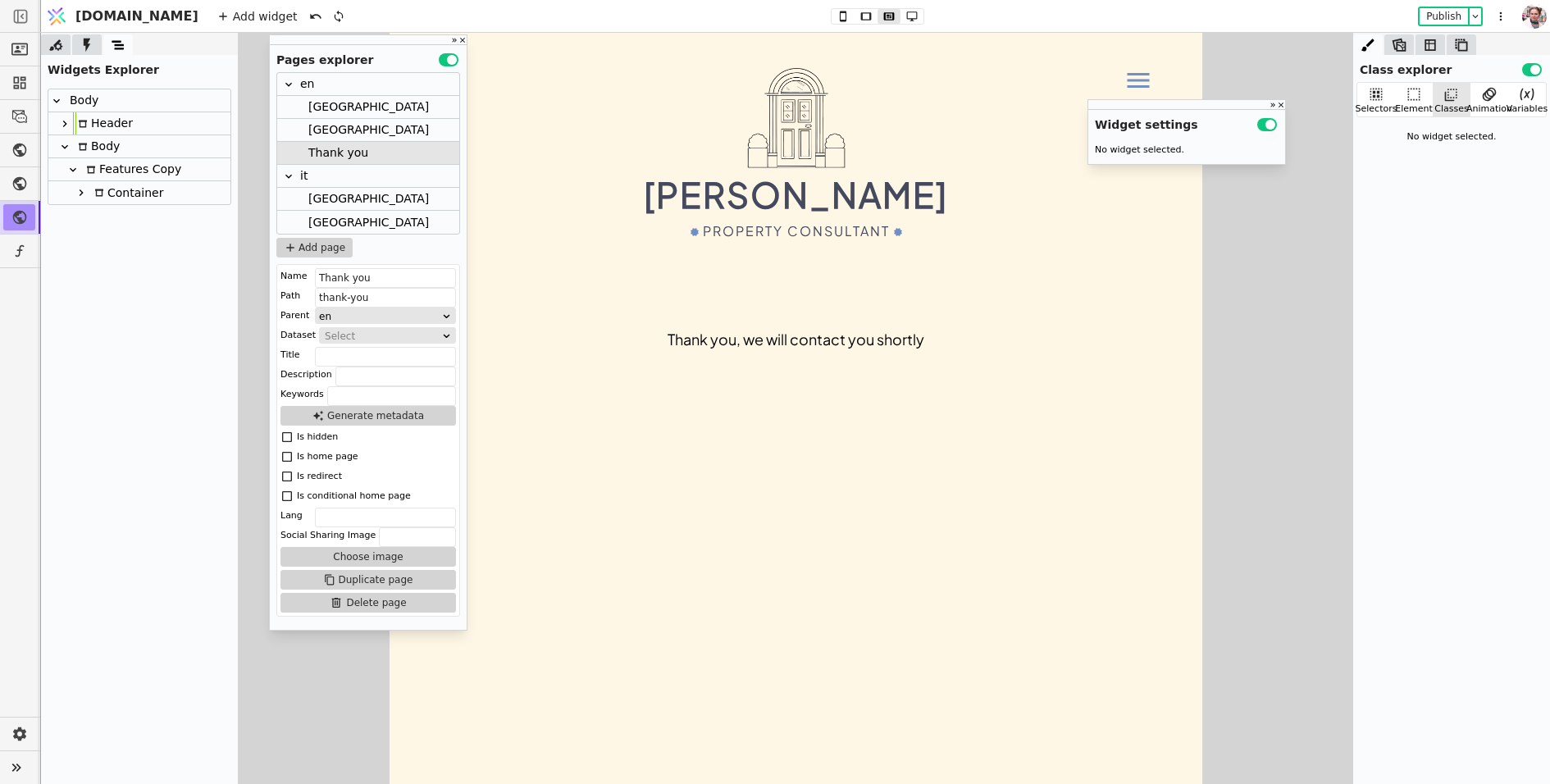
click at [335, 126] on div "[GEOGRAPHIC_DATA]" at bounding box center [368, 130] width 183 height 23
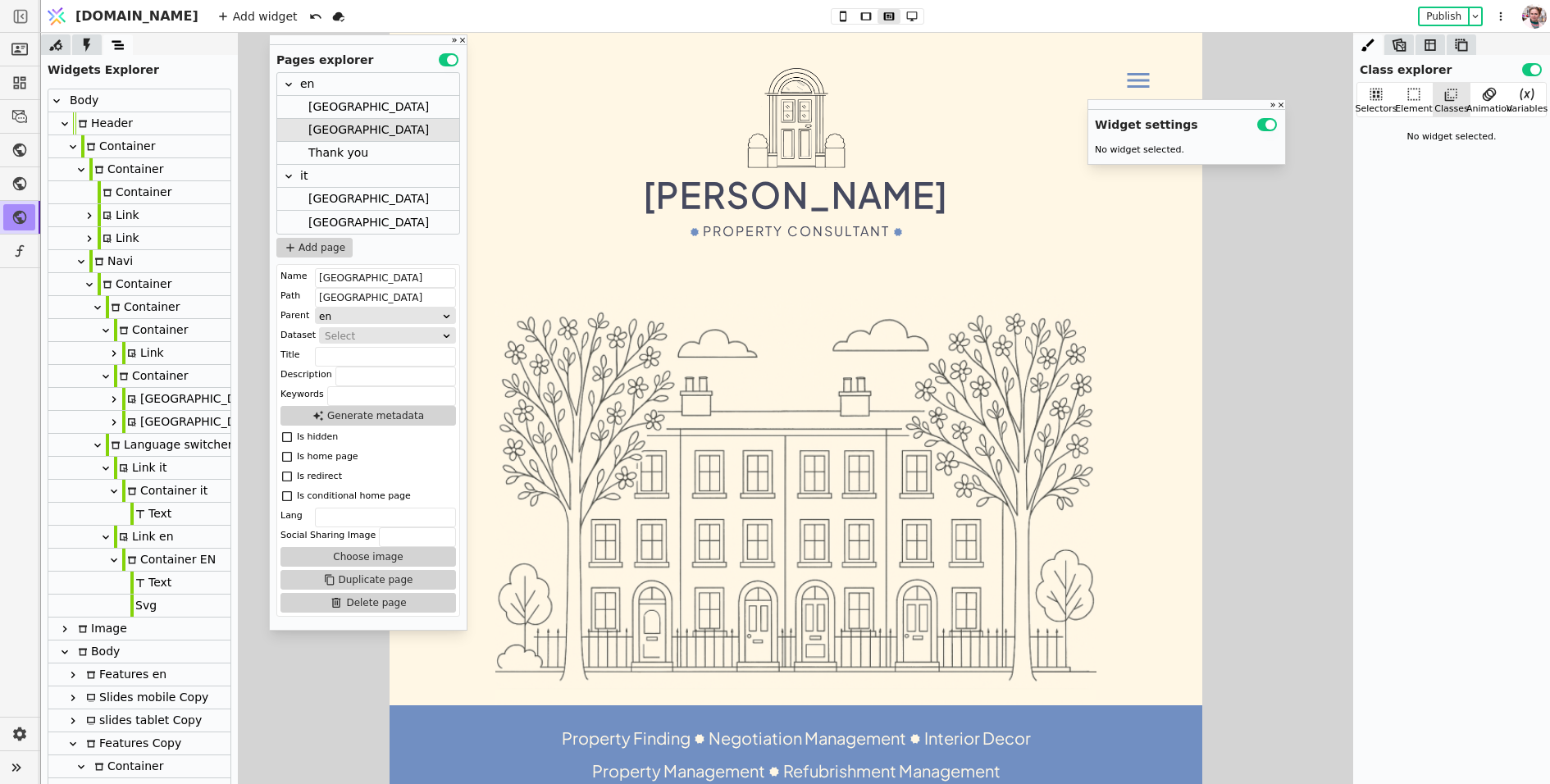
scroll to position [1067, 0]
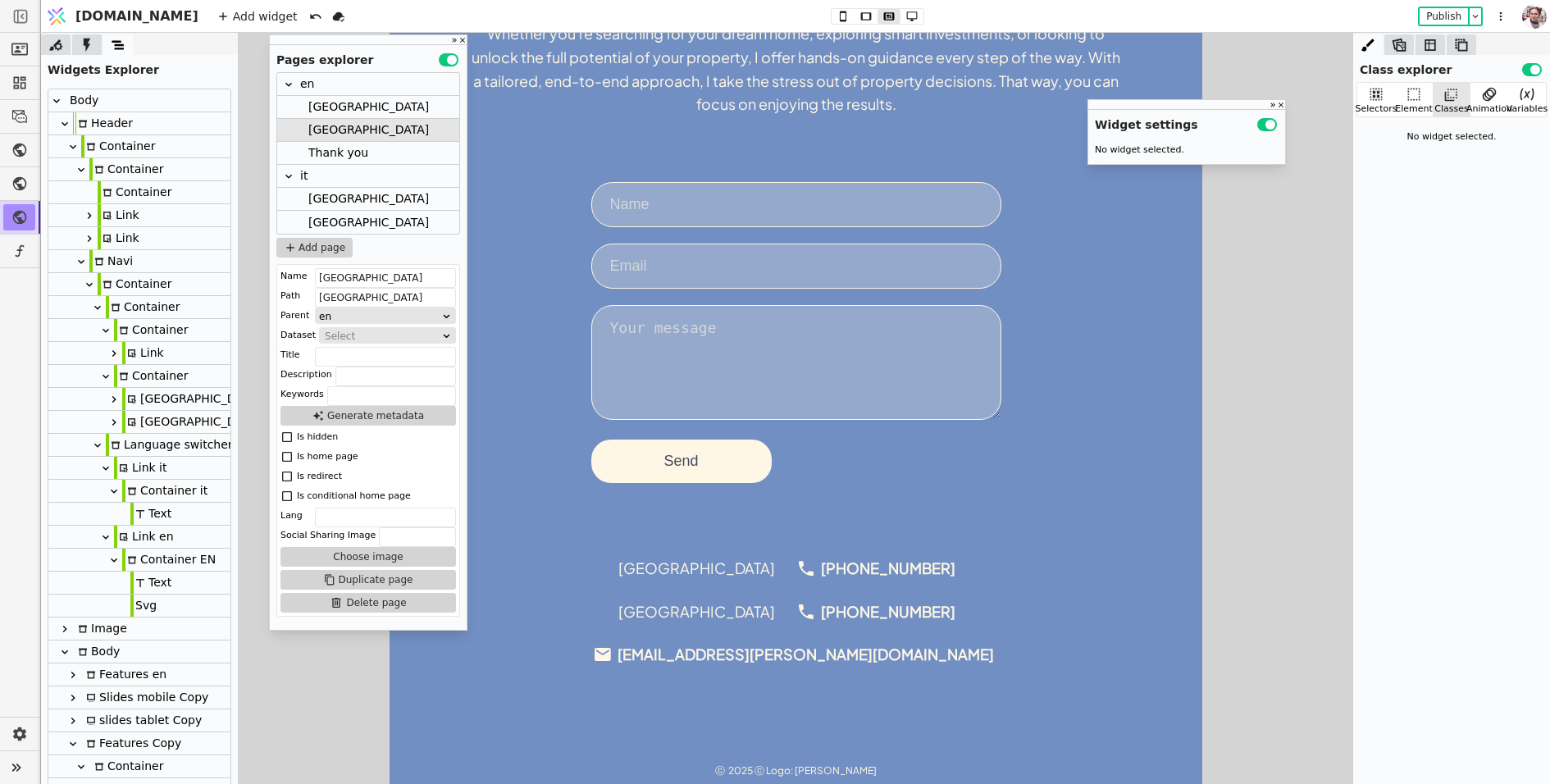
click at [643, 292] on form "Send" at bounding box center [796, 333] width 410 height 301
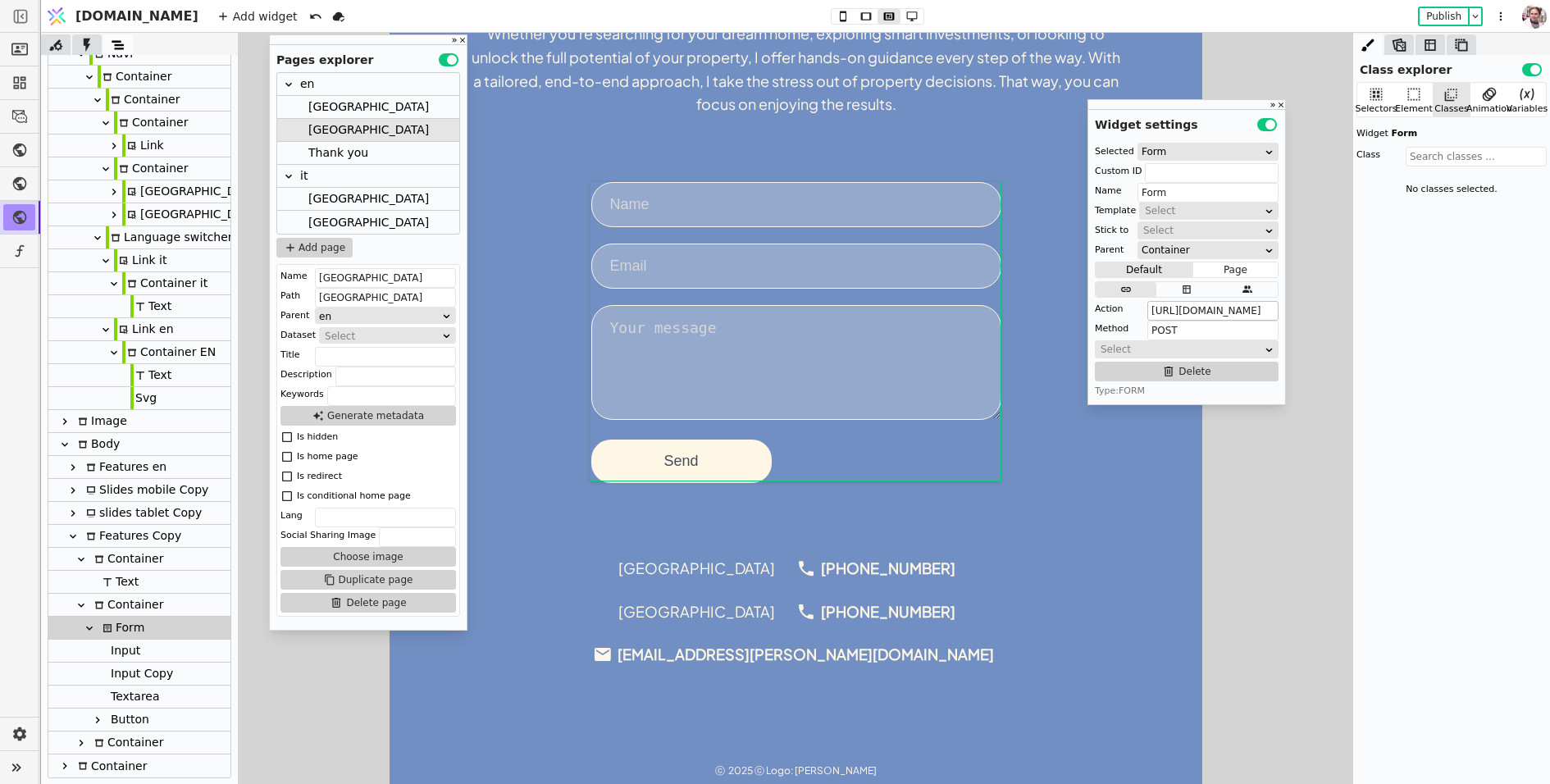
scroll to position [0, 0]
click at [1199, 347] on div "Select" at bounding box center [1181, 349] width 161 height 16
click at [1178, 350] on div "Select" at bounding box center [1181, 349] width 161 height 16
click at [140, 692] on div "Textarea" at bounding box center [133, 696] width 54 height 22
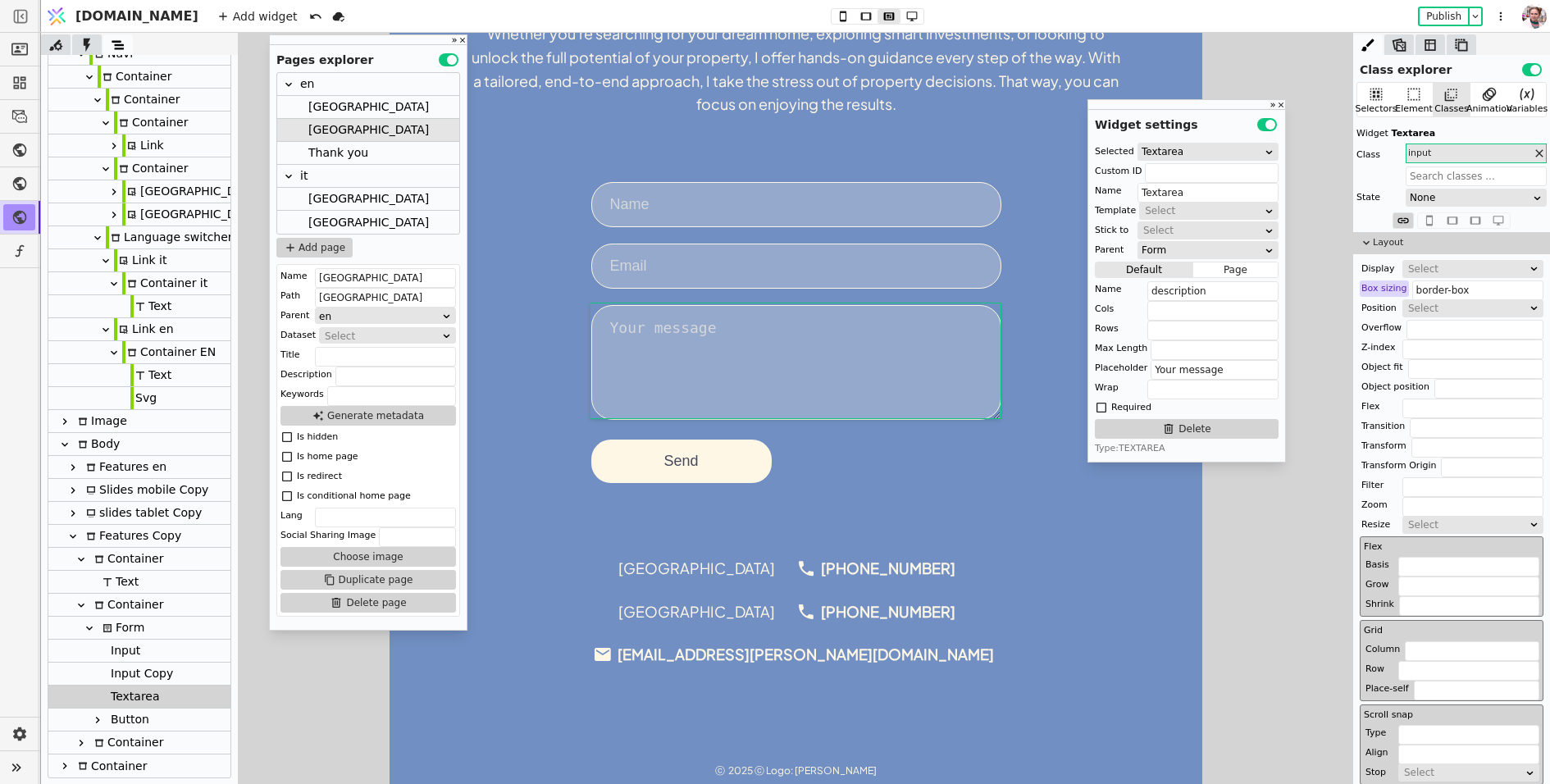
click at [139, 719] on div "Button" at bounding box center [127, 719] width 43 height 22
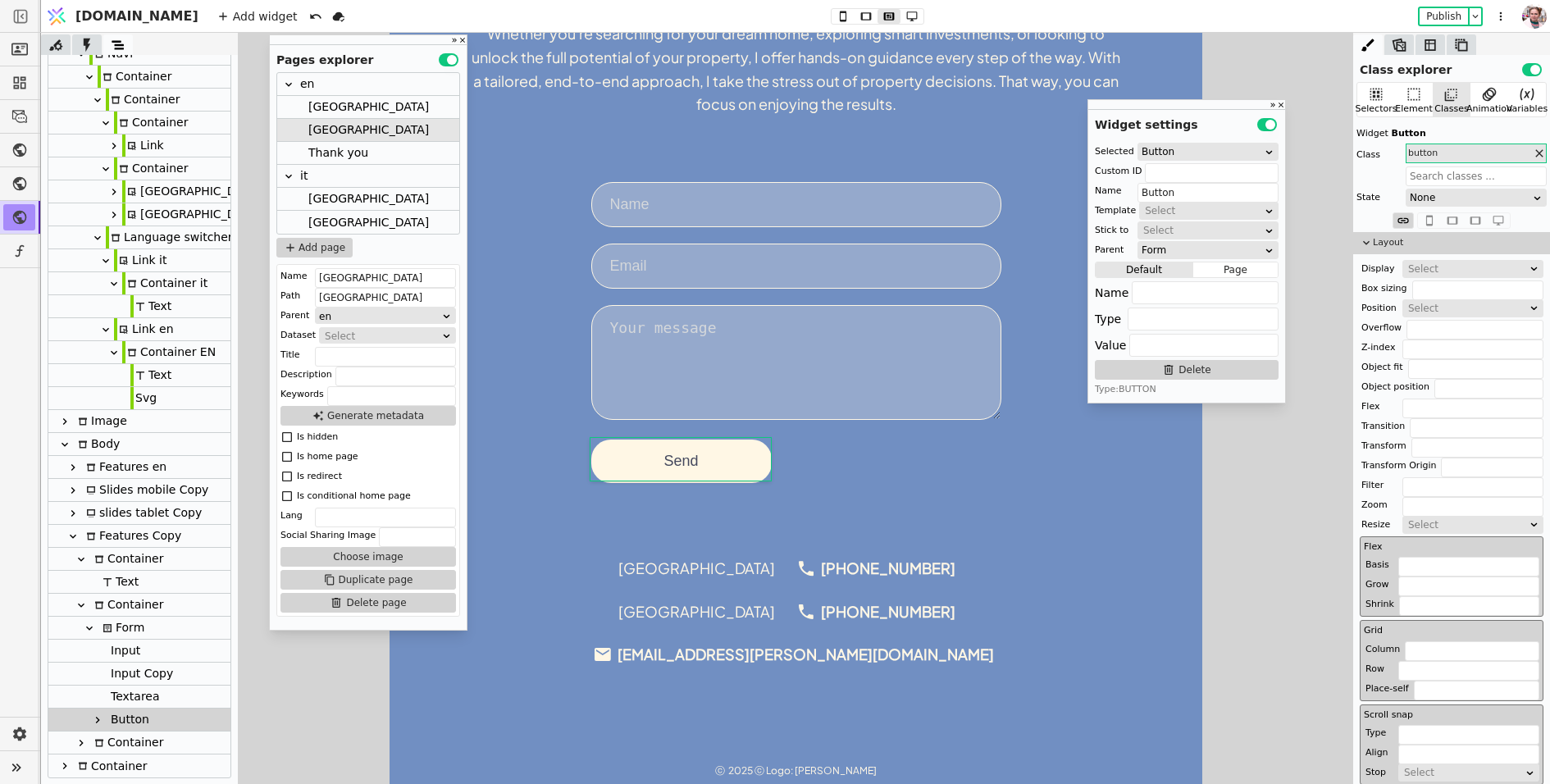
click at [136, 698] on div "Textarea" at bounding box center [133, 696] width 54 height 22
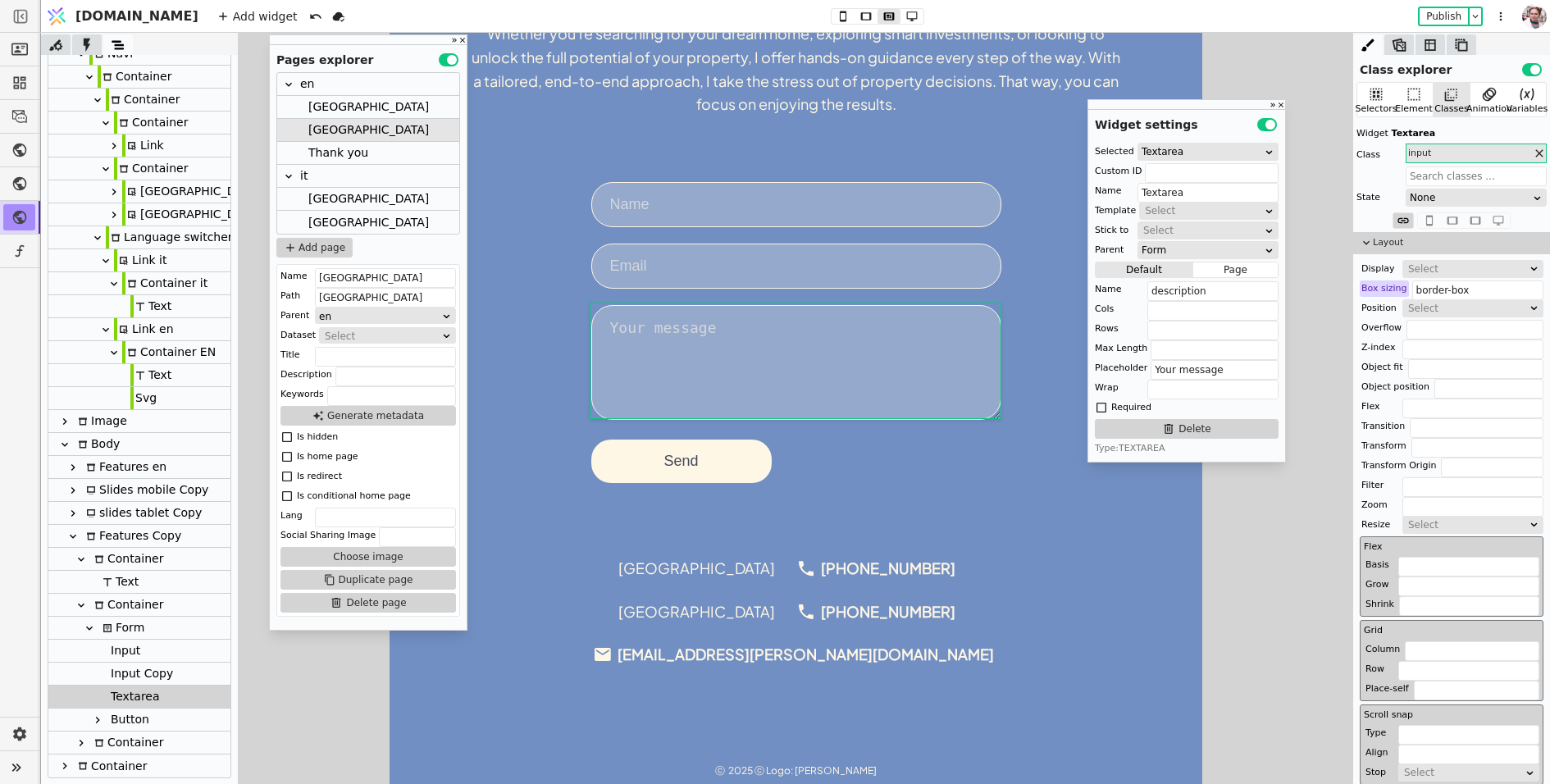
click at [135, 680] on div "Input Copy" at bounding box center [140, 673] width 68 height 22
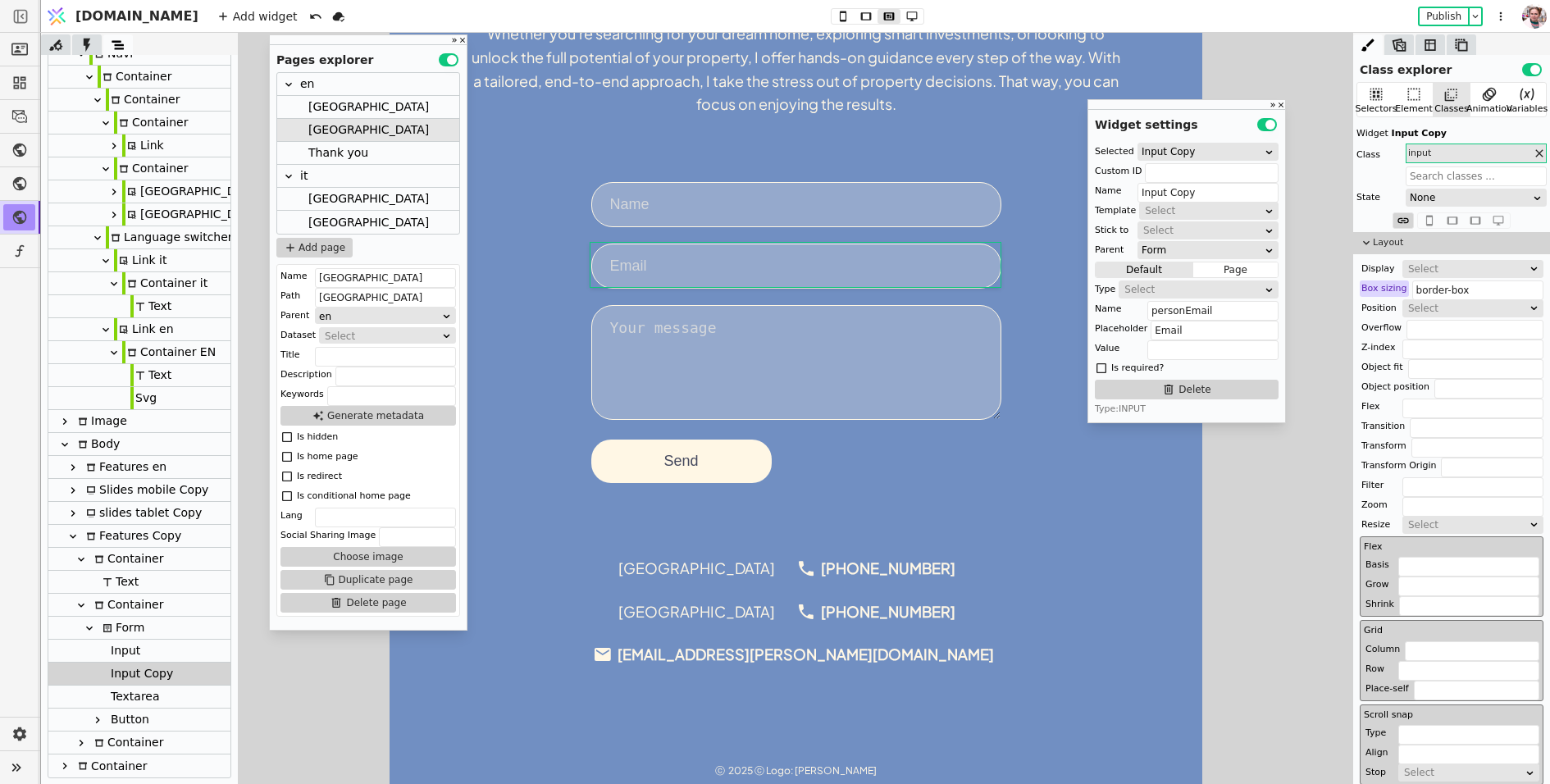
click at [133, 710] on div "Button" at bounding box center [127, 719] width 43 height 22
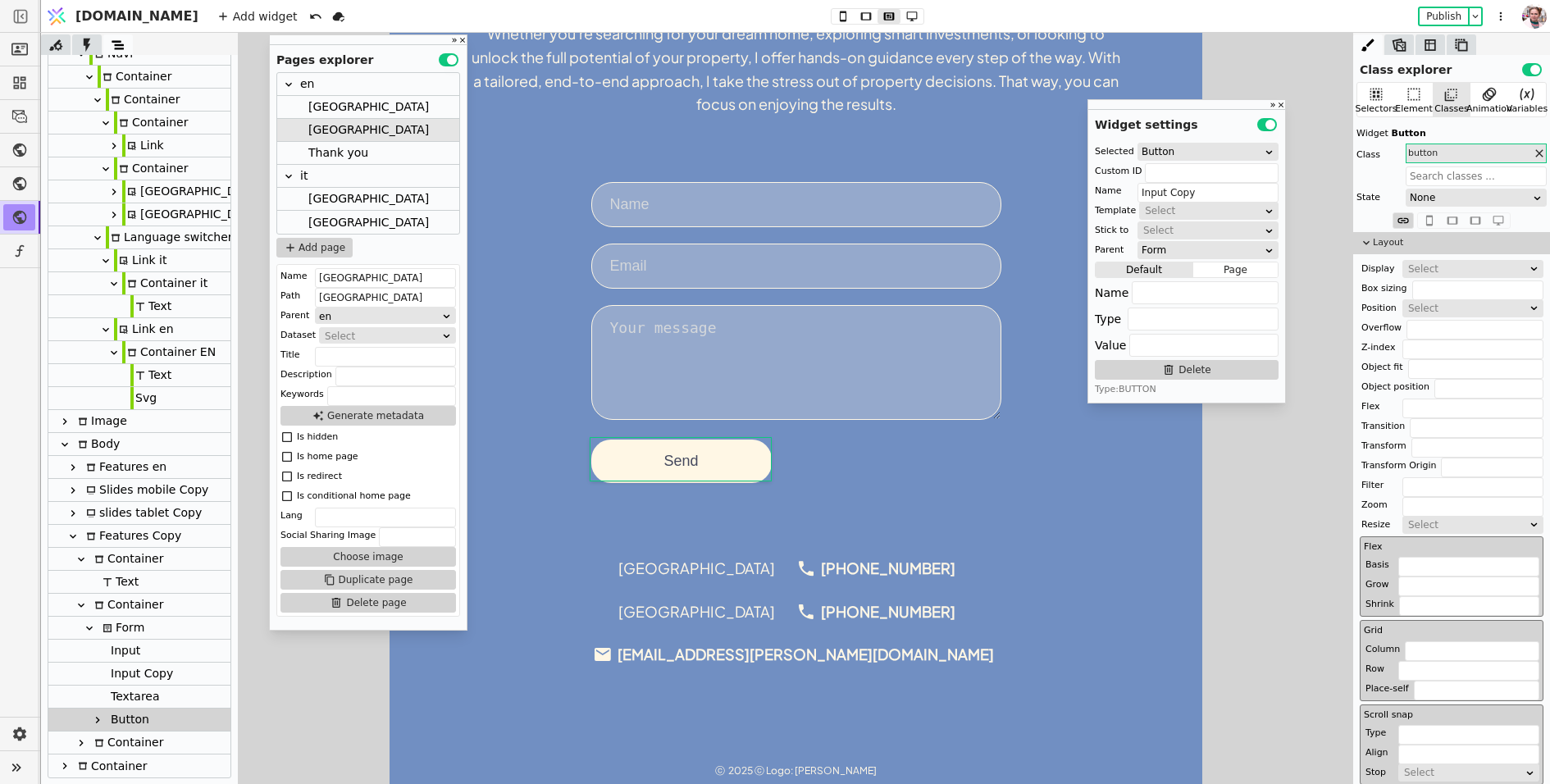
type input "Button"
click at [16, 55] on icon at bounding box center [19, 48] width 16 height 16
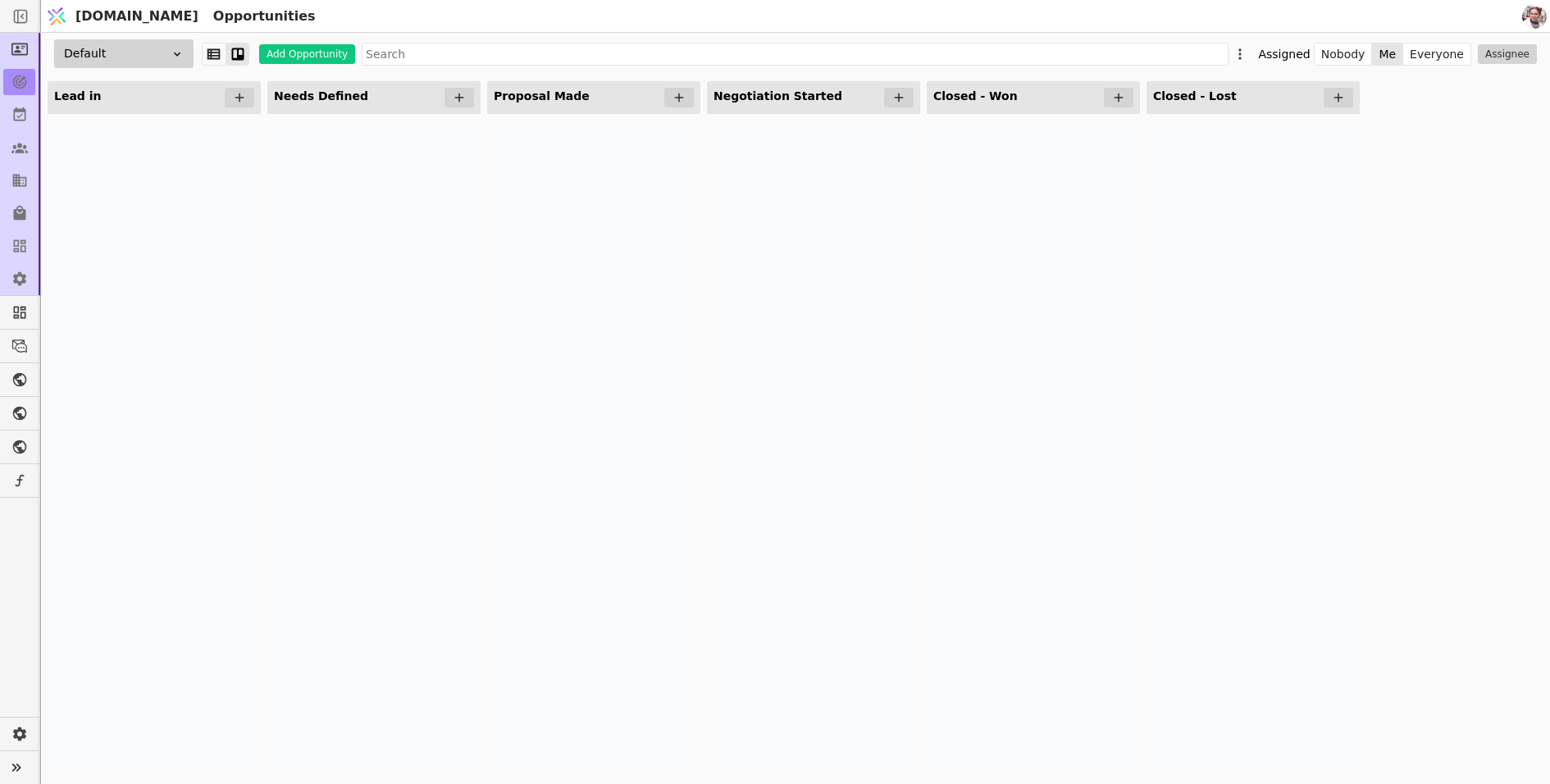
click at [188, 221] on div at bounding box center [154, 445] width 213 height 663
click at [190, 103] on div "Lead in" at bounding box center [154, 98] width 213 height 33
click at [237, 97] on icon at bounding box center [240, 98] width 9 height 9
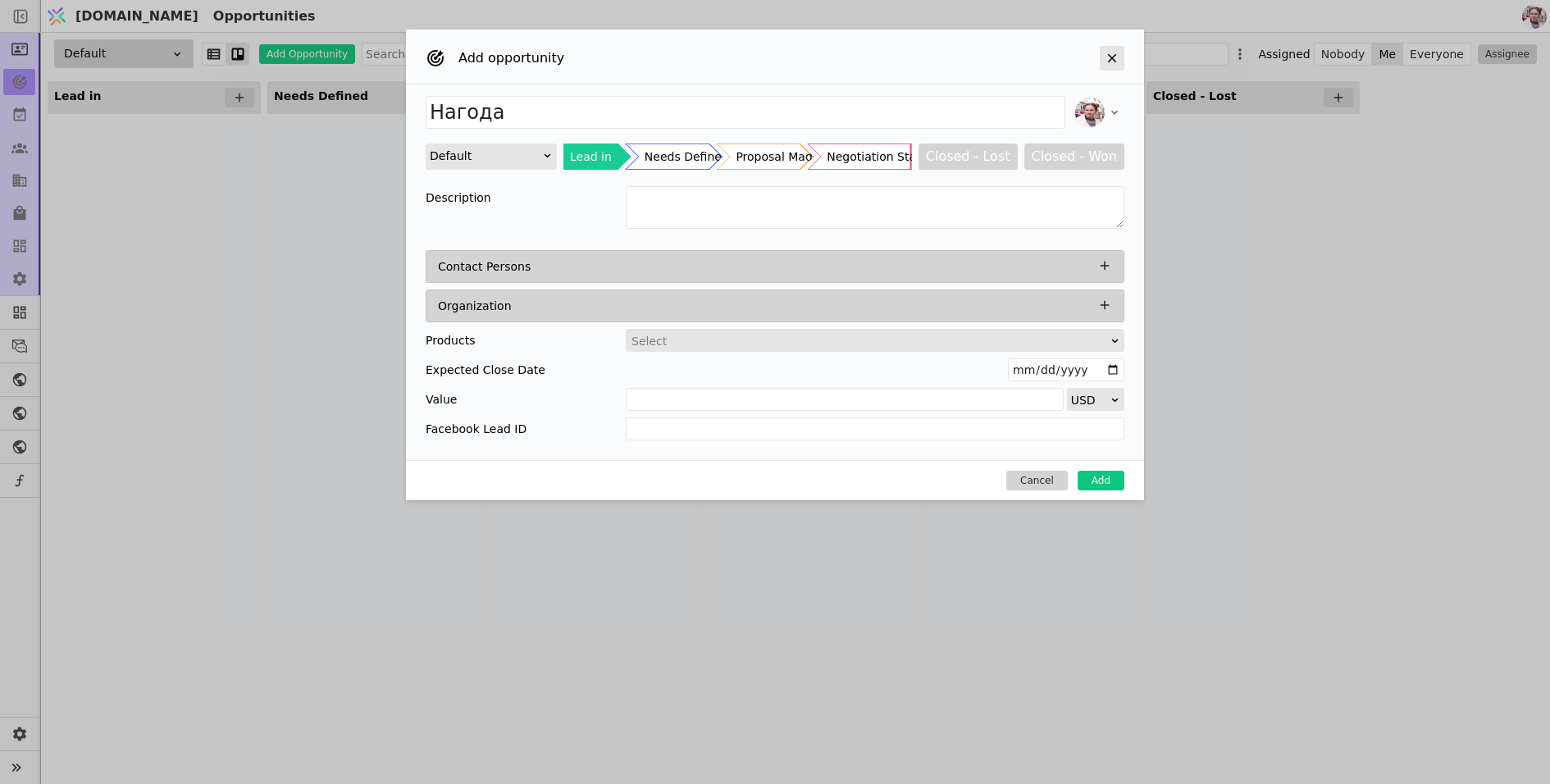
click at [1113, 55] on icon "Add Opportunity" at bounding box center [1112, 58] width 14 height 14
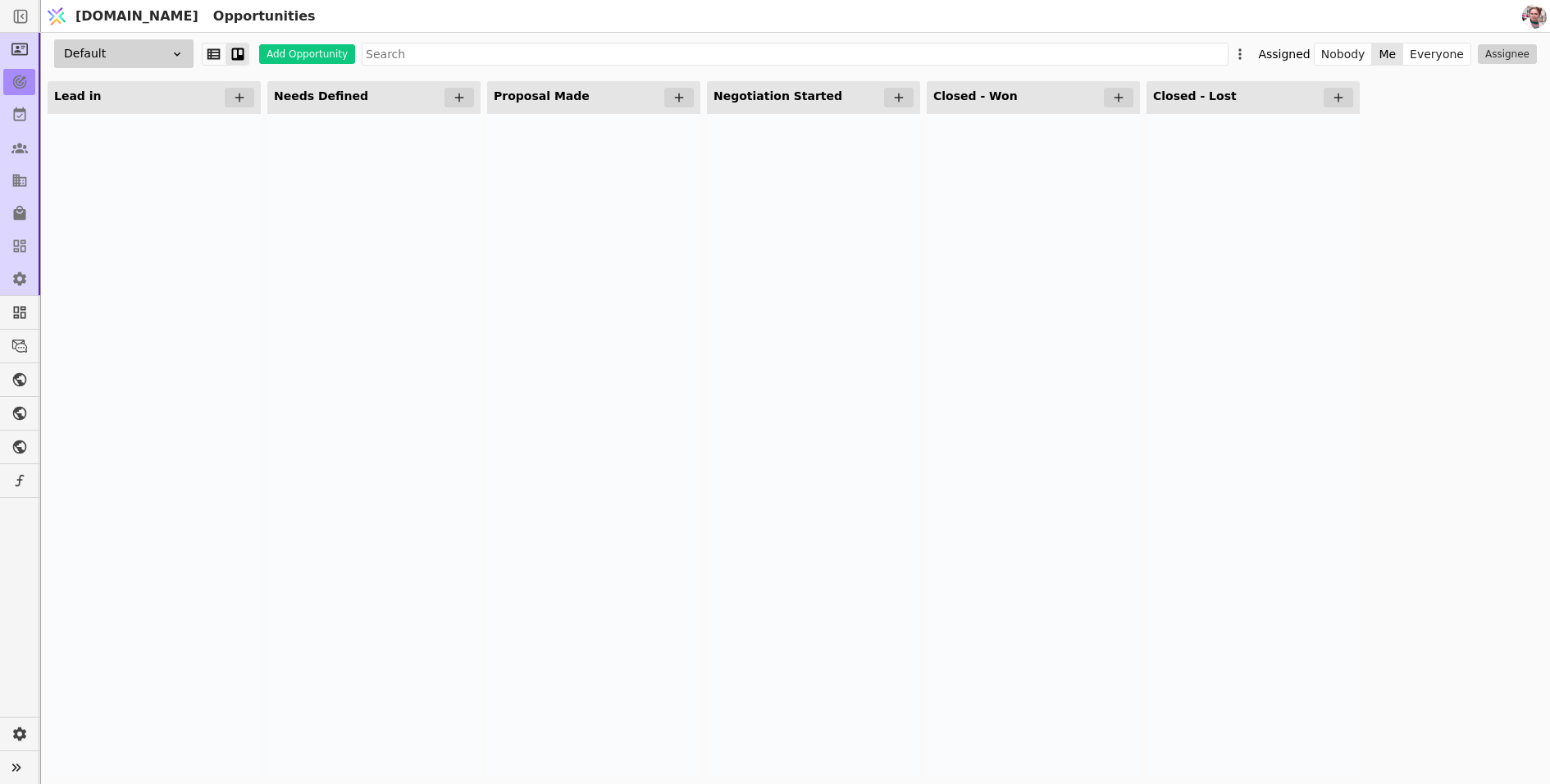
click at [1259, 57] on div "Default Add Opportunity Assigned Nobody Me Everyone Assignee" at bounding box center [795, 53] width 1509 height 42
click at [1249, 57] on icon at bounding box center [1240, 54] width 16 height 16
click at [1196, 112] on div "Edit pipeline" at bounding box center [1167, 107] width 183 height 34
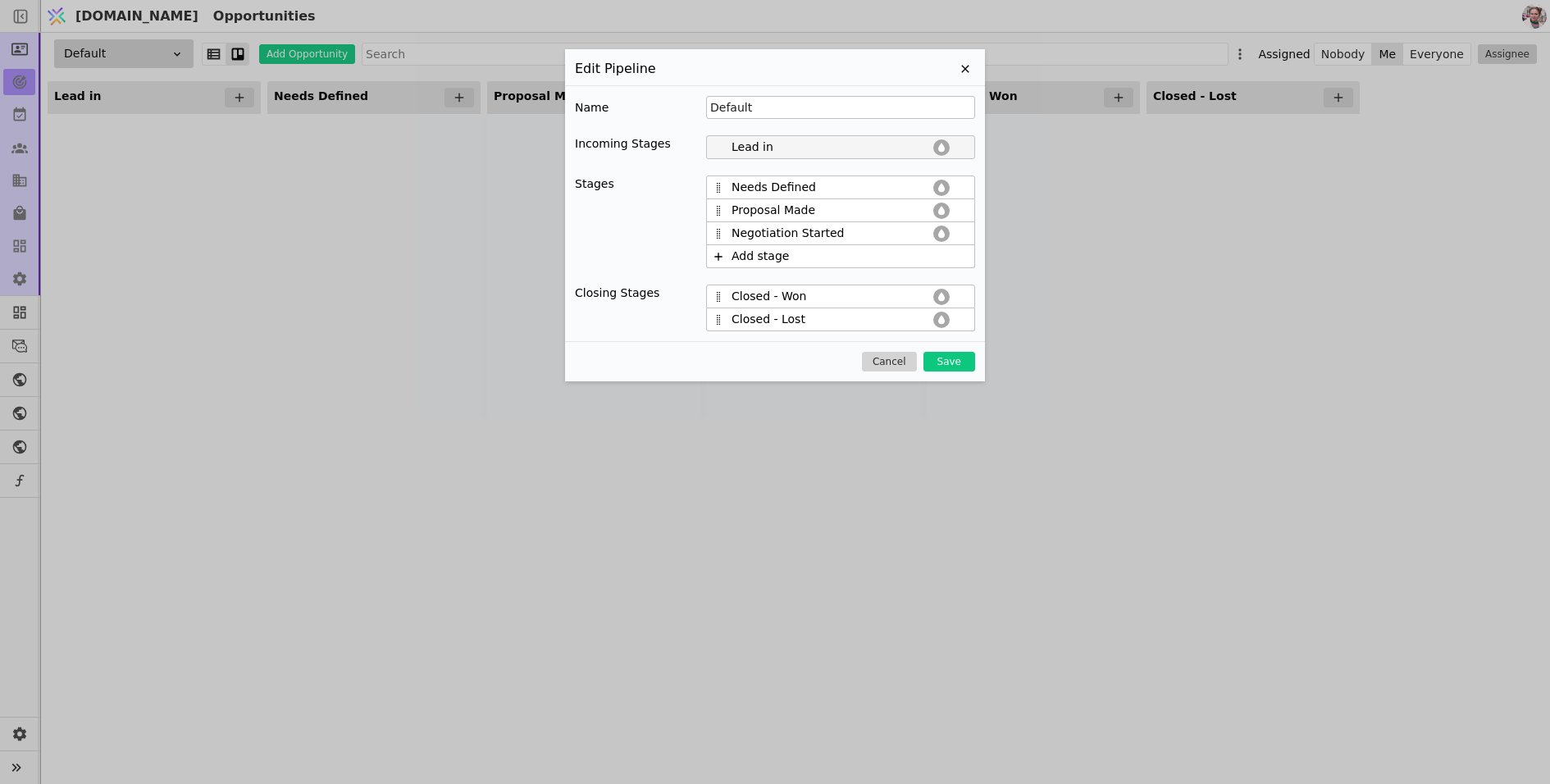
click at [798, 150] on input "Lead in" at bounding box center [831, 148] width 199 height 17
type input "Leads"
click at [939, 356] on button "Save" at bounding box center [949, 361] width 52 height 19
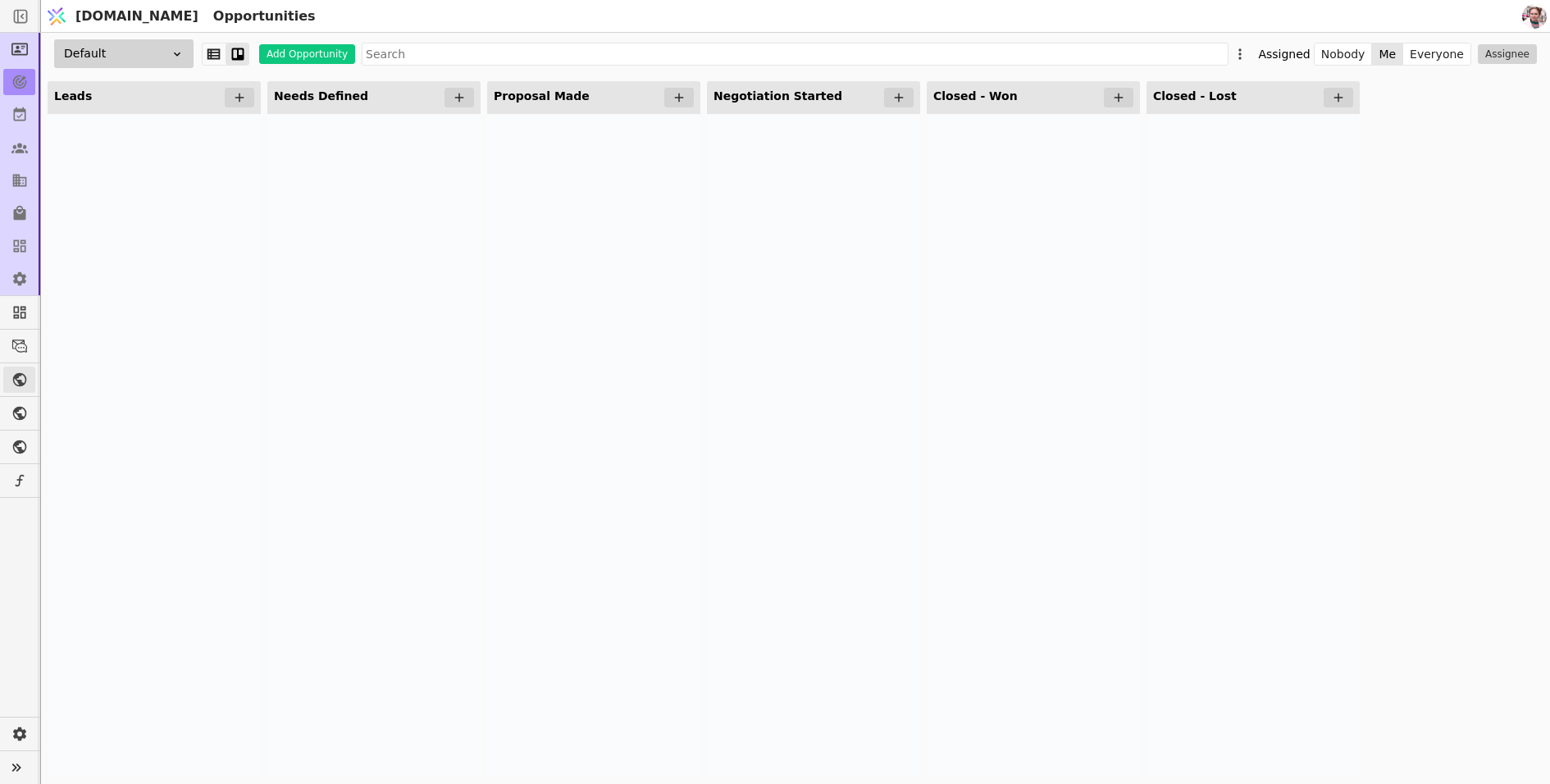
click at [21, 385] on icon at bounding box center [19, 379] width 16 height 16
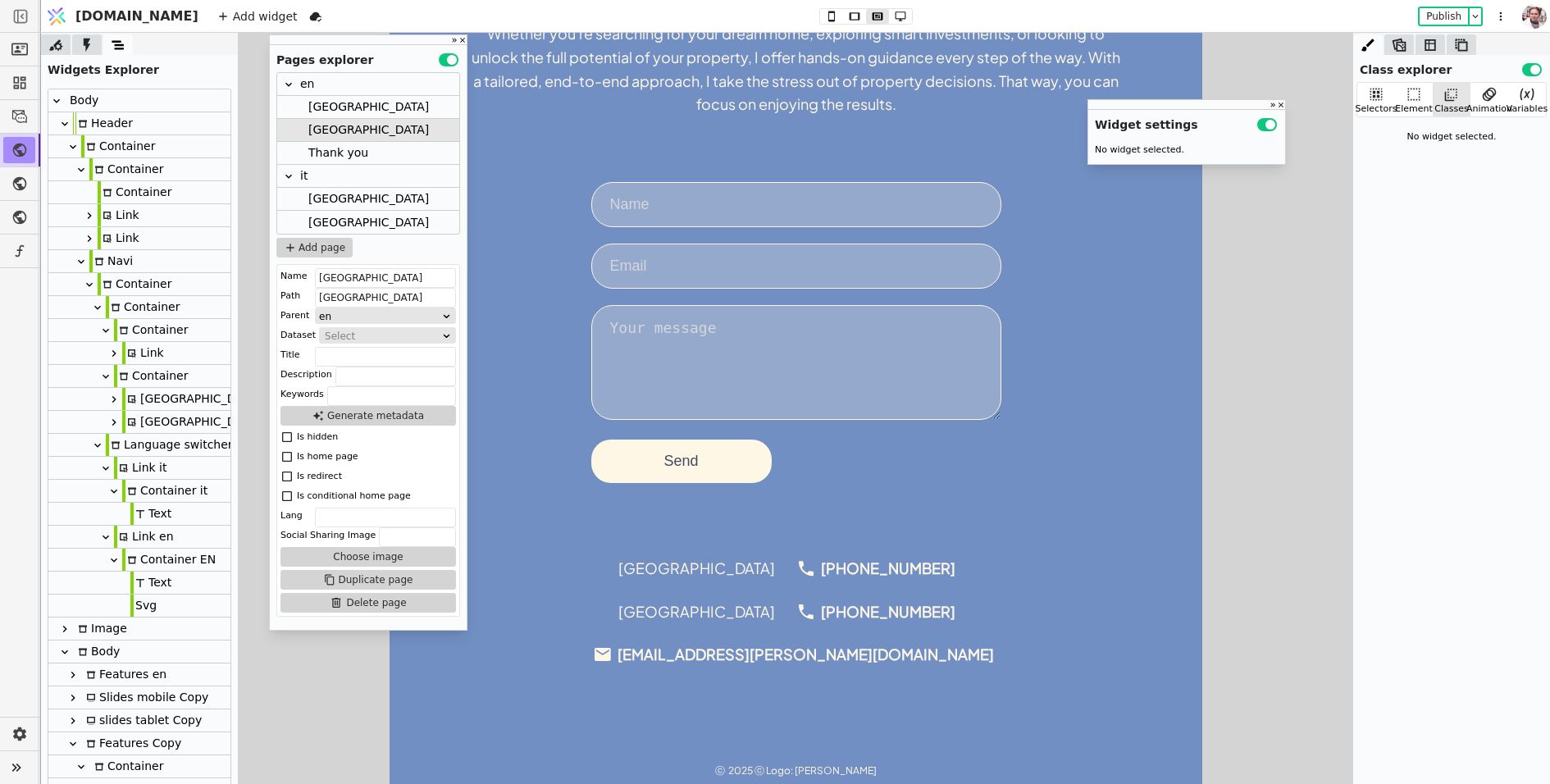
scroll to position [1067, 0]
click at [1443, 23] on button "Publish" at bounding box center [1444, 15] width 48 height 16
click at [805, 457] on form "Send" at bounding box center [796, 333] width 410 height 301
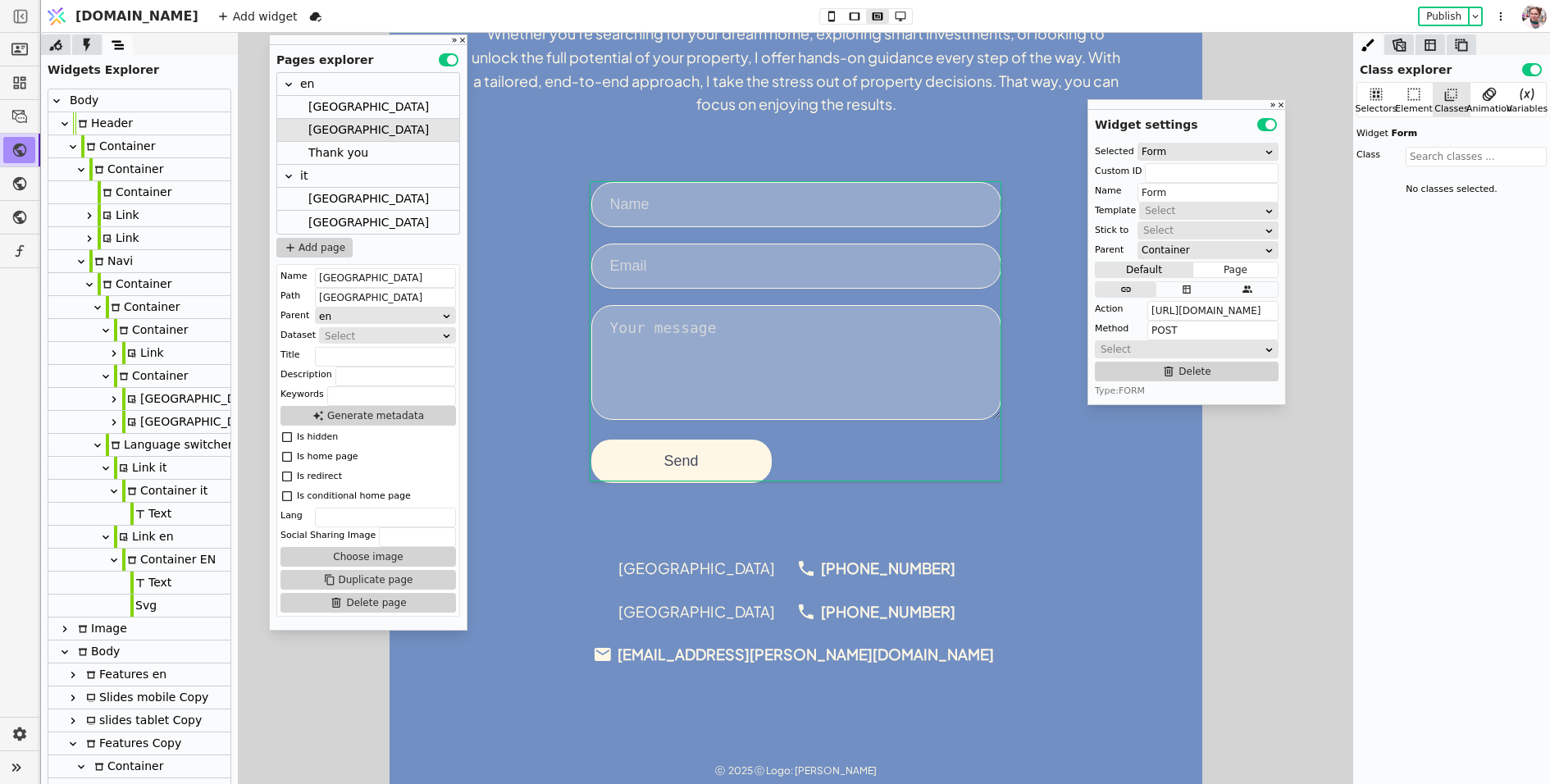
scroll to position [208, 0]
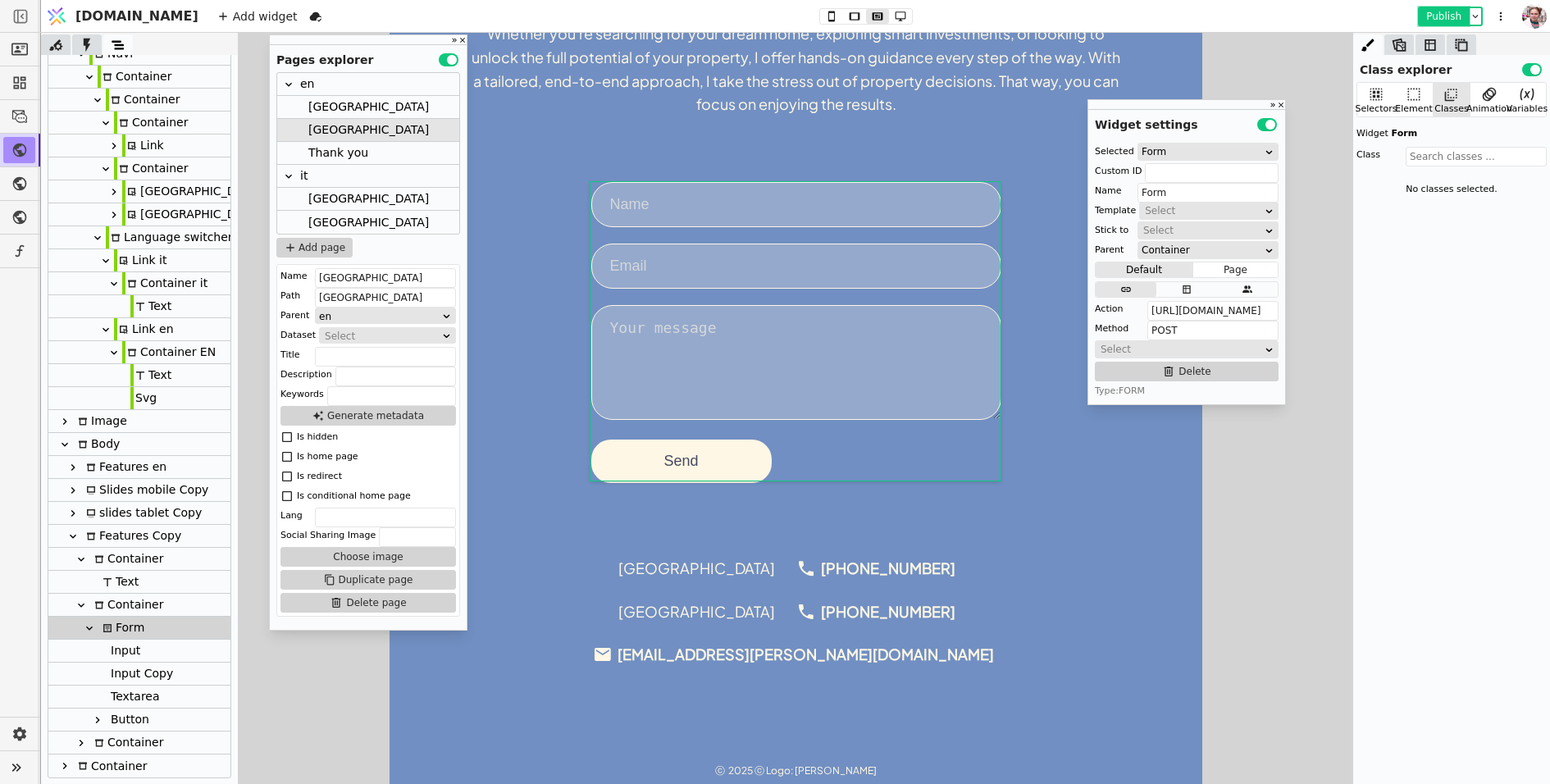
click at [1429, 24] on button "Publish" at bounding box center [1444, 15] width 48 height 16
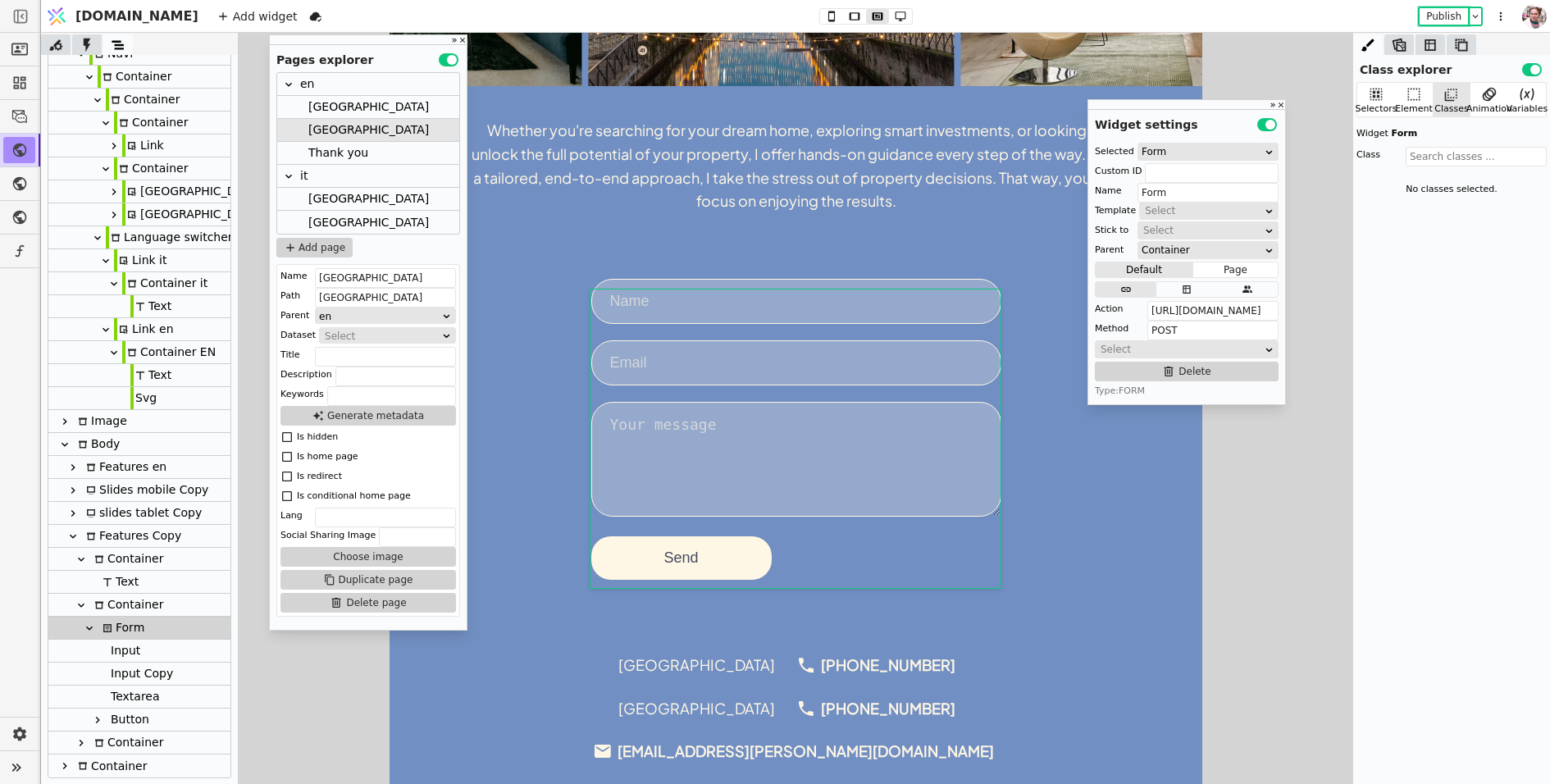
scroll to position [960, 0]
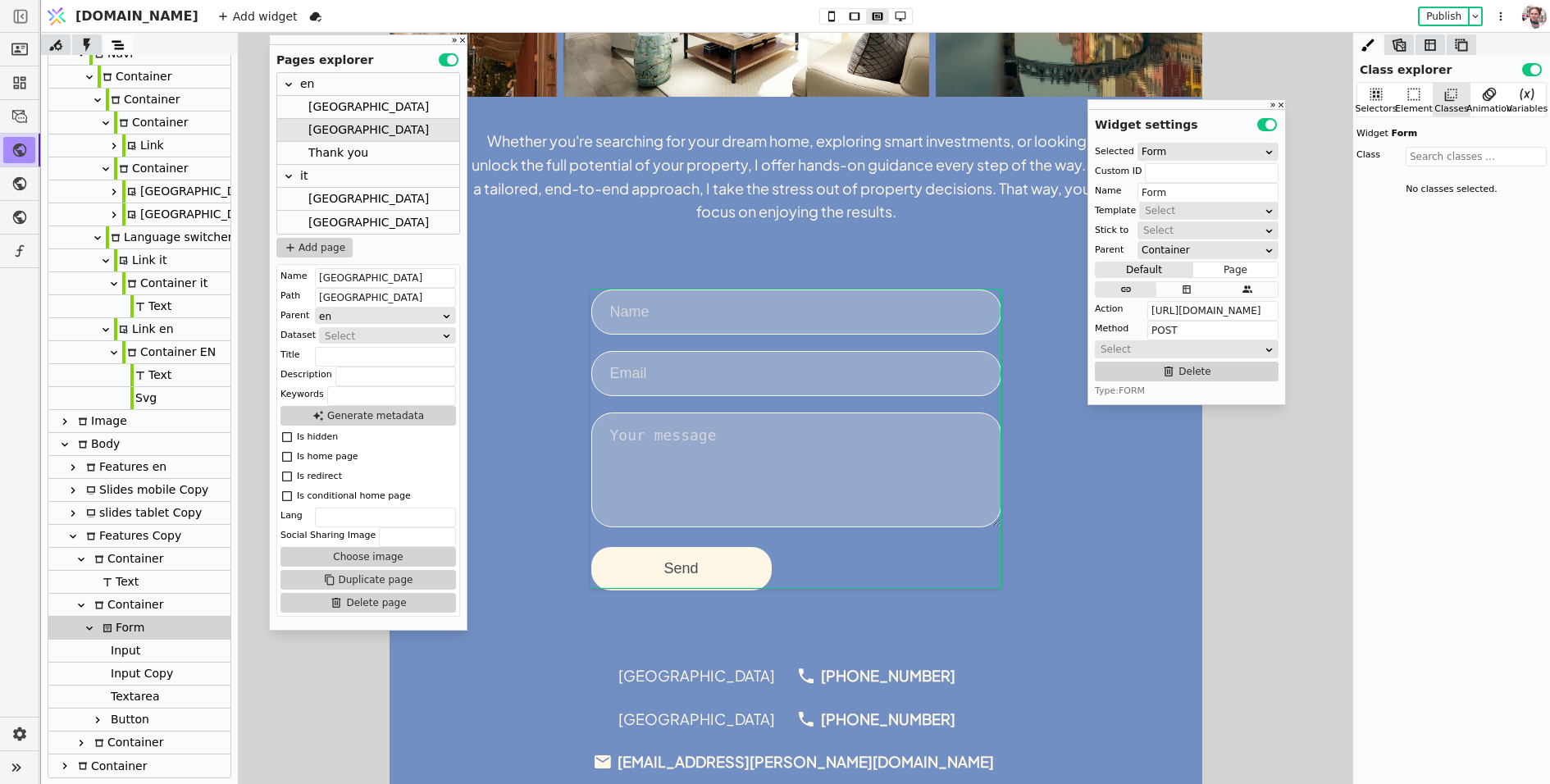
click at [717, 182] on div "Whether you're searching for your dream home, exploring smart investments, or l…" at bounding box center [796, 177] width 657 height 95
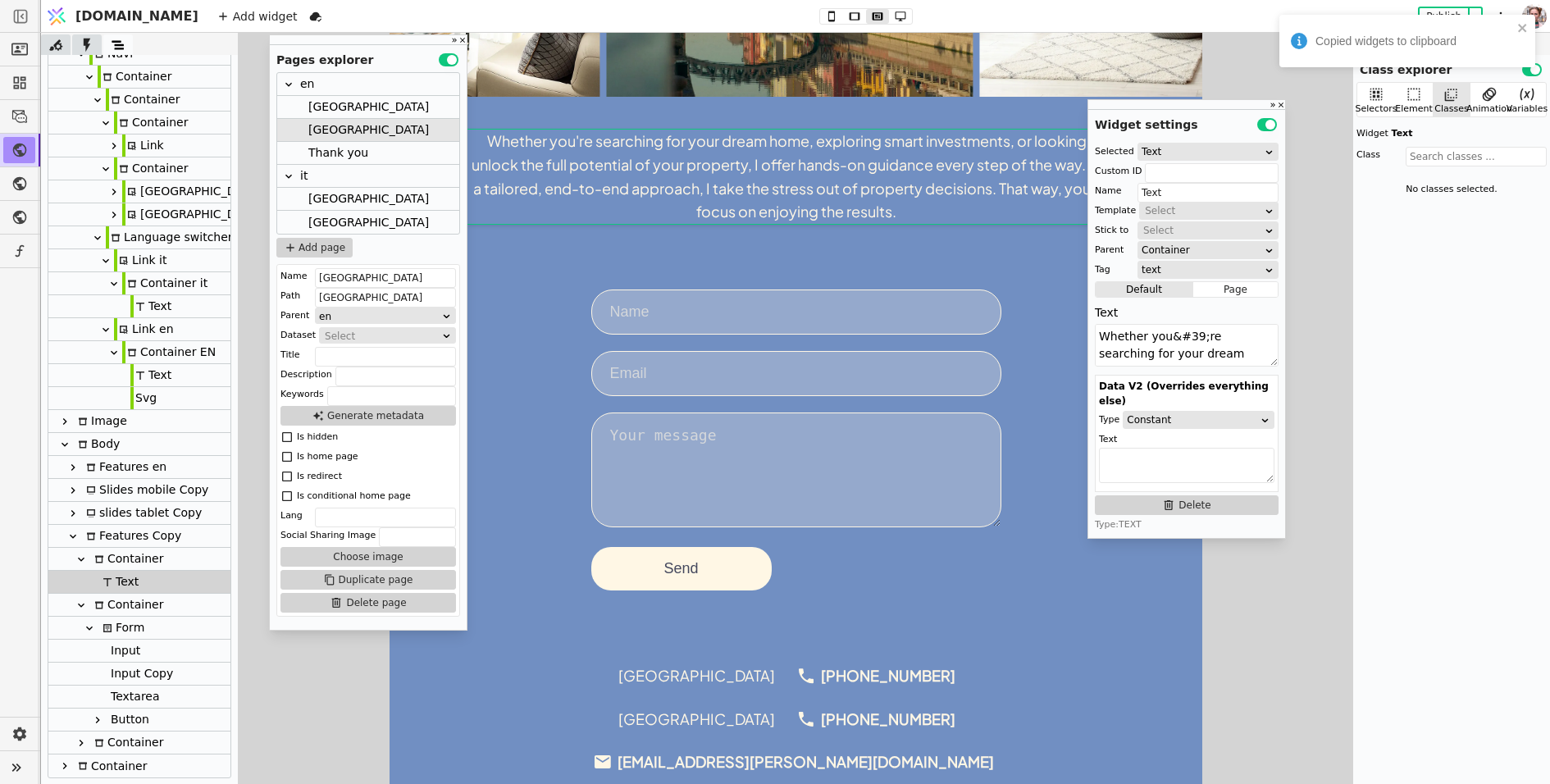
click at [690, 343] on form "Send" at bounding box center [796, 440] width 410 height 301
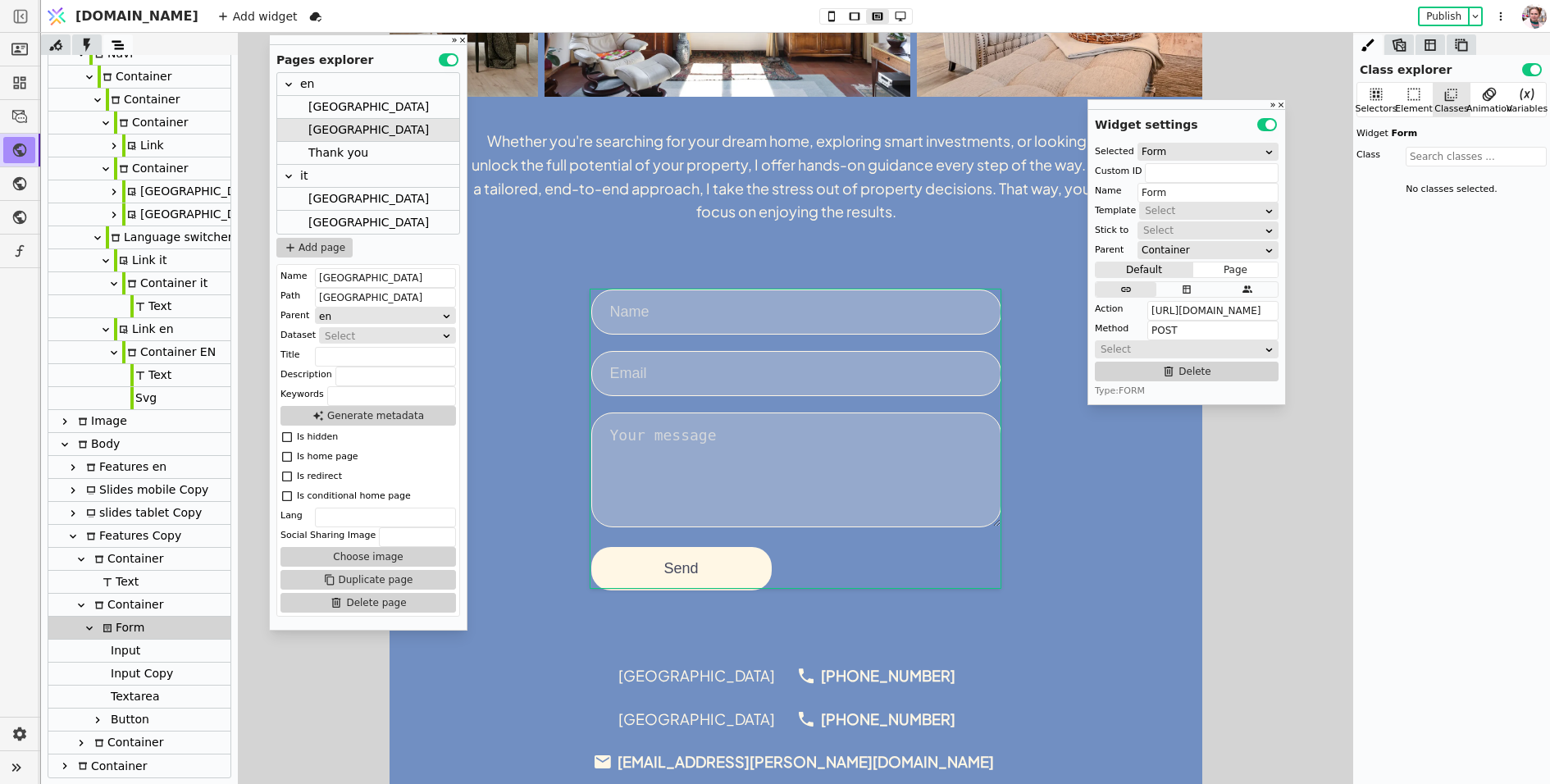
click at [692, 681] on div "[GEOGRAPHIC_DATA]" at bounding box center [696, 675] width 156 height 26
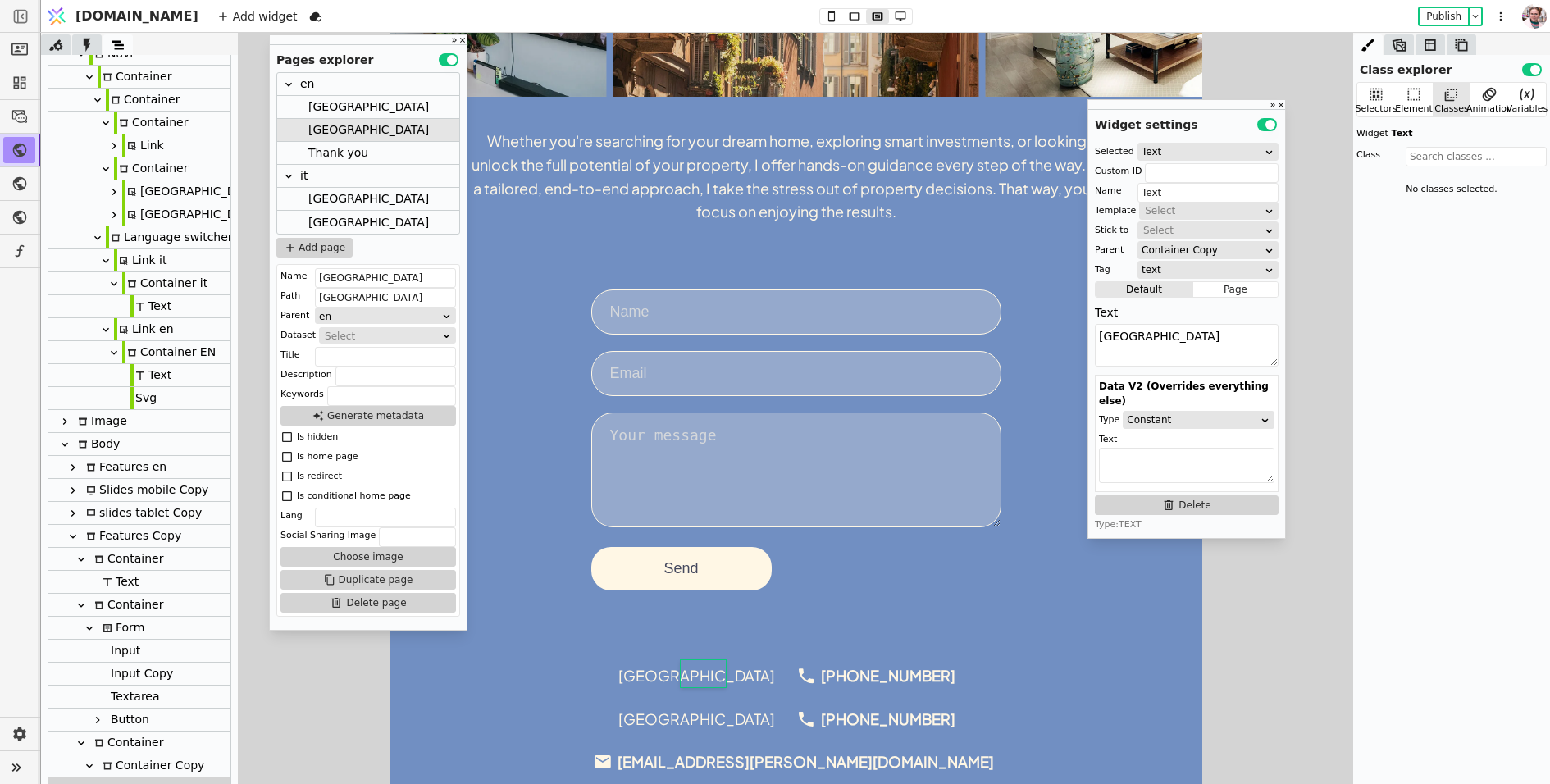
scroll to position [322, 0]
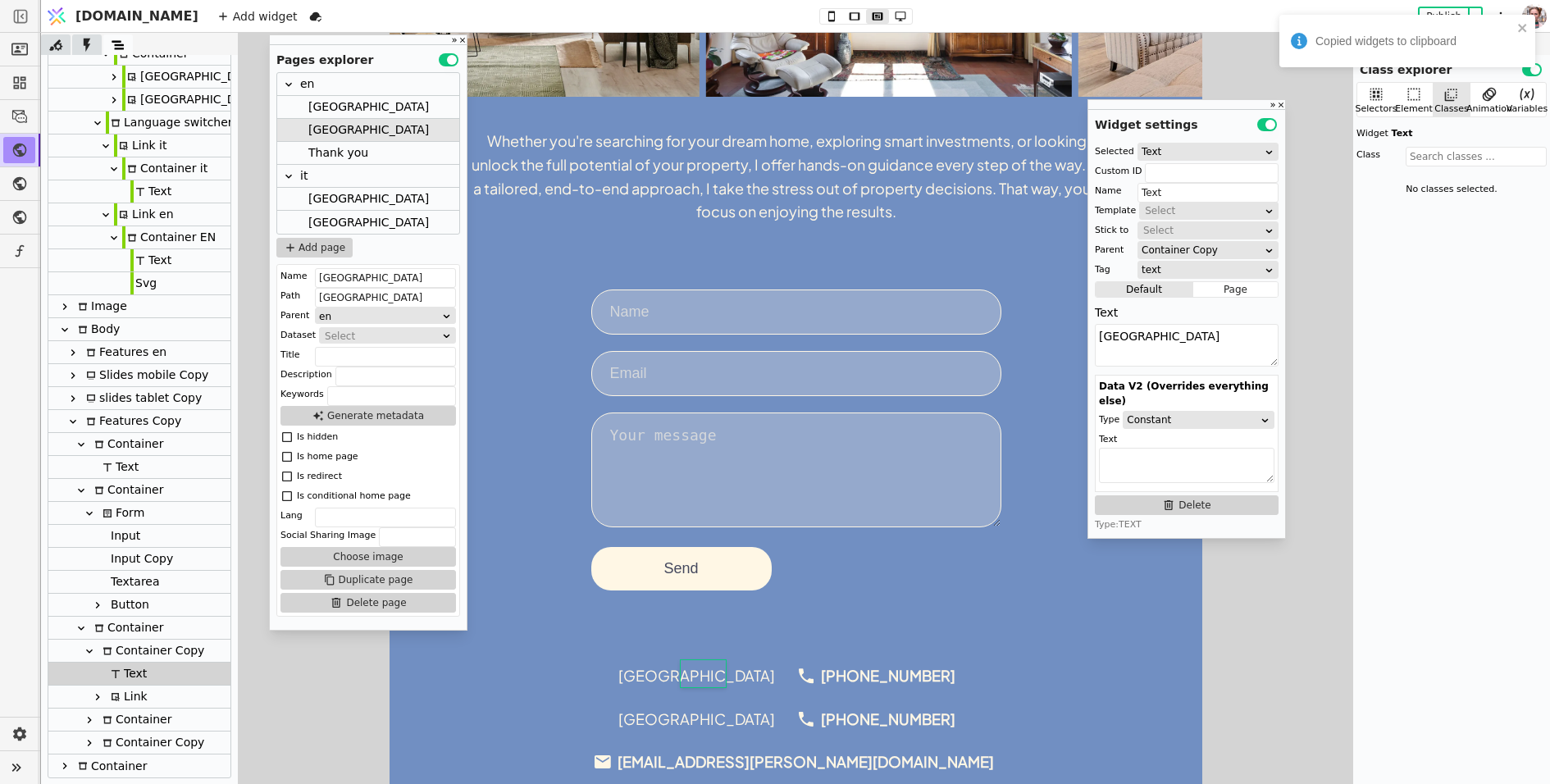
click at [692, 343] on form "Send" at bounding box center [796, 440] width 410 height 301
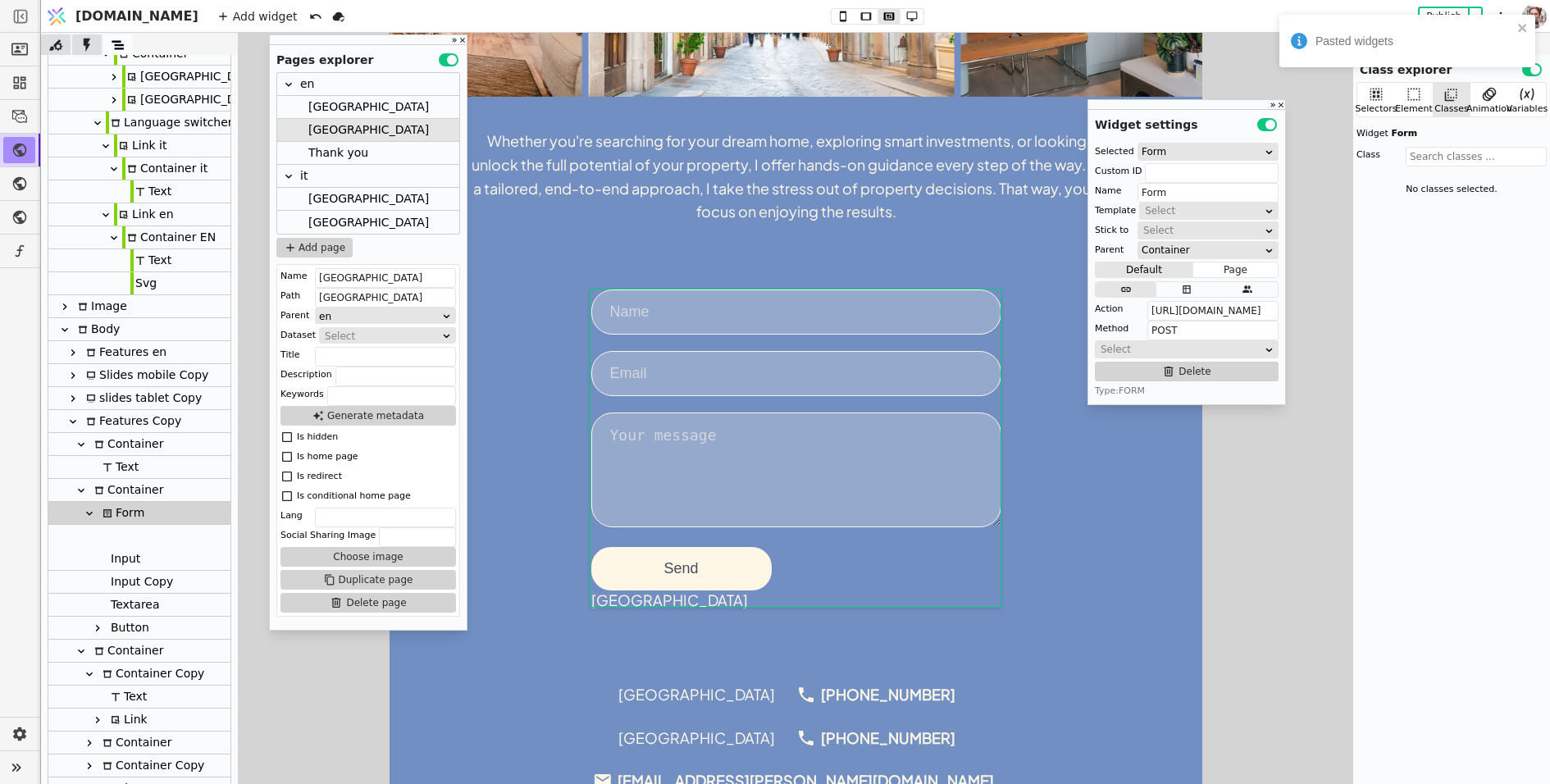
drag, startPoint x: 131, startPoint y: 626, endPoint x: 128, endPoint y: 526, distance: 100.0
click at [128, 526] on div "Body Header Container Container Container Link Link Navi Container Container Co…" at bounding box center [139, 284] width 183 height 1033
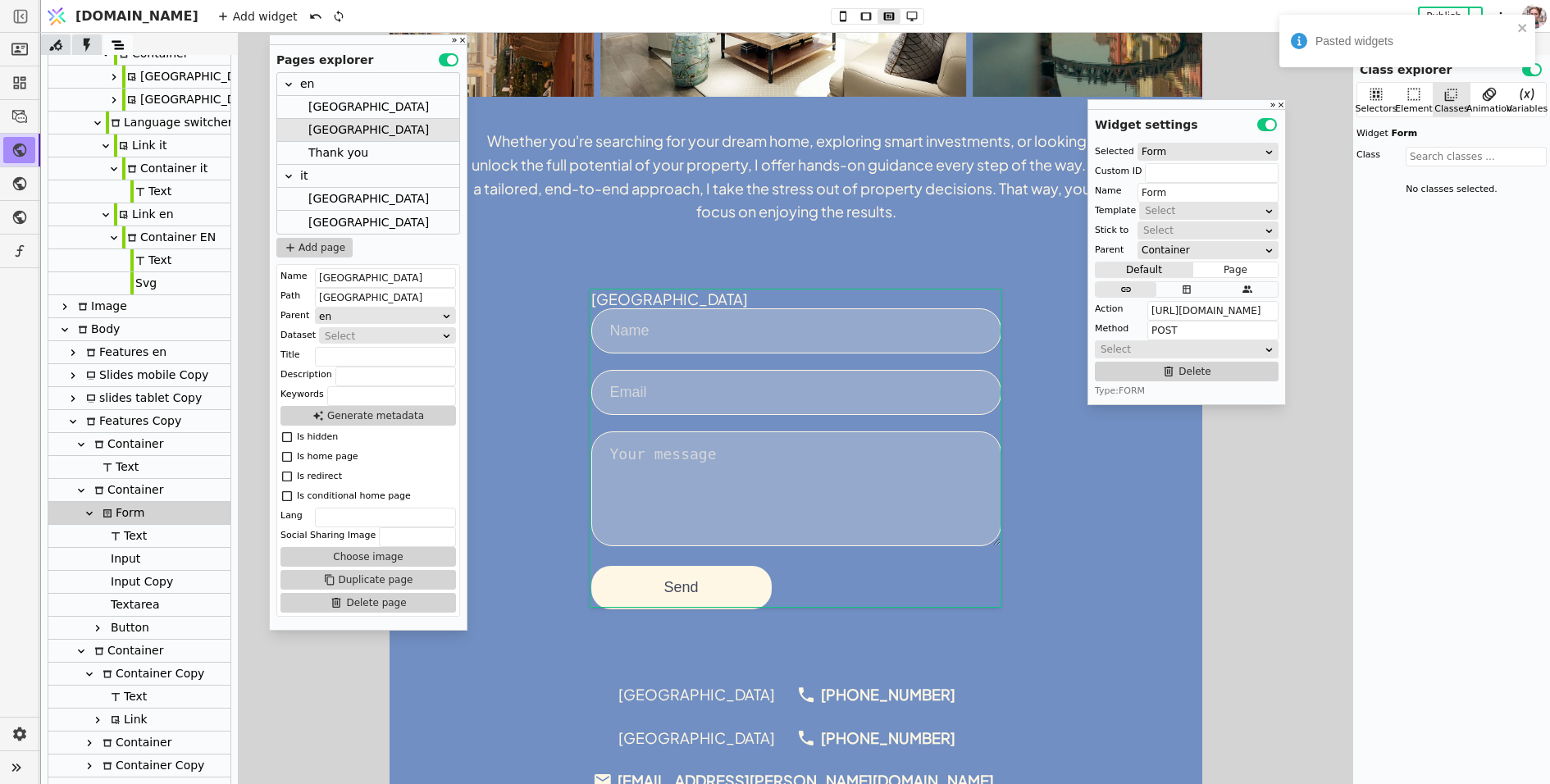
click at [116, 531] on icon at bounding box center [116, 536] width 10 height 10
type input "Text"
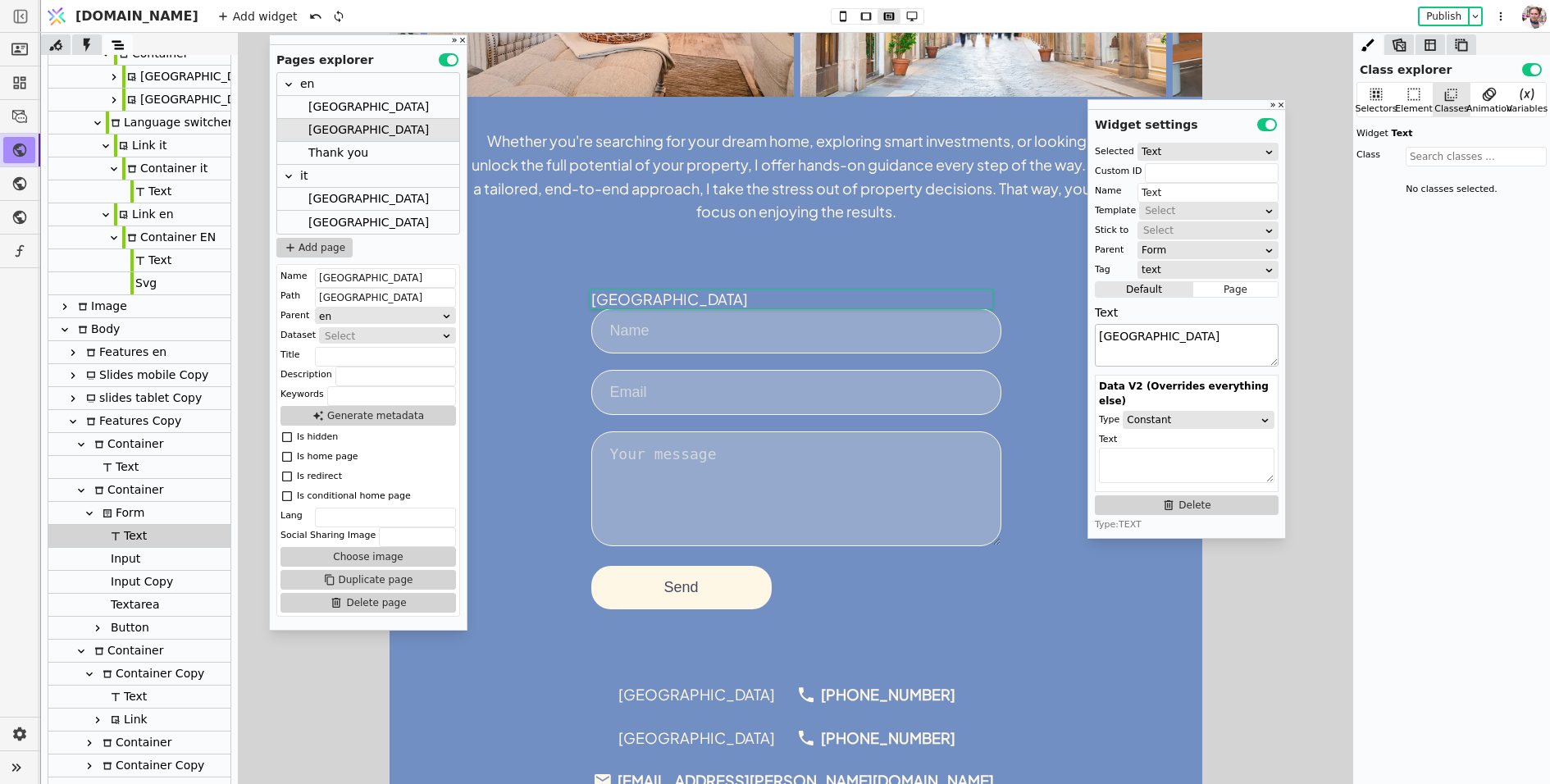
click at [1152, 346] on textarea "[GEOGRAPHIC_DATA]" at bounding box center [1187, 346] width 183 height 42
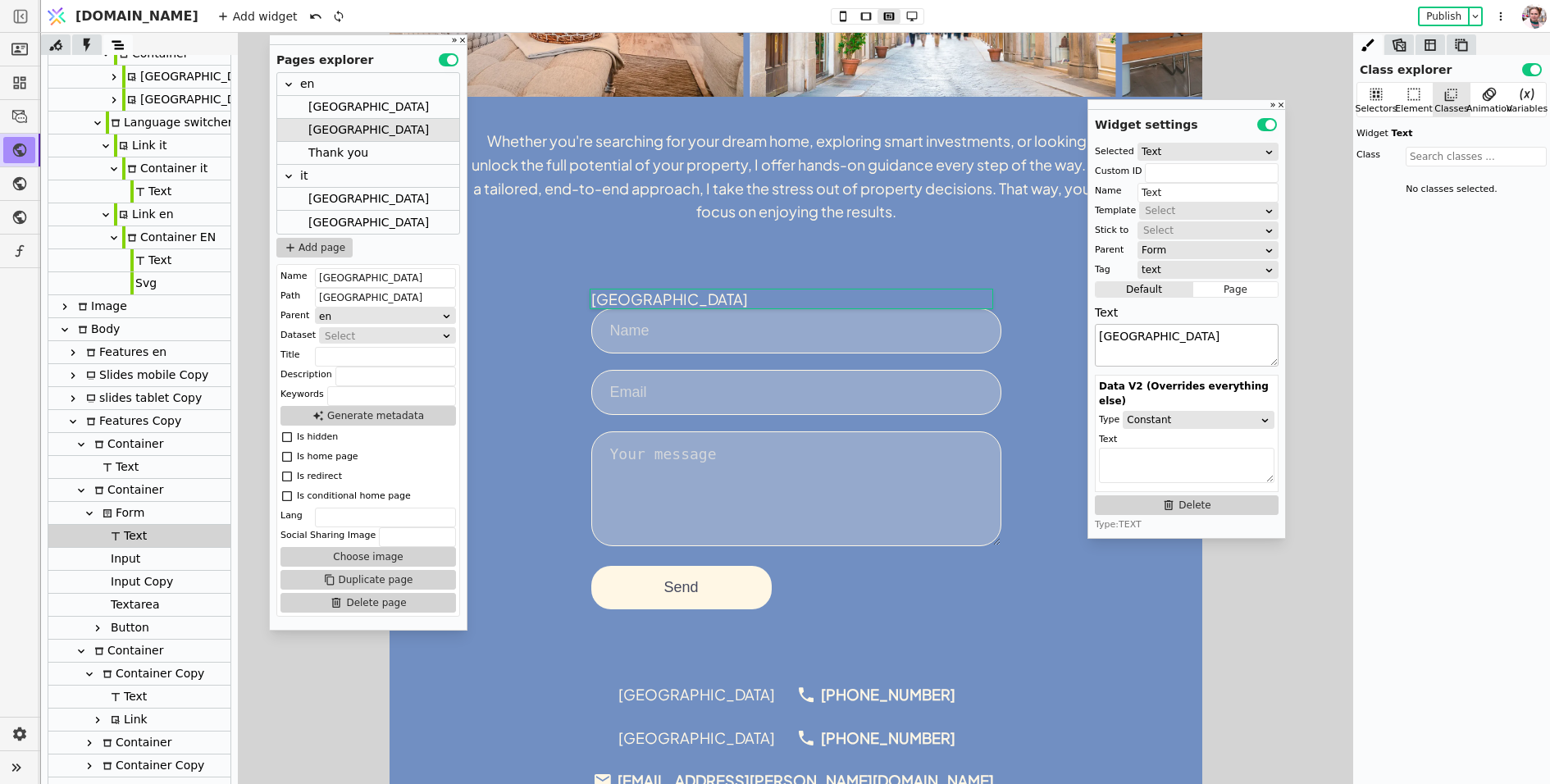
click at [1152, 346] on textarea "[GEOGRAPHIC_DATA]" at bounding box center [1187, 346] width 183 height 42
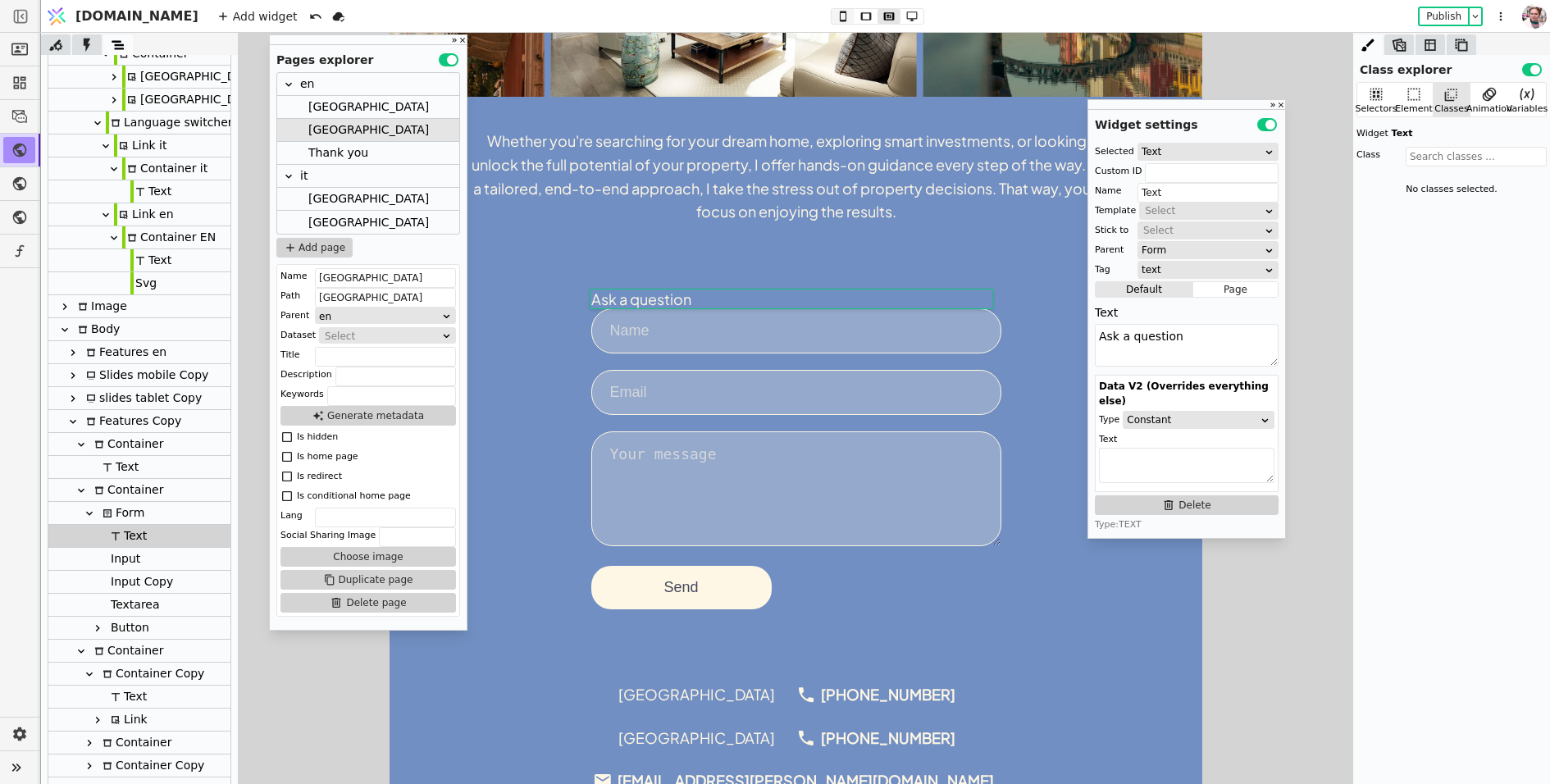
type textarea "Ask a question"
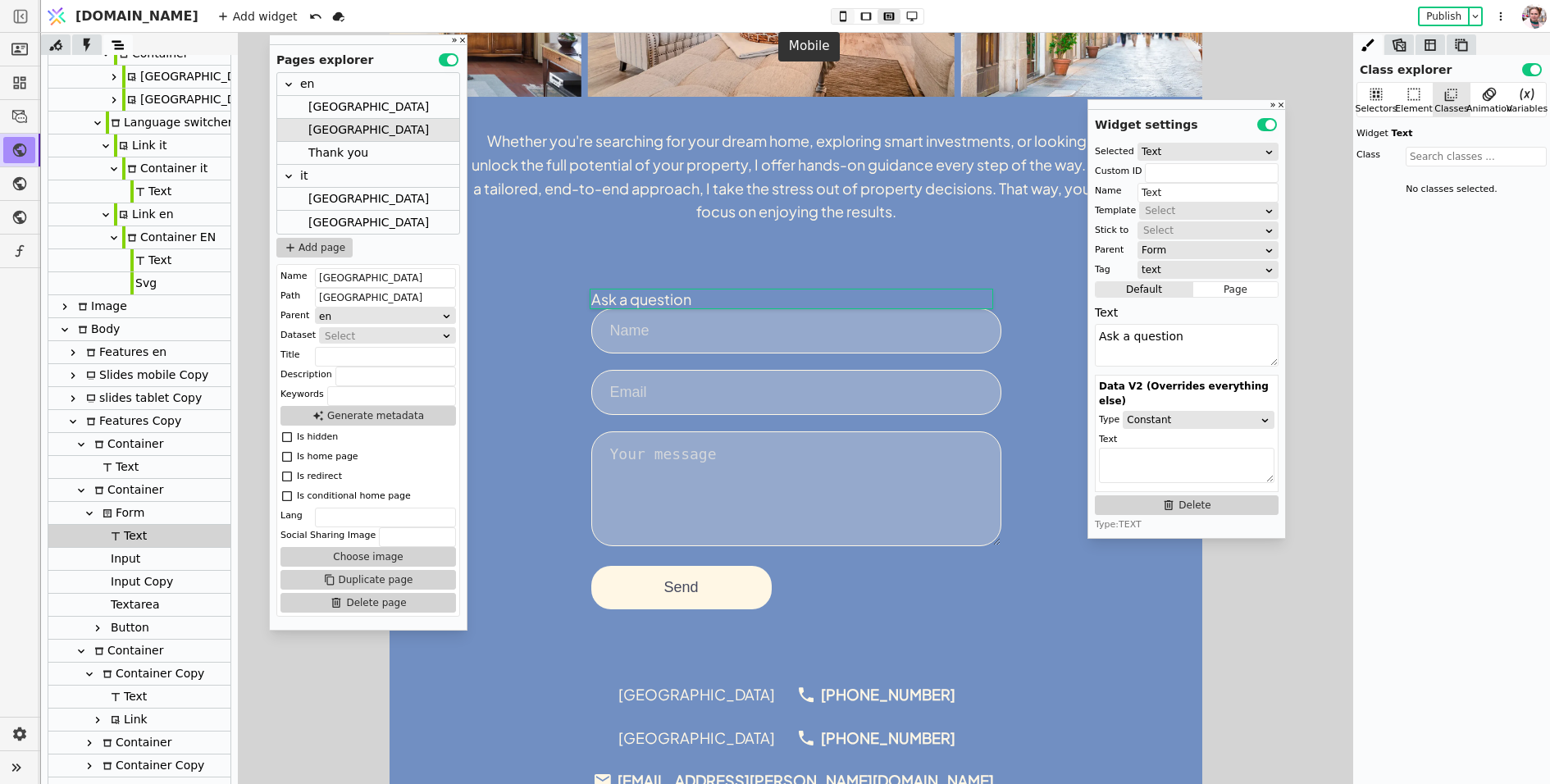
click at [833, 14] on icon at bounding box center [843, 16] width 19 height 12
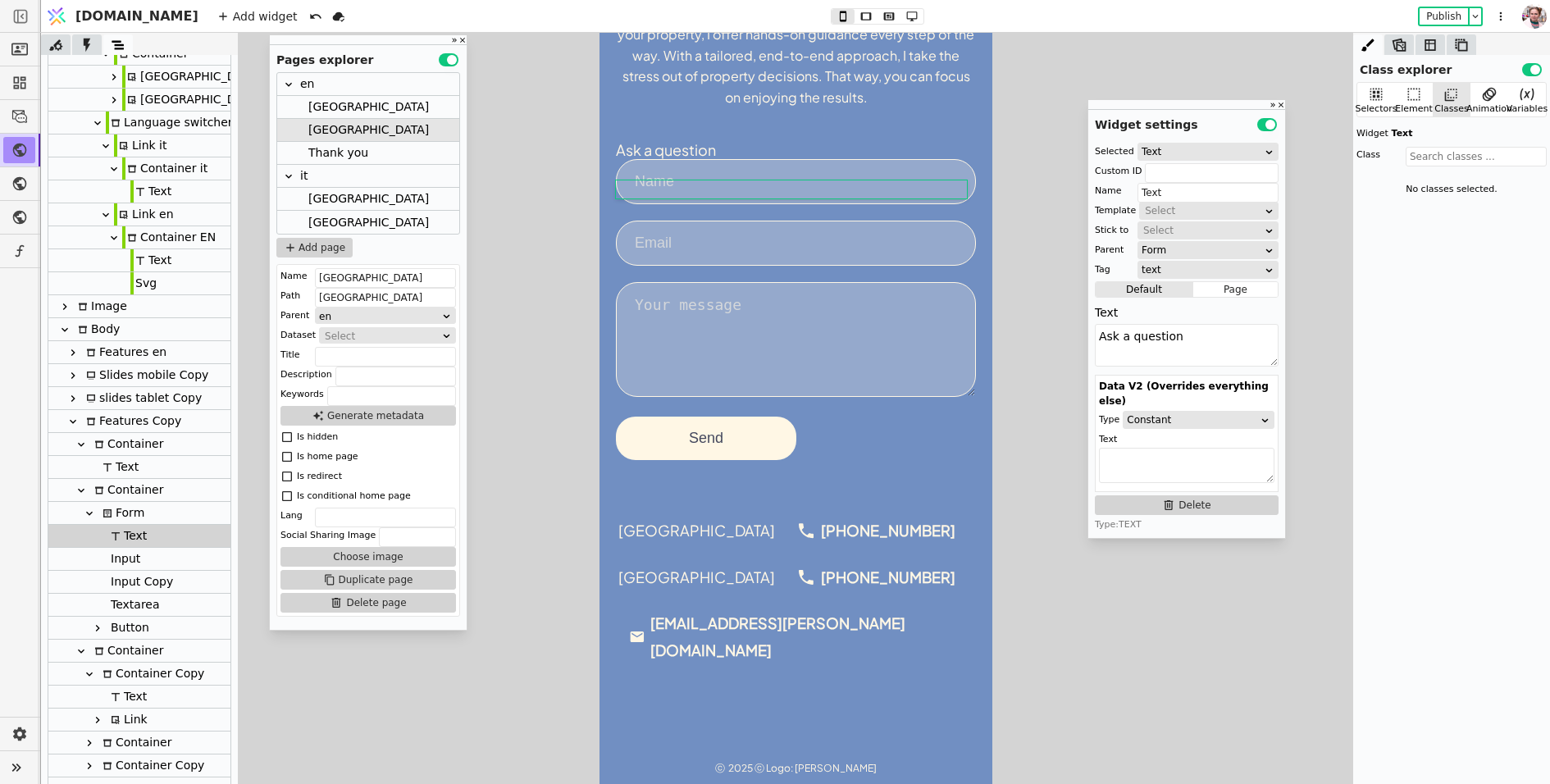
scroll to position [841, 0]
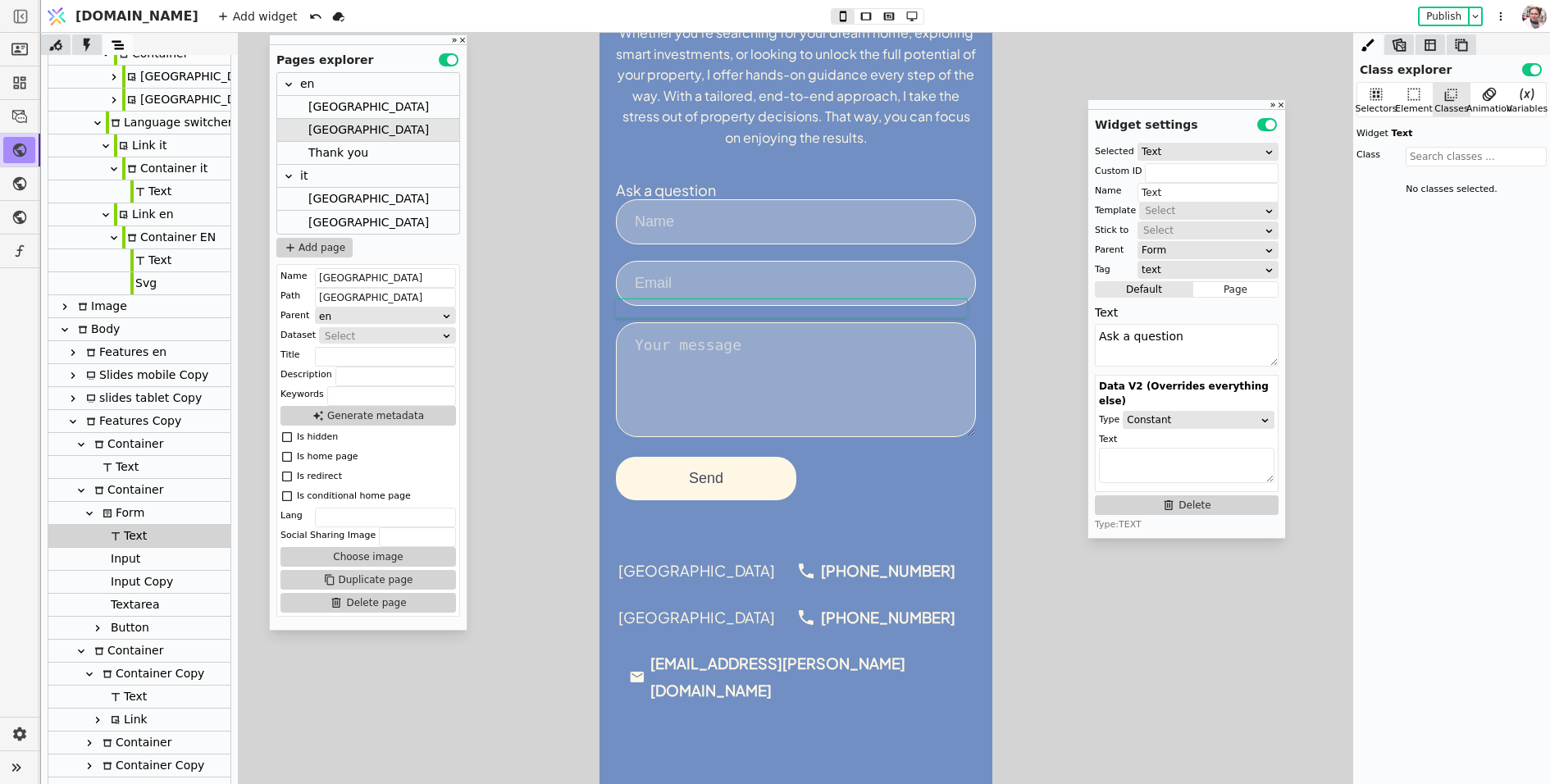
click at [645, 186] on div "Ask a question" at bounding box center [791, 190] width 352 height 19
click at [700, 200] on input at bounding box center [795, 221] width 360 height 45
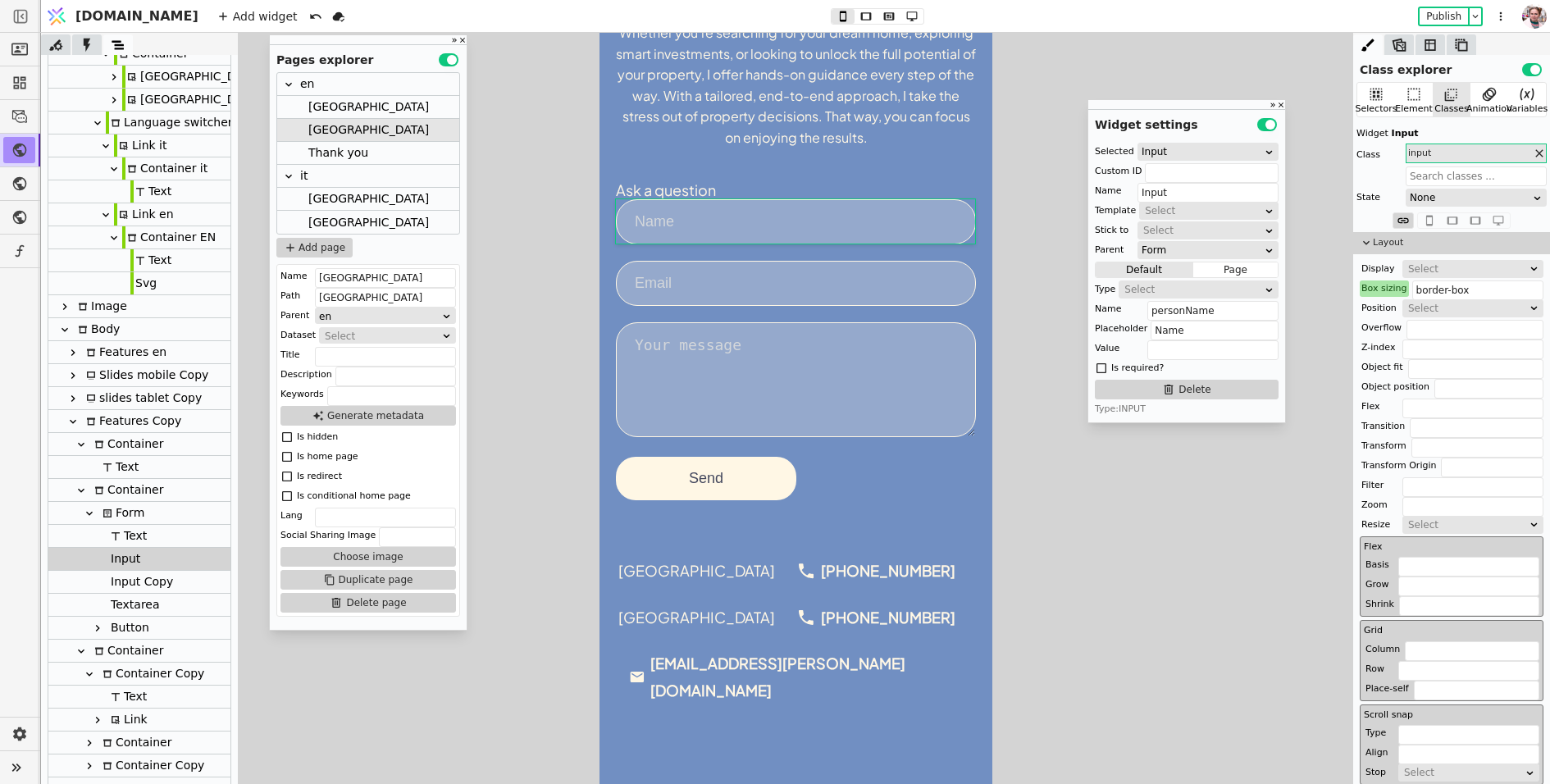
click at [699, 197] on div "Ask a question" at bounding box center [791, 190] width 352 height 19
type input "Text"
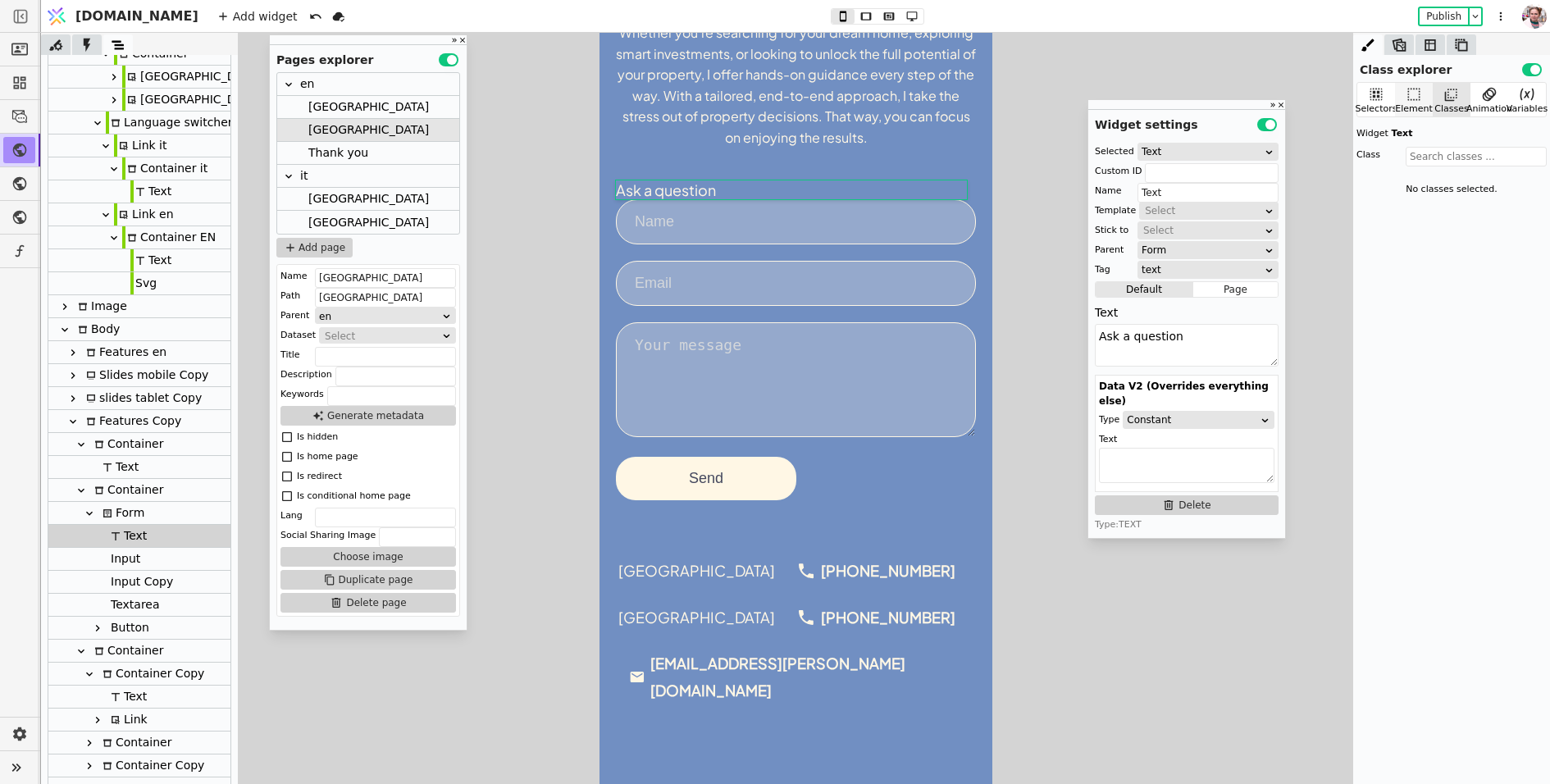
click at [1408, 89] on icon at bounding box center [1414, 95] width 13 height 13
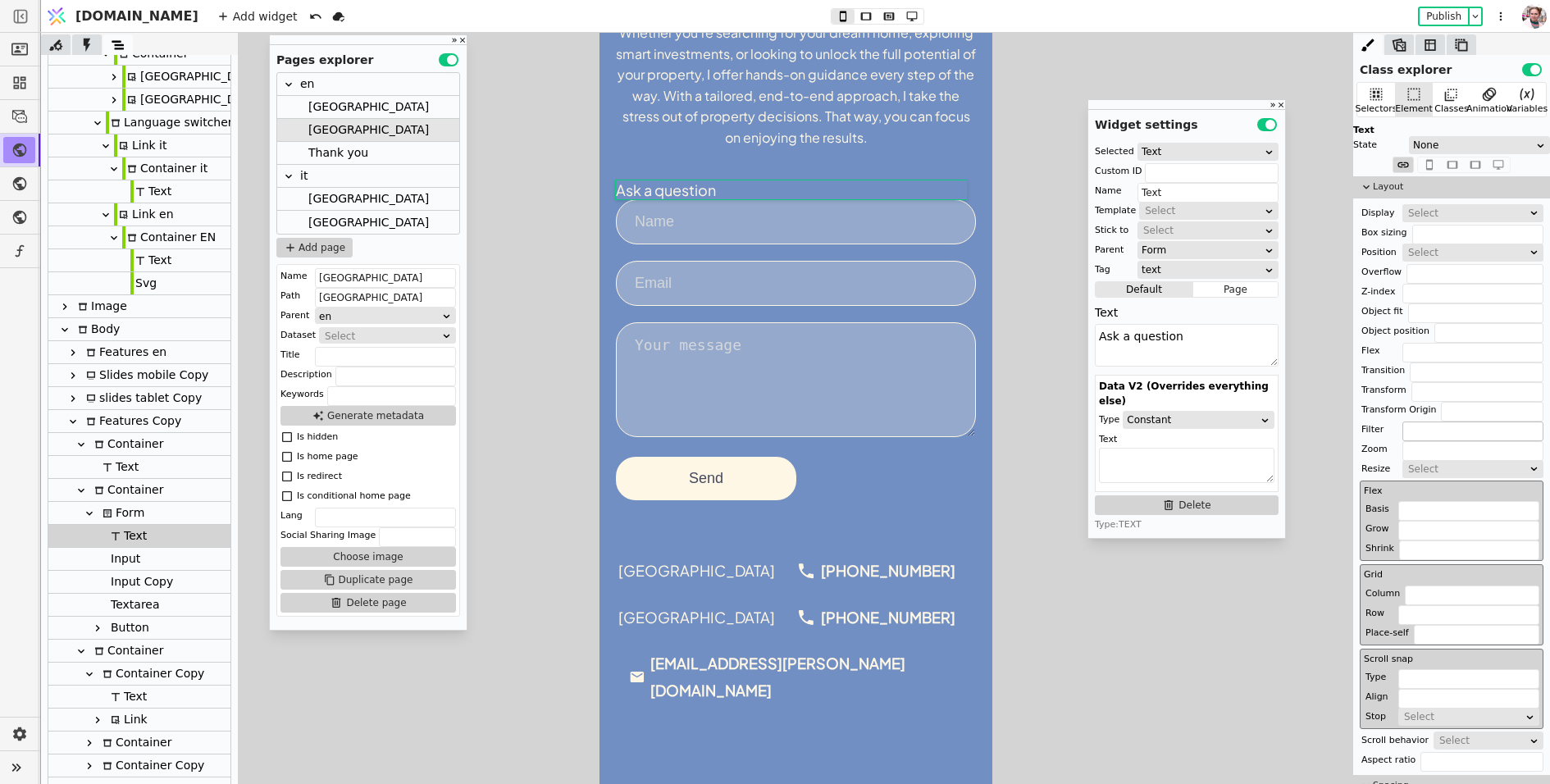
scroll to position [203, 0]
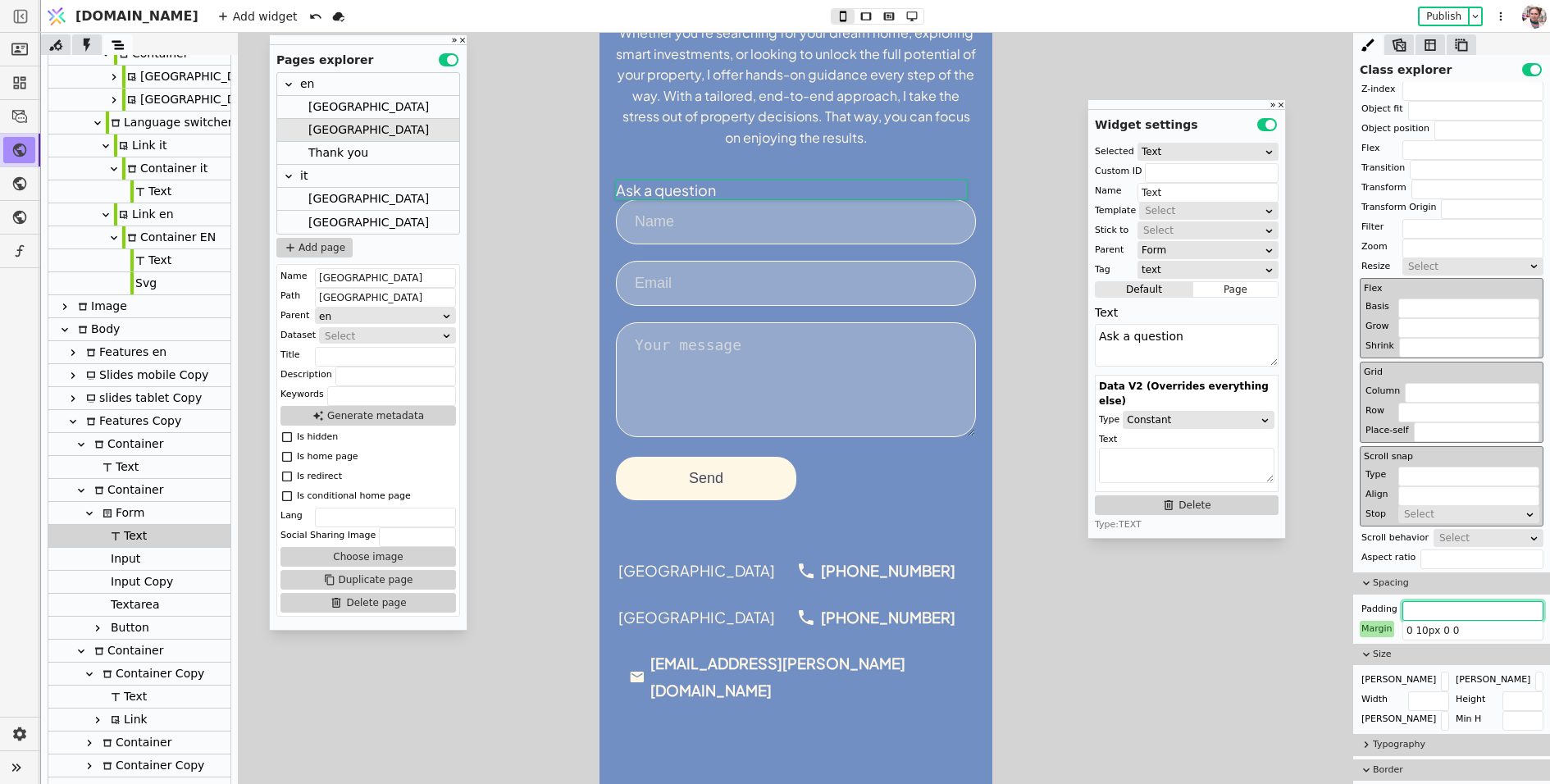
click at [1414, 604] on input "text" at bounding box center [1473, 611] width 141 height 19
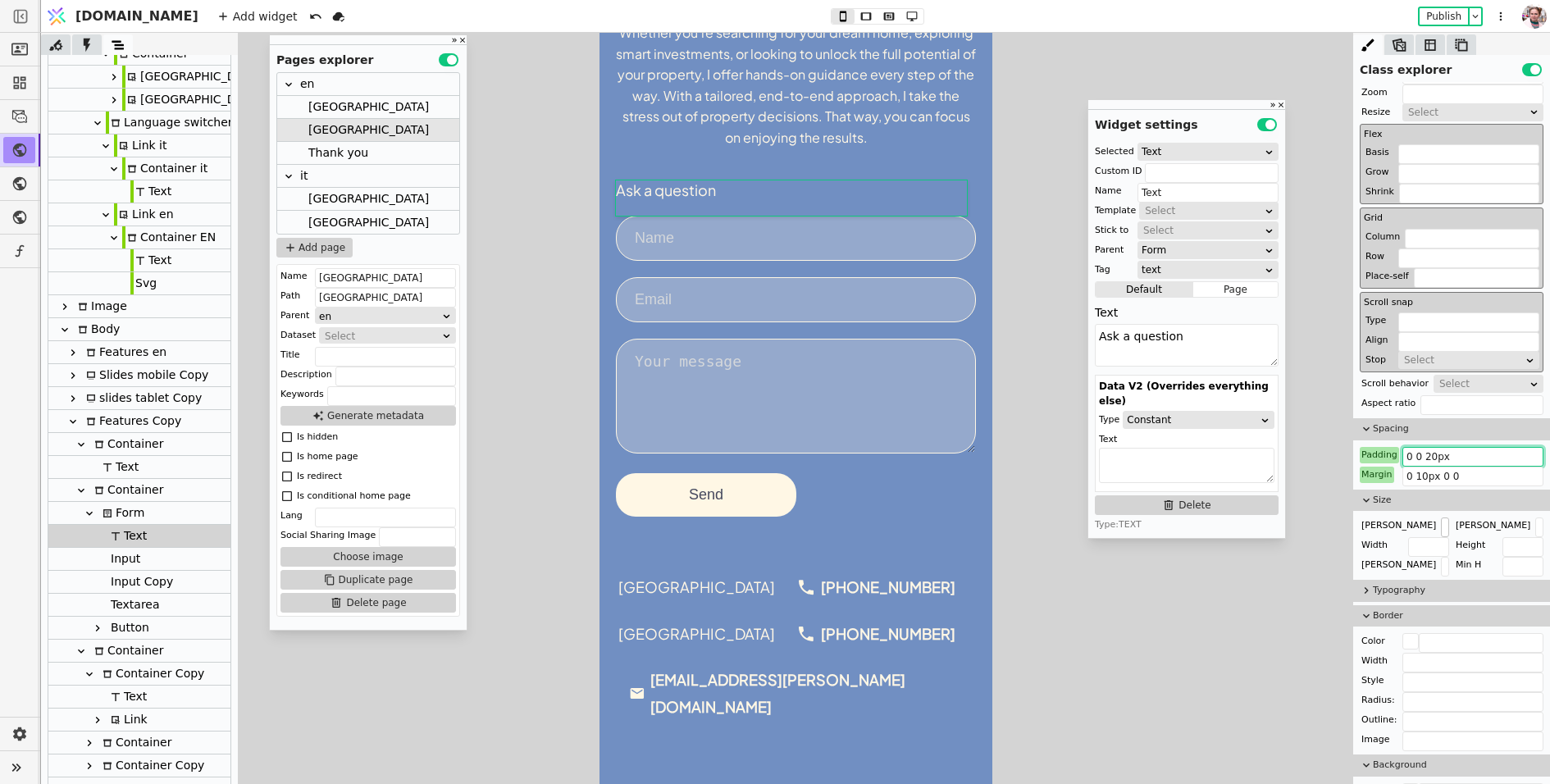
scroll to position [374, 0]
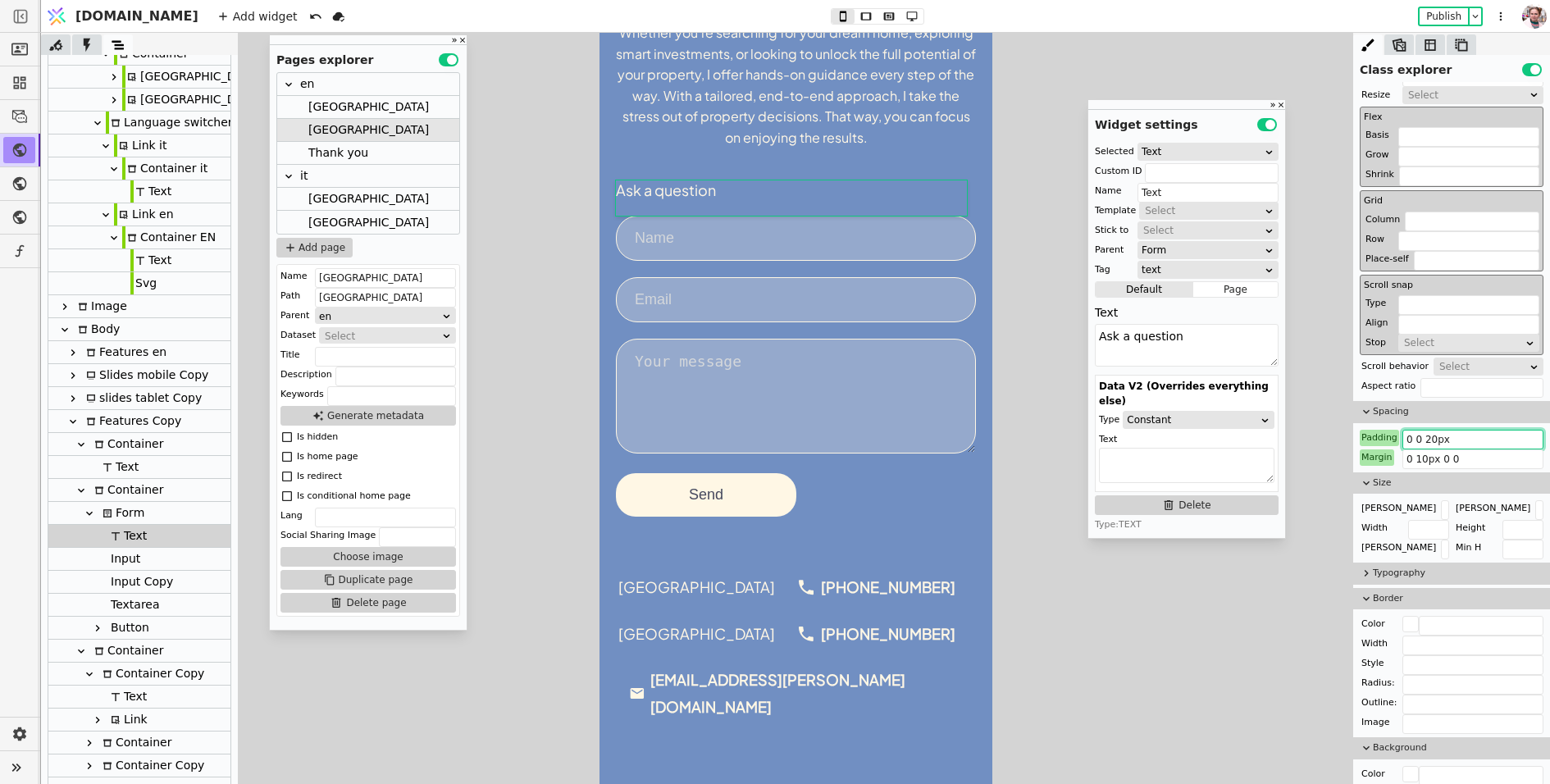
type input "0 0 20px"
click at [1368, 570] on icon at bounding box center [1367, 573] width 4 height 7
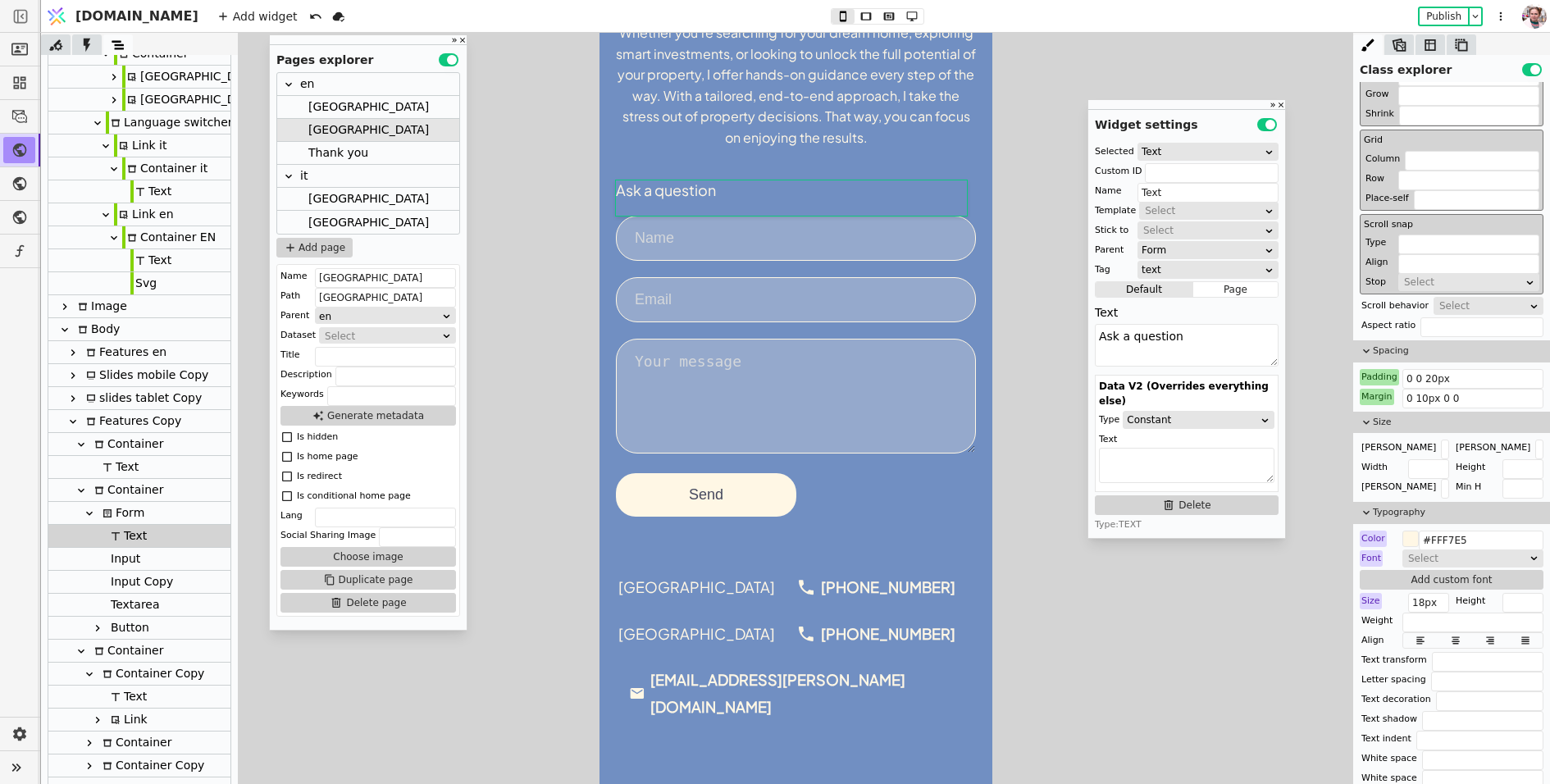
scroll to position [436, 0]
drag, startPoint x: 1423, startPoint y: 596, endPoint x: 1407, endPoint y: 597, distance: 16.0
click at [1407, 597] on div "Size 18px" at bounding box center [1404, 599] width 90 height 16
type input "20px"
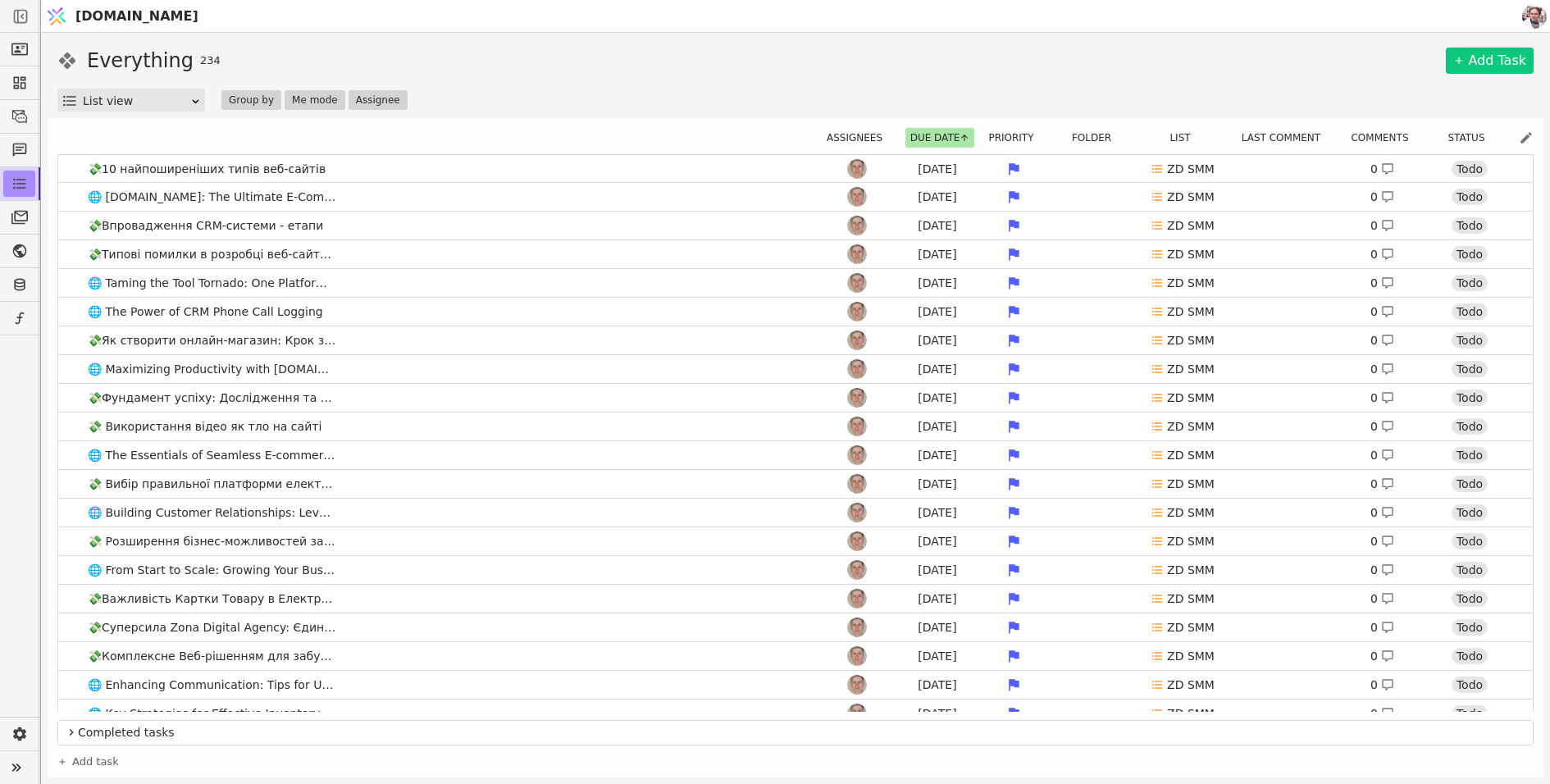
click at [68, 10] on img at bounding box center [56, 16] width 24 height 31
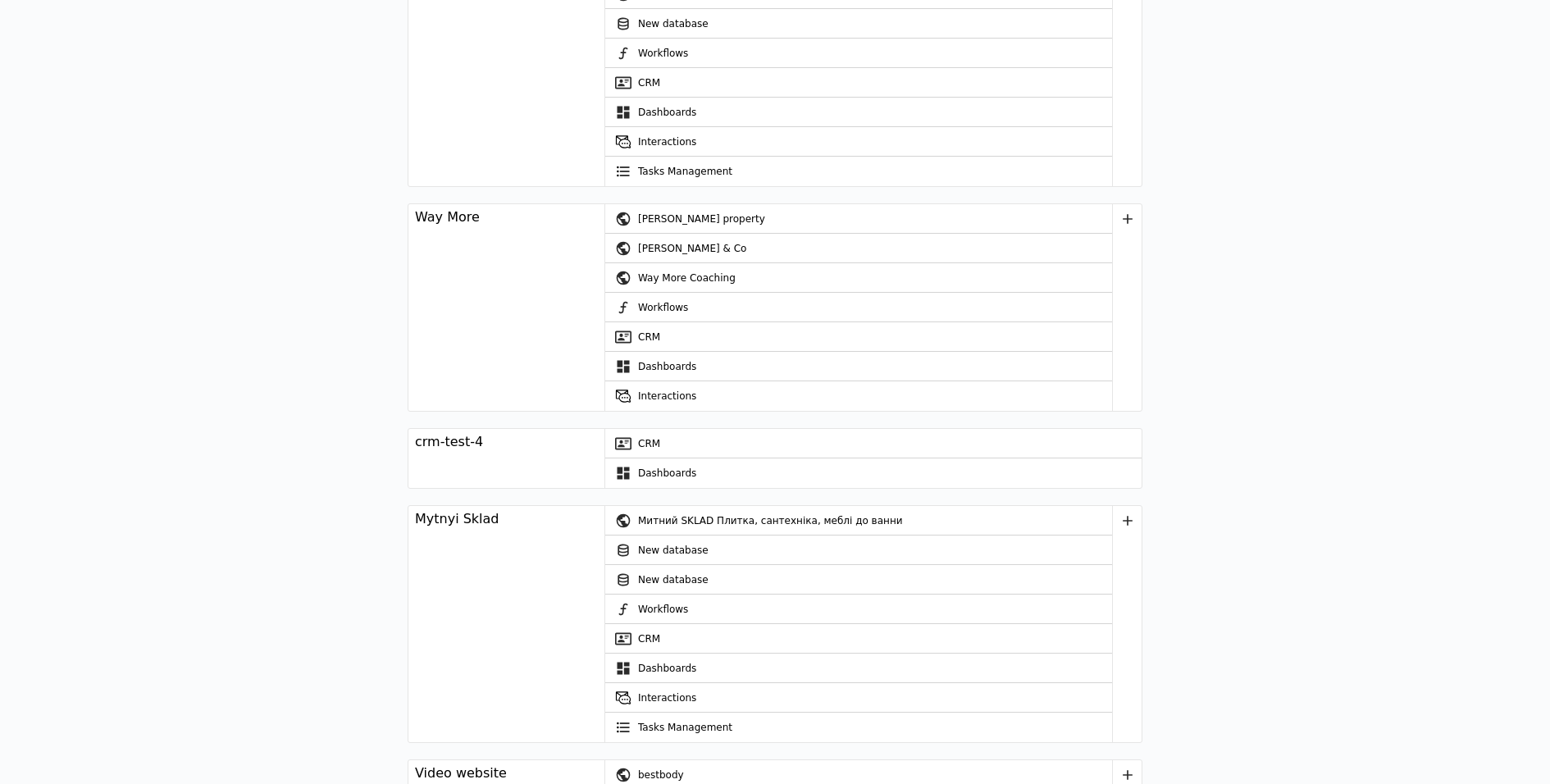
scroll to position [968, 0]
click at [682, 514] on div "Митний SKLAD Плитка, сантехніка, меблі до ванни" at bounding box center [875, 519] width 474 height 30
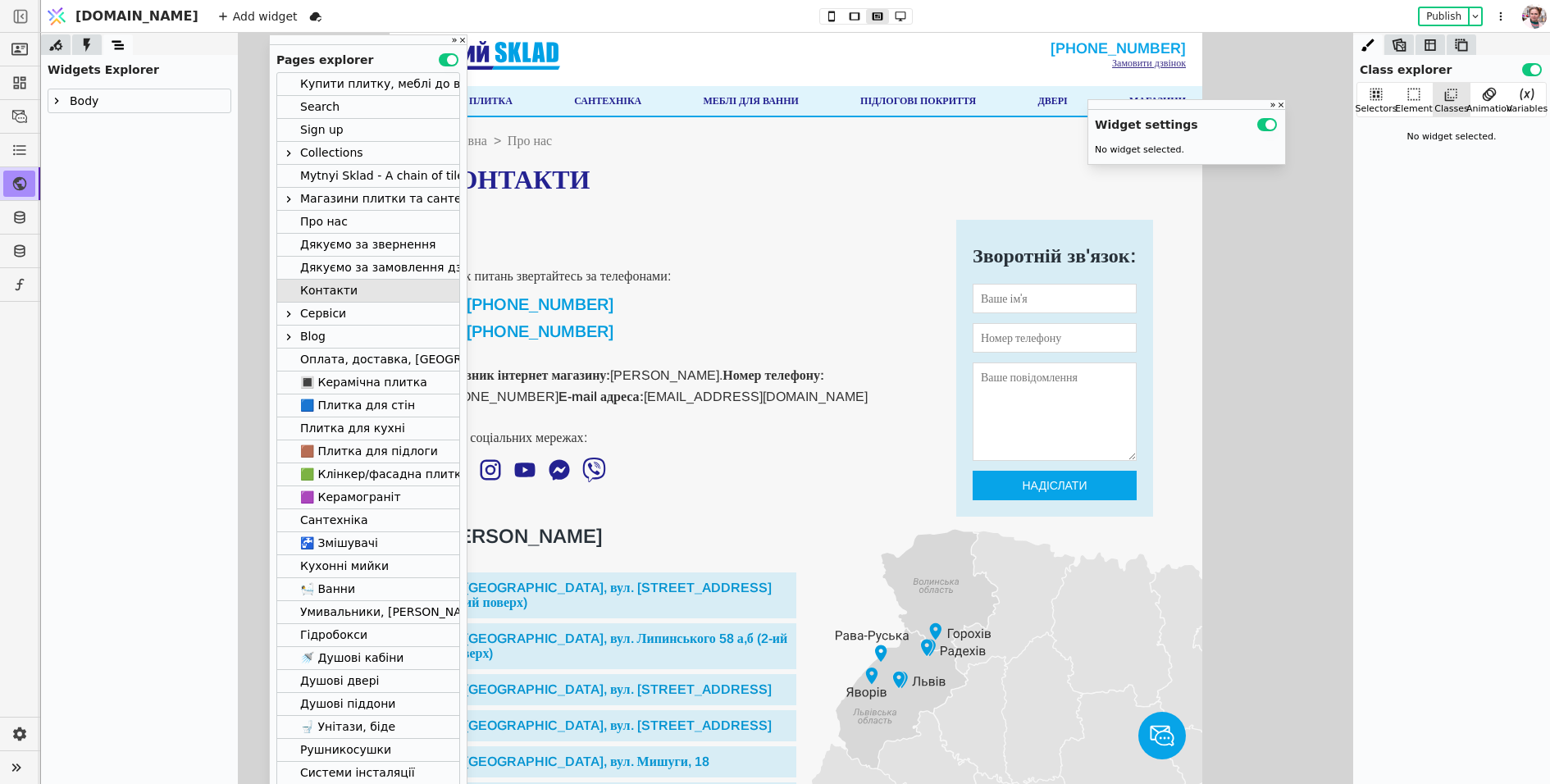
click at [956, 353] on form "Зворотній зв'язок: Надіслати" at bounding box center [1055, 368] width 197 height 296
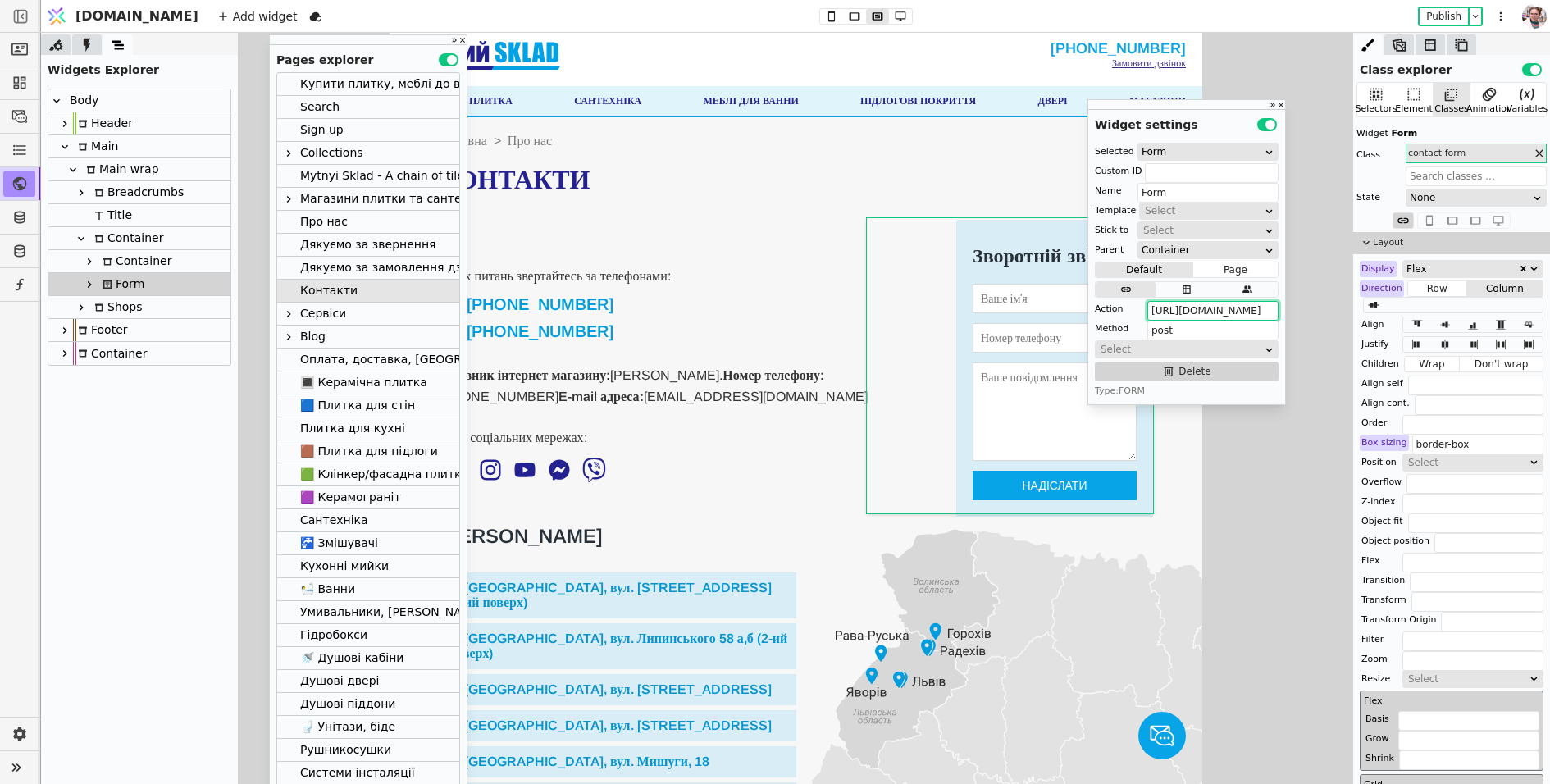
click at [1198, 312] on input "https://svit.one/api/projects/275/leads?pipeline=default&next=/dyakuyemo-za-zve…" at bounding box center [1213, 311] width 131 height 19
